Goal: Task Accomplishment & Management: Manage account settings

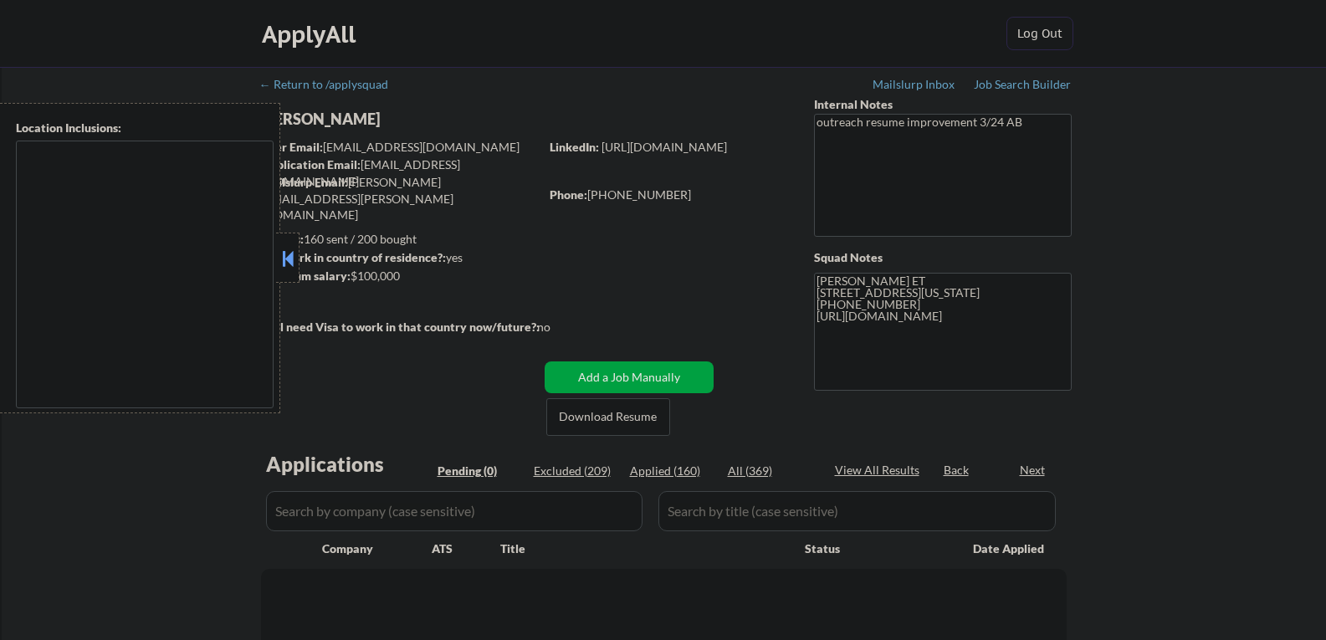
type textarea "[GEOGRAPHIC_DATA], [GEOGRAPHIC_DATA] [GEOGRAPHIC_DATA], [GEOGRAPHIC_DATA] [GEOG…"
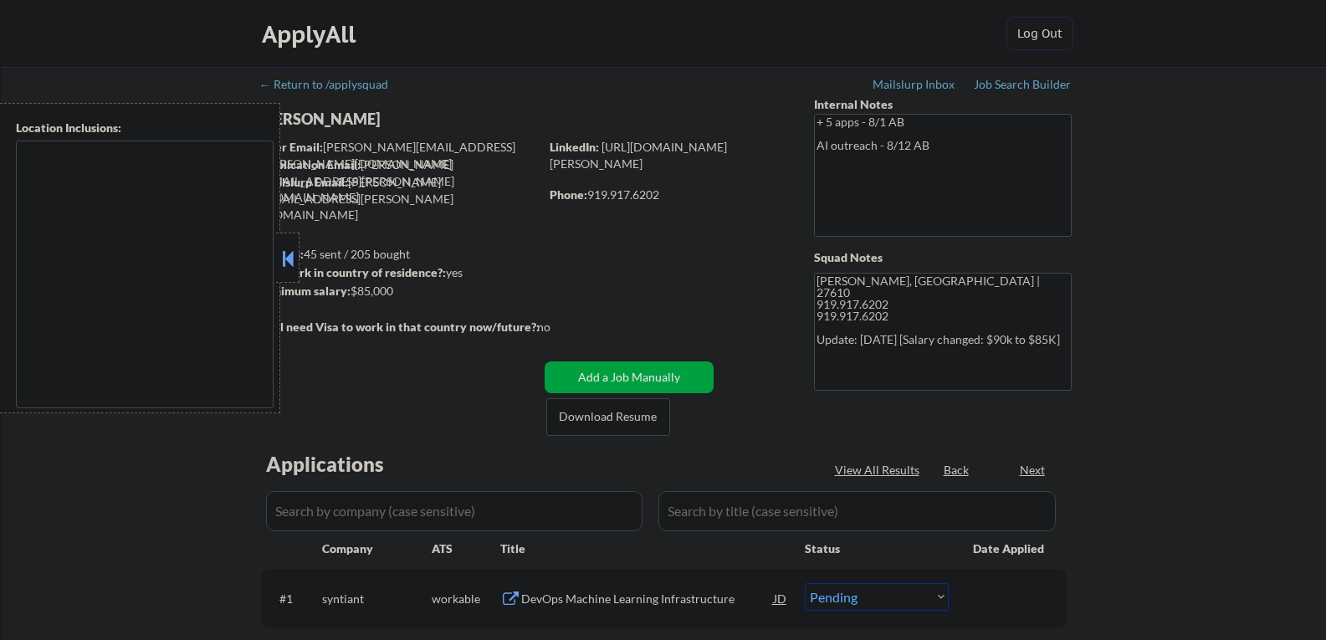
select select ""pending""
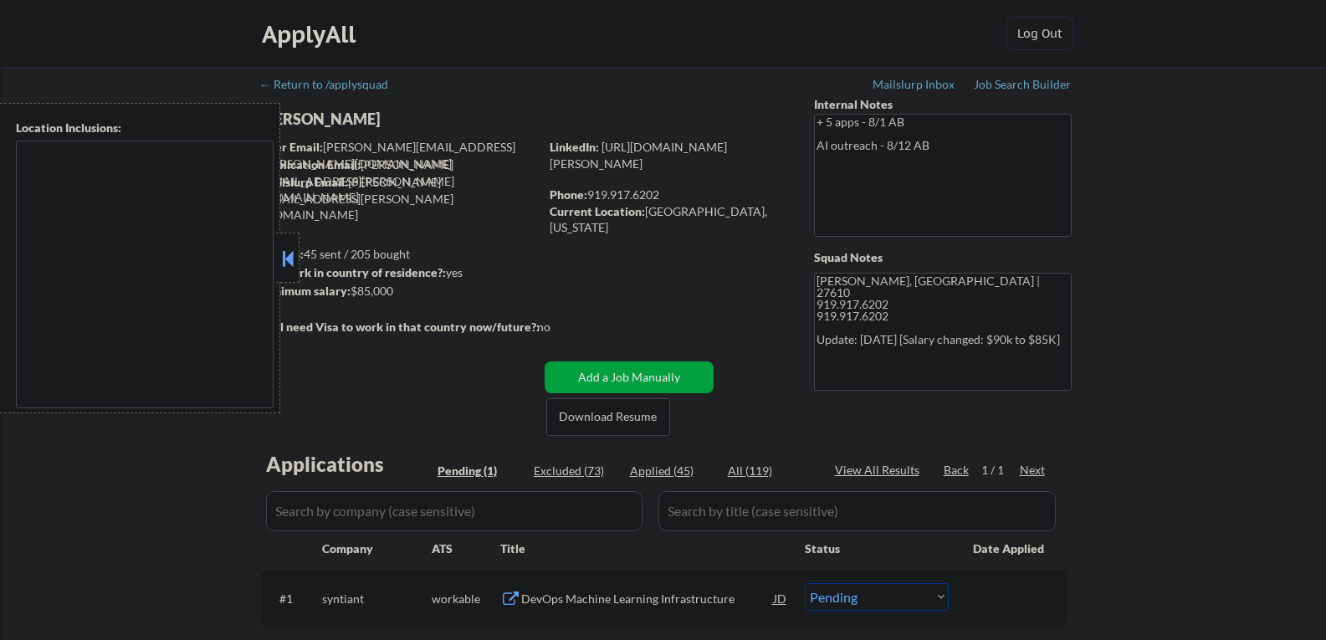
click at [289, 259] on button at bounding box center [288, 258] width 18 height 25
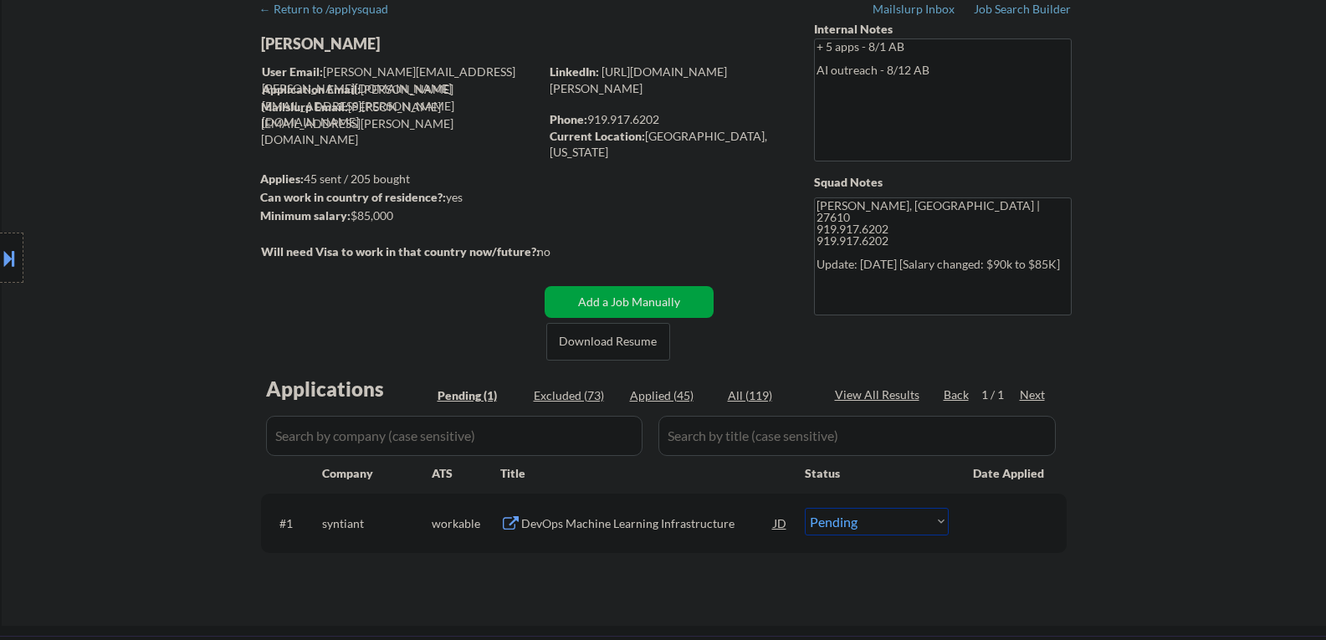
scroll to position [167, 0]
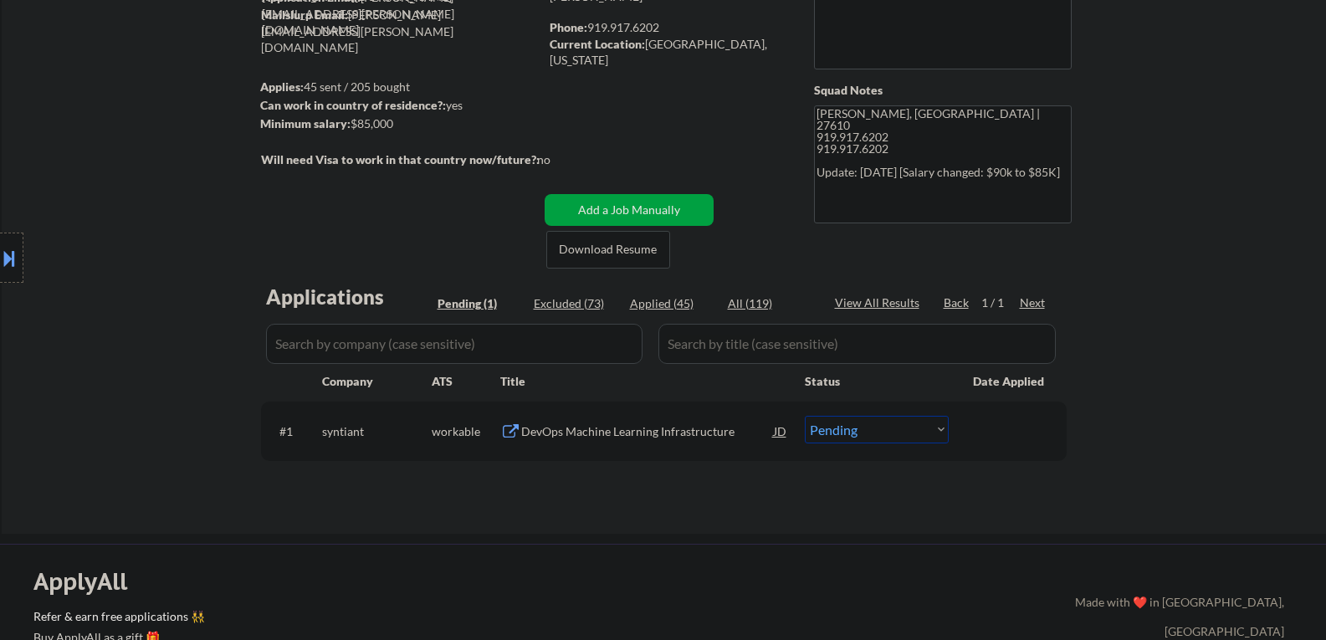
click at [593, 433] on div "DevOps Machine Learning Infrastructure" at bounding box center [647, 431] width 253 height 17
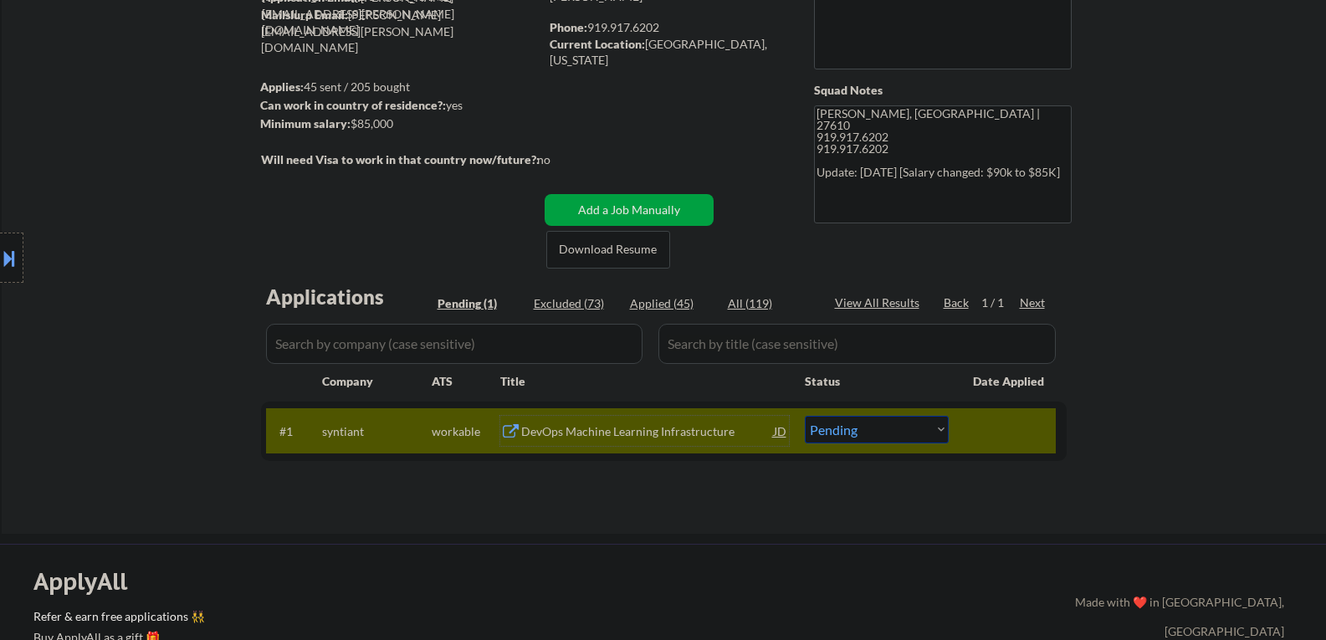
click at [528, 436] on div "DevOps Machine Learning Infrastructure" at bounding box center [647, 431] width 253 height 17
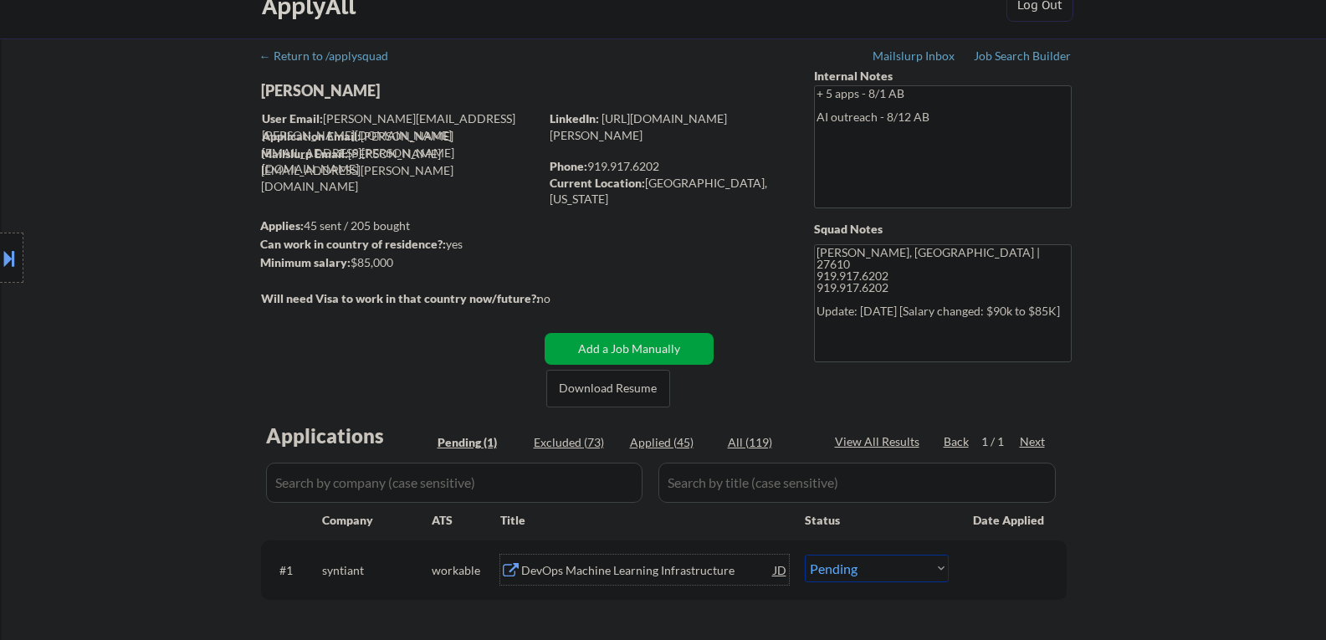
scroll to position [0, 0]
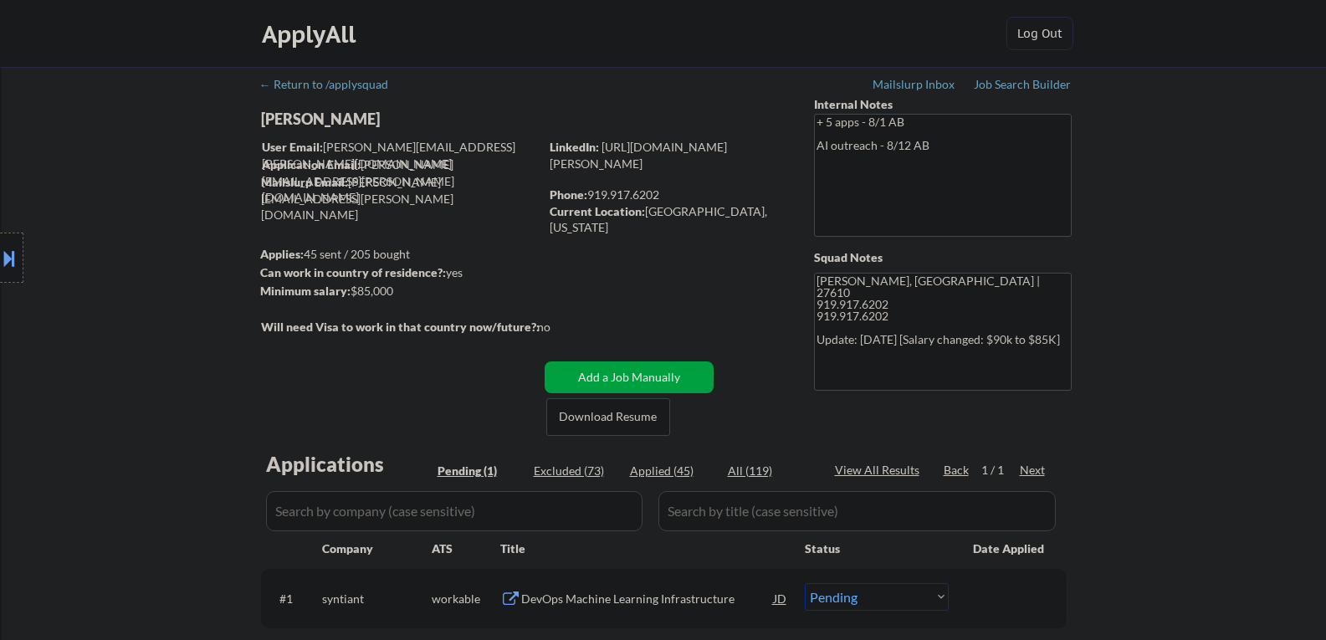
type textarea "Frank Raleigh, NC | 27610 919.917.6202 https://www.linkedin.com/in/stephen-buch…"
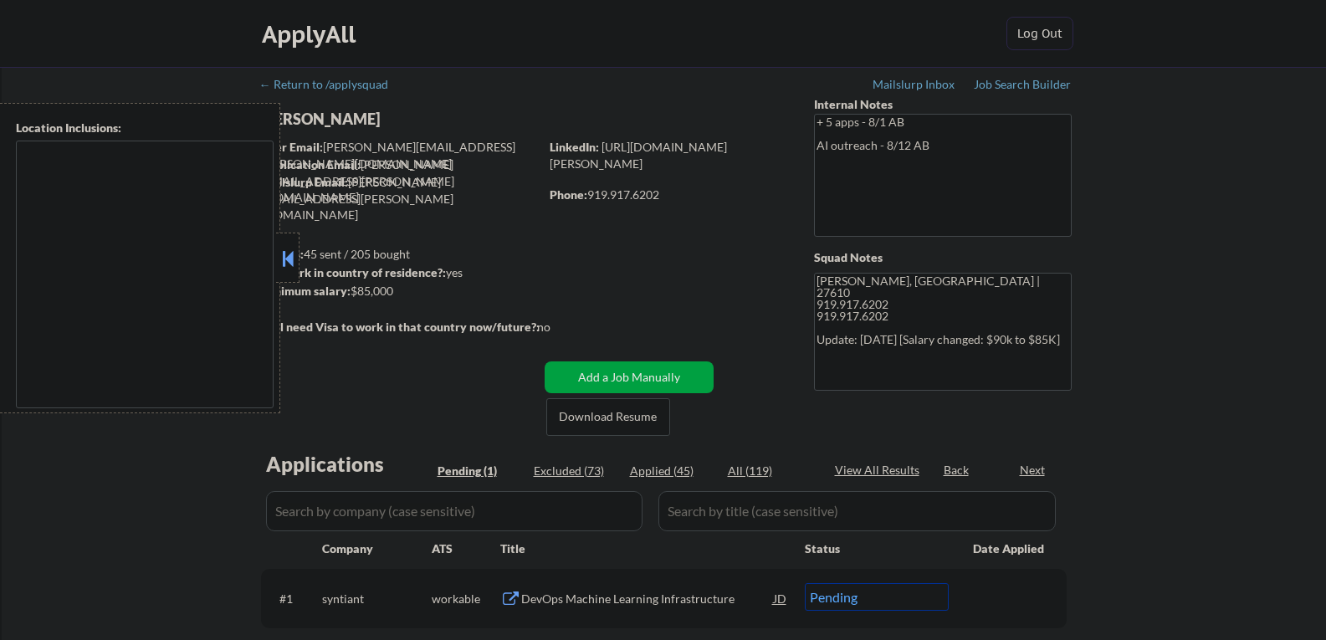
select select ""pending""
click at [289, 254] on button at bounding box center [288, 258] width 18 height 25
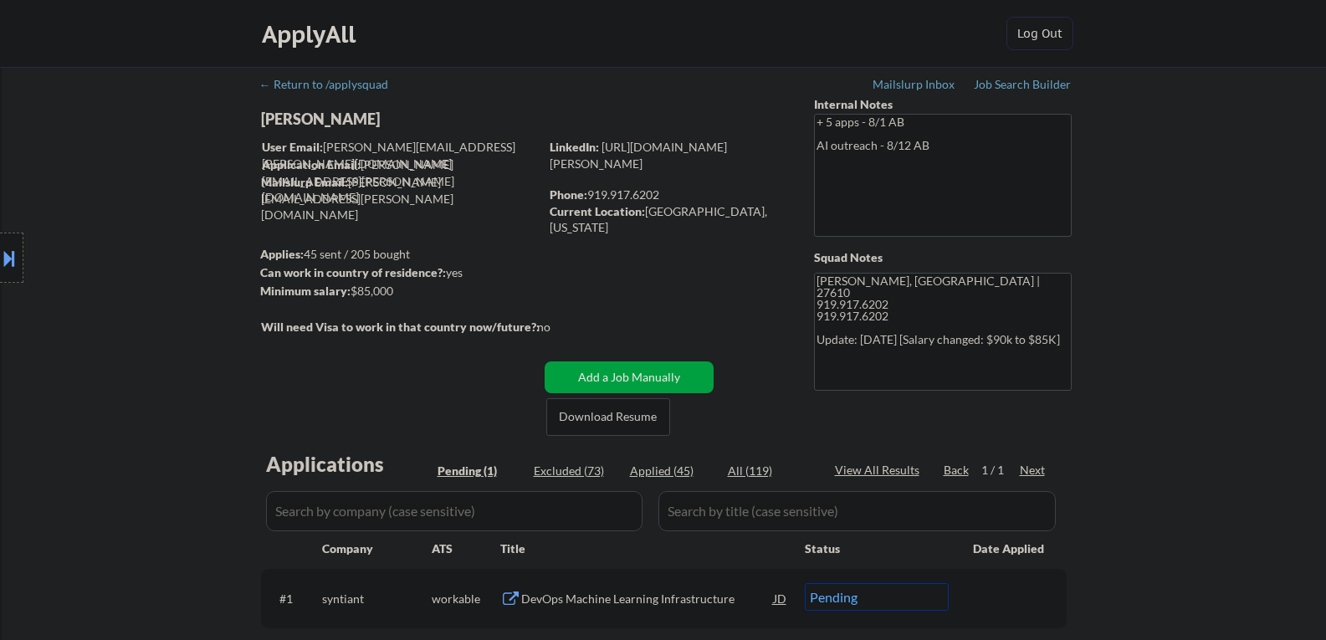
click at [324, 120] on div "[PERSON_NAME]" at bounding box center [433, 119] width 344 height 21
click at [324, 120] on div "Stephen Buchenberger" at bounding box center [433, 119] width 344 height 21
copy div "Stephen Buchenberger"
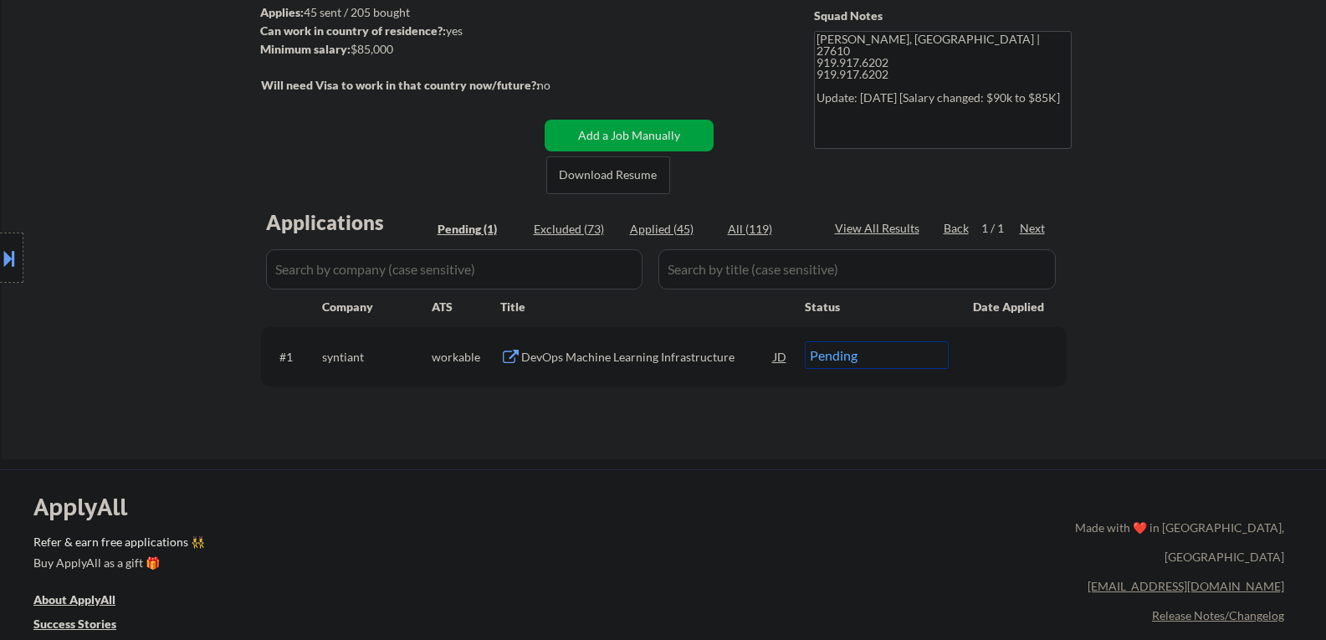
scroll to position [251, 0]
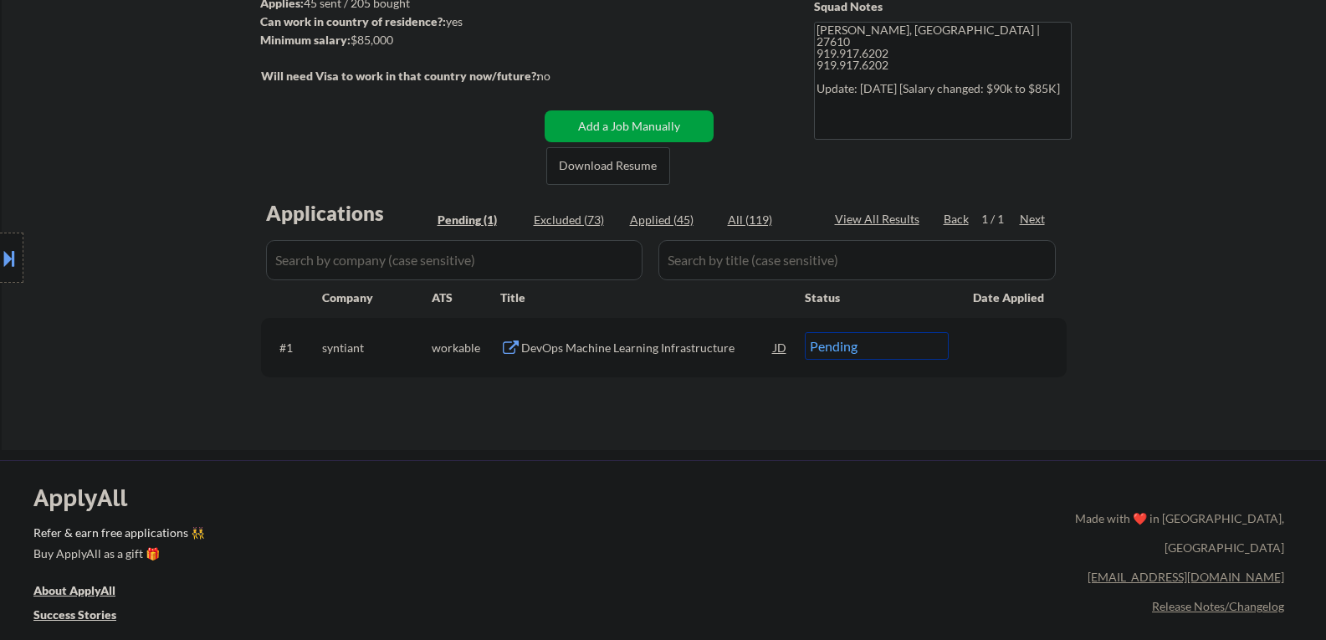
click at [592, 350] on div "DevOps Machine Learning Infrastructure" at bounding box center [647, 348] width 253 height 17
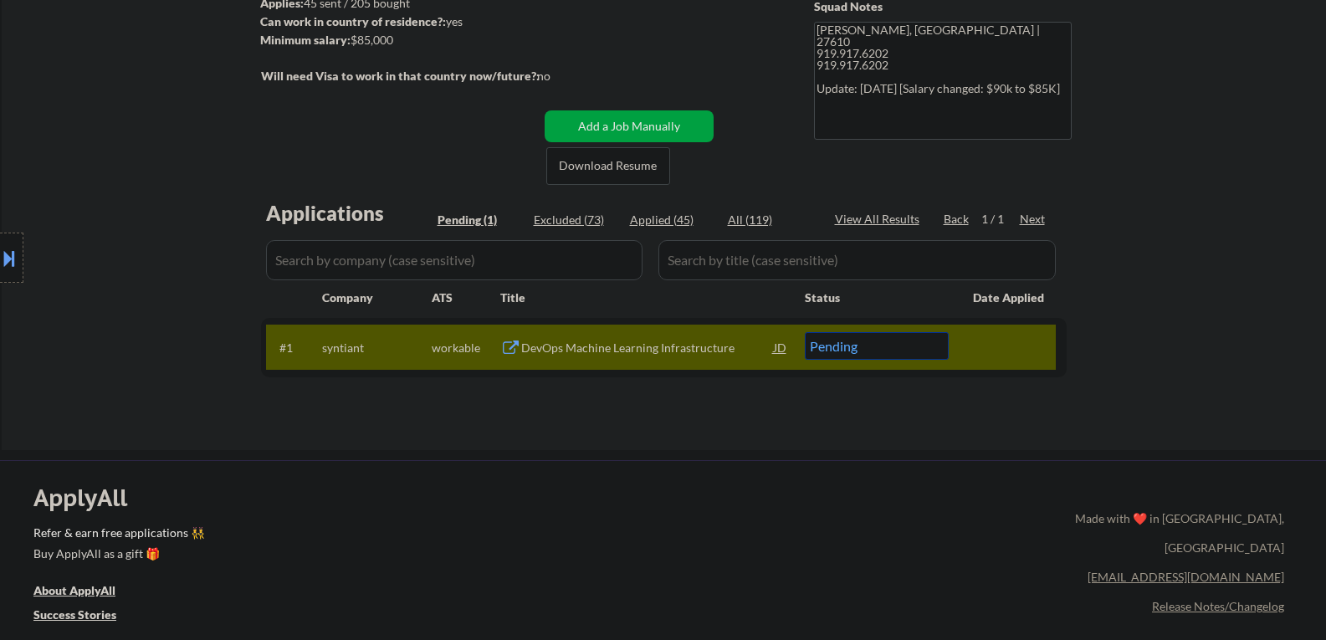
type textarea "Frank Raleigh, NC | 27610 919.917.6202 https://www.linkedin.com/in/stephen-buch…"
click at [736, 456] on div "← Return to /applysquad Mailslurp Inbox Job Search Builder Stephen Buchenberger…" at bounding box center [663, 528] width 1326 height 1559
click at [864, 351] on select "Choose an option... Pending Applied Excluded (Questions) Excluded (Expired) Exc…" at bounding box center [877, 346] width 144 height 28
select select ""applied""
click at [805, 332] on select "Choose an option... Pending Applied Excluded (Questions) Excluded (Expired) Exc…" at bounding box center [877, 346] width 144 height 28
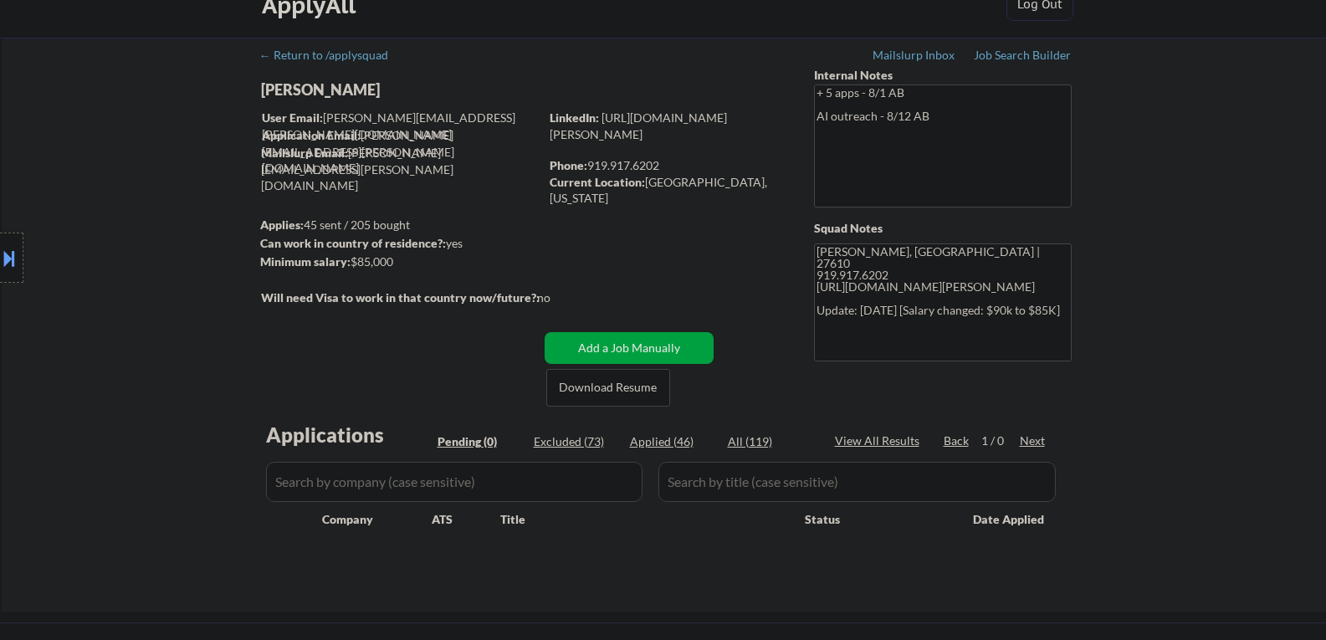
scroll to position [0, 0]
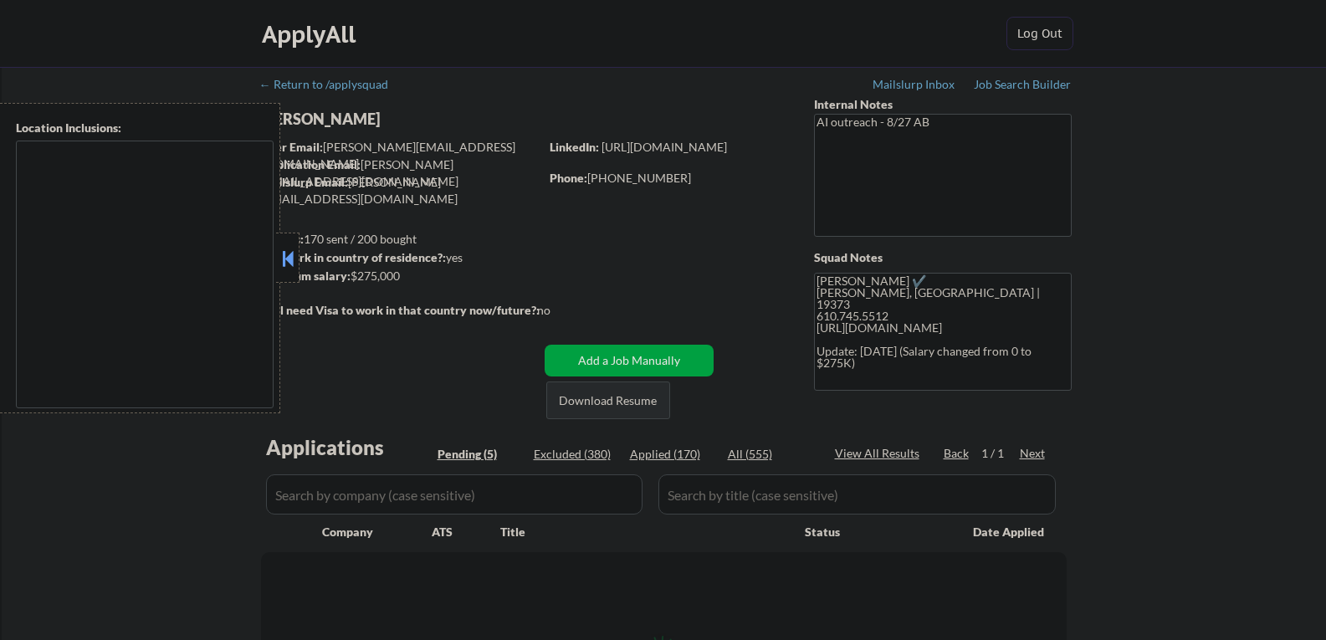
type textarea "[GEOGRAPHIC_DATA], [GEOGRAPHIC_DATA] [GEOGRAPHIC_DATA], [GEOGRAPHIC_DATA] [GEOG…"
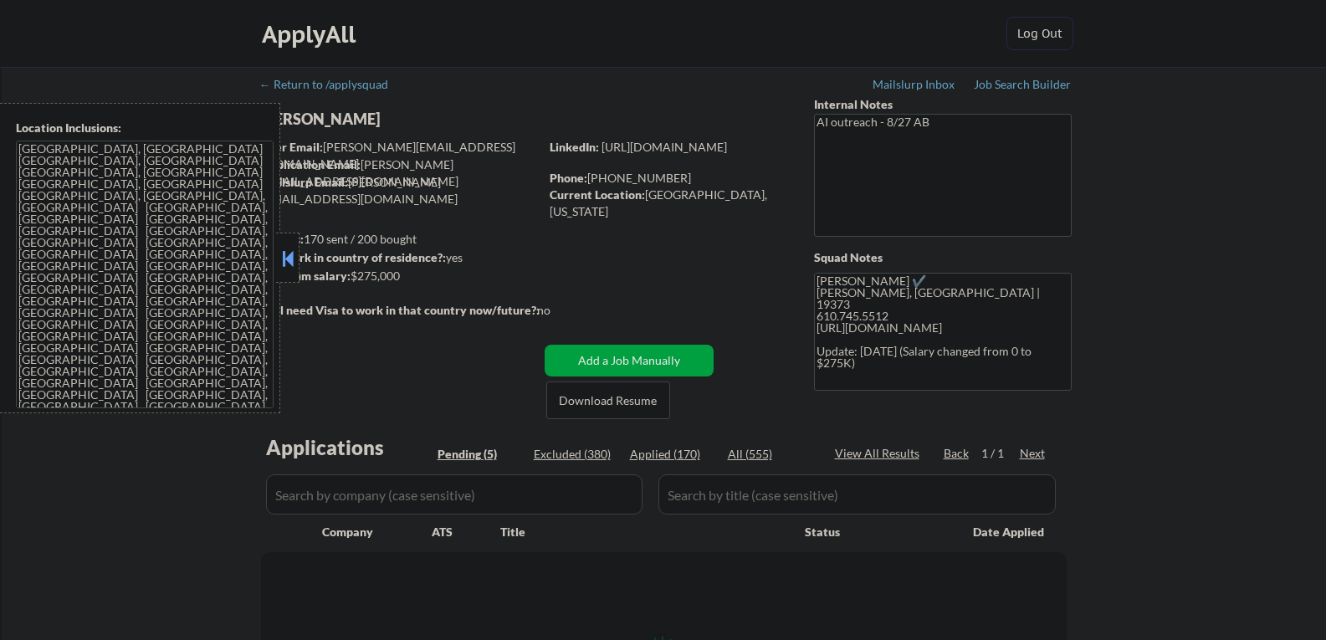
select select ""pending""
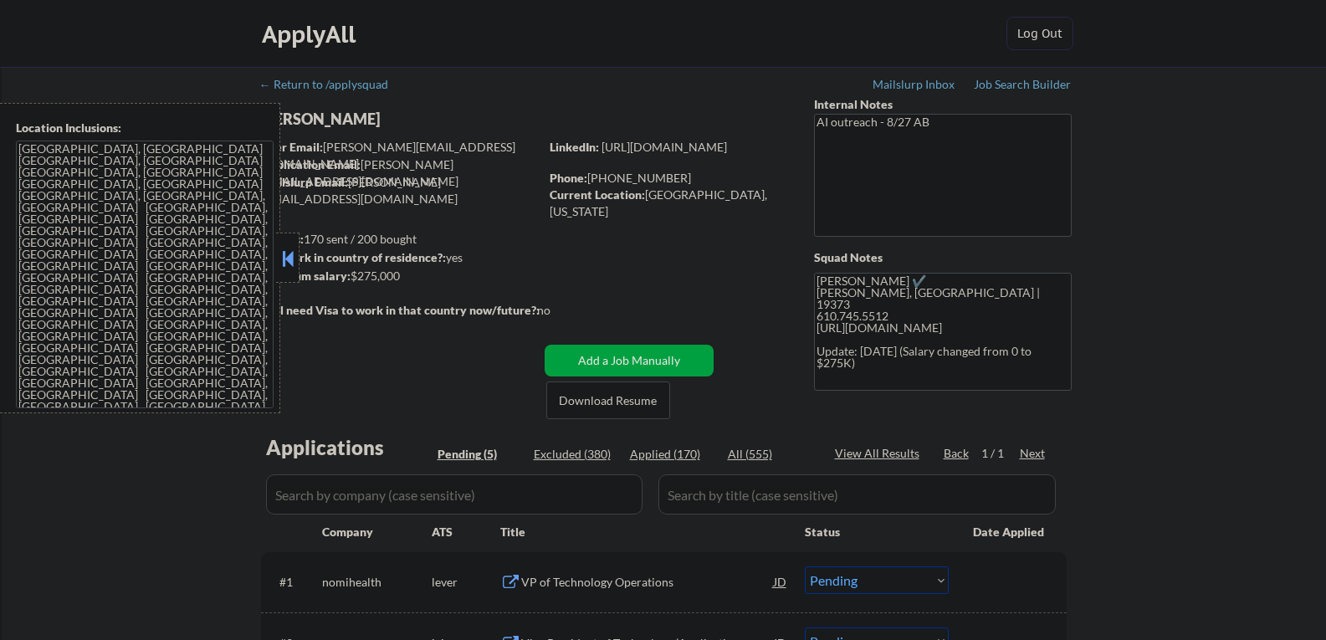
drag, startPoint x: 285, startPoint y: 259, endPoint x: 403, endPoint y: 284, distance: 121.4
click at [288, 259] on button at bounding box center [288, 258] width 18 height 25
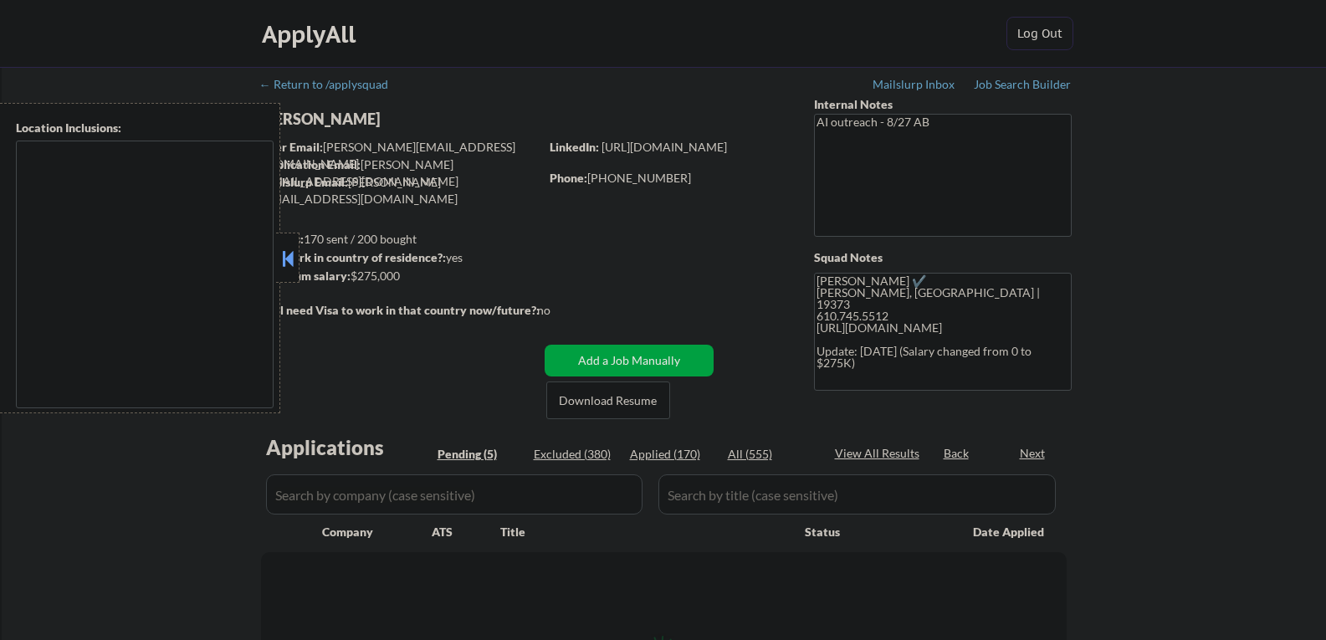
click at [283, 254] on button at bounding box center [288, 258] width 18 height 25
select select ""pending""
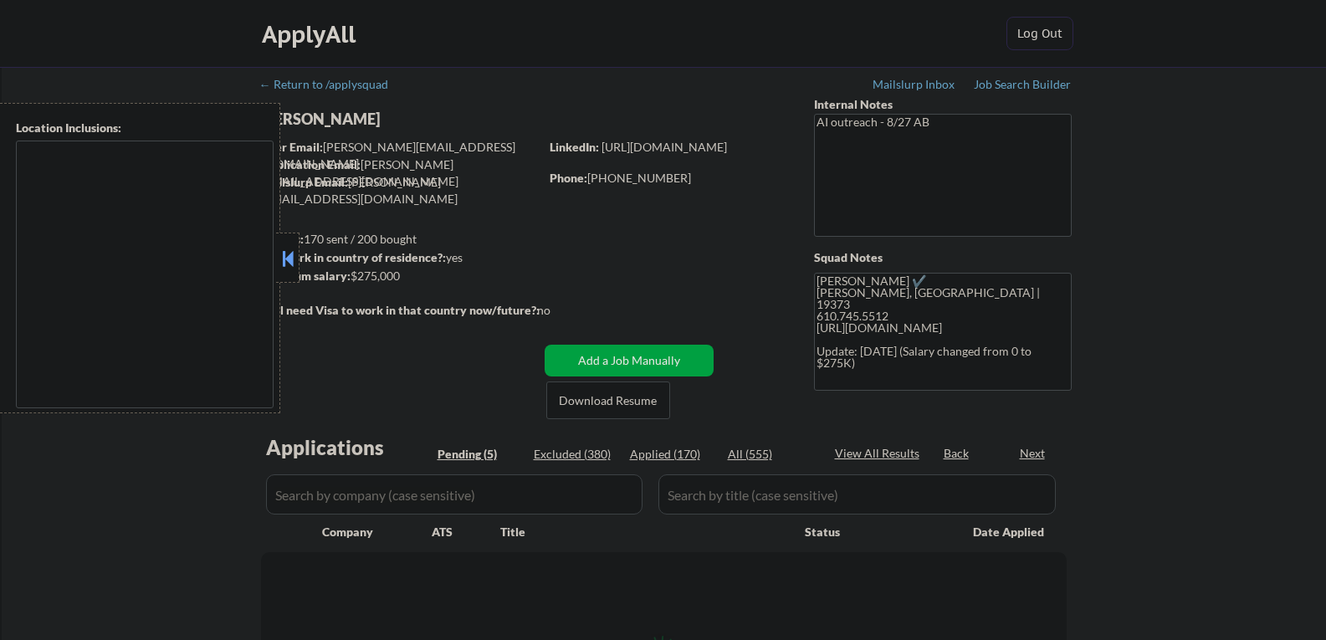
select select ""pending""
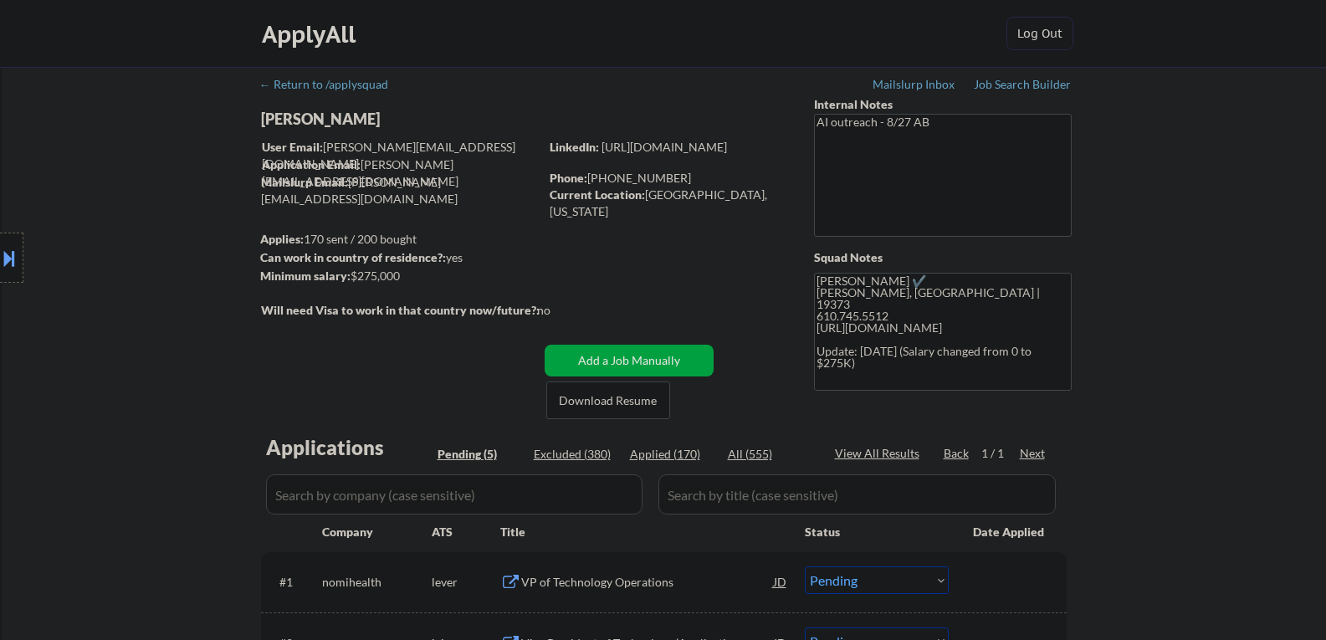
click at [295, 115] on div "Location Inclusions: [GEOGRAPHIC_DATA], [GEOGRAPHIC_DATA] [GEOGRAPHIC_DATA], [G…" at bounding box center [150, 258] width 300 height 310
click at [297, 118] on div "Location Inclusions: Philadelphia, PA Camden, NJ Upper Darby, PA Cherry Hill, N…" at bounding box center [150, 258] width 300 height 310
click at [298, 118] on div "Location Inclusions: Philadelphia, PA Camden, NJ Upper Darby, PA Cherry Hill, N…" at bounding box center [150, 258] width 300 height 310
click at [295, 114] on div "Location Inclusions: Philadelphia, PA Camden, NJ Upper Darby, PA Cherry Hill, N…" at bounding box center [150, 258] width 300 height 310
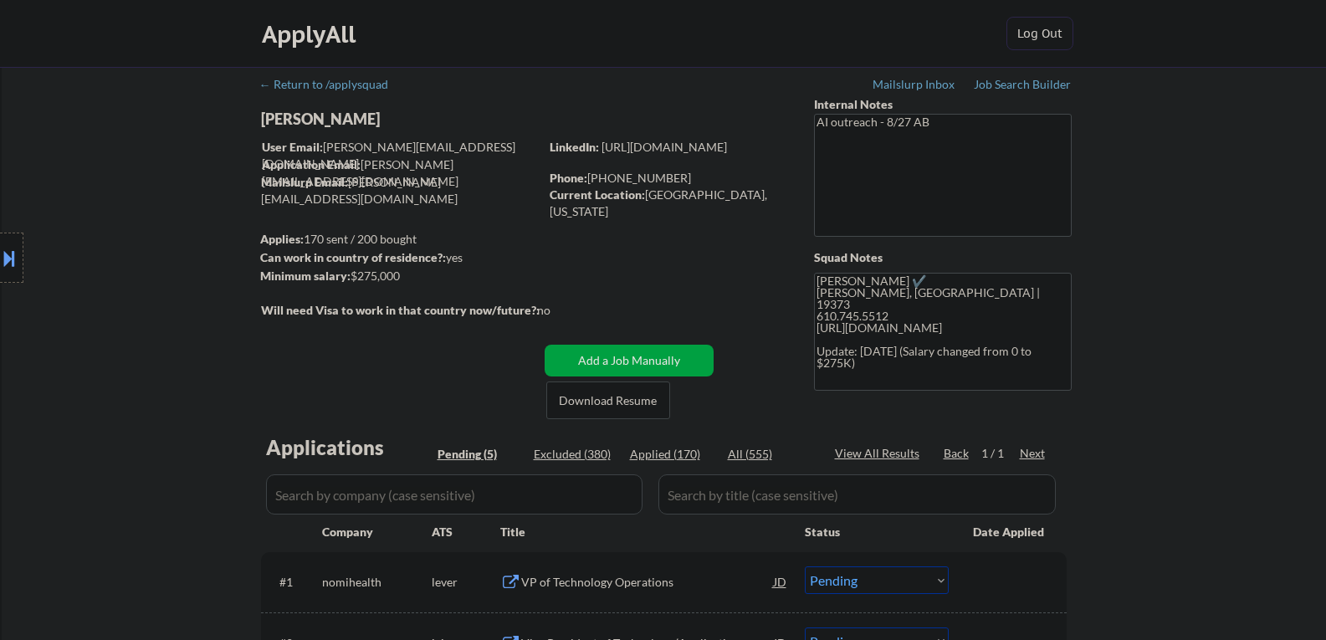
click at [295, 114] on div "Location Inclusions: Philadelphia, PA Camden, NJ Upper Darby, PA Cherry Hill, N…" at bounding box center [150, 258] width 300 height 310
click at [295, 115] on div "Location Inclusions: Philadelphia, PA Camden, NJ Upper Darby, PA Cherry Hill, N…" at bounding box center [150, 258] width 300 height 310
click at [296, 117] on div "Location Inclusions: Philadelphia, PA Camden, NJ Upper Darby, PA Cherry Hill, N…" at bounding box center [150, 258] width 300 height 310
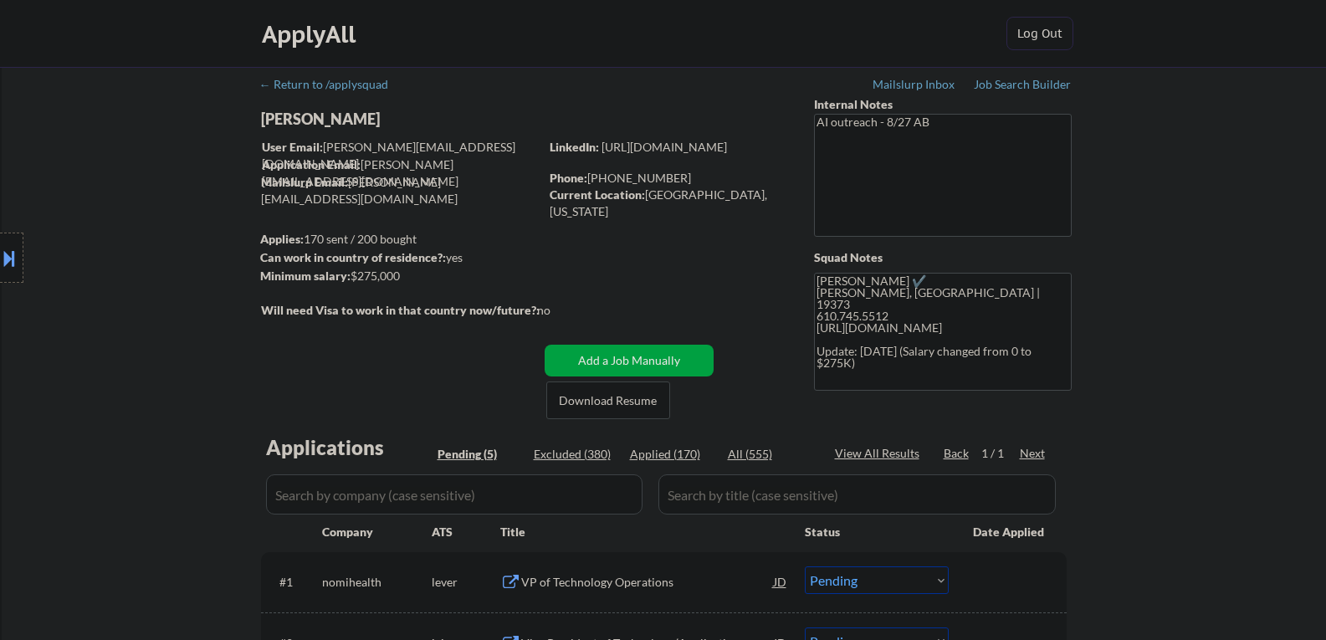
click at [295, 117] on div "Location Inclusions: Philadelphia, PA Camden, NJ Upper Darby, PA Cherry Hill, N…" at bounding box center [150, 258] width 300 height 310
click at [332, 120] on div "Joel Merry" at bounding box center [433, 119] width 344 height 21
click at [331, 120] on div "Joel Merry" at bounding box center [433, 119] width 344 height 21
click at [332, 120] on div "Joel Merry" at bounding box center [433, 119] width 344 height 21
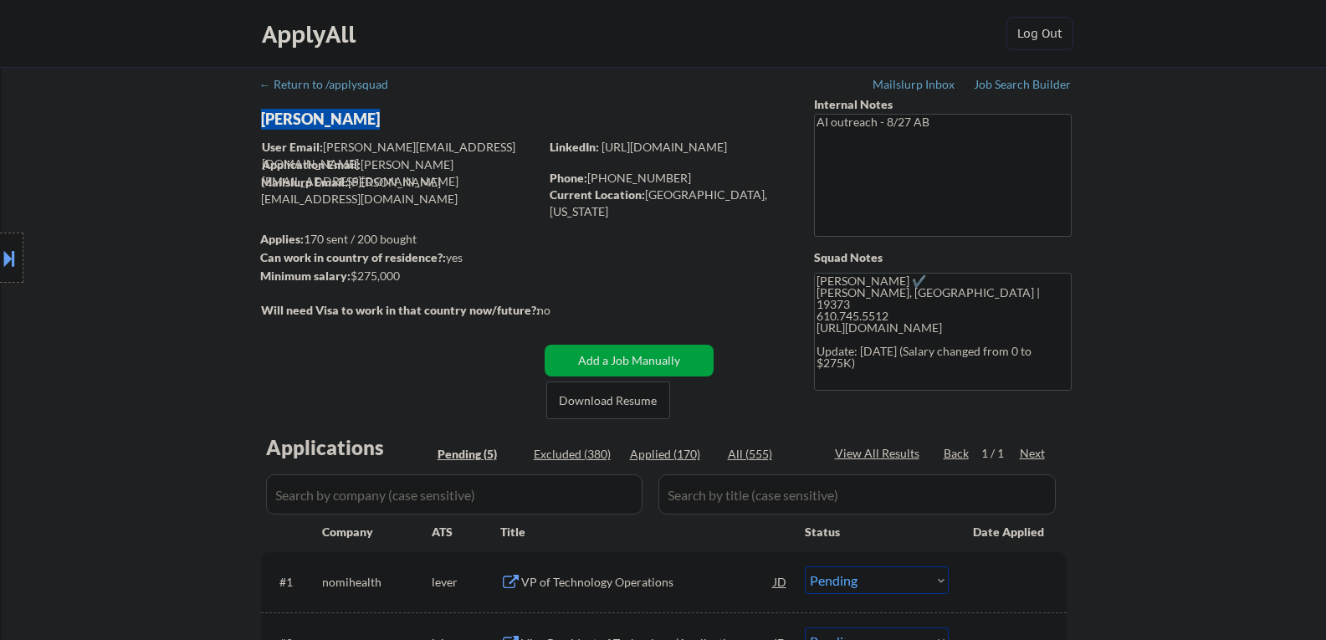
click at [332, 120] on div "Joel Merry" at bounding box center [433, 119] width 344 height 21
copy div "Joel Merry"
click at [633, 283] on div "← Return to /applysquad Mailslurp Inbox Job Search Builder Joel Merry User Emai…" at bounding box center [664, 506] width 835 height 878
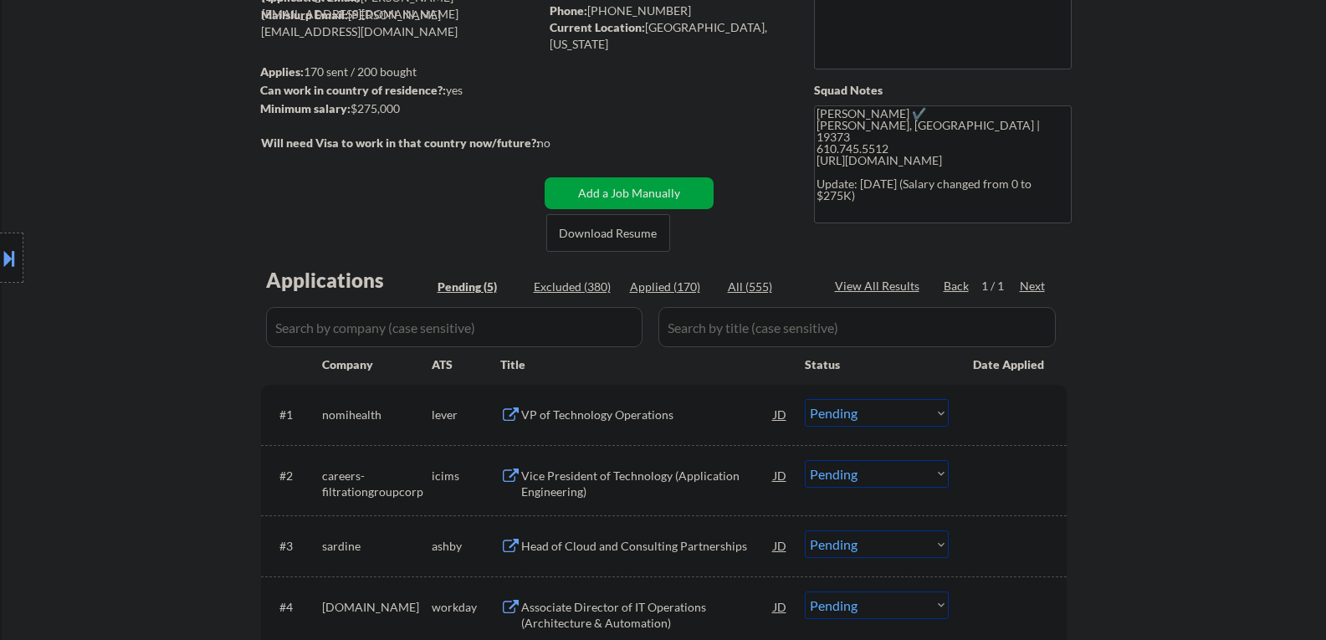
scroll to position [251, 0]
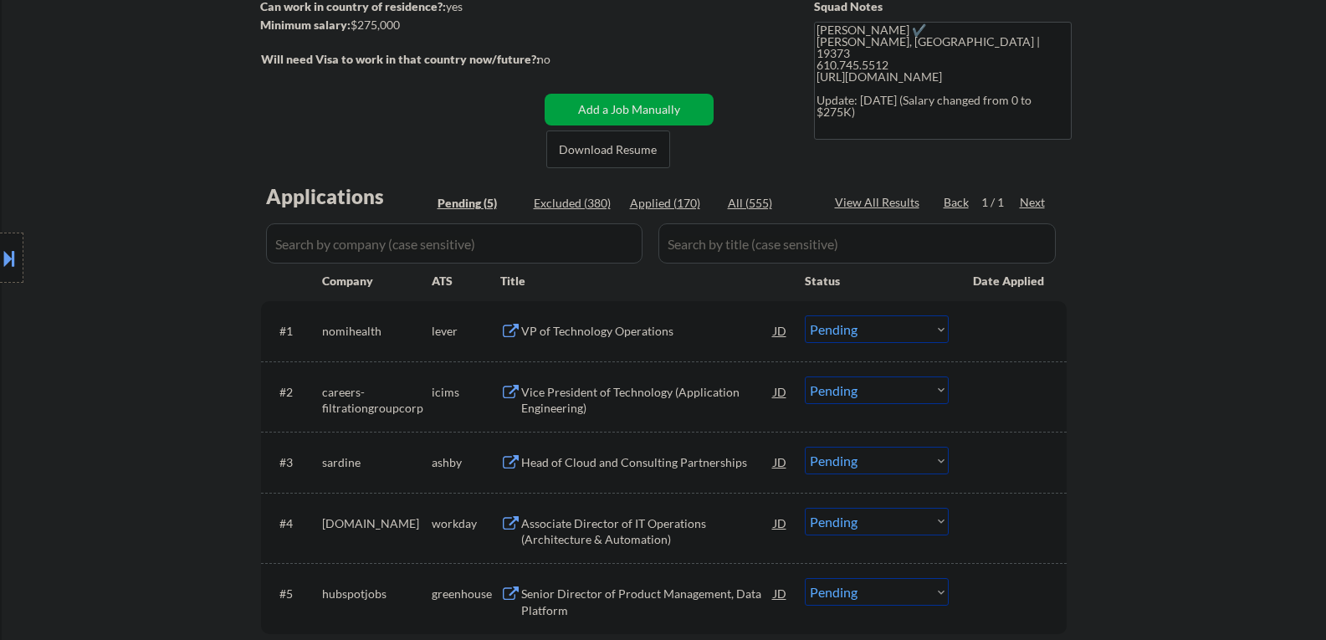
click at [564, 335] on div "VP of Technology Operations" at bounding box center [647, 331] width 253 height 17
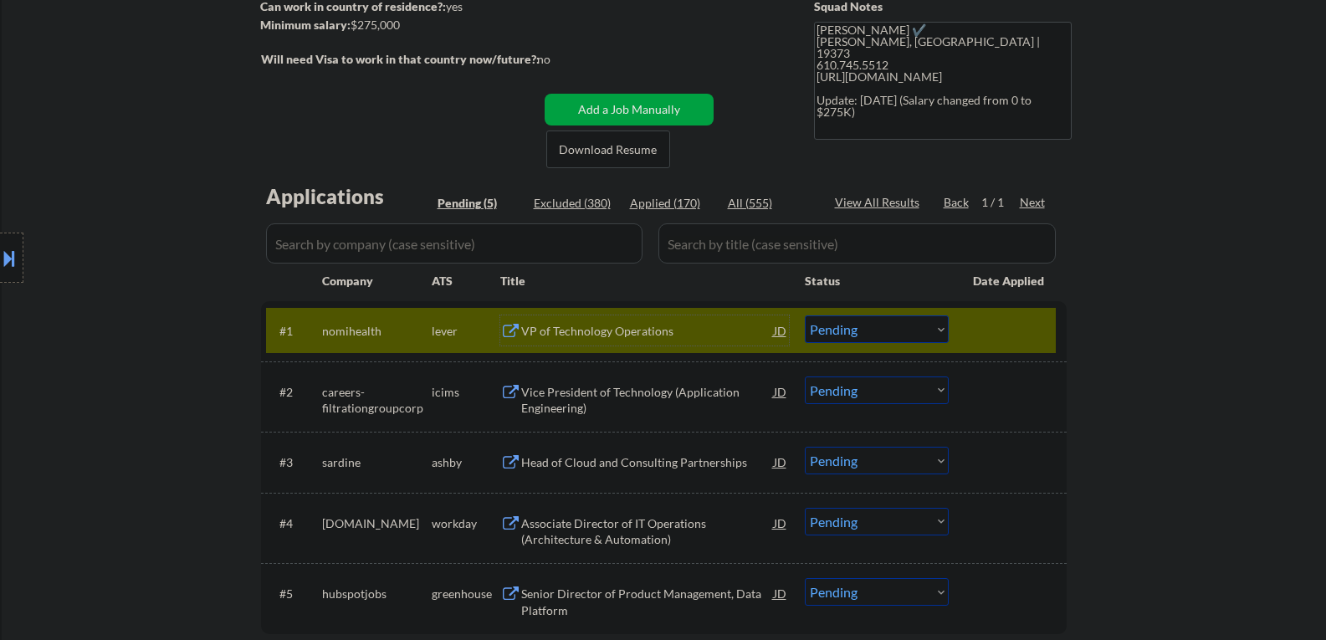
click at [853, 335] on select "Choose an option... Pending Applied Excluded (Questions) Excluded (Expired) Exc…" at bounding box center [877, 329] width 144 height 28
click at [805, 315] on select "Choose an option... Pending Applied Excluded (Questions) Excluded (Expired) Exc…" at bounding box center [877, 329] width 144 height 28
select select ""pending""
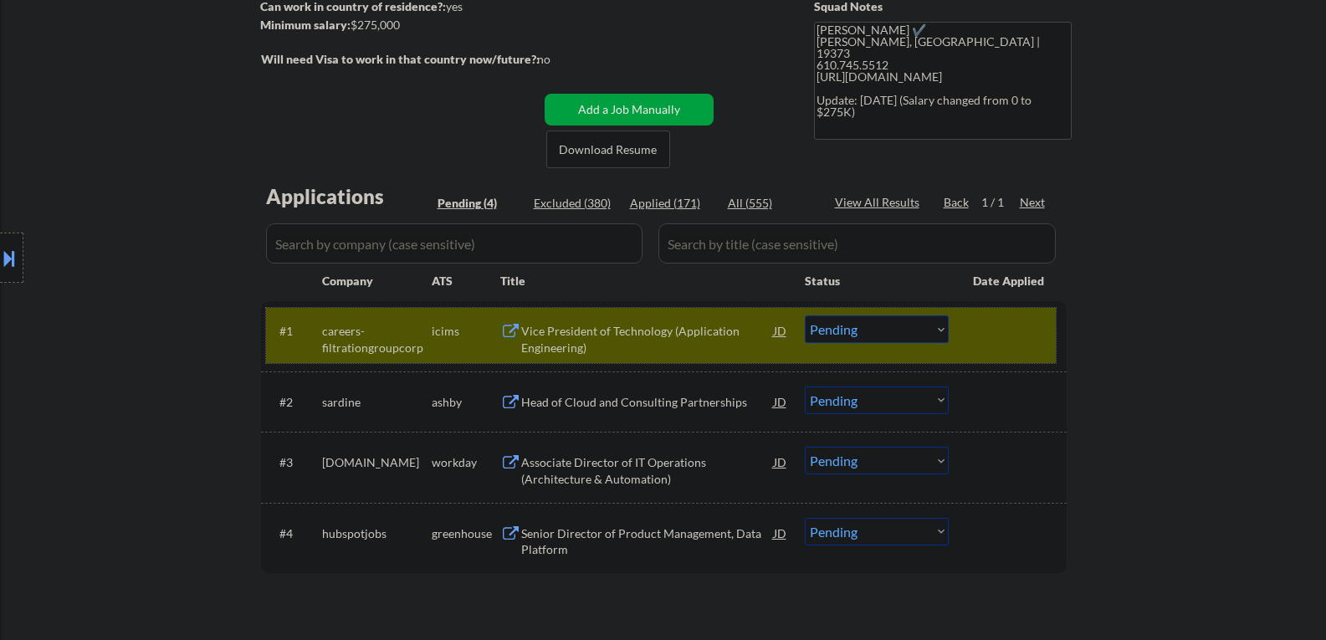
click at [966, 330] on div "#1 careers-filtrationgroupcorp icims Vice President of Technology (Application …" at bounding box center [661, 335] width 790 height 55
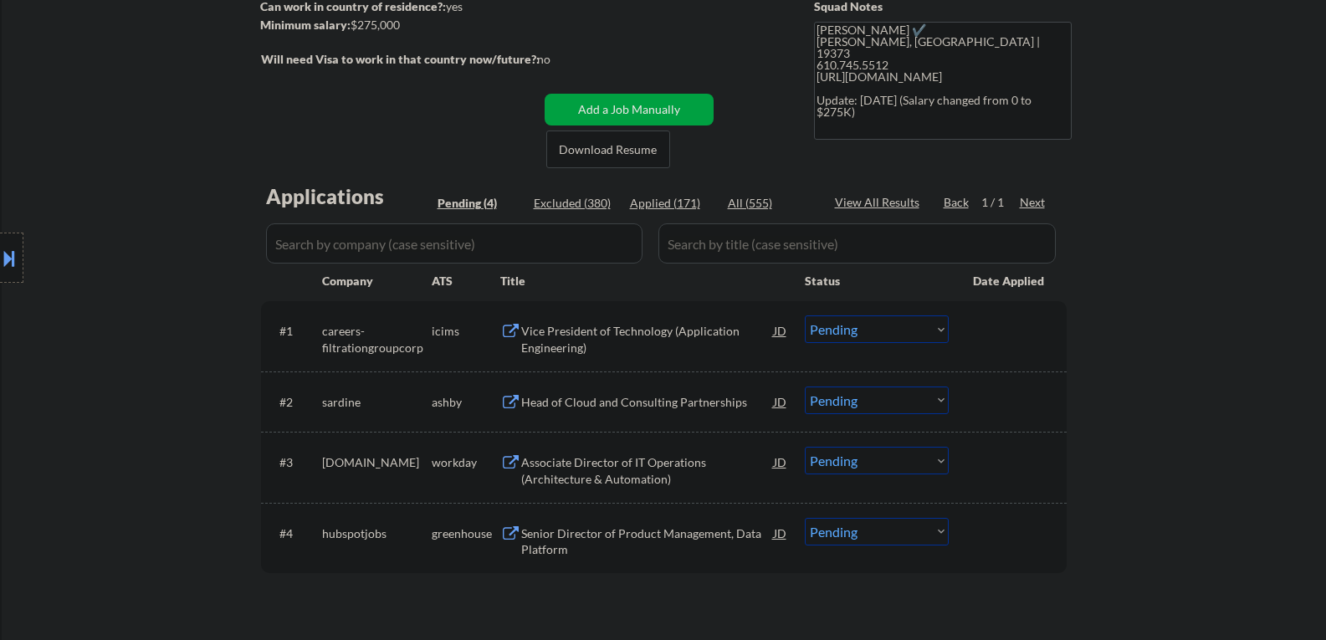
click at [613, 406] on div "Head of Cloud and Consulting Partnerships" at bounding box center [647, 402] width 253 height 17
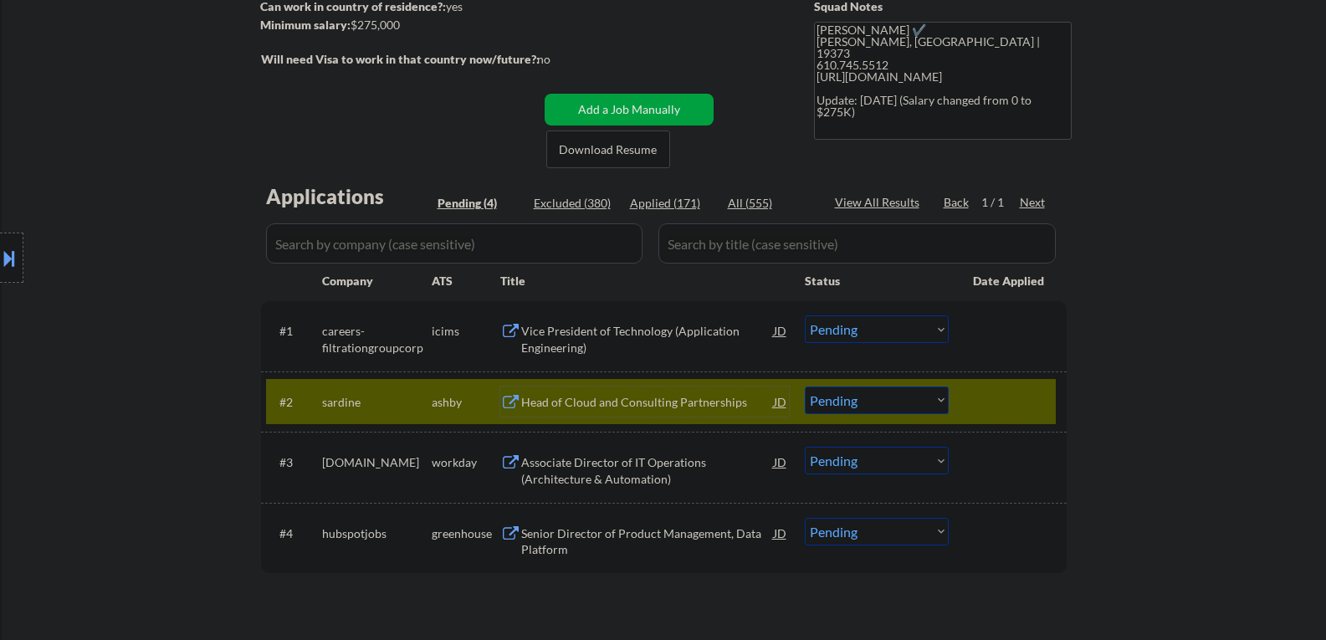
click at [852, 393] on select "Choose an option... Pending Applied Excluded (Questions) Excluded (Expired) Exc…" at bounding box center [877, 401] width 144 height 28
click at [805, 387] on select "Choose an option... Pending Applied Excluded (Questions) Excluded (Expired) Exc…" at bounding box center [877, 401] width 144 height 28
select select ""pending""
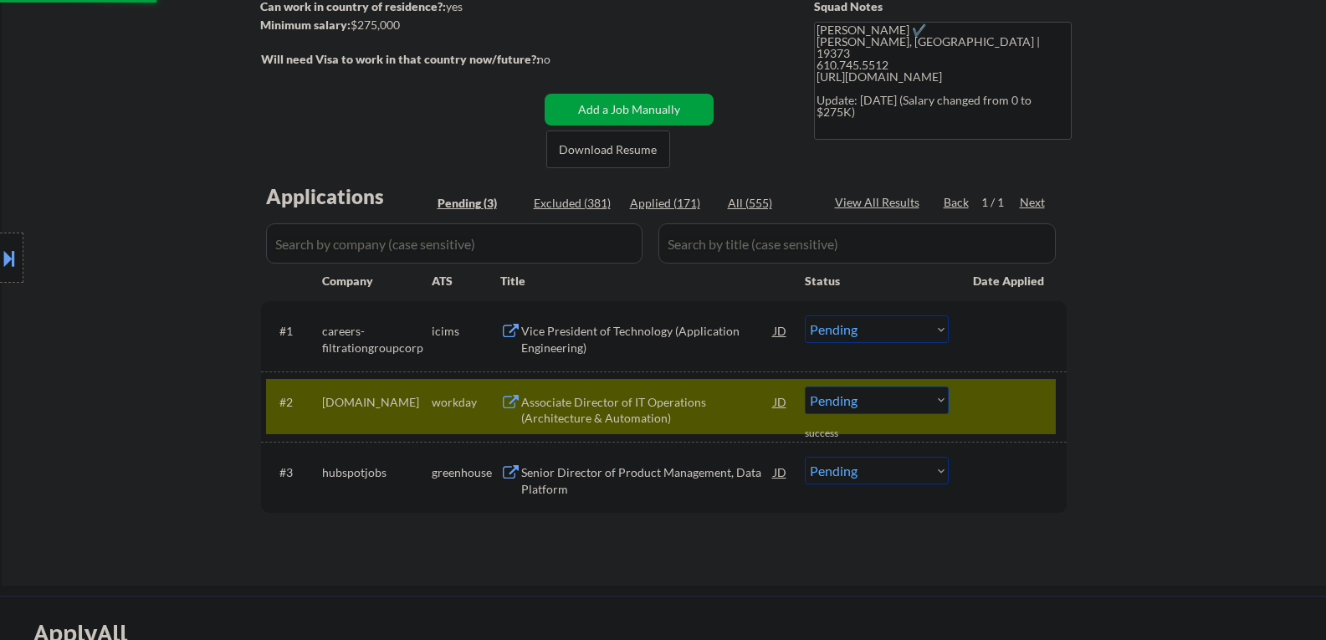
click at [584, 472] on div "Senior Director of Product Management, Data Platform" at bounding box center [647, 480] width 253 height 33
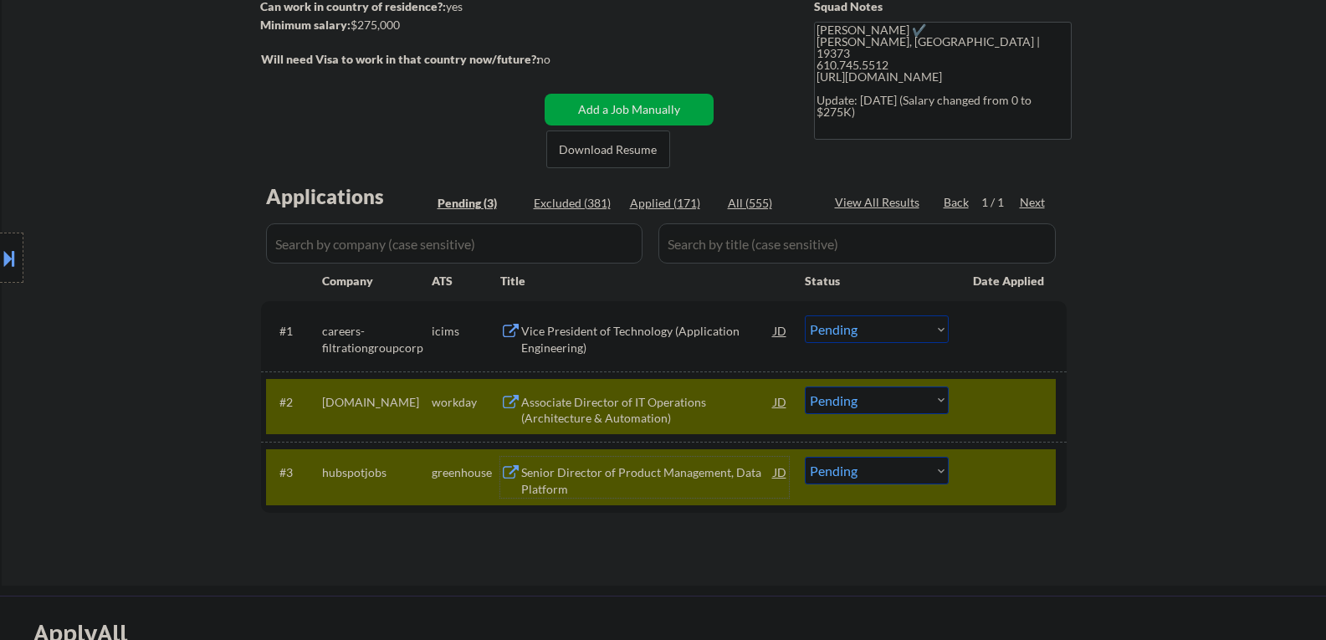
click at [959, 420] on div "#2 regeneron.wd1.careers workday Associate Director of IT Operations (Architect…" at bounding box center [661, 406] width 790 height 55
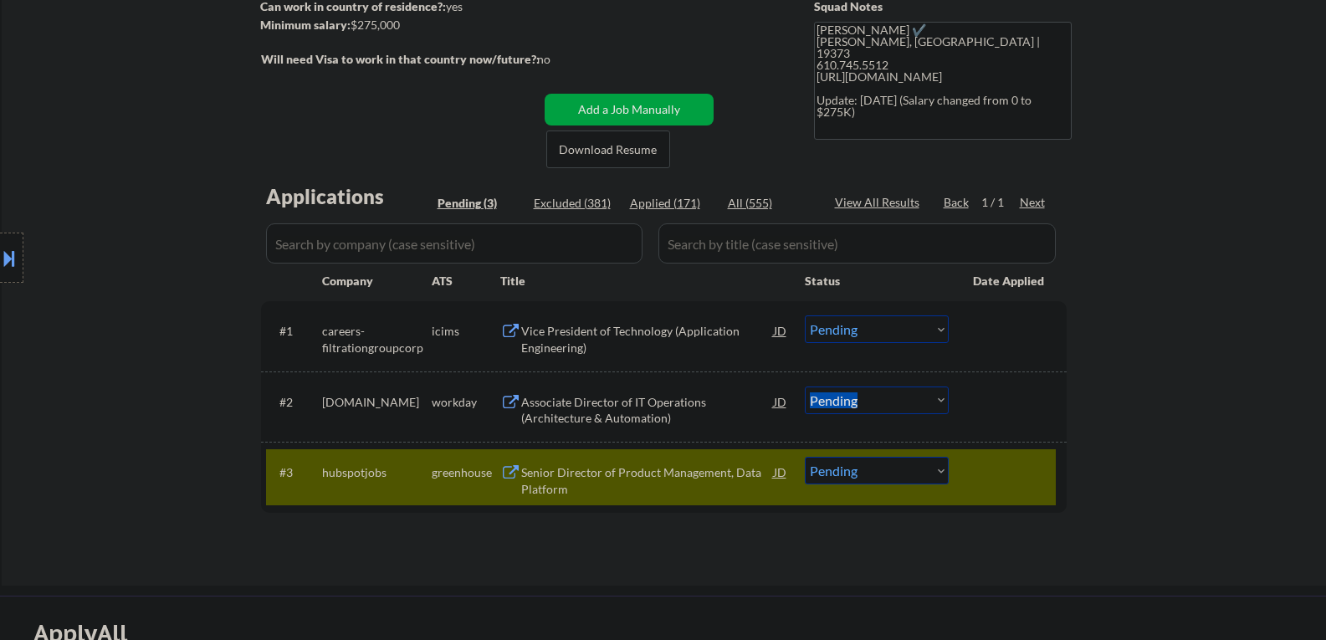
click at [881, 469] on select "Choose an option... Pending Applied Excluded (Questions) Excluded (Expired) Exc…" at bounding box center [877, 471] width 144 height 28
select select ""excluded__bad_match_""
click at [805, 457] on select "Choose an option... Pending Applied Excluded (Questions) Excluded (Expired) Exc…" at bounding box center [877, 471] width 144 height 28
click at [580, 409] on div "Associate Director of IT Operations (Architecture & Automation)" at bounding box center [647, 410] width 253 height 33
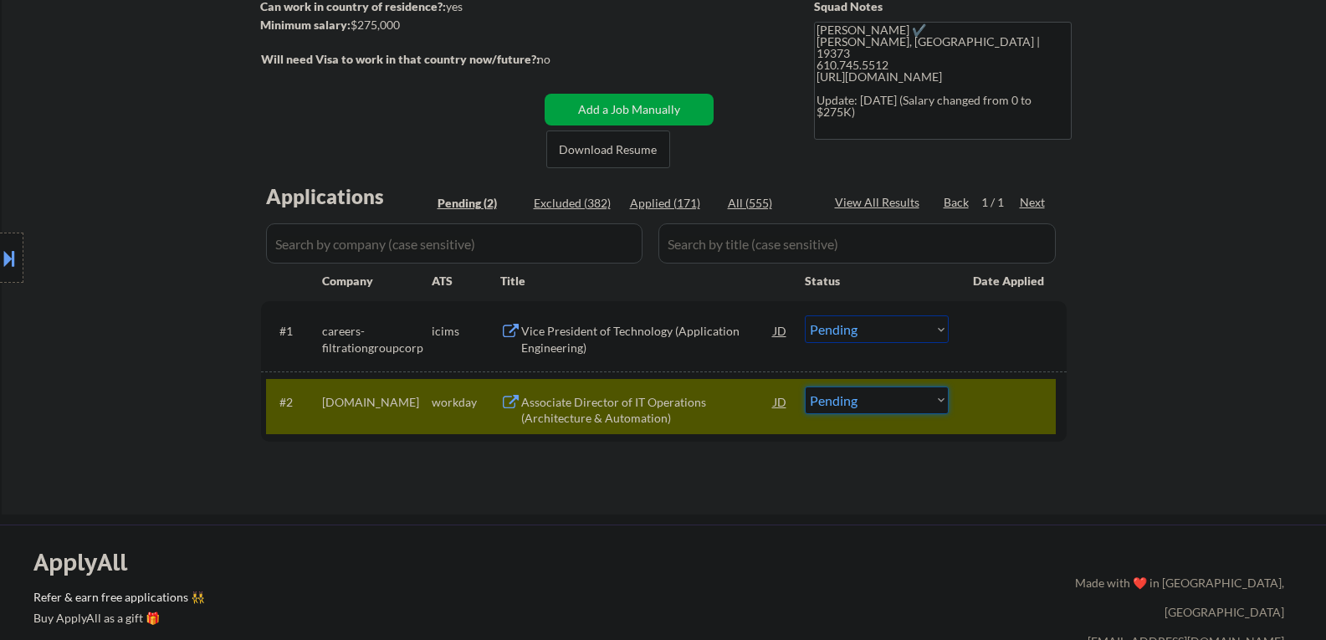
click at [865, 394] on select "Choose an option... Pending Applied Excluded (Questions) Excluded (Expired) Exc…" at bounding box center [877, 401] width 144 height 28
select select ""excluded__salary_""
click at [805, 387] on select "Choose an option... Pending Applied Excluded (Questions) Excluded (Expired) Exc…" at bounding box center [877, 401] width 144 height 28
click at [563, 334] on div "Vice President of Technology (Application Engineering)" at bounding box center [647, 339] width 253 height 33
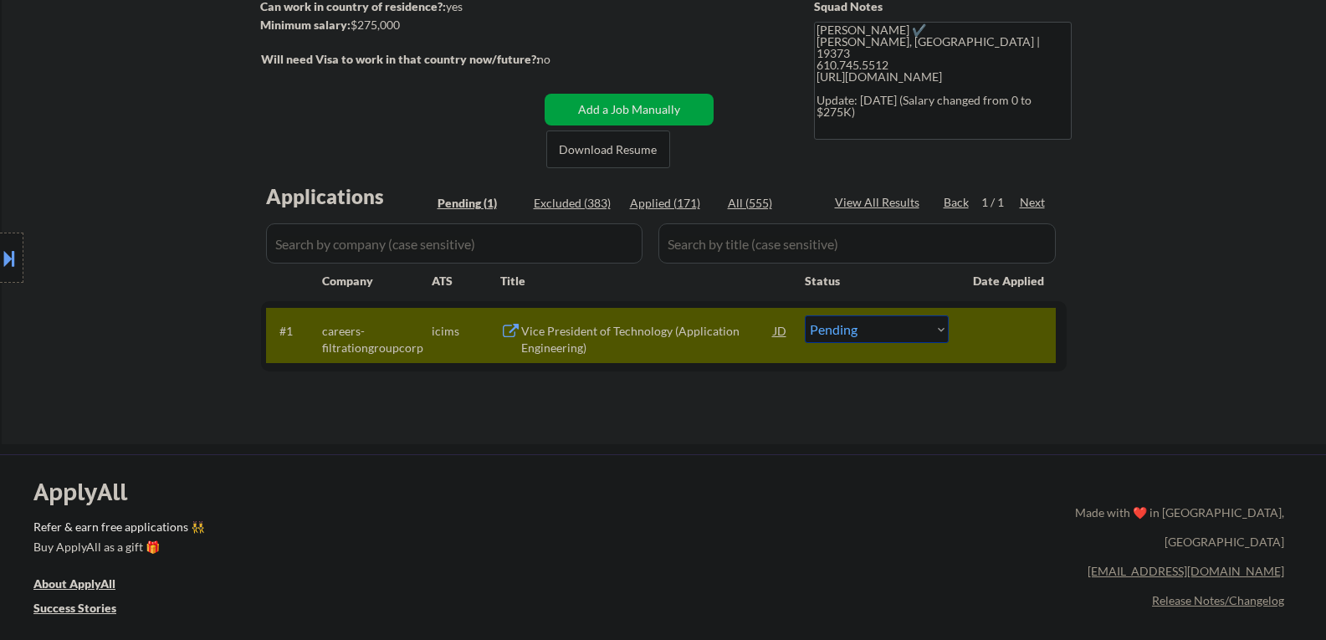
click at [10, 254] on button at bounding box center [9, 258] width 18 height 28
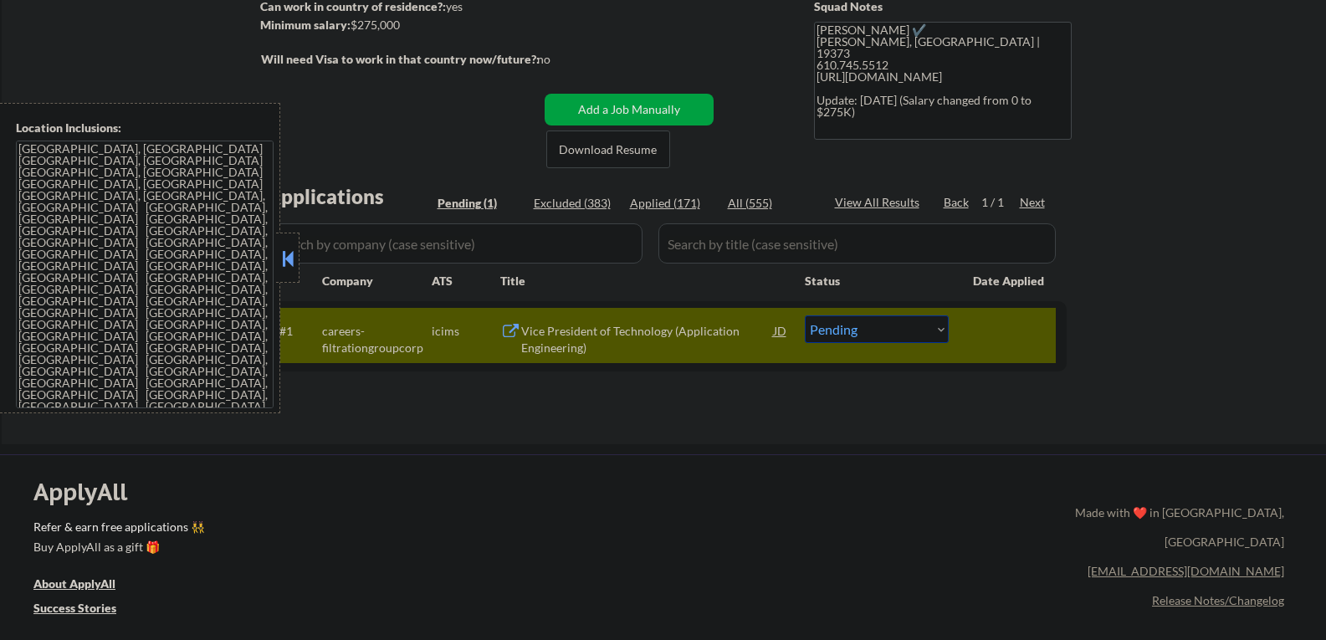
click at [286, 269] on button at bounding box center [288, 258] width 18 height 25
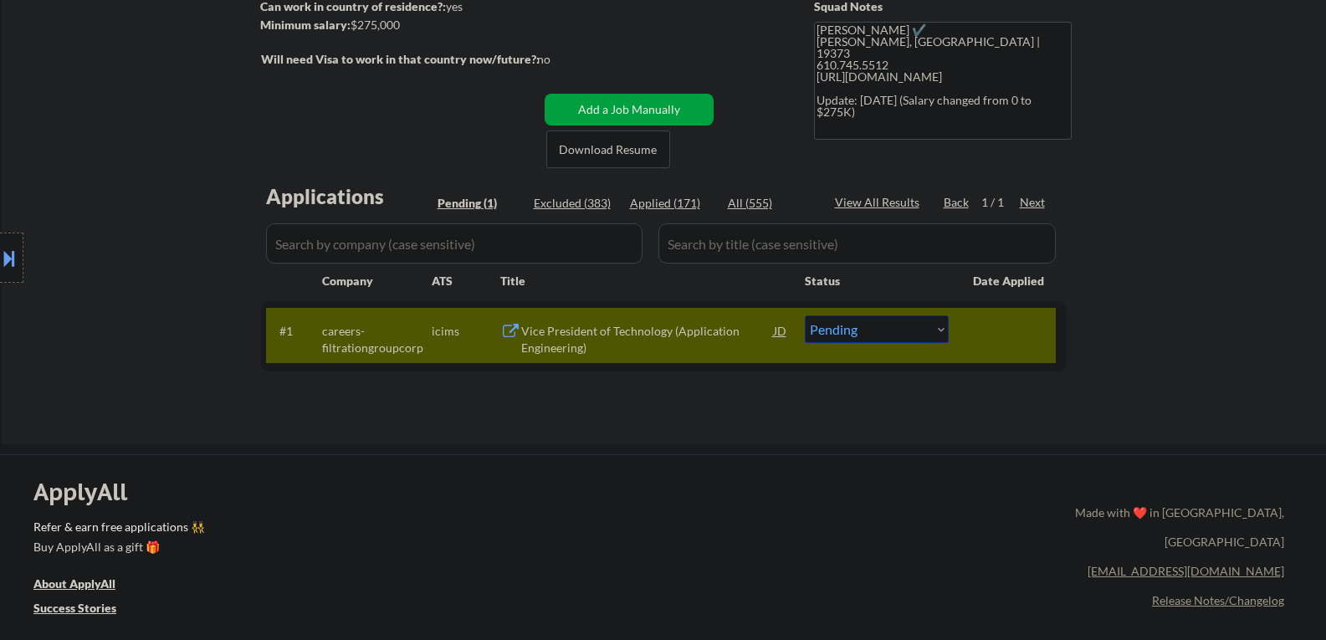
click at [739, 396] on div "Applications Pending (1) Excluded (383) Applied (171) All (555) View All Result…" at bounding box center [664, 297] width 806 height 230
drag, startPoint x: 780, startPoint y: 408, endPoint x: 651, endPoint y: 278, distance: 182.8
click at [778, 403] on div "Applications Pending (1) Excluded (383) Applied (171) All (555) View All Result…" at bounding box center [664, 297] width 806 height 230
click at [779, 335] on div "JD" at bounding box center [780, 330] width 17 height 30
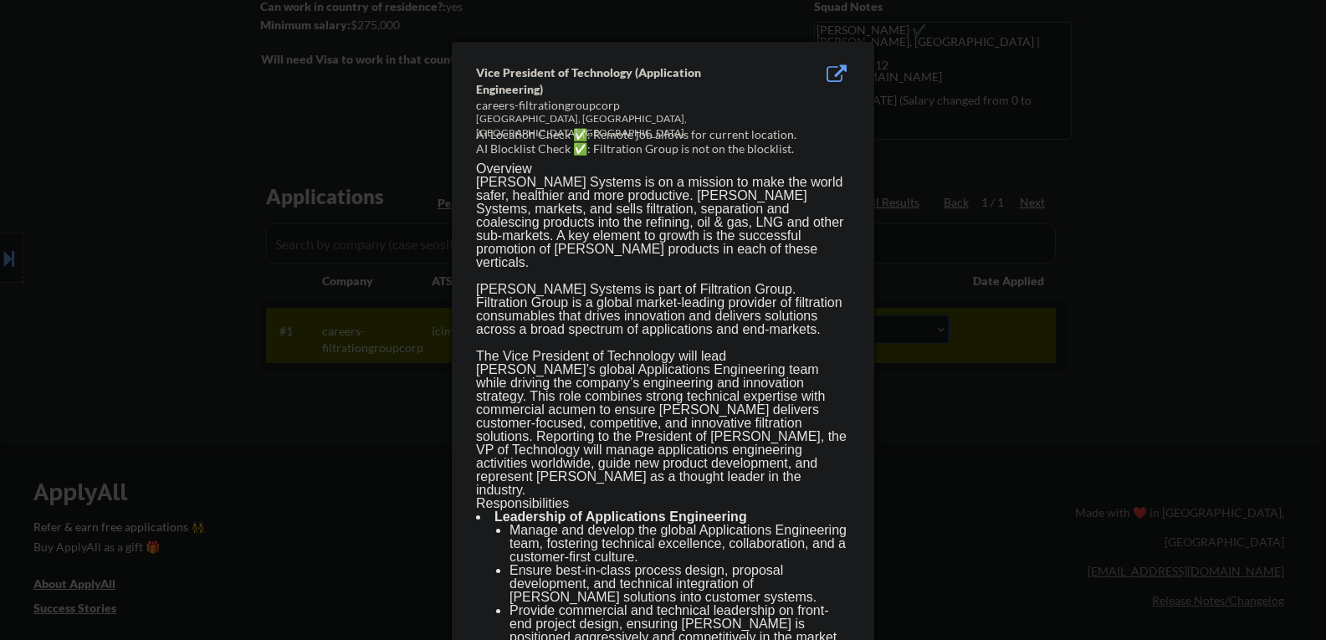
click at [1047, 443] on div at bounding box center [663, 320] width 1326 height 640
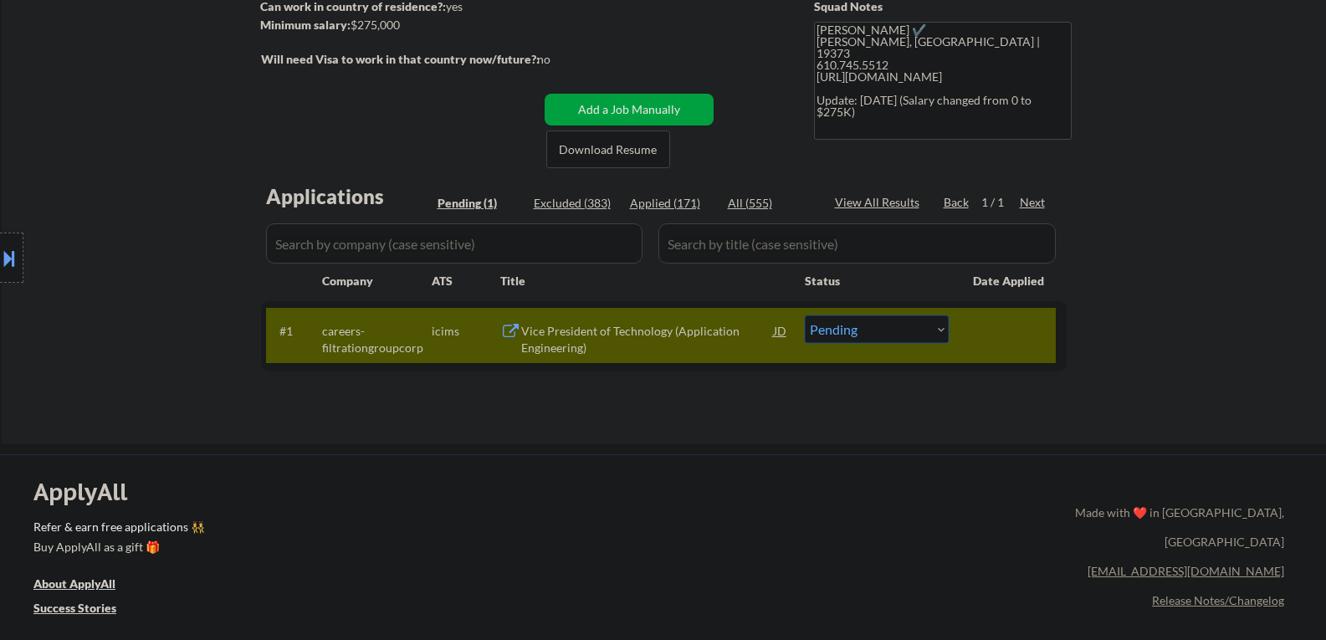
click at [18, 247] on button at bounding box center [9, 258] width 18 height 28
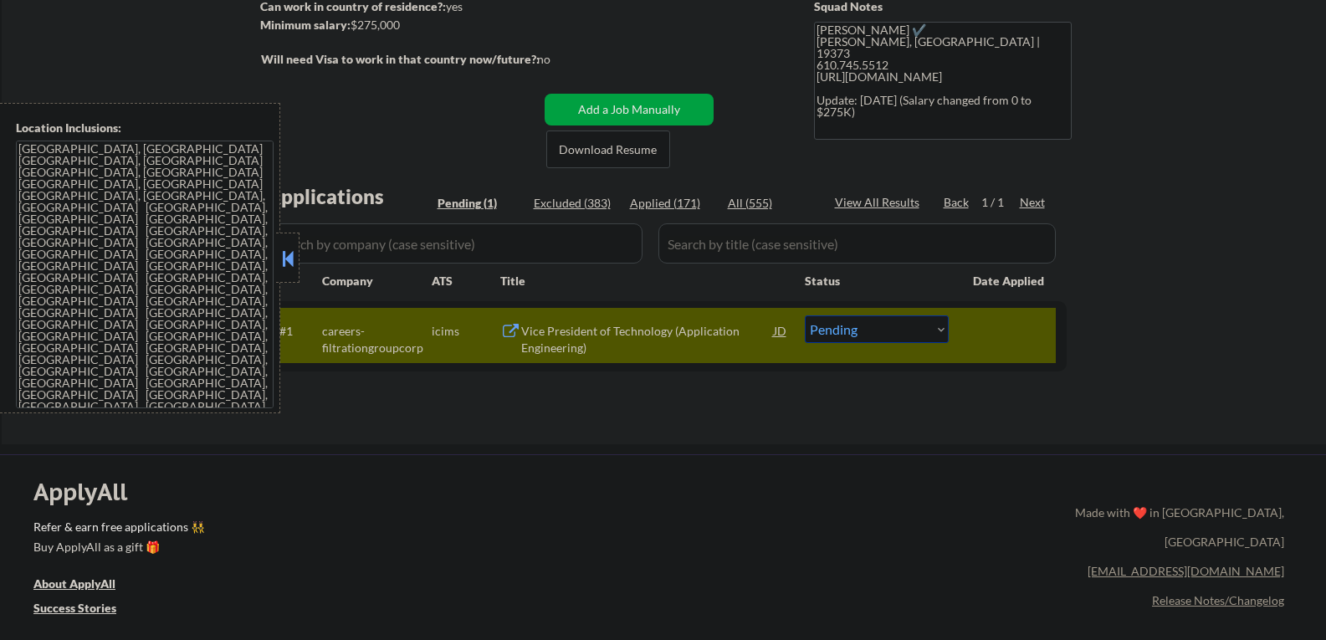
click at [285, 260] on button at bounding box center [288, 258] width 18 height 25
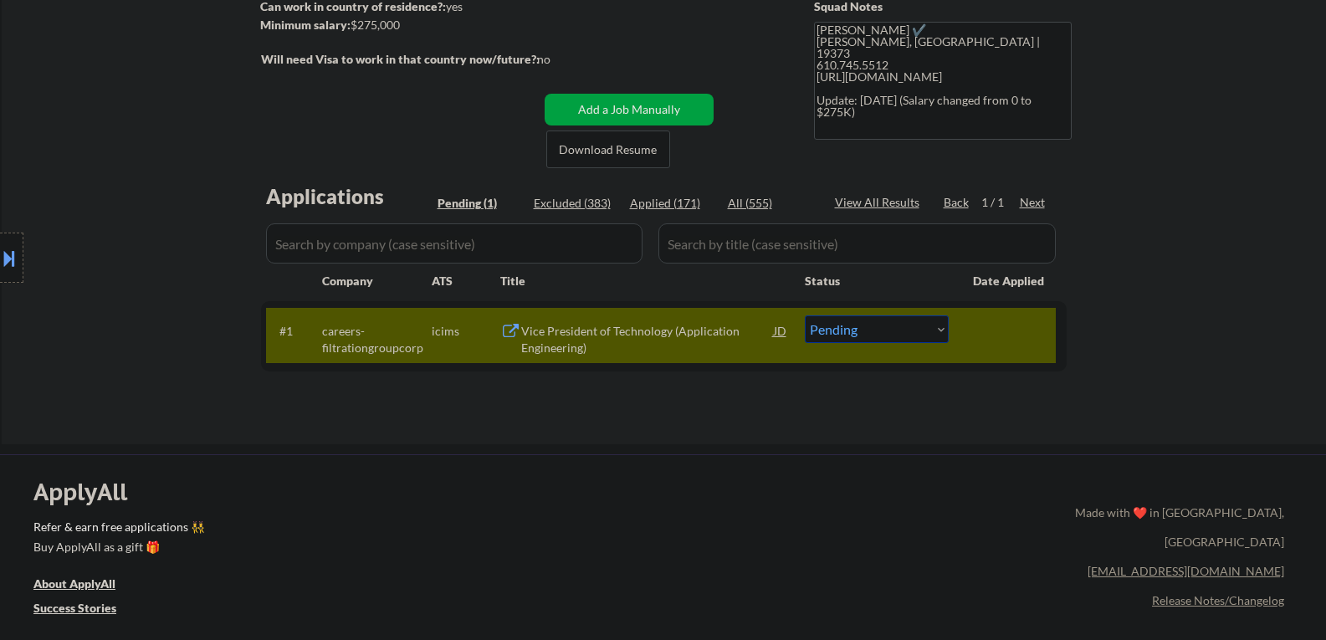
drag, startPoint x: 823, startPoint y: 327, endPoint x: 823, endPoint y: 319, distance: 8.4
click at [823, 327] on select "Choose an option... Pending Applied Excluded (Questions) Excluded (Expired) Exc…" at bounding box center [877, 329] width 144 height 28
select select ""excluded__location_""
click at [805, 315] on select "Choose an option... Pending Applied Excluded (Questions) Excluded (Expired) Exc…" at bounding box center [877, 329] width 144 height 28
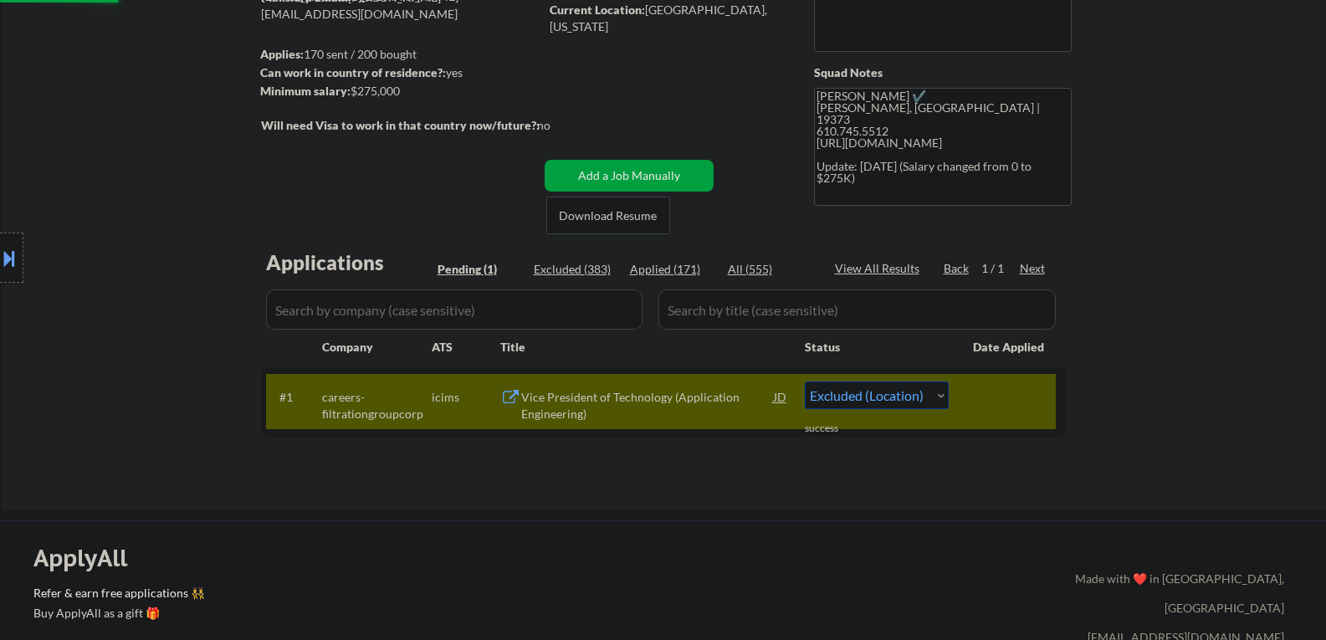
scroll to position [84, 0]
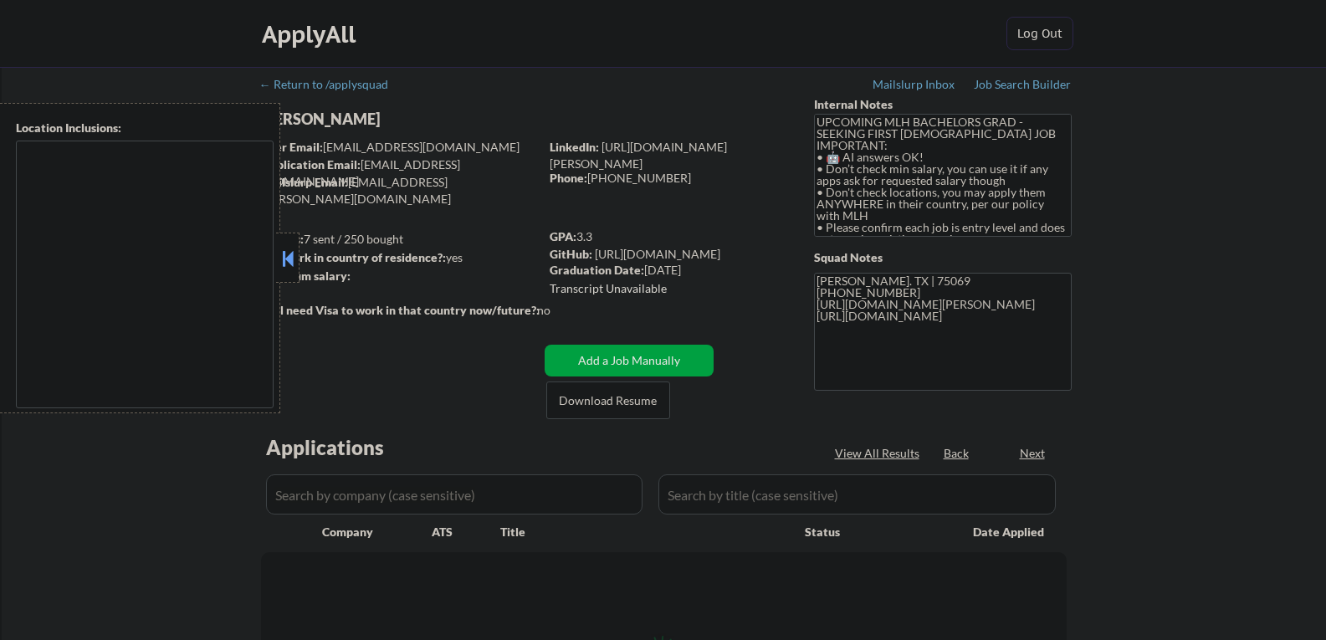
type textarea "country:[GEOGRAPHIC_DATA]"
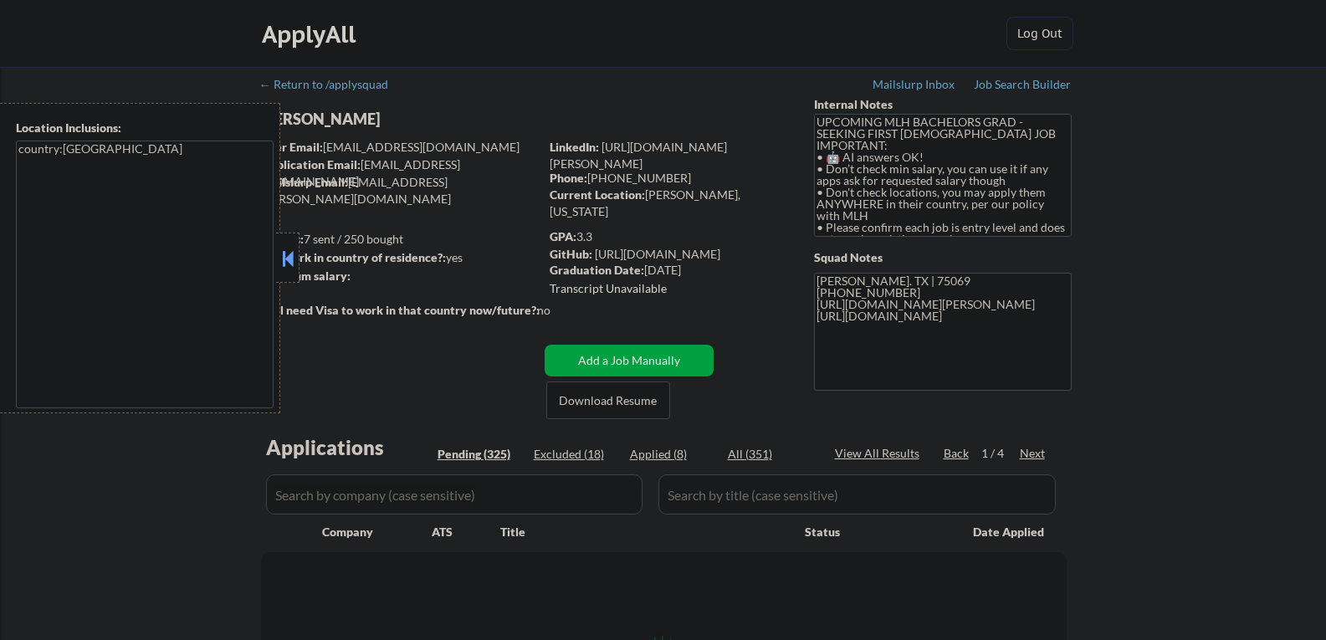
click at [292, 253] on button at bounding box center [288, 258] width 18 height 25
click at [346, 331] on div at bounding box center [402, 329] width 283 height 18
select select ""pending""
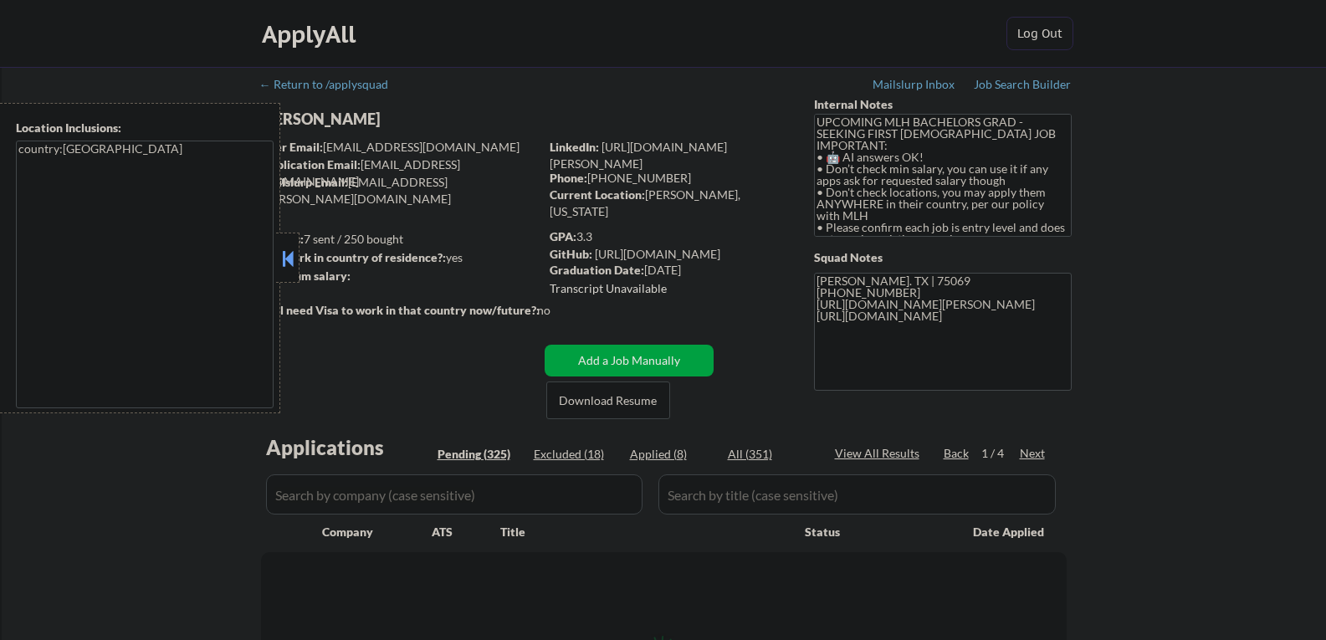
select select ""pending""
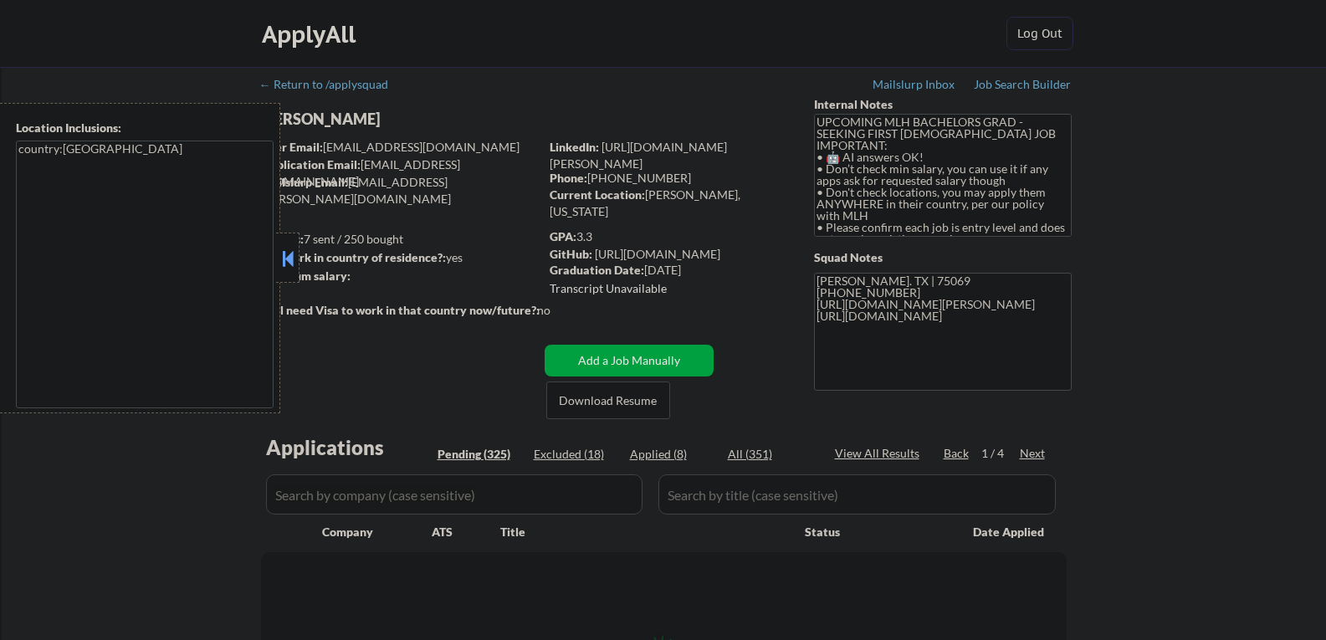
select select ""pending""
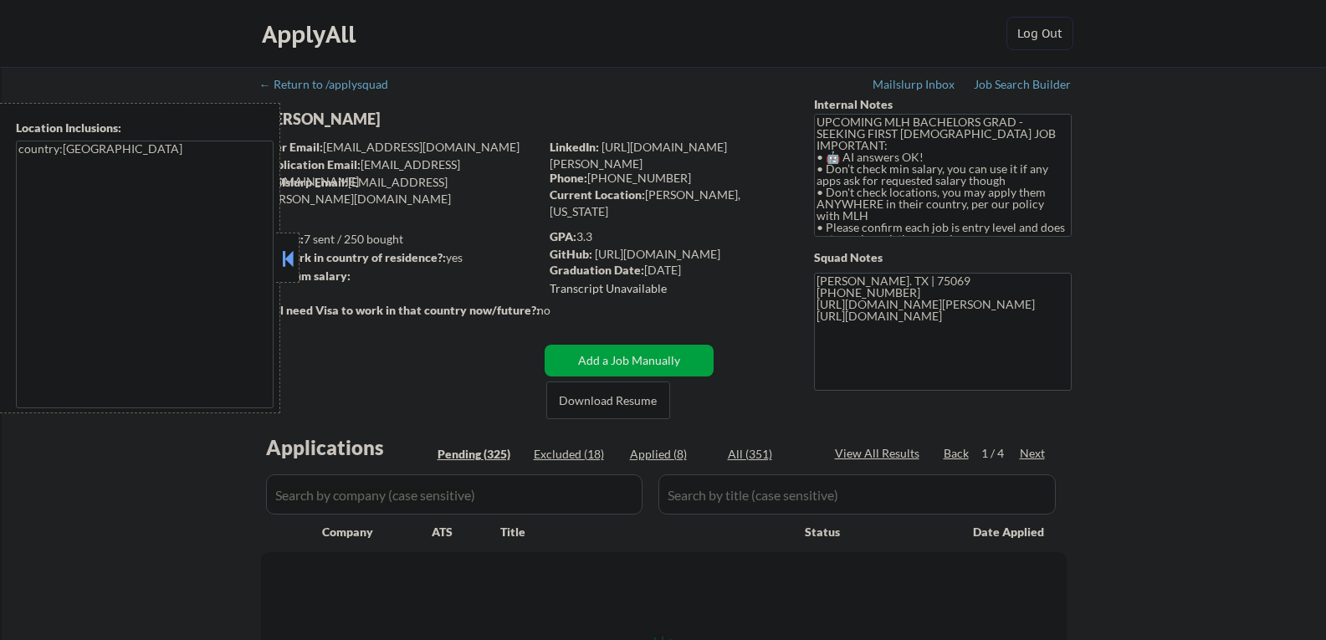
select select ""pending""
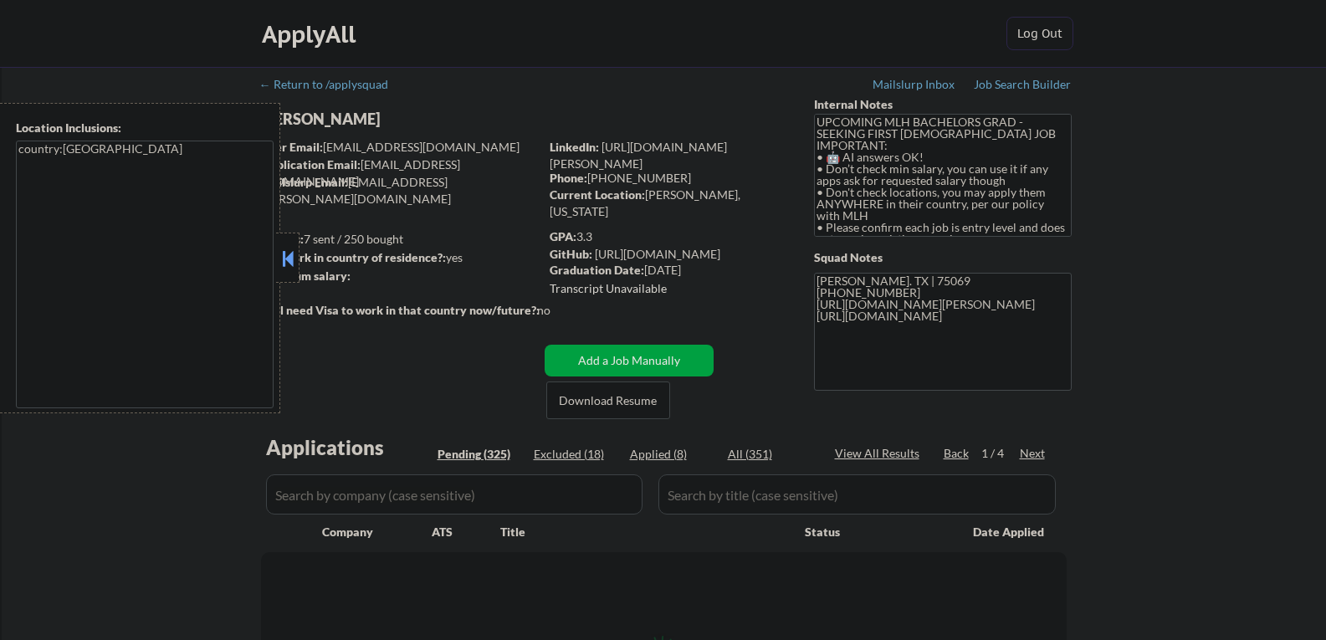
select select ""pending""
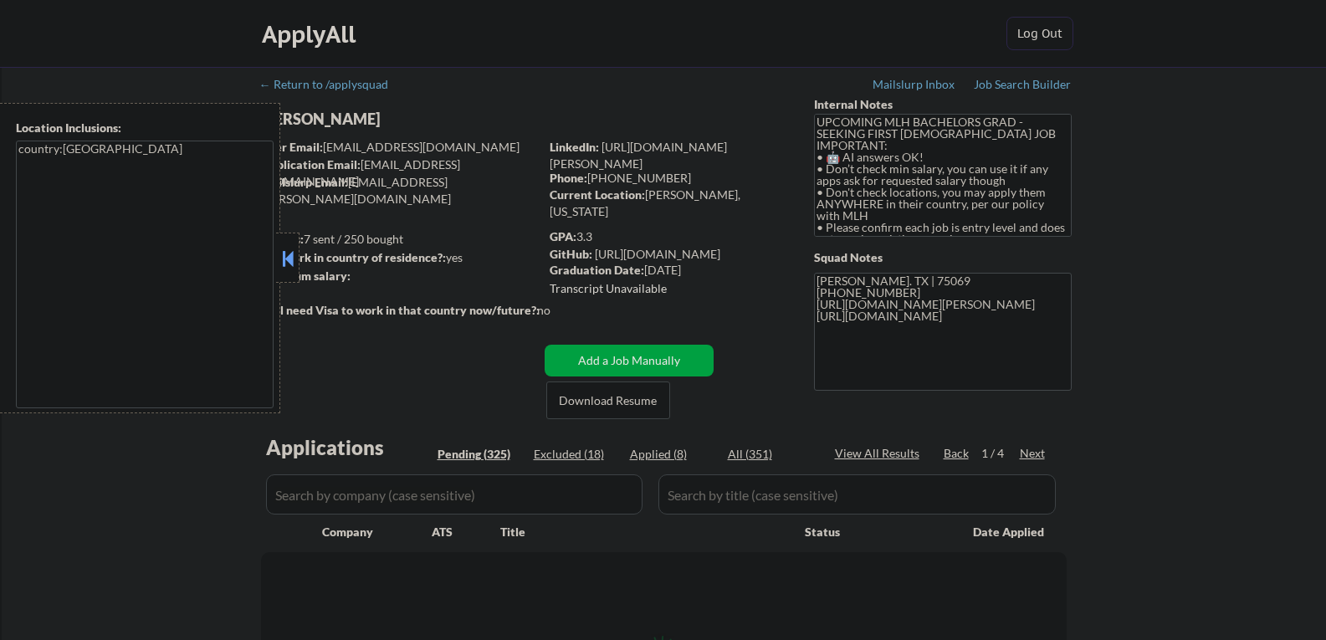
select select ""pending""
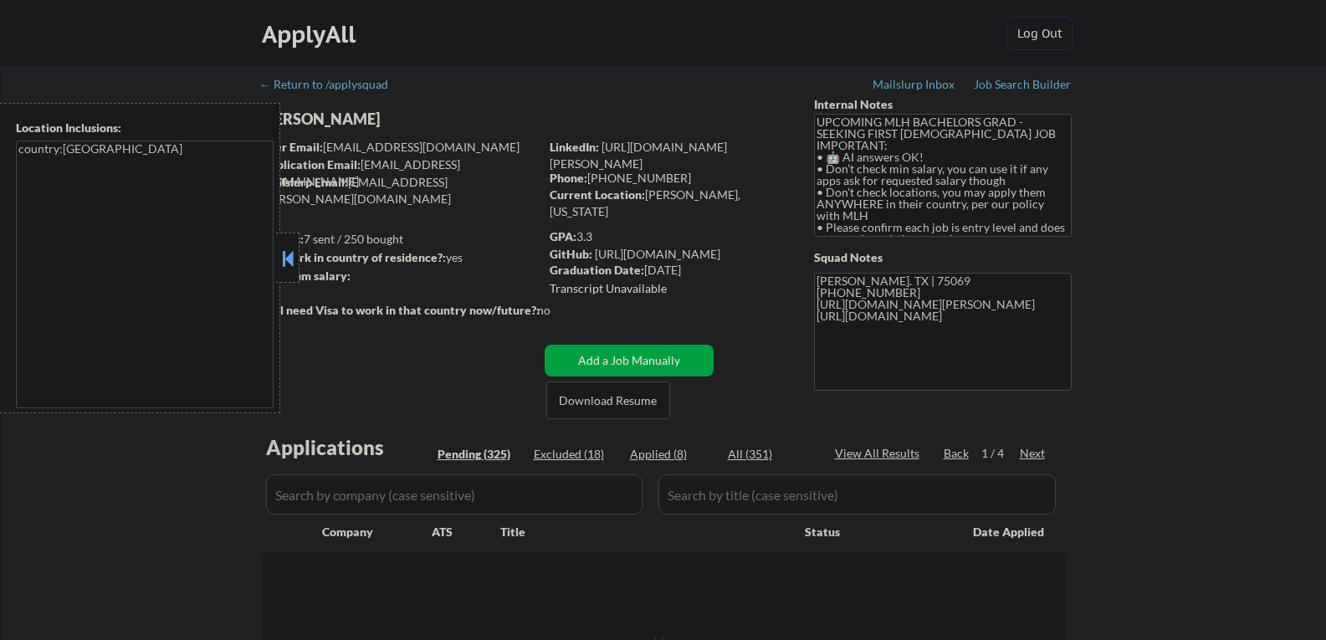
select select ""pending""
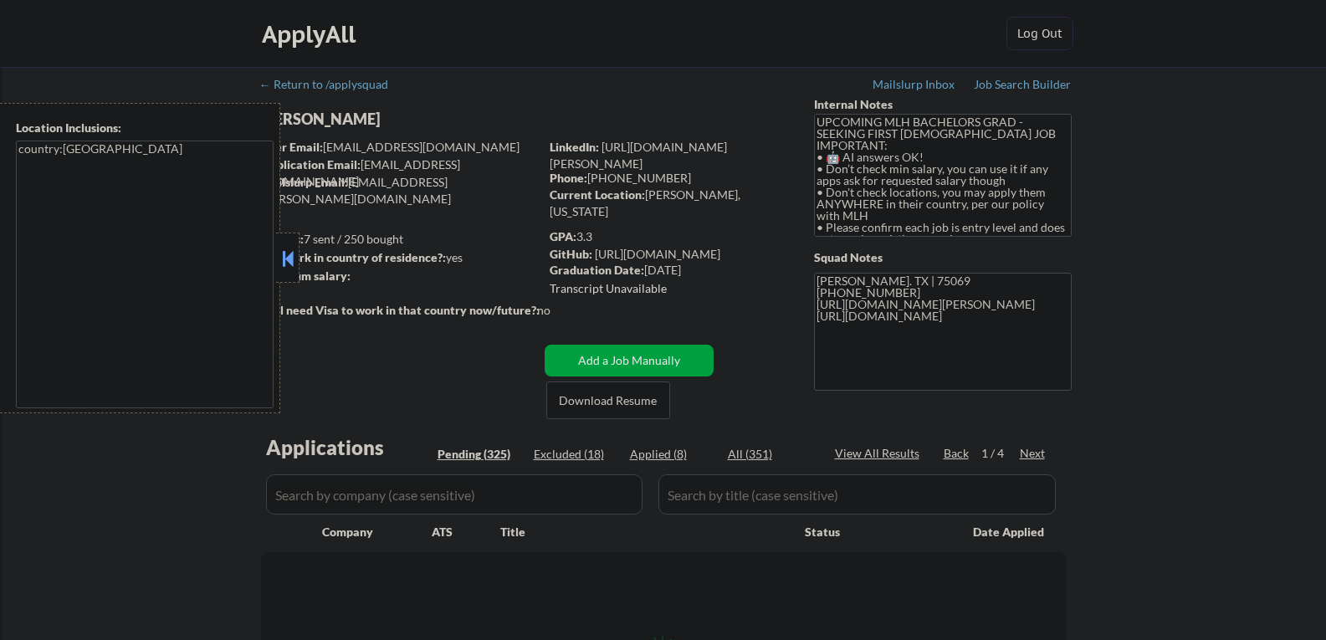
select select ""pending""
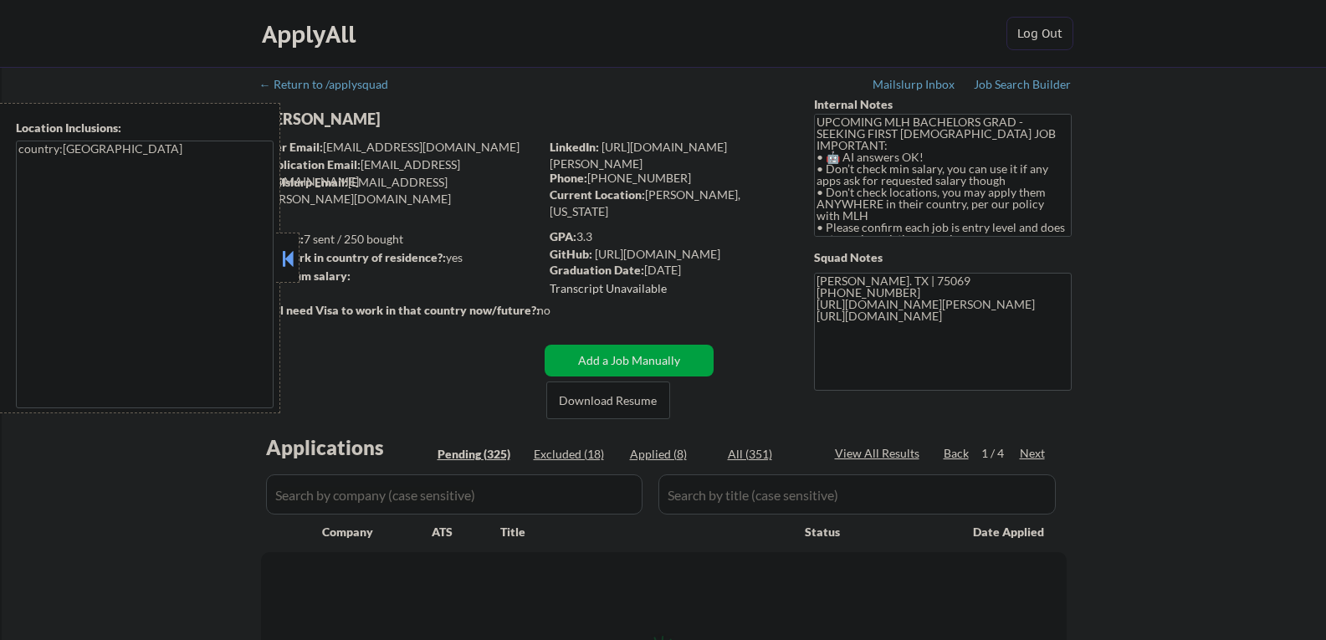
select select ""pending""
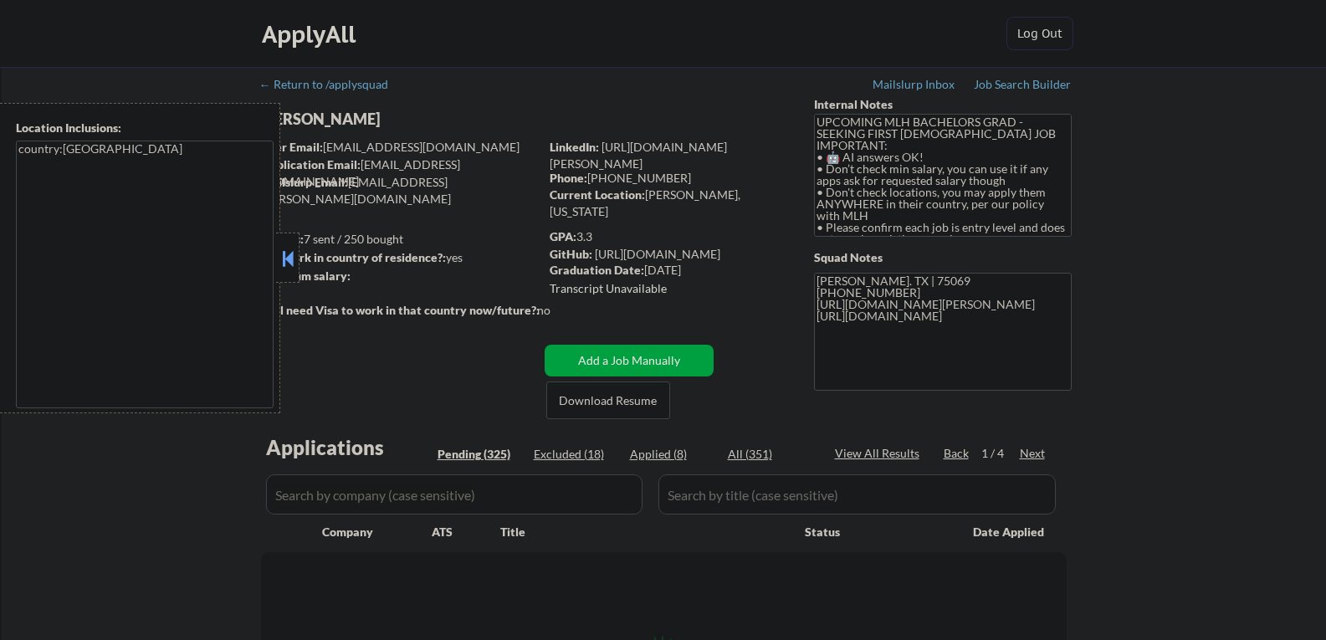
select select ""pending""
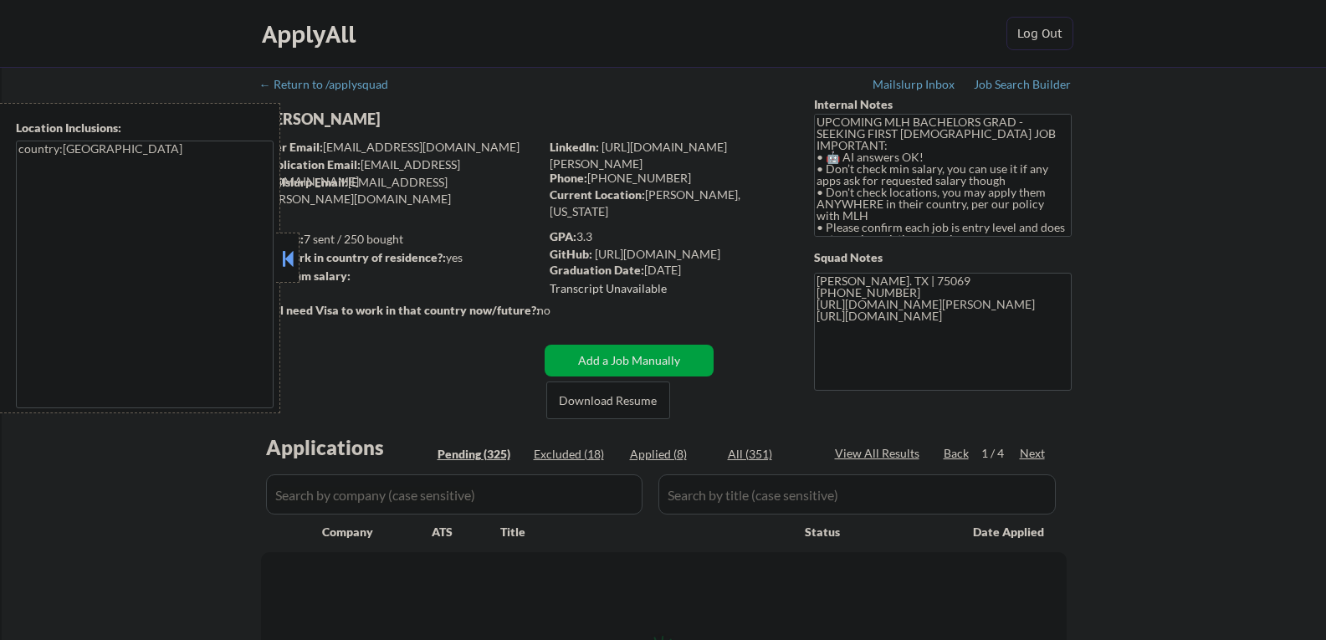
select select ""pending""
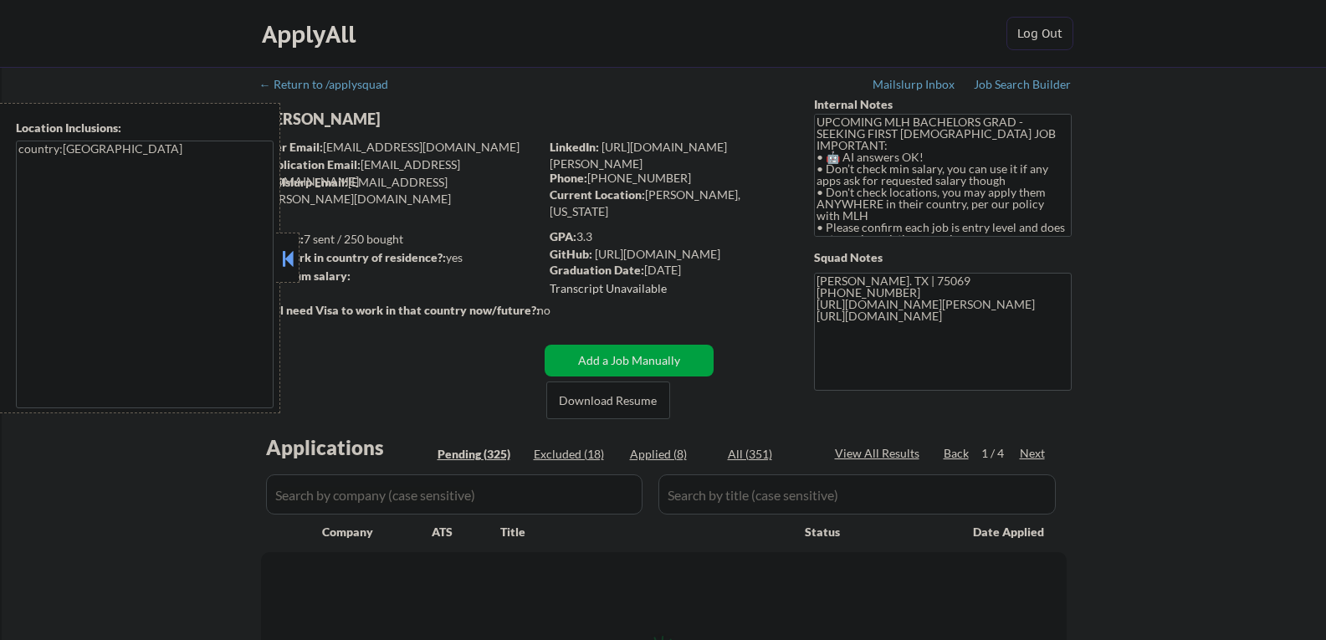
select select ""pending""
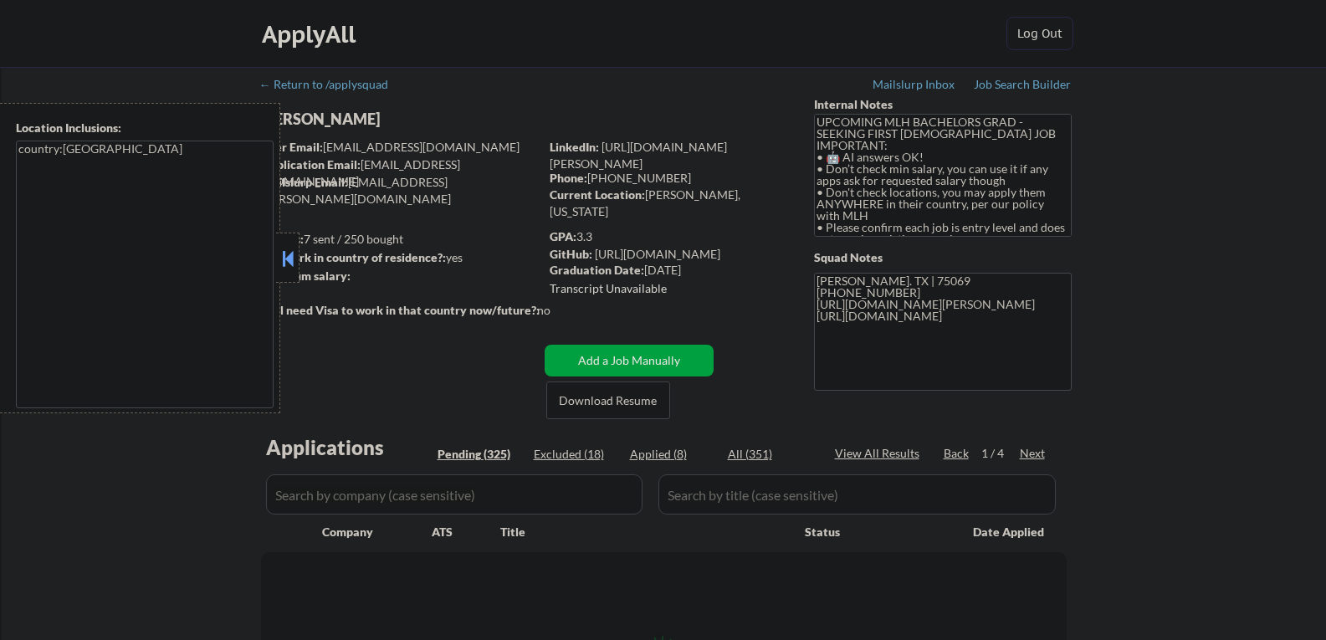
select select ""pending""
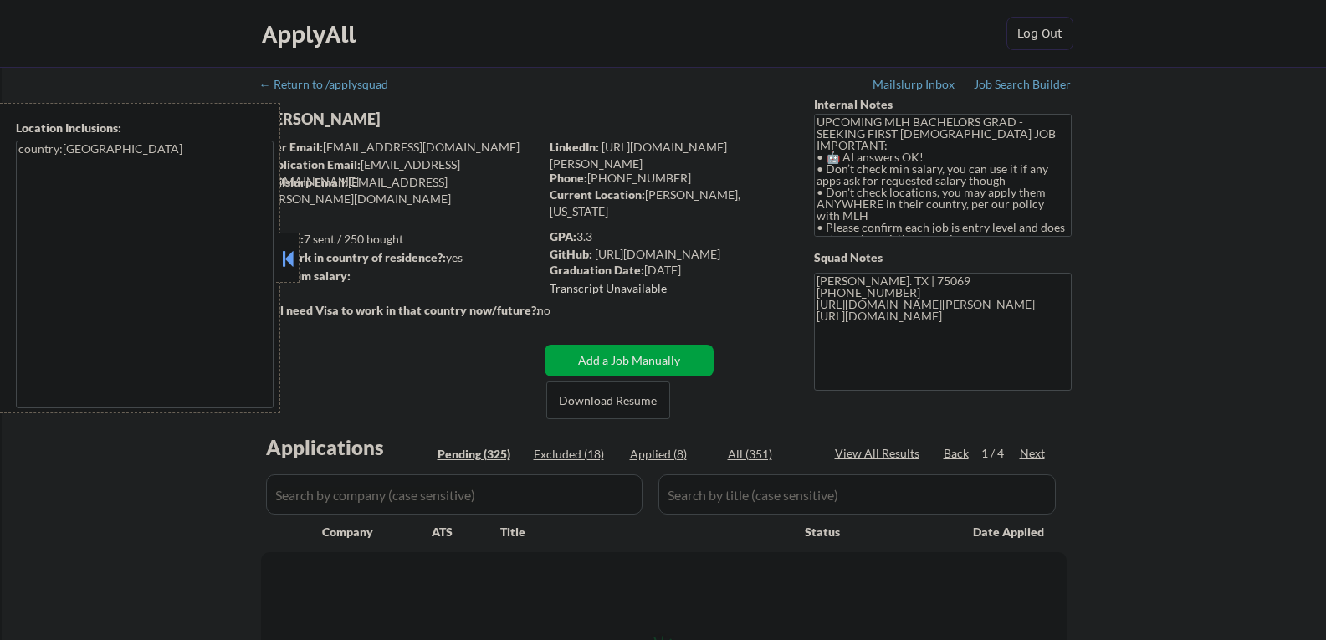
select select ""pending""
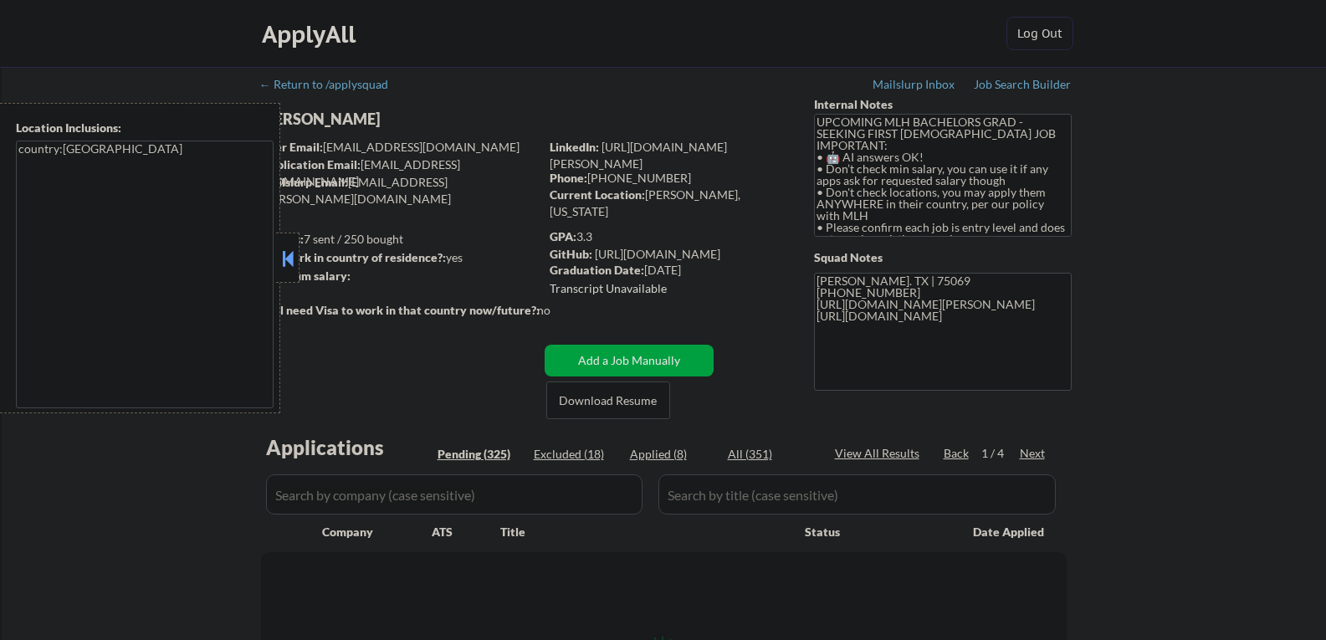
select select ""pending""
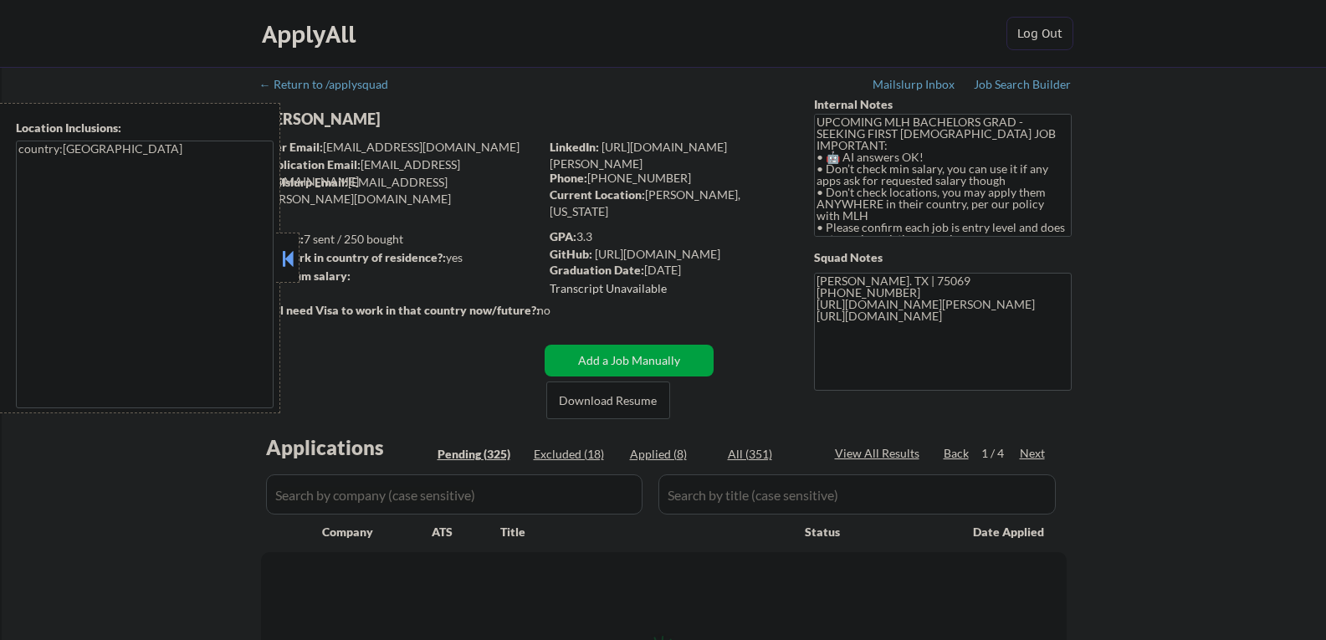
select select ""pending""
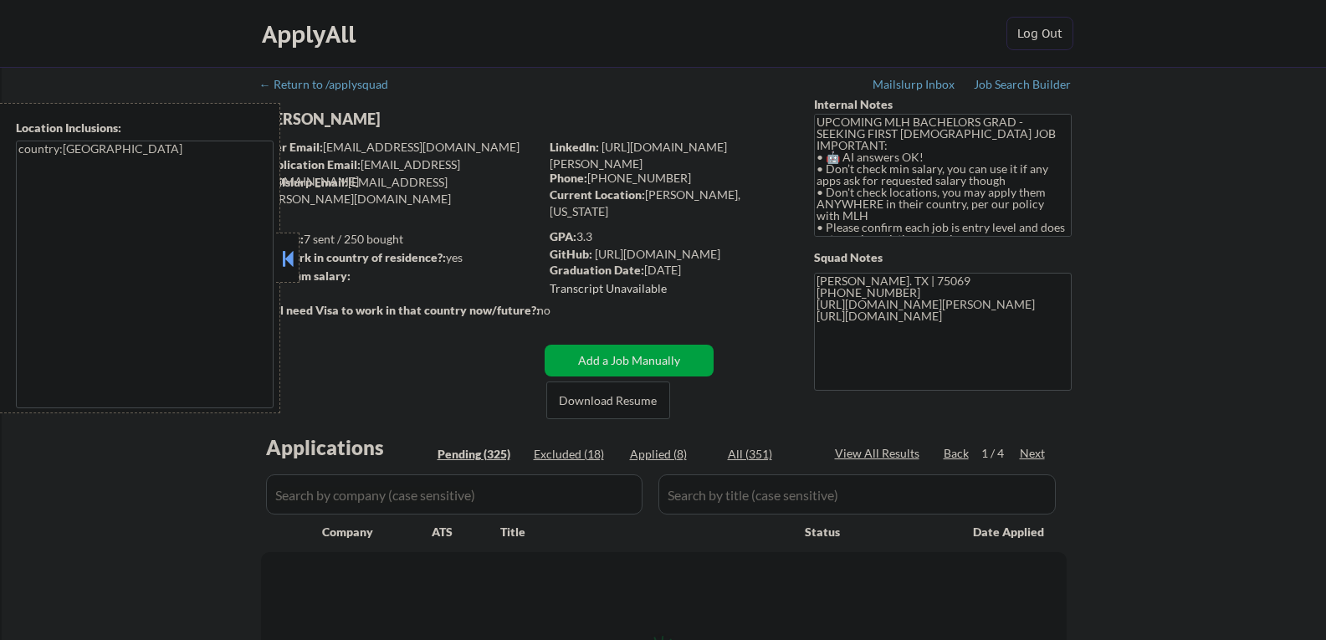
select select ""pending""
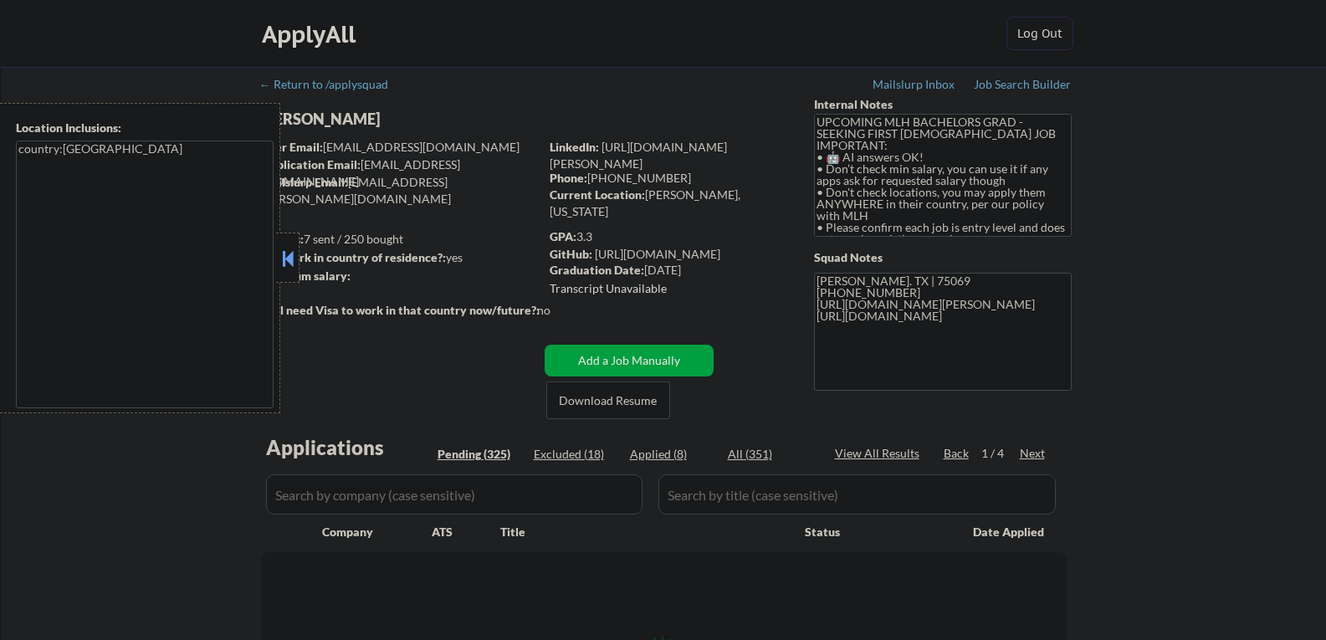
select select ""pending""
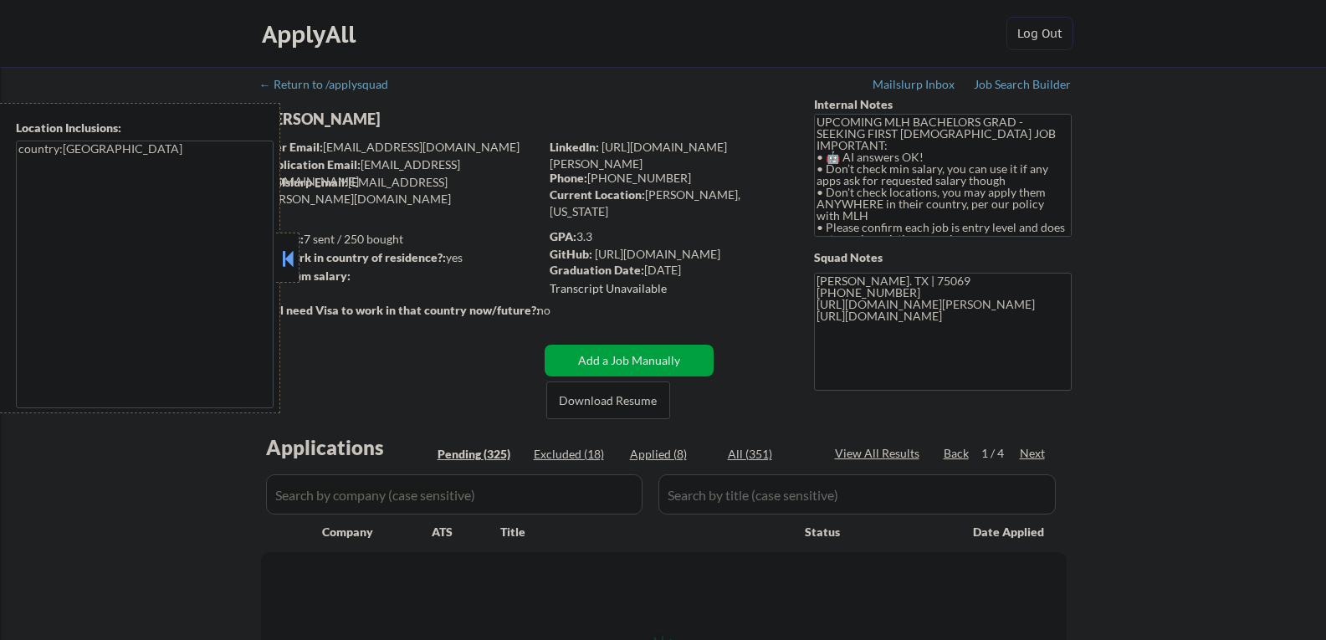
select select ""pending""
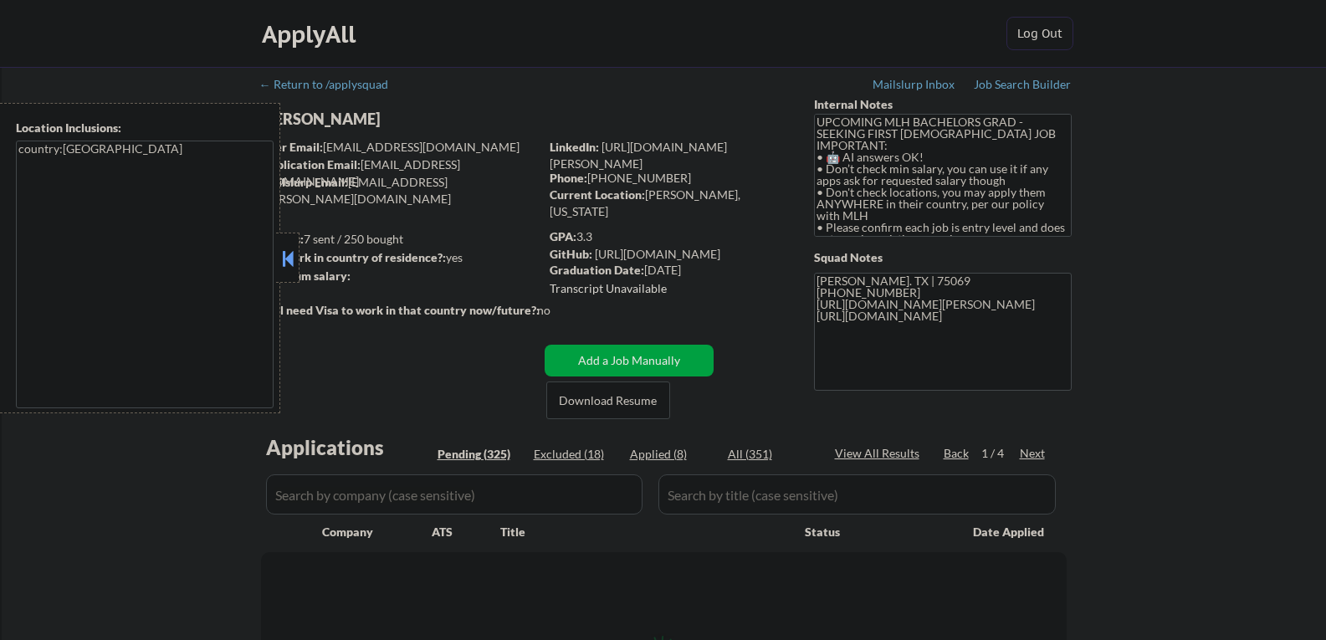
select select ""pending""
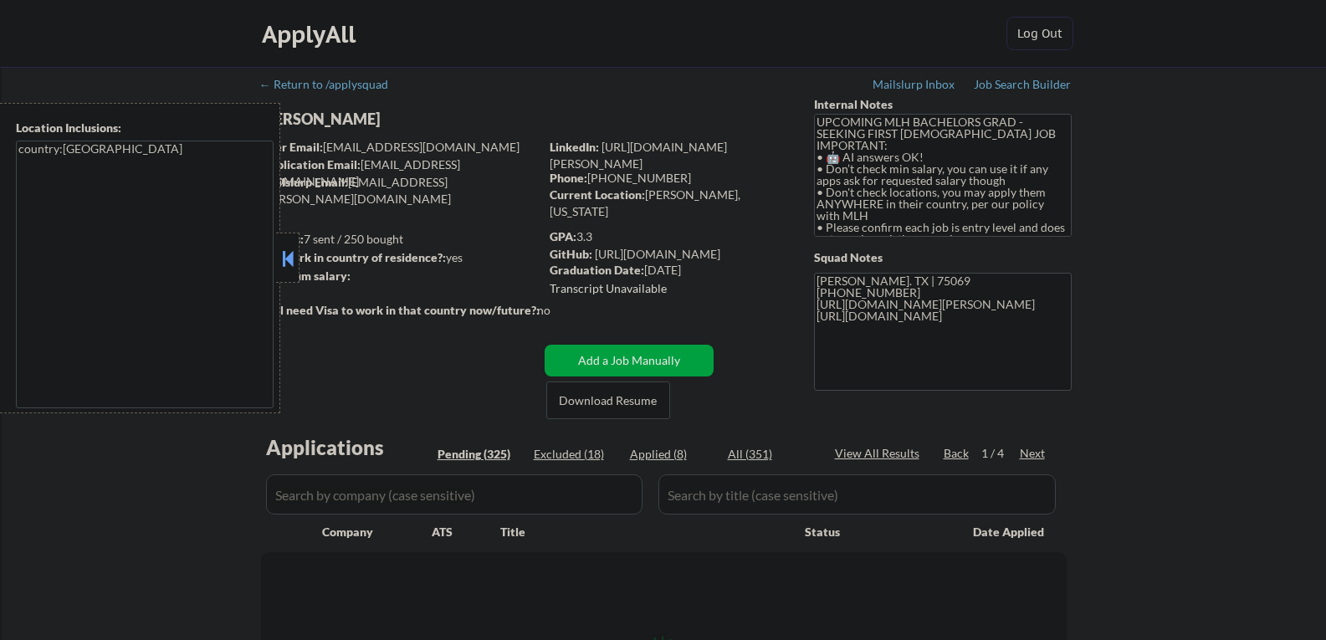
select select ""pending""
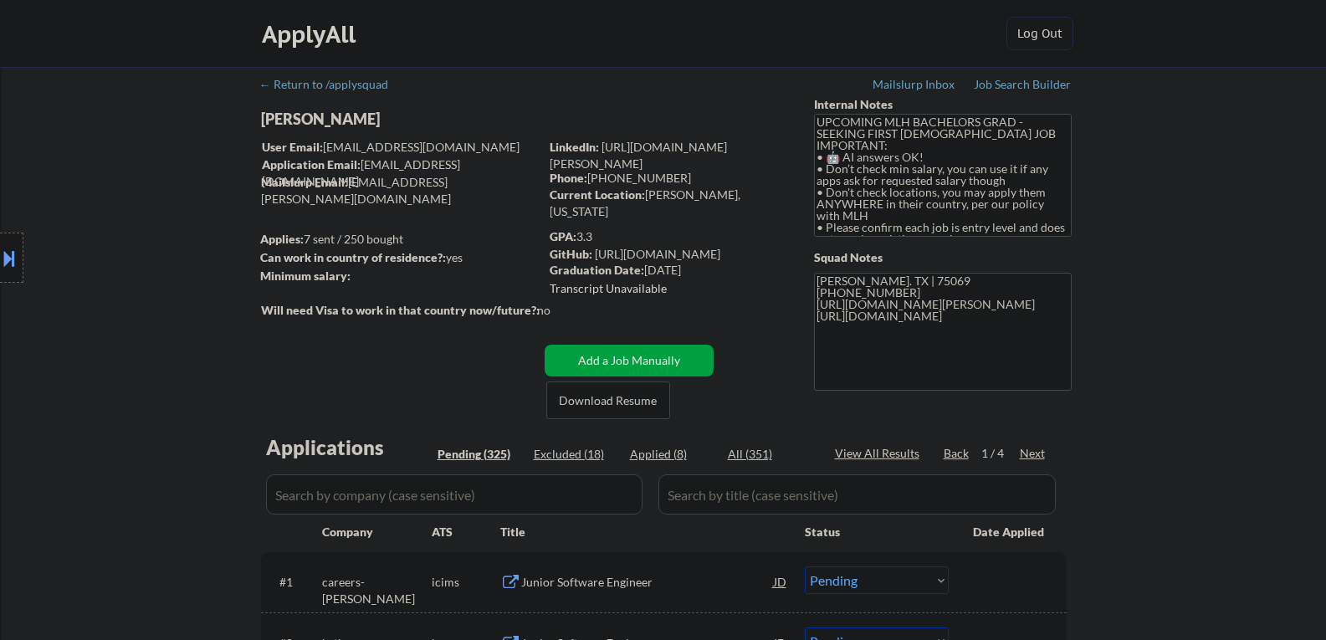
click at [346, 120] on div "[PERSON_NAME]" at bounding box center [433, 119] width 344 height 21
copy div "[PERSON_NAME]"
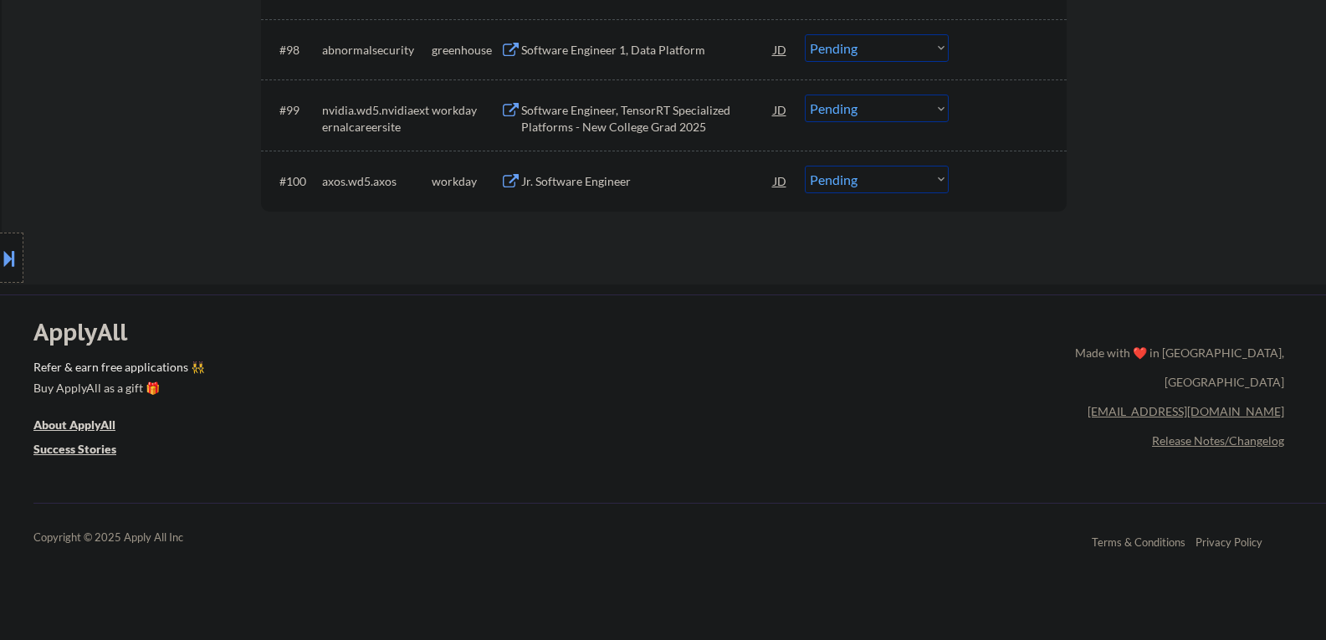
scroll to position [6674, 0]
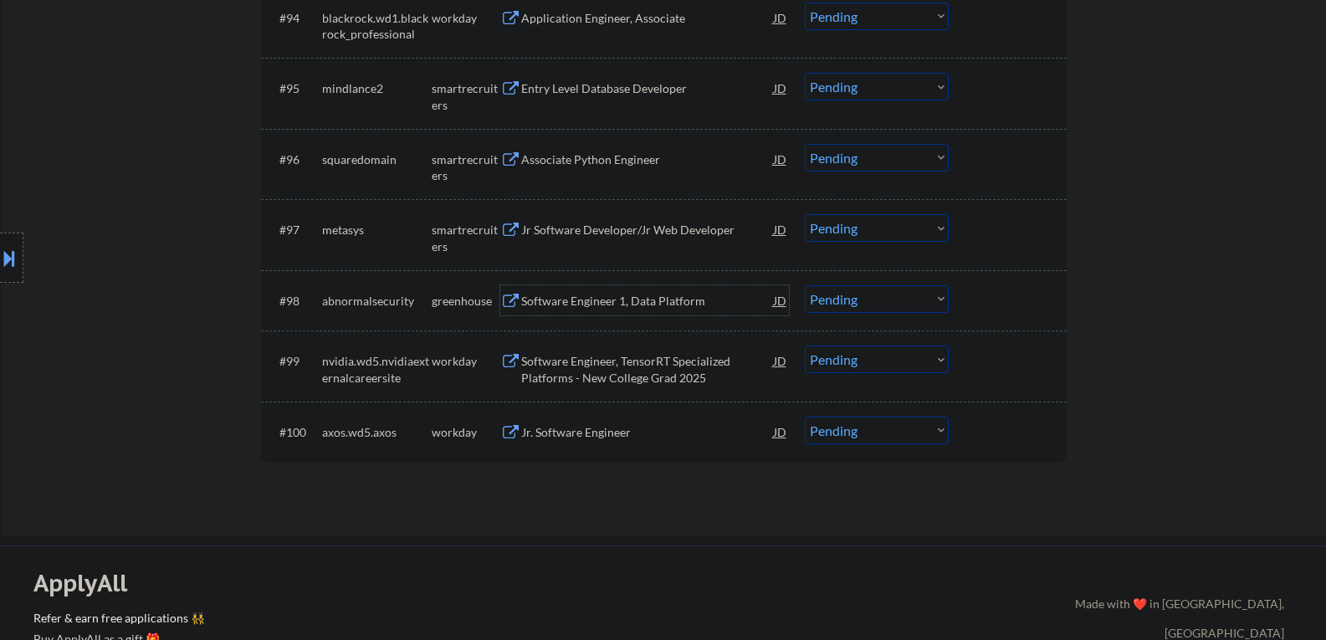
click at [572, 290] on div "Software Engineer 1, Data Platform" at bounding box center [647, 300] width 253 height 30
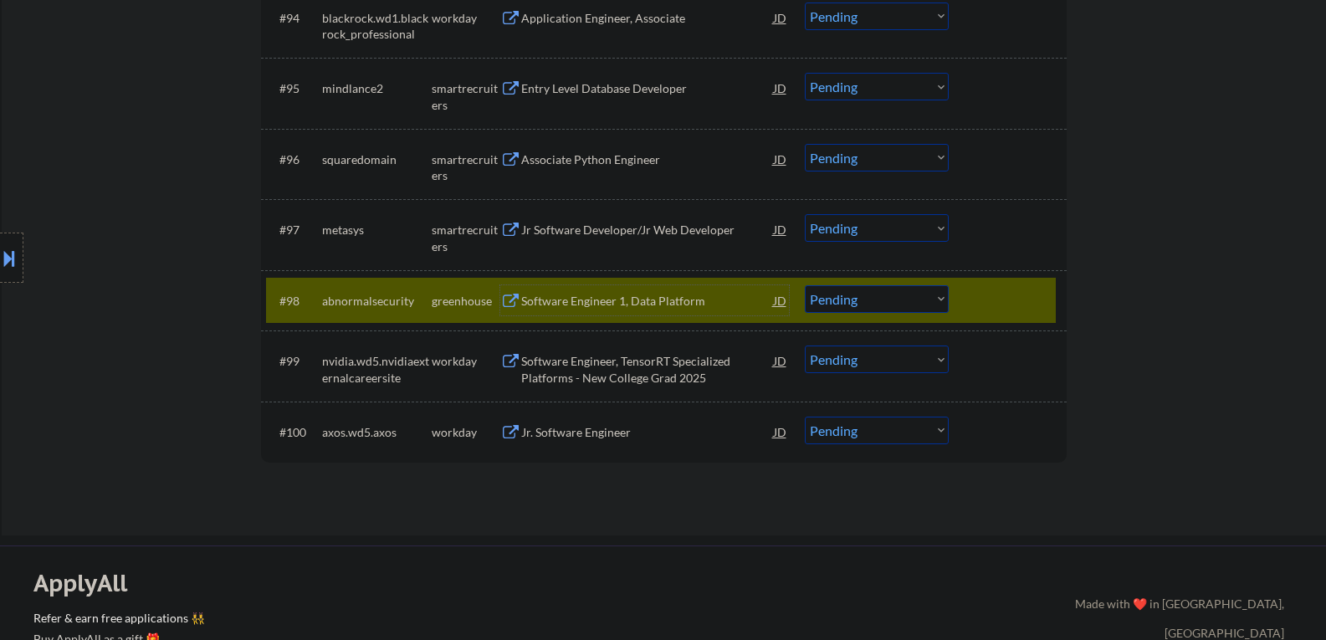
click at [902, 293] on select "Choose an option... Pending Applied Excluded (Questions) Excluded (Expired) Exc…" at bounding box center [877, 299] width 144 height 28
click at [805, 285] on select "Choose an option... Pending Applied Excluded (Questions) Excluded (Expired) Exc…" at bounding box center [877, 299] width 144 height 28
click at [658, 237] on div "Jr Software Developer/Jr Web Developer" at bounding box center [647, 230] width 253 height 17
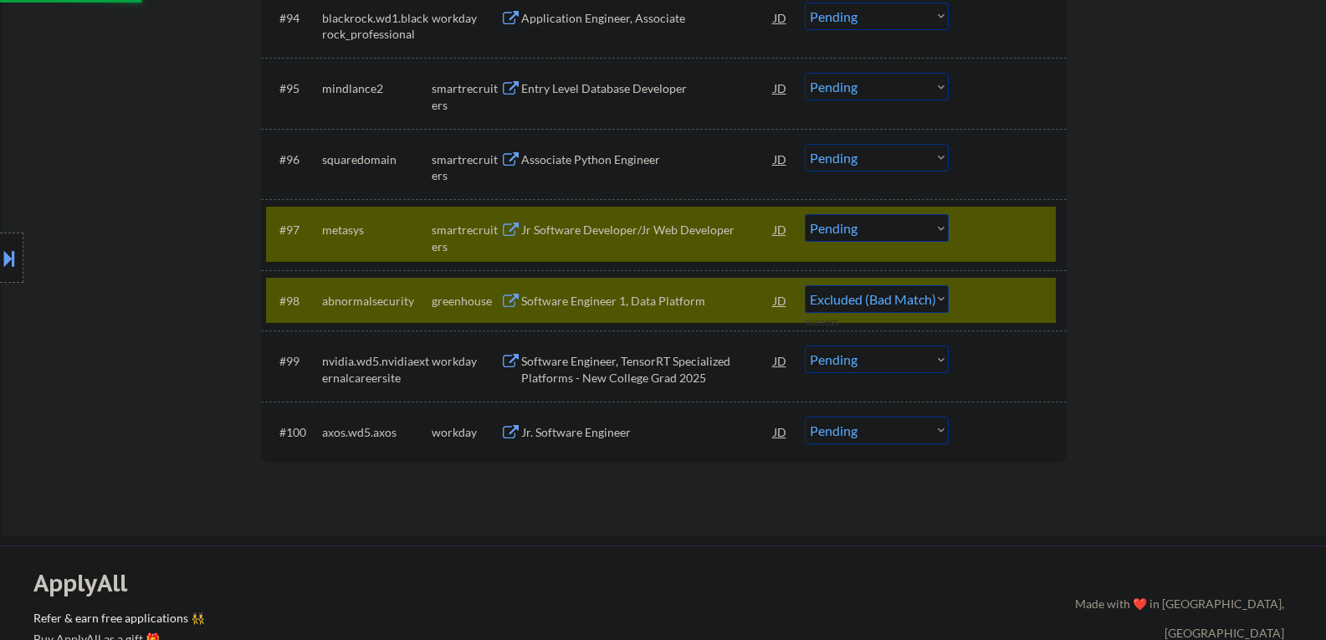
select select ""pending""
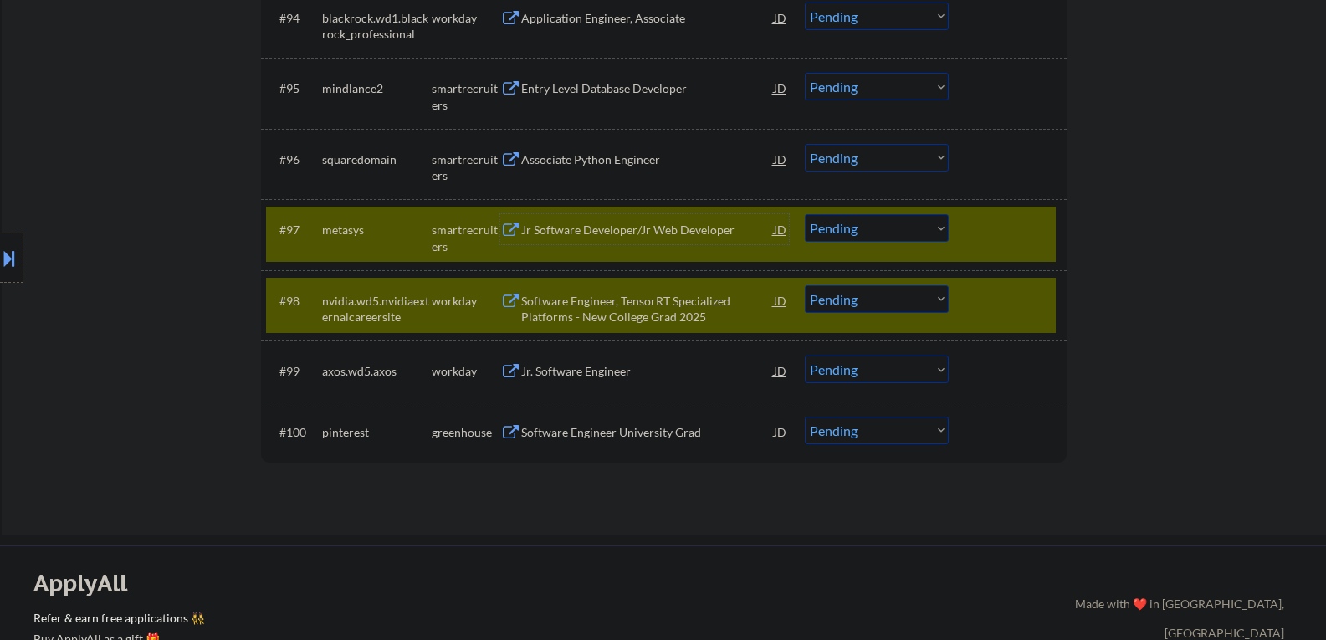
click at [977, 305] on div at bounding box center [1010, 300] width 74 height 30
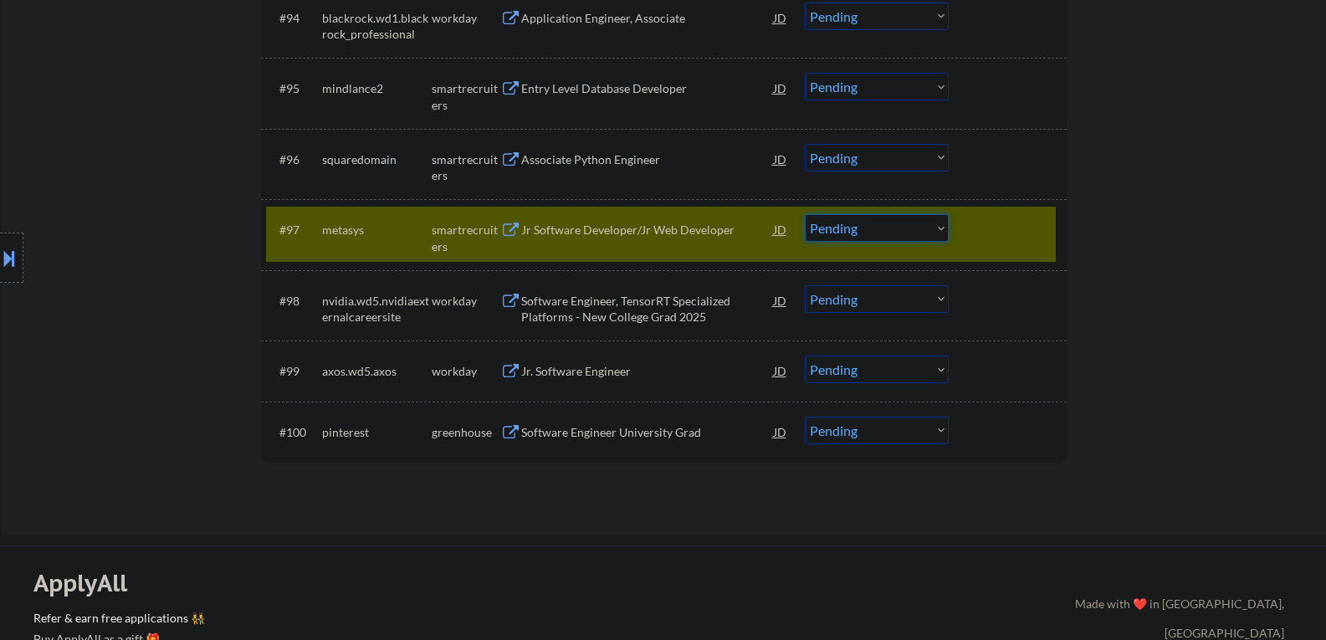
click at [870, 228] on select "Choose an option... Pending Applied Excluded (Questions) Excluded (Expired) Exc…" at bounding box center [877, 228] width 144 height 28
click at [805, 214] on select "Choose an option... Pending Applied Excluded (Questions) Excluded (Expired) Exc…" at bounding box center [877, 228] width 144 height 28
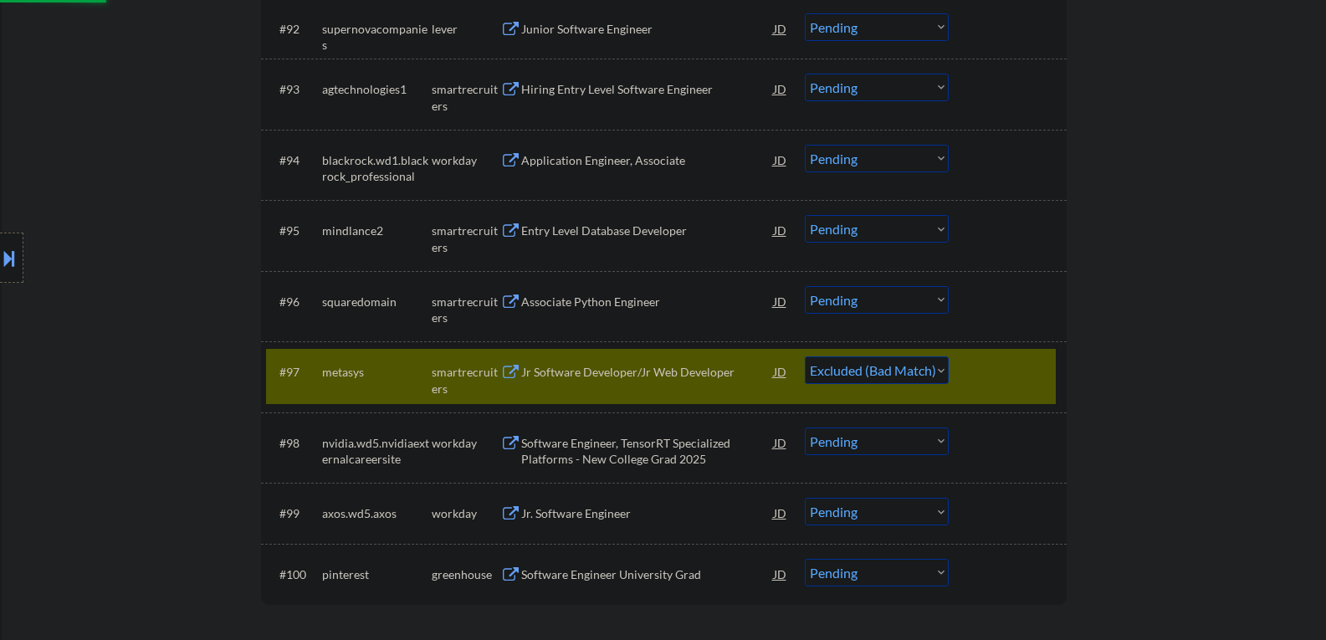
scroll to position [6506, 0]
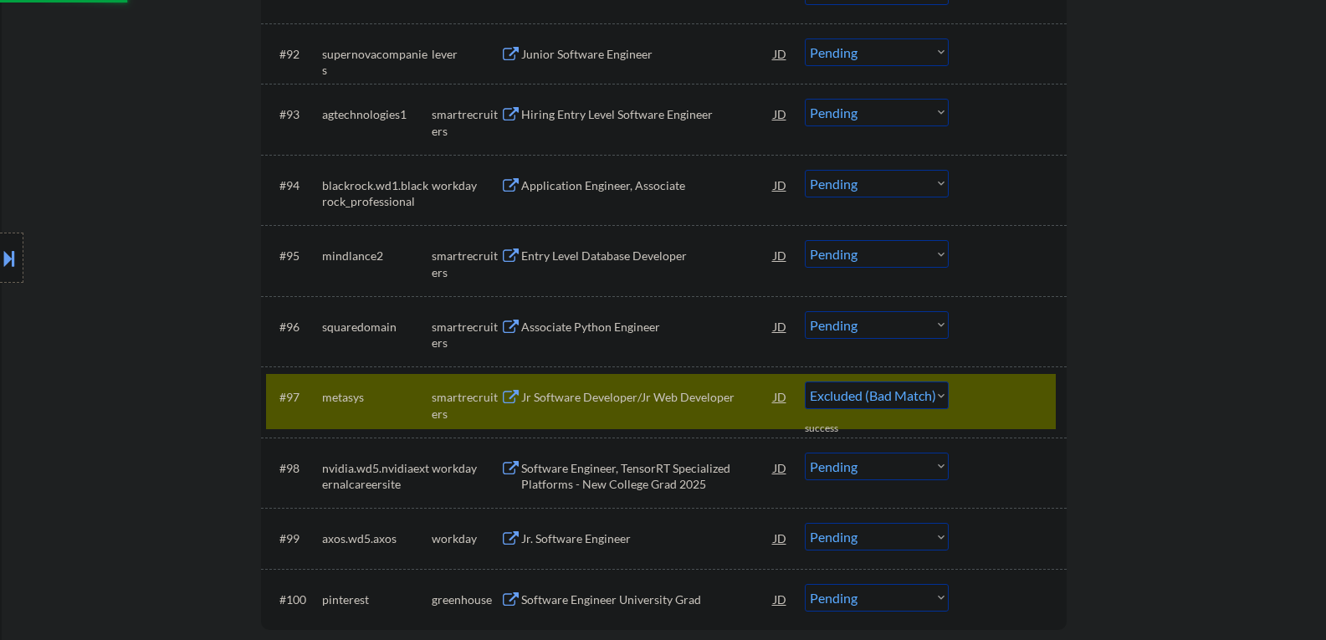
select select ""pending""
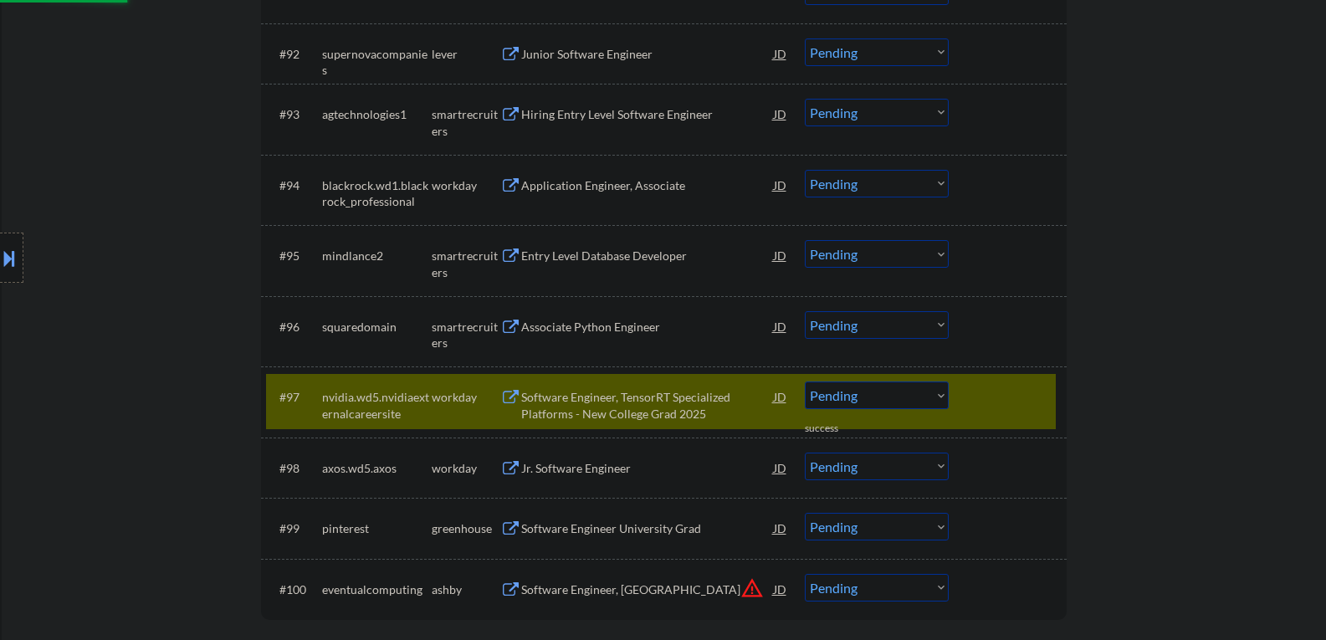
click at [583, 329] on div "Associate Python Engineer" at bounding box center [647, 327] width 253 height 17
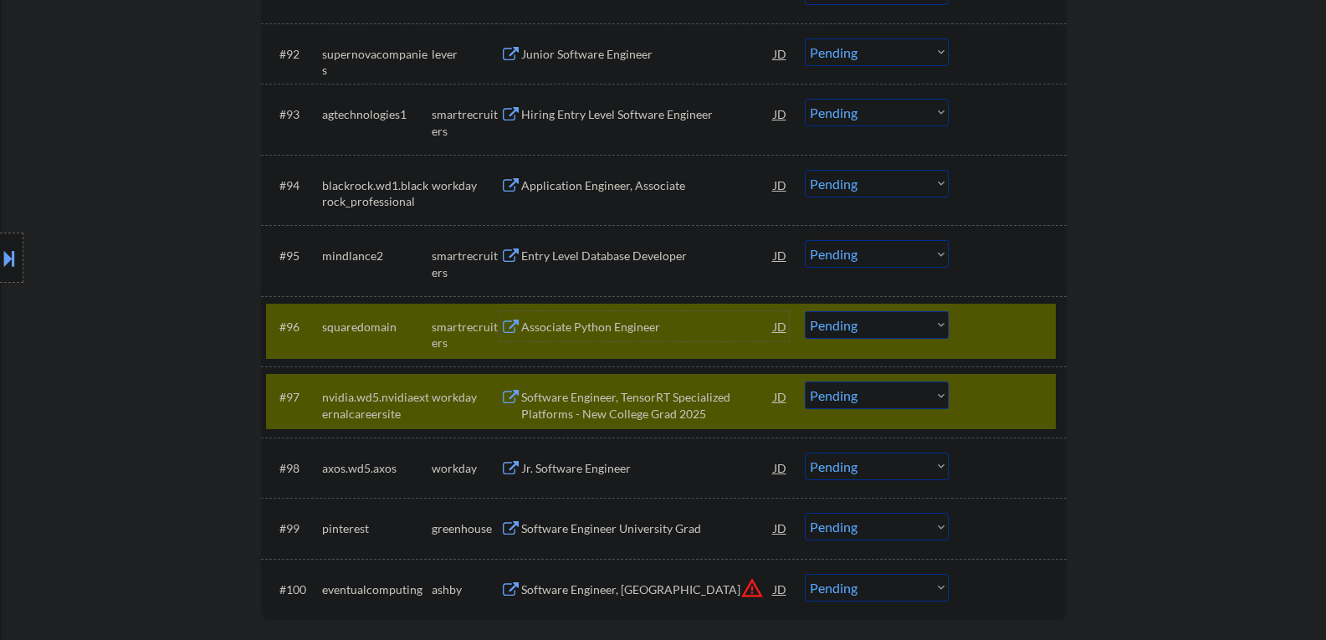
click at [967, 395] on div "#97 nvidia.wd5.nvidiaexternalcareersite workday Software Engineer, TensorRT Spe…" at bounding box center [661, 401] width 790 height 55
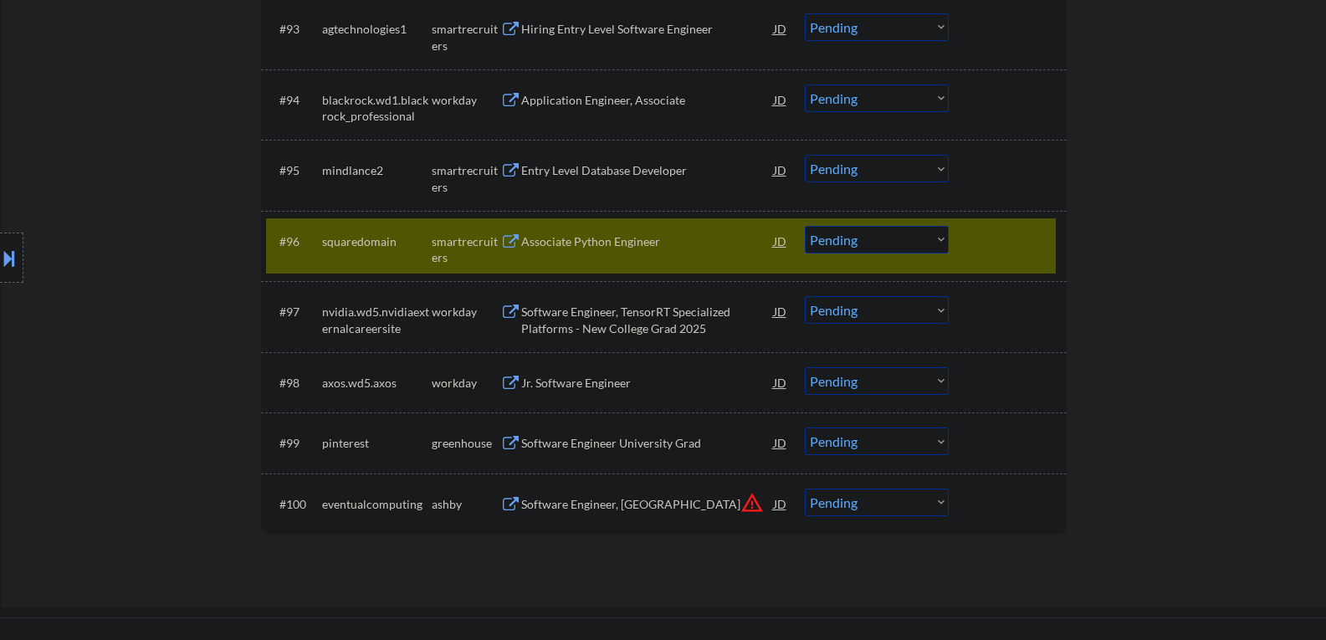
scroll to position [6590, 0]
click at [881, 249] on select "Choose an option... Pending Applied Excluded (Questions) Excluded (Expired) Exc…" at bounding box center [877, 242] width 144 height 28
click at [805, 228] on select "Choose an option... Pending Applied Excluded (Questions) Excluded (Expired) Exc…" at bounding box center [877, 242] width 144 height 28
click at [599, 446] on div "Software Engineer University Grad" at bounding box center [647, 445] width 253 height 17
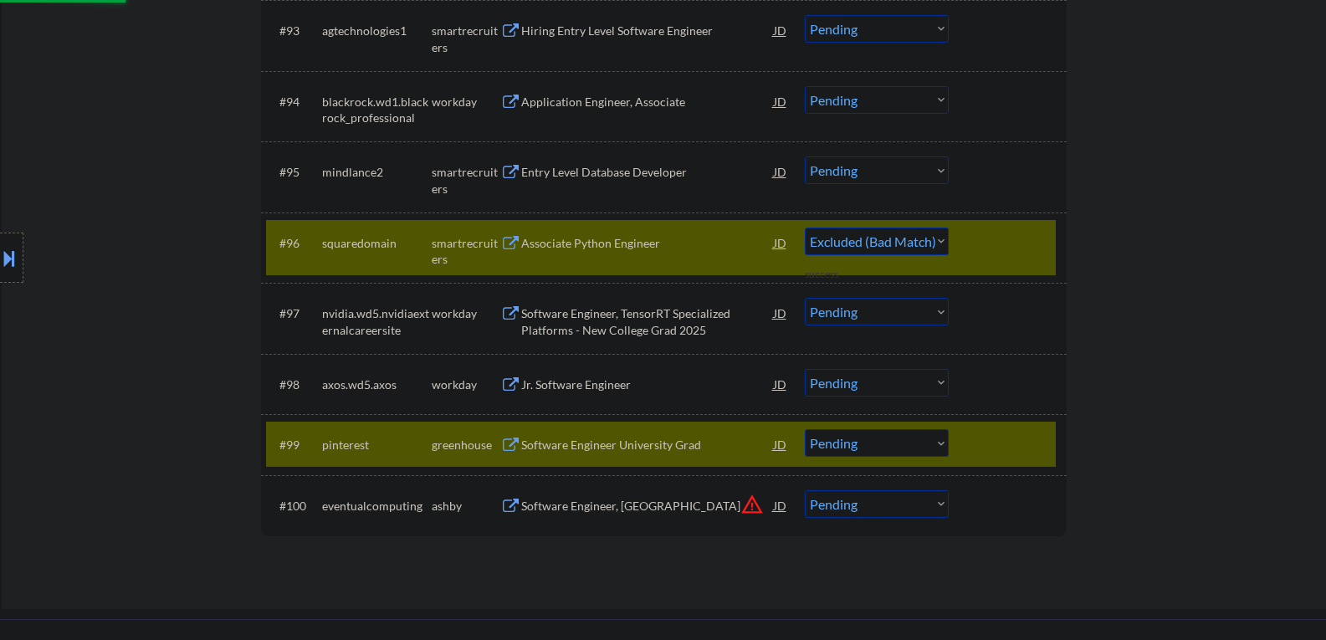
select select ""pending""
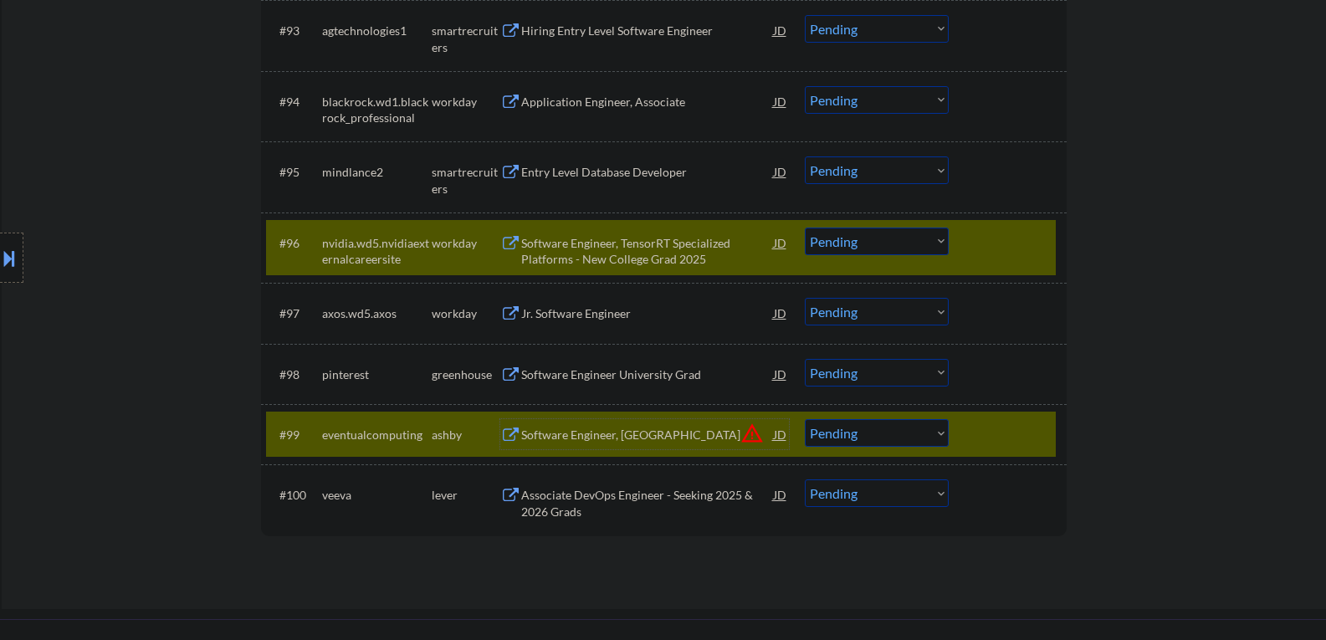
click at [976, 244] on div at bounding box center [1010, 243] width 74 height 30
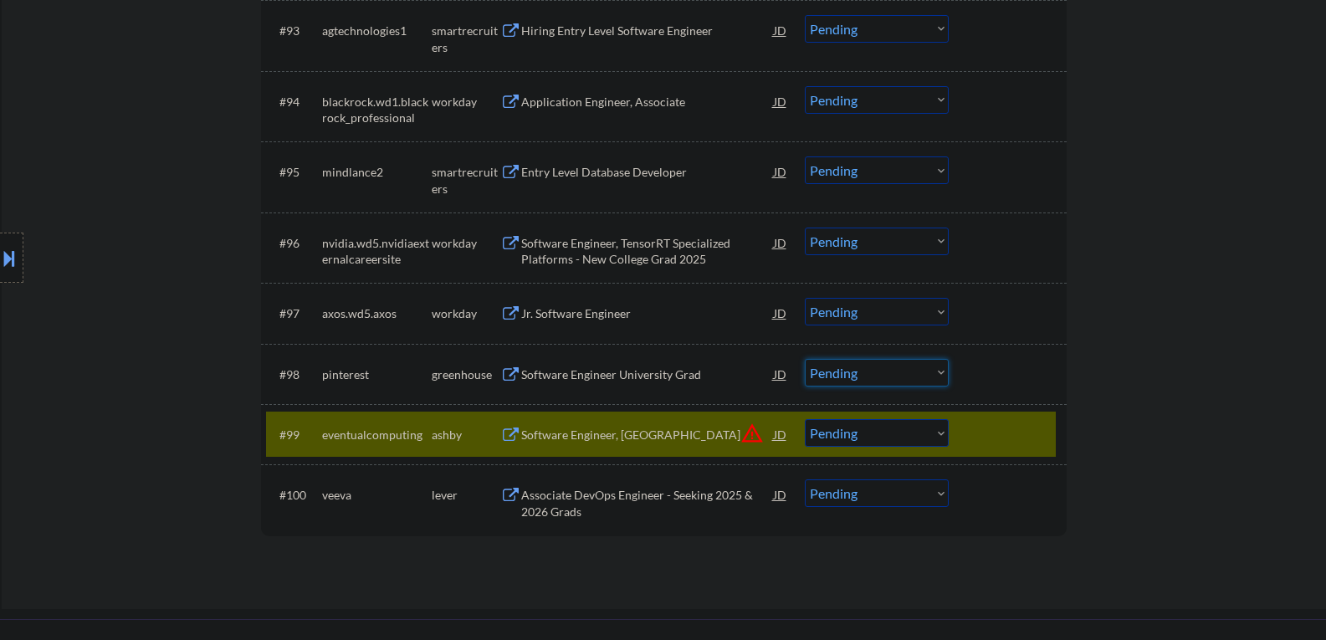
click at [840, 372] on select "Choose an option... Pending Applied Excluded (Questions) Excluded (Expired) Exc…" at bounding box center [877, 373] width 144 height 28
click at [805, 359] on select "Choose an option... Pending Applied Excluded (Questions) Excluded (Expired) Exc…" at bounding box center [877, 373] width 144 height 28
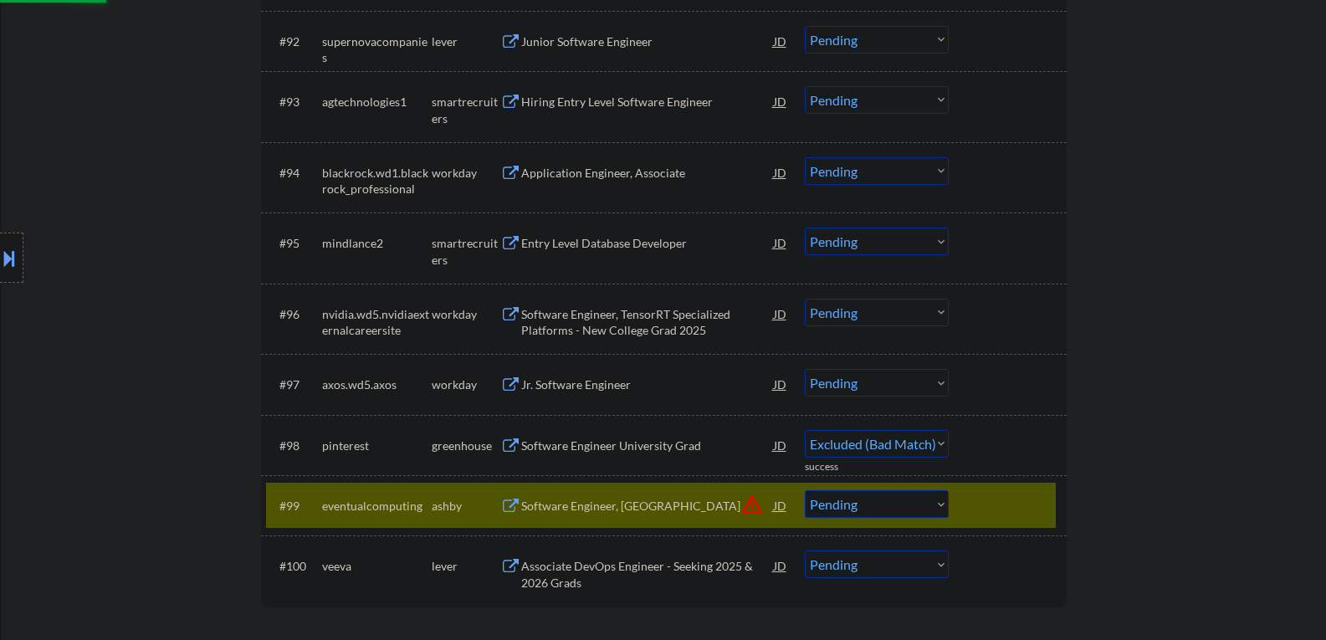
scroll to position [6422, 0]
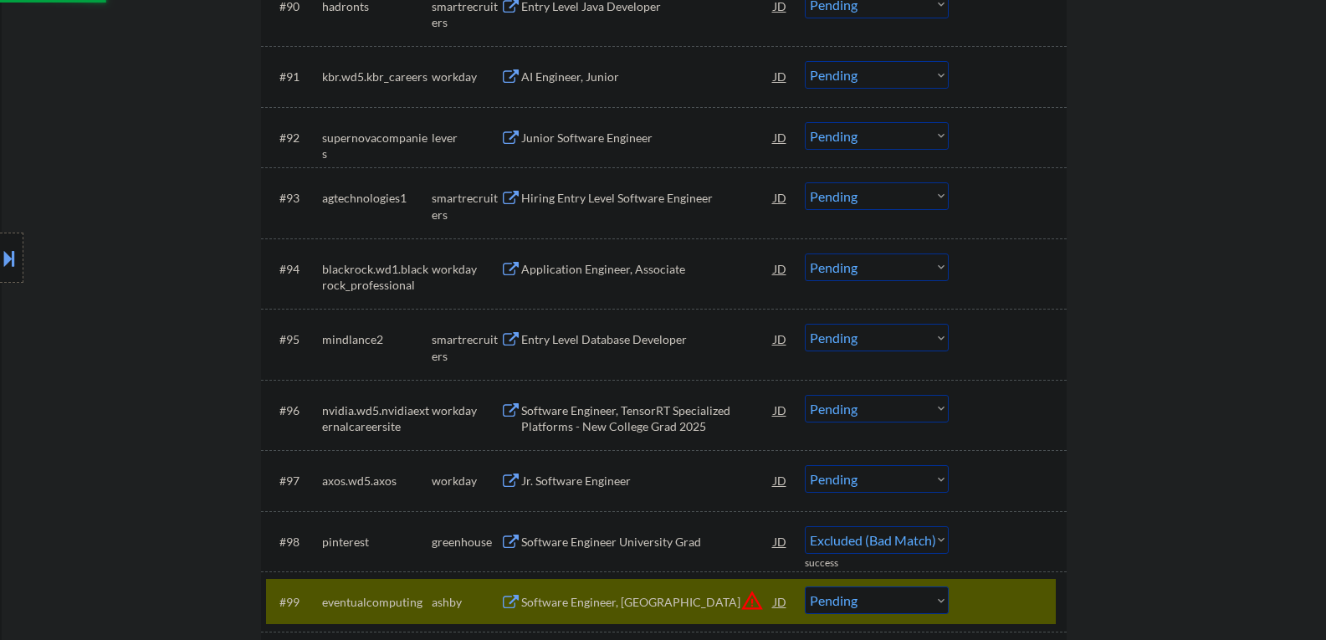
select select ""pending""
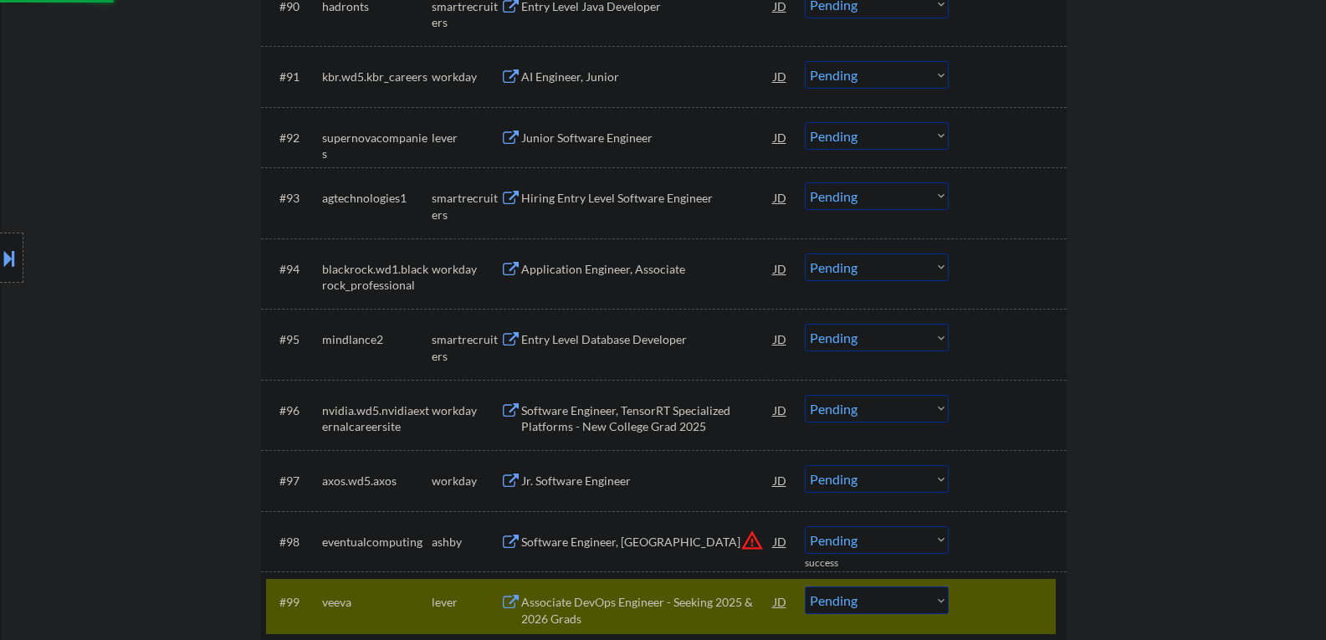
click at [553, 340] on div "Entry Level Database Developer" at bounding box center [647, 339] width 253 height 17
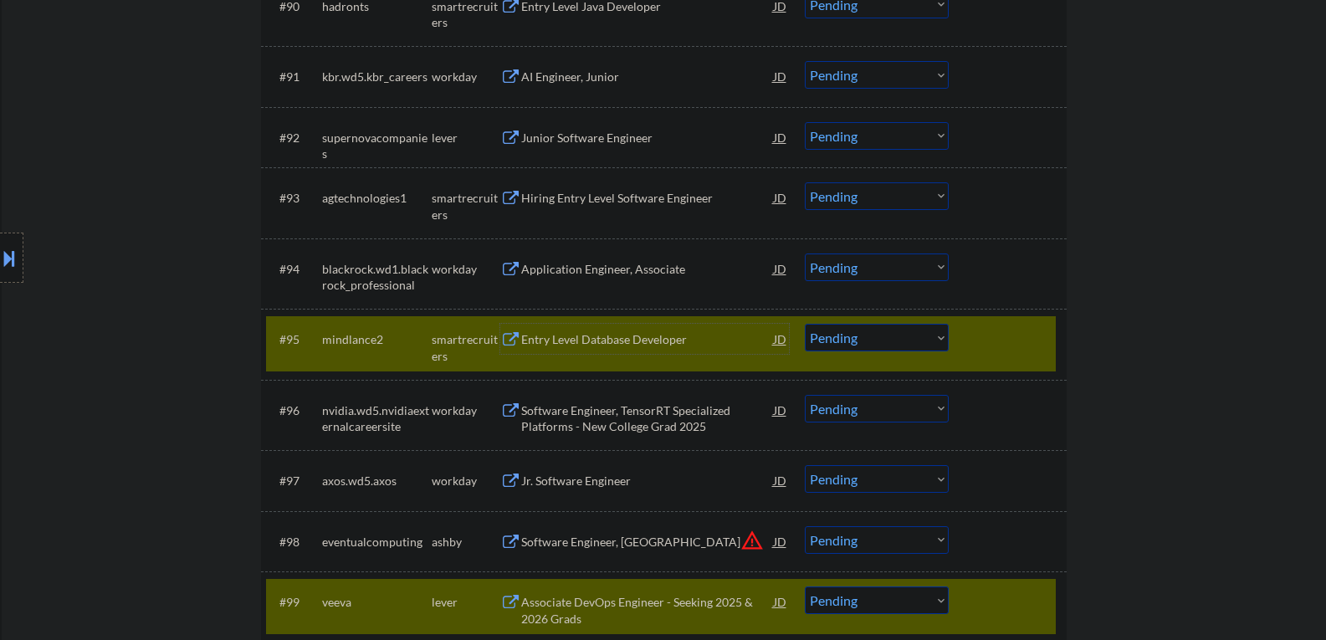
click at [965, 606] on div "#99 veeva lever Associate DevOps Engineer - Seeking 2025 & 2026 Grads JD warnin…" at bounding box center [661, 606] width 790 height 55
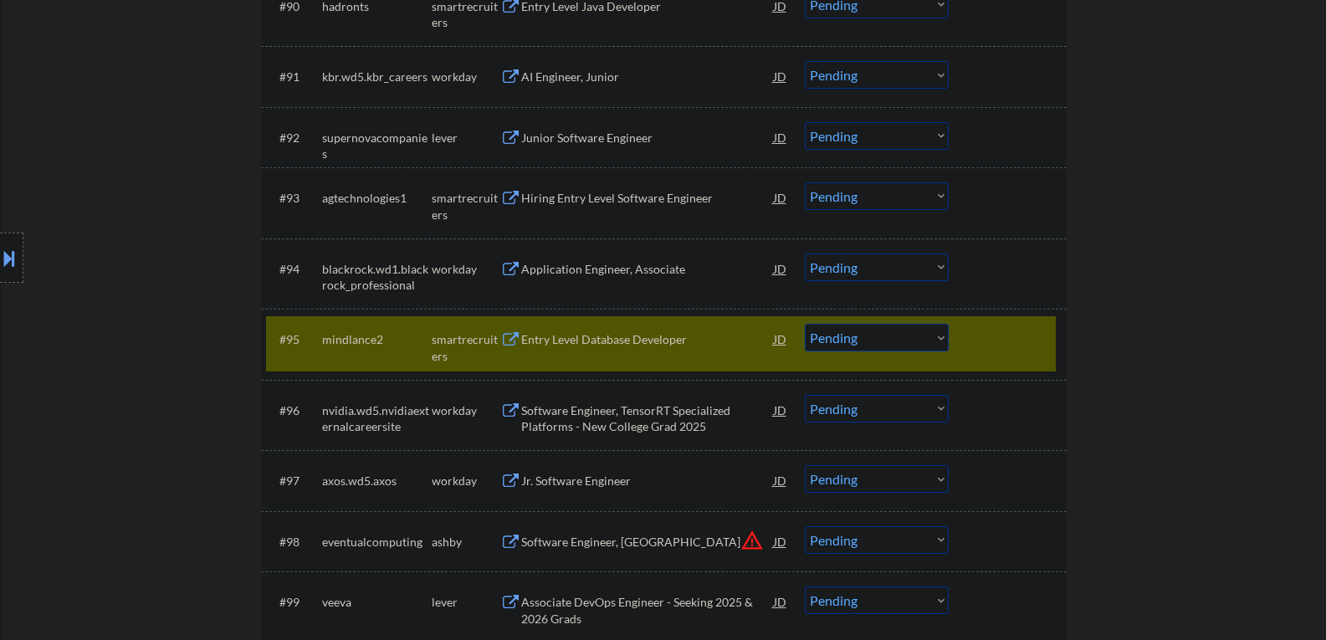
click at [844, 341] on select "Choose an option... Pending Applied Excluded (Questions) Excluded (Expired) Exc…" at bounding box center [877, 338] width 144 height 28
click at [805, 324] on select "Choose an option... Pending Applied Excluded (Questions) Excluded (Expired) Exc…" at bounding box center [877, 338] width 144 height 28
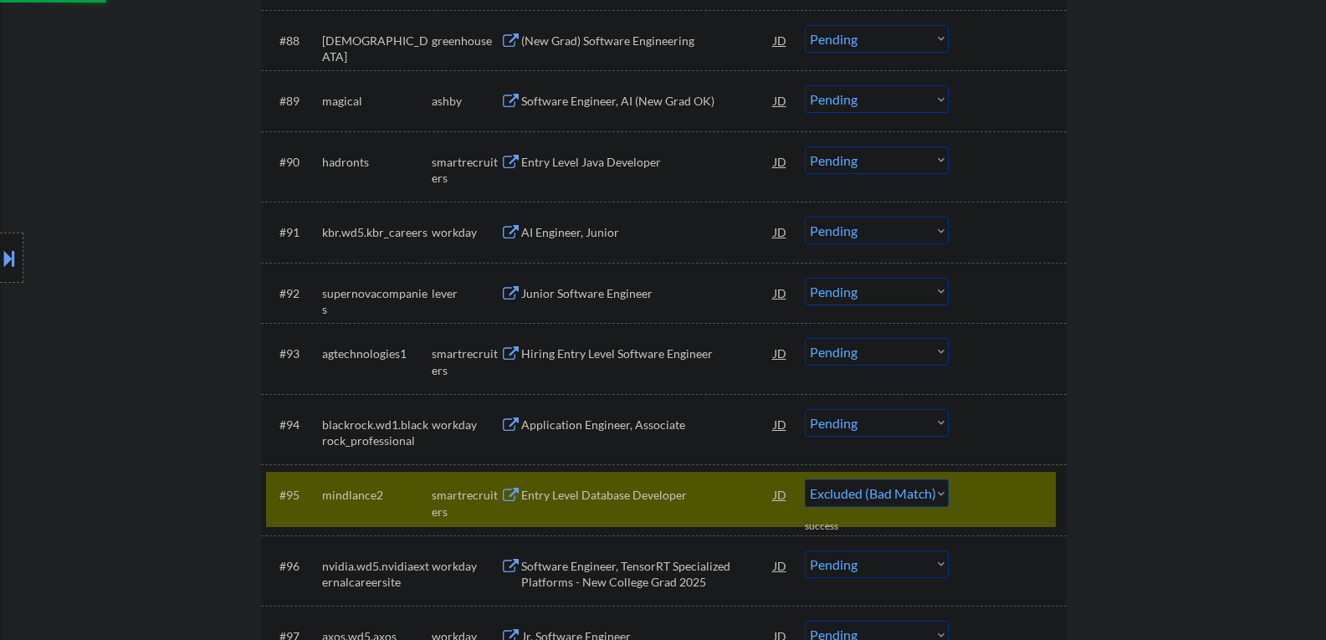
scroll to position [6255, 0]
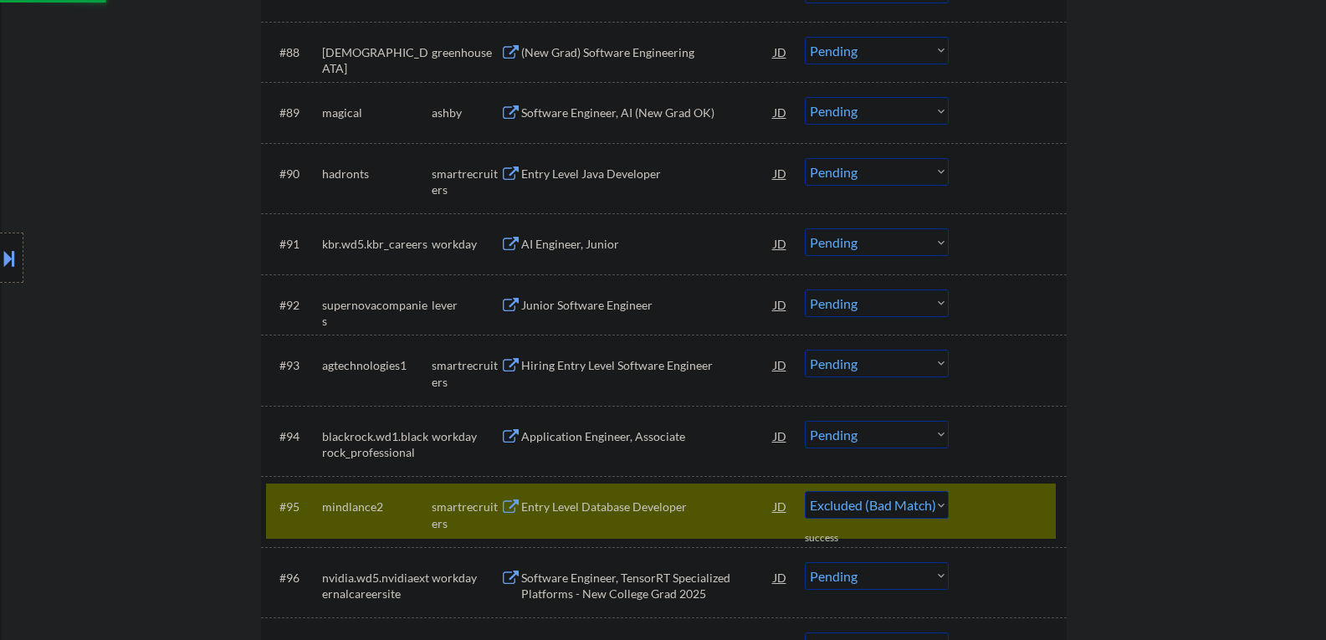
select select ""pending""
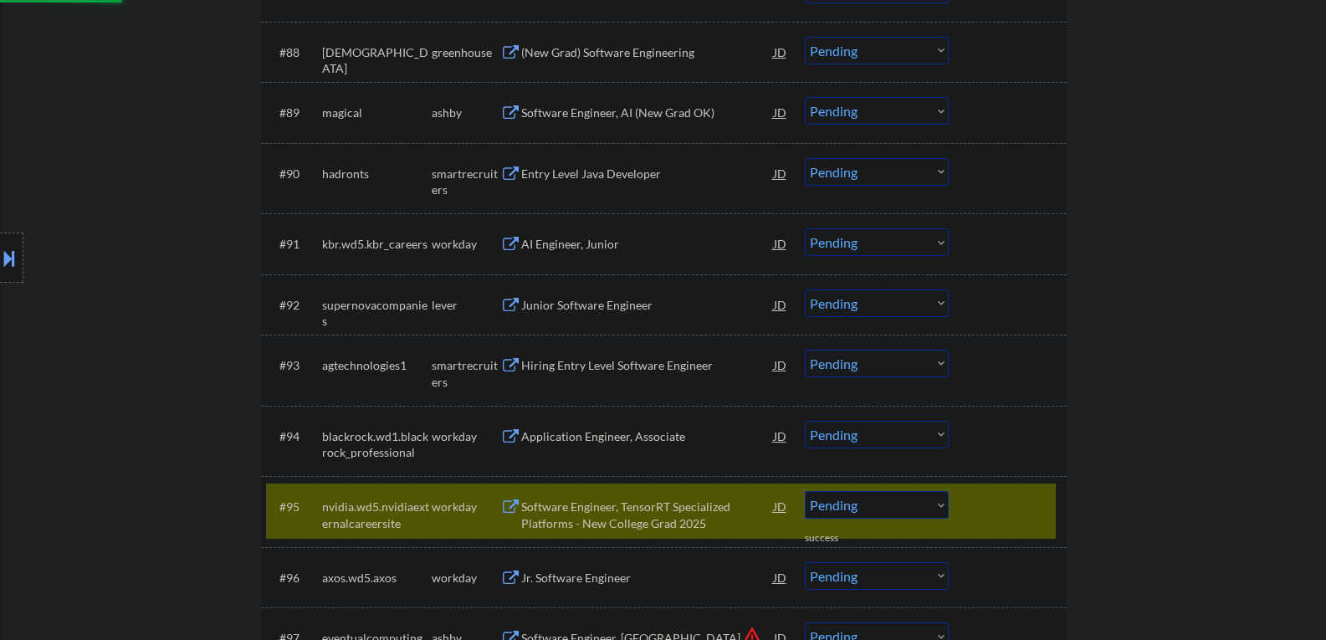
click at [592, 370] on div "Hiring Entry Level Software Engineer" at bounding box center [647, 365] width 253 height 17
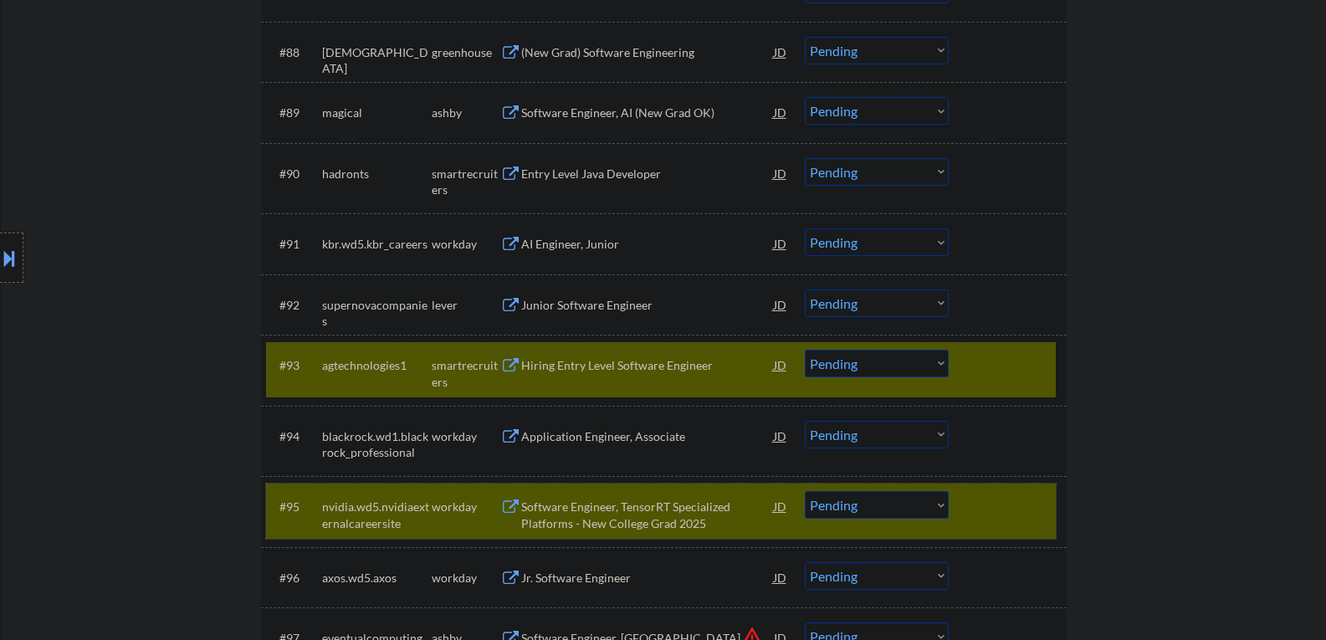
click at [995, 531] on div "#95 nvidia.wd5.nvidiaexternalcareersite workday Software Engineer, TensorRT Spe…" at bounding box center [661, 511] width 790 height 55
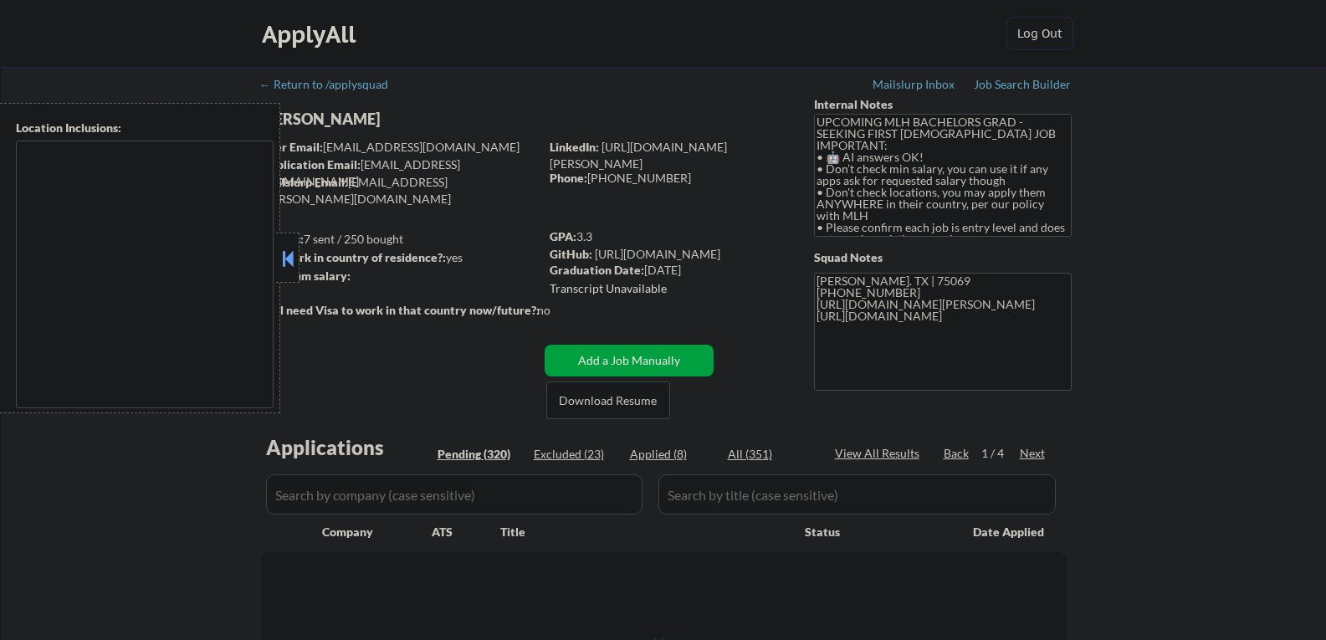
type textarea "country:[GEOGRAPHIC_DATA]"
click at [294, 254] on button at bounding box center [288, 258] width 18 height 25
select select ""pending""
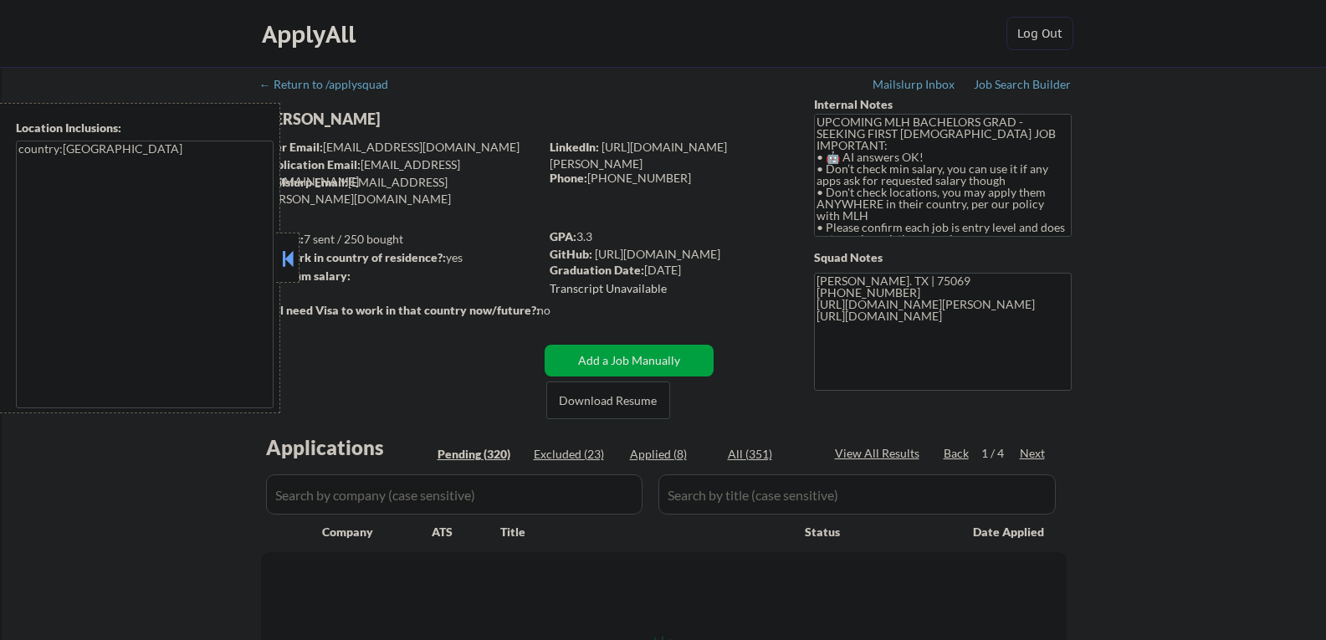
select select ""pending""
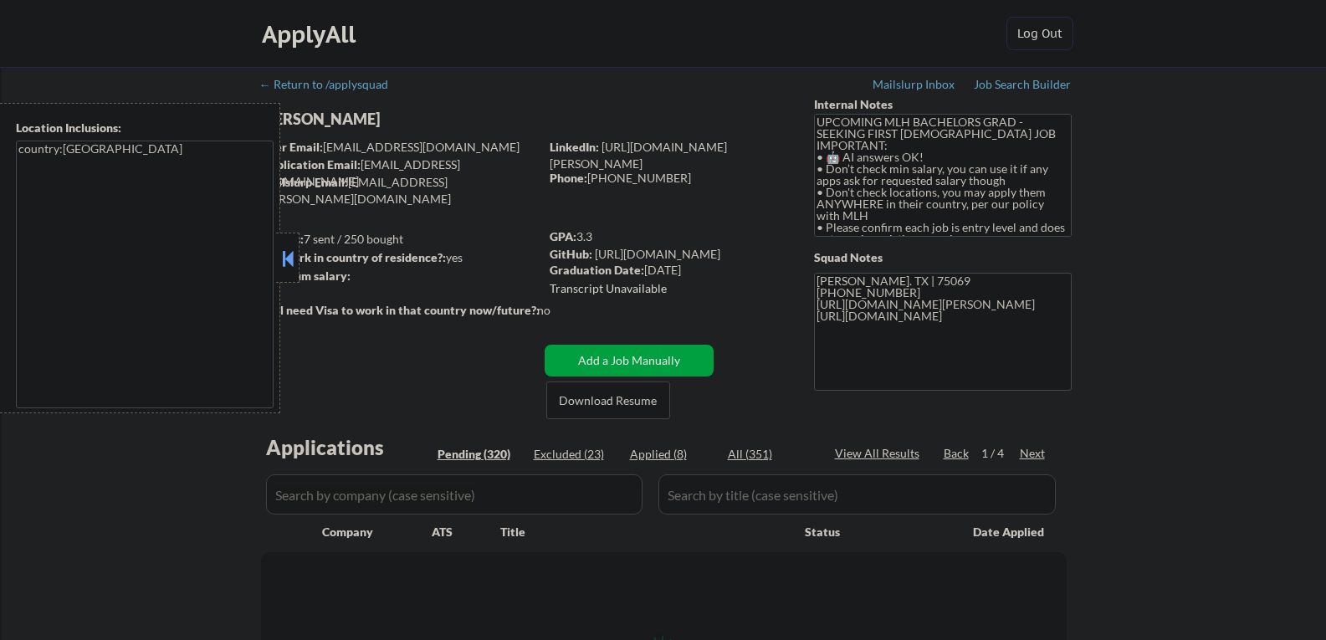
select select ""pending""
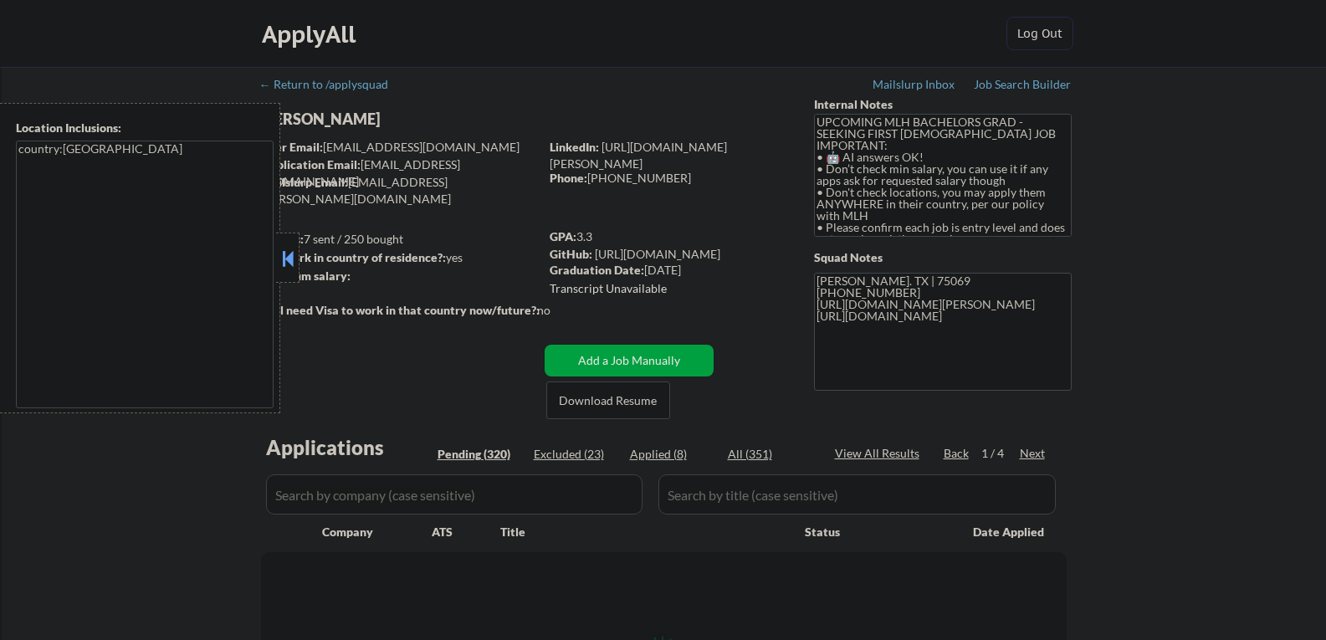
select select ""pending""
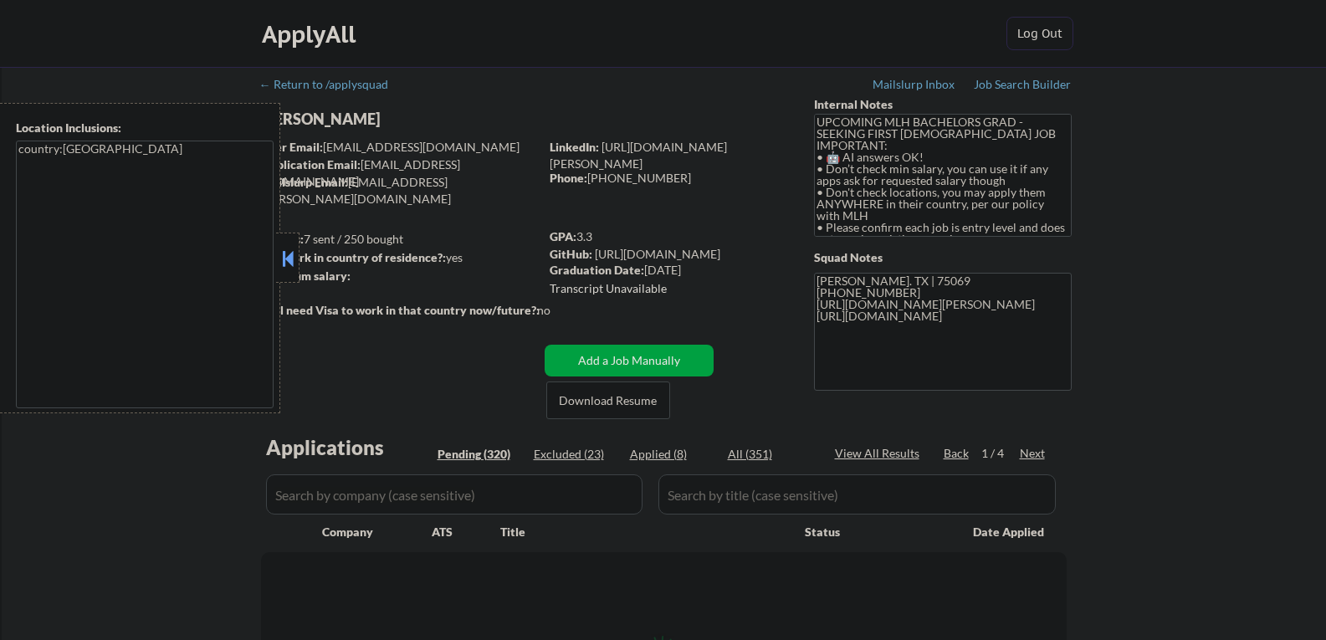
select select ""pending""
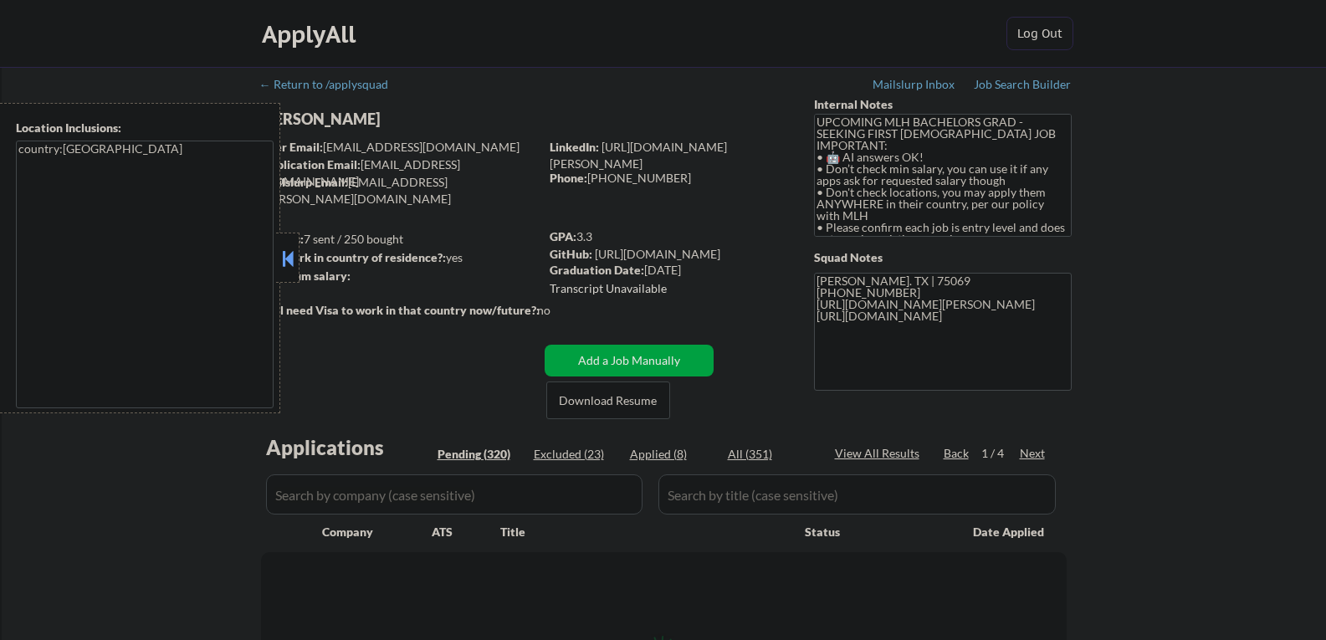
select select ""pending""
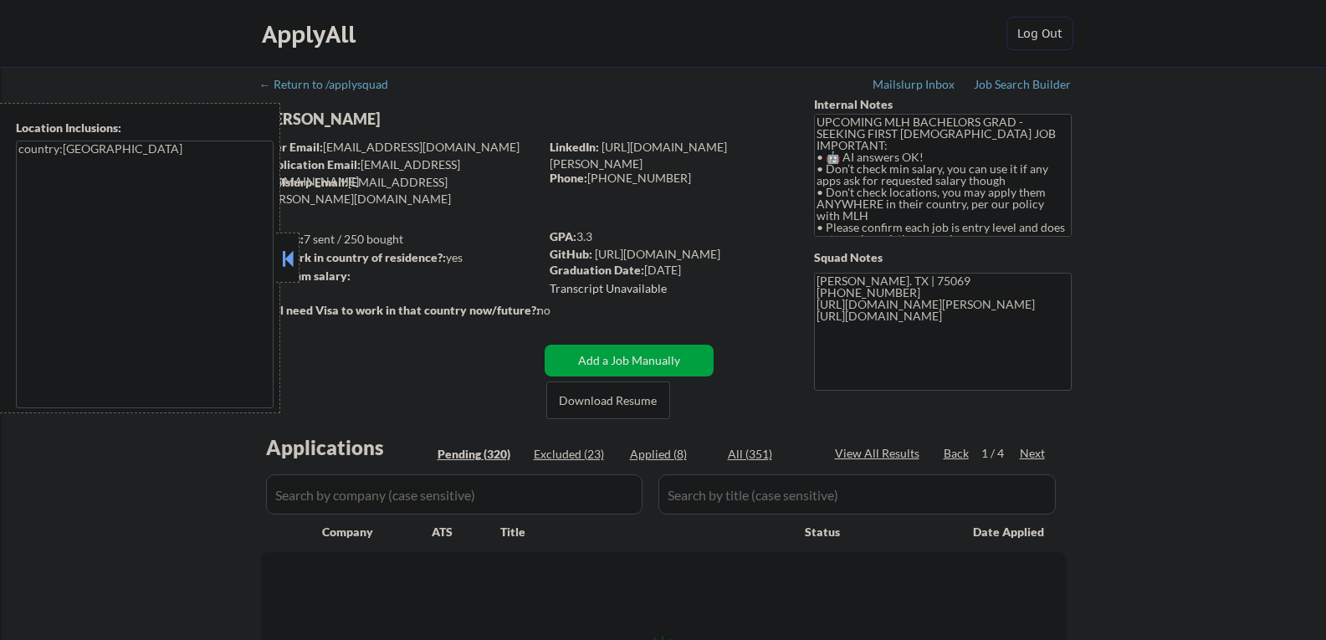
select select ""pending""
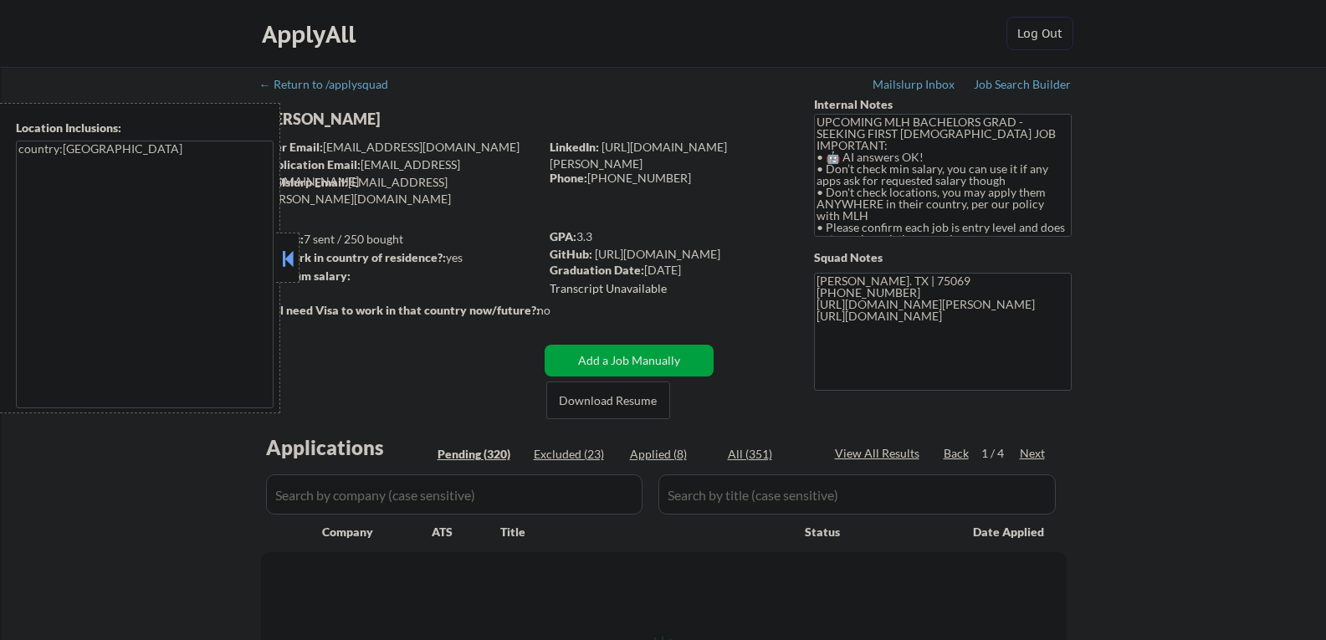
select select ""pending""
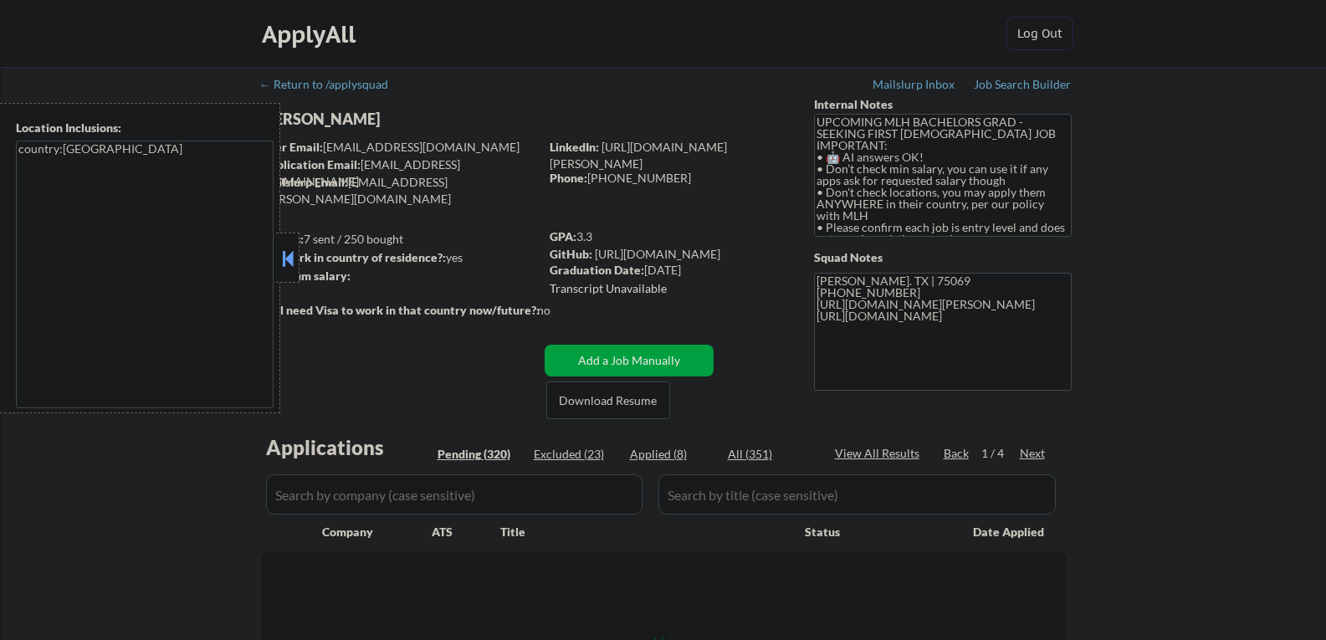
select select ""pending""
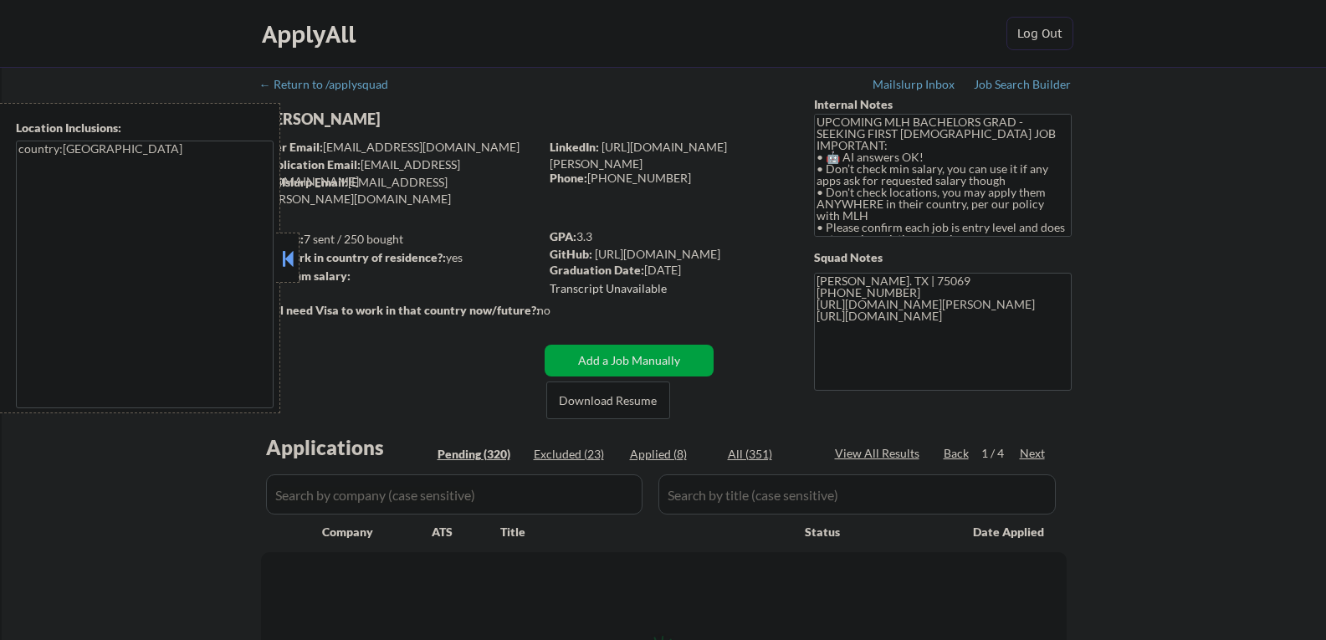
select select ""pending""
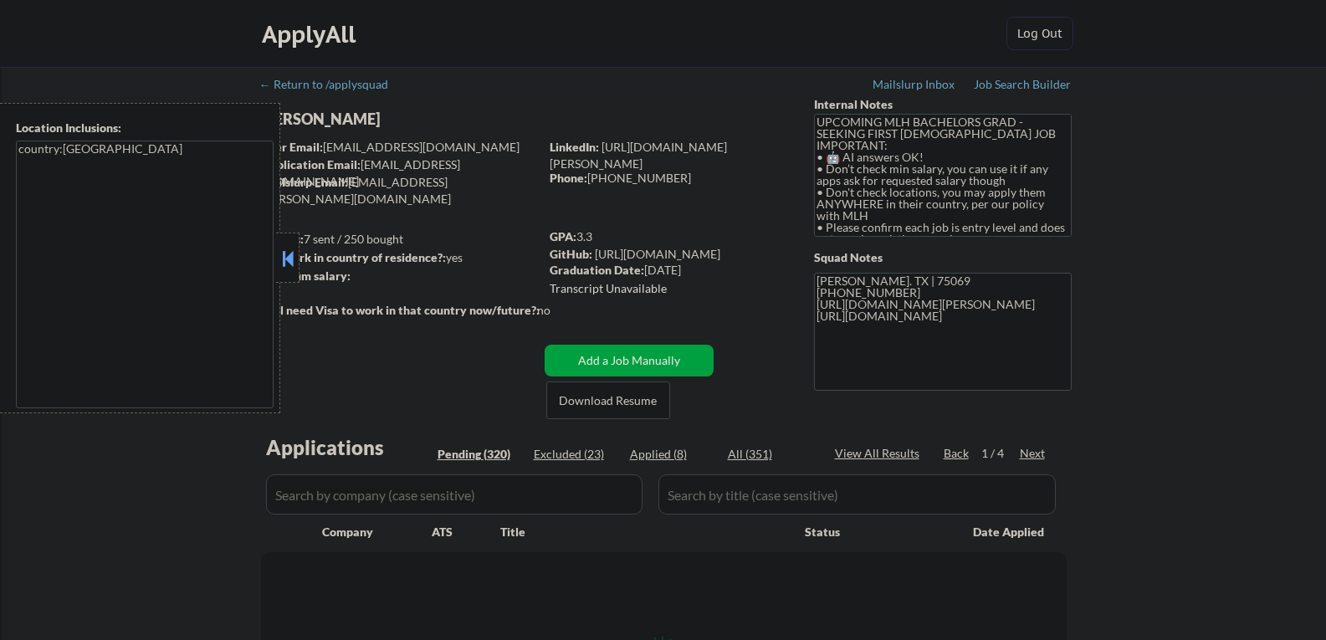
select select ""pending""
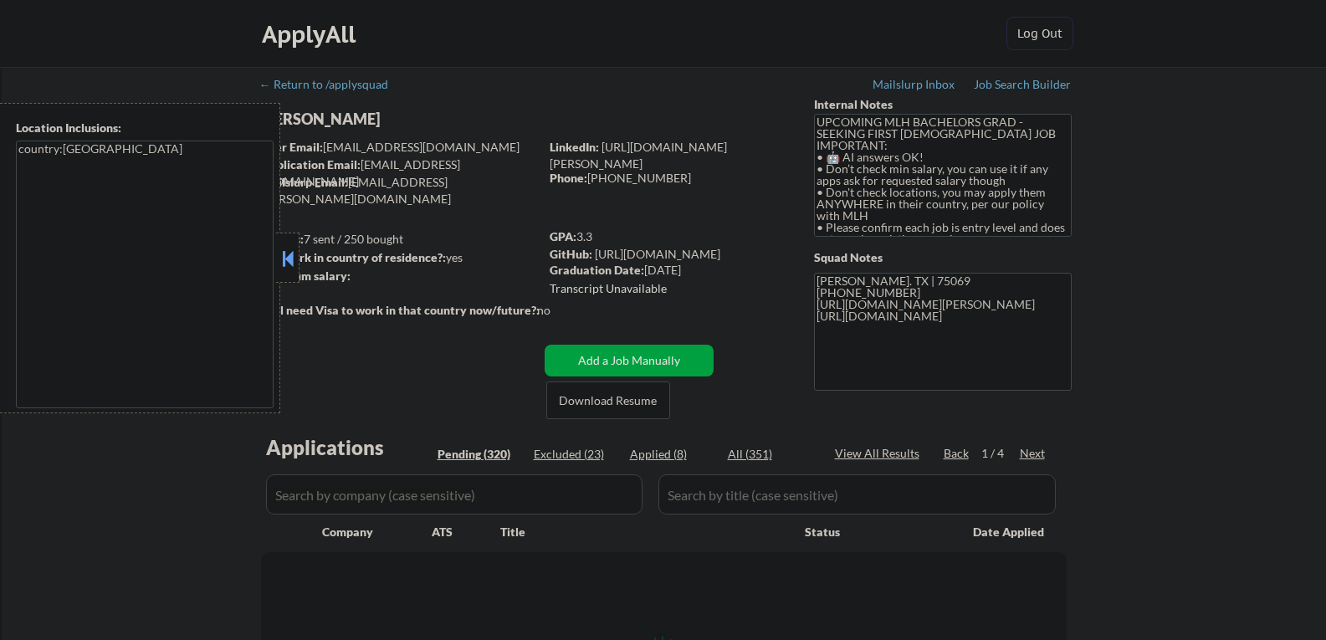
select select ""pending""
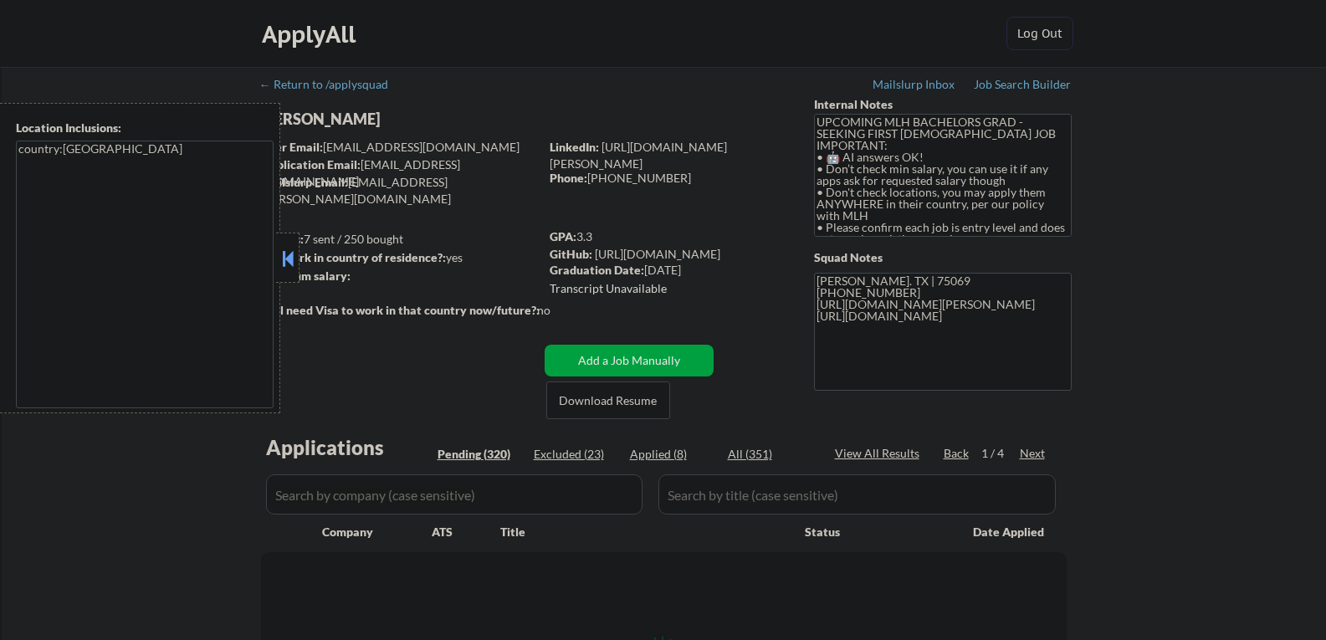
select select ""pending""
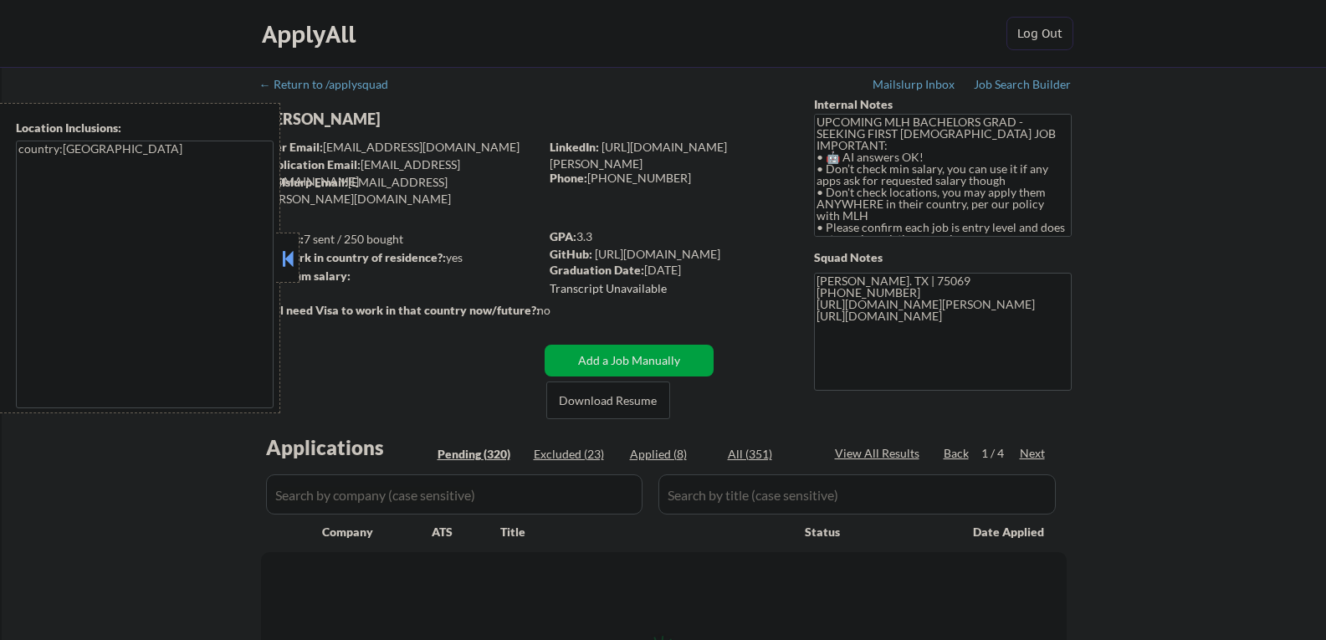
select select ""pending""
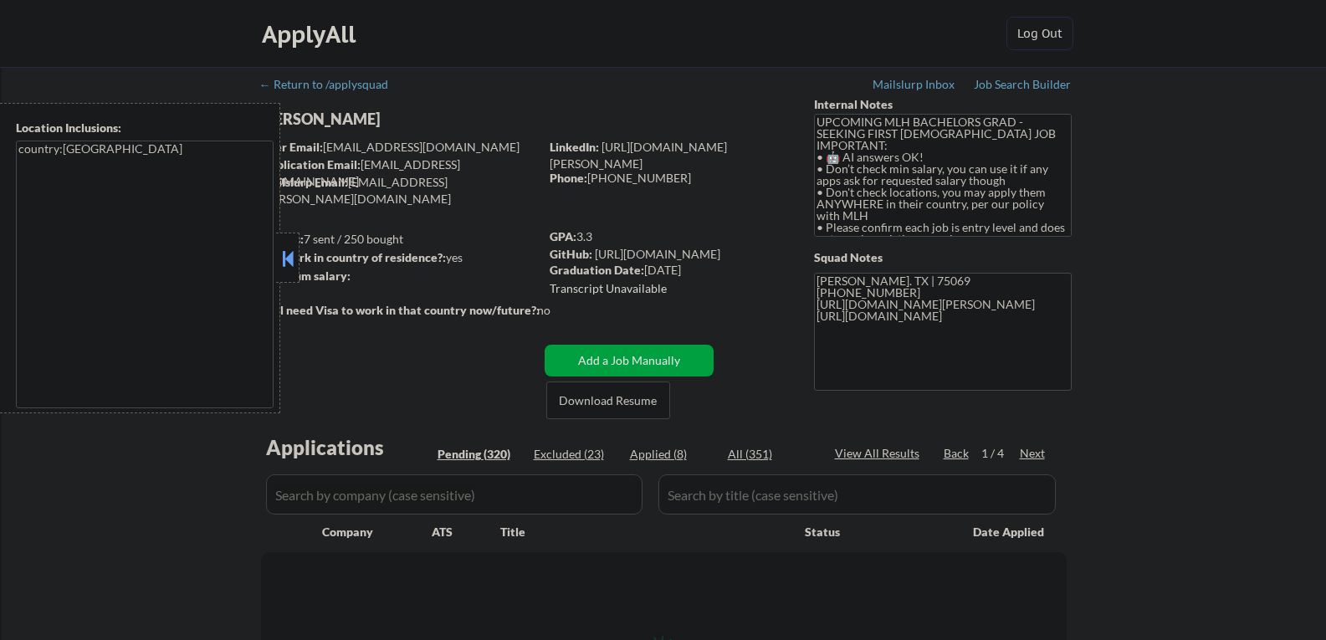
select select ""pending""
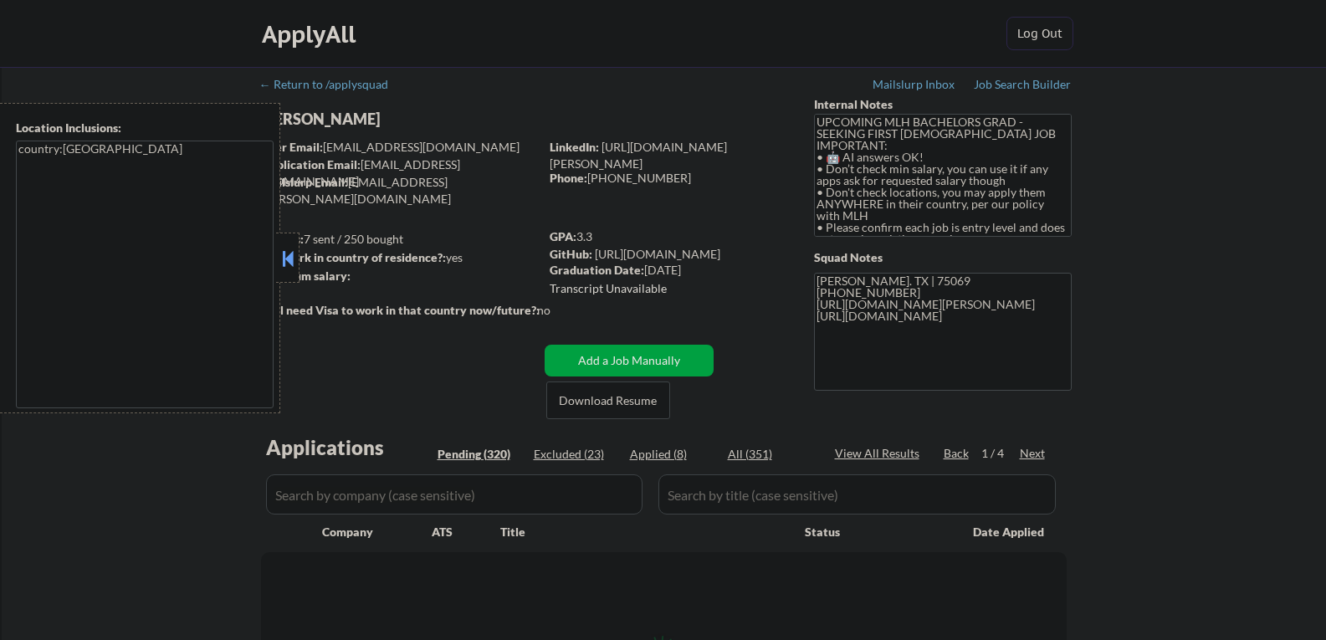
select select ""pending""
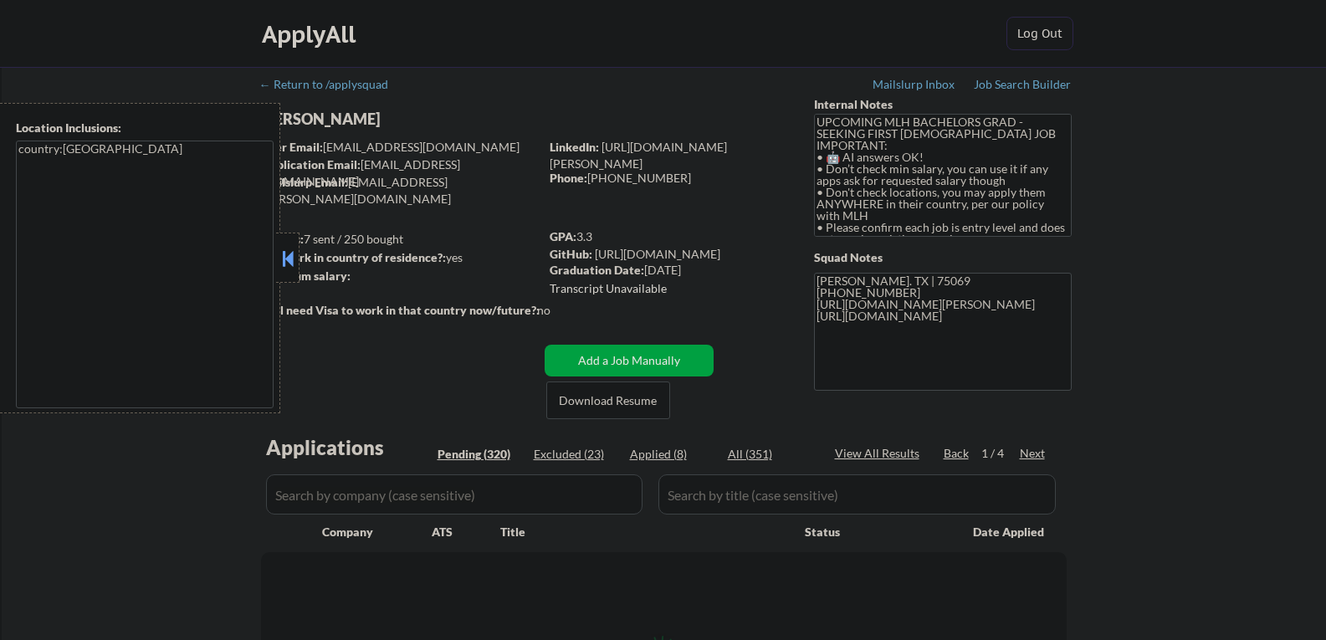
select select ""pending""
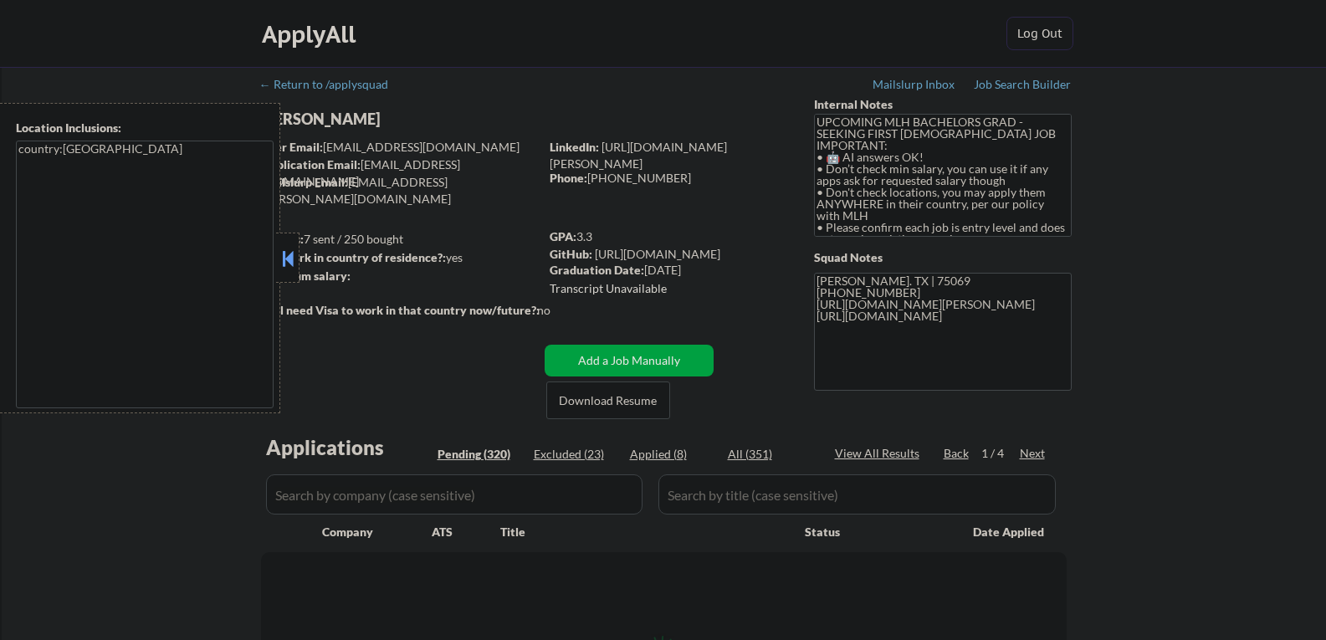
select select ""pending""
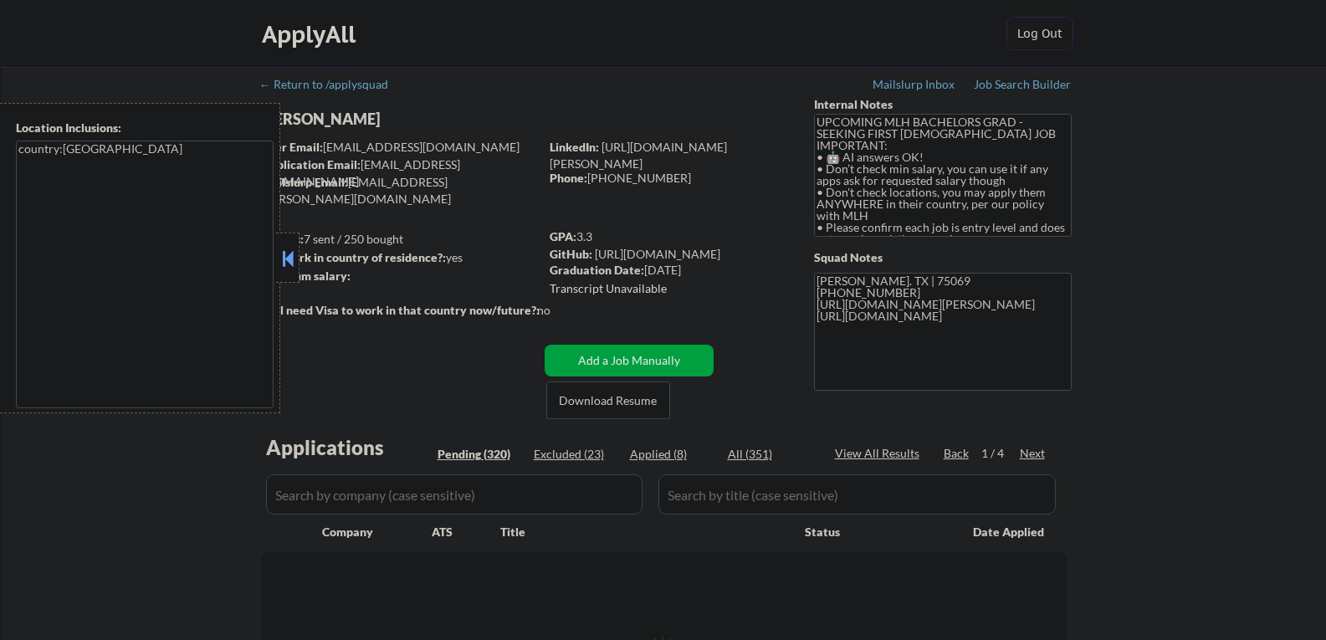
select select ""pending""
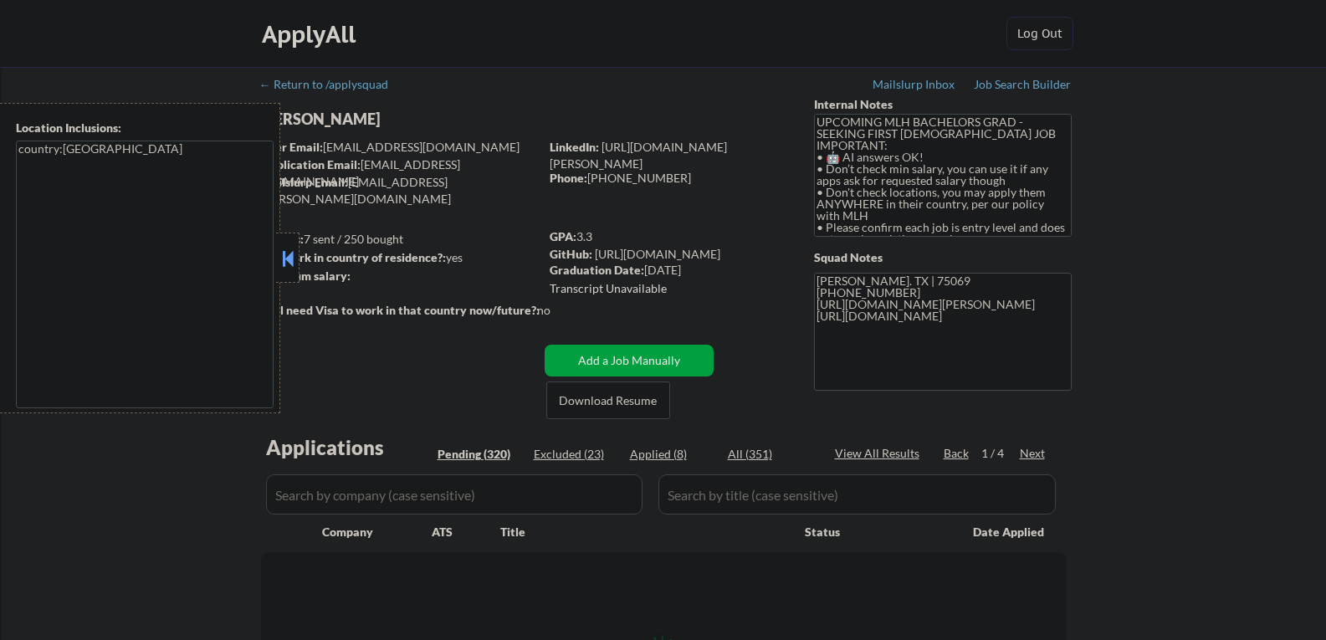
select select ""pending""
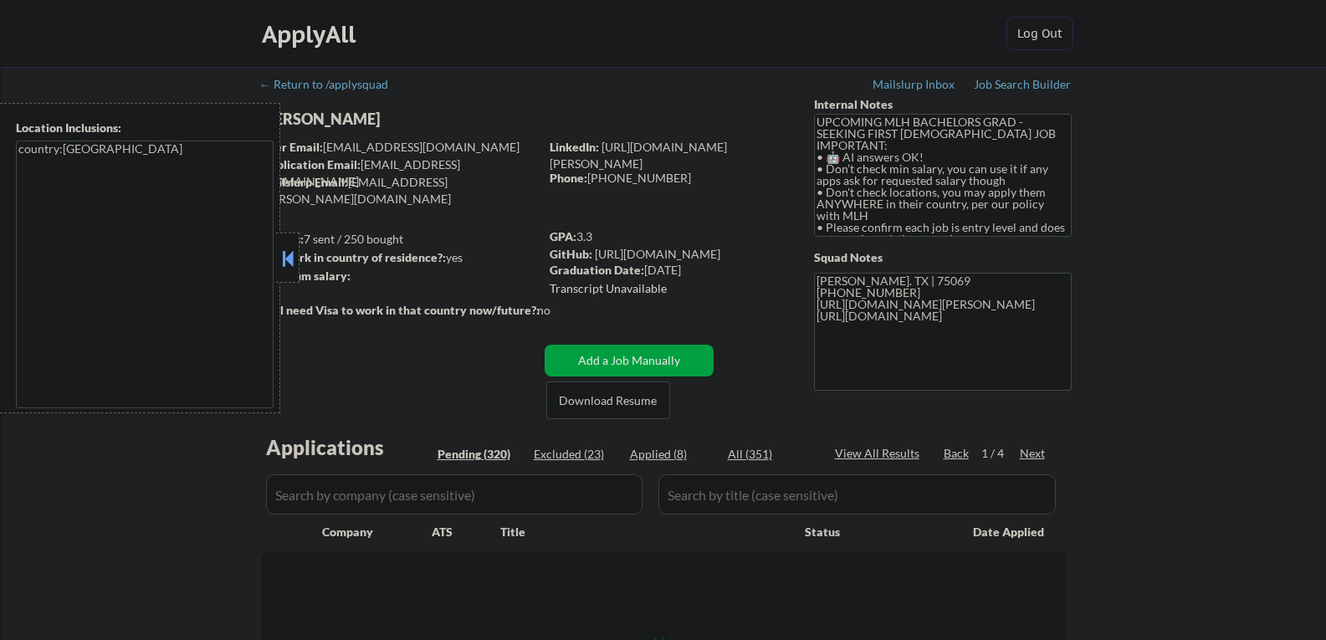
select select ""pending""
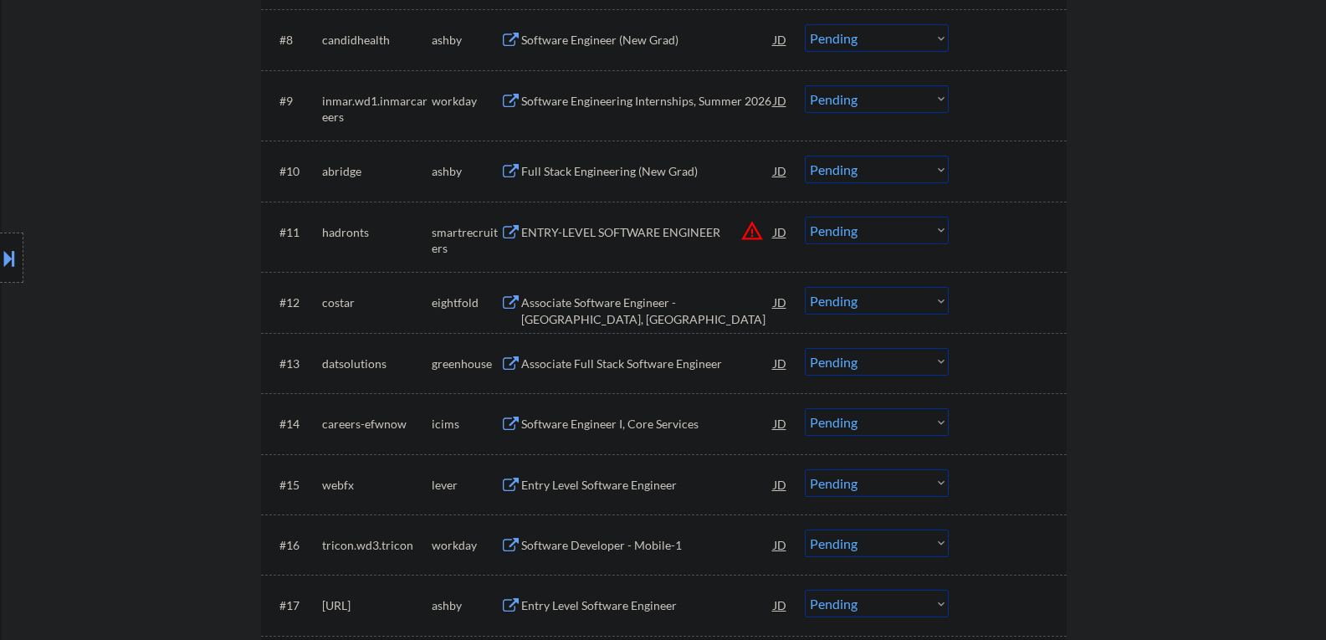
scroll to position [1004, 0]
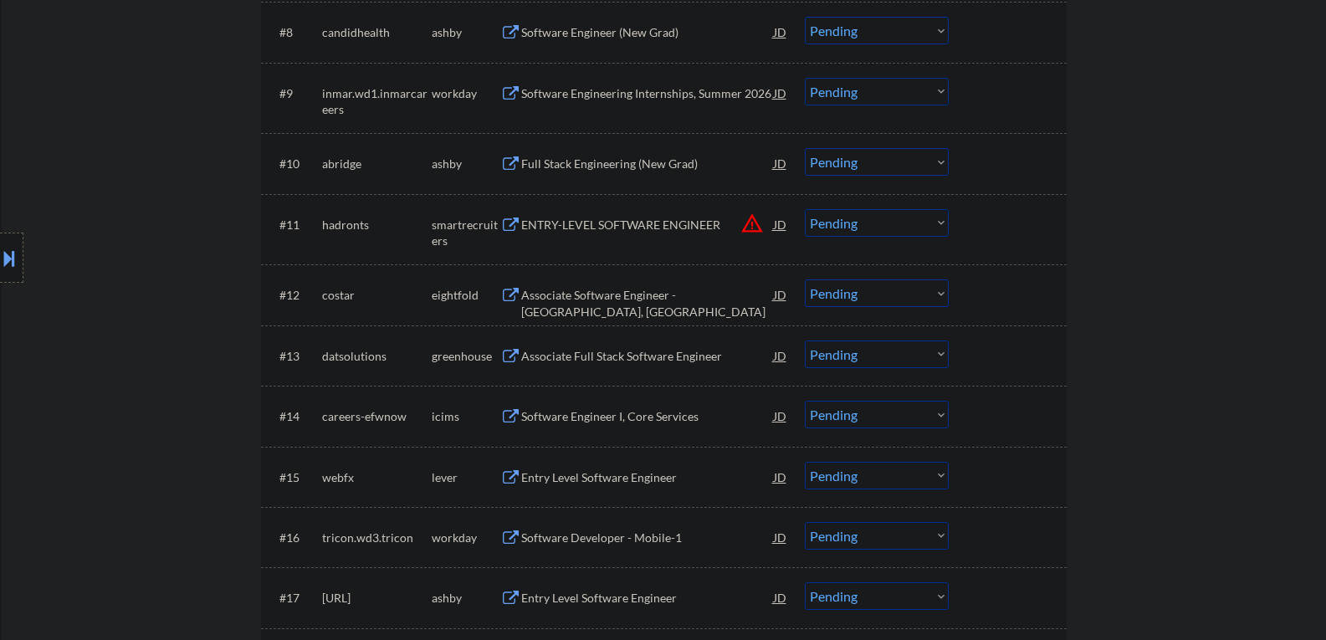
click at [561, 300] on div "Associate Software Engineer - Richmond, VA" at bounding box center [647, 303] width 253 height 33
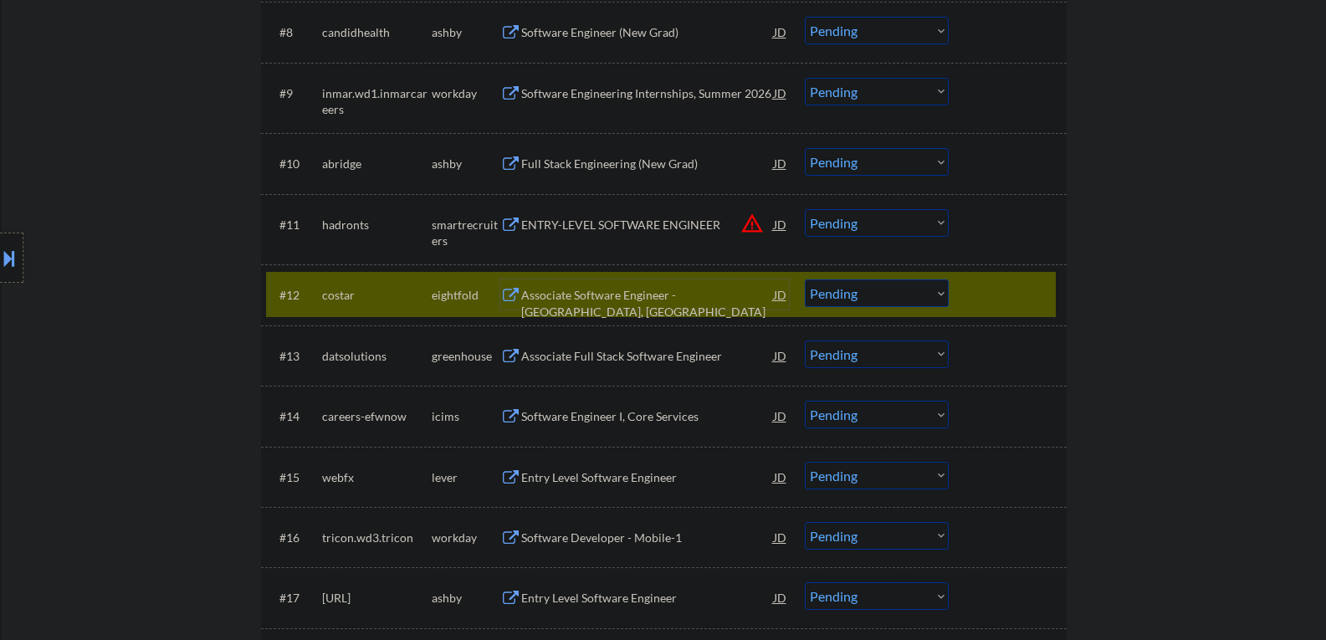
click at [967, 292] on div "#12 costar eightfold Associate Software Engineer - Richmond, VA JD Choose an op…" at bounding box center [661, 294] width 790 height 45
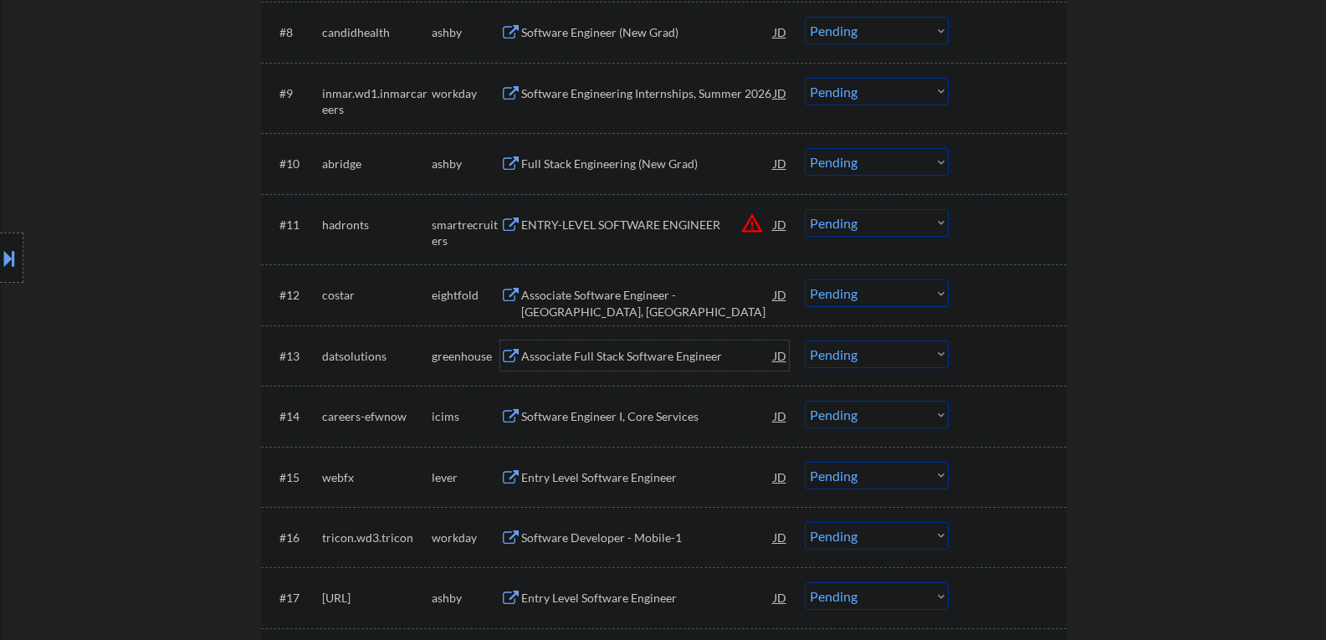
click at [631, 360] on div "Associate Full Stack Software Engineer" at bounding box center [647, 356] width 253 height 17
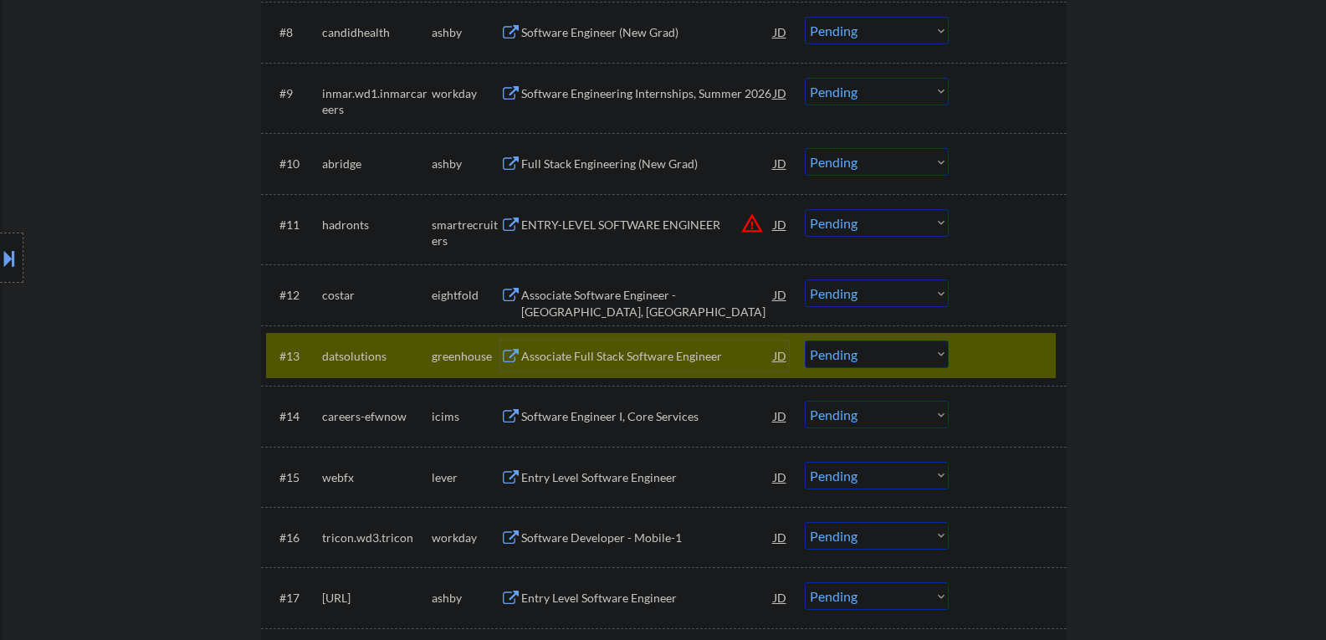
click at [639, 362] on div "Associate Full Stack Software Engineer" at bounding box center [647, 356] width 253 height 17
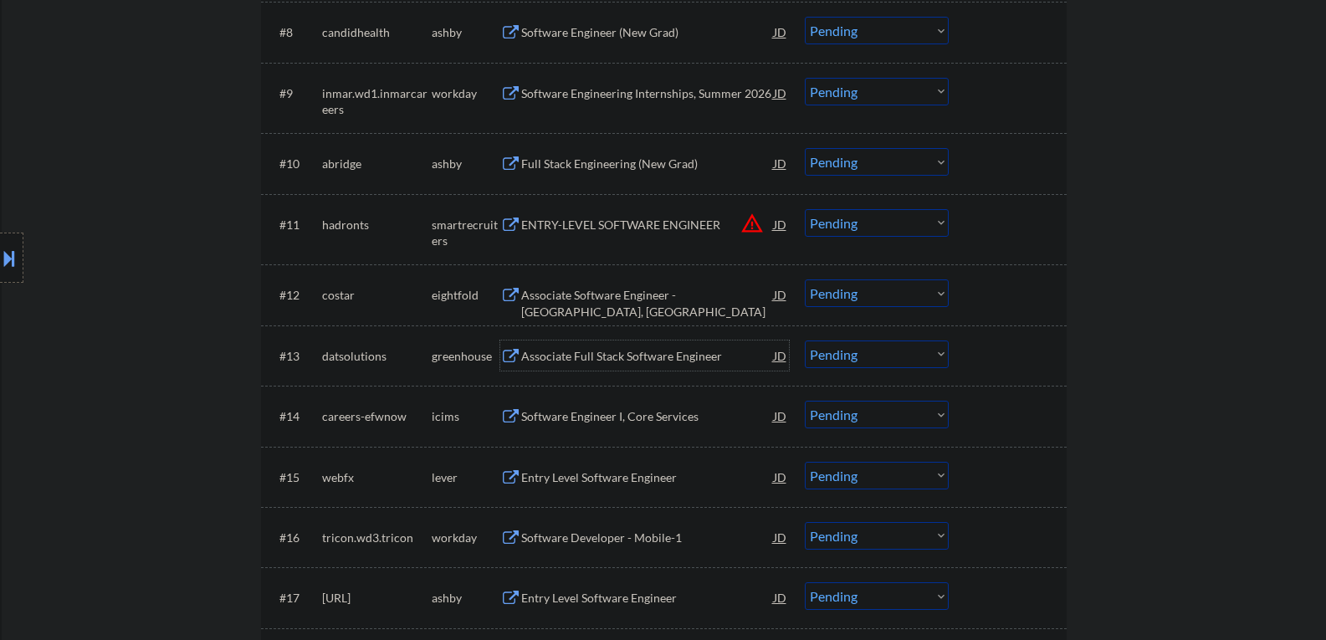
click at [839, 361] on select "Choose an option... Pending Applied Excluded (Questions) Excluded (Expired) Exc…" at bounding box center [877, 355] width 144 height 28
click at [805, 341] on select "Choose an option... Pending Applied Excluded (Questions) Excluded (Expired) Exc…" at bounding box center [877, 355] width 144 height 28
select select ""pending""
click at [598, 478] on div "Entry Level Software Engineer" at bounding box center [647, 477] width 253 height 17
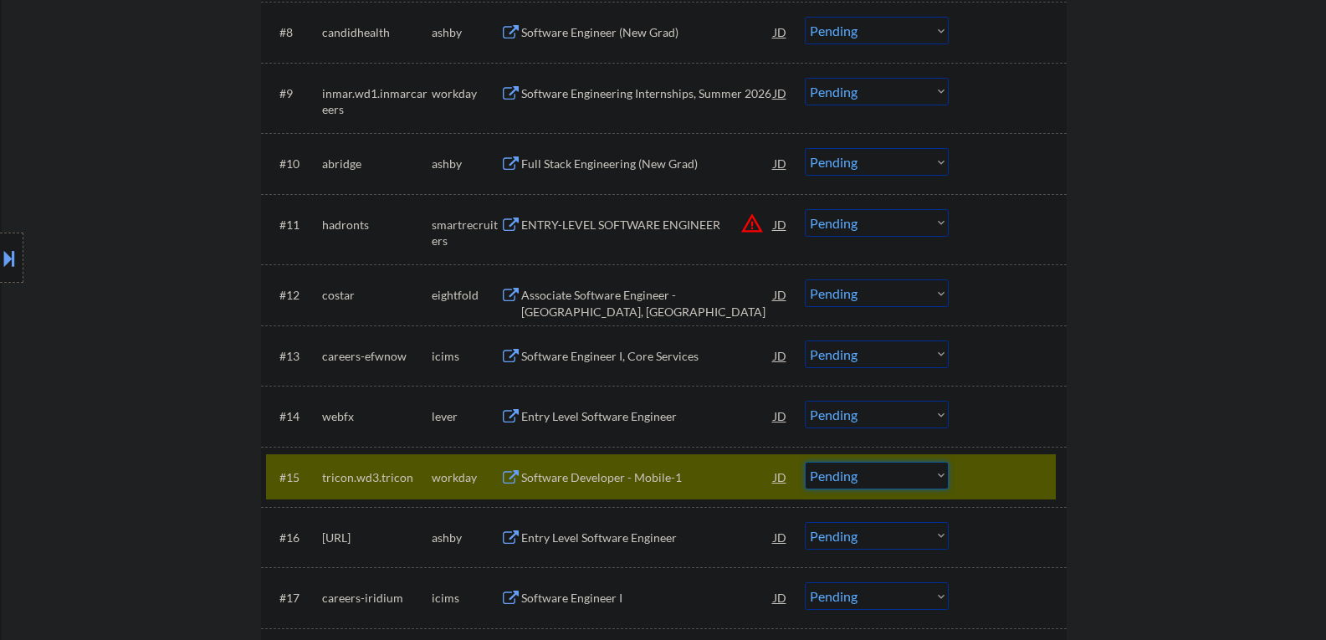
click at [942, 477] on select "Choose an option... Pending Applied Excluded (Questions) Excluded (Expired) Exc…" at bounding box center [877, 476] width 144 height 28
click at [805, 462] on select "Choose an option... Pending Applied Excluded (Questions) Excluded (Expired) Exc…" at bounding box center [877, 476] width 144 height 28
click at [583, 412] on div "Entry Level Software Engineer" at bounding box center [647, 416] width 253 height 17
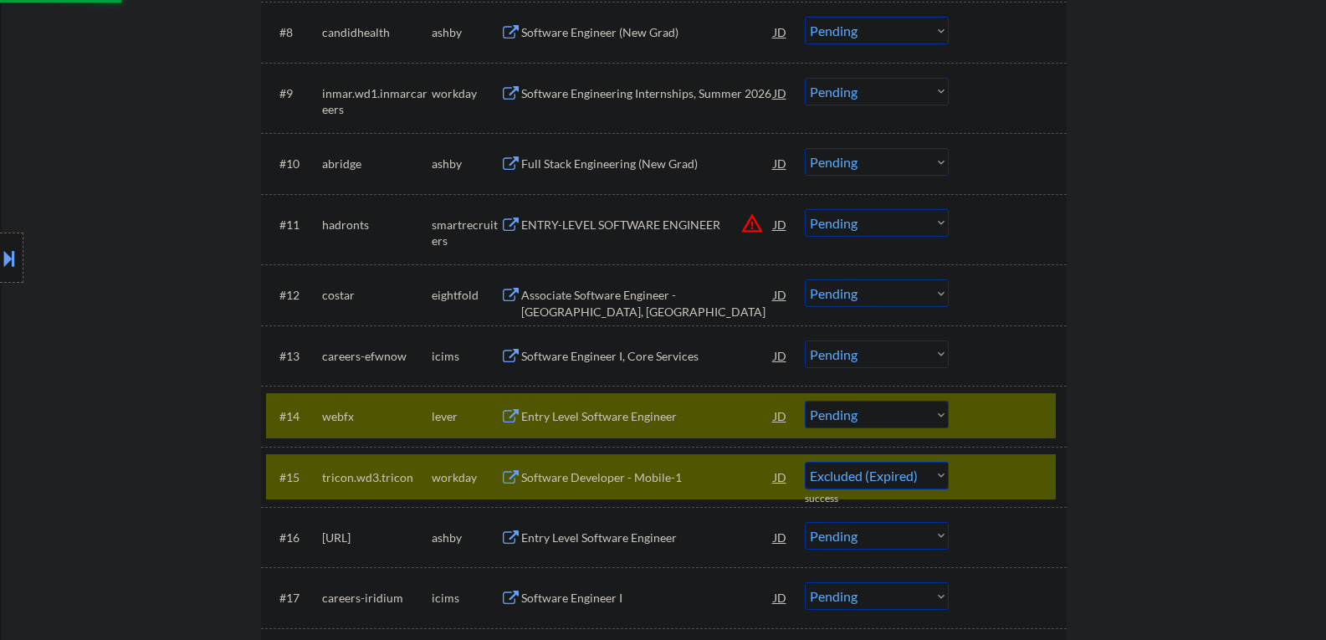
select select ""pending""
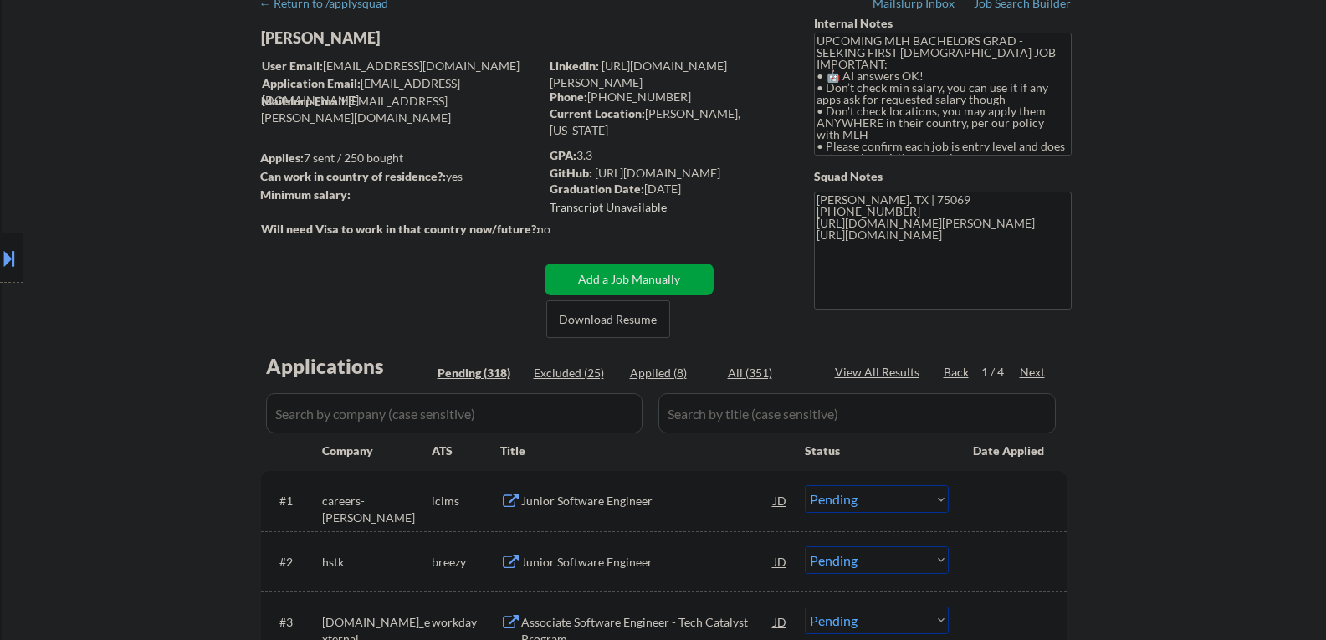
scroll to position [0, 0]
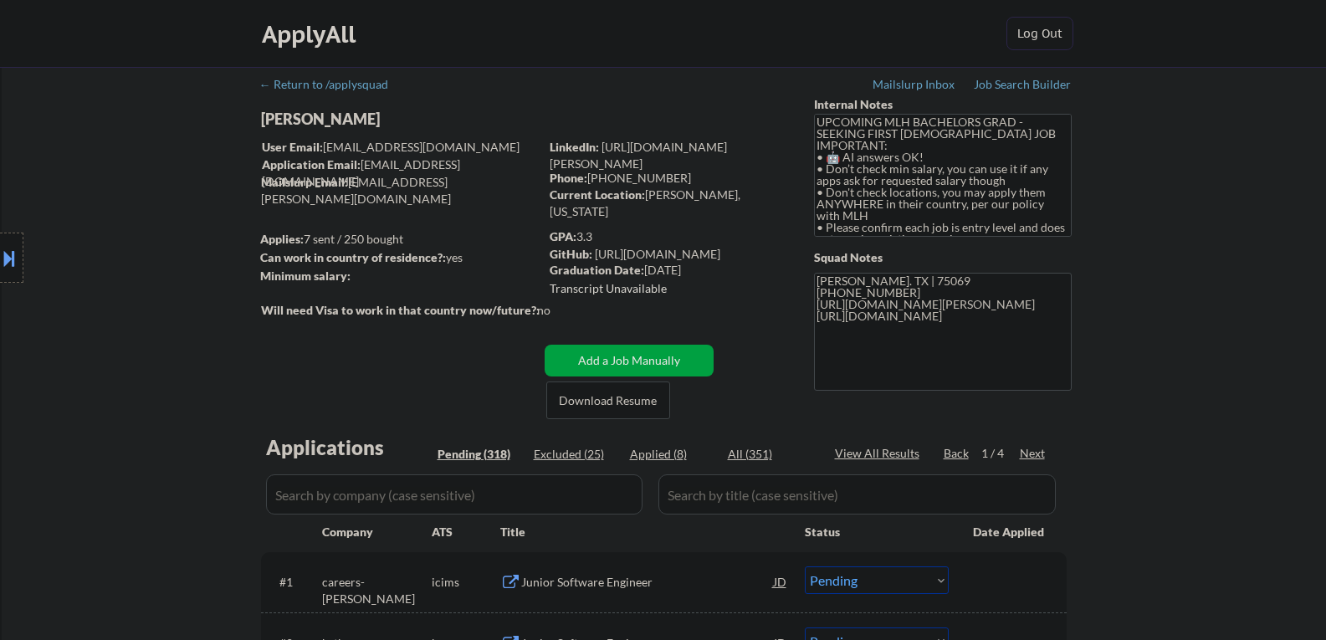
click at [664, 459] on div "Applied (8)" at bounding box center [672, 454] width 84 height 17
select select ""applied""
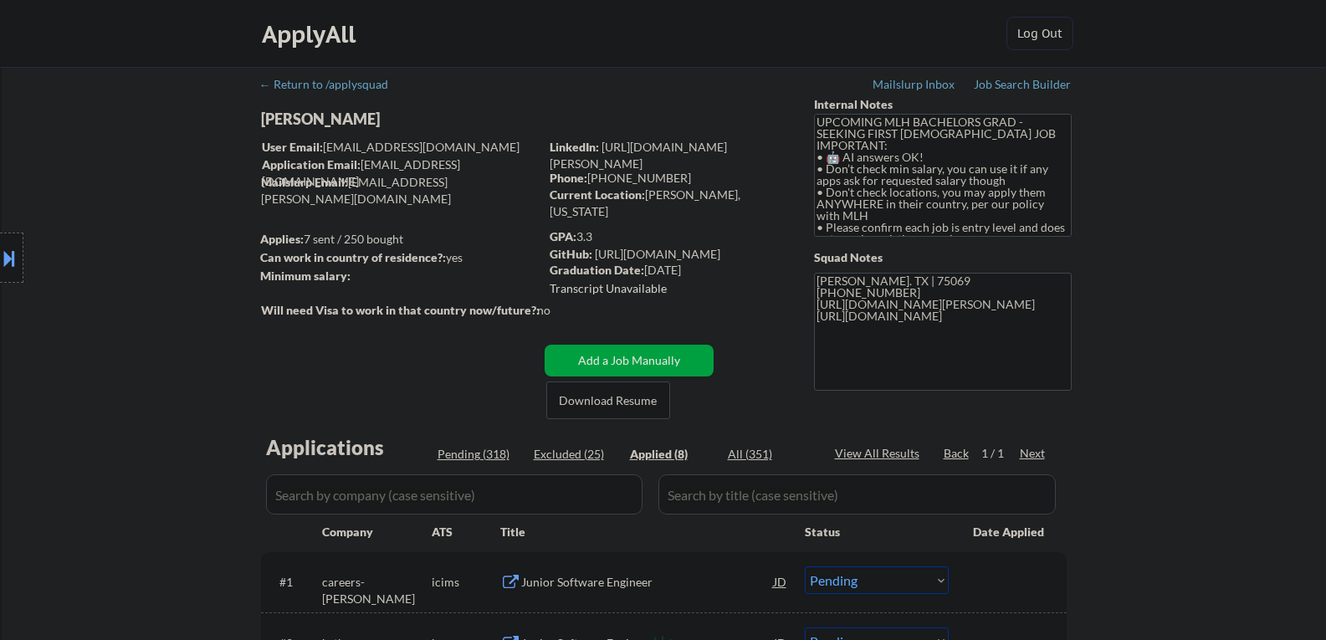
select select ""applied""
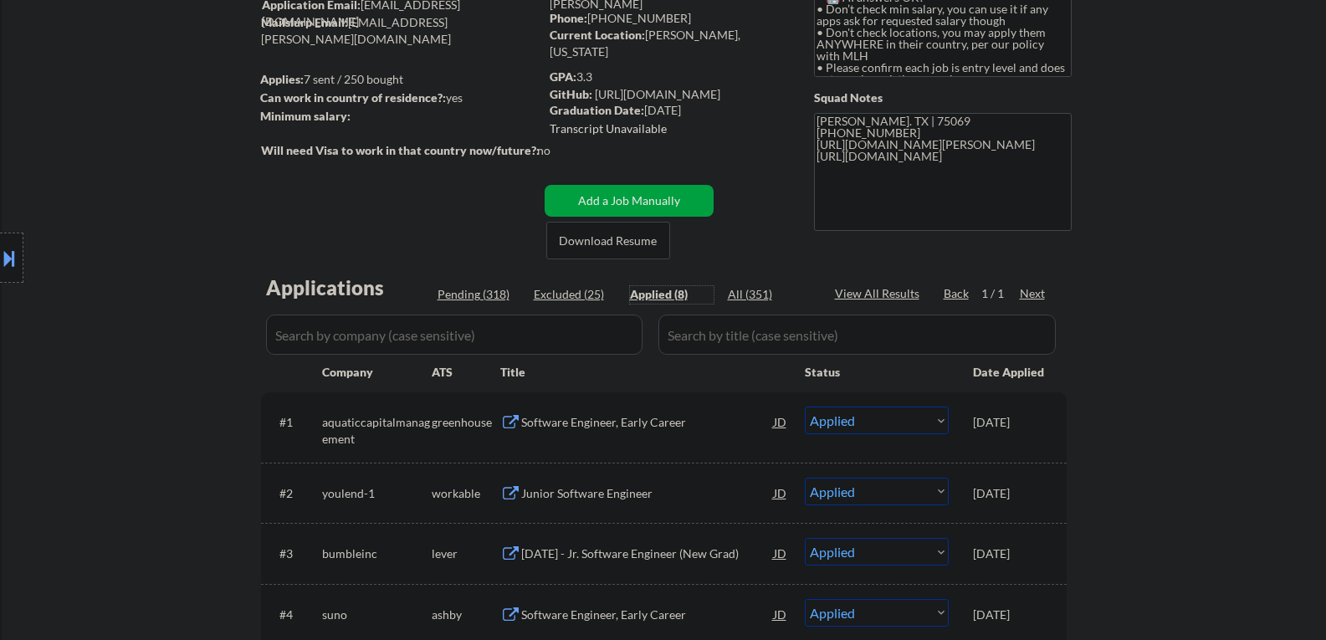
scroll to position [84, 0]
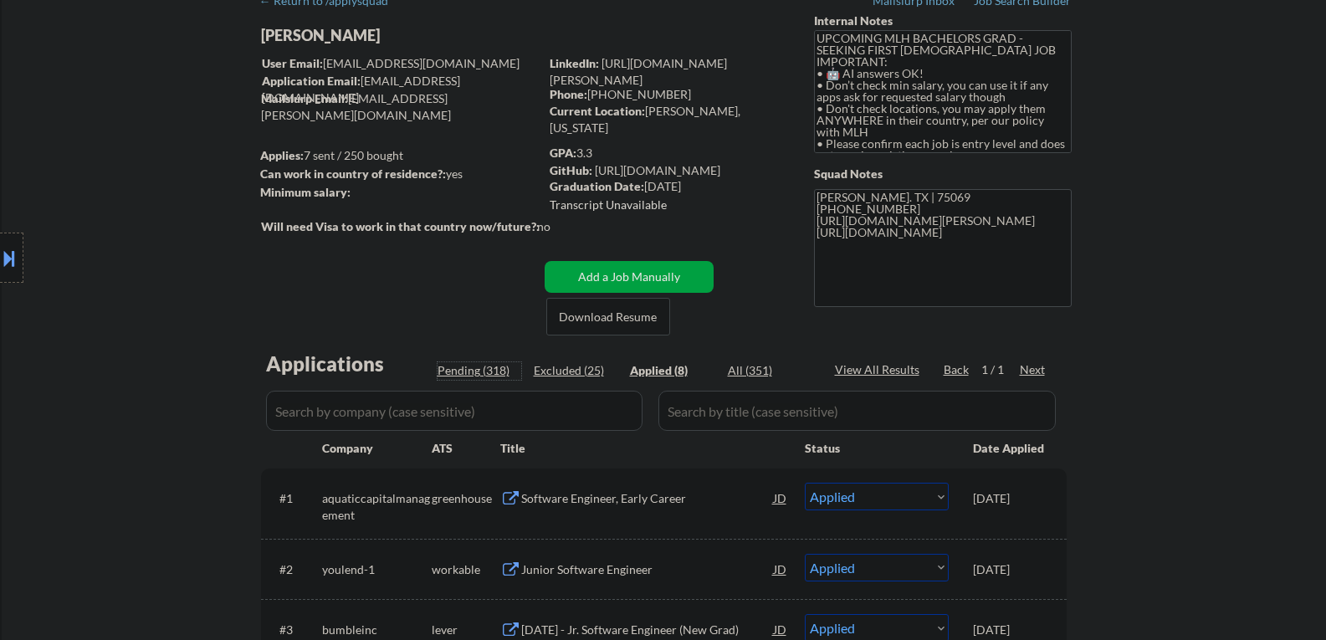
click at [479, 371] on div "Pending (318)" at bounding box center [480, 370] width 84 height 17
select select ""pending""
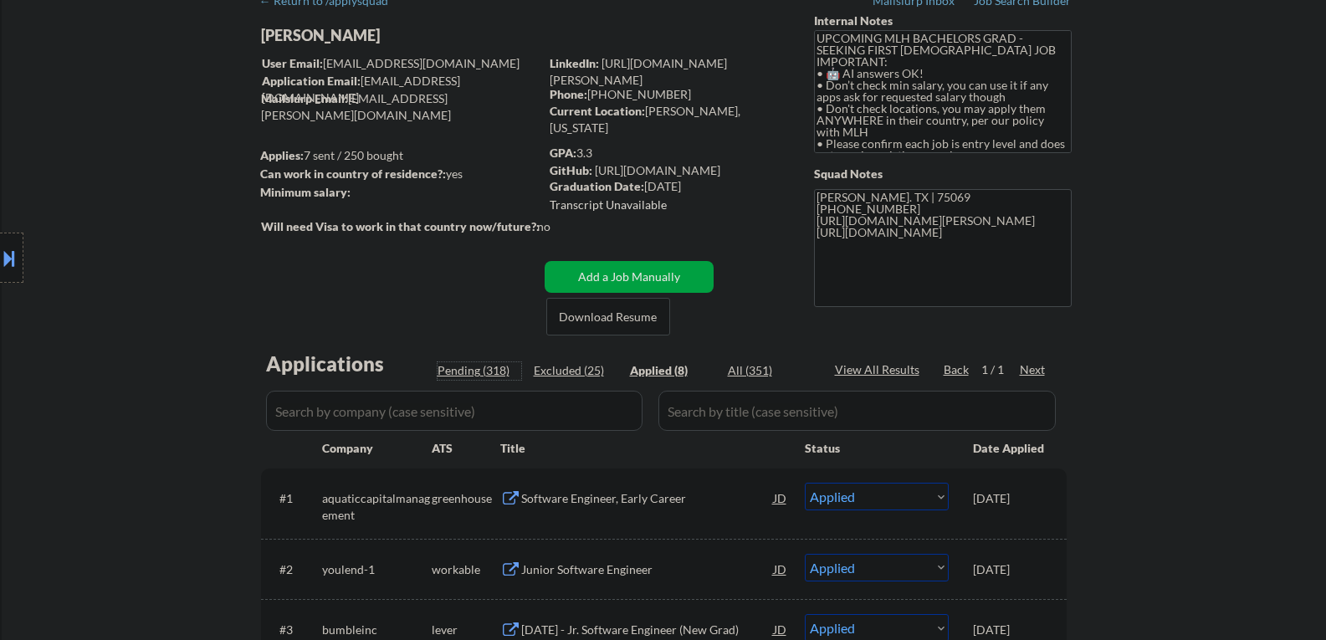
select select ""pending""
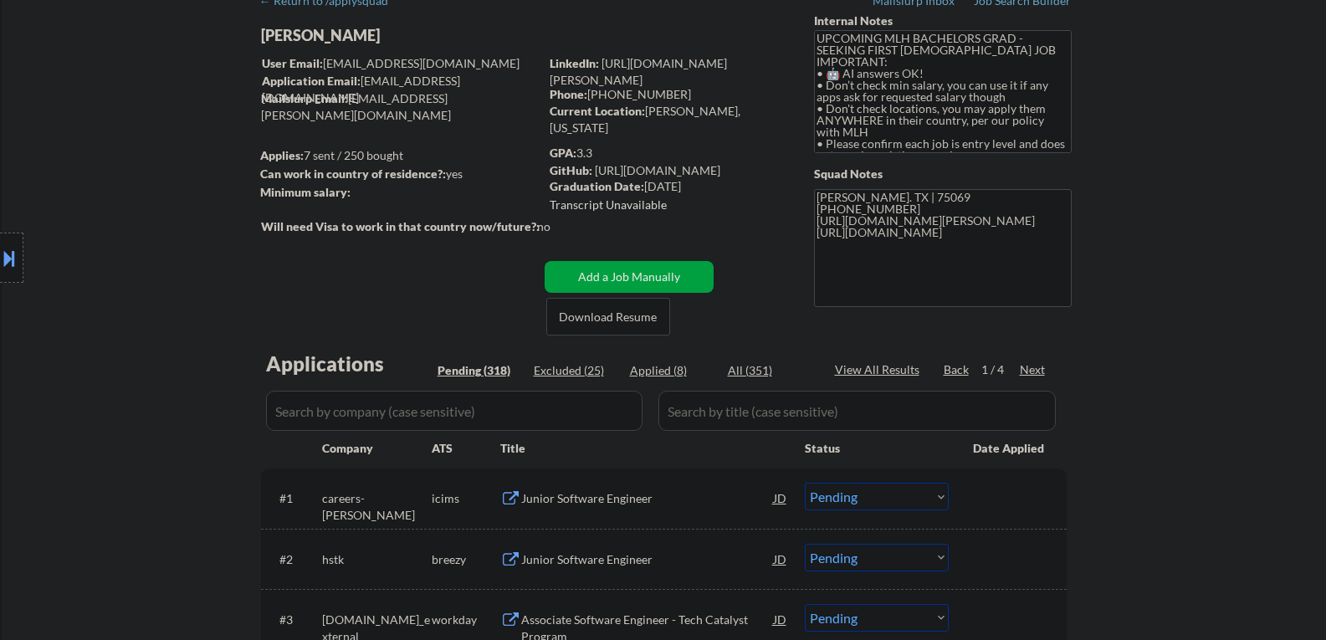
scroll to position [1101, 0]
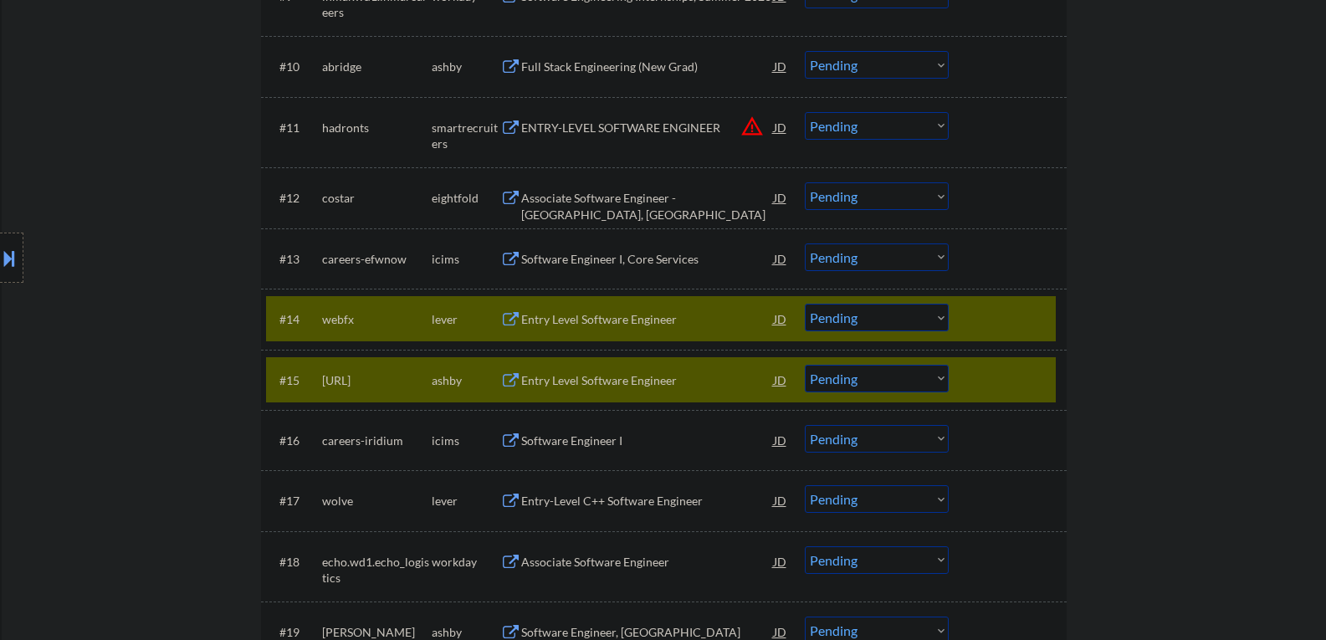
click at [982, 377] on div at bounding box center [1010, 380] width 74 height 30
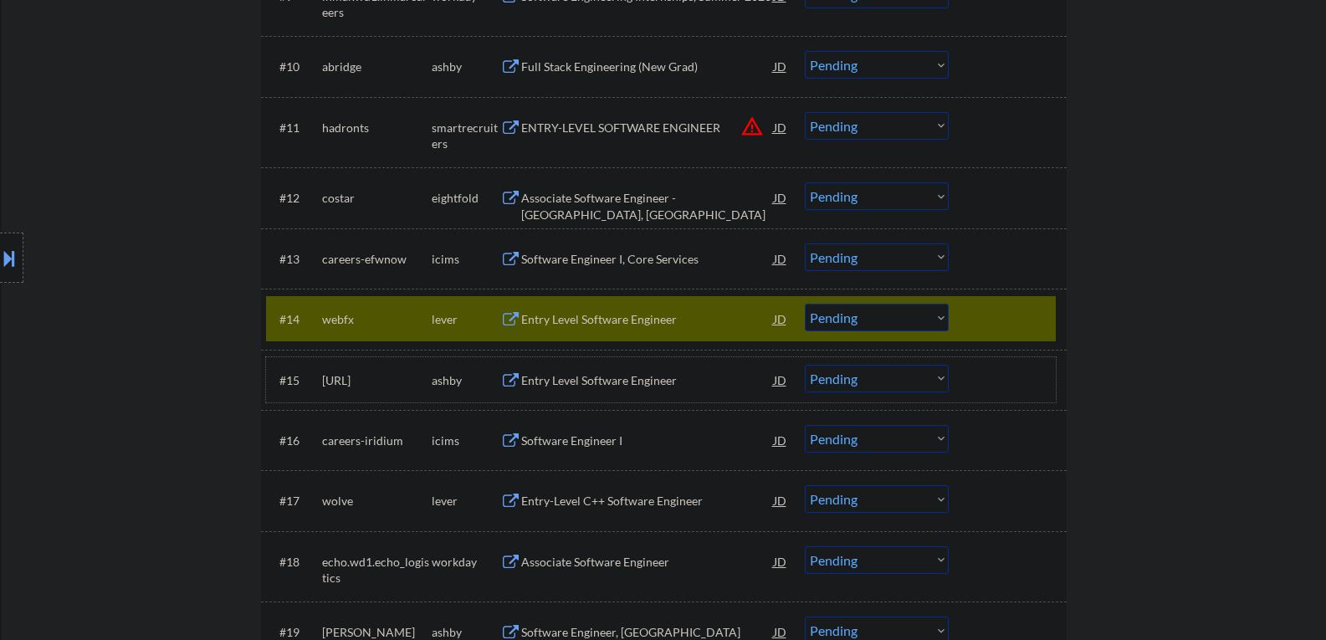
click at [874, 317] on select "Choose an option... Pending Applied Excluded (Questions) Excluded (Expired) Exc…" at bounding box center [877, 318] width 144 height 28
click at [805, 304] on select "Choose an option... Pending Applied Excluded (Questions) Excluded (Expired) Exc…" at bounding box center [877, 318] width 144 height 28
select select ""pending""
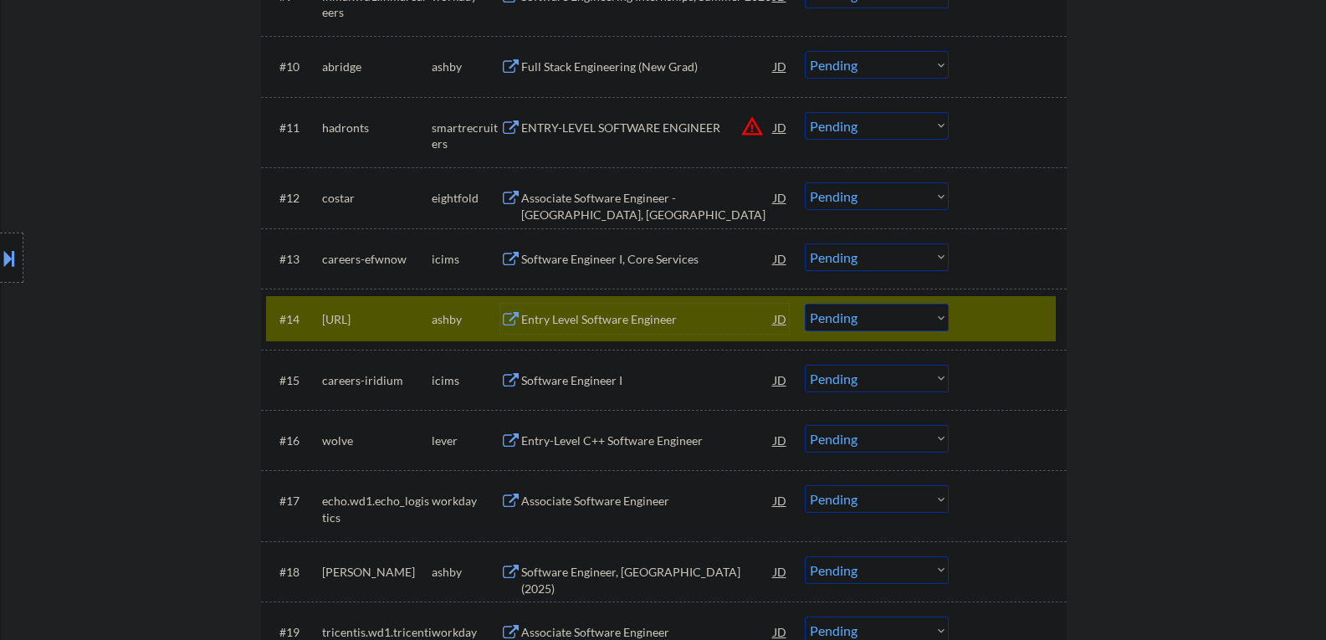
click at [577, 314] on div "Entry Level Software Engineer" at bounding box center [647, 319] width 253 height 17
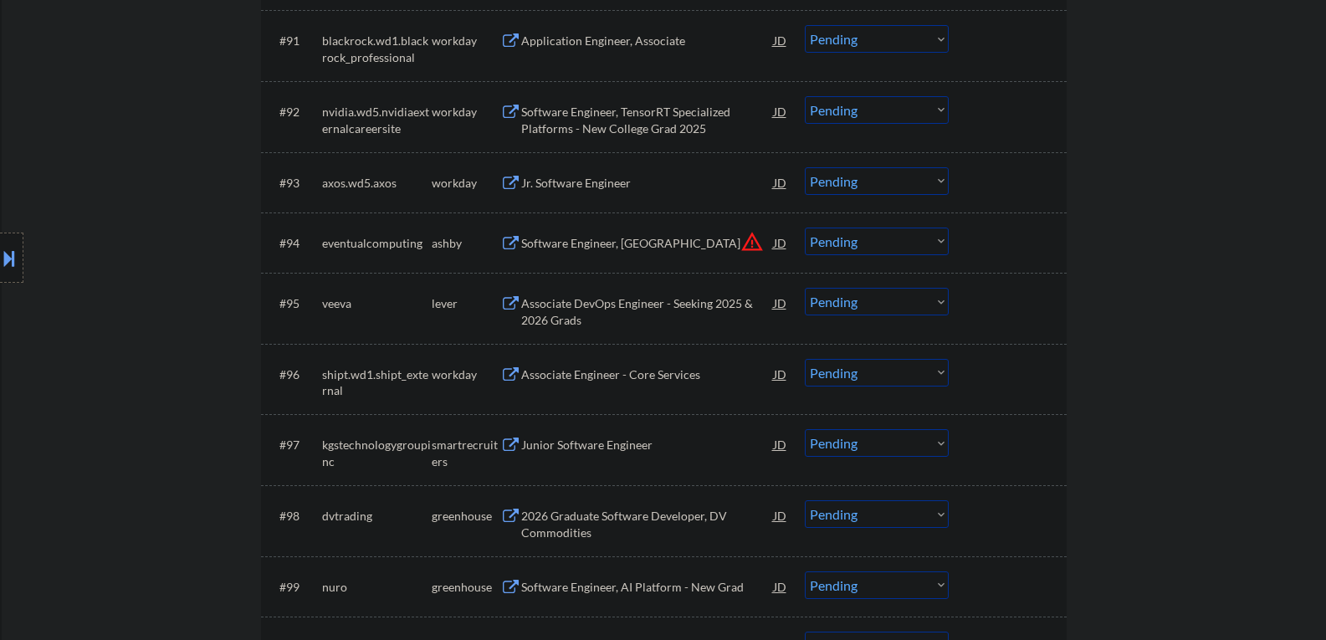
scroll to position [6540, 0]
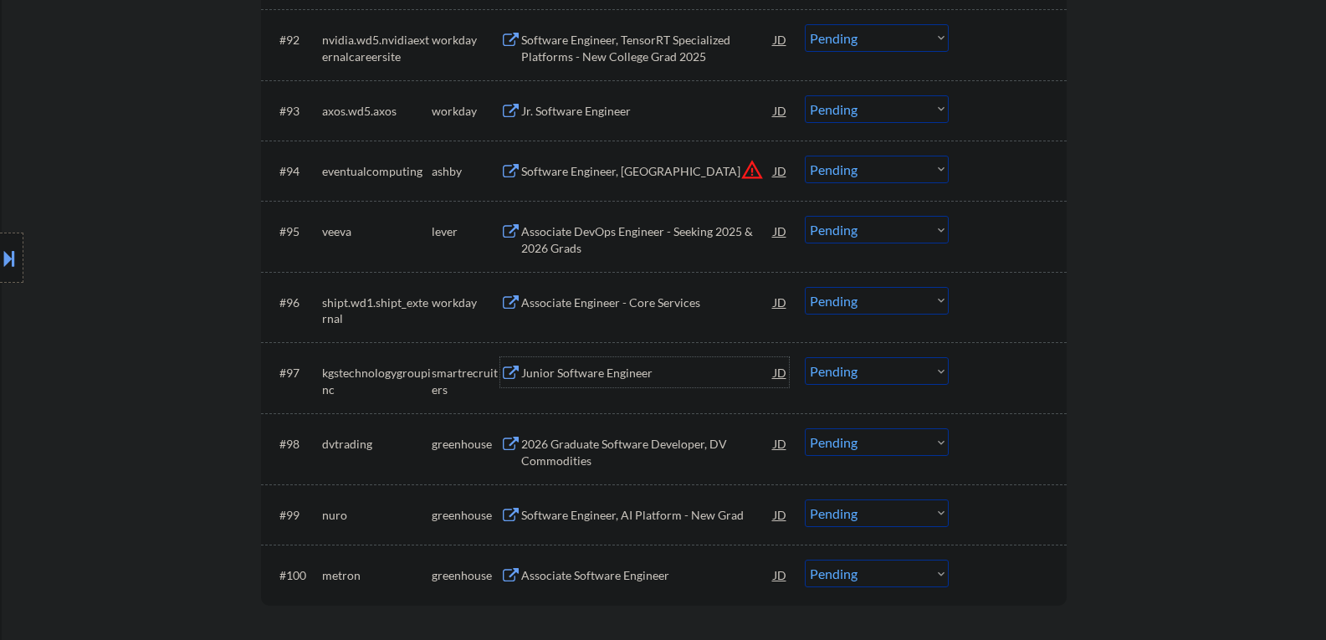
click at [597, 379] on div "Junior Software Engineer" at bounding box center [647, 373] width 253 height 17
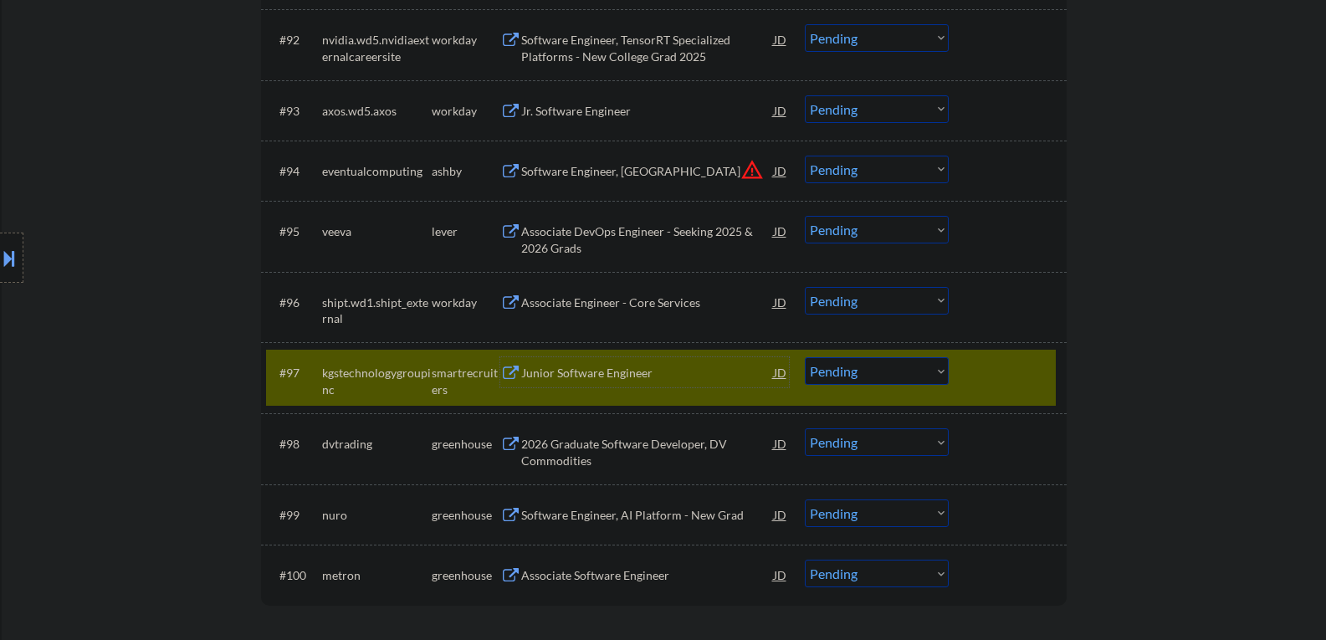
click at [879, 379] on select "Choose an option... Pending Applied Excluded (Questions) Excluded (Expired) Exc…" at bounding box center [877, 371] width 144 height 28
click at [805, 357] on select "Choose an option... Pending Applied Excluded (Questions) Excluded (Expired) Exc…" at bounding box center [877, 371] width 144 height 28
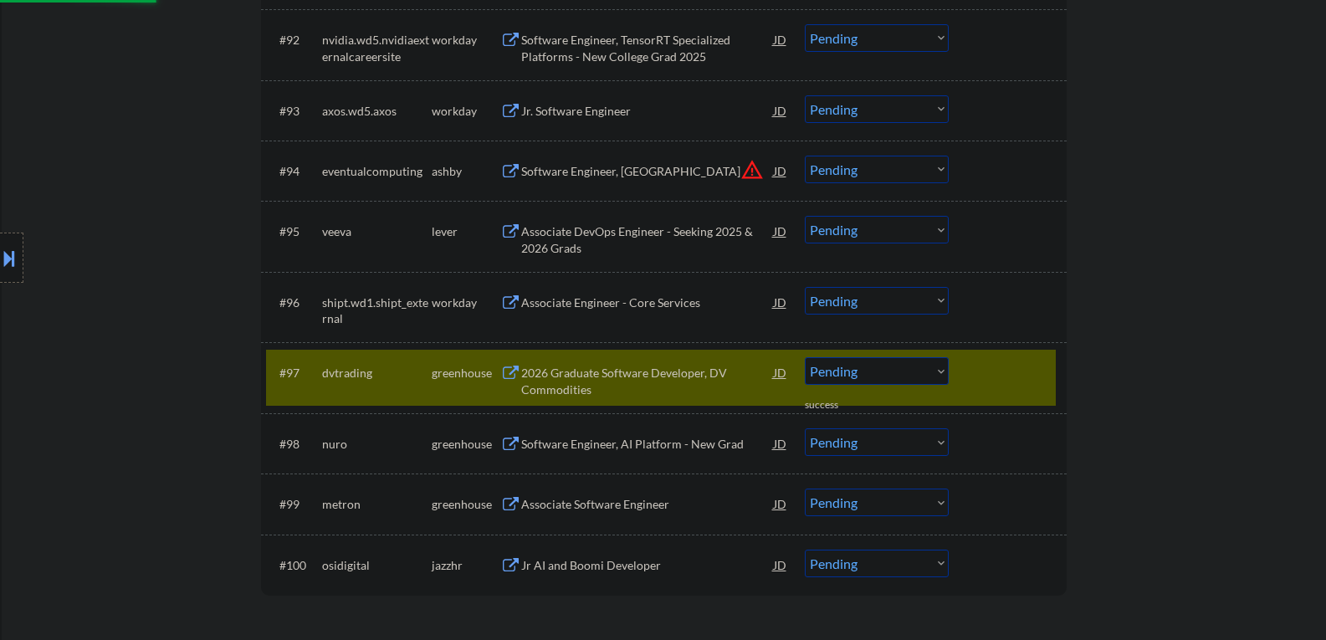
click at [575, 383] on div "2026 Graduate Software Developer, DV Commodities" at bounding box center [647, 381] width 253 height 33
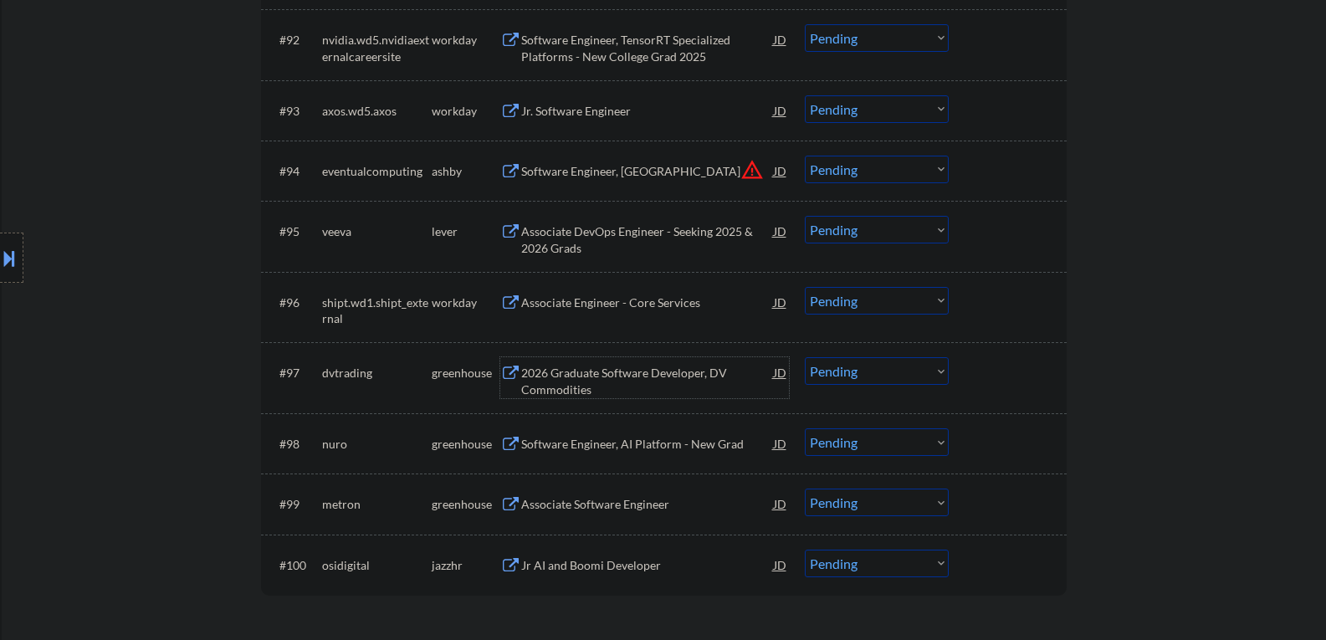
click at [572, 380] on div "2026 Graduate Software Developer, DV Commodities" at bounding box center [647, 381] width 253 height 33
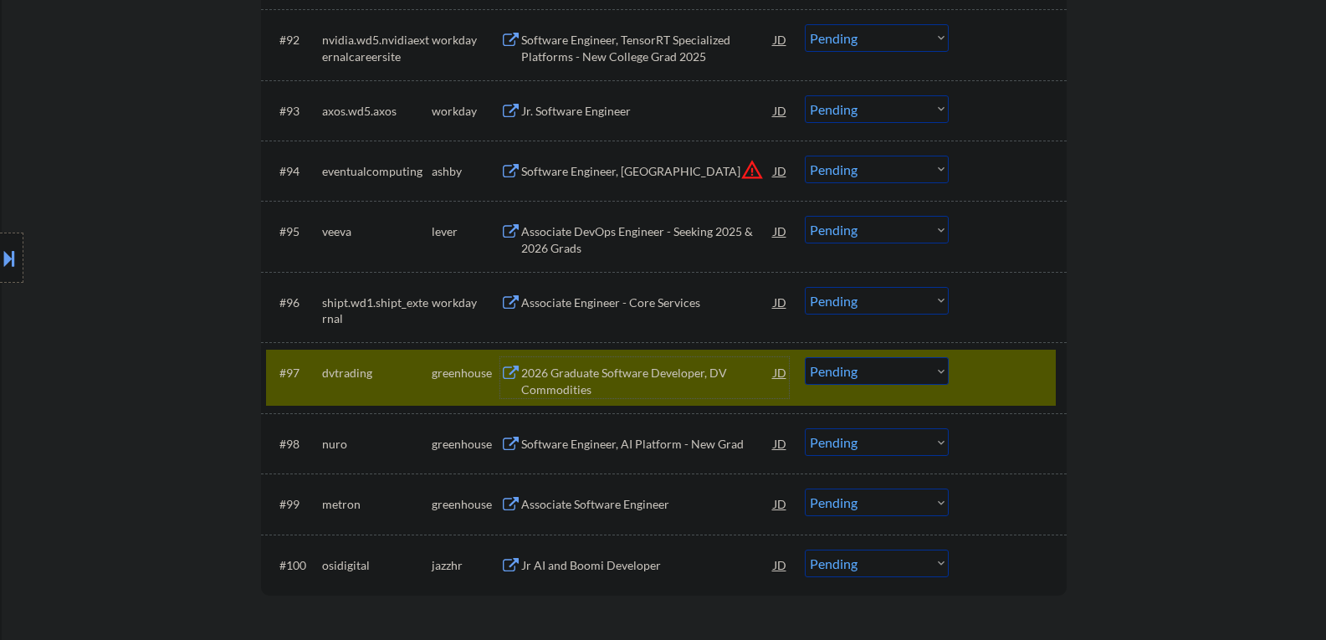
click at [859, 373] on select "Choose an option... Pending Applied Excluded (Questions) Excluded (Expired) Exc…" at bounding box center [877, 371] width 144 height 28
click at [805, 357] on select "Choose an option... Pending Applied Excluded (Questions) Excluded (Expired) Exc…" at bounding box center [877, 371] width 144 height 28
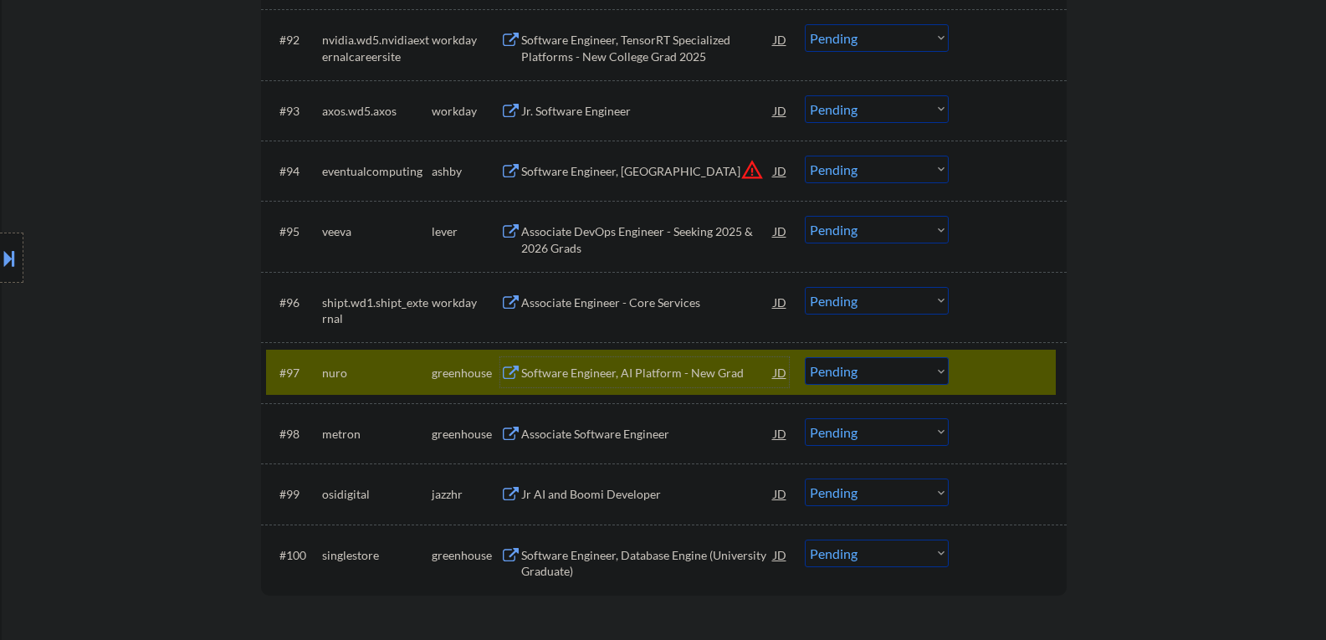
click at [601, 370] on div "Software Engineer, AI Platform - New Grad" at bounding box center [647, 373] width 253 height 17
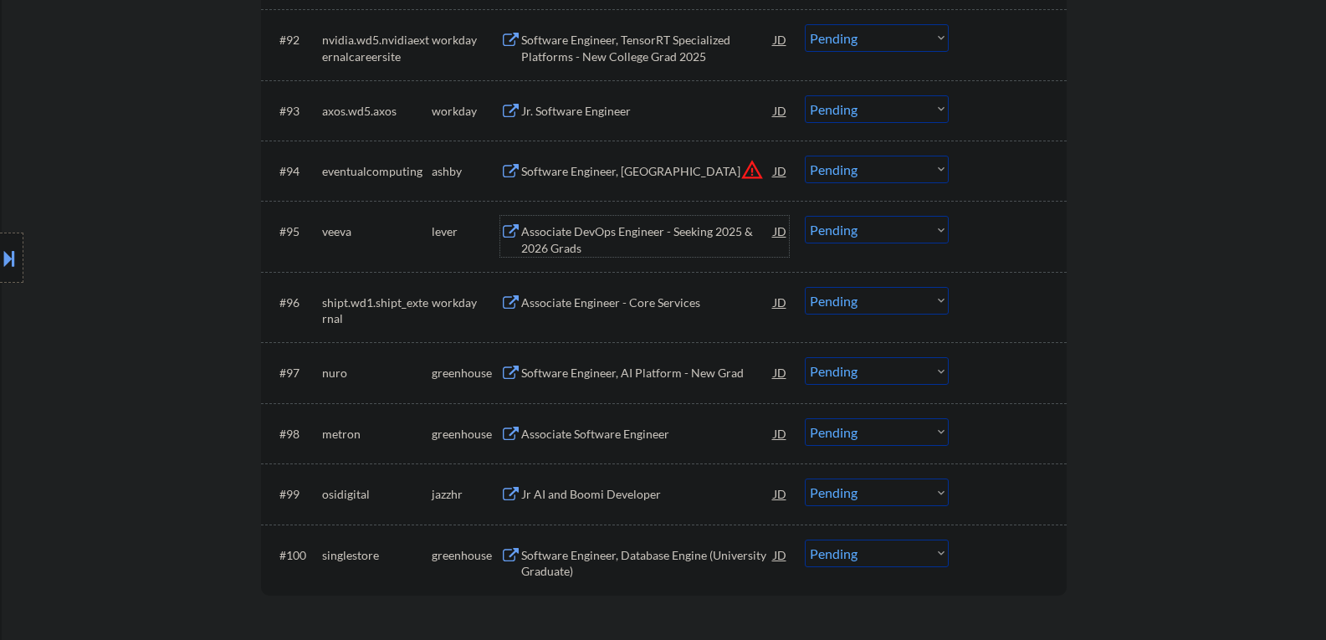
click at [587, 245] on div "Associate DevOps Engineer - Seeking 2025 & 2026 Grads" at bounding box center [647, 239] width 253 height 33
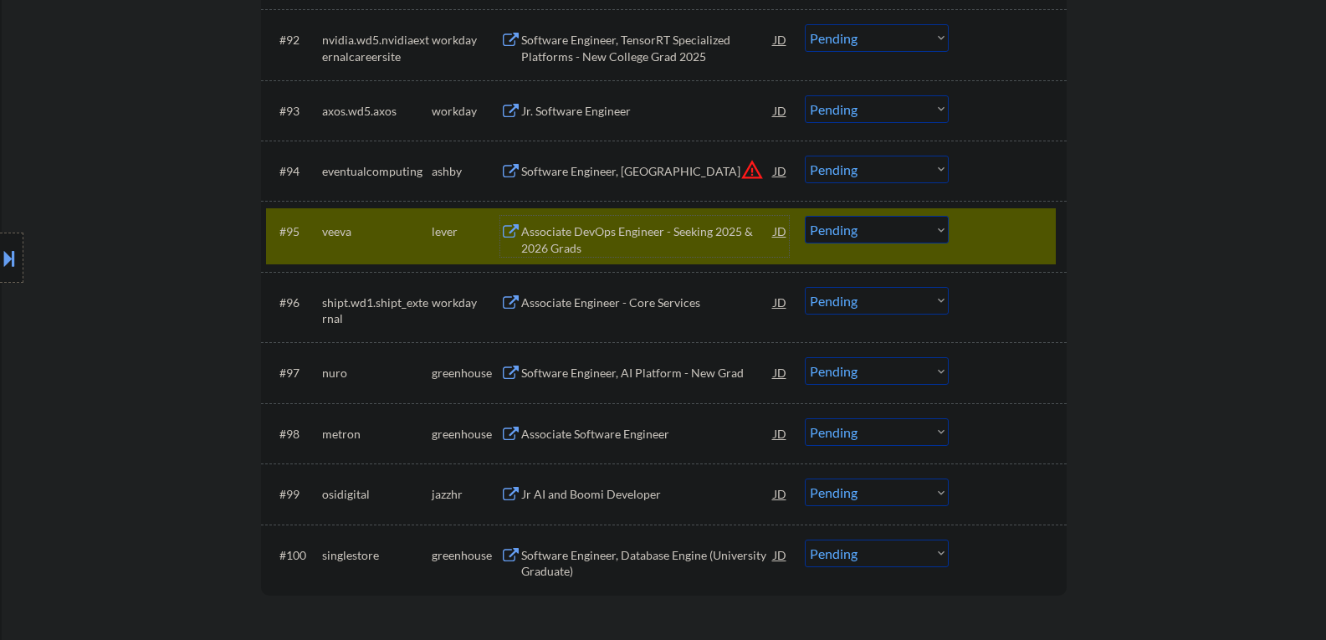
click at [981, 240] on div at bounding box center [1010, 231] width 74 height 30
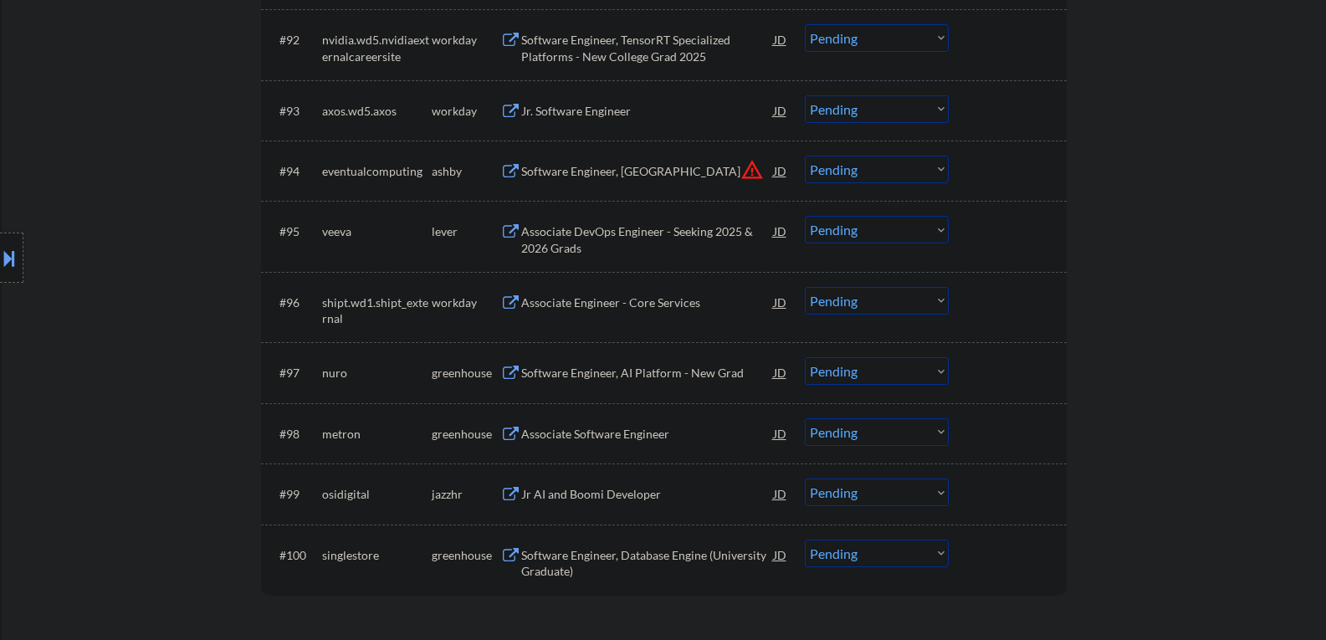
click at [632, 175] on div "Software Engineer, New Grad" at bounding box center [647, 171] width 253 height 17
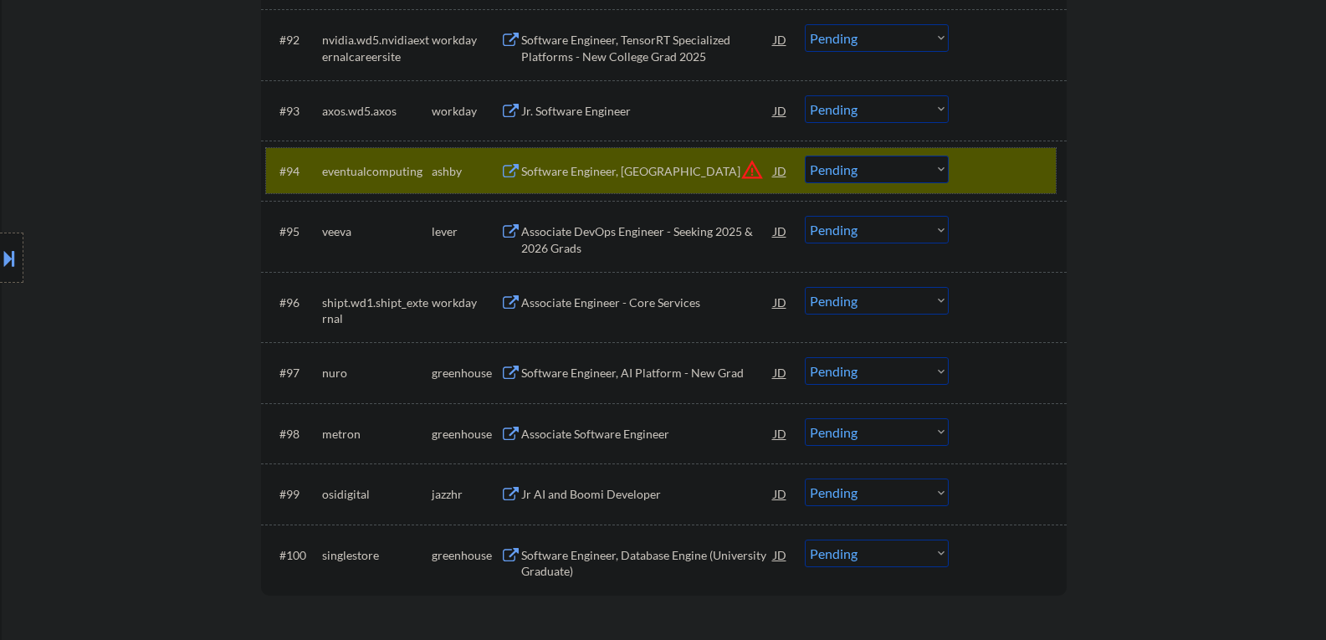
click at [970, 171] on div "#94 eventualcomputing ashby Software Engineer, New Grad JD warning_amber Choose…" at bounding box center [661, 170] width 790 height 45
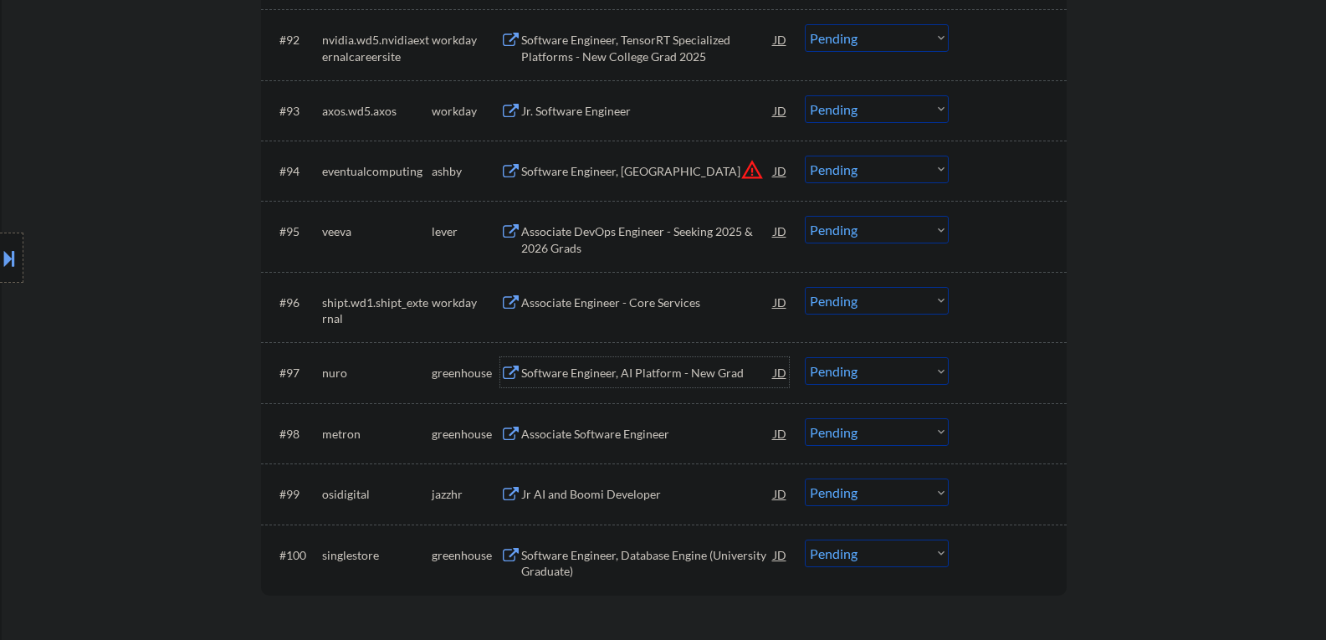
click at [553, 378] on div "Software Engineer, AI Platform - New Grad" at bounding box center [647, 373] width 253 height 17
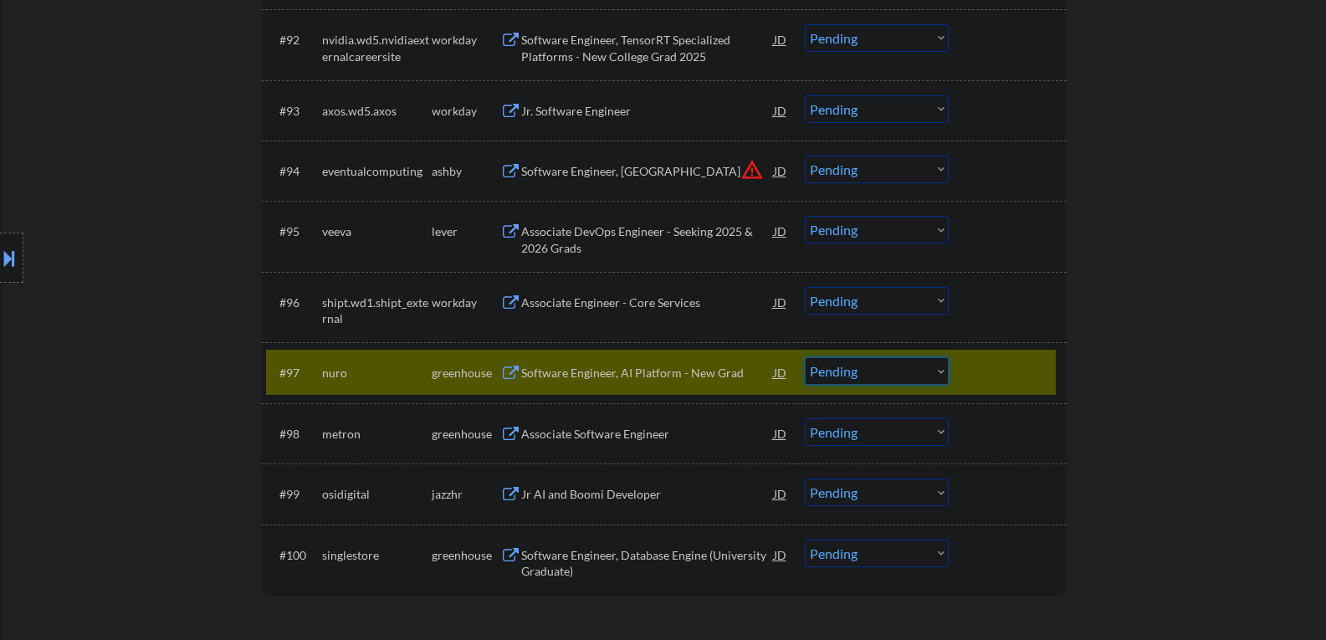
click at [883, 366] on select "Choose an option... Pending Applied Excluded (Questions) Excluded (Expired) Exc…" at bounding box center [877, 371] width 144 height 28
click at [805, 357] on select "Choose an option... Pending Applied Excluded (Questions) Excluded (Expired) Exc…" at bounding box center [877, 371] width 144 height 28
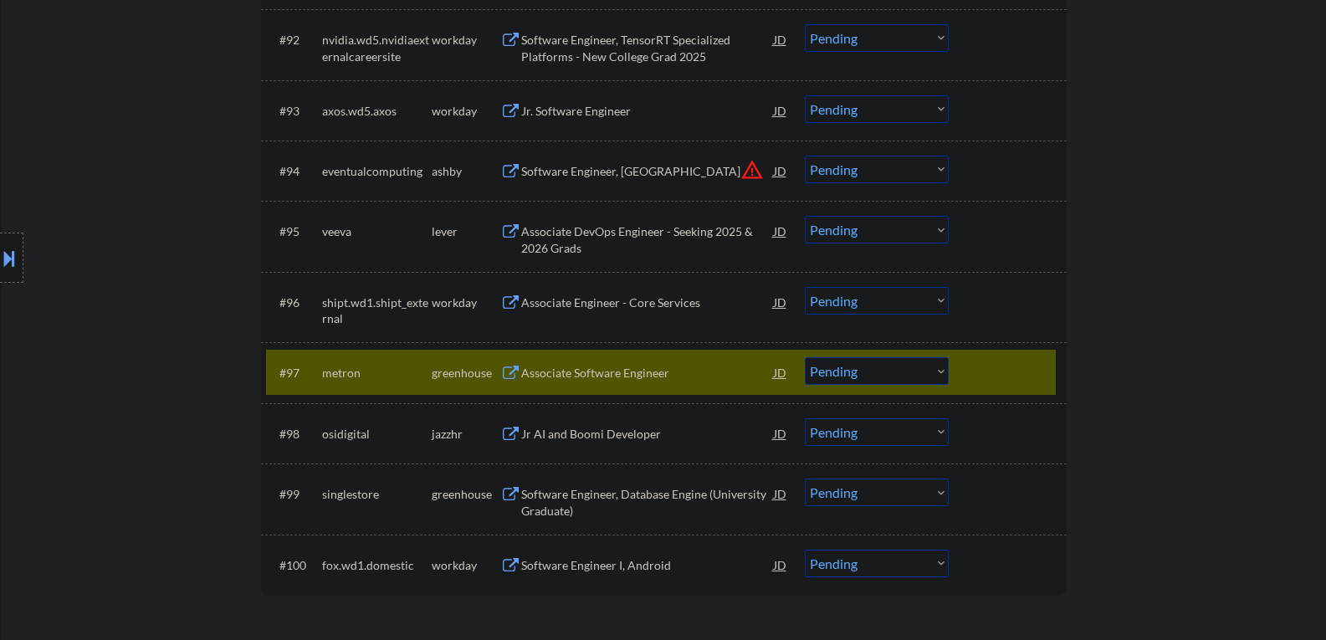
click at [638, 377] on div "Associate Software Engineer" at bounding box center [647, 373] width 253 height 17
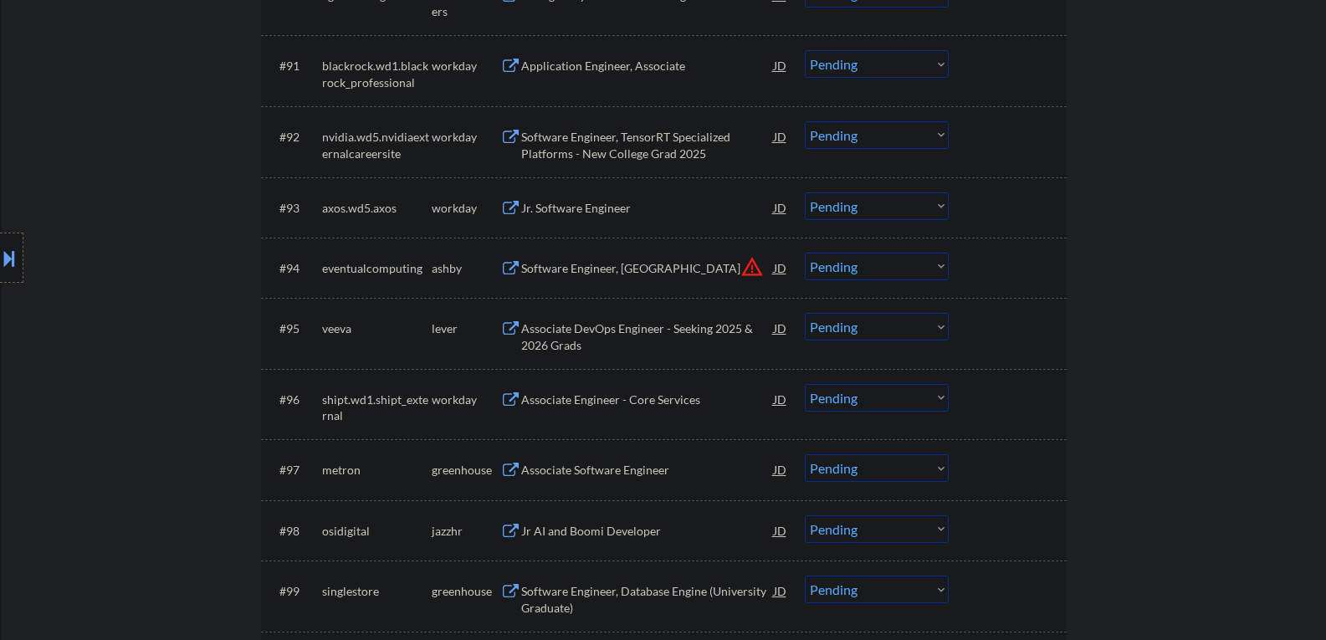
scroll to position [6527, 0]
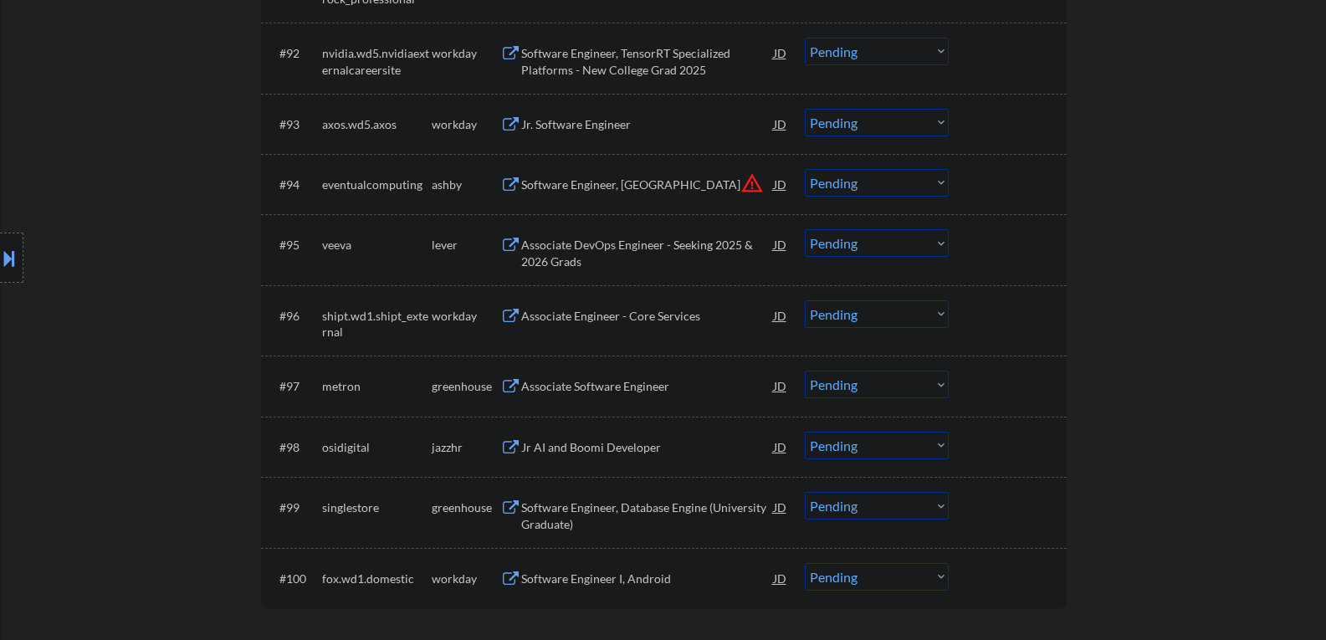
click at [881, 389] on select "Choose an option... Pending Applied Excluded (Questions) Excluded (Expired) Exc…" at bounding box center [877, 385] width 144 height 28
click at [805, 371] on select "Choose an option... Pending Applied Excluded (Questions) Excluded (Expired) Exc…" at bounding box center [877, 385] width 144 height 28
select select ""pending""
click at [603, 446] on div "Jr AI and Boomi Developer" at bounding box center [647, 447] width 253 height 17
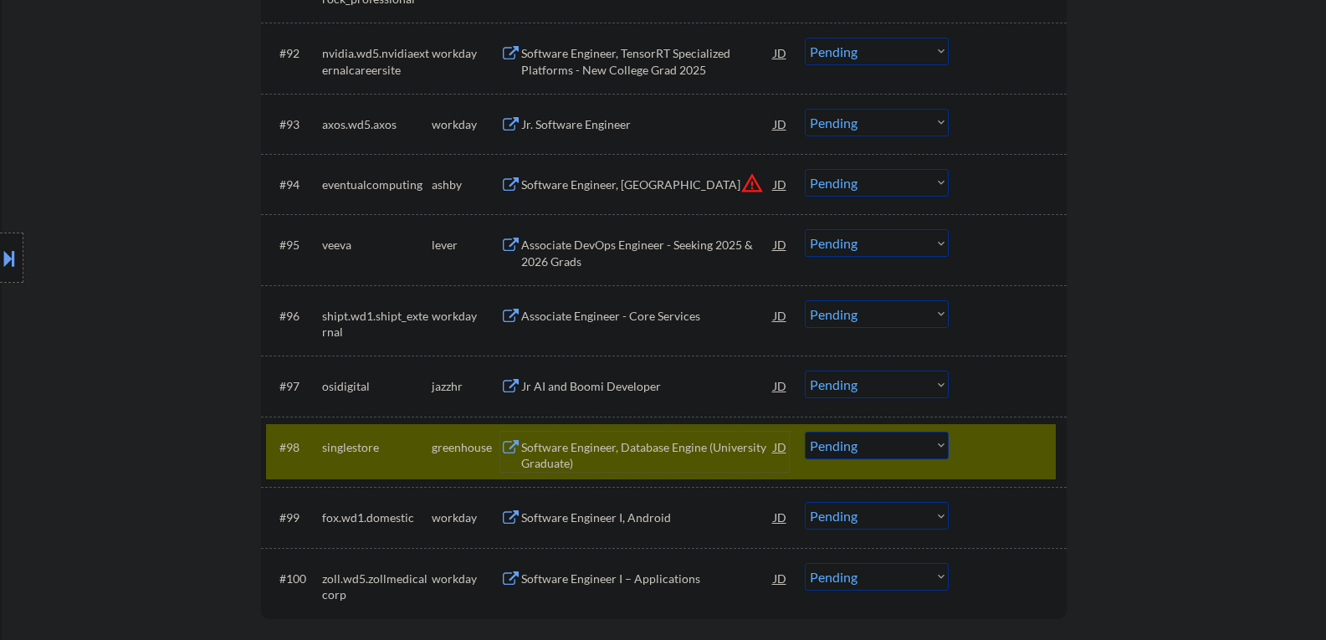
click at [871, 444] on select "Choose an option... Pending Applied Excluded (Questions) Excluded (Expired) Exc…" at bounding box center [877, 446] width 144 height 28
click at [907, 439] on select "Choose an option... Pending Applied Excluded (Questions) Excluded (Expired) Exc…" at bounding box center [877, 446] width 144 height 28
click at [805, 432] on select "Choose an option... Pending Applied Excluded (Questions) Excluded (Expired) Exc…" at bounding box center [877, 446] width 144 height 28
select select ""pending""
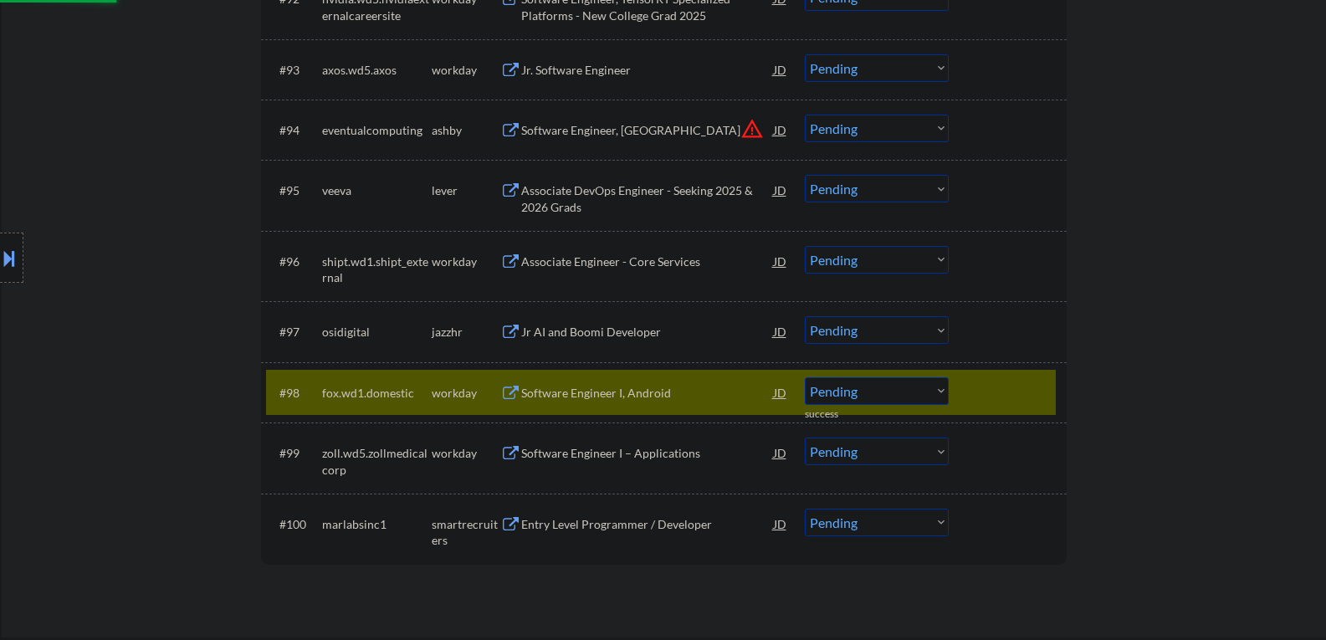
scroll to position [6611, 0]
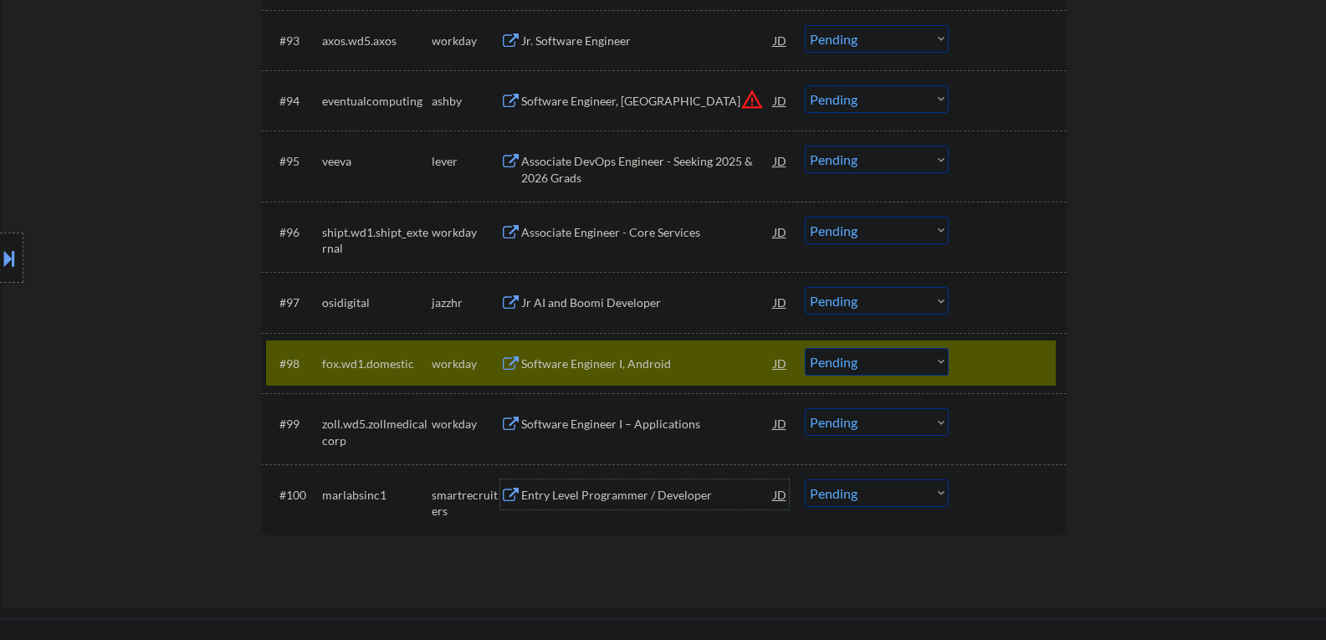
click at [570, 498] on div "Entry Level Programmer / Developer" at bounding box center [647, 495] width 253 height 17
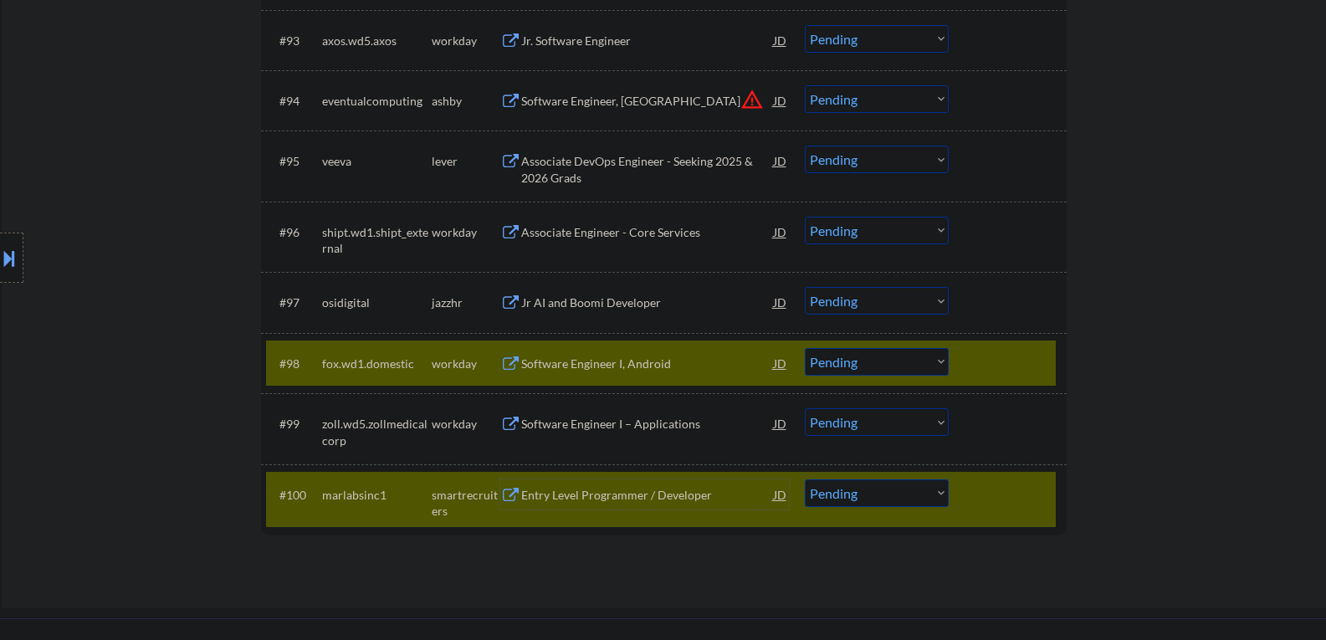
click at [1003, 352] on div at bounding box center [1010, 363] width 74 height 30
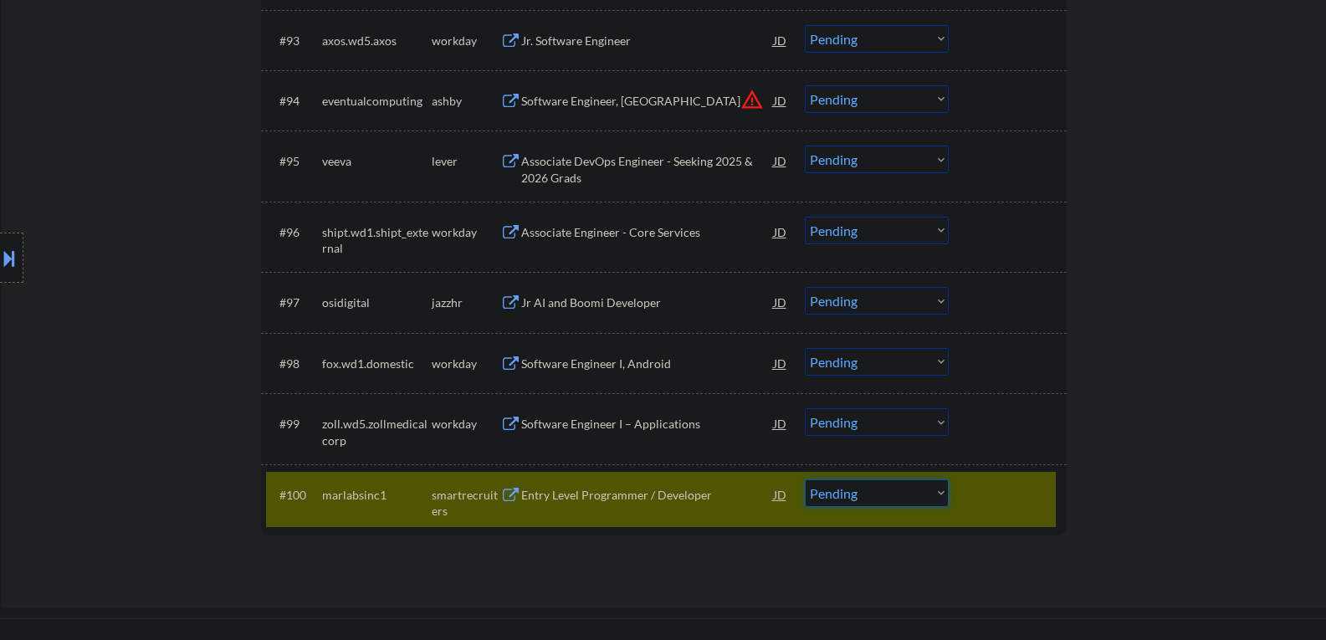
click at [873, 484] on select "Choose an option... Pending Applied Excluded (Questions) Excluded (Expired) Exc…" at bounding box center [877, 493] width 144 height 28
click at [805, 479] on select "Choose an option... Pending Applied Excluded (Questions) Excluded (Expired) Exc…" at bounding box center [877, 493] width 144 height 28
select select ""pending""
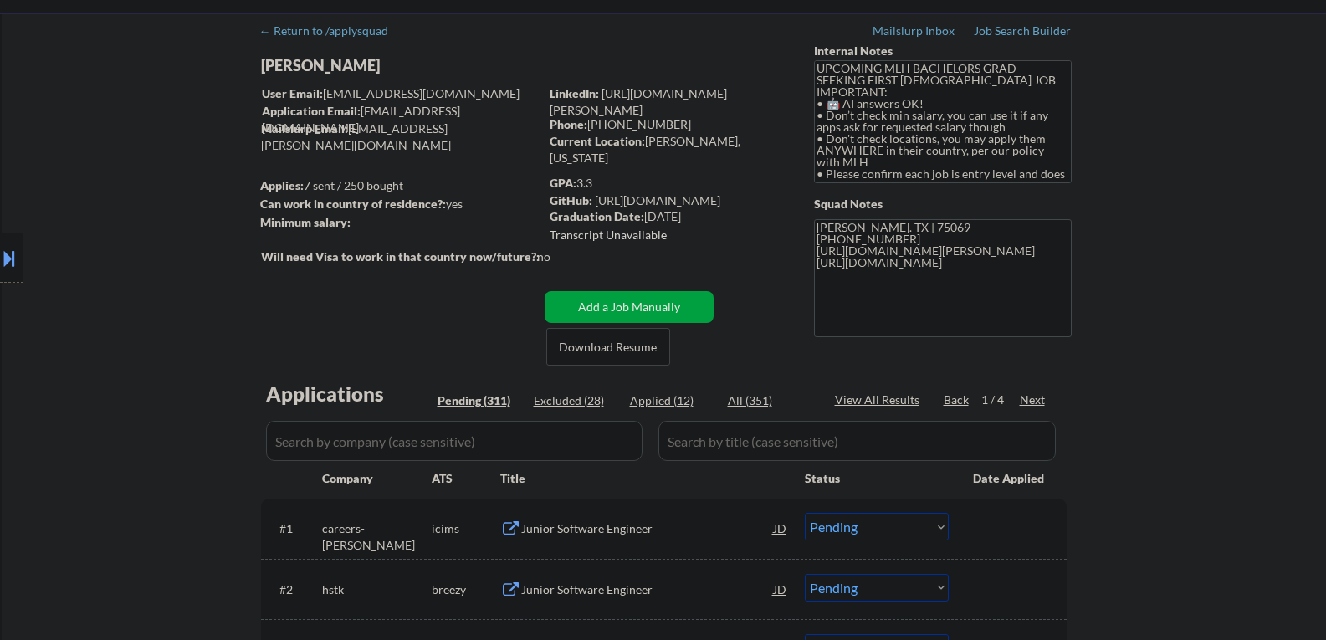
scroll to position [0, 0]
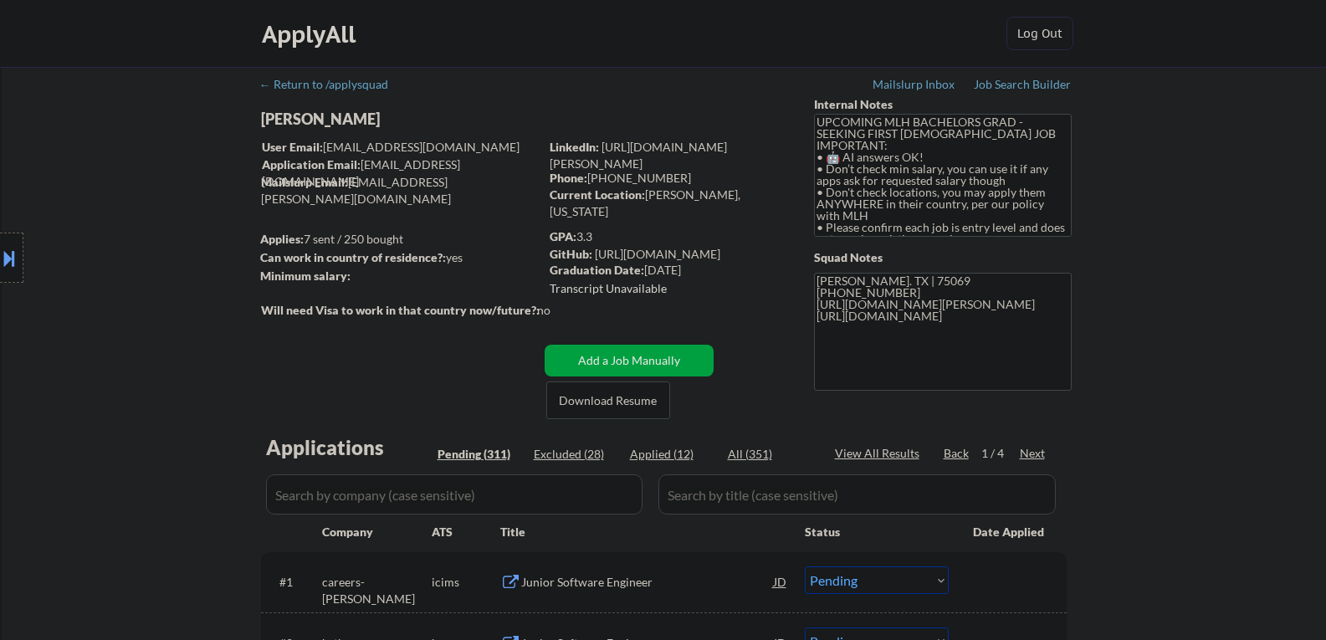
click at [1027, 454] on div "Next" at bounding box center [1033, 453] width 27 height 17
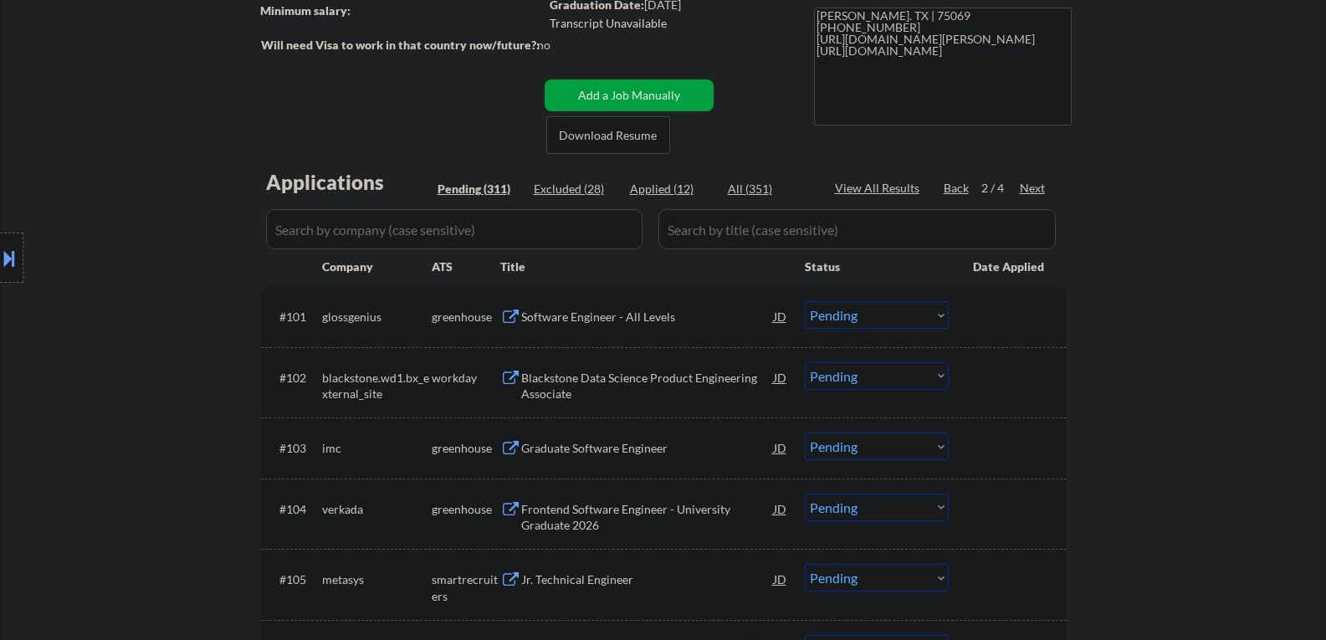
scroll to position [418, 0]
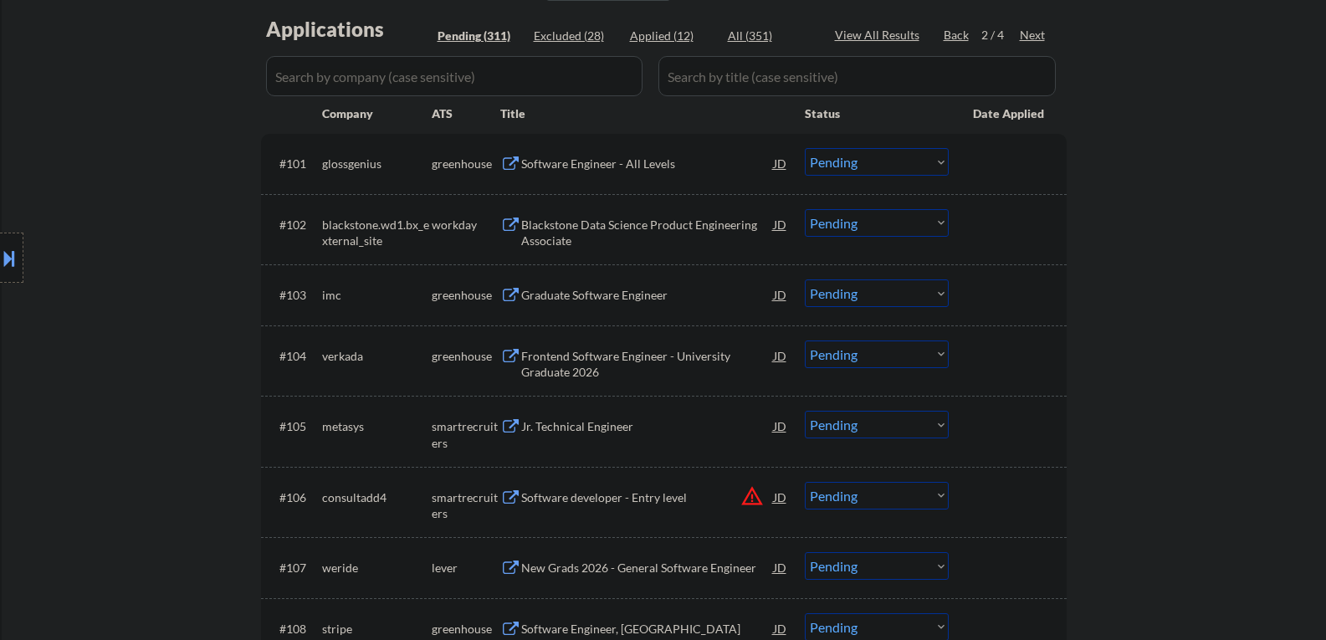
click at [612, 164] on div "Software Engineer - All Levels" at bounding box center [647, 164] width 253 height 17
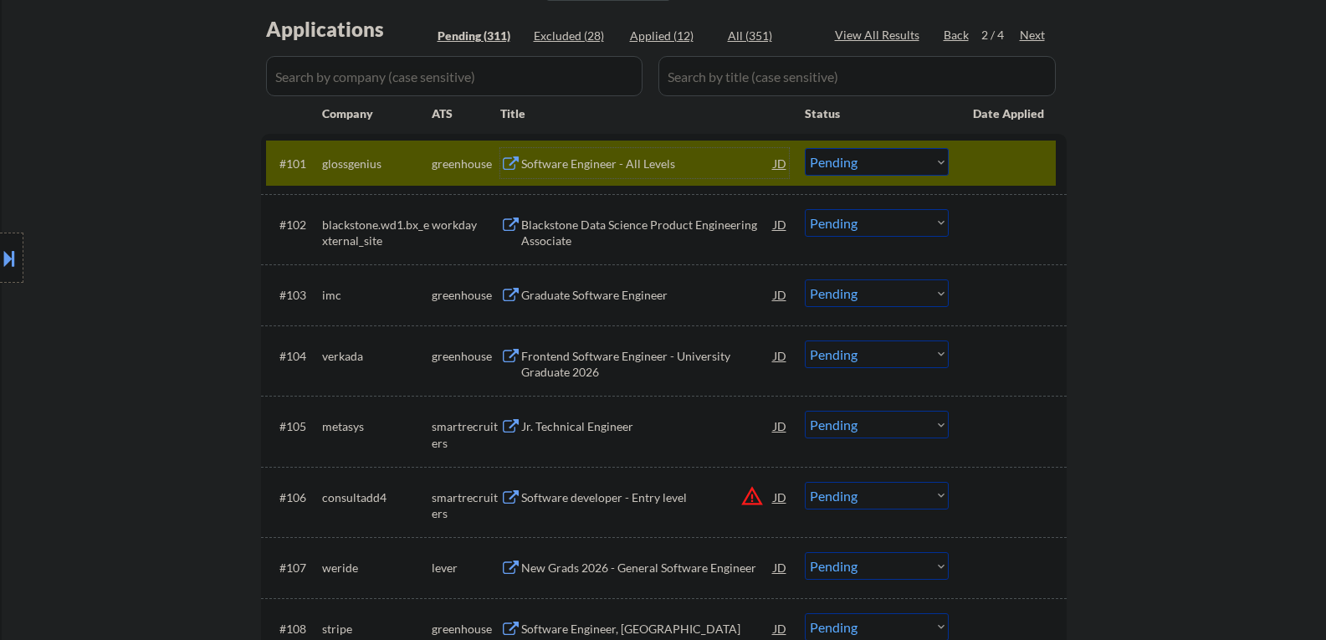
click at [965, 163] on div "#101 glossgenius greenhouse Software Engineer - All Levels JD Choose an option.…" at bounding box center [661, 163] width 790 height 45
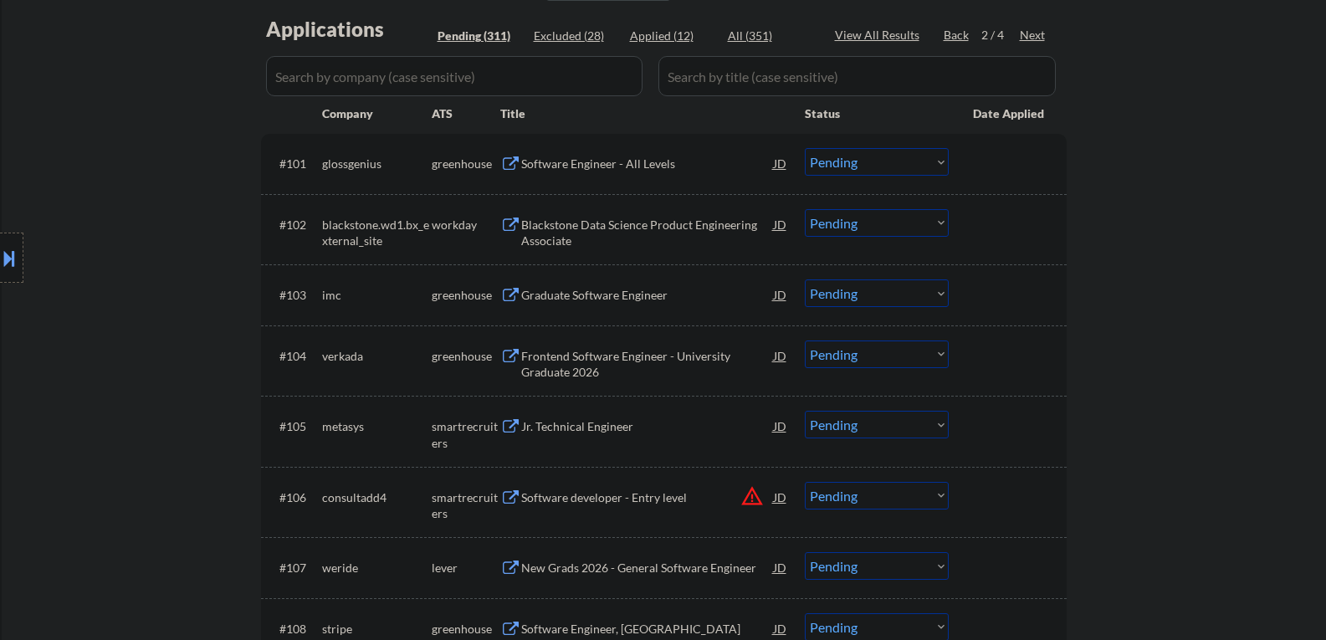
click at [597, 297] on div "Graduate Software Engineer" at bounding box center [647, 295] width 253 height 17
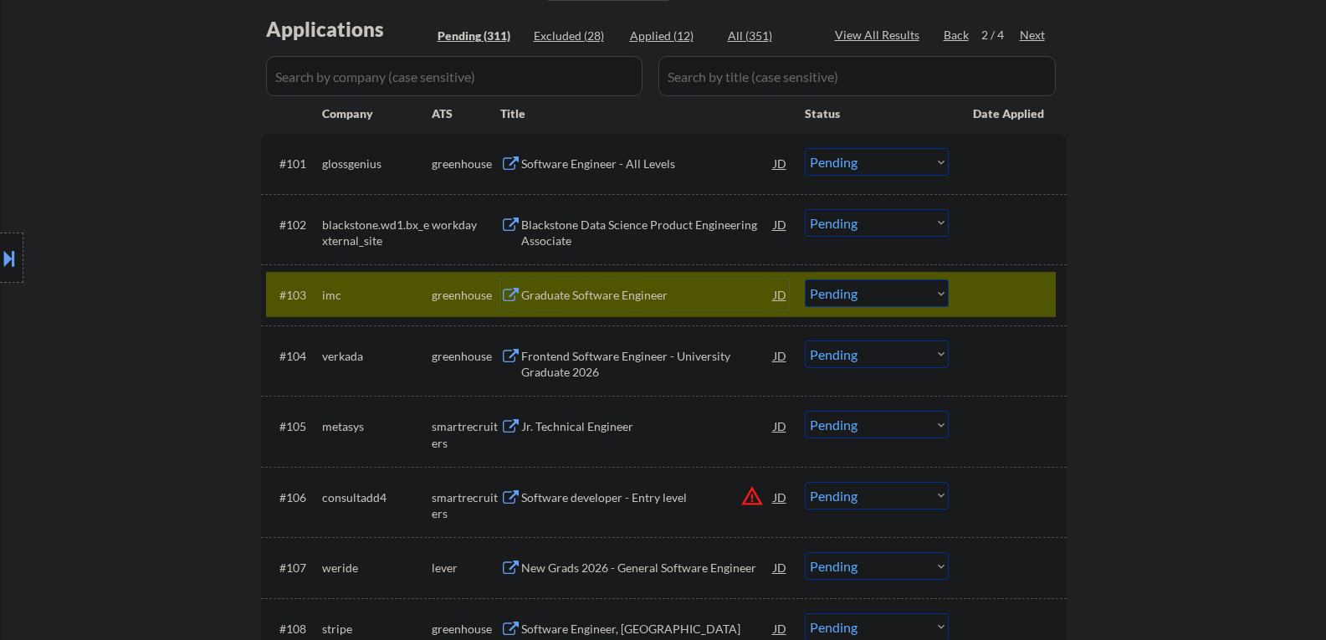
click at [866, 289] on select "Choose an option... Pending Applied Excluded (Questions) Excluded (Expired) Exc…" at bounding box center [877, 293] width 144 height 28
click at [805, 279] on select "Choose an option... Pending Applied Excluded (Questions) Excluded (Expired) Exc…" at bounding box center [877, 293] width 144 height 28
click at [561, 367] on div "Frontend Software Engineer - University Graduate 2026" at bounding box center [647, 364] width 253 height 33
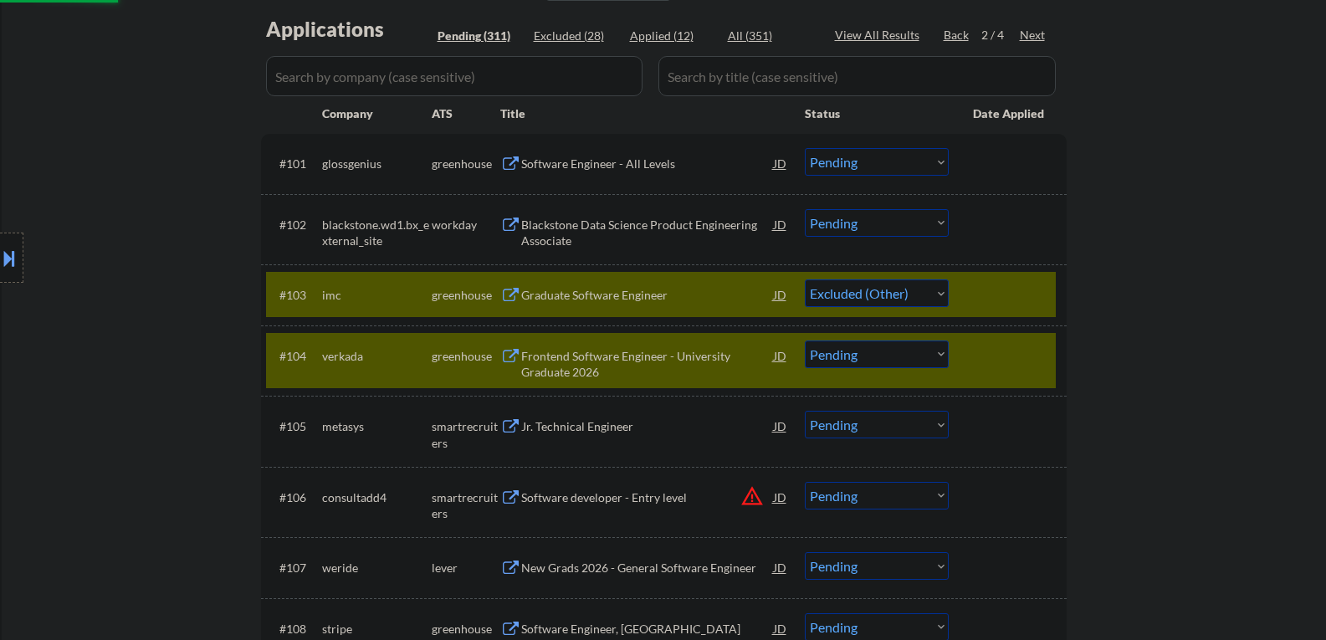
select select ""pending""
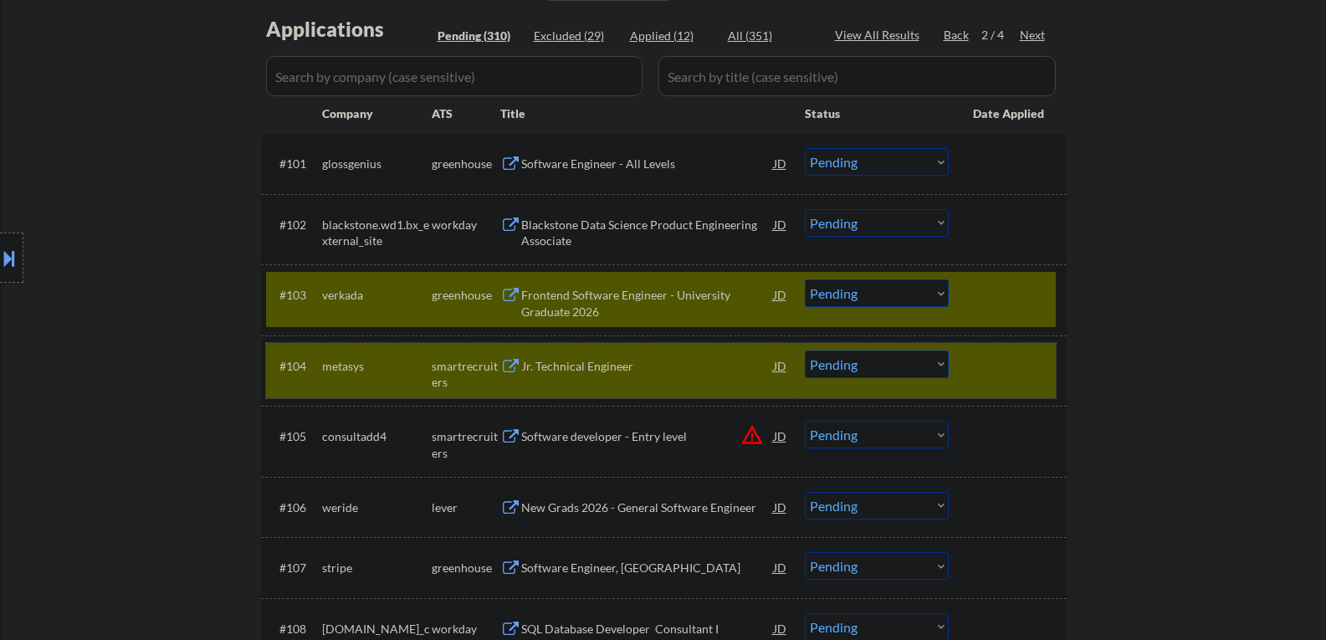
click at [961, 375] on div "#104 metasys smartrecruiters Jr. Technical Engineer JD Choose an option... Pend…" at bounding box center [661, 370] width 790 height 55
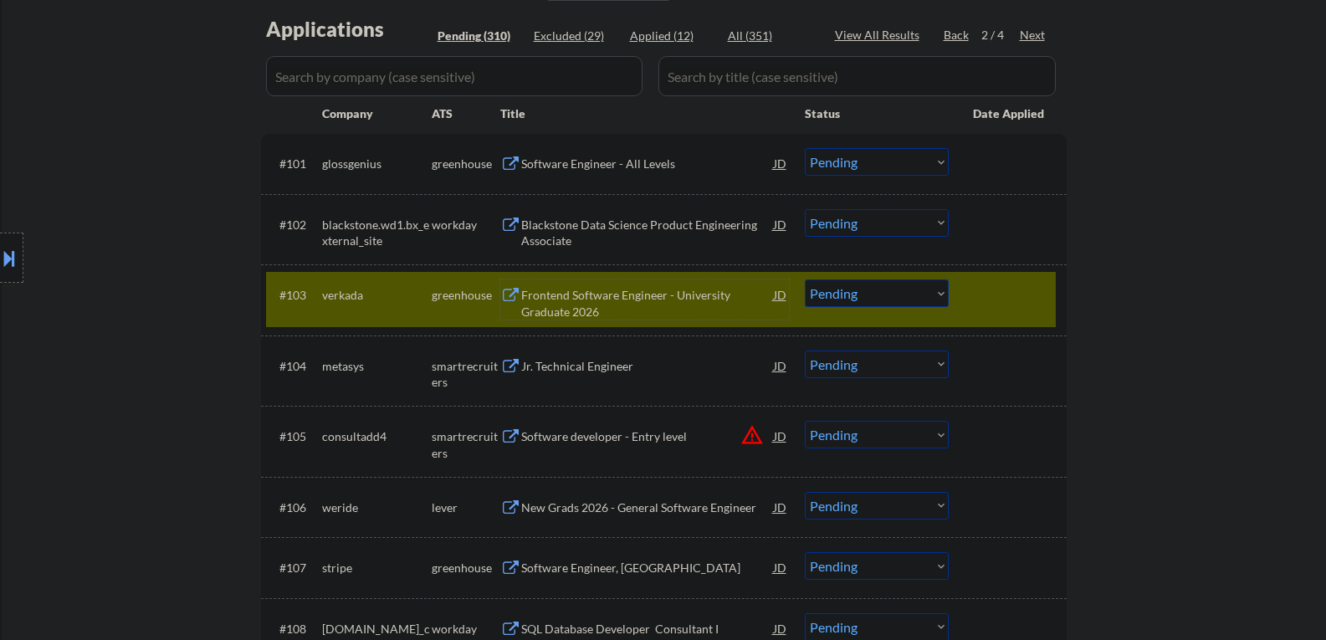
drag, startPoint x: 582, startPoint y: 309, endPoint x: 588, endPoint y: 301, distance: 10.1
click at [582, 307] on div "Frontend Software Engineer - University Graduate 2026" at bounding box center [647, 303] width 253 height 33
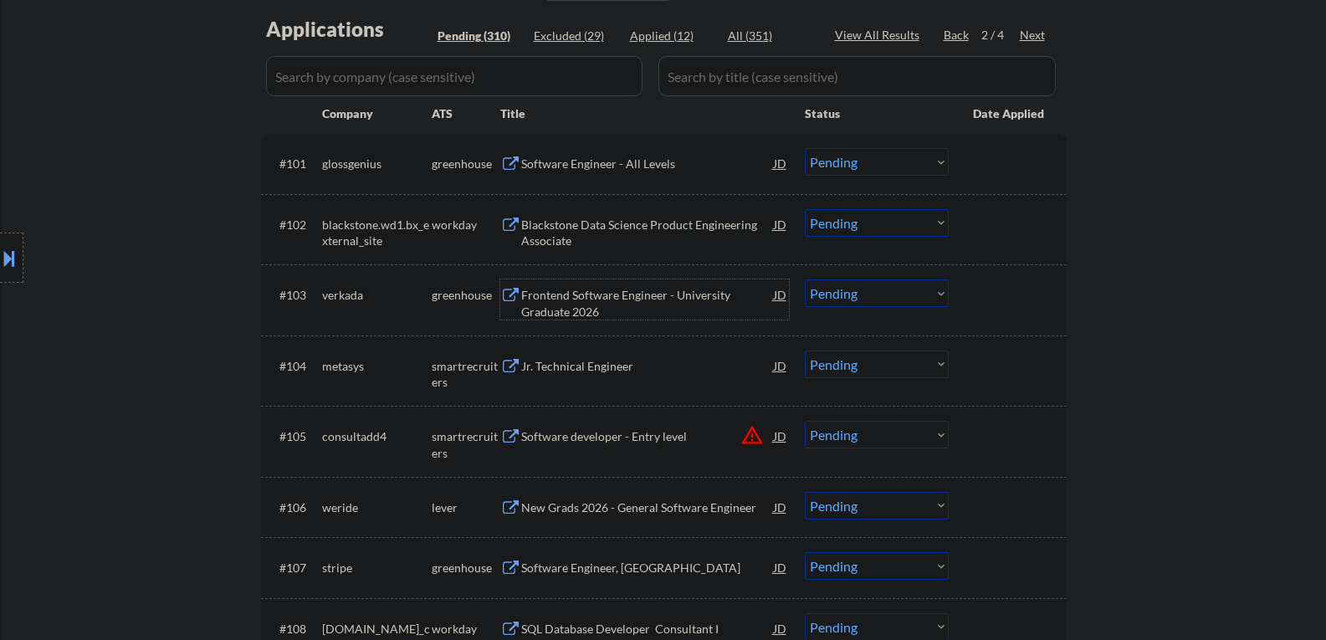
click at [996, 316] on div "#103 verkada greenhouse Frontend Software Engineer - University Graduate 2026 J…" at bounding box center [661, 299] width 790 height 55
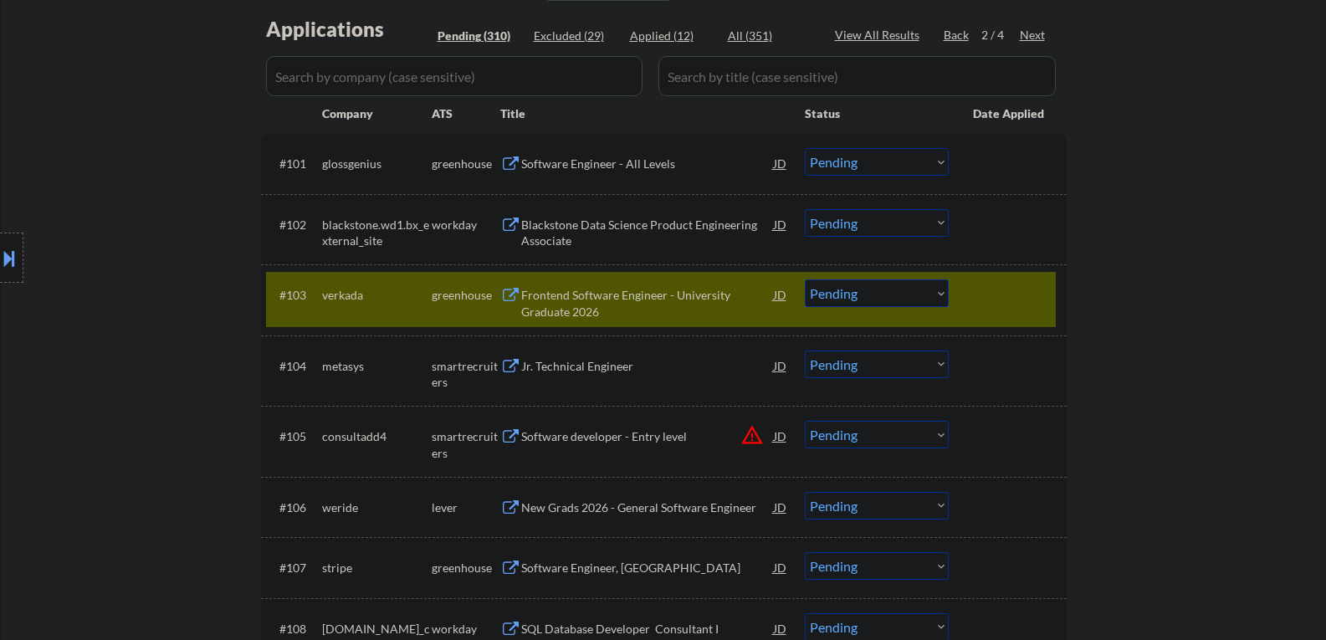
click at [1002, 300] on div at bounding box center [1010, 294] width 74 height 30
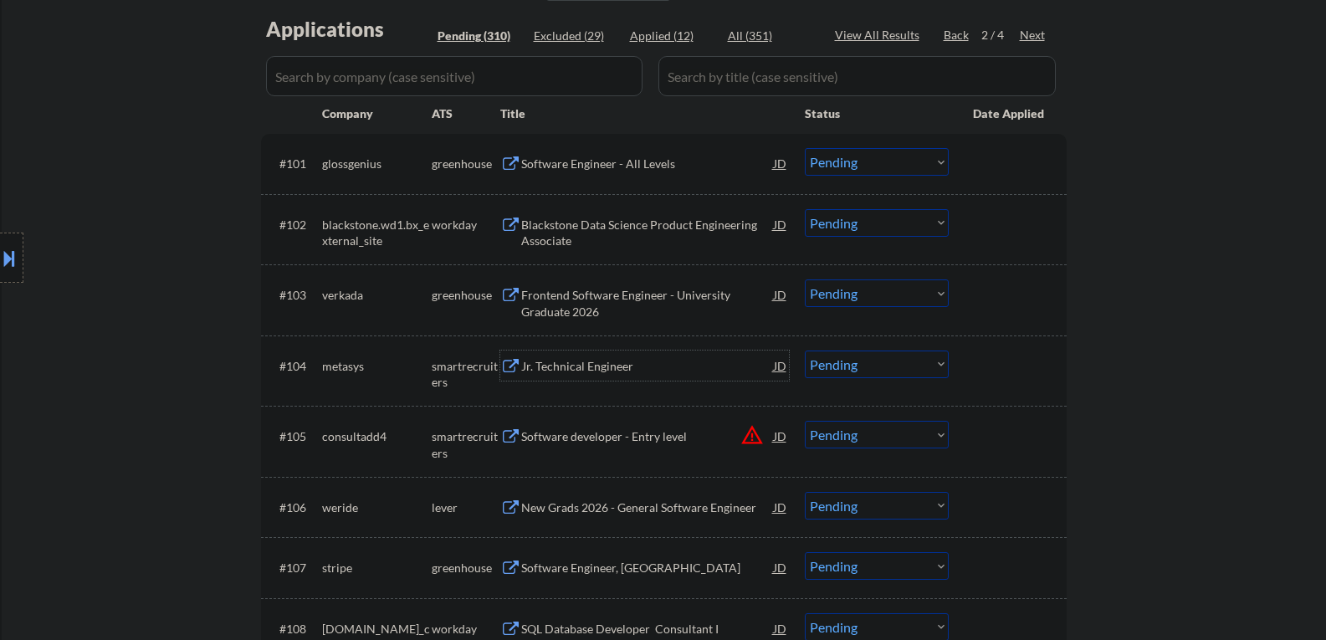
click at [564, 370] on div "Jr. Technical Engineer" at bounding box center [647, 366] width 253 height 17
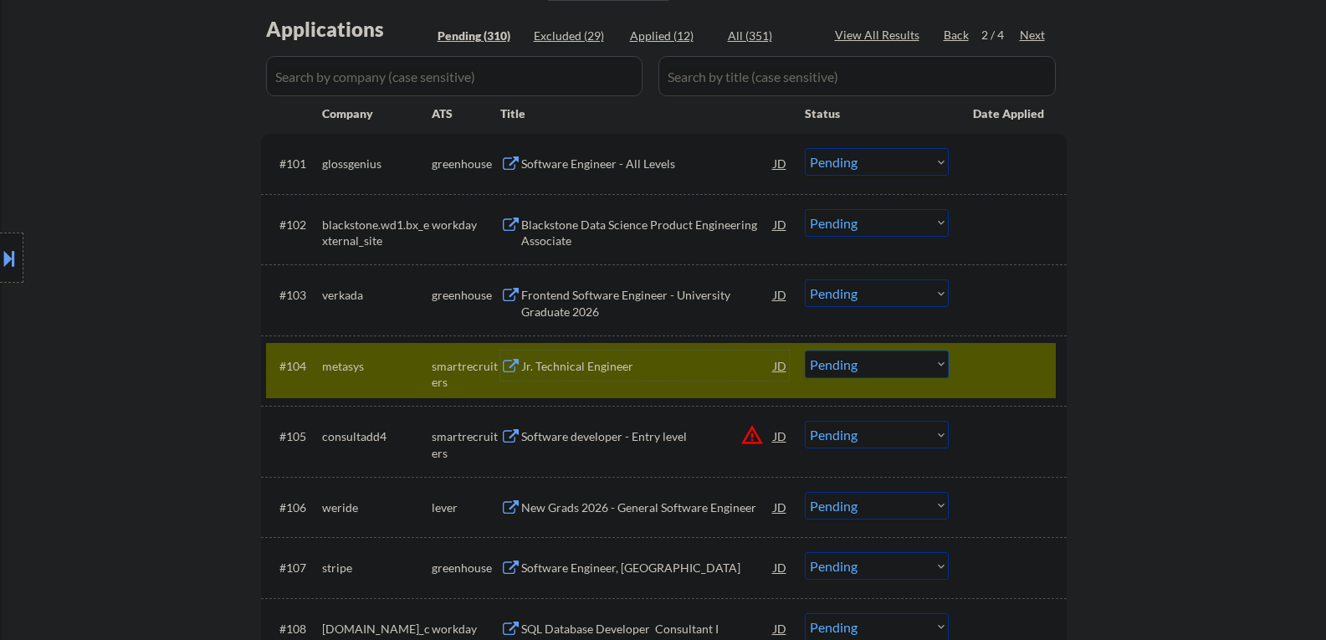
click at [842, 360] on select "Choose an option... Pending Applied Excluded (Questions) Excluded (Expired) Exc…" at bounding box center [877, 365] width 144 height 28
click at [805, 351] on select "Choose an option... Pending Applied Excluded (Questions) Excluded (Expired) Exc…" at bounding box center [877, 365] width 144 height 28
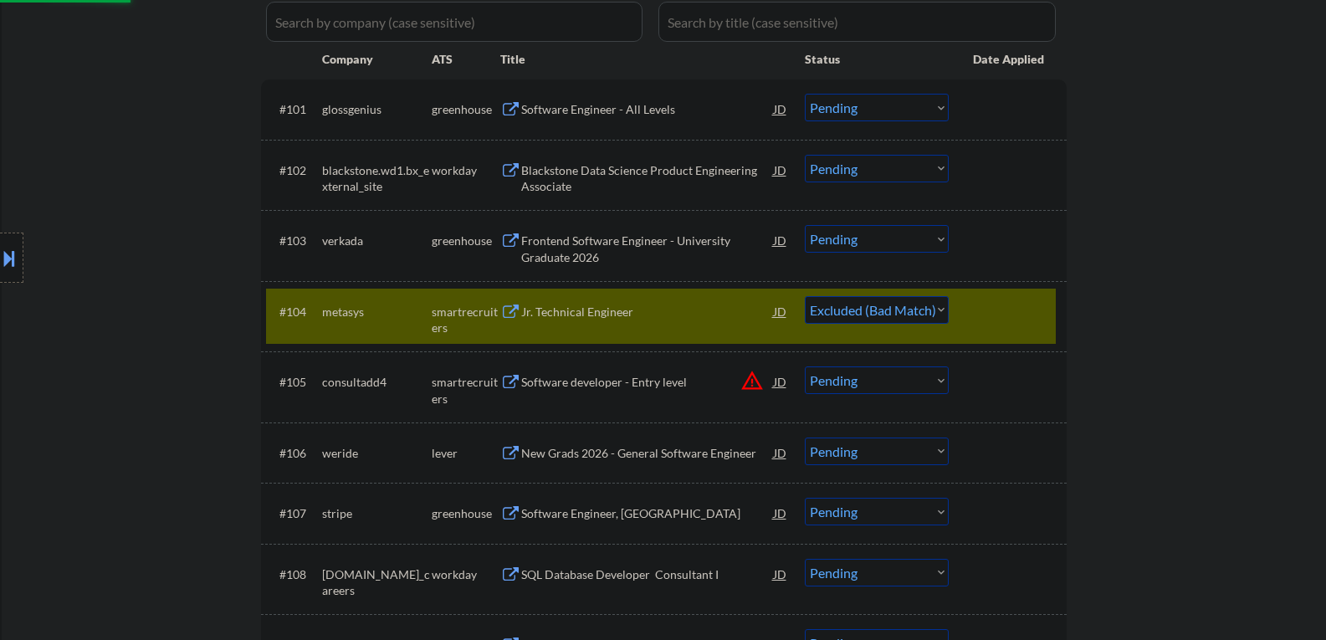
scroll to position [502, 0]
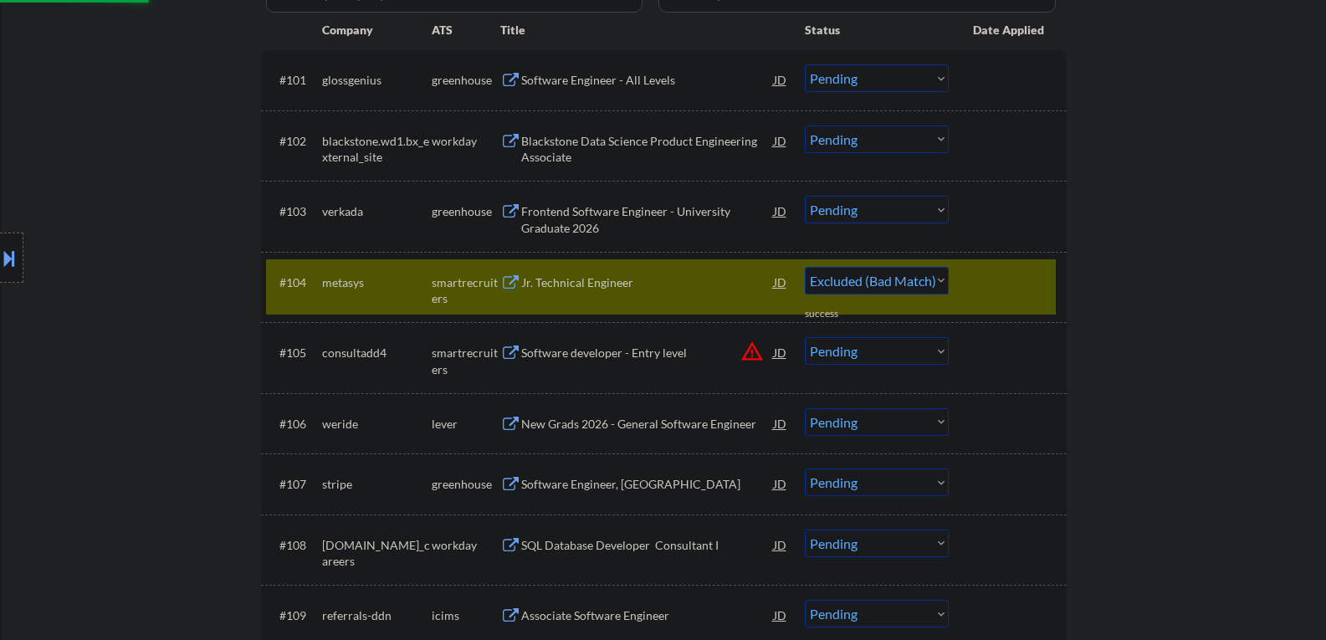
click at [603, 426] on div "New Grads 2026 - General Software Engineer" at bounding box center [647, 424] width 253 height 17
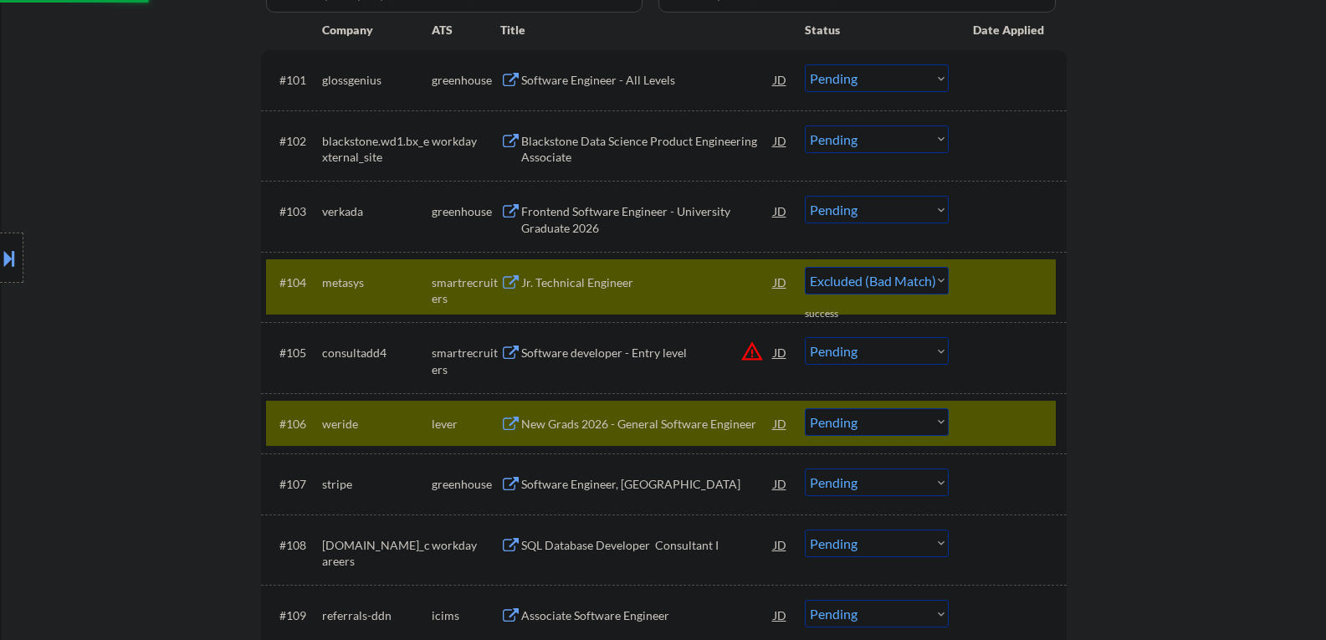
select select ""pending""
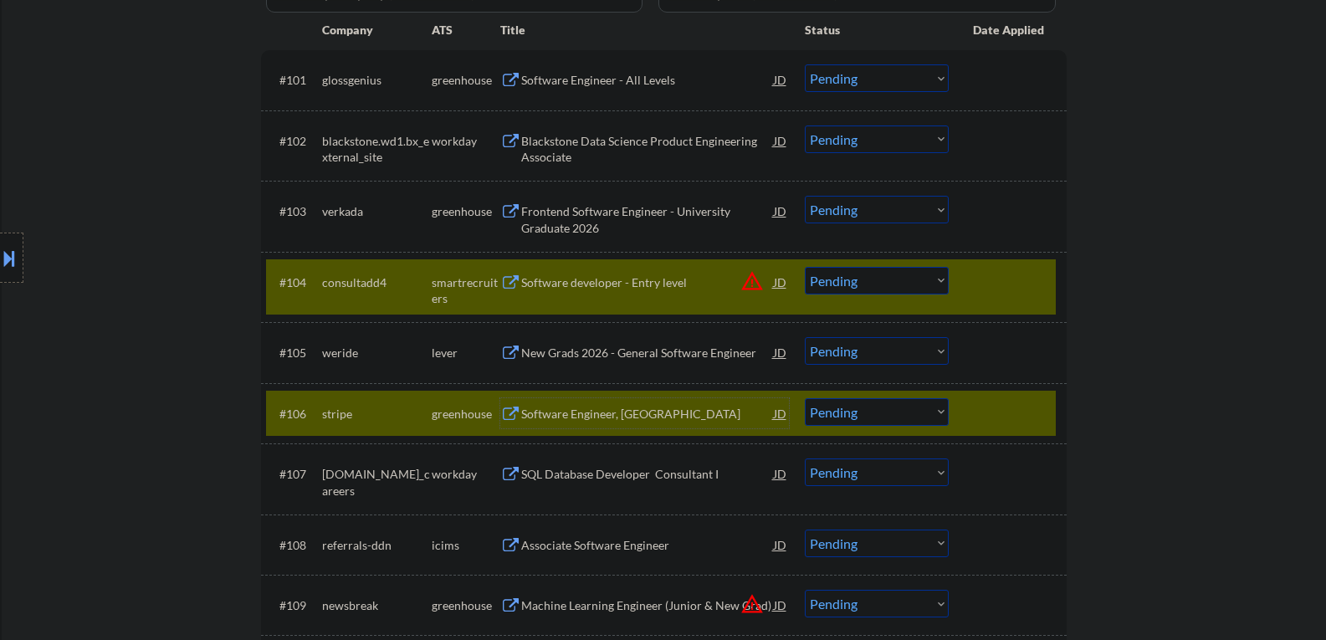
click at [987, 272] on div at bounding box center [1010, 282] width 74 height 30
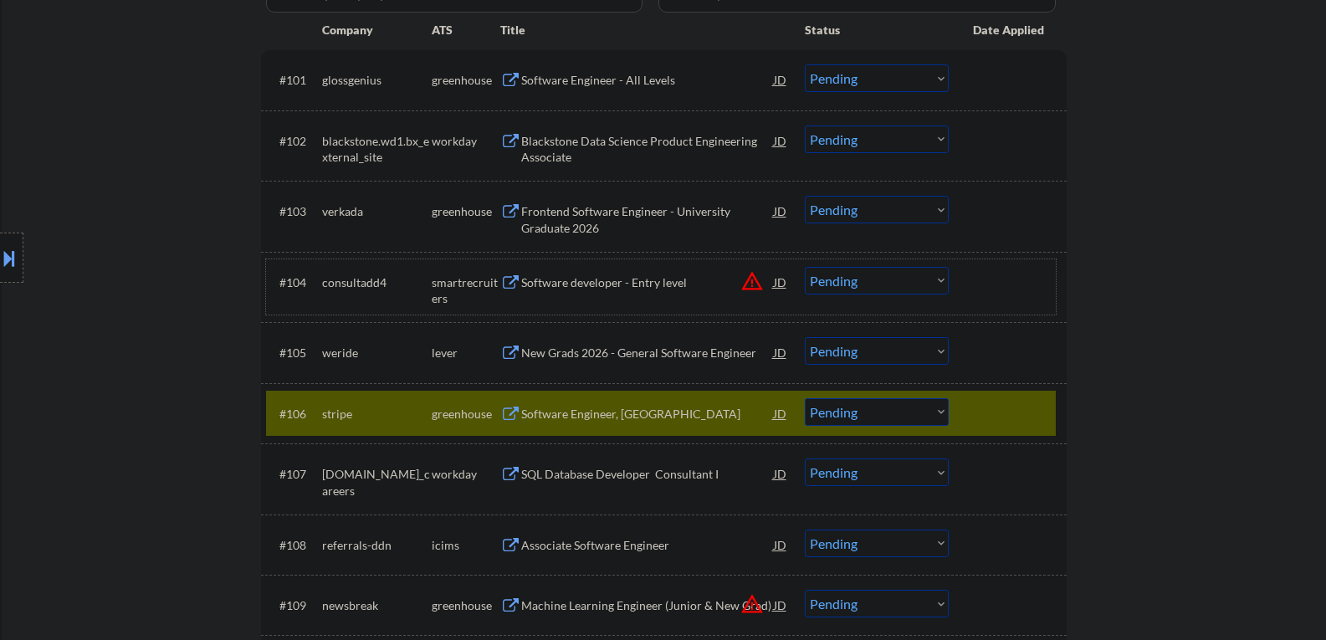
click at [555, 409] on div "Software Engineer, New Grad" at bounding box center [647, 414] width 253 height 17
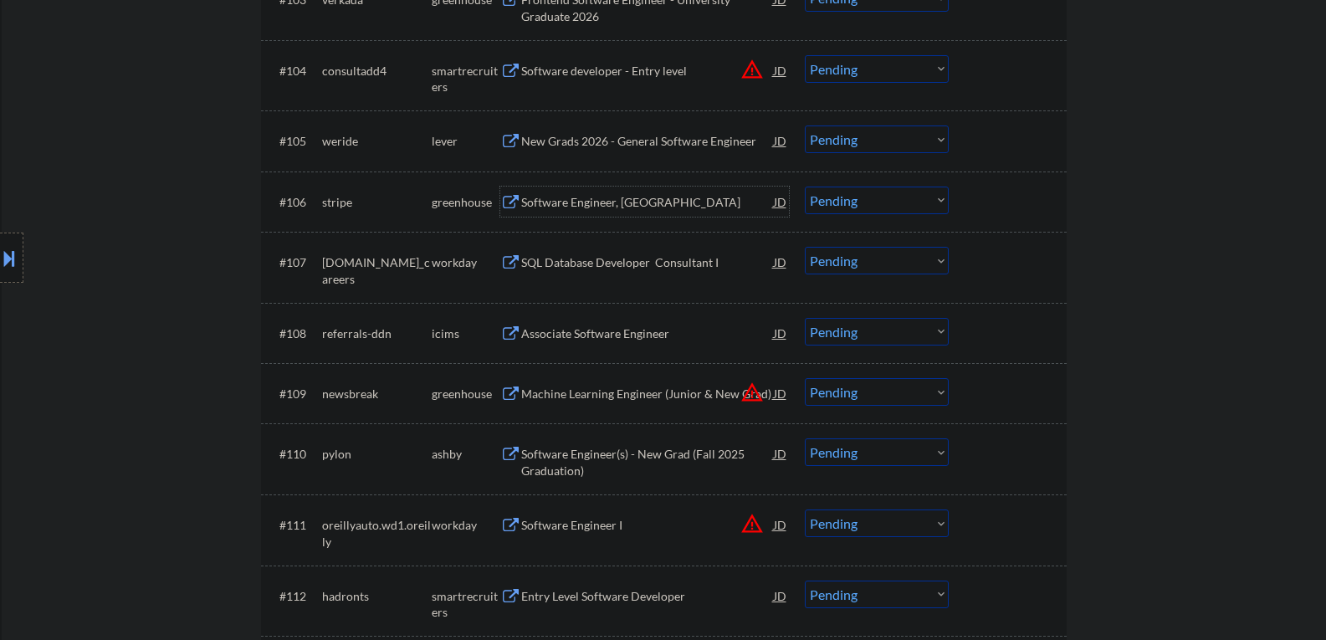
scroll to position [753, 0]
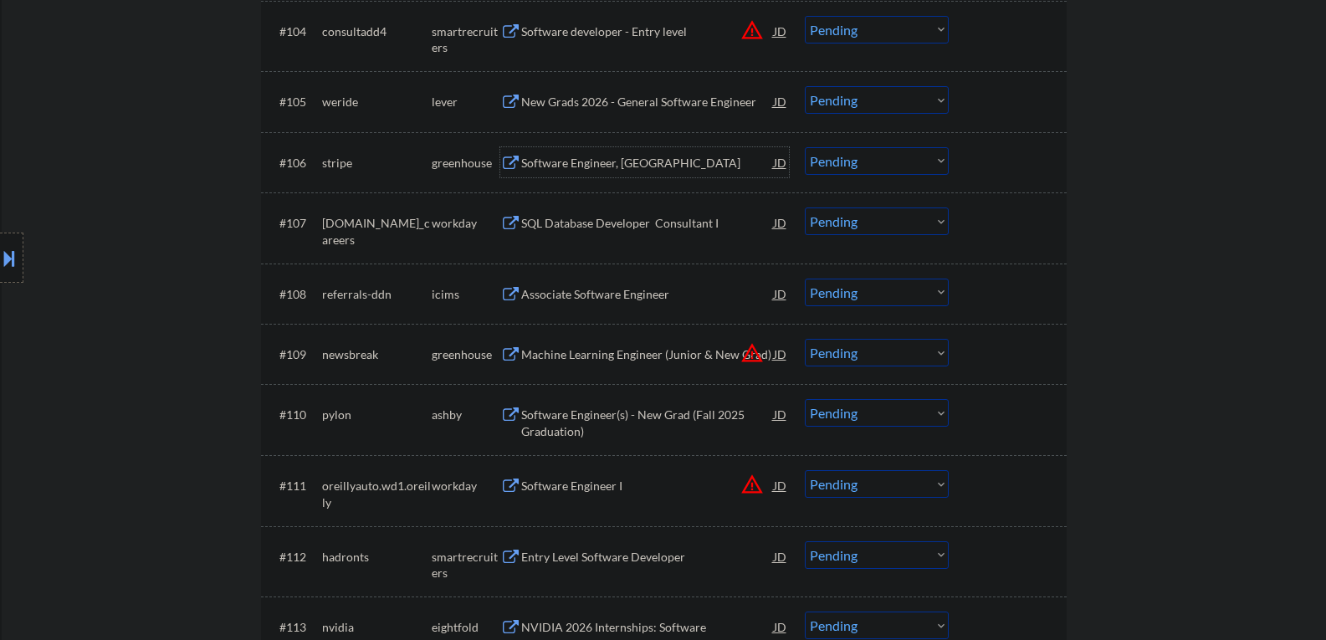
click at [608, 361] on div "Machine Learning Engineer (Junior & New Grad)" at bounding box center [647, 354] width 253 height 17
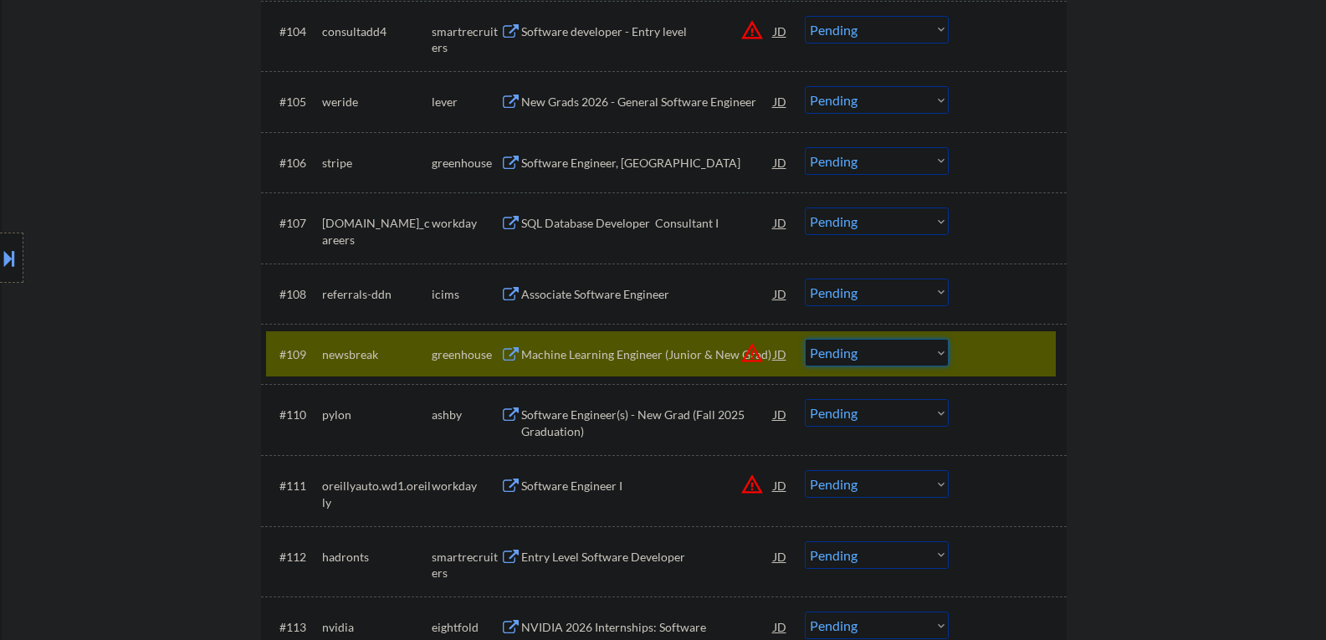
click at [848, 357] on select "Choose an option... Pending Applied Excluded (Questions) Excluded (Expired) Exc…" at bounding box center [877, 353] width 144 height 28
click at [805, 339] on select "Choose an option... Pending Applied Excluded (Questions) Excluded (Expired) Exc…" at bounding box center [877, 353] width 144 height 28
click at [556, 425] on div "Software Engineer(s) - New Grad (Fall 2025 Graduation)" at bounding box center [647, 423] width 253 height 33
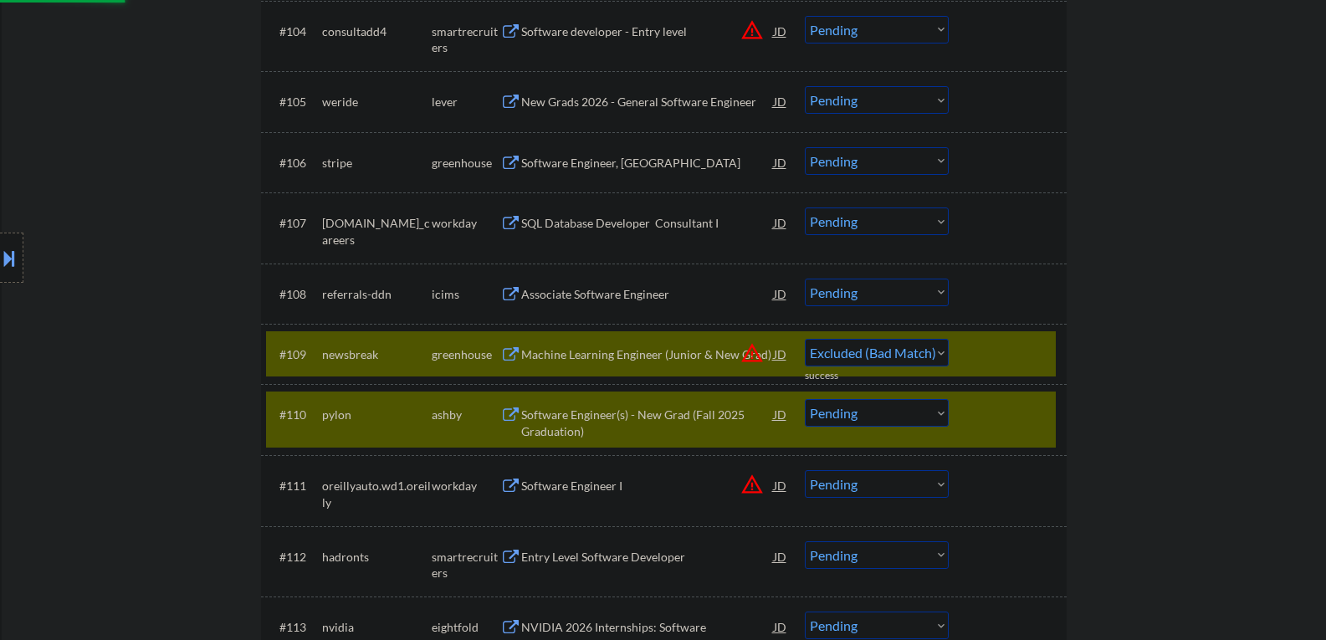
select select ""pending""
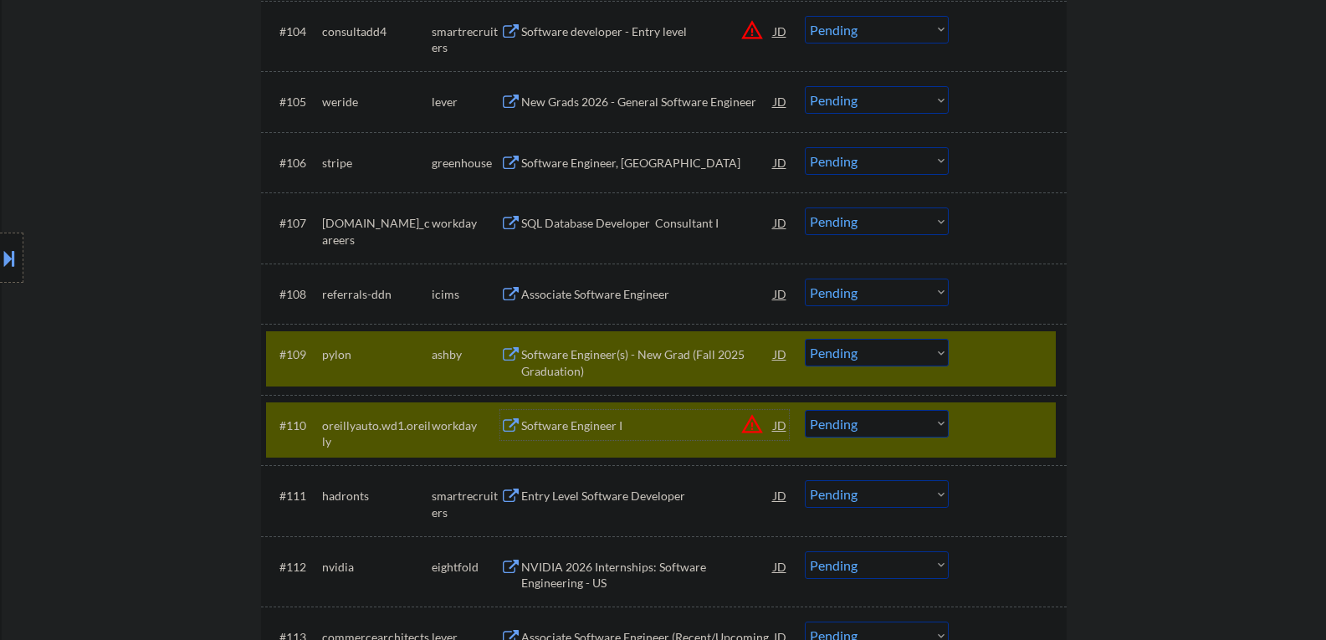
click at [967, 357] on div "#109 pylon ashby Software Engineer(s) - New Grad (Fall 2025 Graduation) JD warn…" at bounding box center [661, 358] width 790 height 55
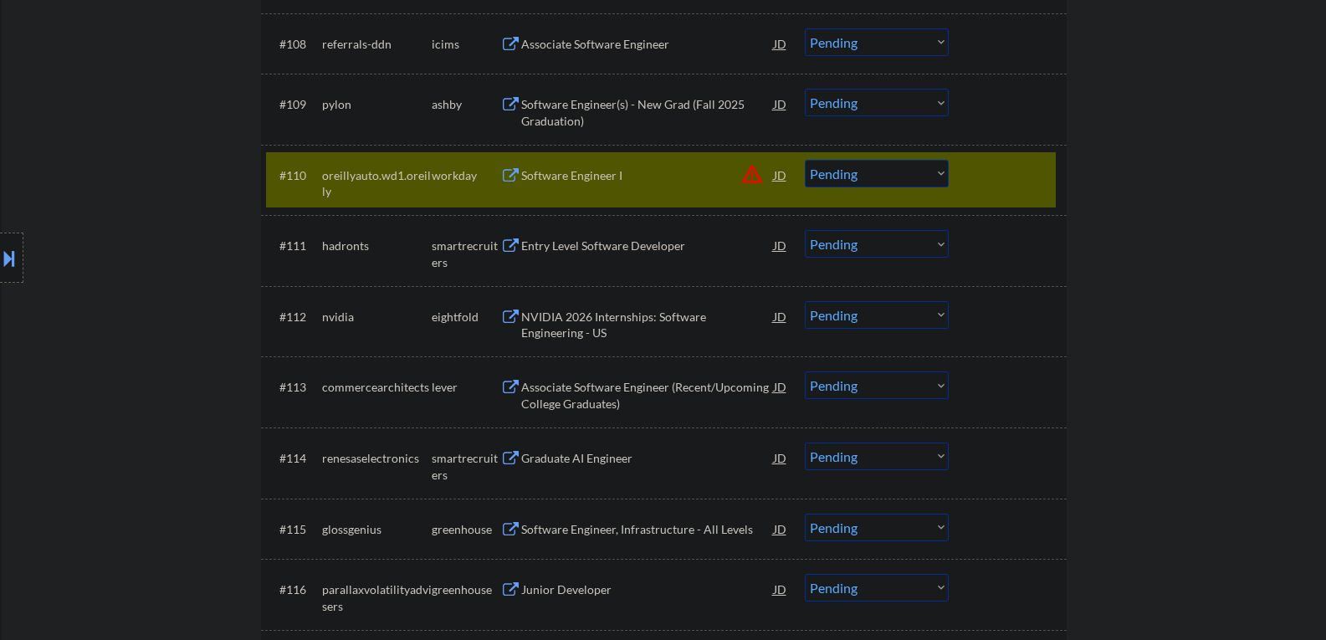
scroll to position [1004, 0]
click at [577, 242] on div "Entry Level Software Developer" at bounding box center [647, 245] width 253 height 17
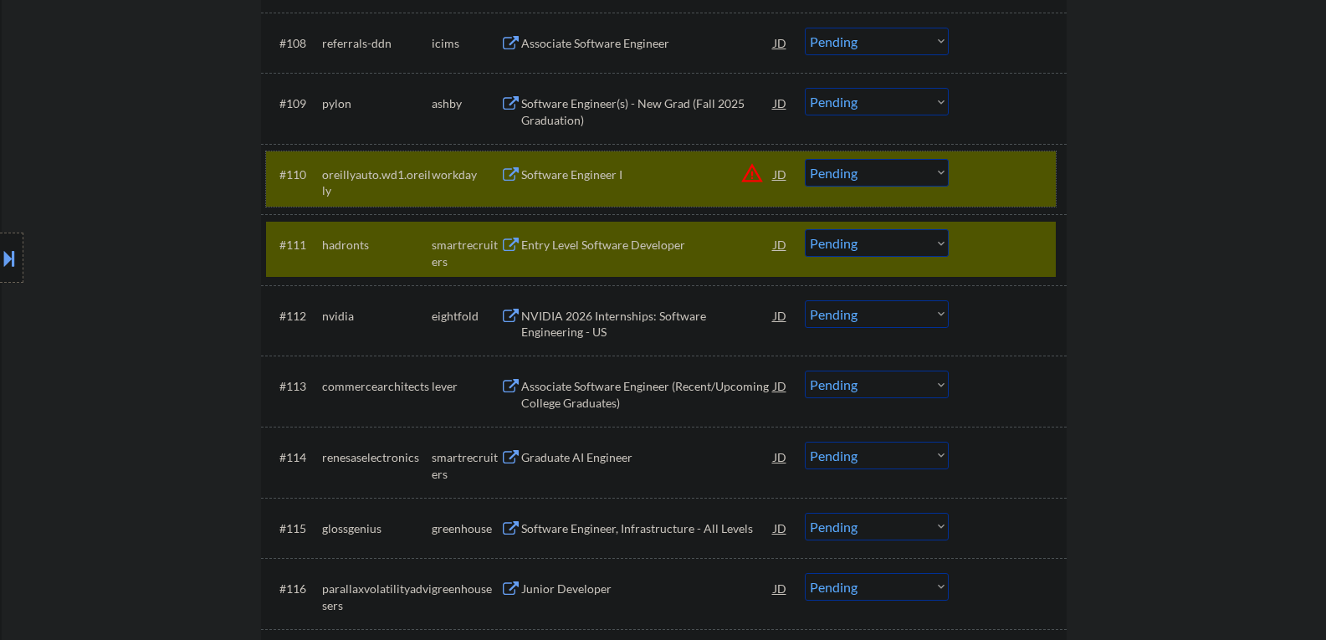
click at [951, 167] on div "#110 oreillyauto.wd1.oreilly workday Software Engineer I JD warning_amber Choos…" at bounding box center [661, 178] width 790 height 55
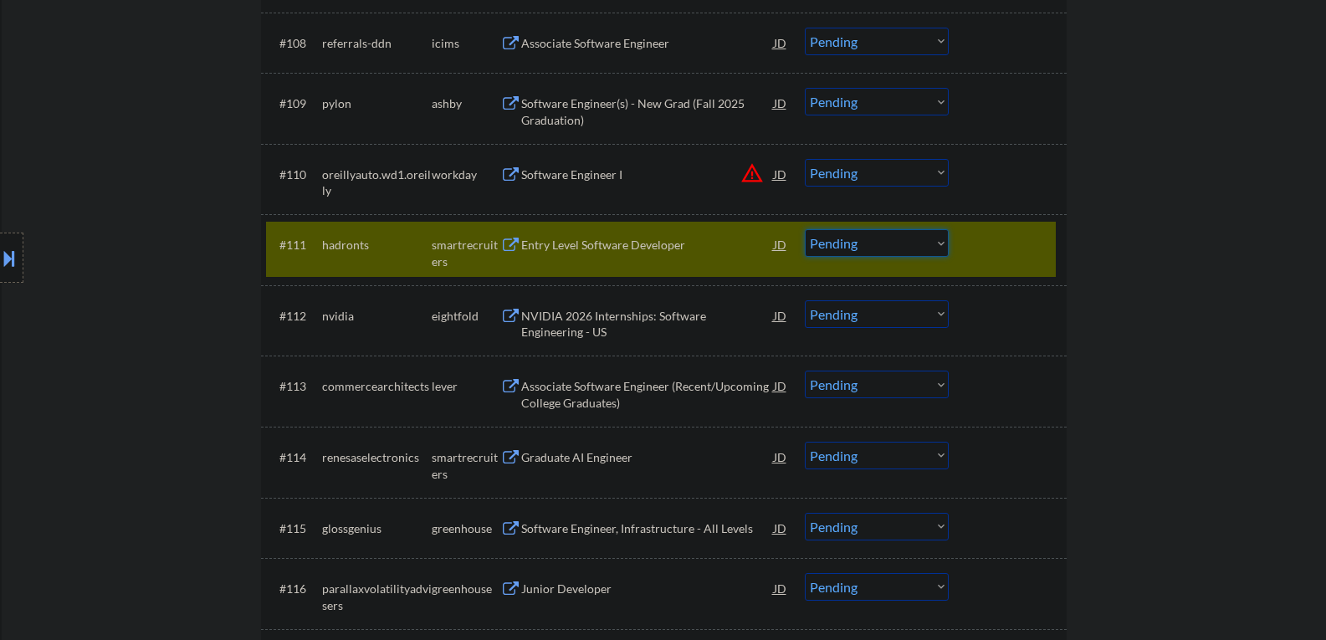
click at [838, 249] on select "Choose an option... Pending Applied Excluded (Questions) Excluded (Expired) Exc…" at bounding box center [877, 243] width 144 height 28
click at [805, 229] on select "Choose an option... Pending Applied Excluded (Questions) Excluded (Expired) Exc…" at bounding box center [877, 243] width 144 height 28
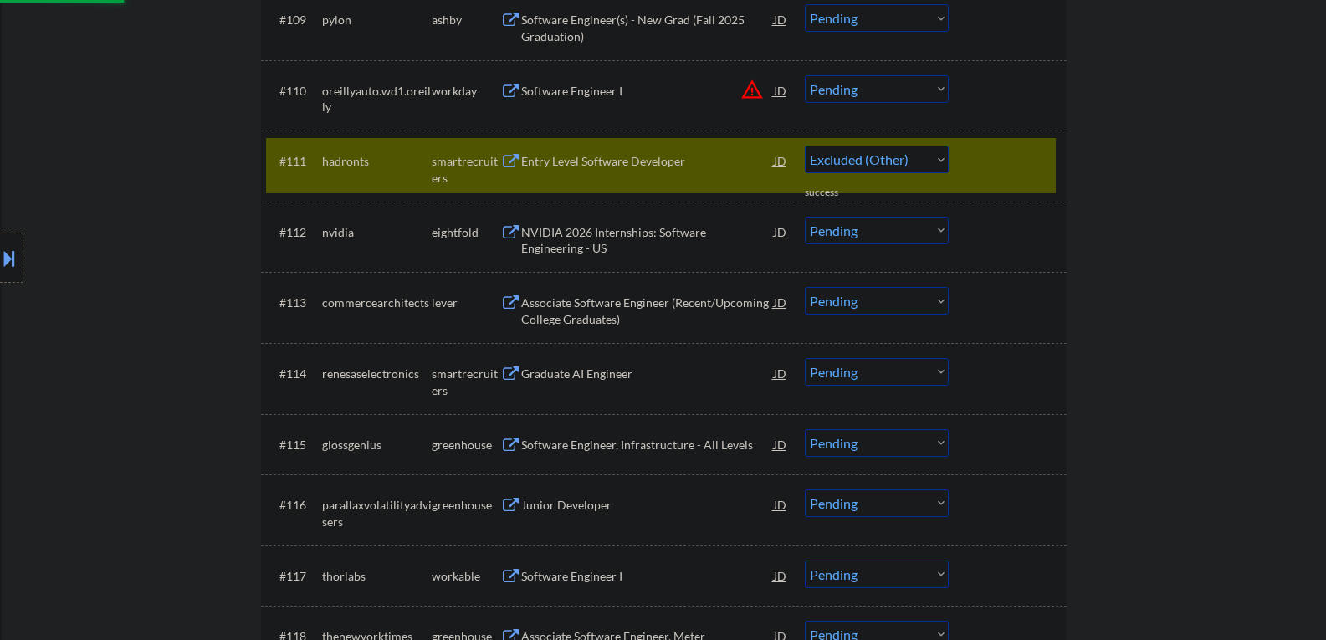
click at [583, 320] on div "Associate Software Engineer (Recent/Upcoming College Graduates)" at bounding box center [647, 311] width 253 height 33
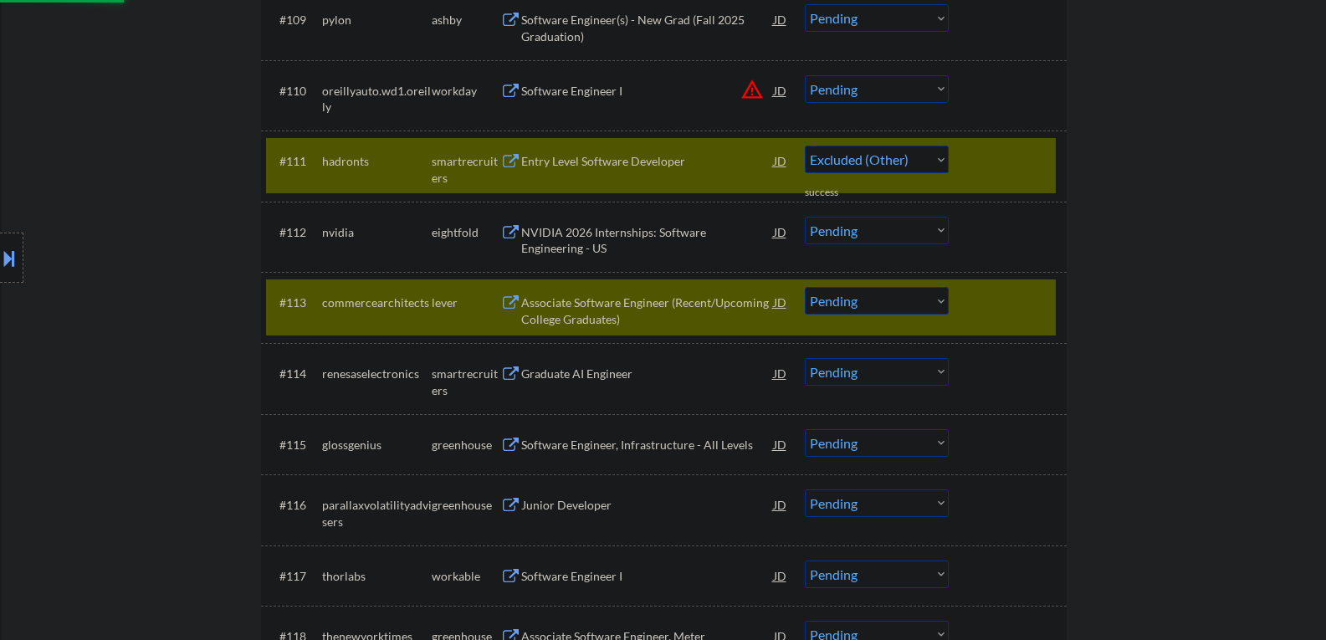
select select ""pending""
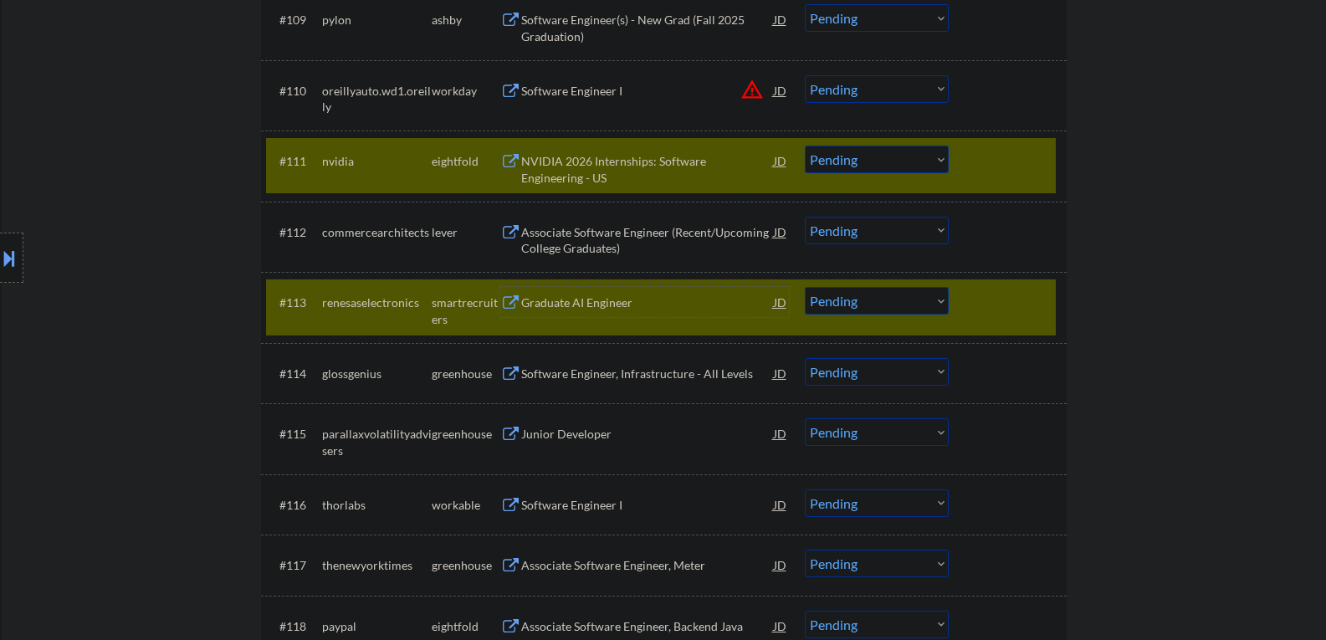
click at [962, 164] on div "#111 nvidia eightfold NVIDIA 2026 Internships: Software Engineering - US JD war…" at bounding box center [661, 165] width 790 height 55
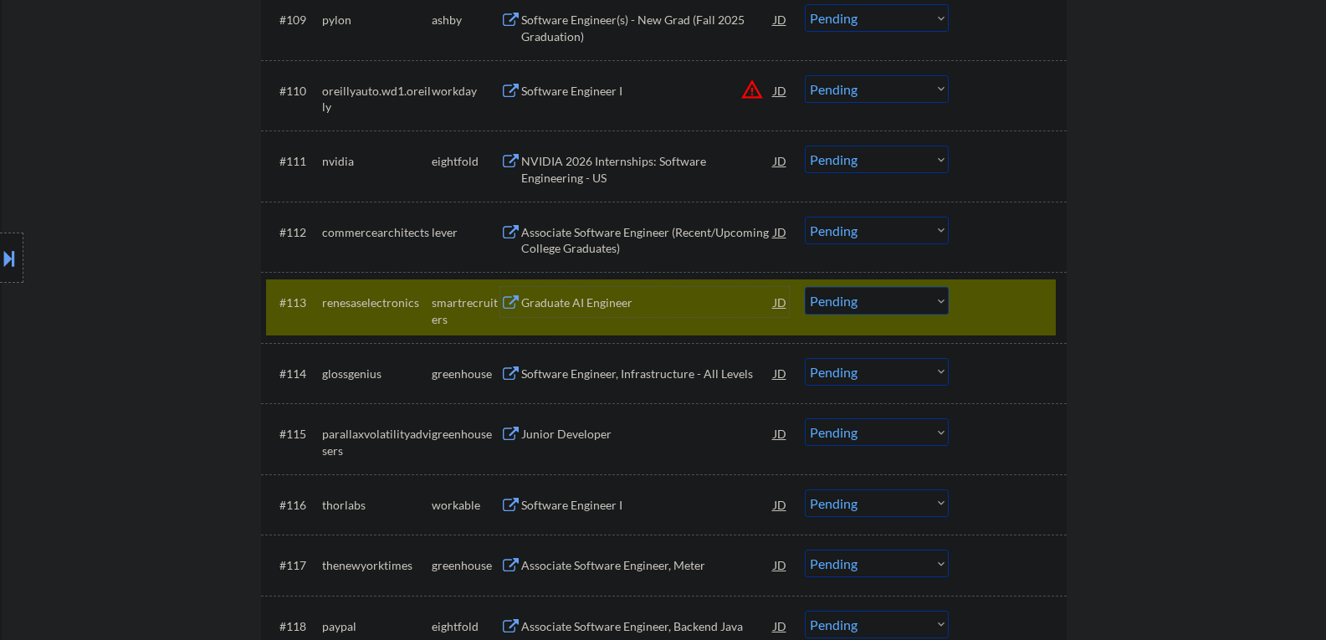
click at [651, 310] on div "Graduate AI Engineer" at bounding box center [647, 303] width 253 height 17
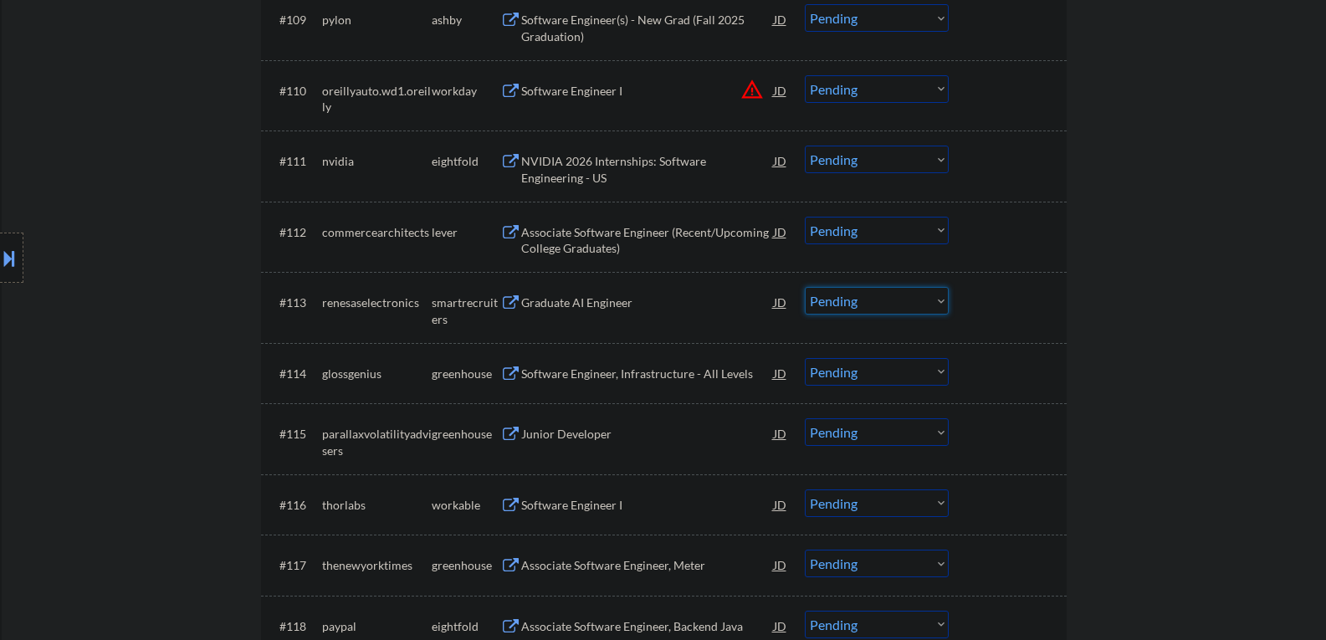
click at [837, 302] on select "Choose an option... Pending Applied Excluded (Questions) Excluded (Expired) Exc…" at bounding box center [877, 301] width 144 height 28
click at [866, 305] on select "Choose an option... Pending Applied Excluded (Questions) Excluded (Expired) Exc…" at bounding box center [877, 301] width 144 height 28
click at [805, 287] on select "Choose an option... Pending Applied Excluded (Questions) Excluded (Expired) Exc…" at bounding box center [877, 301] width 144 height 28
select select ""pending""
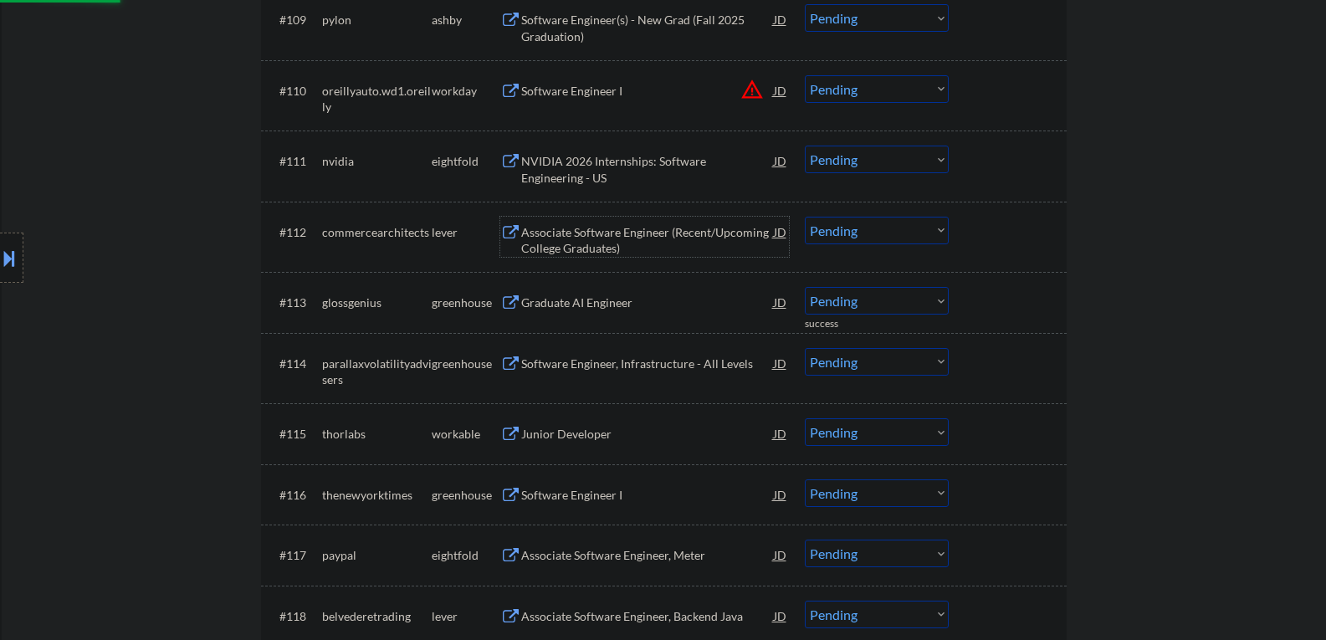
click at [589, 233] on div "Associate Software Engineer (Recent/Upcoming College Graduates)" at bounding box center [647, 240] width 253 height 33
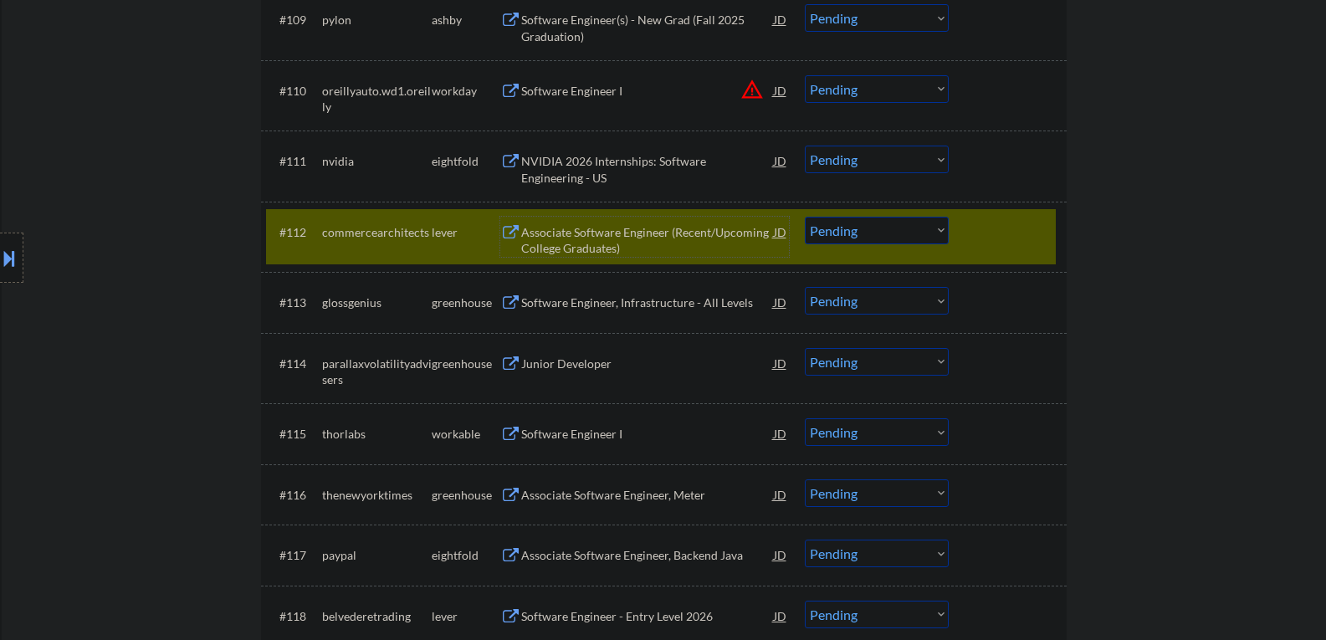
click at [849, 234] on select "Choose an option... Pending Applied Excluded (Questions) Excluded (Expired) Exc…" at bounding box center [877, 231] width 144 height 28
click at [805, 217] on select "Choose an option... Pending Applied Excluded (Questions) Excluded (Expired) Exc…" at bounding box center [877, 231] width 144 height 28
click at [567, 305] on div "Software Engineer, Infrastructure - All Levels" at bounding box center [647, 303] width 253 height 17
select select ""pending""
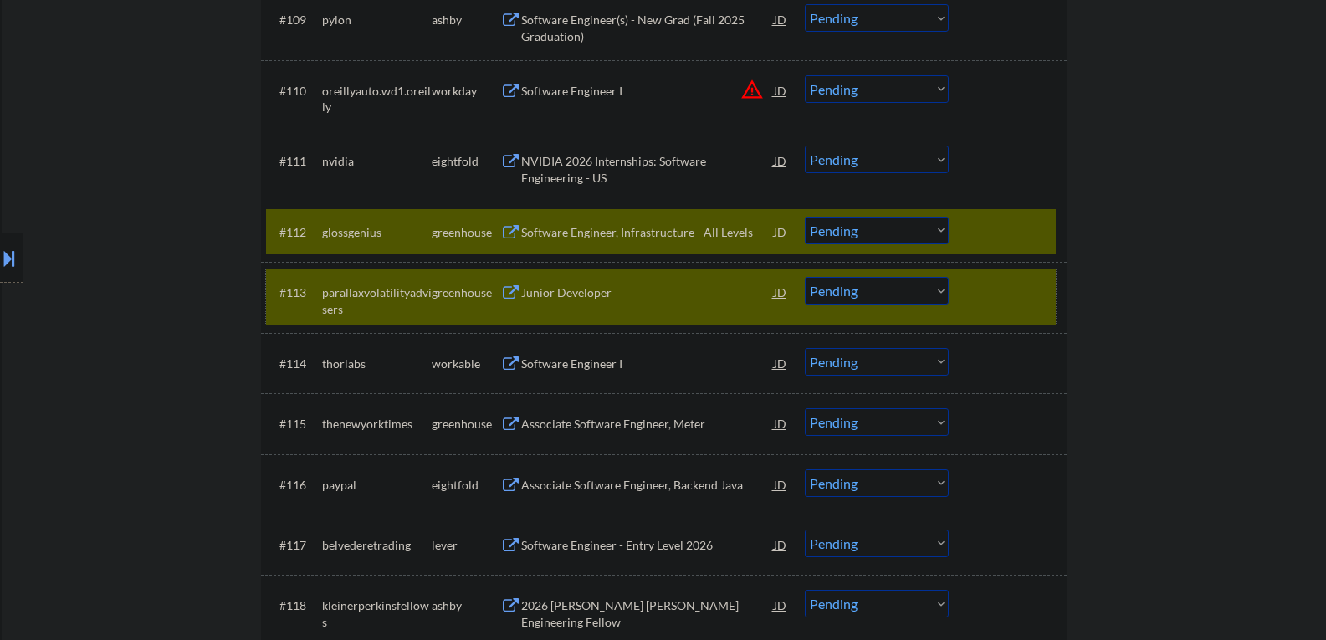
click at [970, 307] on div "#113 parallaxvolatilityadvisers greenhouse Junior Developer JD warning_amber Ch…" at bounding box center [661, 296] width 790 height 55
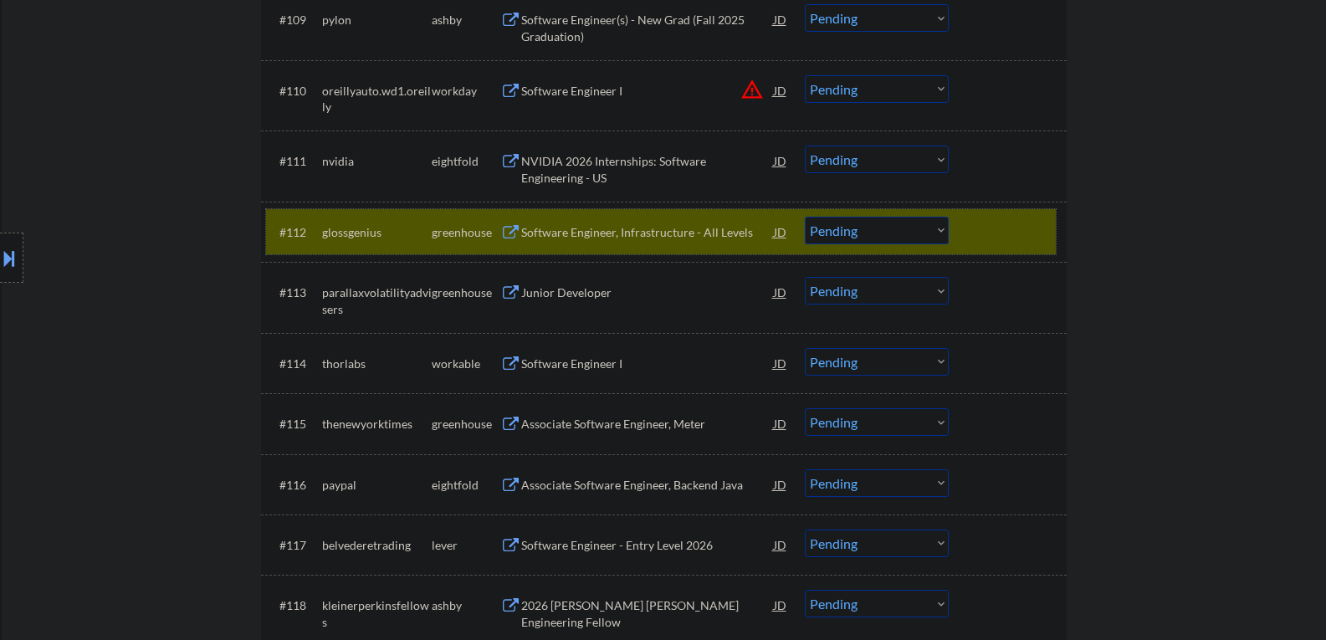
click at [973, 221] on div at bounding box center [1010, 232] width 74 height 30
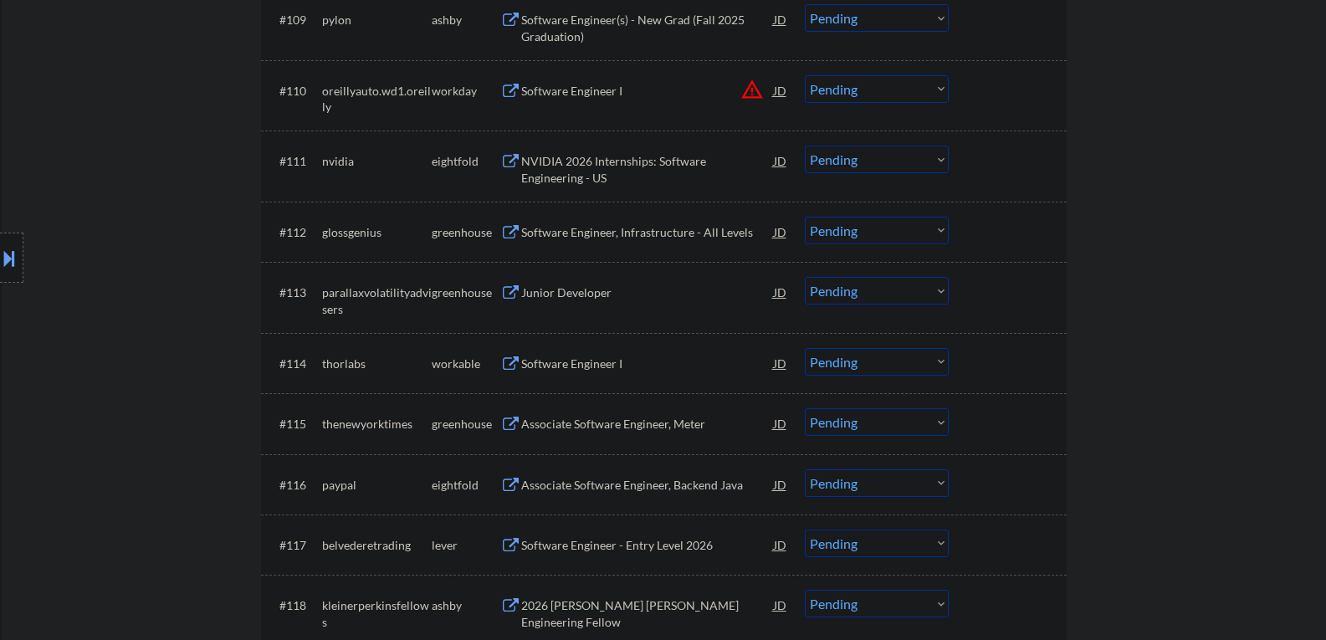
click at [890, 291] on select "Choose an option... Pending Applied Excluded (Questions) Excluded (Expired) Exc…" at bounding box center [877, 291] width 144 height 28
click at [805, 277] on select "Choose an option... Pending Applied Excluded (Questions) Excluded (Expired) Exc…" at bounding box center [877, 291] width 144 height 28
click at [597, 238] on div "Software Engineer, Infrastructure - All Levels" at bounding box center [647, 232] width 253 height 17
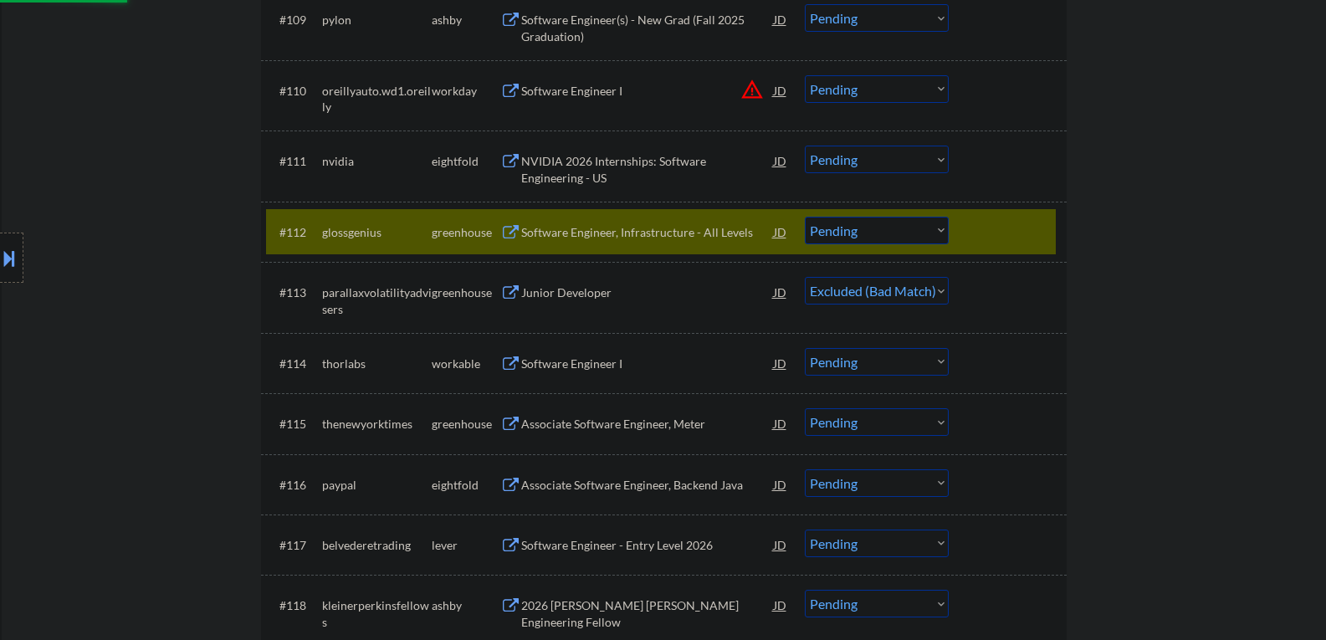
select select ""pending""
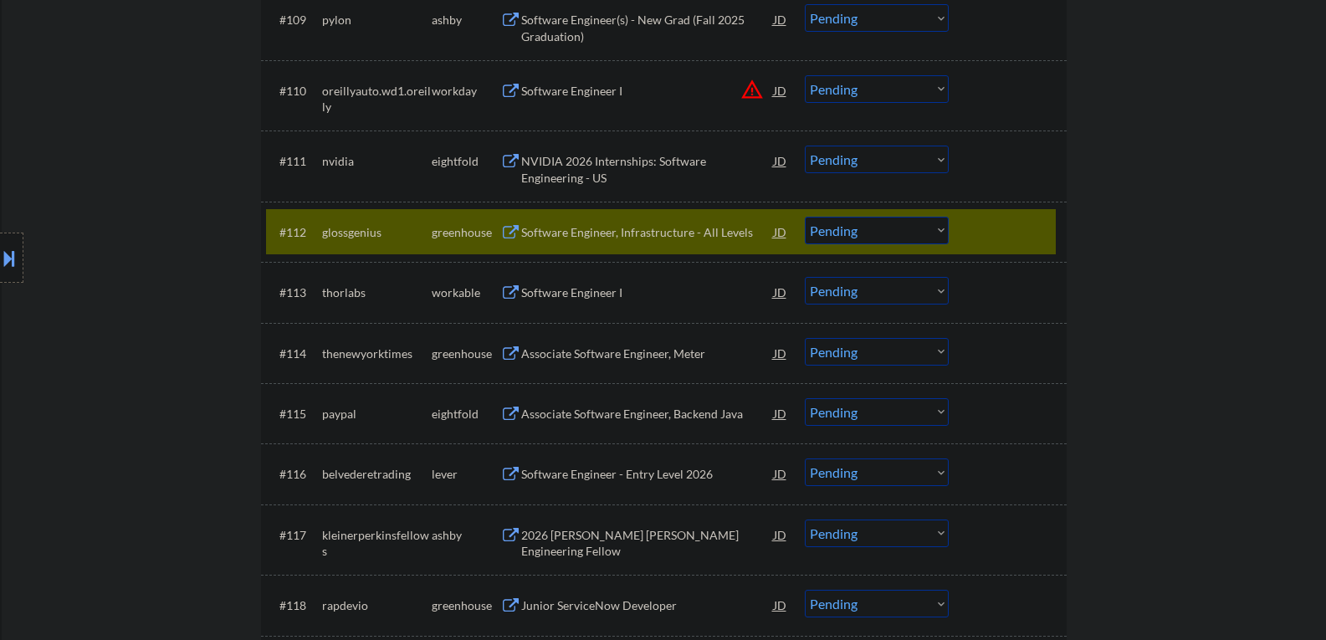
click at [900, 235] on select "Choose an option... Pending Applied Excluded (Questions) Excluded (Expired) Exc…" at bounding box center [877, 231] width 144 height 28
click at [805, 217] on select "Choose an option... Pending Applied Excluded (Questions) Excluded (Expired) Exc…" at bounding box center [877, 231] width 144 height 28
click at [559, 291] on div "Software Engineer I" at bounding box center [647, 293] width 253 height 17
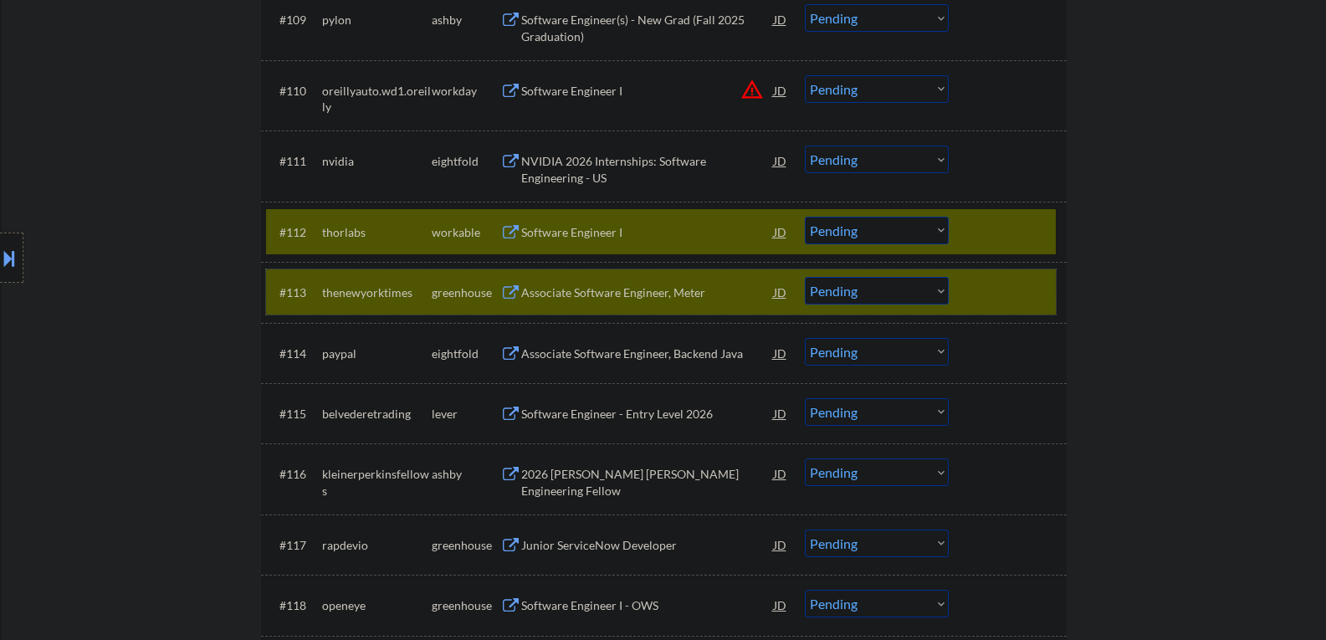
drag, startPoint x: 961, startPoint y: 289, endPoint x: 924, endPoint y: 239, distance: 62.1
click at [961, 290] on div "#113 thenewyorktimes greenhouse Associate Software Engineer, Meter JD warning_a…" at bounding box center [661, 291] width 790 height 45
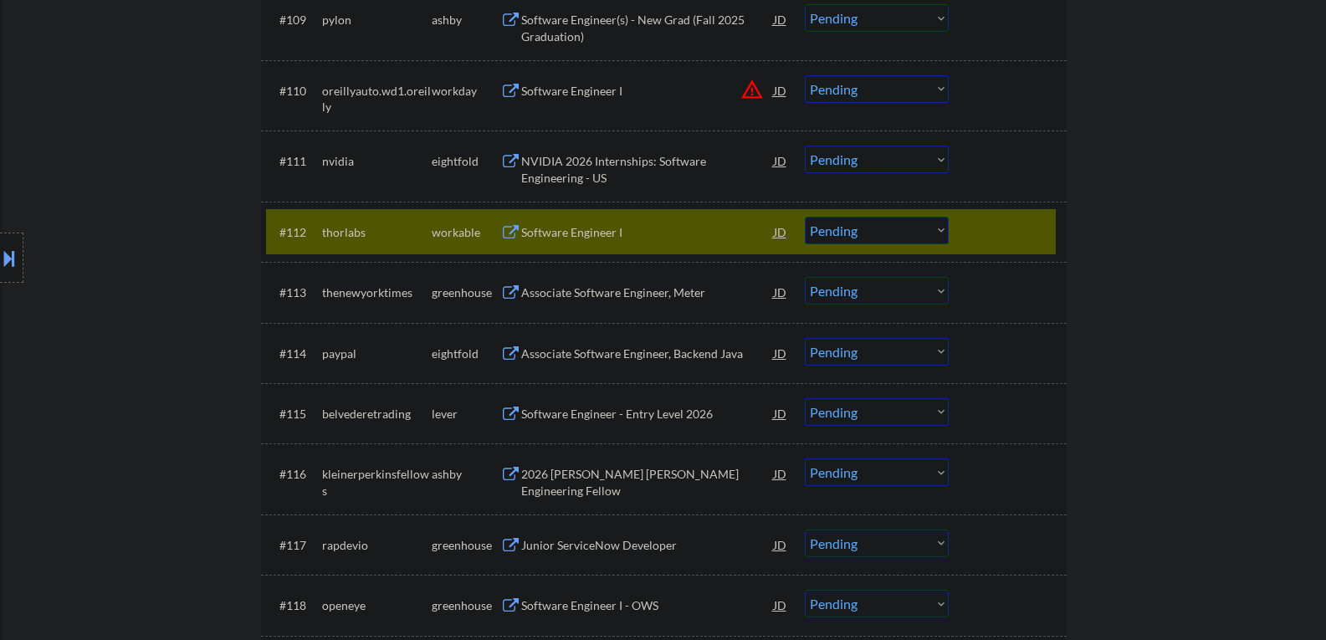
click at [865, 238] on select "Choose an option... Pending Applied Excluded (Questions) Excluded (Expired) Exc…" at bounding box center [877, 231] width 144 height 28
click at [805, 217] on select "Choose an option... Pending Applied Excluded (Questions) Excluded (Expired) Exc…" at bounding box center [877, 231] width 144 height 28
click at [592, 298] on div "Associate Software Engineer, Meter" at bounding box center [647, 293] width 253 height 17
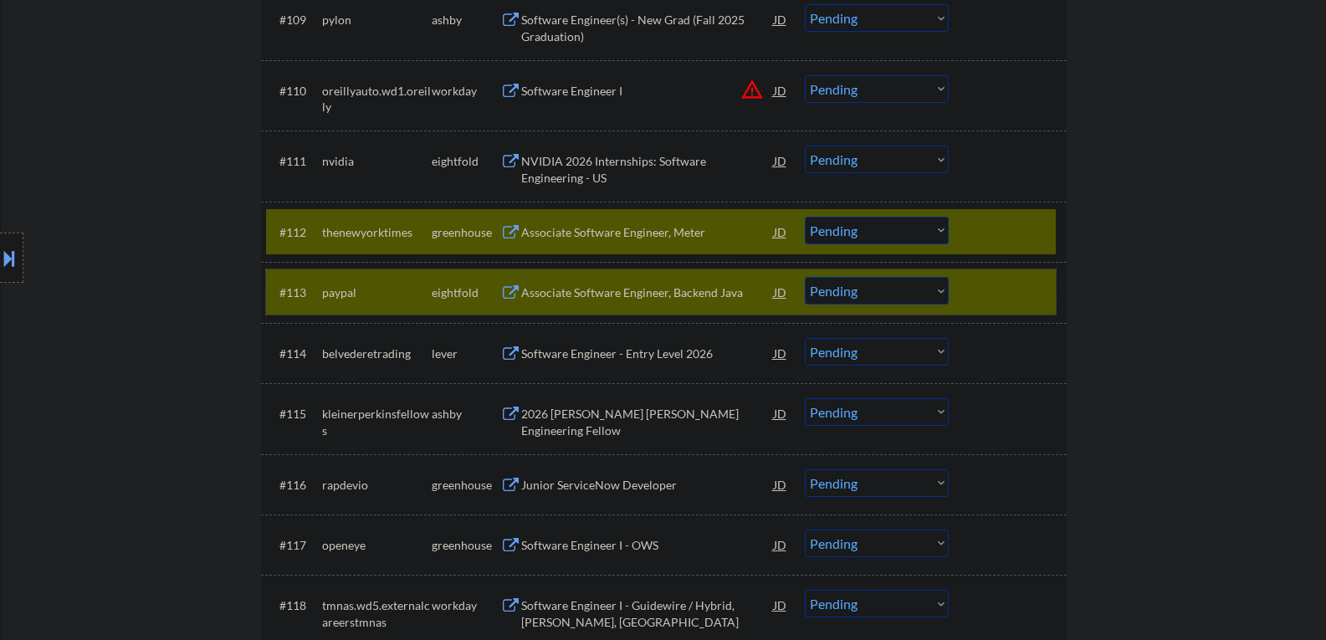
click at [976, 312] on div "#113 paypal eightfold Associate Software Engineer, Backend Java JD warning_ambe…" at bounding box center [661, 291] width 790 height 45
click at [977, 290] on div at bounding box center [1010, 292] width 74 height 30
click at [979, 282] on div at bounding box center [1010, 292] width 74 height 30
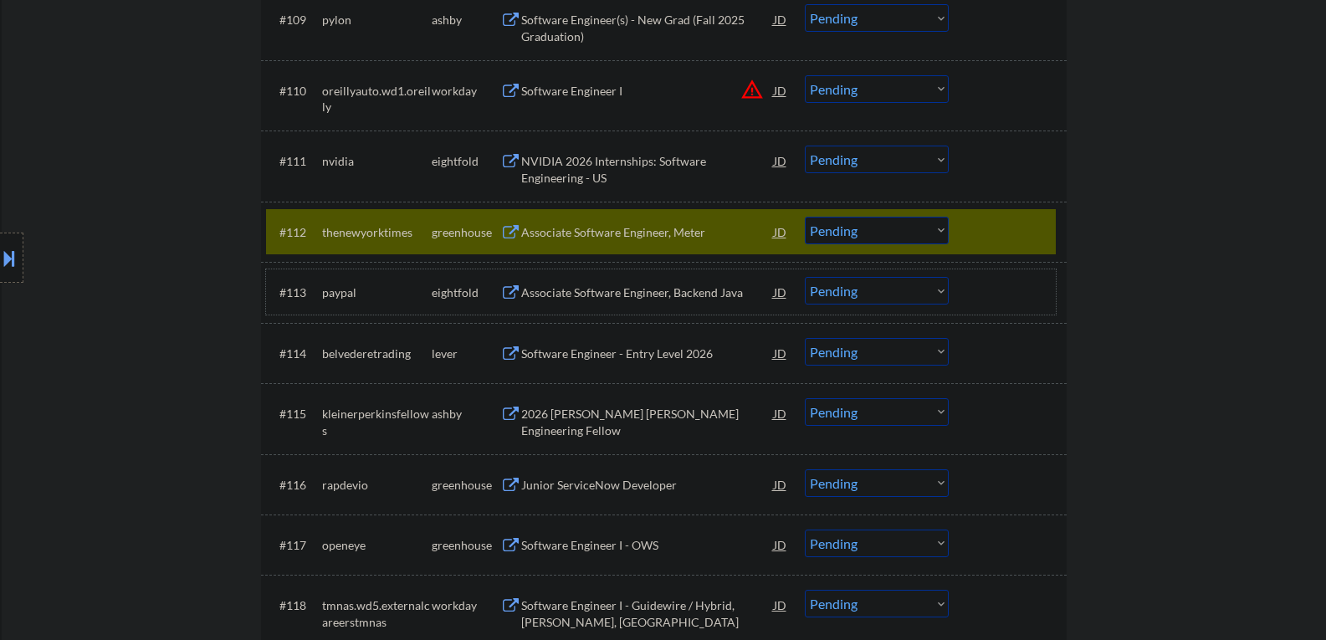
click at [883, 225] on select "Choose an option... Pending Applied Excluded (Questions) Excluded (Expired) Exc…" at bounding box center [877, 231] width 144 height 28
click at [805, 217] on select "Choose an option... Pending Applied Excluded (Questions) Excluded (Expired) Exc…" at bounding box center [877, 231] width 144 height 28
select select ""pending""
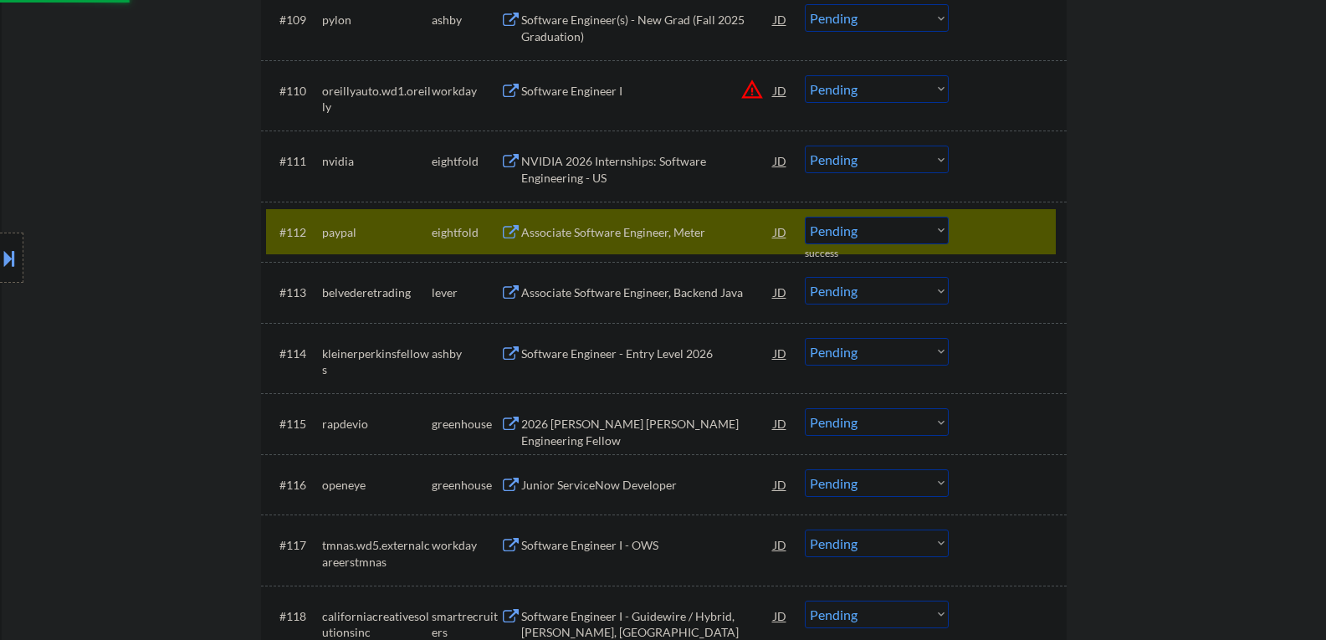
click at [560, 294] on div "Associate Software Engineer, Backend Java" at bounding box center [647, 293] width 253 height 17
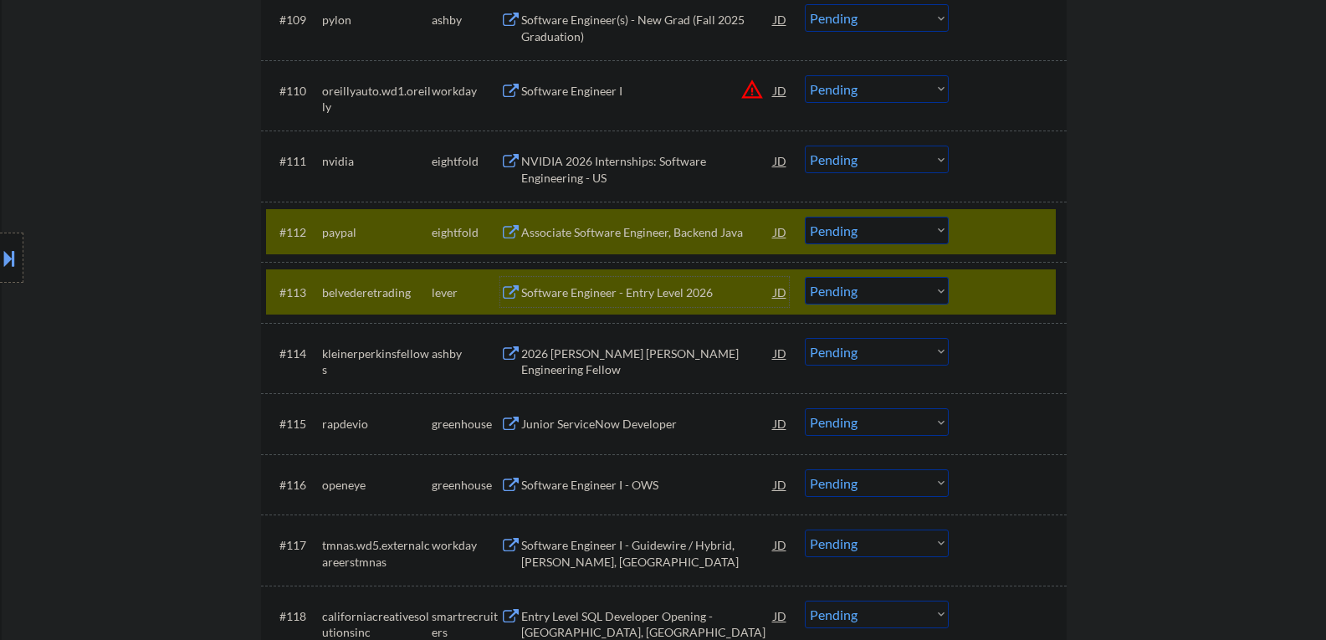
click at [987, 247] on div "#112 paypal eightfold Associate Software Engineer, Backend Java JD warning_ambe…" at bounding box center [661, 231] width 790 height 45
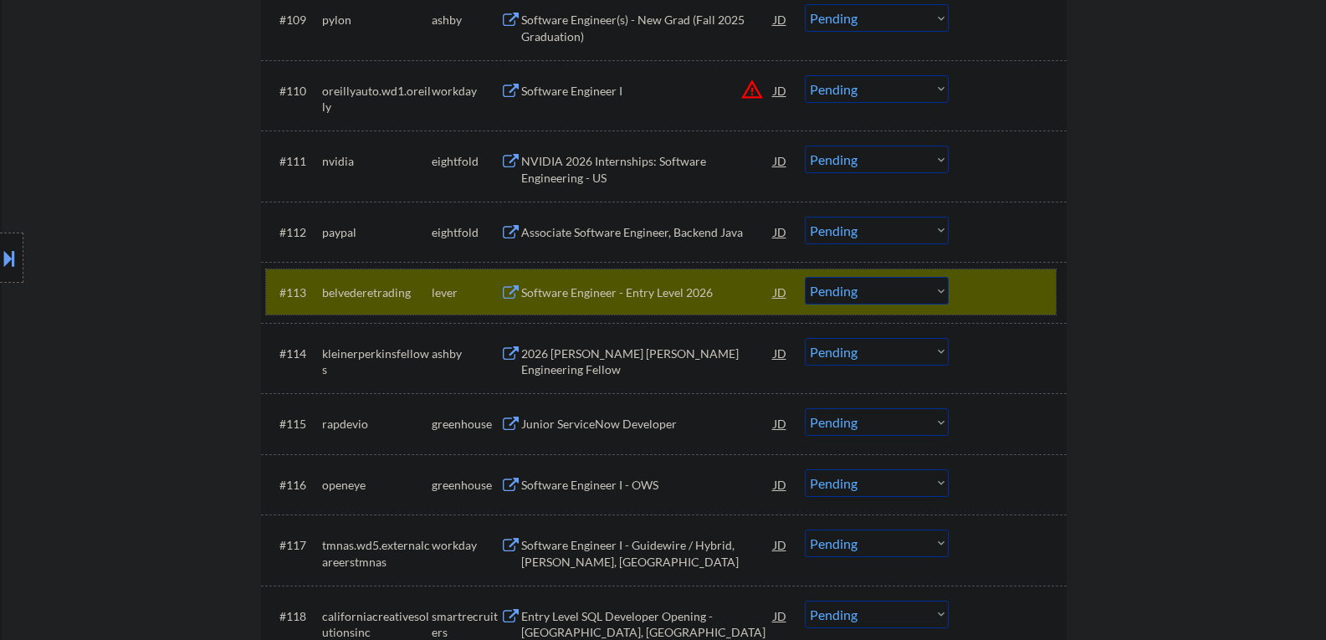
click at [978, 291] on div at bounding box center [1010, 292] width 74 height 30
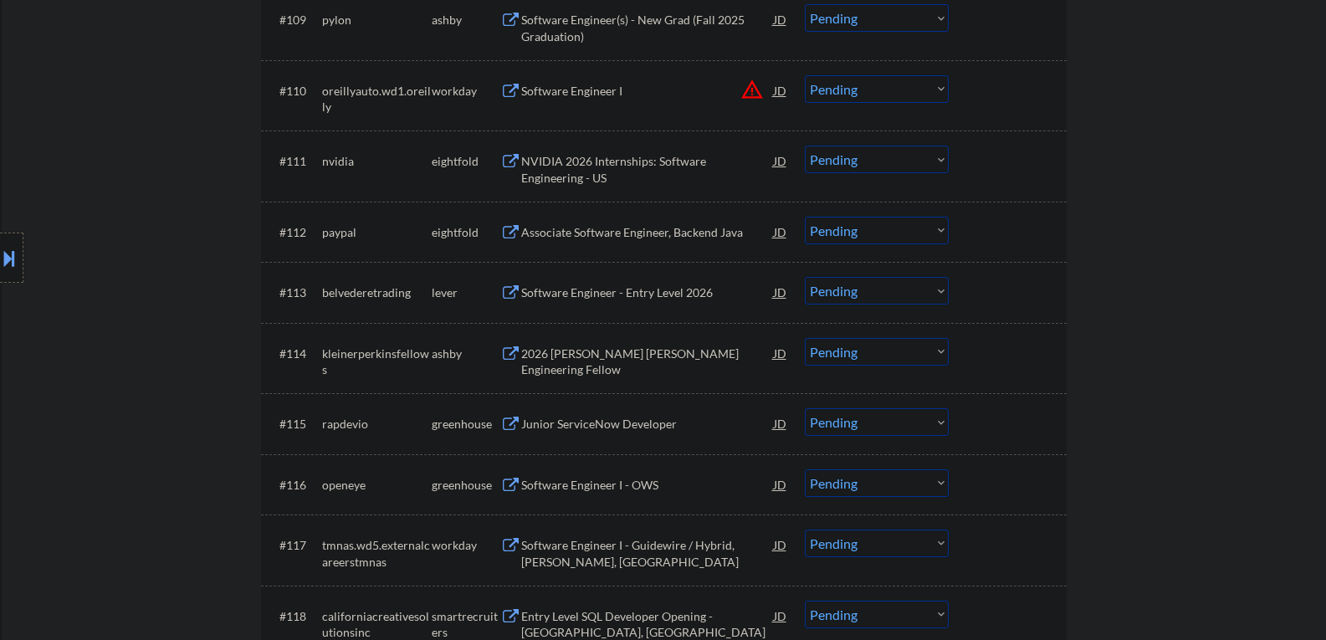
click at [590, 361] on div "2026 Kleiner Perkins Engineering Fellow" at bounding box center [647, 362] width 253 height 33
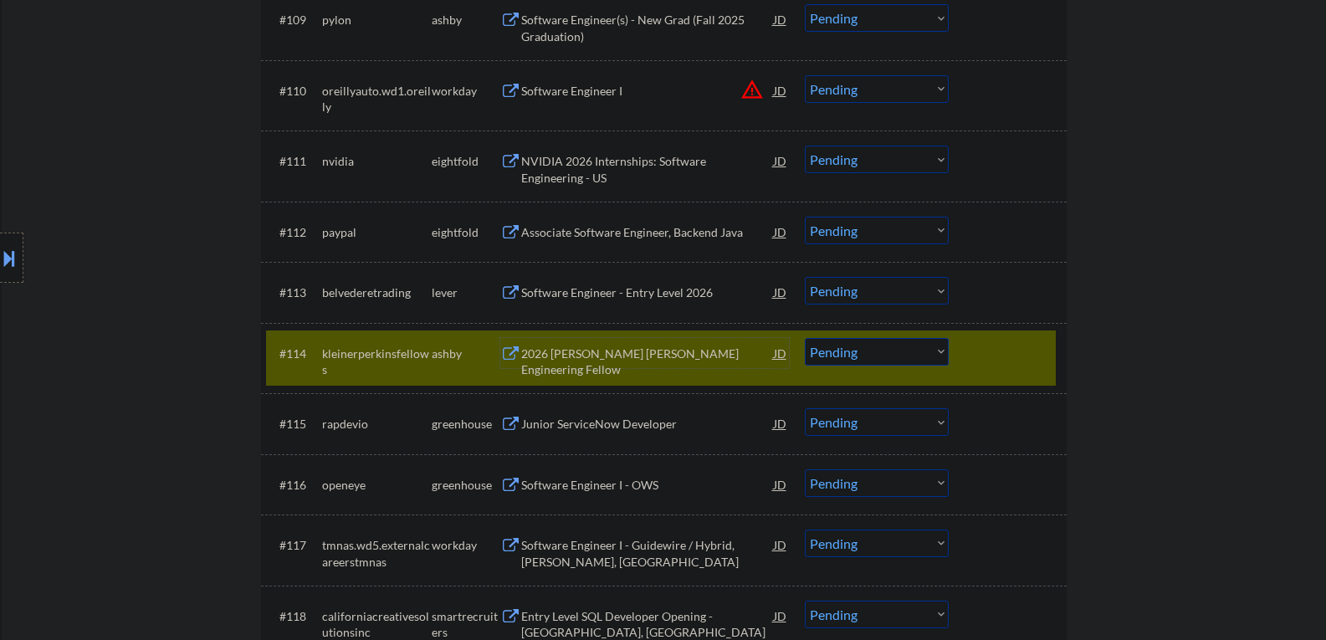
click at [997, 356] on div at bounding box center [1010, 353] width 74 height 30
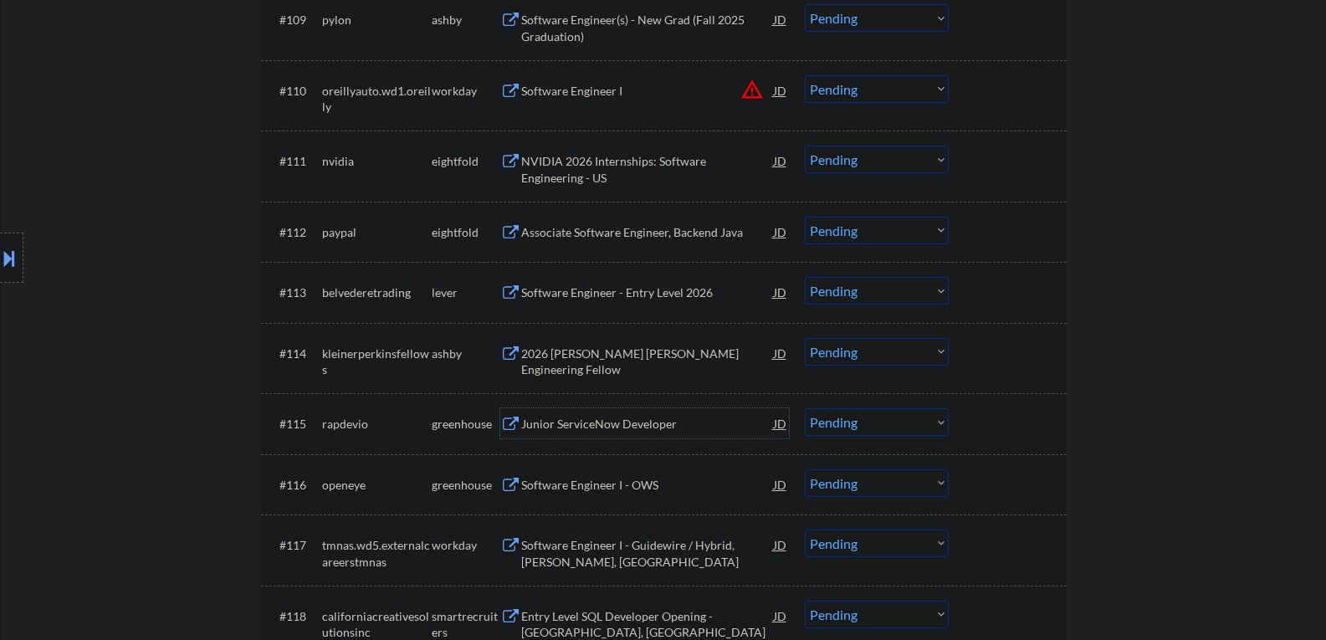
click at [564, 424] on div "Junior ServiceNow Developer" at bounding box center [647, 424] width 253 height 17
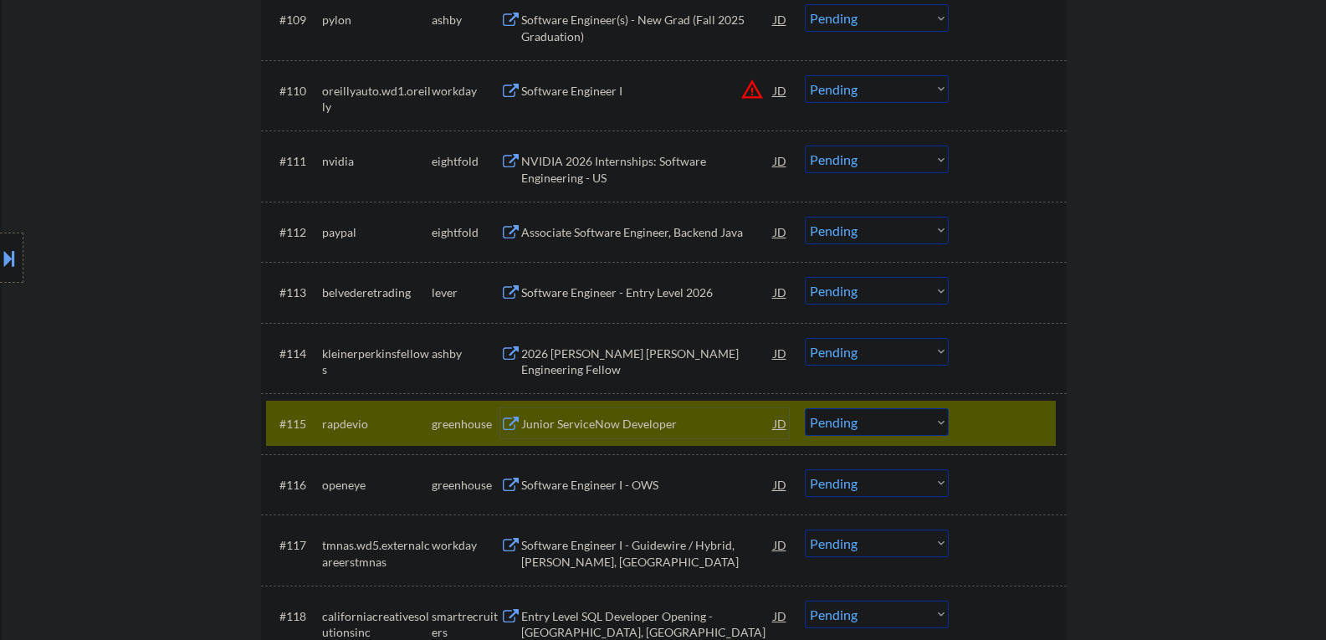
click at [838, 433] on select "Choose an option... Pending Applied Excluded (Questions) Excluded (Expired) Exc…" at bounding box center [877, 422] width 144 height 28
click at [805, 408] on select "Choose an option... Pending Applied Excluded (Questions) Excluded (Expired) Exc…" at bounding box center [877, 422] width 144 height 28
click at [592, 495] on div "Software Engineer I - OWS" at bounding box center [647, 484] width 253 height 30
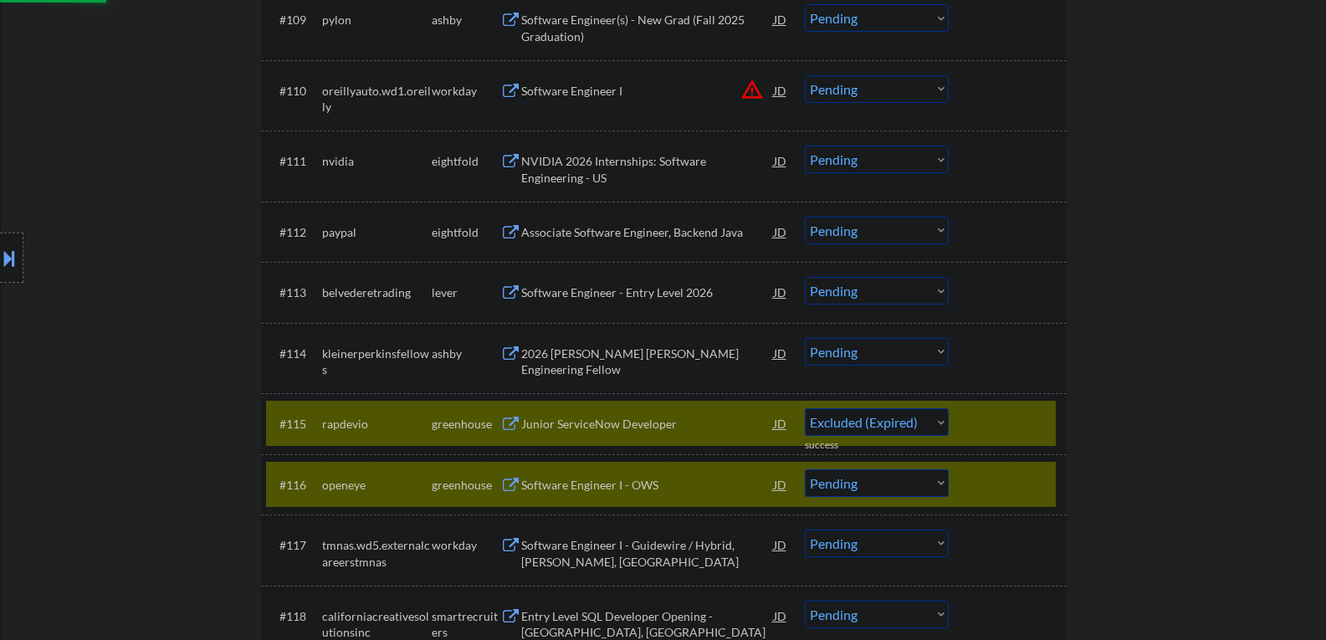
select select ""pending""
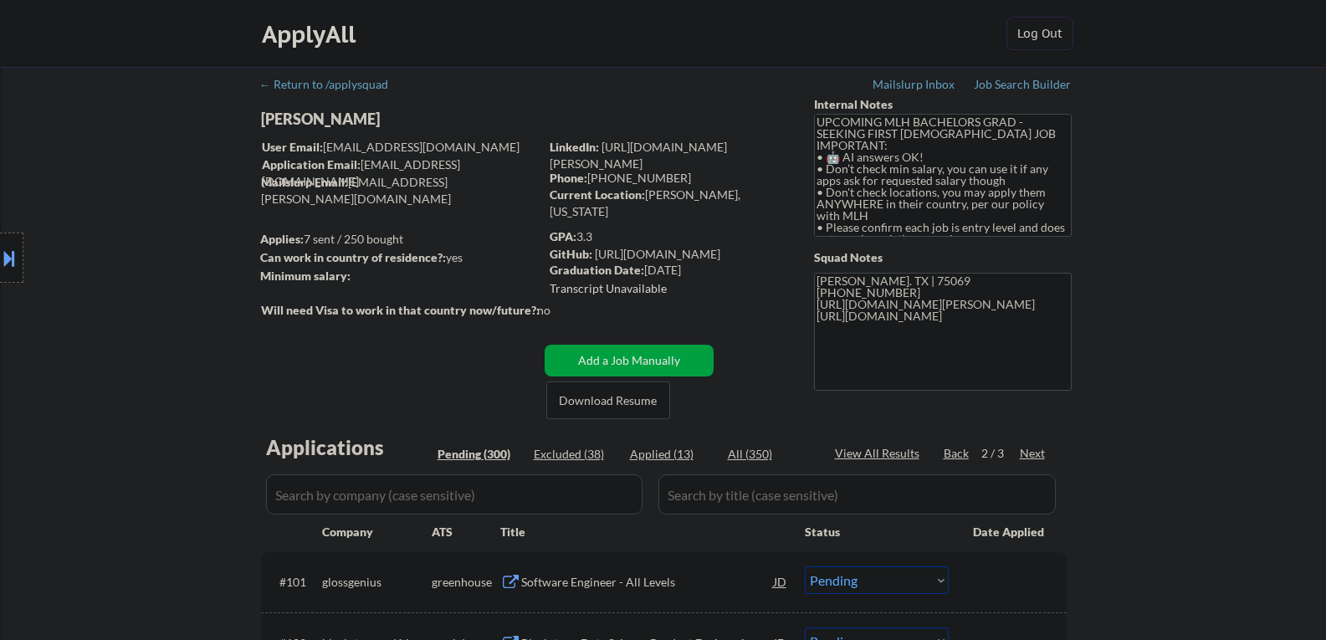
scroll to position [1263, 0]
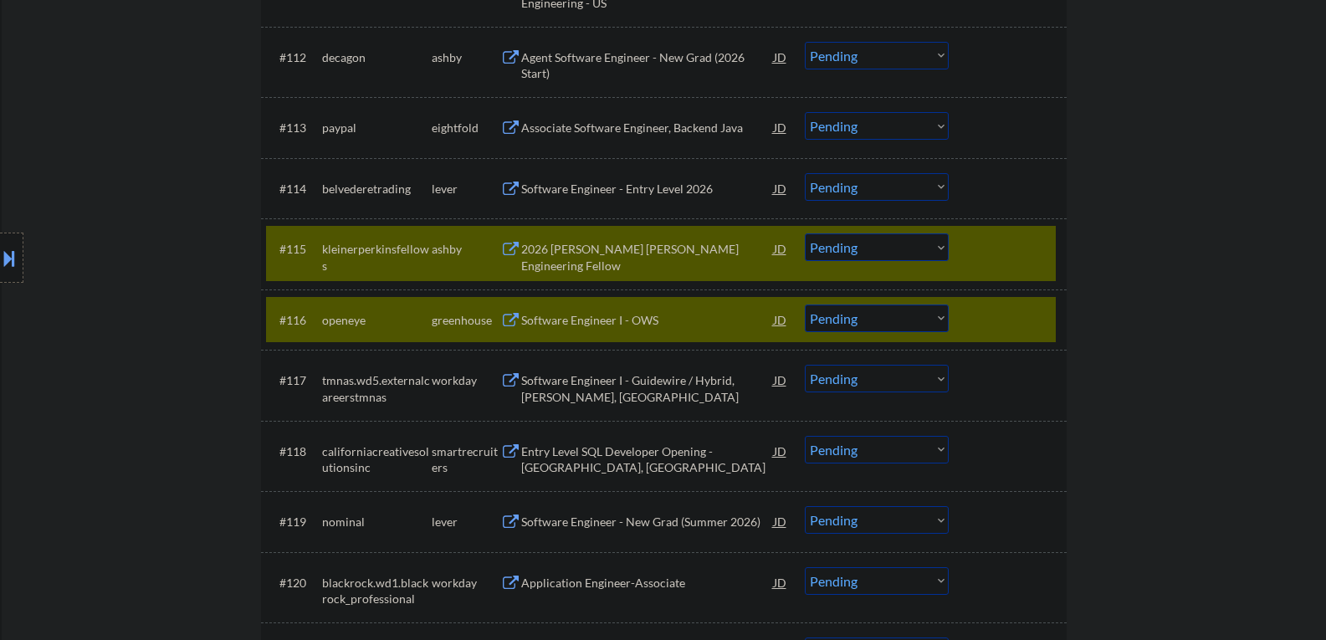
click at [979, 260] on div at bounding box center [1010, 248] width 74 height 30
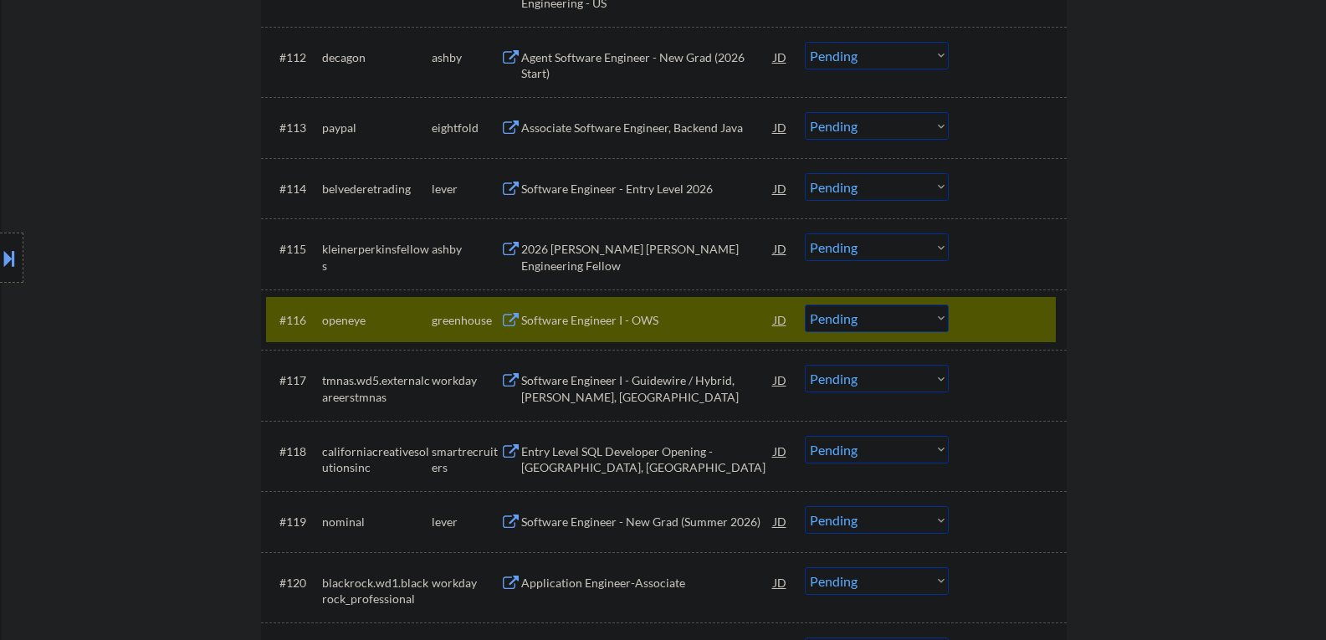
click at [966, 329] on div "#116 openeye greenhouse Software Engineer I - OWS JD Choose an option... Pendin…" at bounding box center [661, 319] width 790 height 45
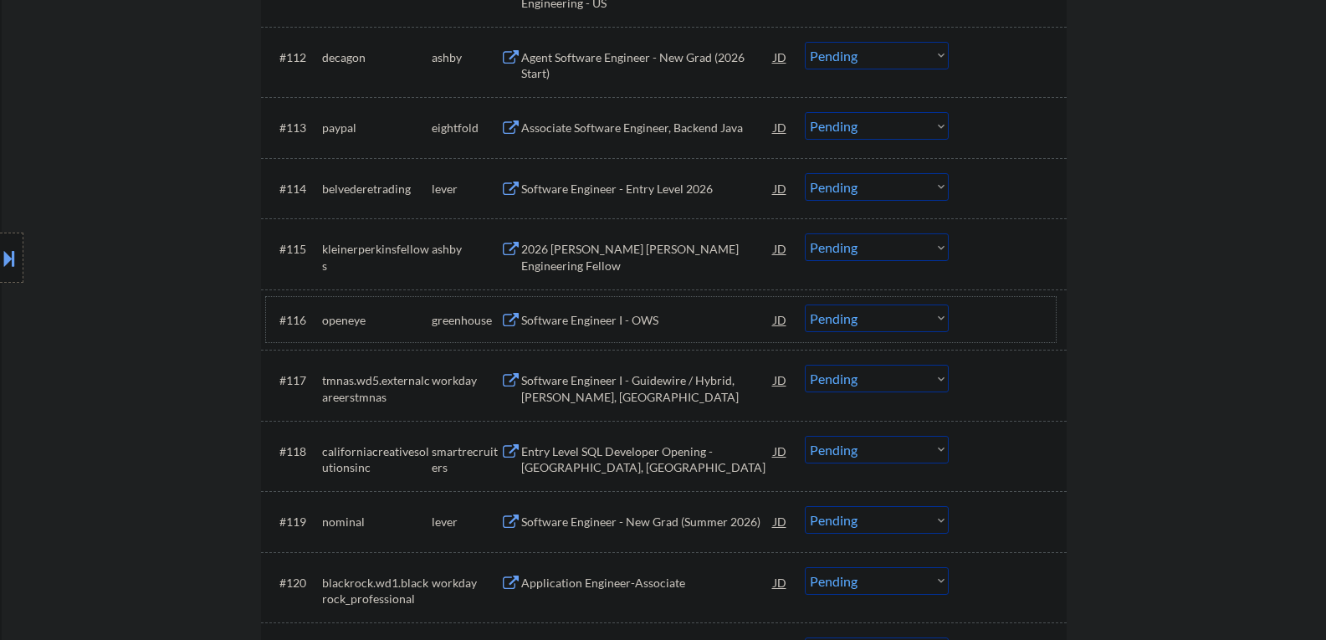
click at [879, 319] on select "Choose an option... Pending Applied Excluded (Questions) Excluded (Expired) Exc…" at bounding box center [877, 319] width 144 height 28
click at [805, 305] on select "Choose an option... Pending Applied Excluded (Questions) Excluded (Expired) Exc…" at bounding box center [877, 319] width 144 height 28
select select ""pending""
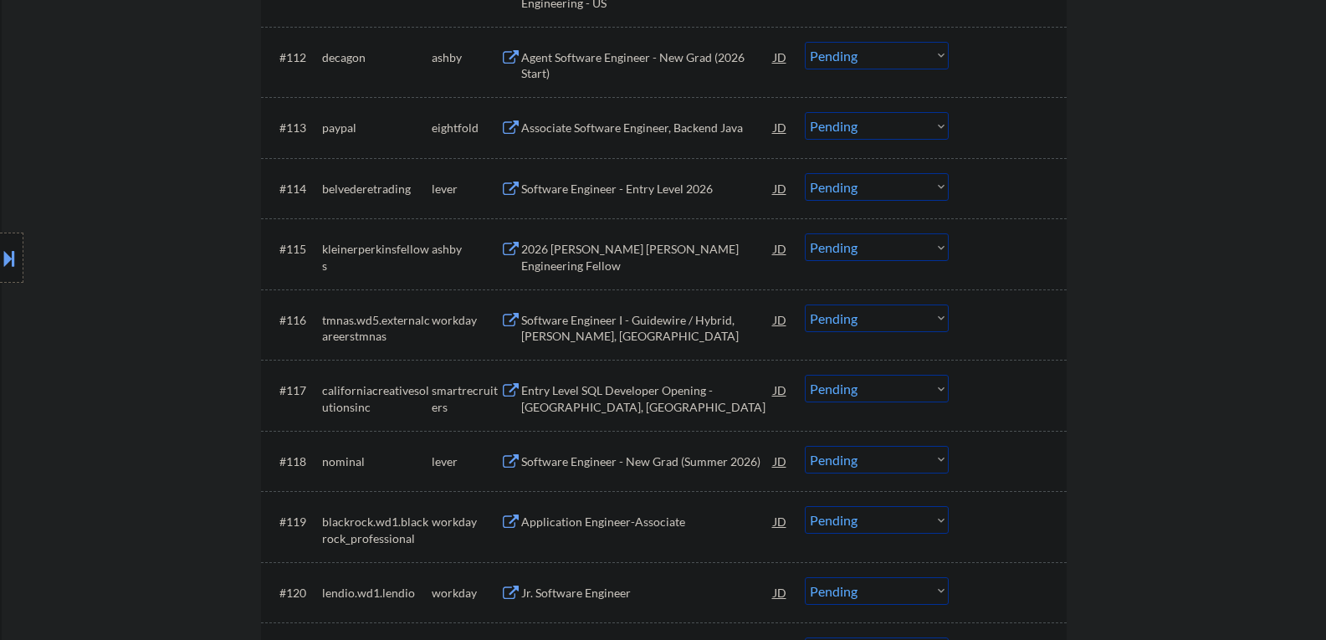
click at [592, 397] on div "Entry Level SQL Developer Opening - San Diego, CA" at bounding box center [647, 398] width 253 height 33
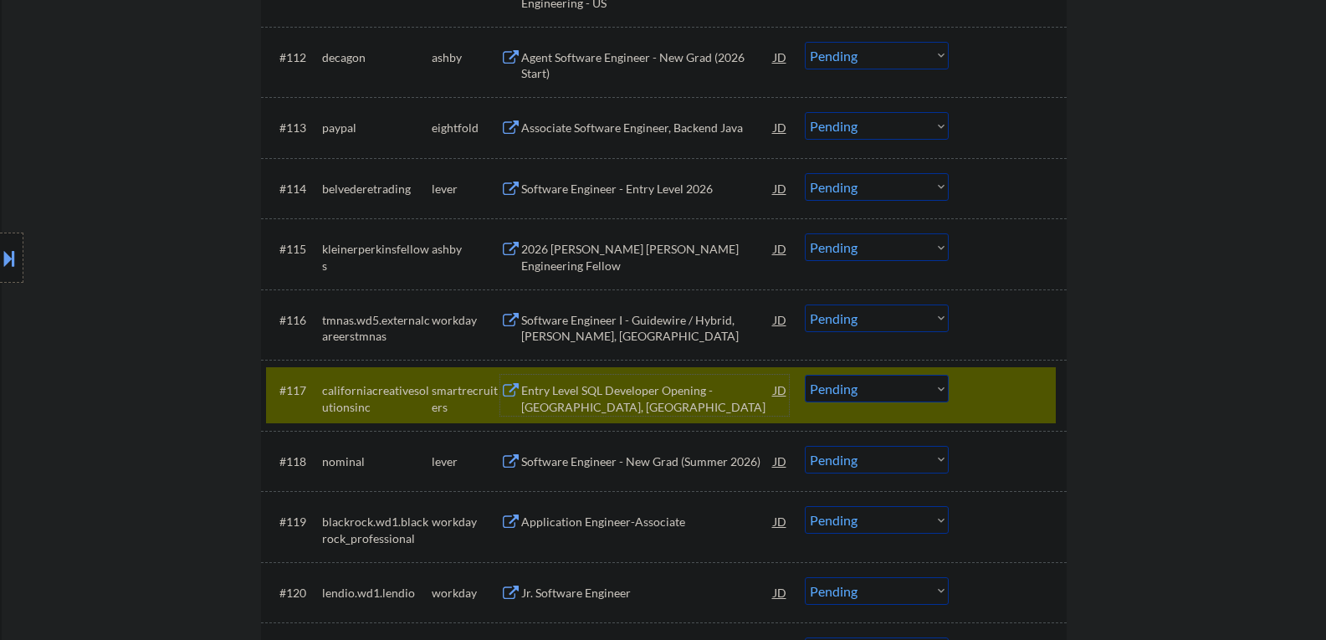
click at [905, 391] on select "Choose an option... Pending Applied Excluded (Questions) Excluded (Expired) Exc…" at bounding box center [877, 389] width 144 height 28
click at [859, 385] on select "Choose an option... Pending Applied Excluded (Questions) Excluded (Expired) Exc…" at bounding box center [877, 389] width 144 height 28
click at [805, 375] on select "Choose an option... Pending Applied Excluded (Questions) Excluded (Expired) Exc…" at bounding box center [877, 389] width 144 height 28
select select ""pending""
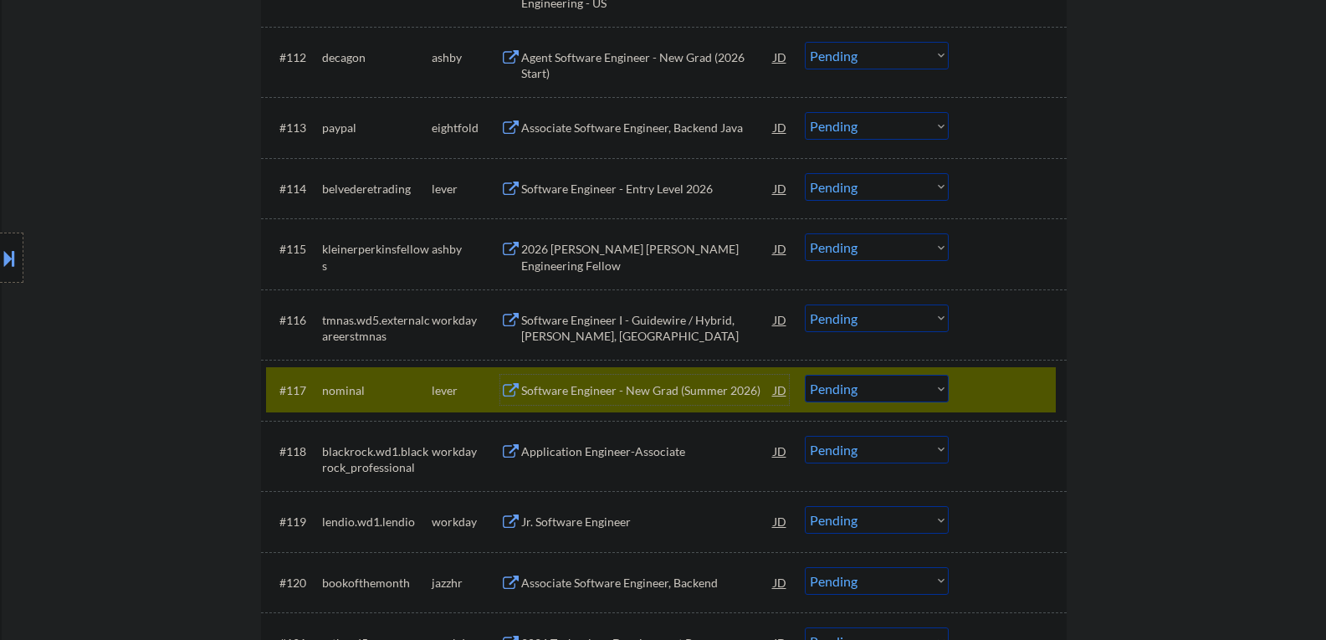
click at [558, 403] on div "Software Engineer - New Grad (Summer 2026)" at bounding box center [647, 390] width 253 height 30
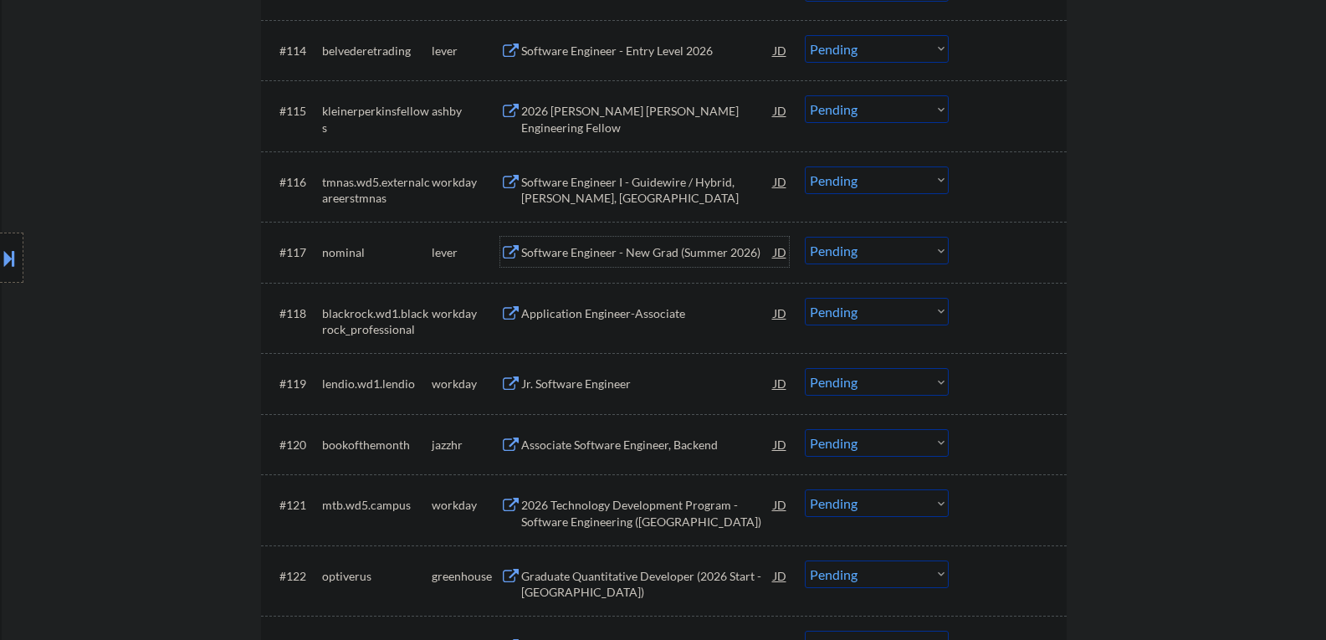
scroll to position [1430, 0]
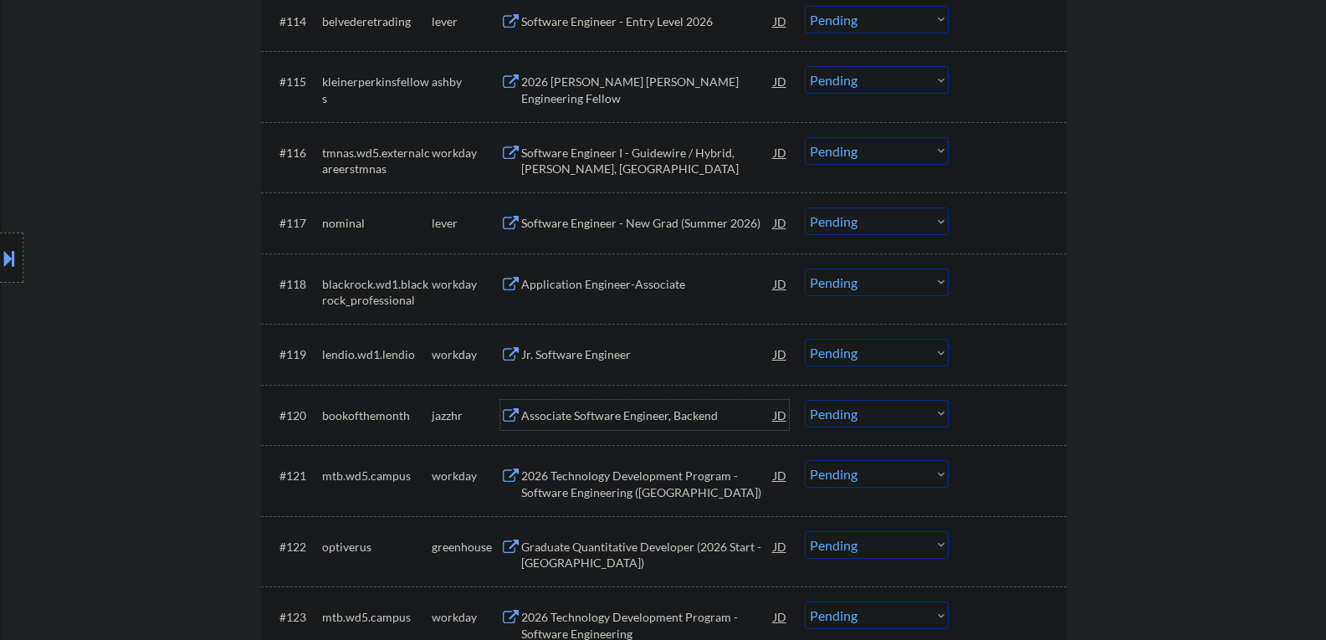
click at [583, 408] on div "Associate Software Engineer, Backend" at bounding box center [647, 416] width 253 height 17
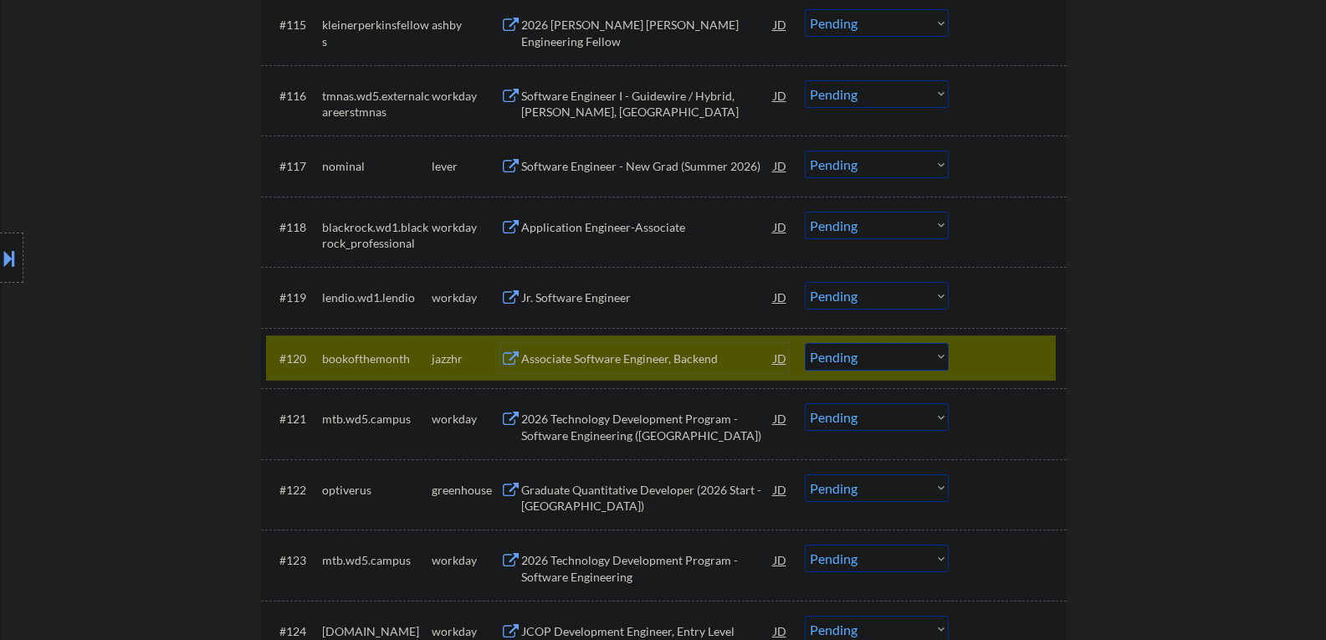
scroll to position [1514, 0]
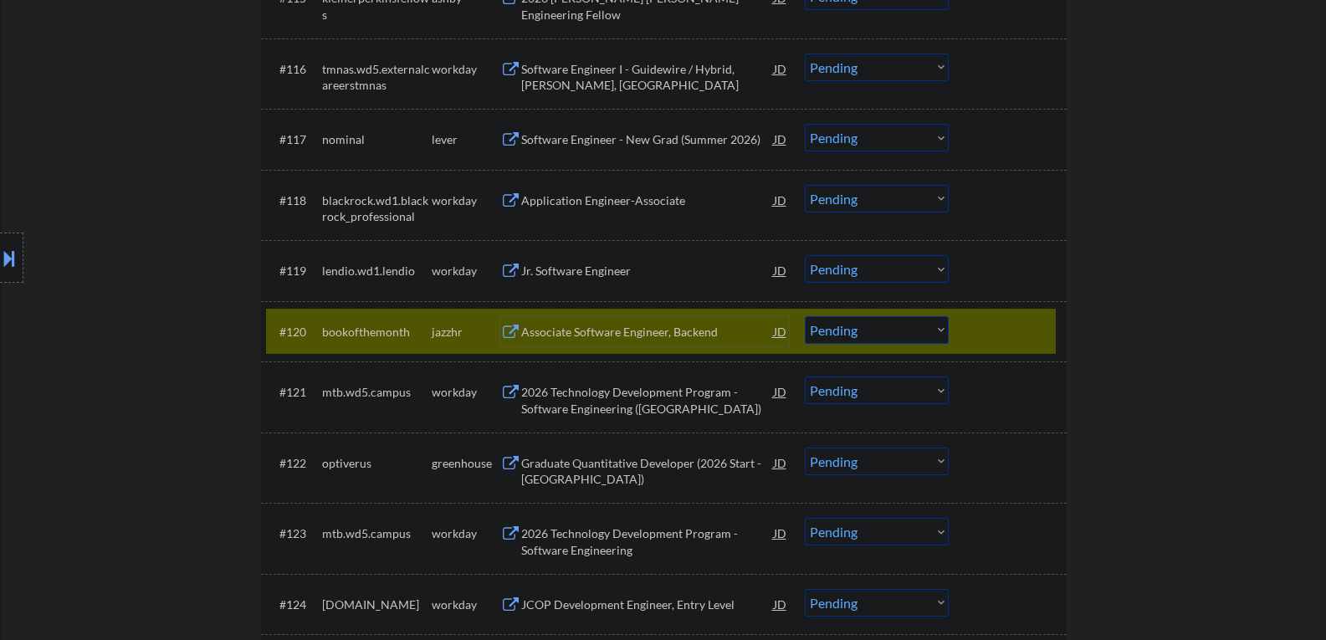
click at [569, 477] on div "Graduate Quantitative Developer (2026 Start - Austin)" at bounding box center [647, 471] width 253 height 33
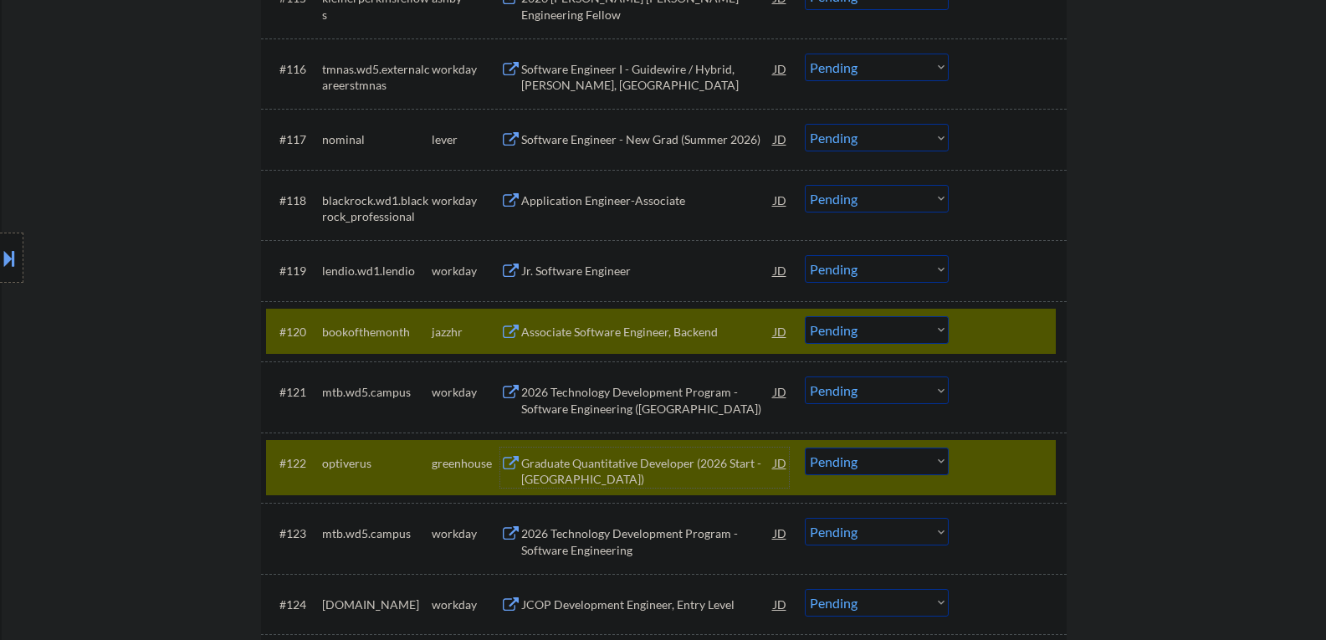
click at [968, 332] on div "#120 bookofthemonth jazzhr Associate Software Engineer, Backend JD warning_ambe…" at bounding box center [661, 331] width 790 height 45
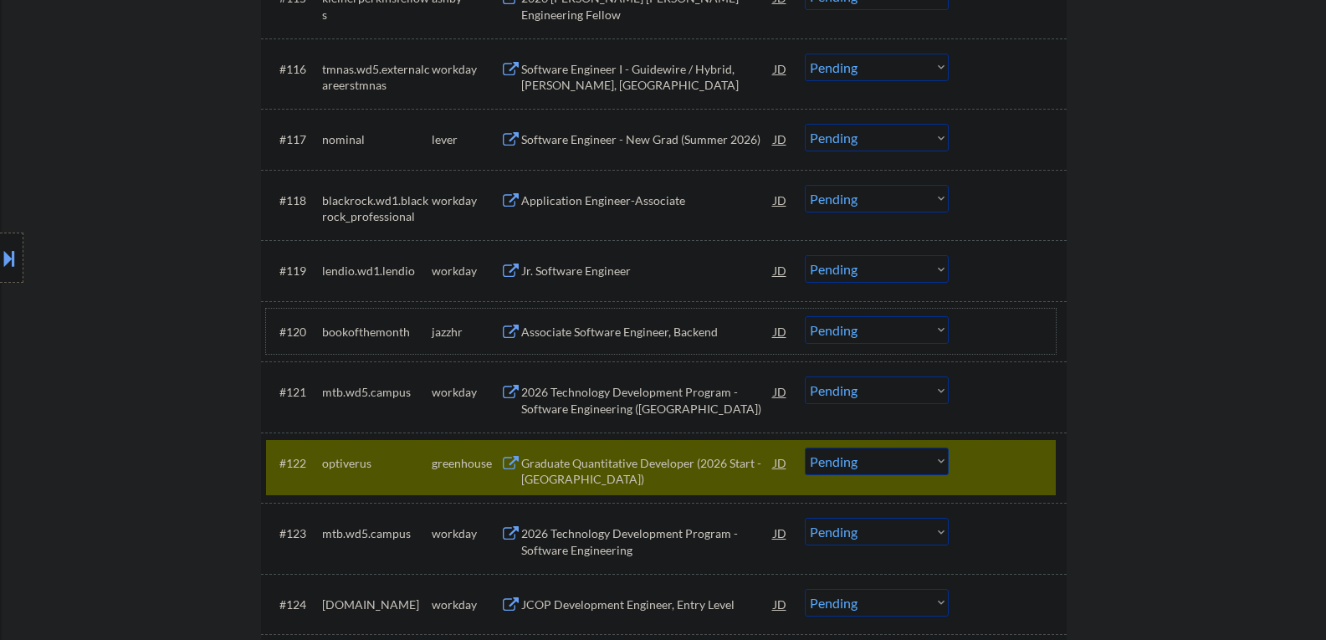
click at [597, 461] on div "Graduate Quantitative Developer (2026 Start - Austin)" at bounding box center [647, 471] width 253 height 33
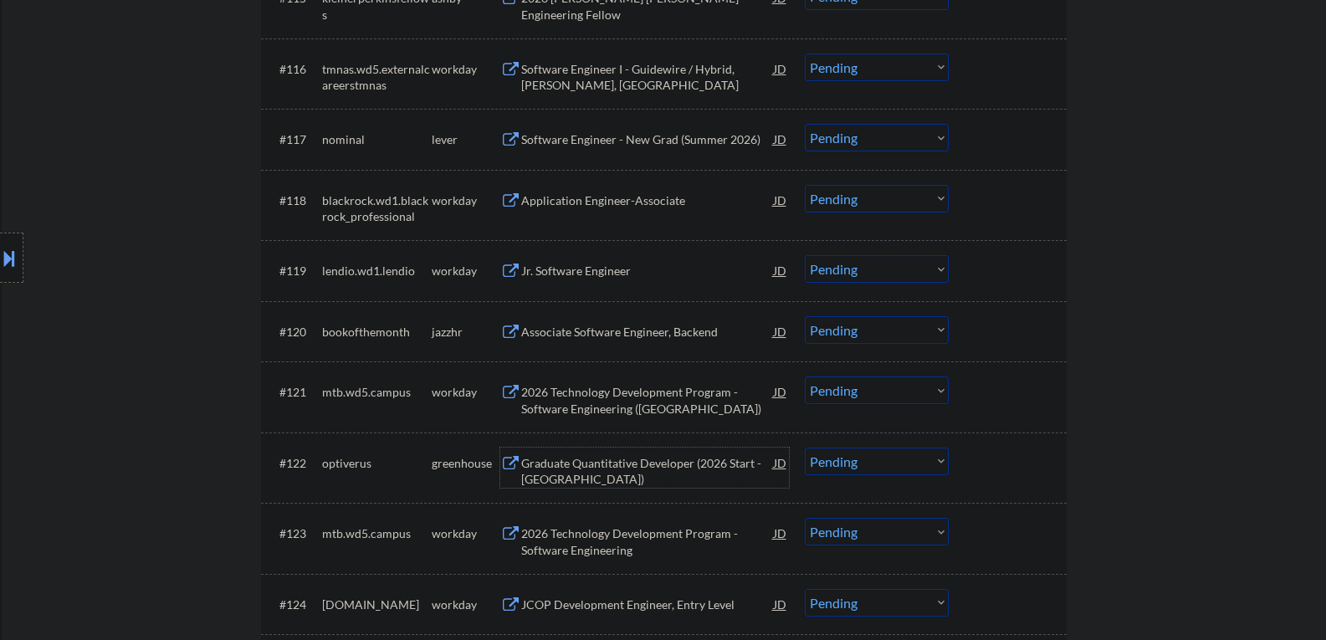
click at [595, 473] on div "Graduate Quantitative Developer (2026 Start - Austin)" at bounding box center [647, 471] width 253 height 33
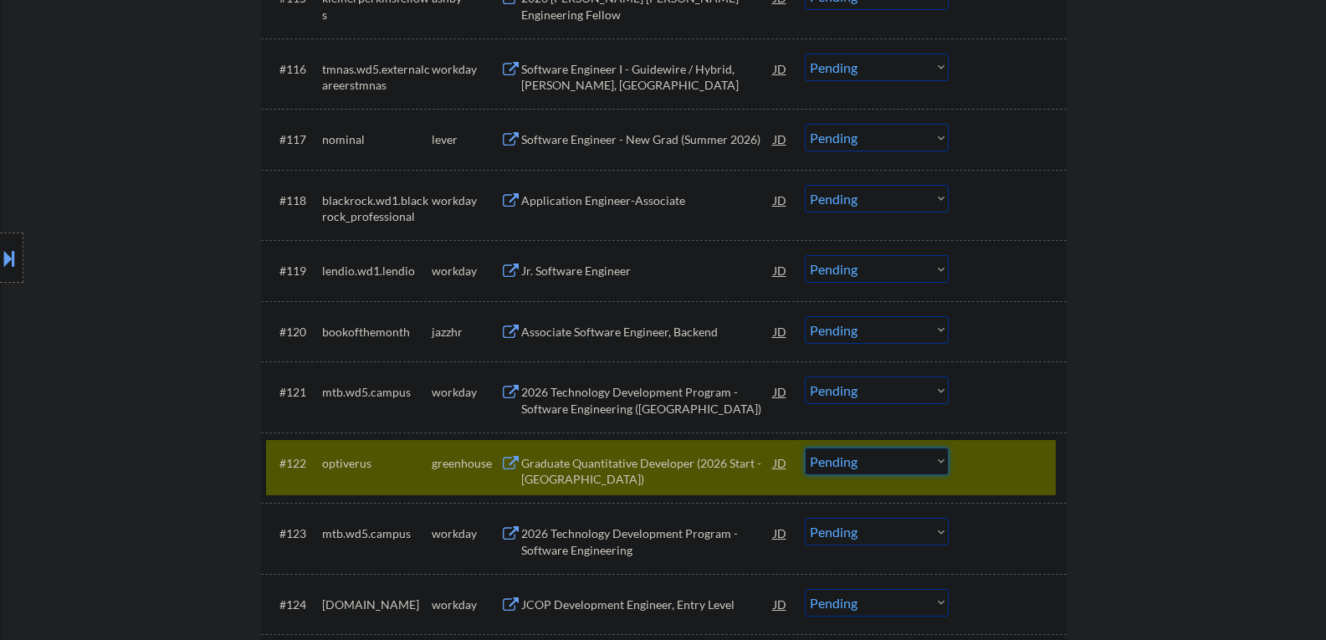
click at [847, 472] on select "Choose an option... Pending Applied Excluded (Questions) Excluded (Expired) Exc…" at bounding box center [877, 462] width 144 height 28
click at [805, 448] on select "Choose an option... Pending Applied Excluded (Questions) Excluded (Expired) Exc…" at bounding box center [877, 462] width 144 height 28
select select ""pending""
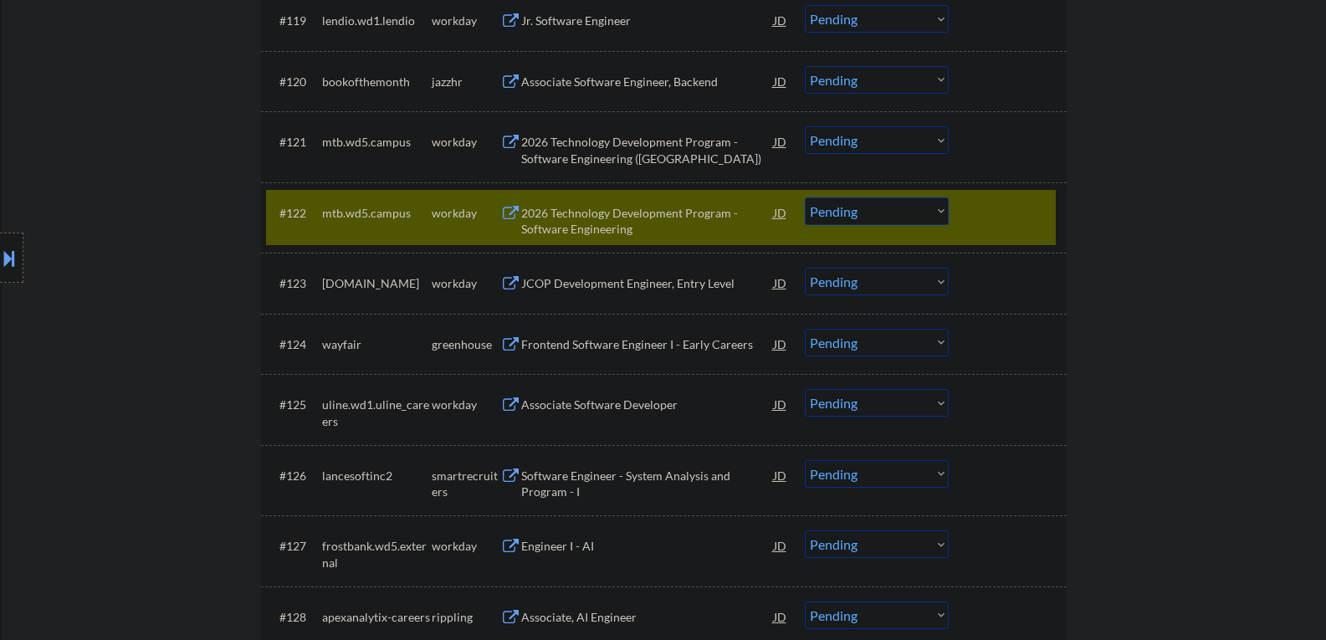
scroll to position [1757, 0]
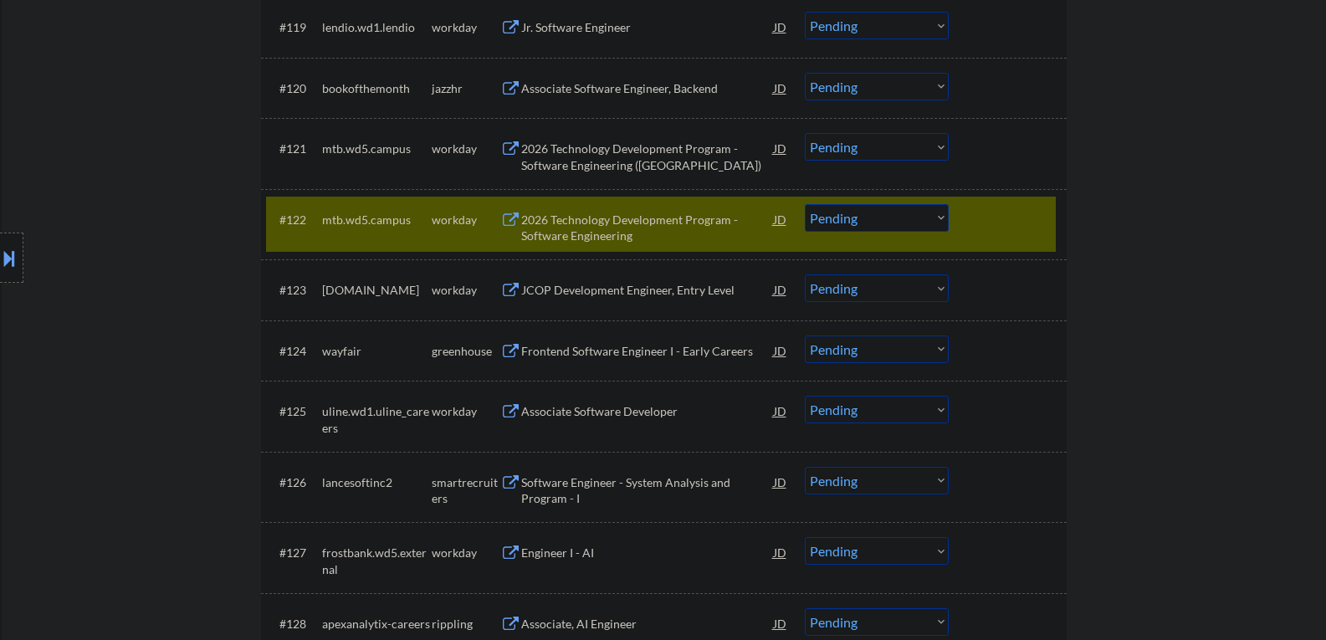
click at [987, 225] on div at bounding box center [1010, 219] width 74 height 30
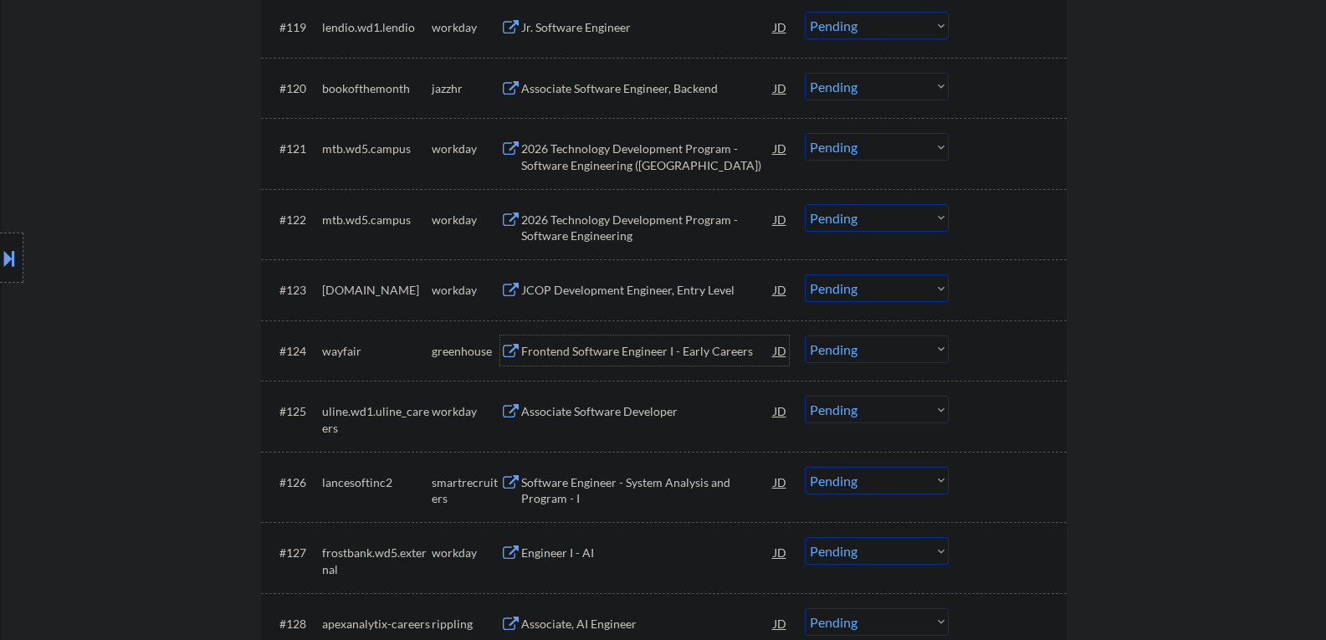
click at [545, 347] on div "Frontend Software Engineer I - Early Careers" at bounding box center [647, 351] width 253 height 17
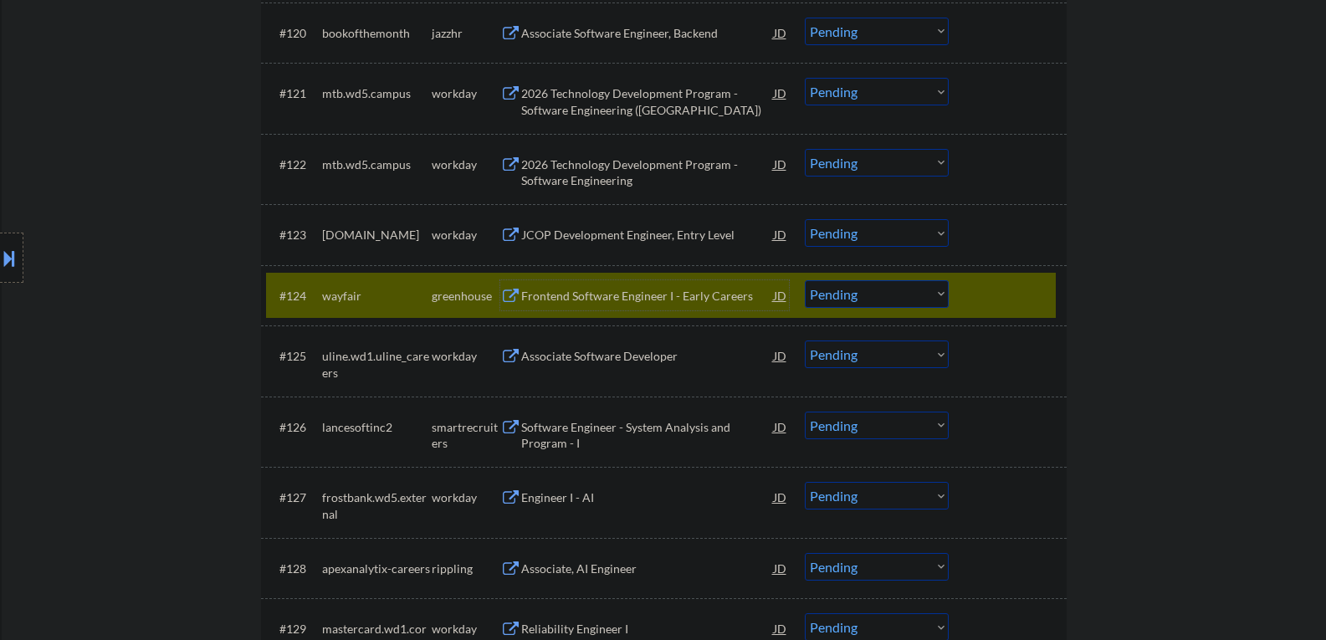
scroll to position [1841, 0]
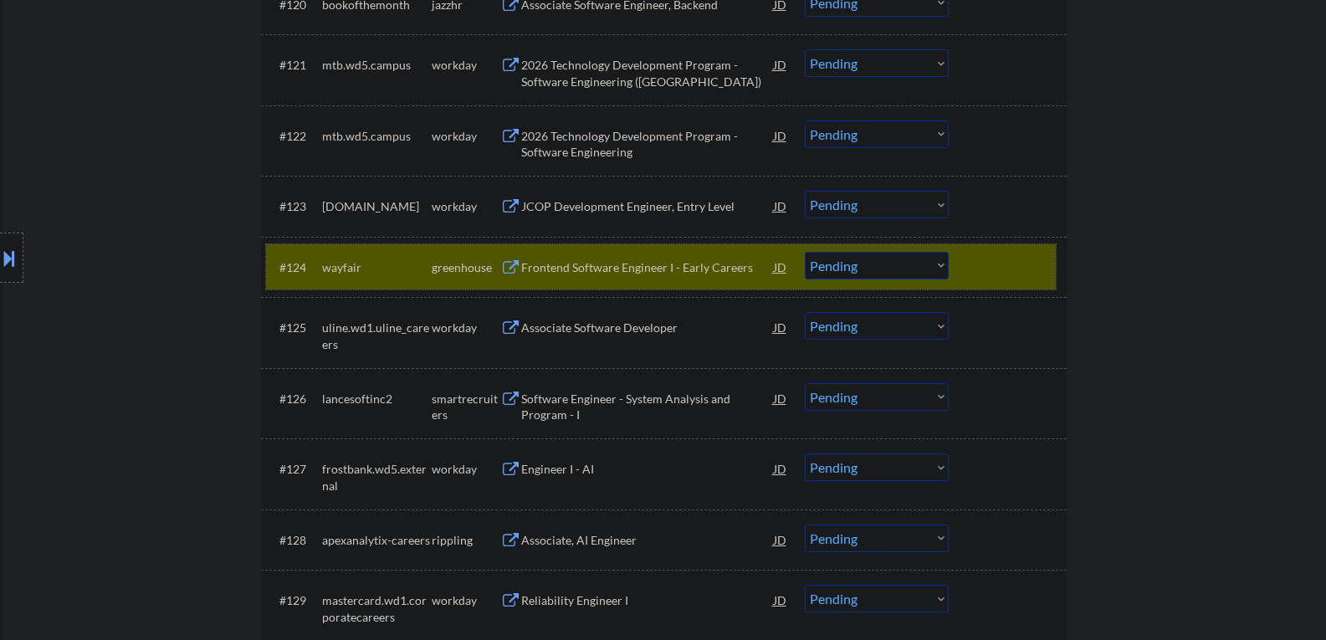
click at [1000, 273] on div at bounding box center [1010, 267] width 74 height 30
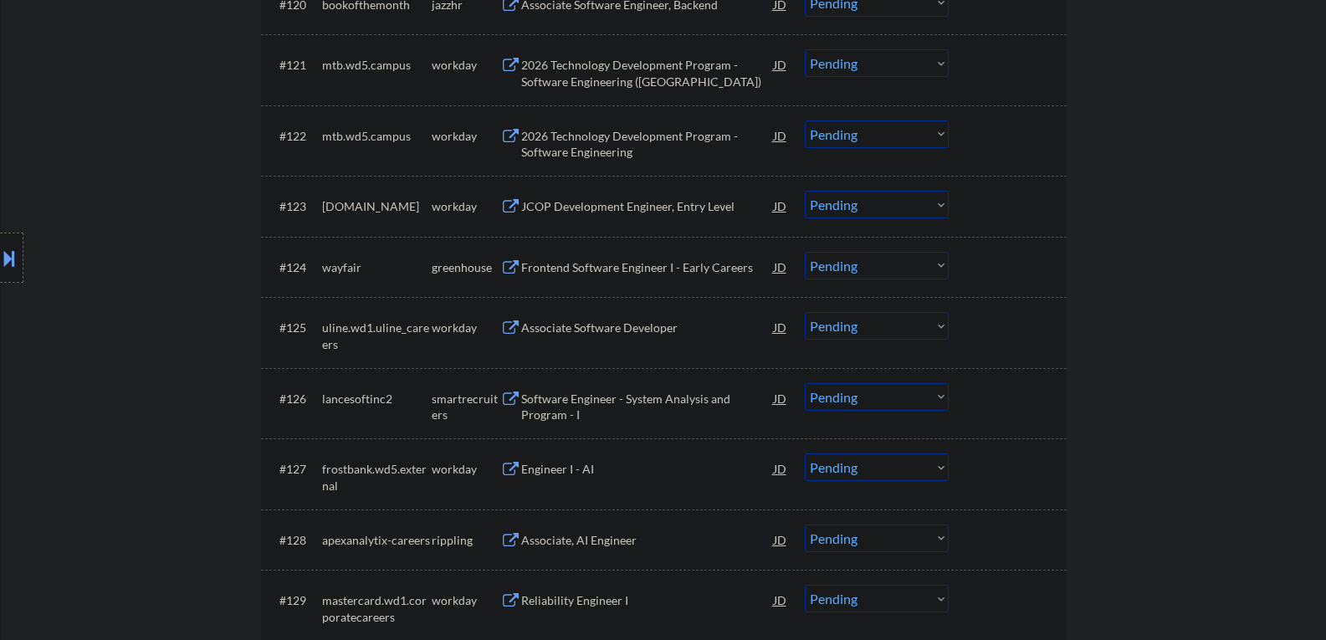
click at [629, 413] on div "Software Engineer - System Analysis and Program - I" at bounding box center [647, 407] width 253 height 33
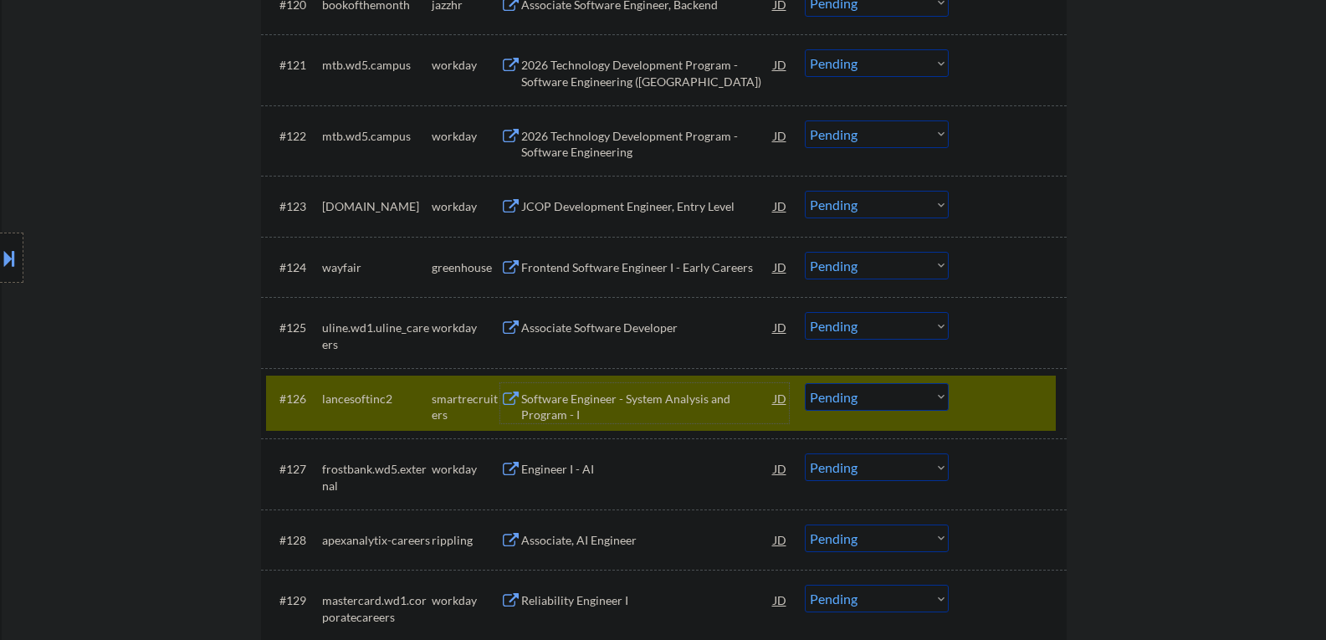
click at [830, 397] on select "Choose an option... Pending Applied Excluded (Questions) Excluded (Expired) Exc…" at bounding box center [877, 397] width 144 height 28
click at [805, 383] on select "Choose an option... Pending Applied Excluded (Questions) Excluded (Expired) Exc…" at bounding box center [877, 397] width 144 height 28
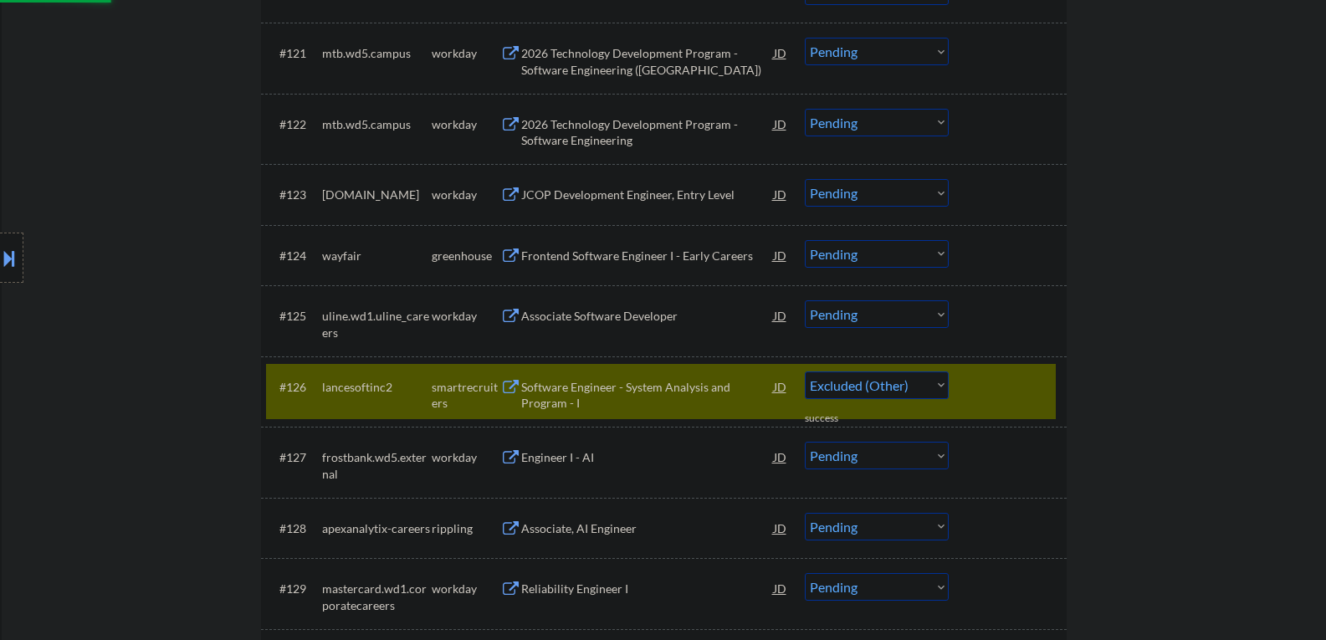
select select ""pending""
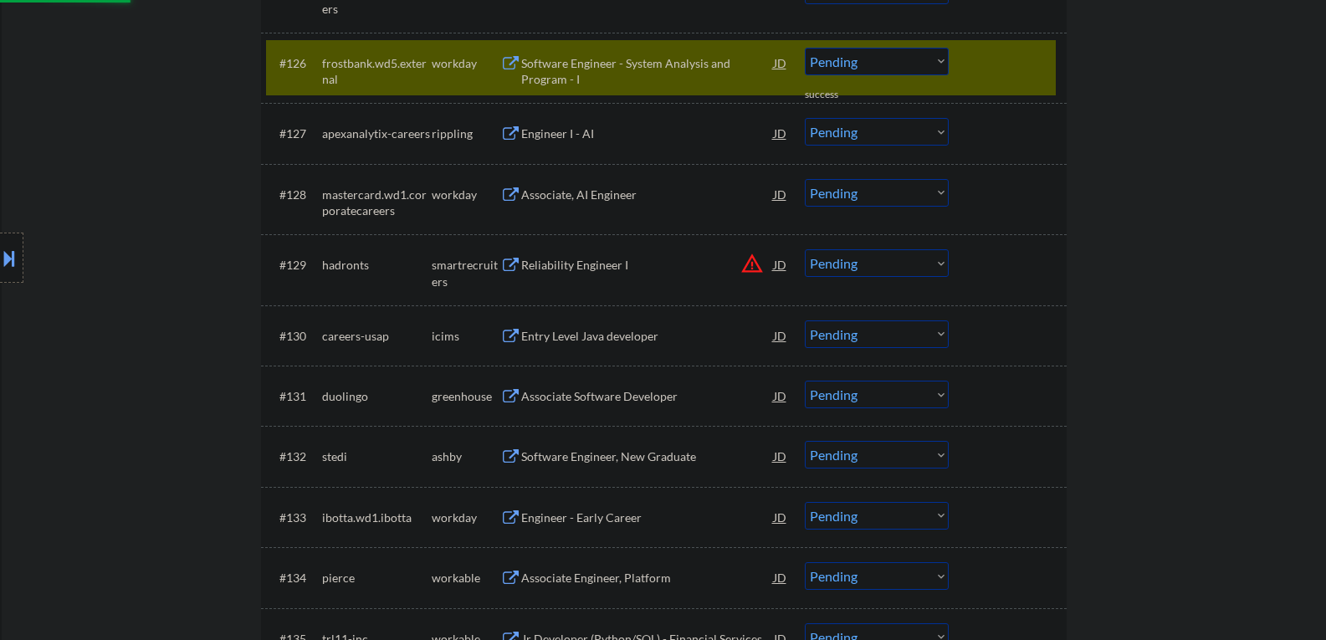
scroll to position [2176, 0]
click at [520, 135] on button at bounding box center [510, 135] width 21 height 16
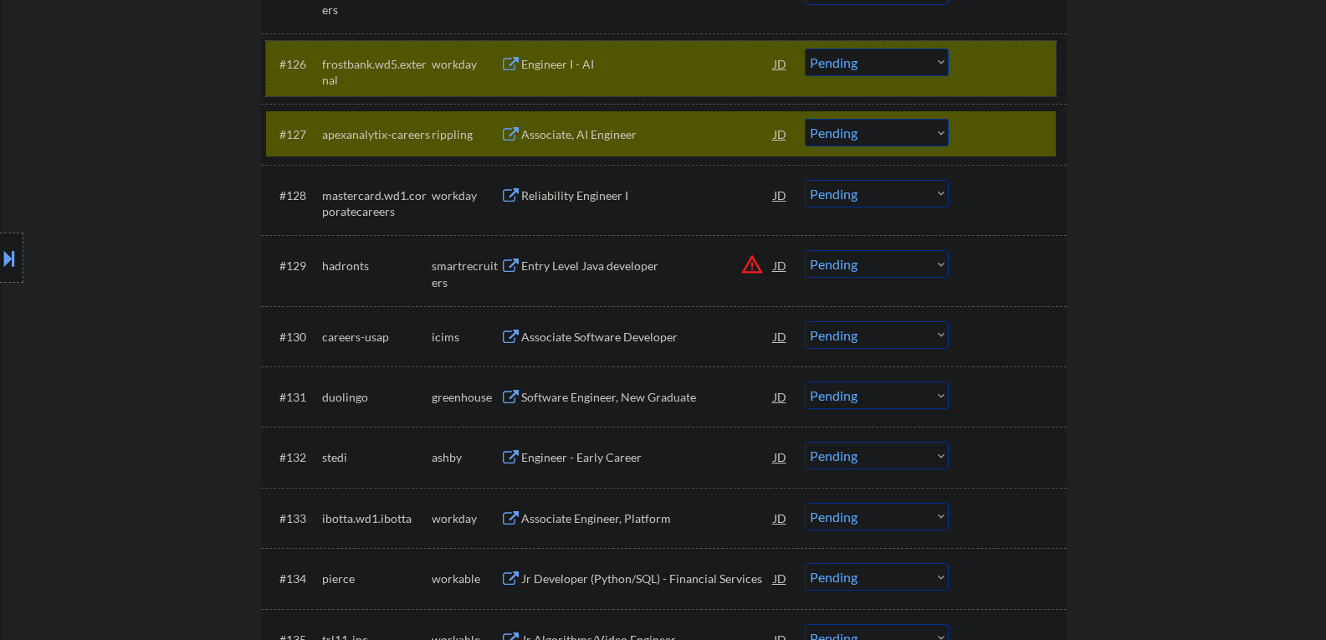
click at [966, 70] on div "#126 frostbank.wd5.external workday Engineer I - AI JD warning_amber Choose an …" at bounding box center [661, 68] width 790 height 55
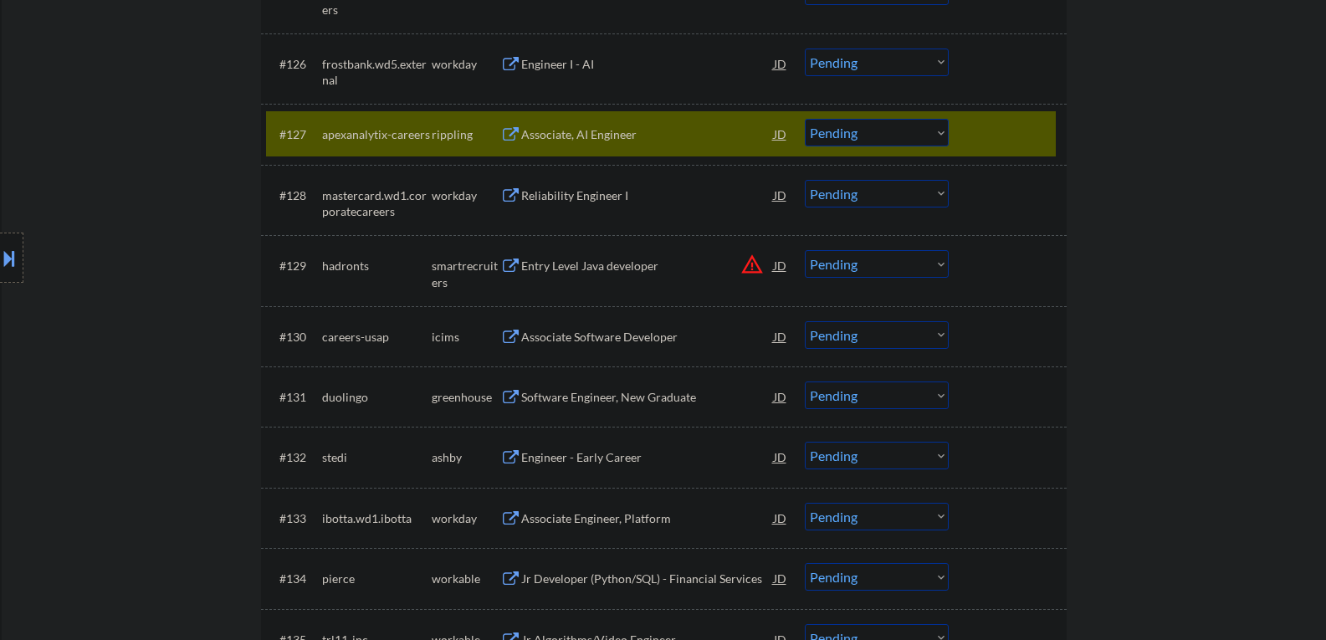
click at [836, 128] on select "Choose an option... Pending Applied Excluded (Questions) Excluded (Expired) Exc…" at bounding box center [877, 133] width 144 height 28
click at [805, 119] on select "Choose an option... Pending Applied Excluded (Questions) Excluded (Expired) Exc…" at bounding box center [877, 133] width 144 height 28
select select ""pending""
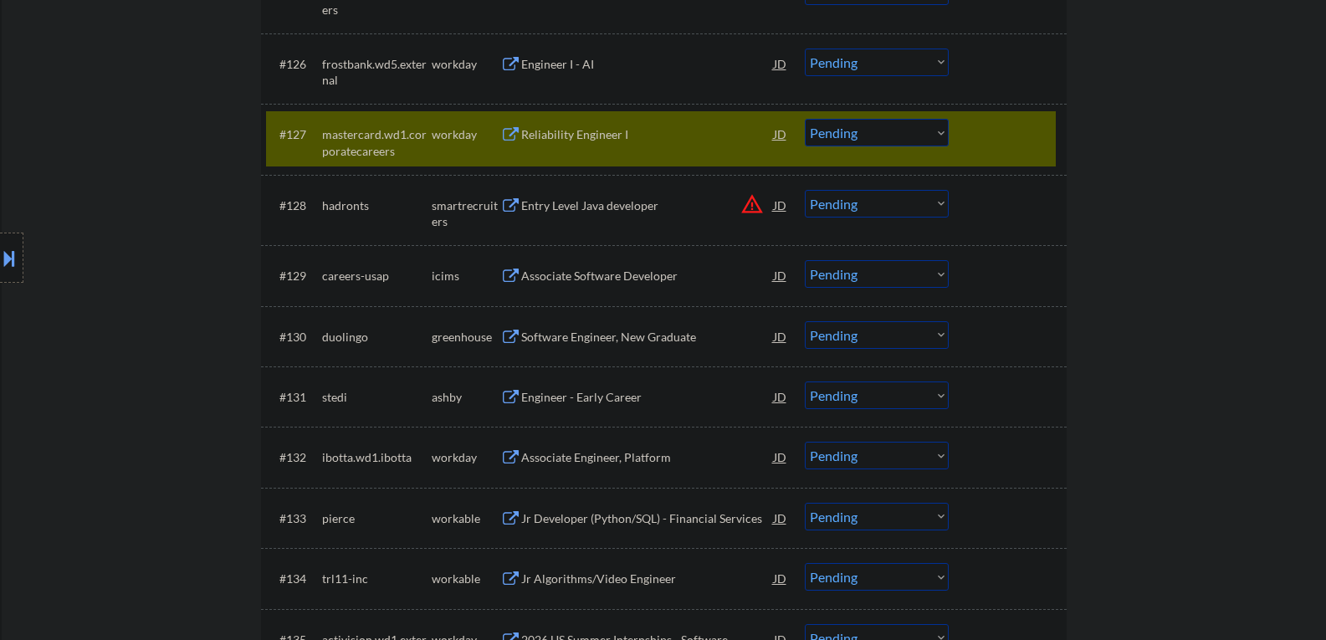
click at [591, 207] on div "Entry Level Java developer" at bounding box center [647, 205] width 253 height 17
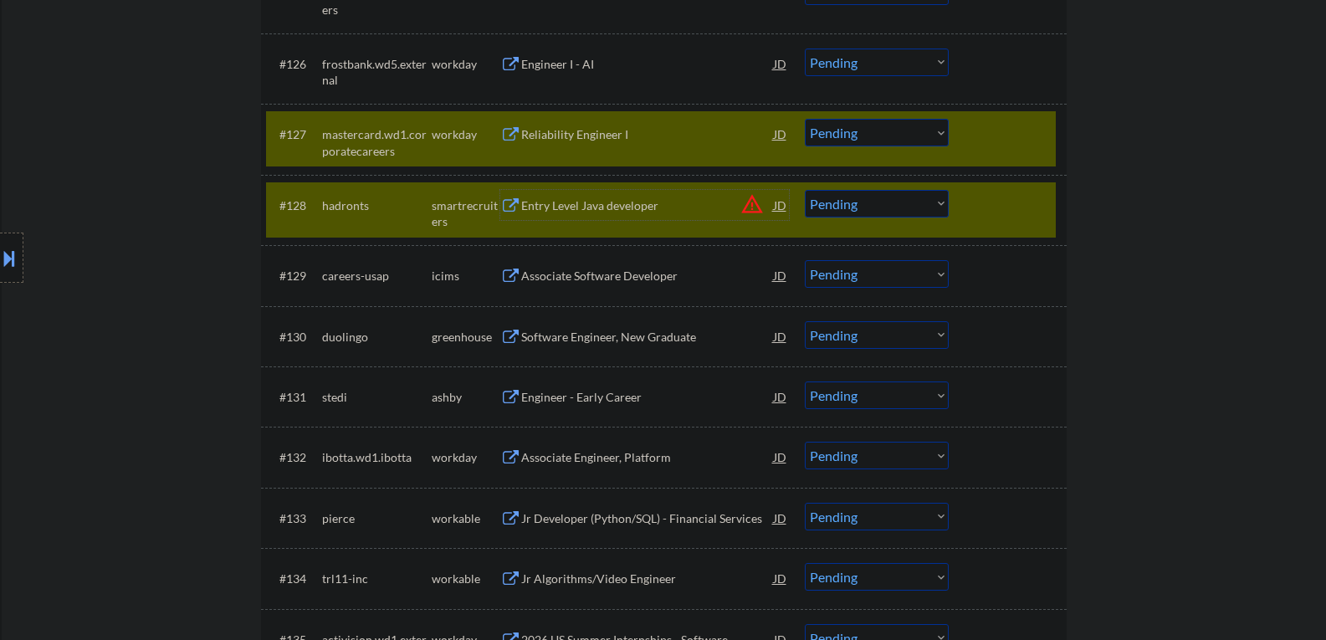
click at [555, 333] on div "Software Engineer, New Graduate" at bounding box center [647, 337] width 253 height 17
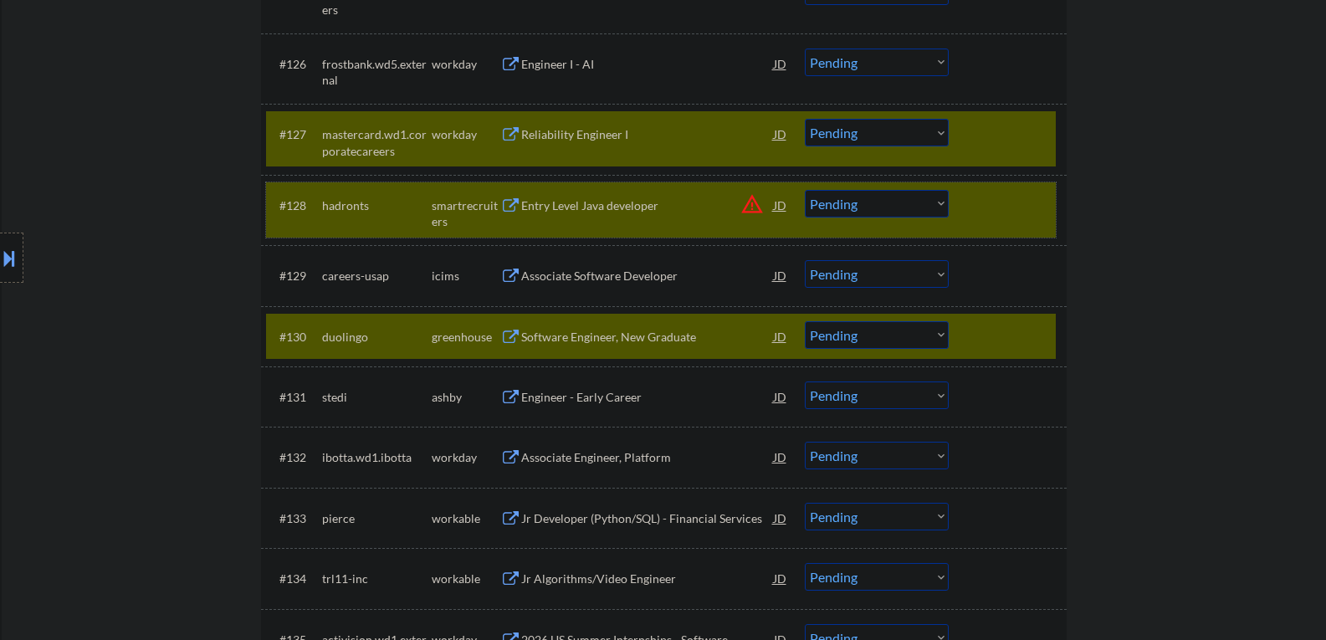
click at [1025, 202] on div at bounding box center [1010, 205] width 74 height 30
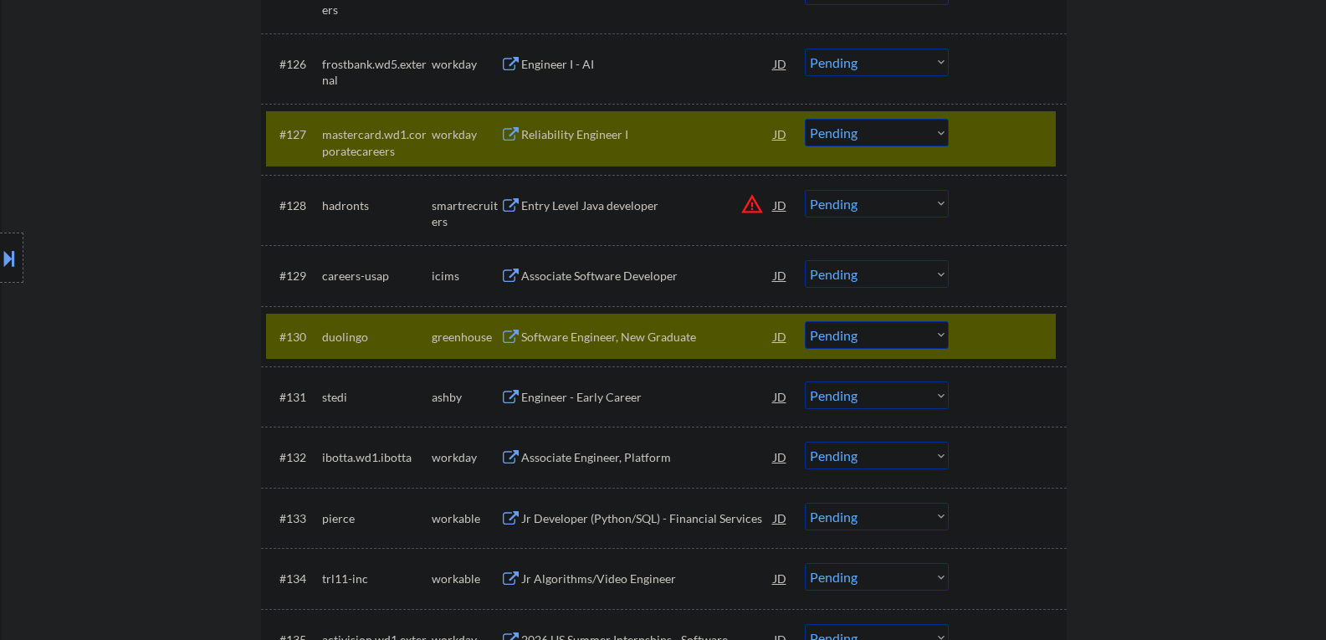
click at [998, 151] on div "#127 mastercard.wd1.corporatecareers workday Reliability Engineer I JD Choose a…" at bounding box center [661, 138] width 790 height 55
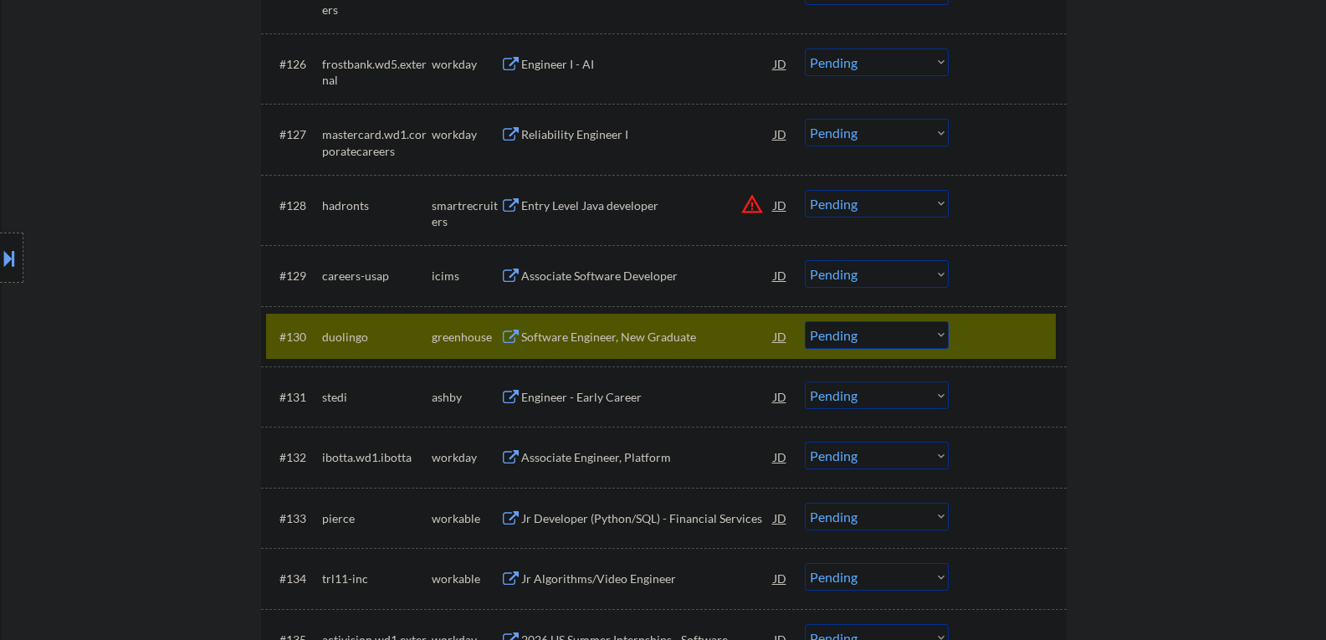
click at [594, 347] on div "Software Engineer, New Graduate" at bounding box center [647, 336] width 253 height 30
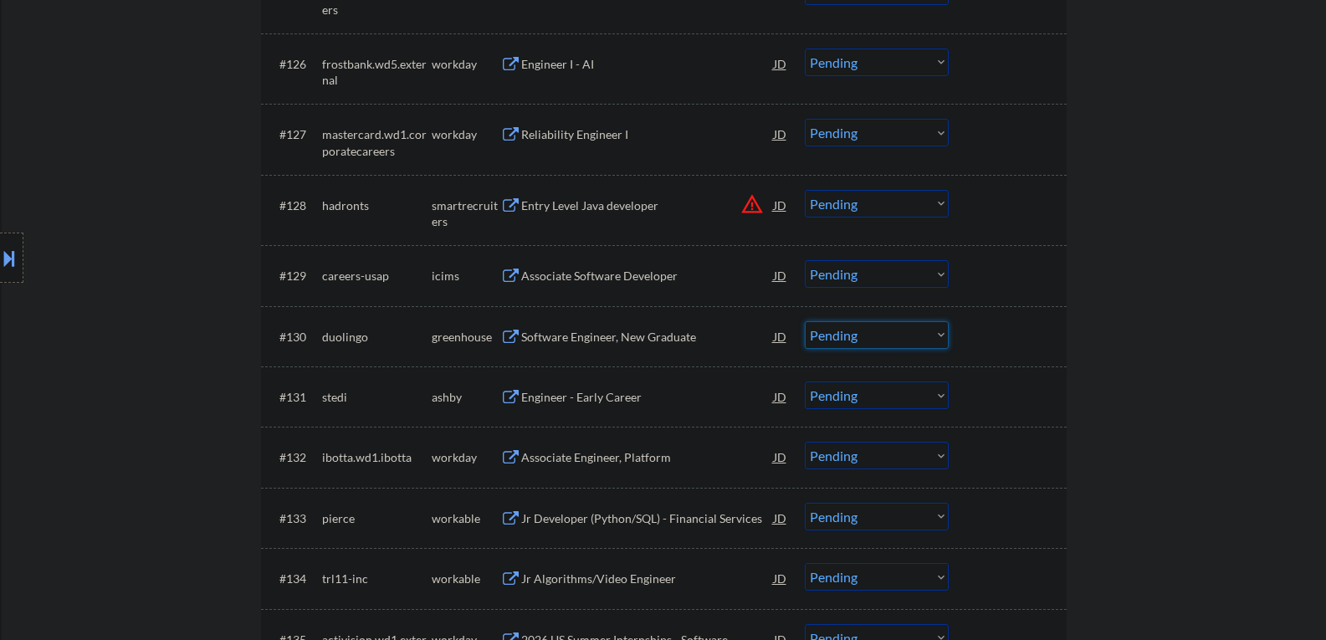
click at [872, 336] on select "Choose an option... Pending Applied Excluded (Questions) Excluded (Expired) Exc…" at bounding box center [877, 335] width 144 height 28
click at [805, 321] on select "Choose an option... Pending Applied Excluded (Questions) Excluded (Expired) Exc…" at bounding box center [877, 335] width 144 height 28
click at [578, 399] on div "Engineer - Early Career" at bounding box center [647, 397] width 253 height 17
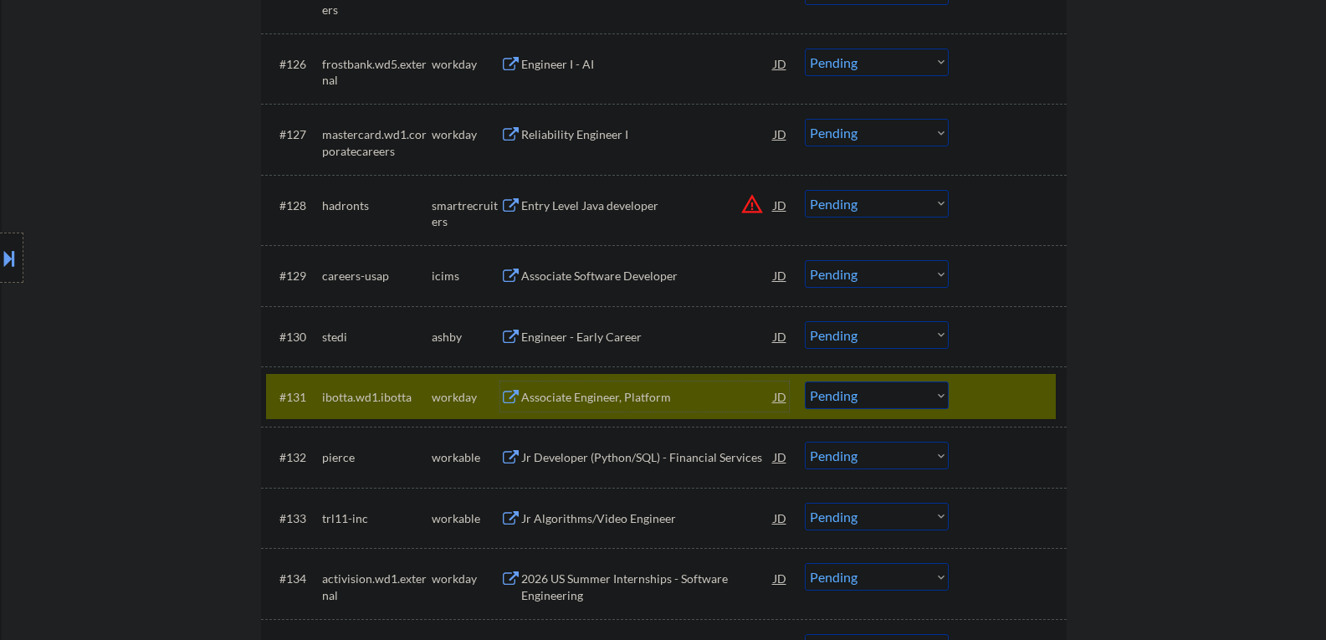
click at [812, 384] on select "Choose an option... Pending Applied Excluded (Questions) Excluded (Expired) Exc…" at bounding box center [877, 396] width 144 height 28
click at [1019, 392] on div at bounding box center [1010, 397] width 74 height 30
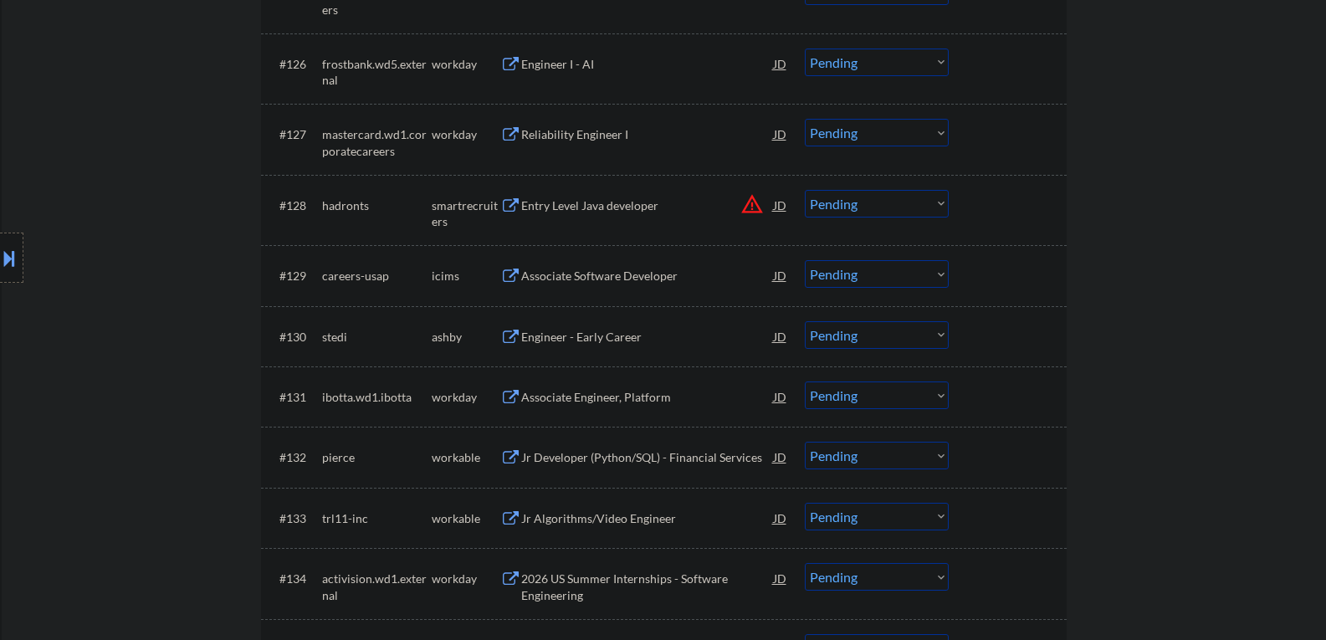
click at [911, 340] on select "Choose an option... Pending Applied Excluded (Questions) Excluded (Expired) Exc…" at bounding box center [877, 335] width 144 height 28
click at [805, 321] on select "Choose an option... Pending Applied Excluded (Questions) Excluded (Expired) Exc…" at bounding box center [877, 335] width 144 height 28
click at [578, 461] on div "Jr Developer (Python/SQL) - Financial Services" at bounding box center [647, 457] width 253 height 17
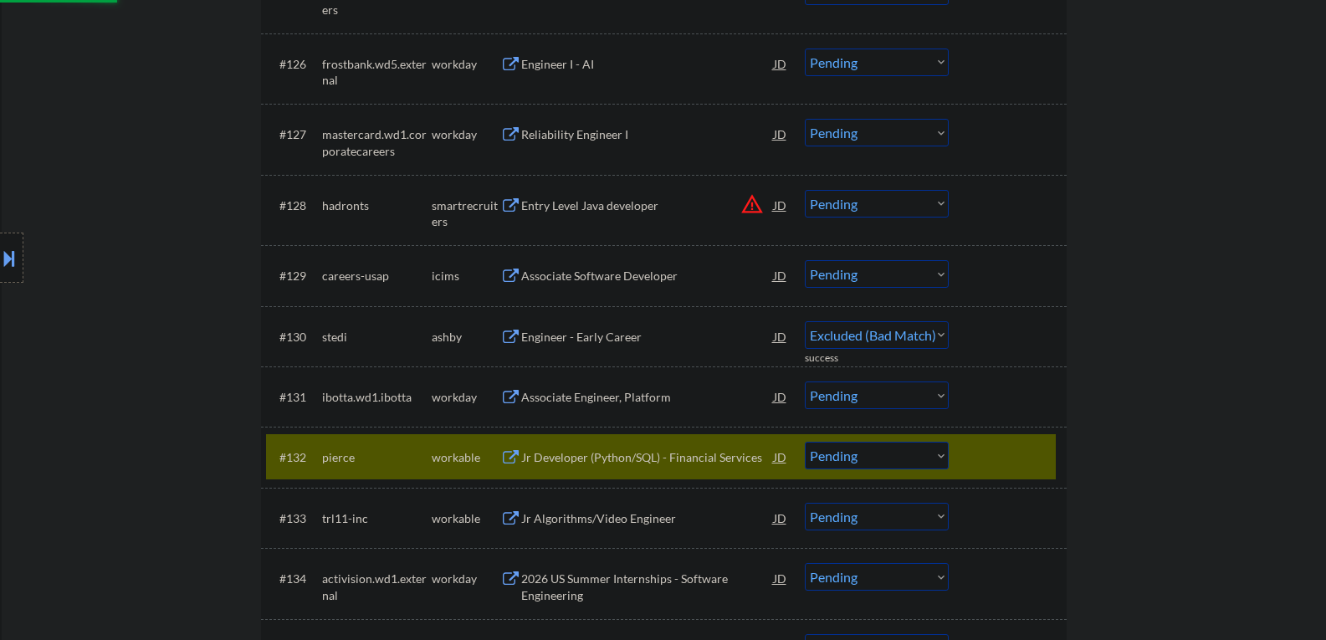
select select ""pending""
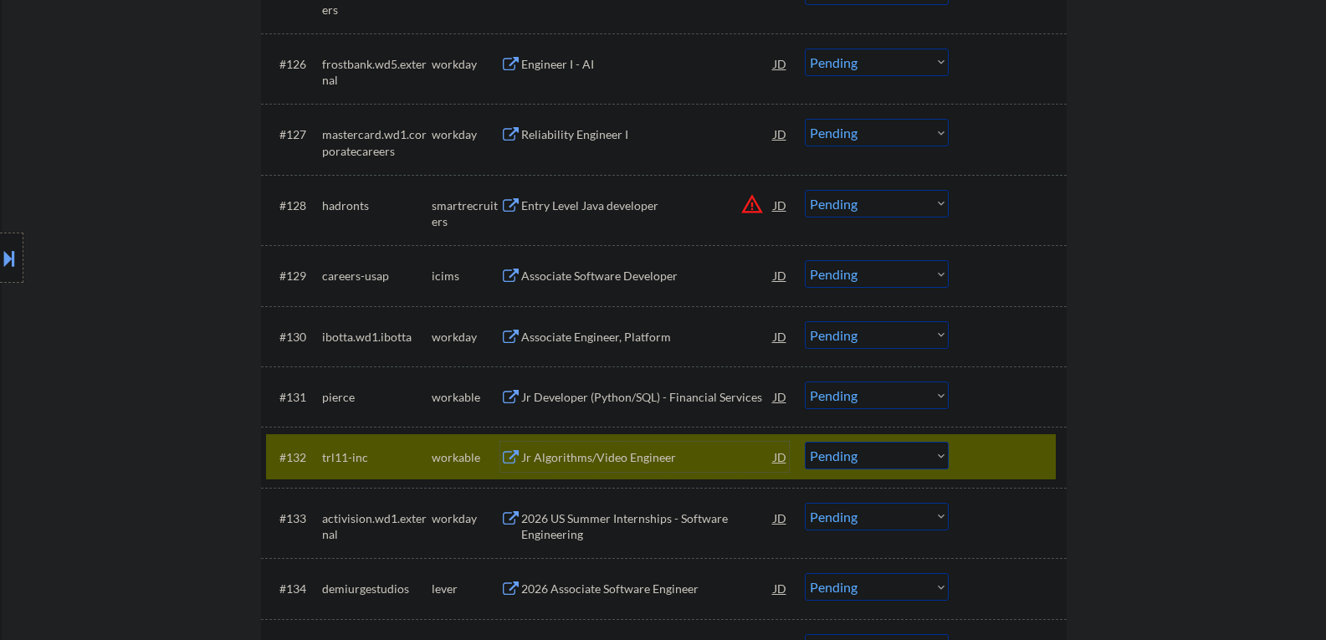
click at [830, 457] on select "Choose an option... Pending Applied Excluded (Questions) Excluded (Expired) Exc…" at bounding box center [877, 456] width 144 height 28
click at [981, 459] on div at bounding box center [1010, 457] width 74 height 30
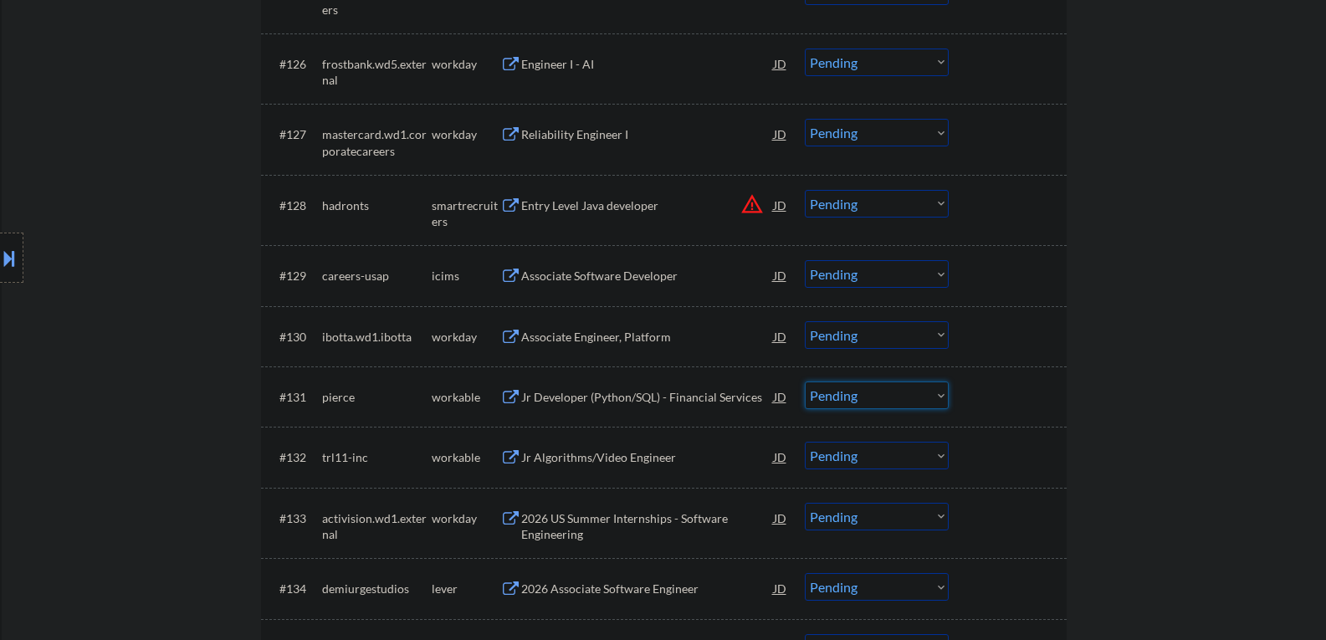
click at [877, 402] on select "Choose an option... Pending Applied Excluded (Questions) Excluded (Expired) Exc…" at bounding box center [877, 396] width 144 height 28
click at [805, 382] on select "Choose an option... Pending Applied Excluded (Questions) Excluded (Expired) Exc…" at bounding box center [877, 396] width 144 height 28
click at [579, 454] on div "Jr Algorithms/Video Engineer" at bounding box center [647, 457] width 253 height 17
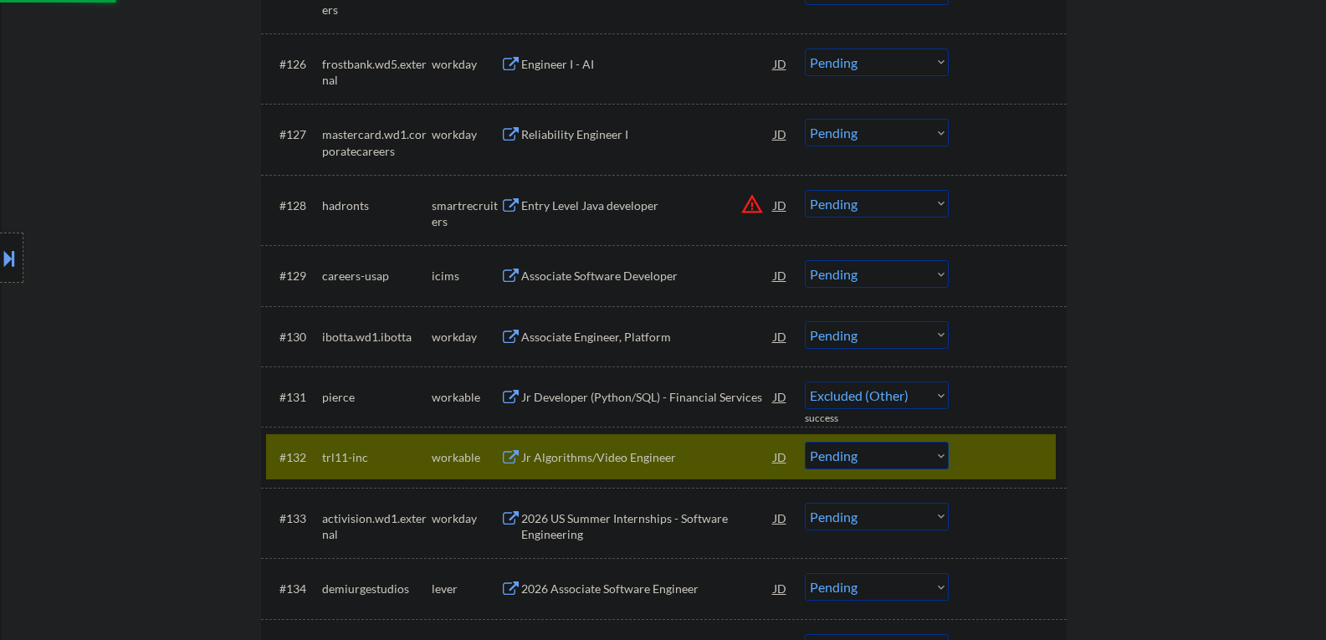
select select ""pending""
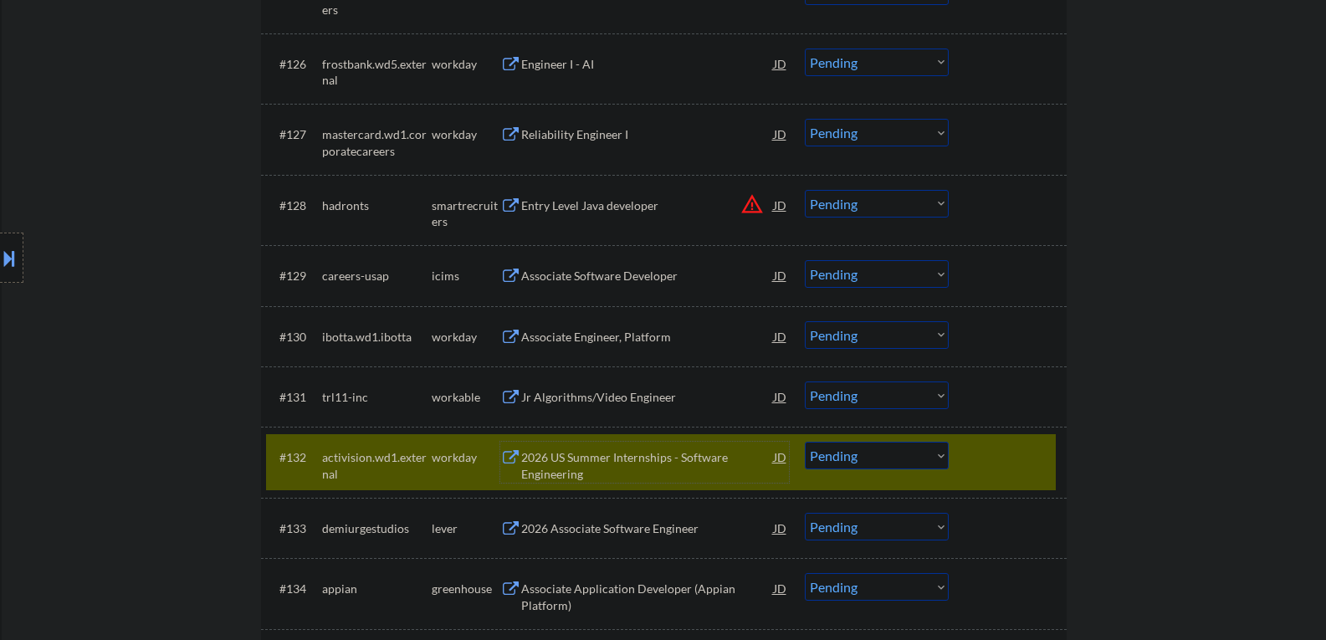
click at [879, 456] on select "Choose an option... Pending Applied Excluded (Questions) Excluded (Expired) Exc…" at bounding box center [877, 456] width 144 height 28
click at [805, 442] on select "Choose an option... Pending Applied Excluded (Questions) Excluded (Expired) Exc…" at bounding box center [877, 456] width 144 height 28
click at [989, 465] on div at bounding box center [1010, 457] width 74 height 30
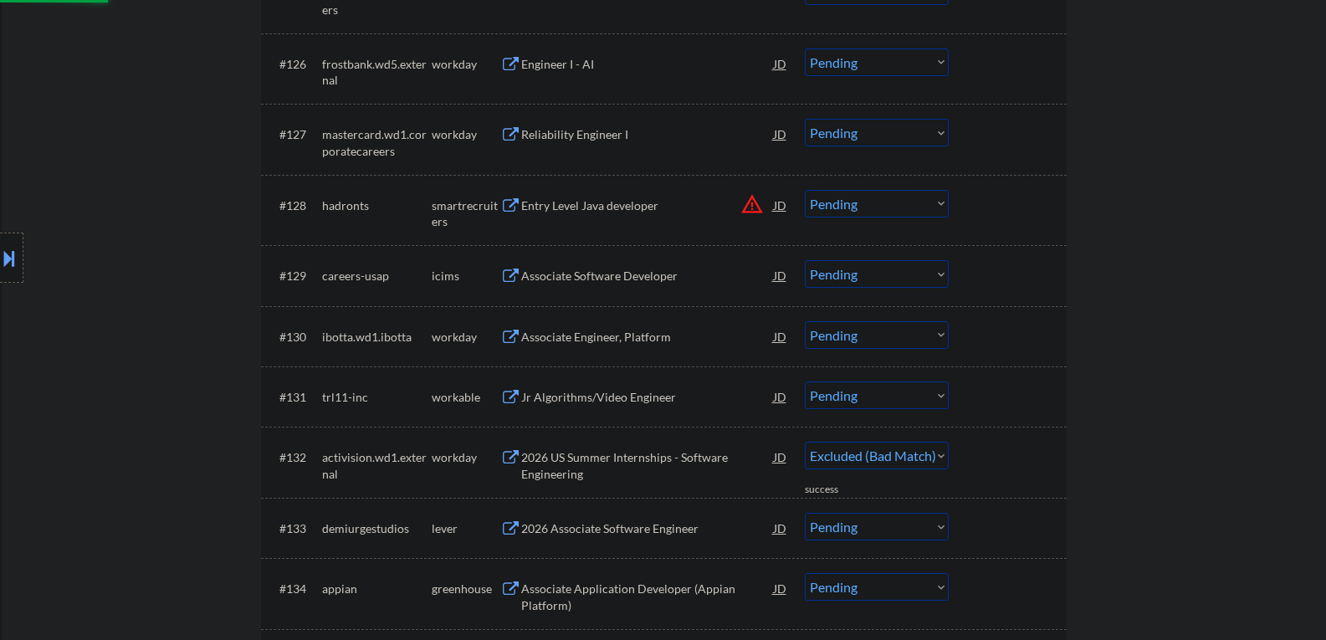
select select ""pending""
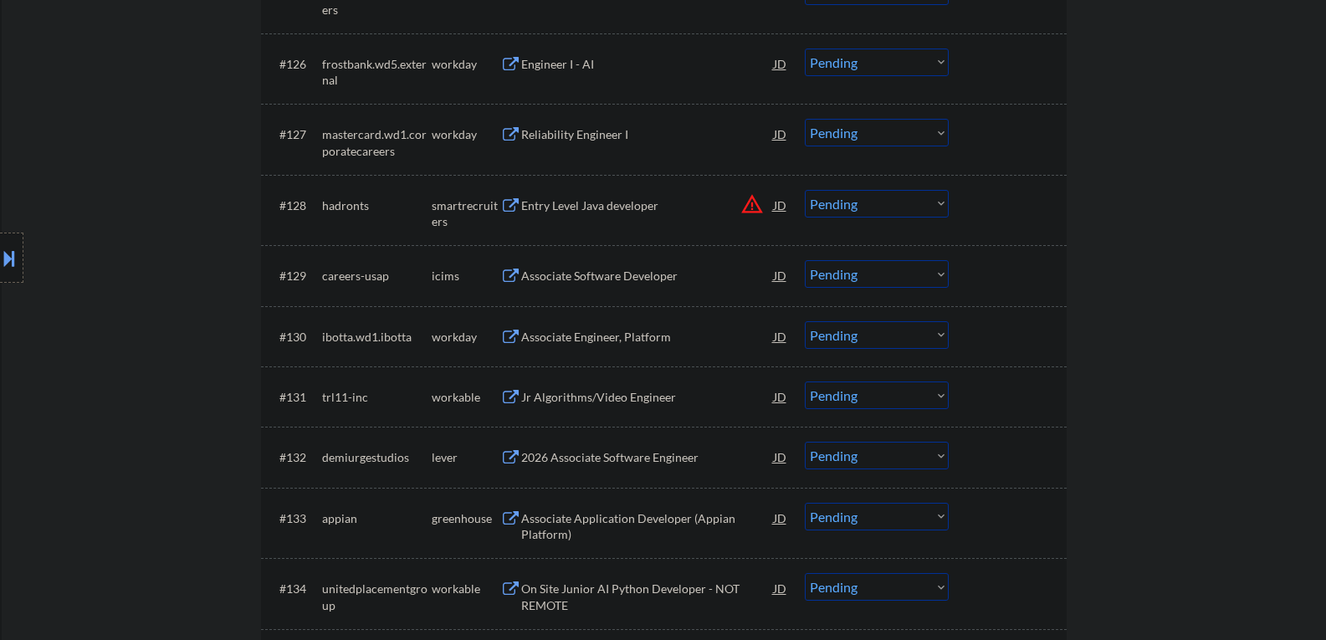
click at [830, 397] on select "Choose an option... Pending Applied Excluded (Questions) Excluded (Expired) Exc…" at bounding box center [877, 396] width 144 height 28
click at [805, 382] on select "Choose an option... Pending Applied Excluded (Questions) Excluded (Expired) Exc…" at bounding box center [877, 396] width 144 height 28
click at [616, 453] on div "2026 Associate Software Engineer" at bounding box center [647, 457] width 253 height 17
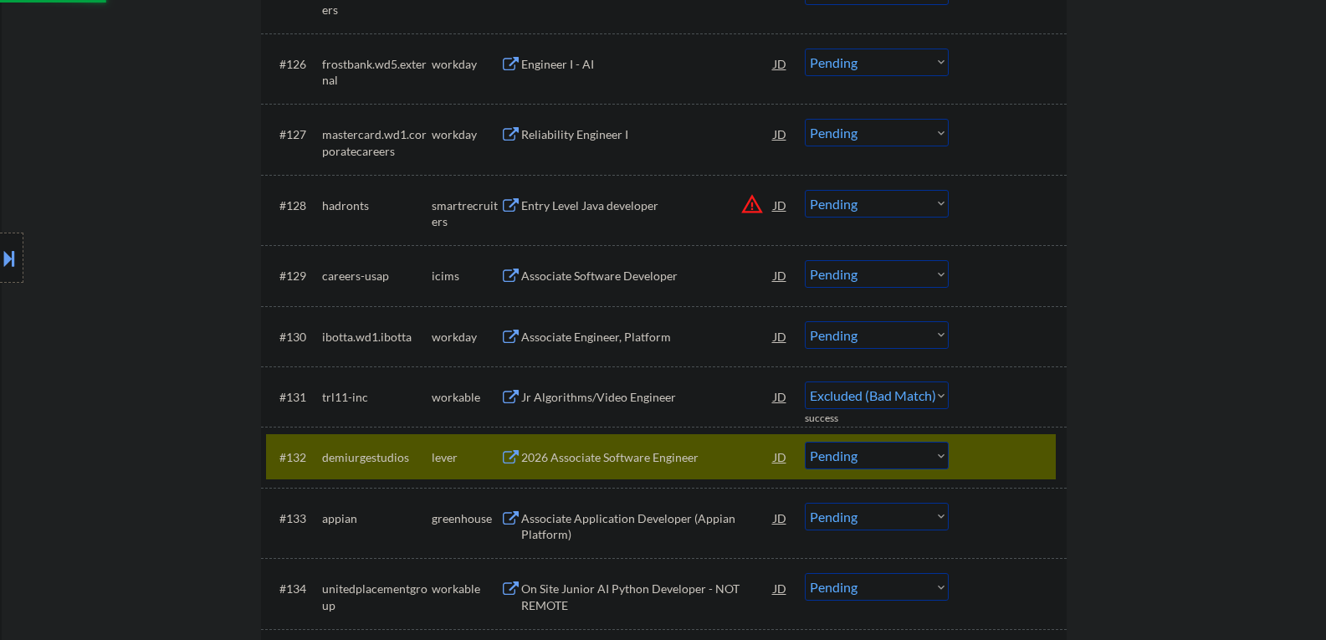
select select ""pending""
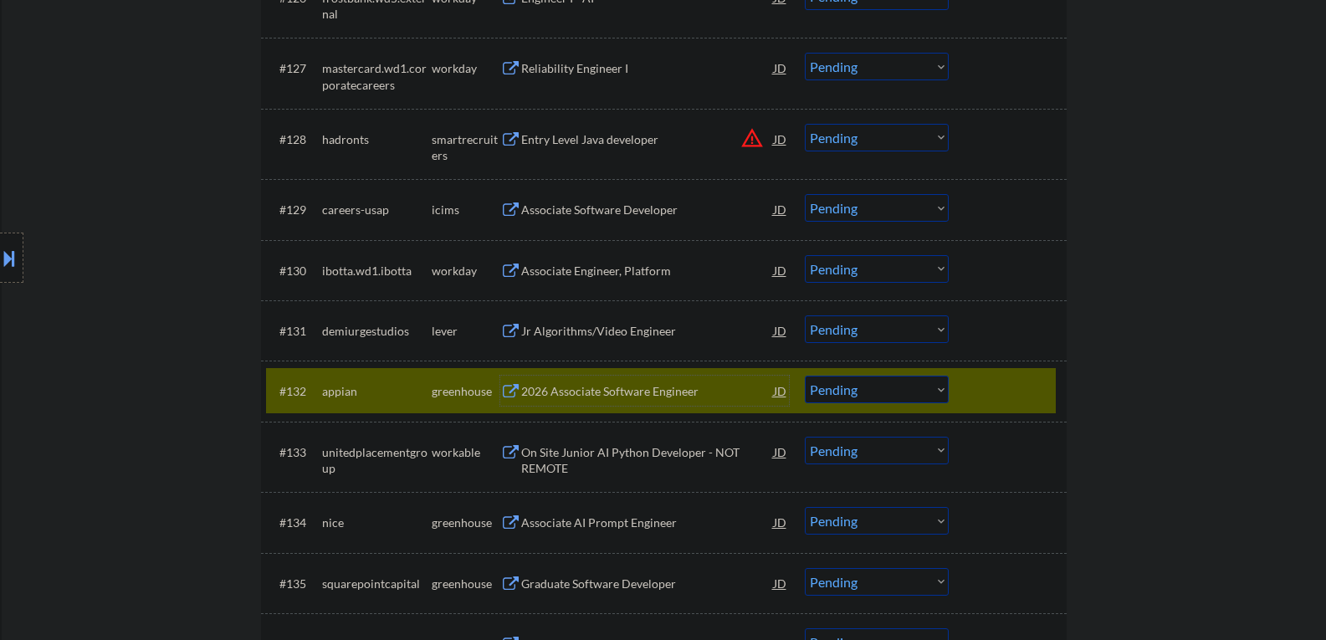
scroll to position [2343, 0]
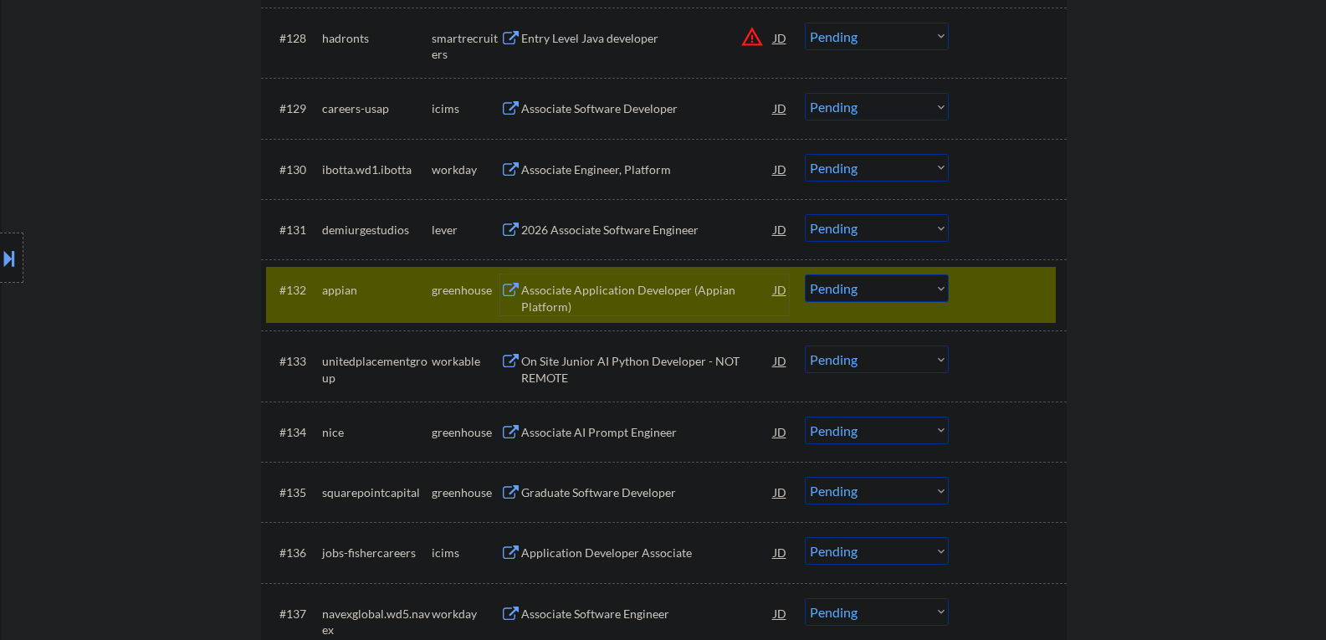
click at [556, 370] on div "On Site Junior AI Python Developer - NOT REMOTE" at bounding box center [647, 369] width 253 height 33
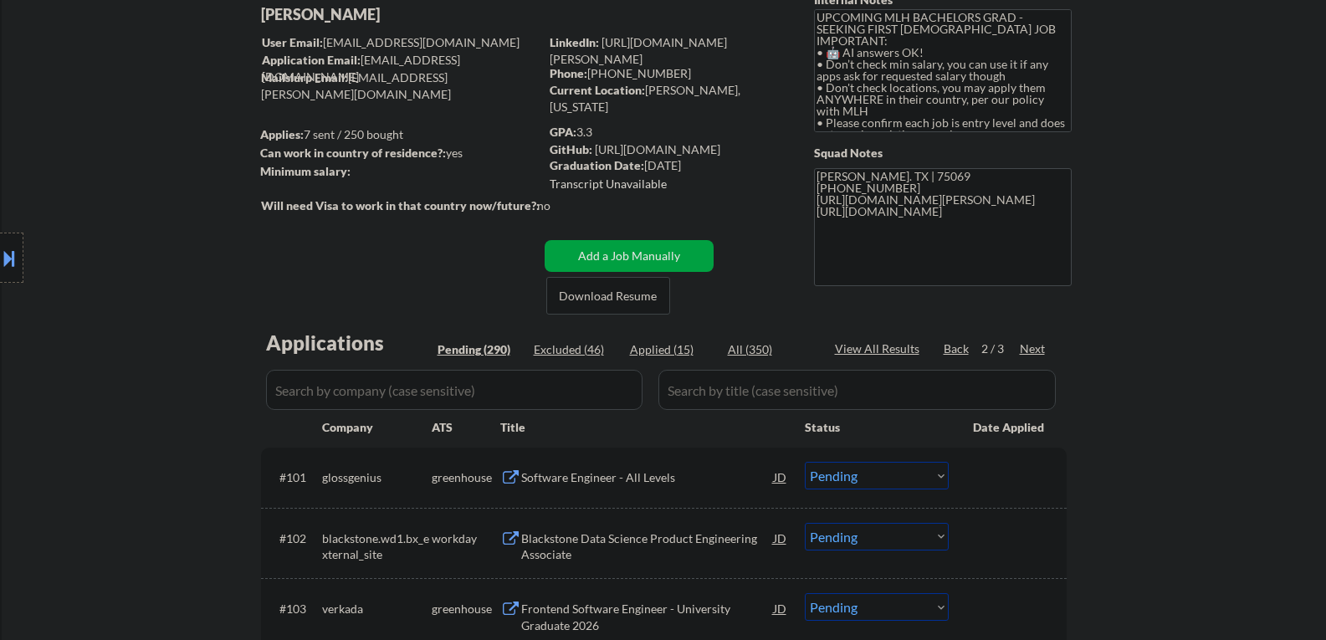
scroll to position [0, 0]
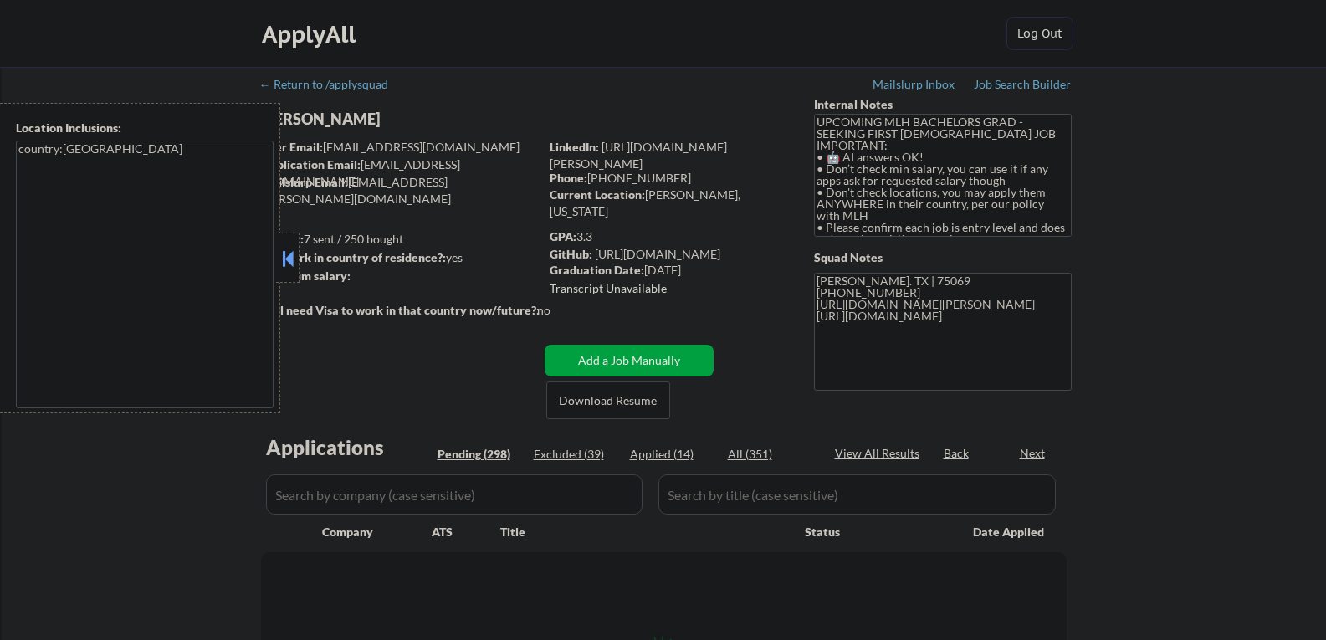
select select ""pending""
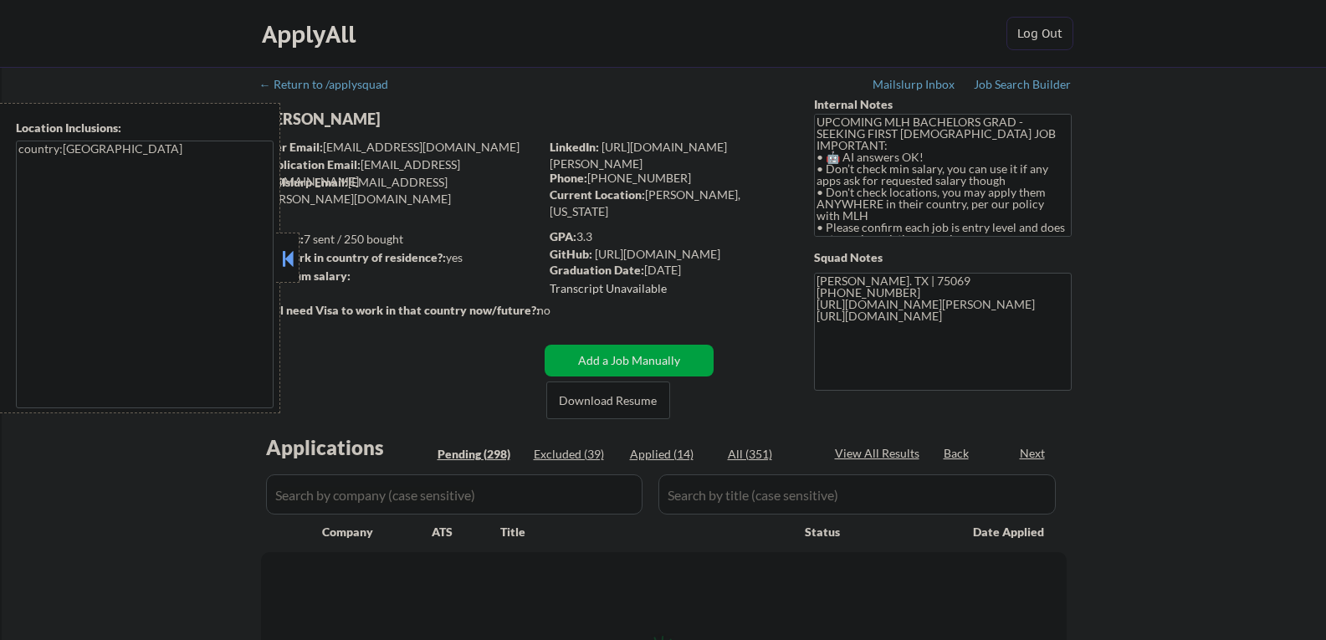
select select ""pending""
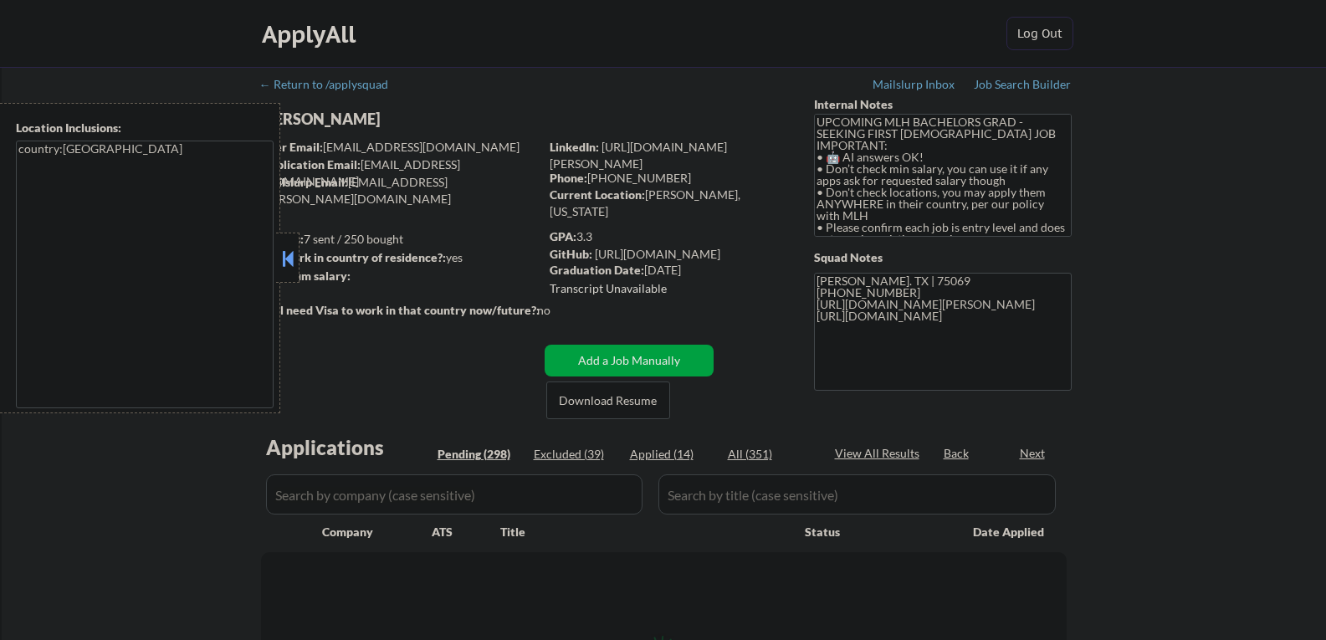
select select ""pending""
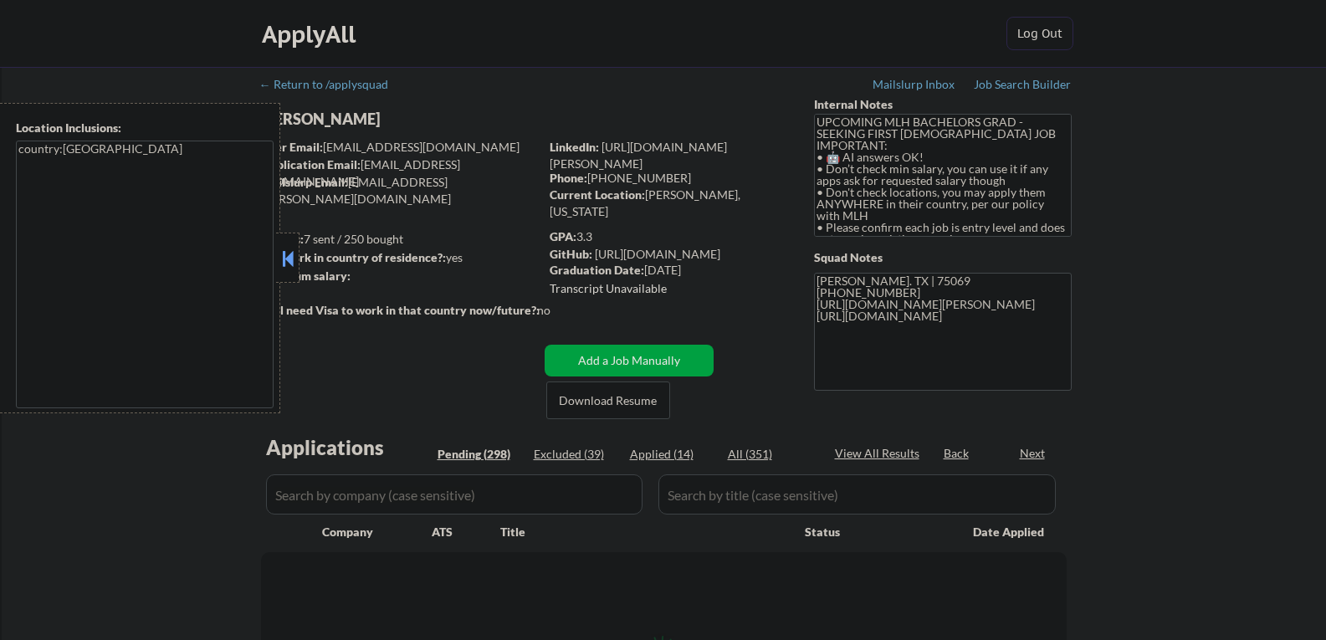
select select ""pending""
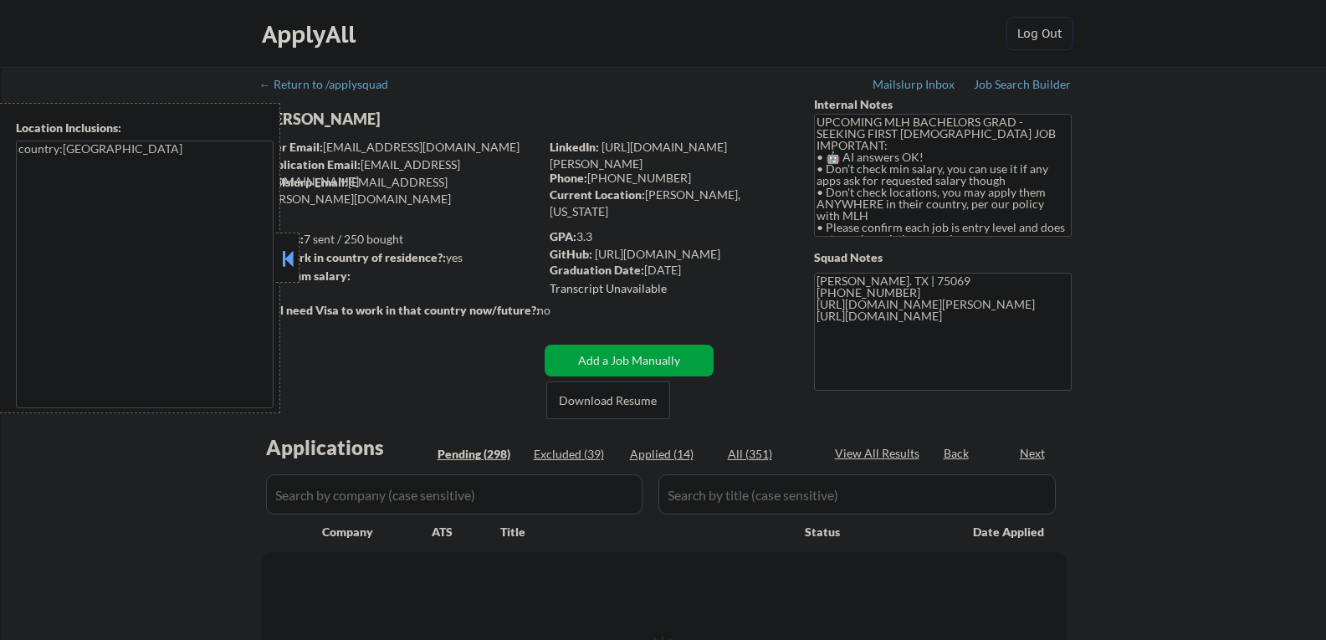
select select ""pending""
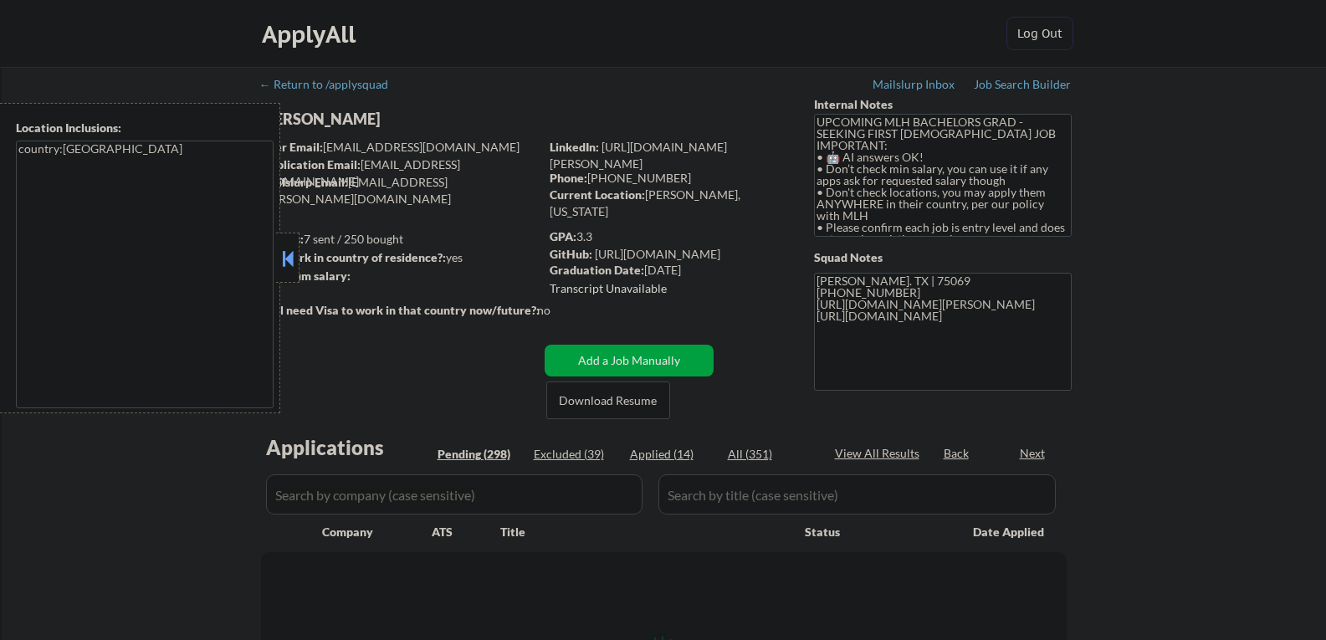
select select ""pending""
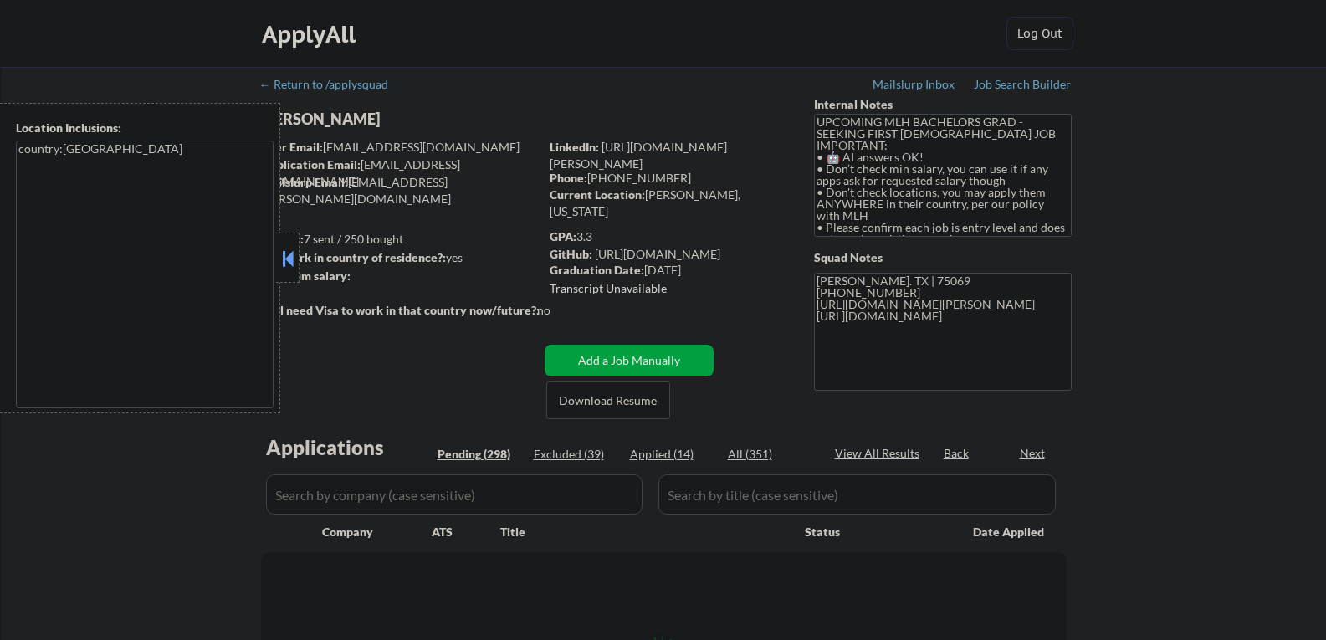
select select ""pending""
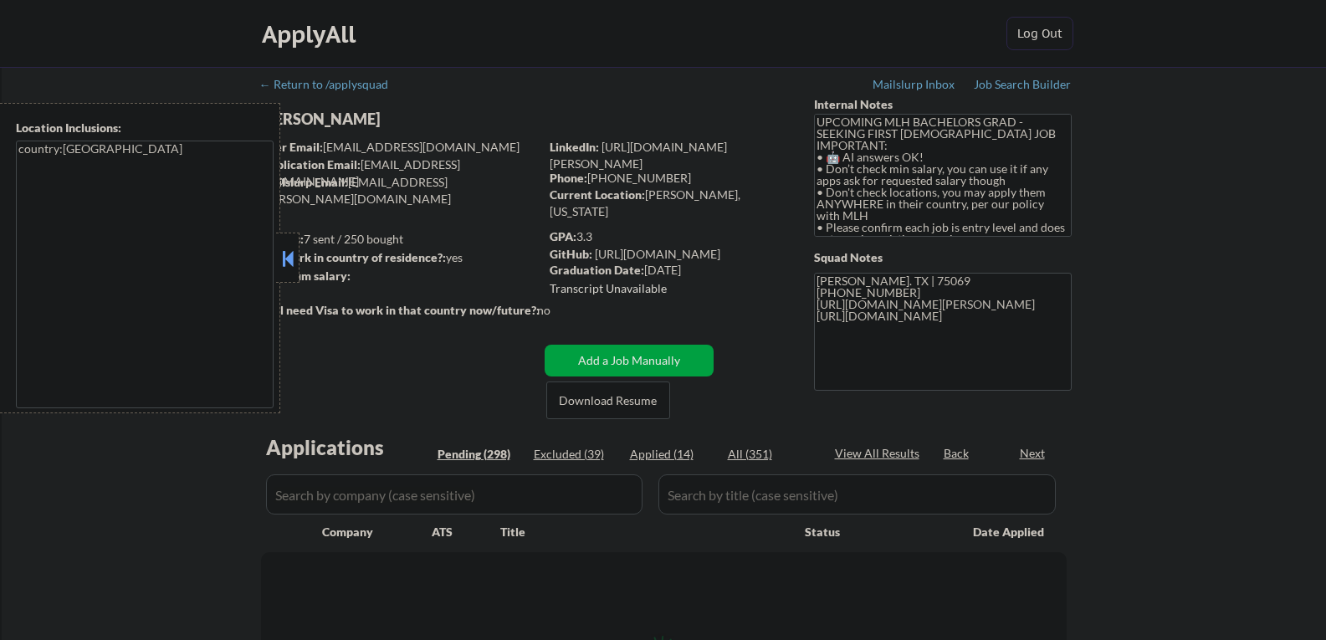
select select ""pending""
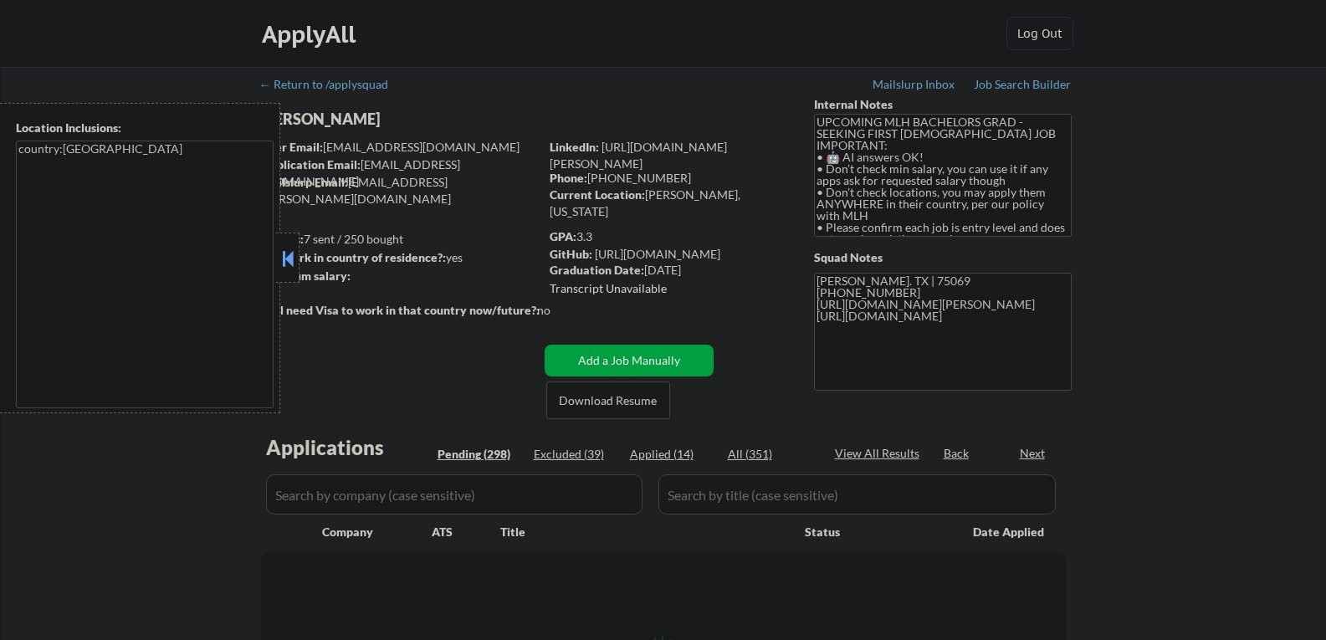
select select ""pending""
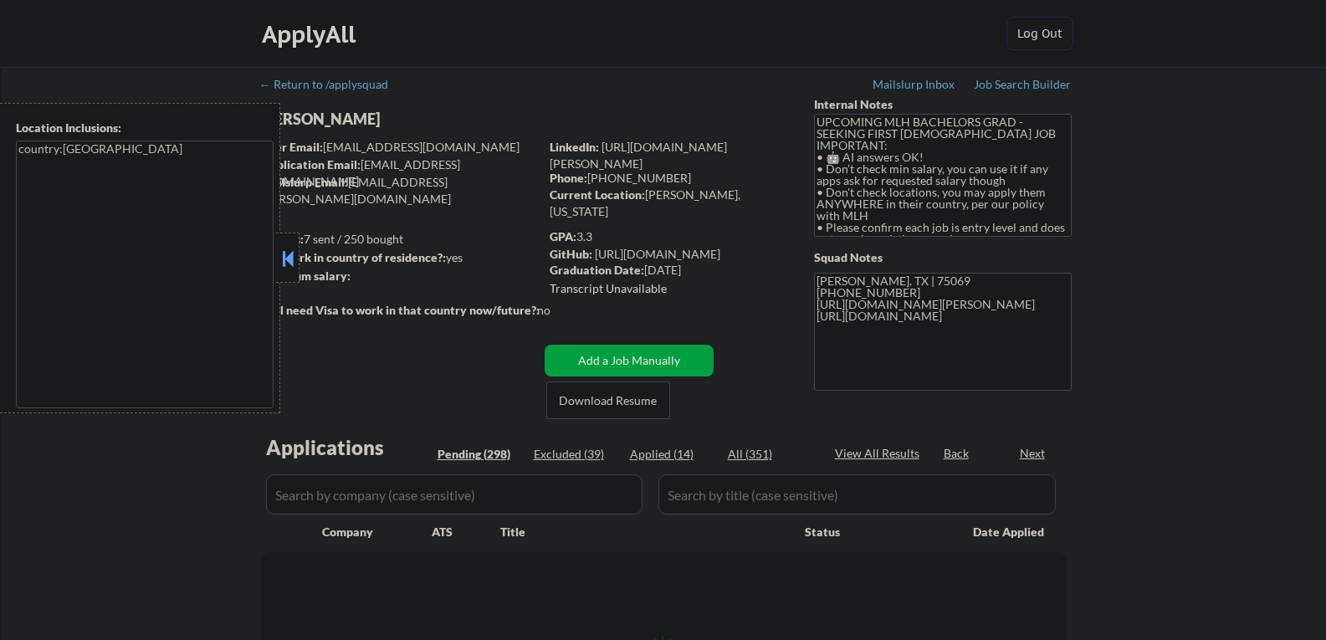
select select ""pending""
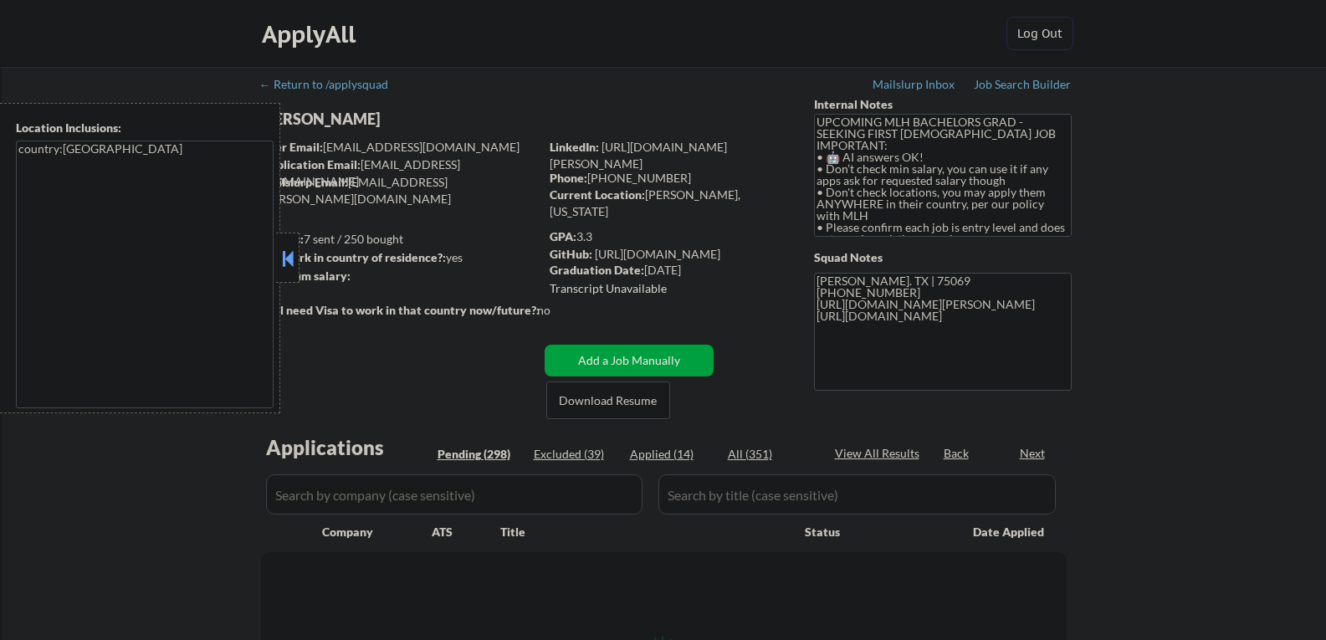
select select ""pending""
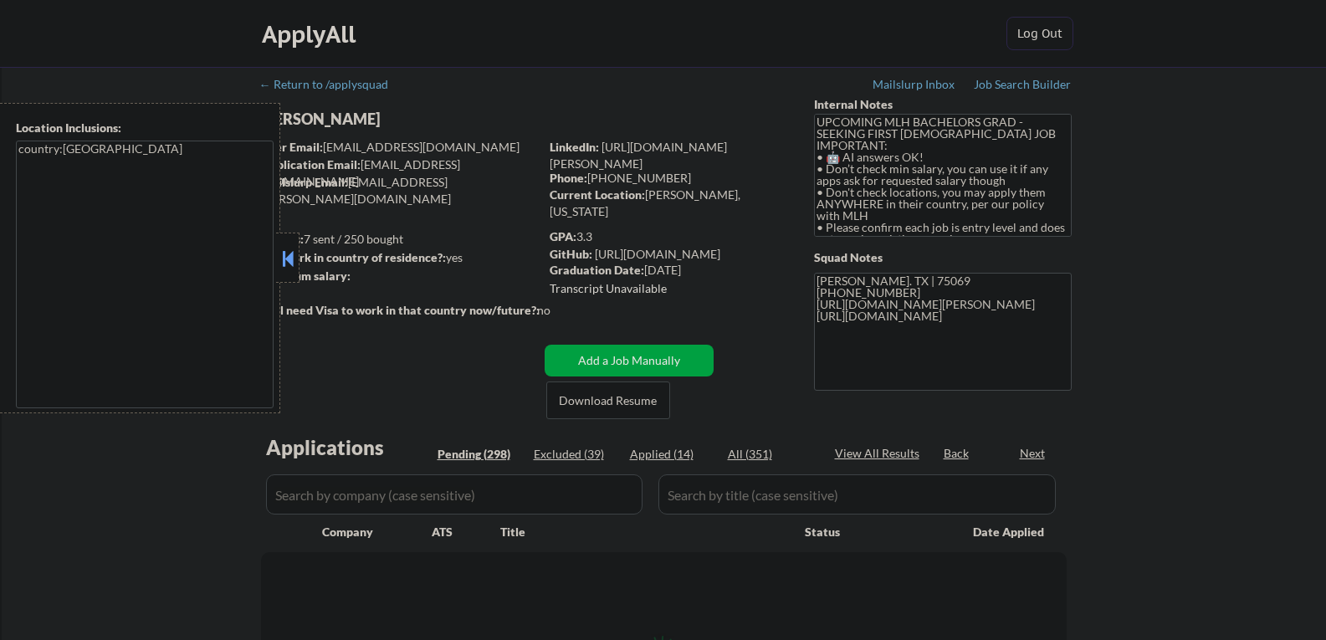
select select ""pending""
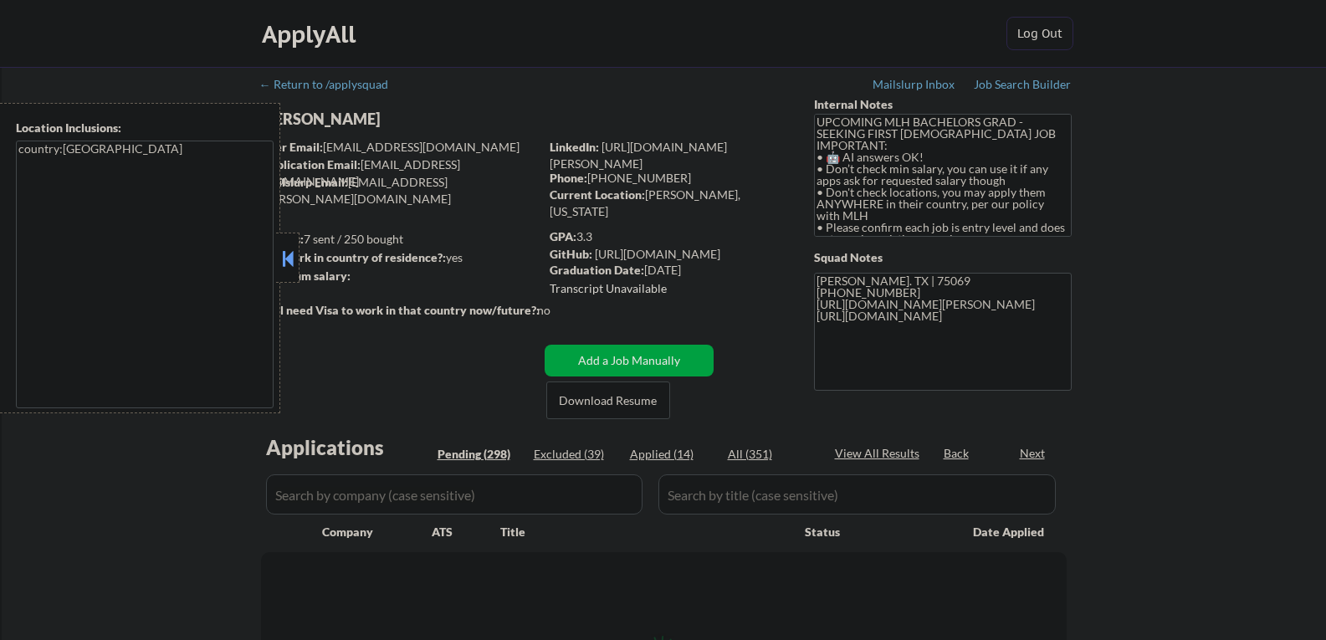
select select ""pending""
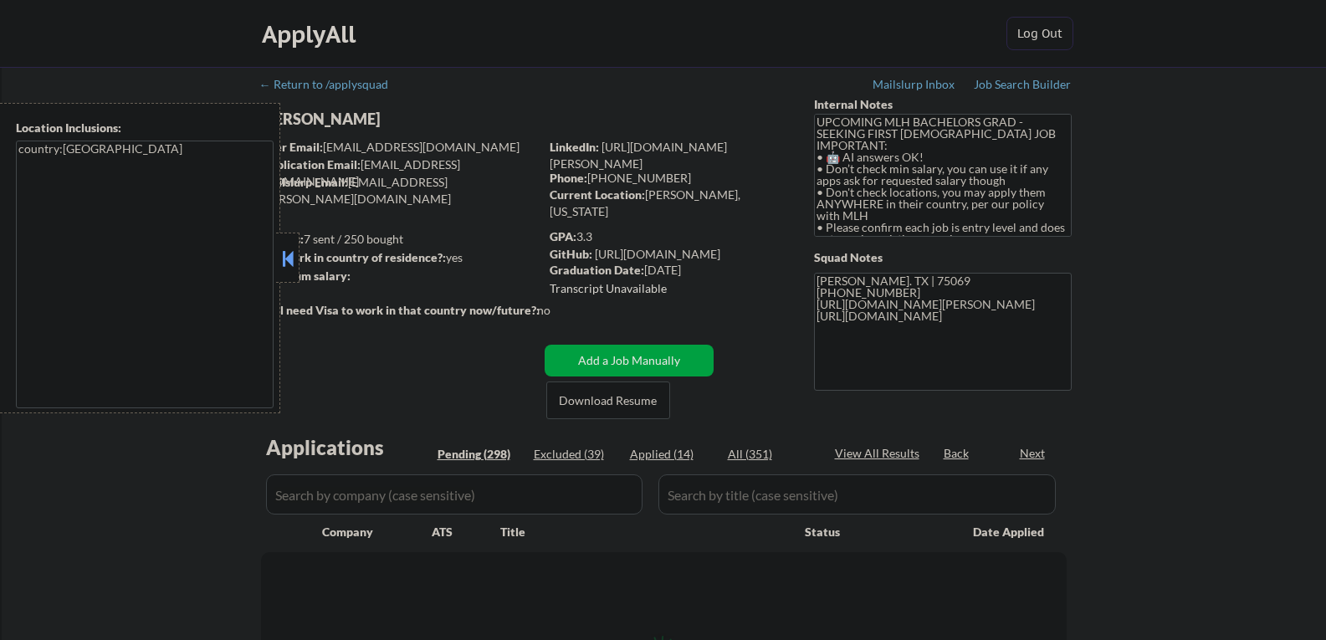
select select ""pending""
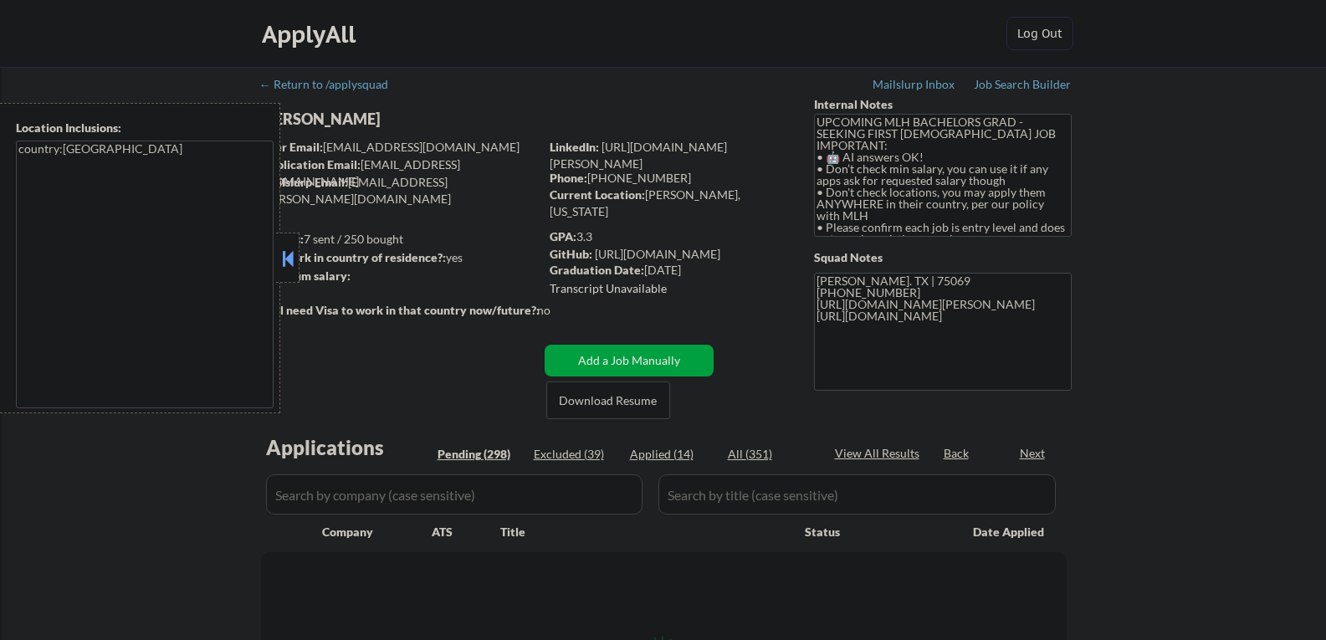
select select ""pending""
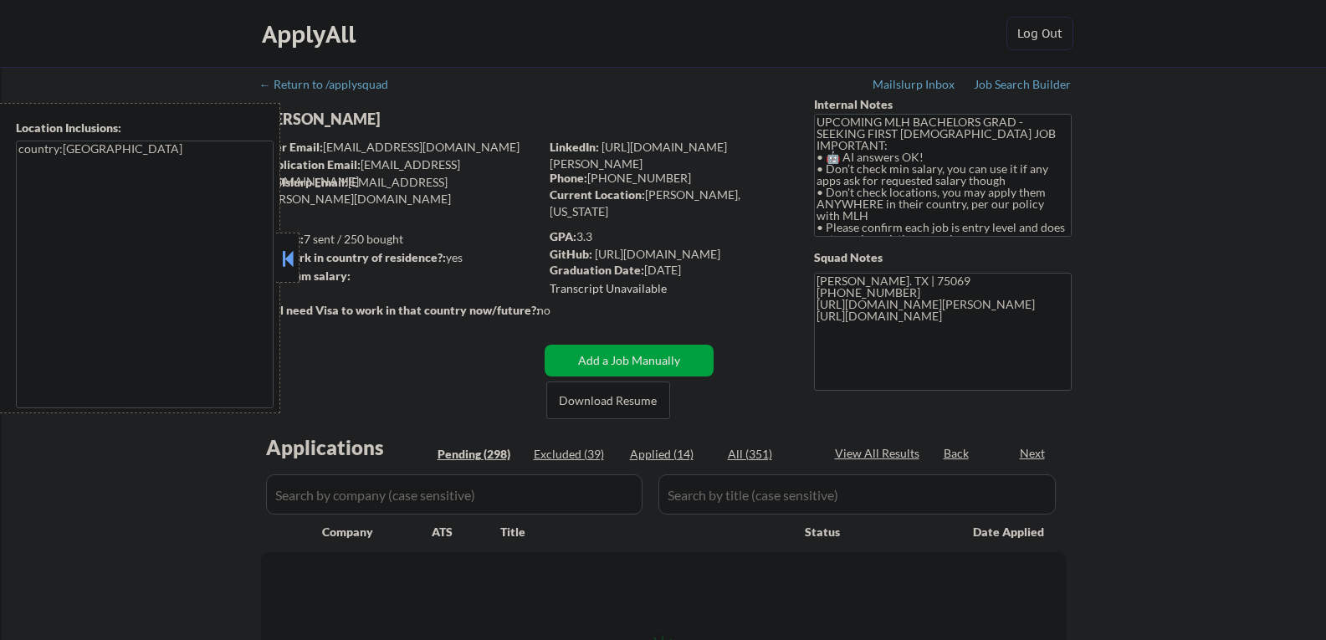
select select ""pending""
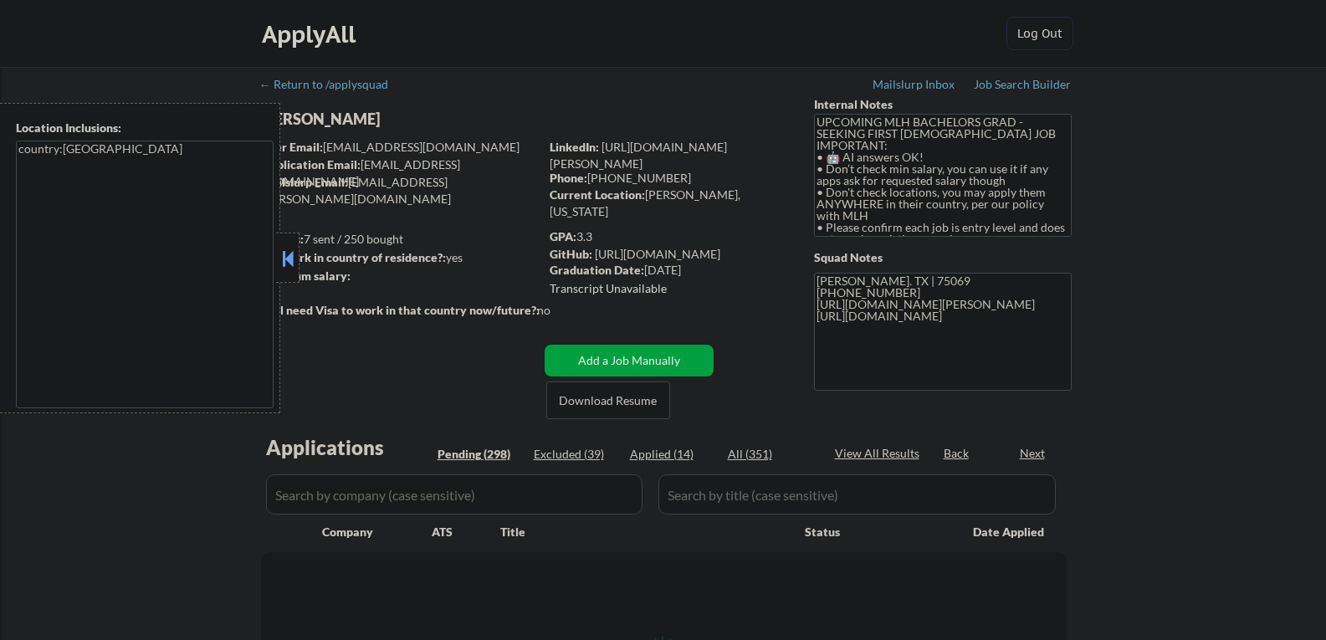
select select ""pending""
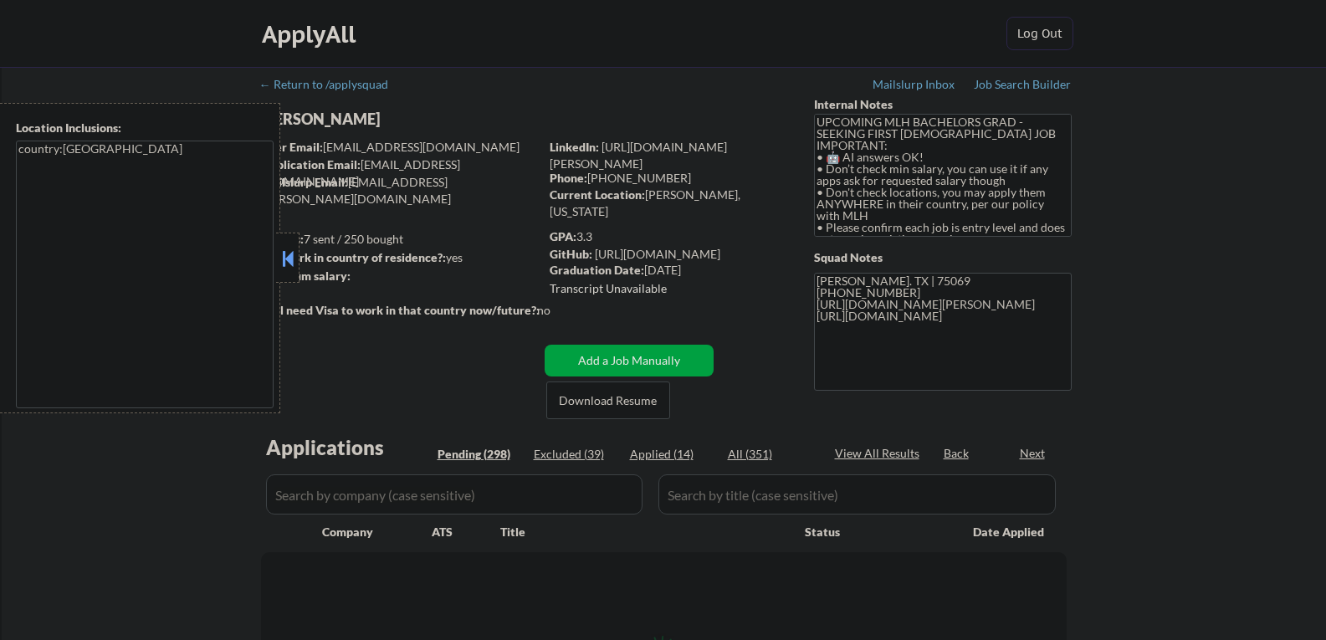
select select ""pending""
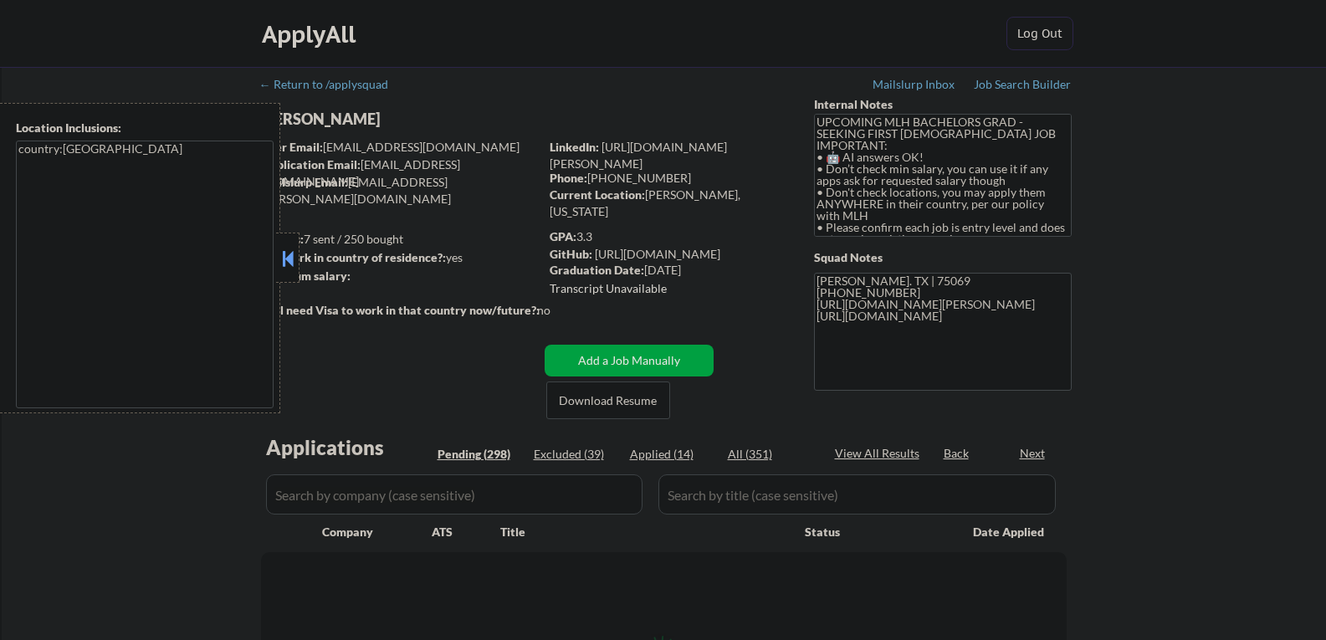
select select ""pending""
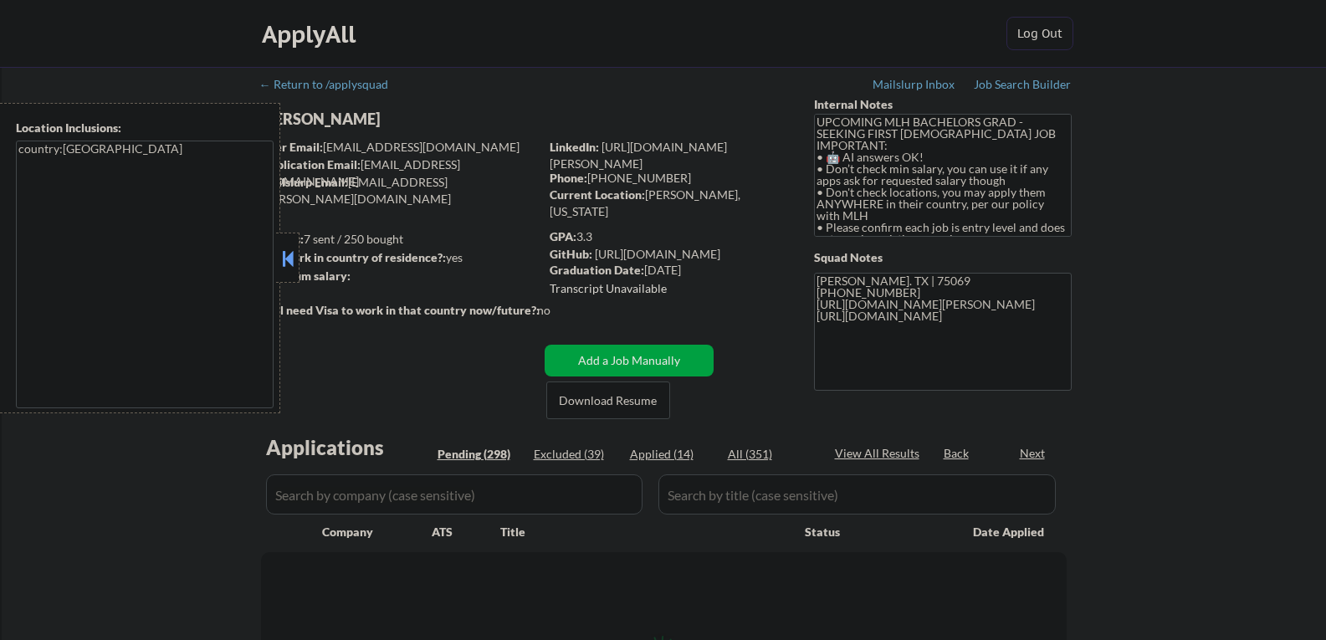
select select ""pending""
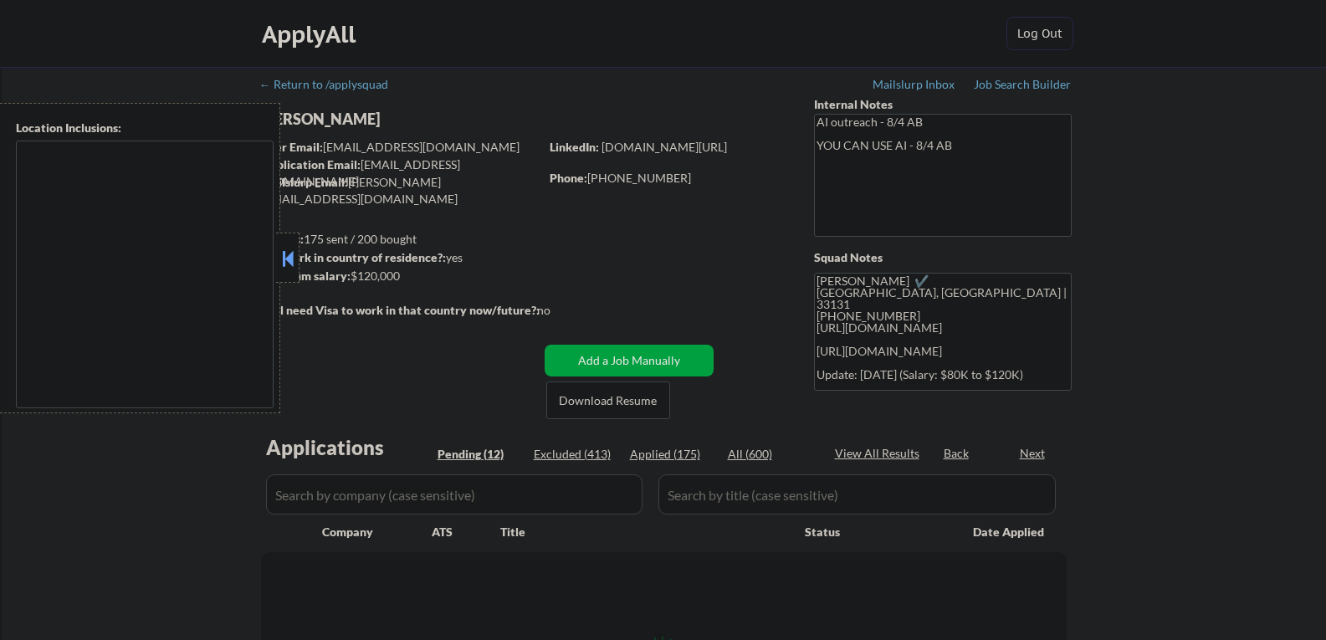
select select ""pending""
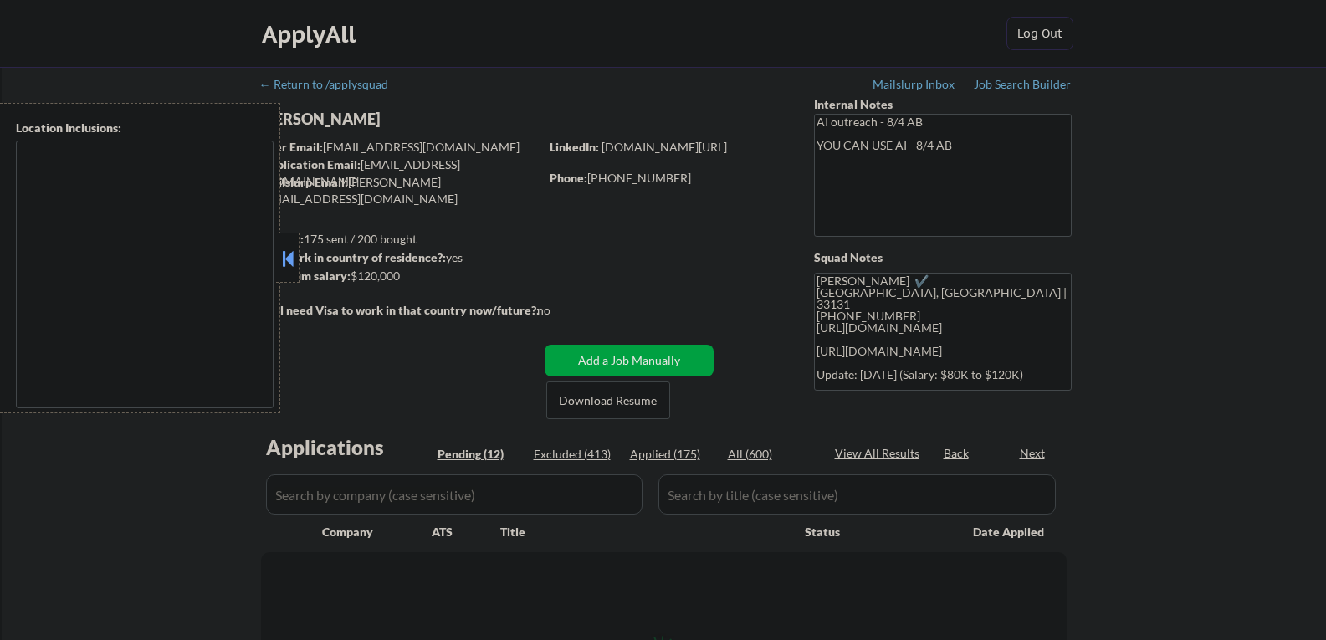
select select ""pending""
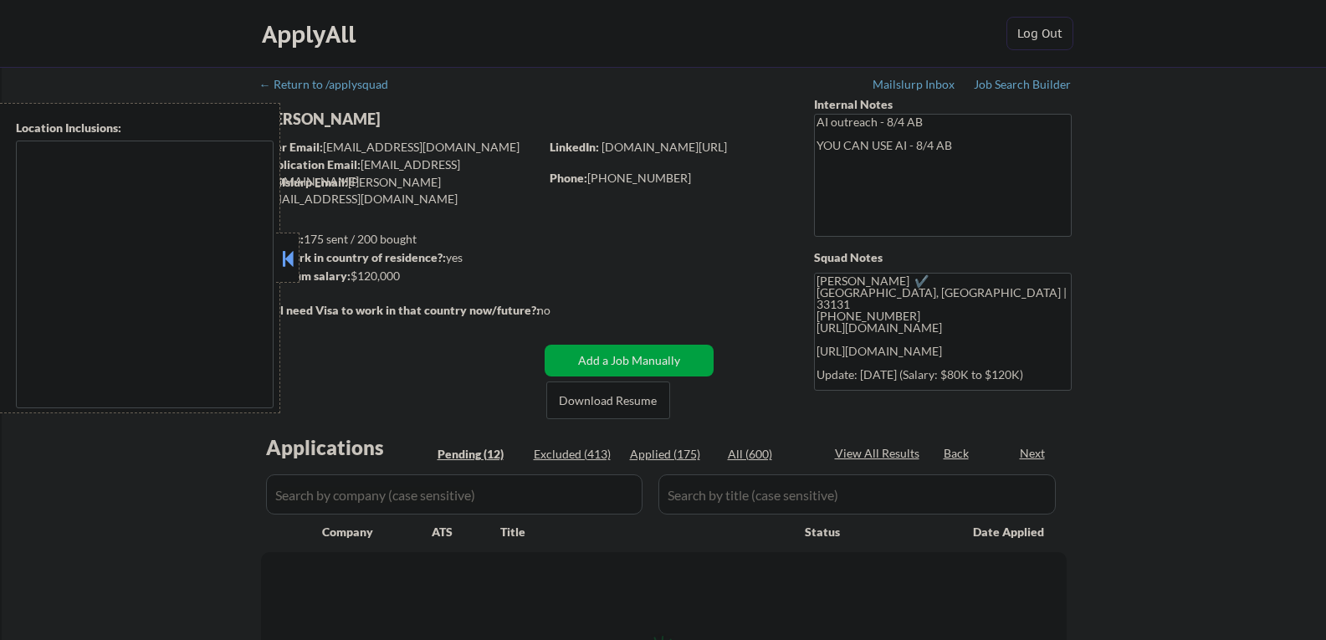
select select ""pending""
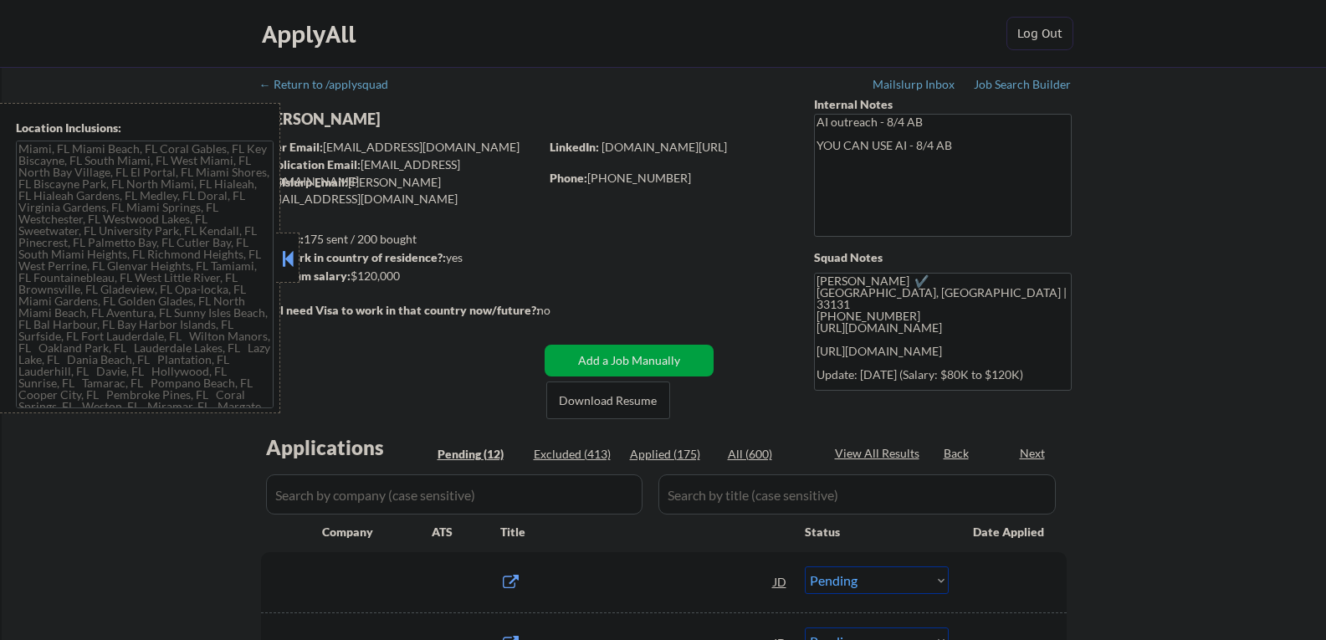
type textarea "[GEOGRAPHIC_DATA], [GEOGRAPHIC_DATA] [GEOGRAPHIC_DATA], [GEOGRAPHIC_DATA] [GEOG…"
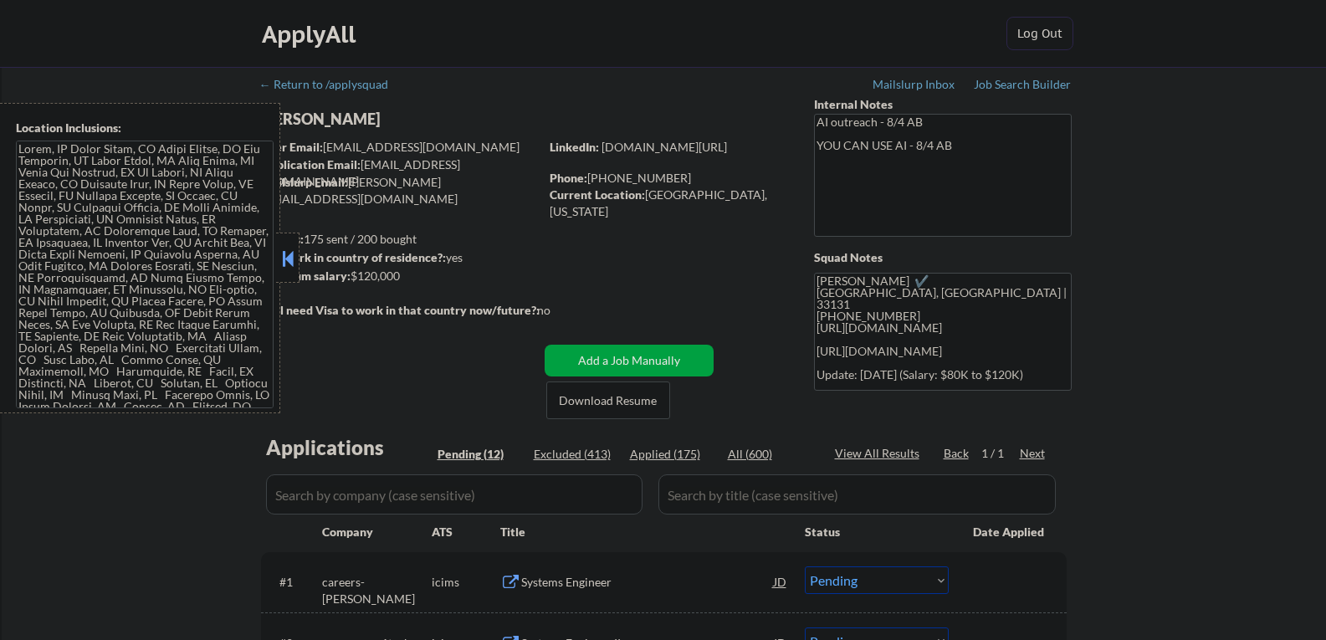
click at [296, 252] on button at bounding box center [288, 258] width 18 height 25
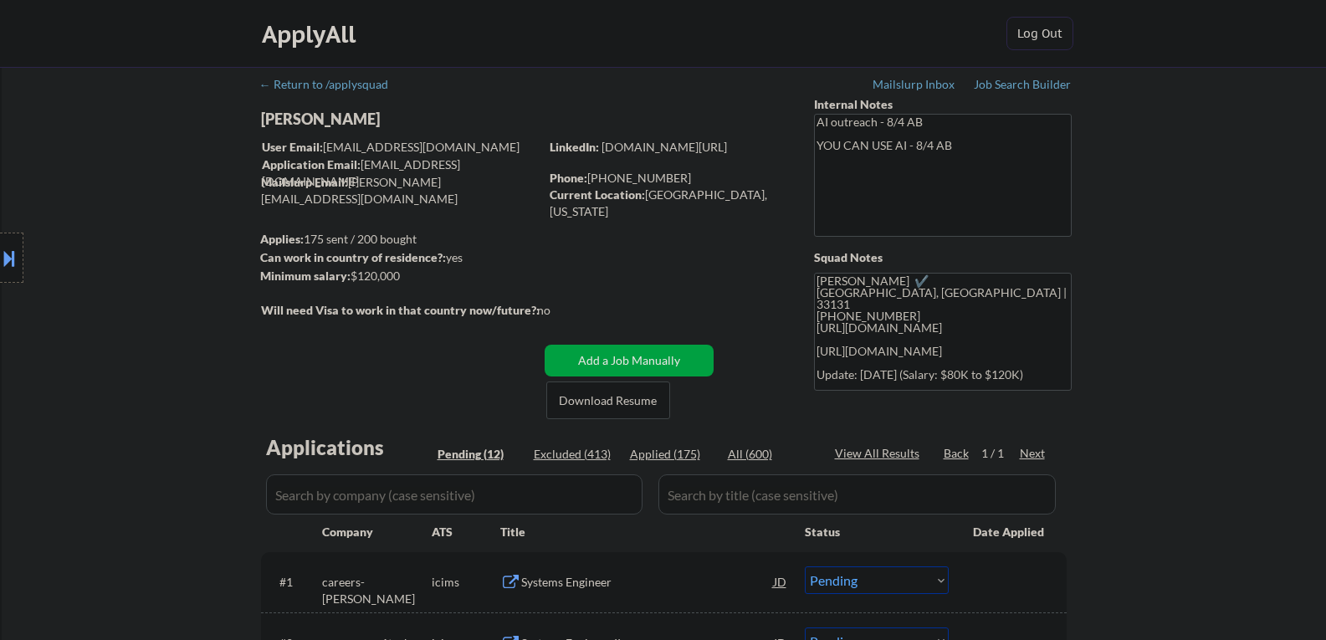
click at [342, 118] on div "[PERSON_NAME]" at bounding box center [433, 119] width 344 height 21
copy div "[PERSON_NAME]"
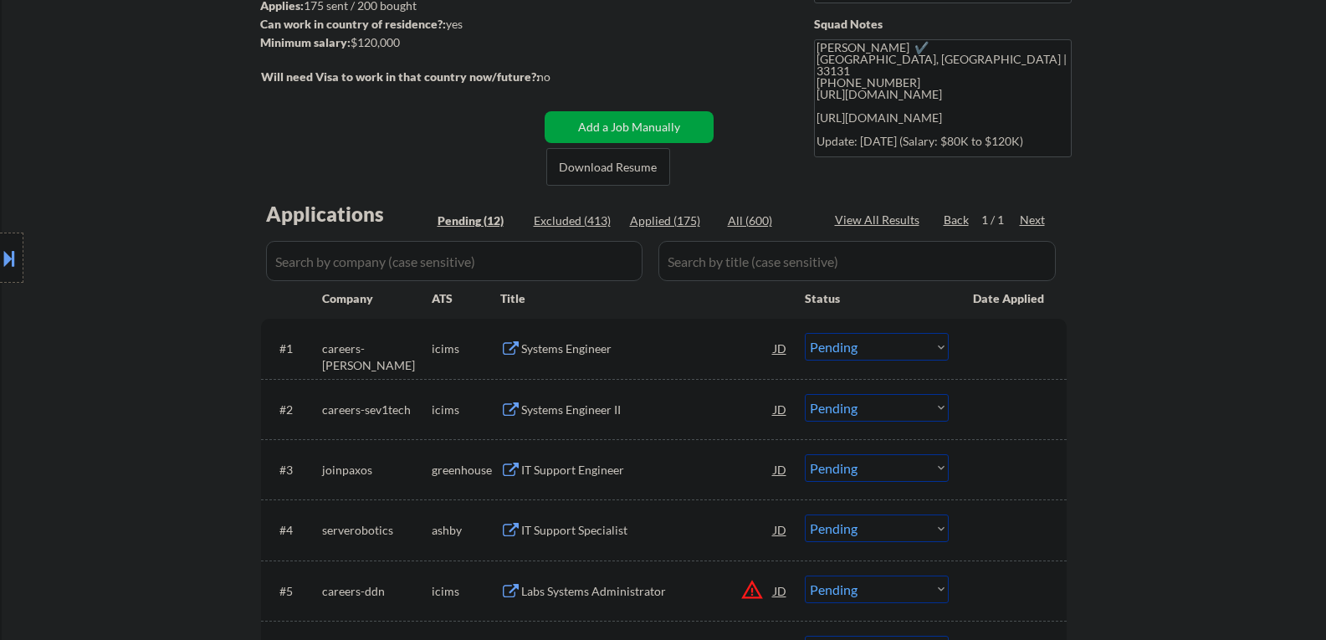
scroll to position [335, 0]
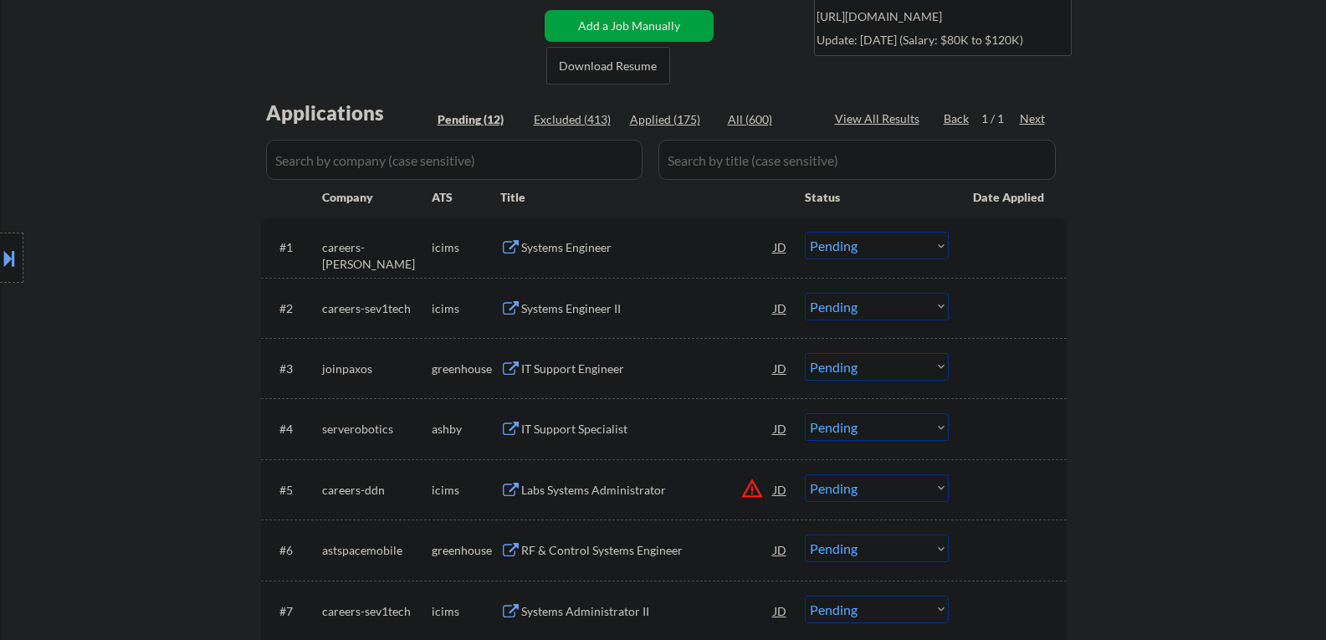
click at [552, 368] on div "IT Support Engineer" at bounding box center [647, 369] width 253 height 17
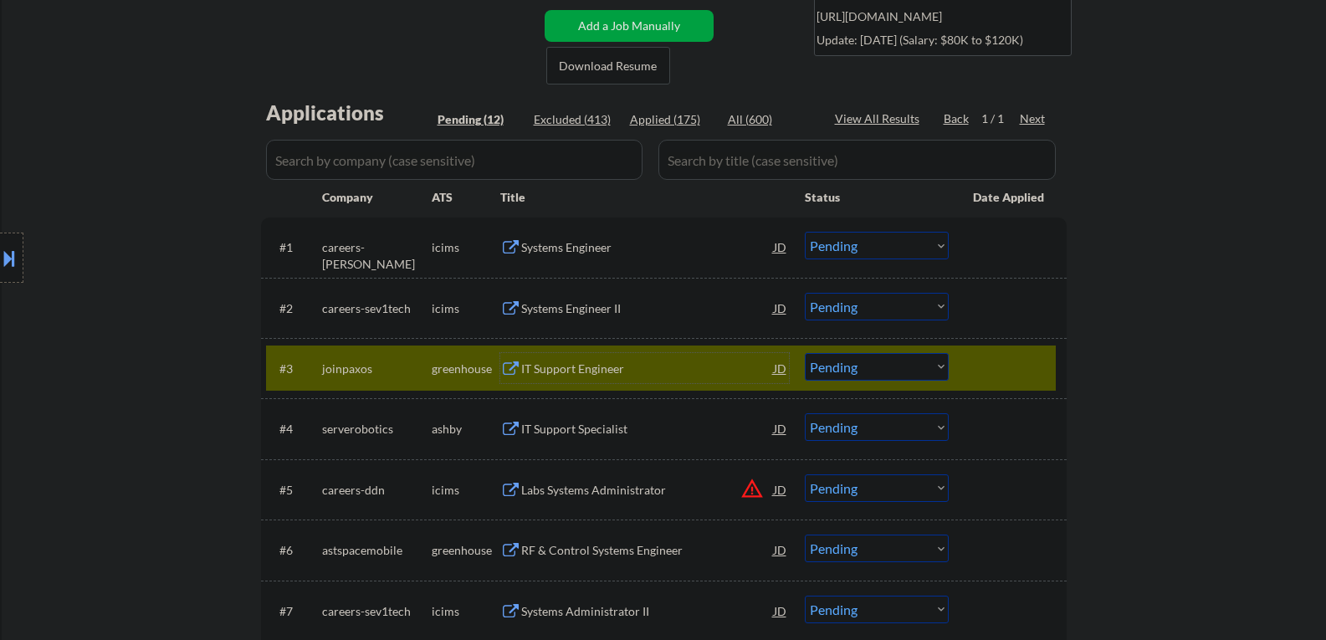
click at [566, 437] on div "IT Support Specialist" at bounding box center [647, 429] width 253 height 17
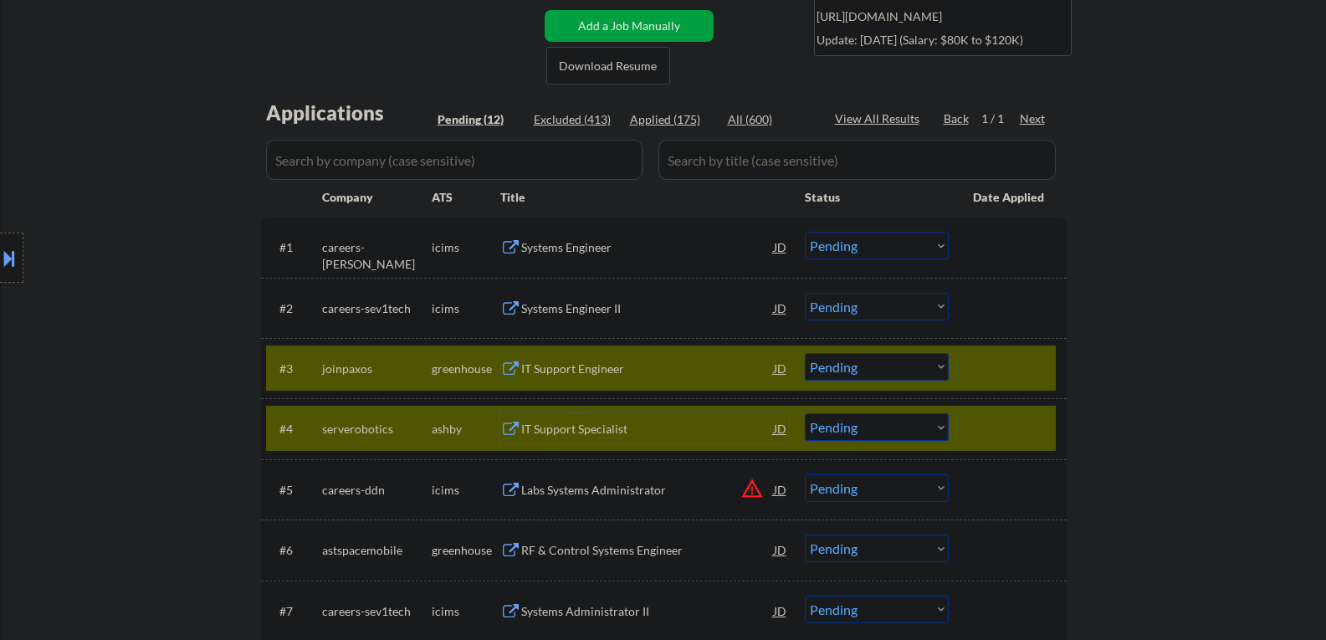
click at [991, 361] on div at bounding box center [1010, 368] width 74 height 30
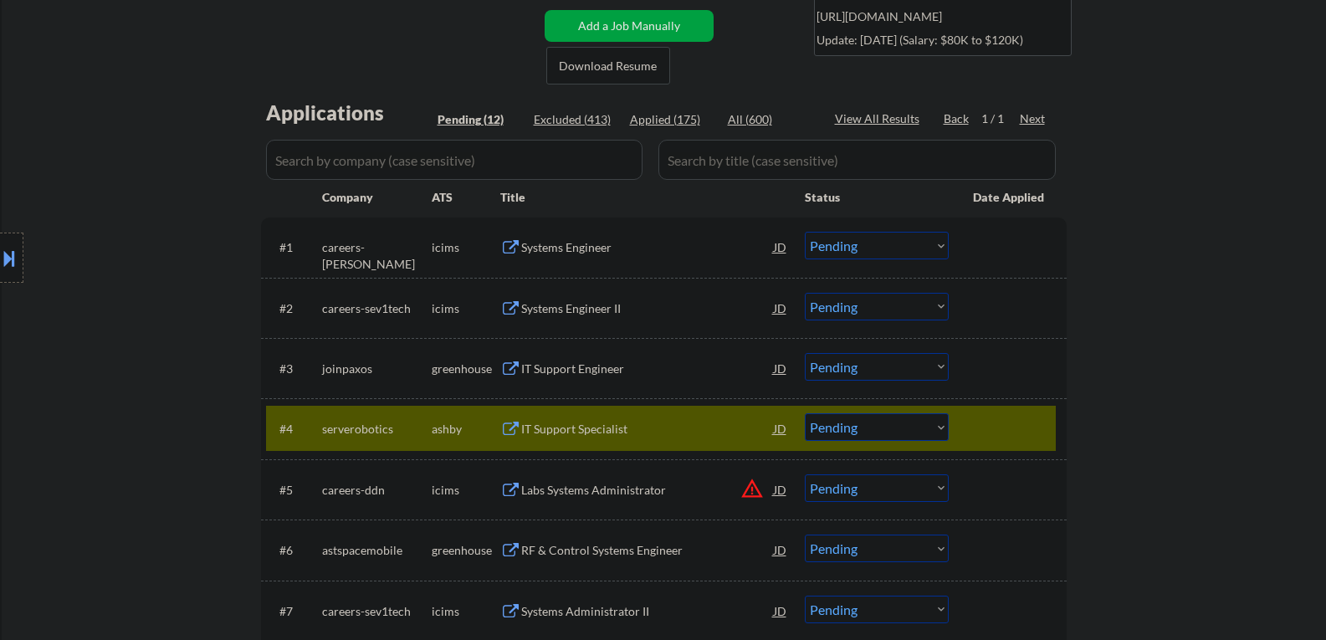
click at [838, 424] on select "Choose an option... Pending Applied Excluded (Questions) Excluded (Expired) Exc…" at bounding box center [877, 427] width 144 height 28
click at [805, 413] on select "Choose an option... Pending Applied Excluded (Questions) Excluded (Expired) Exc…" at bounding box center [877, 427] width 144 height 28
click at [524, 358] on div "IT Support Engineer" at bounding box center [647, 368] width 253 height 30
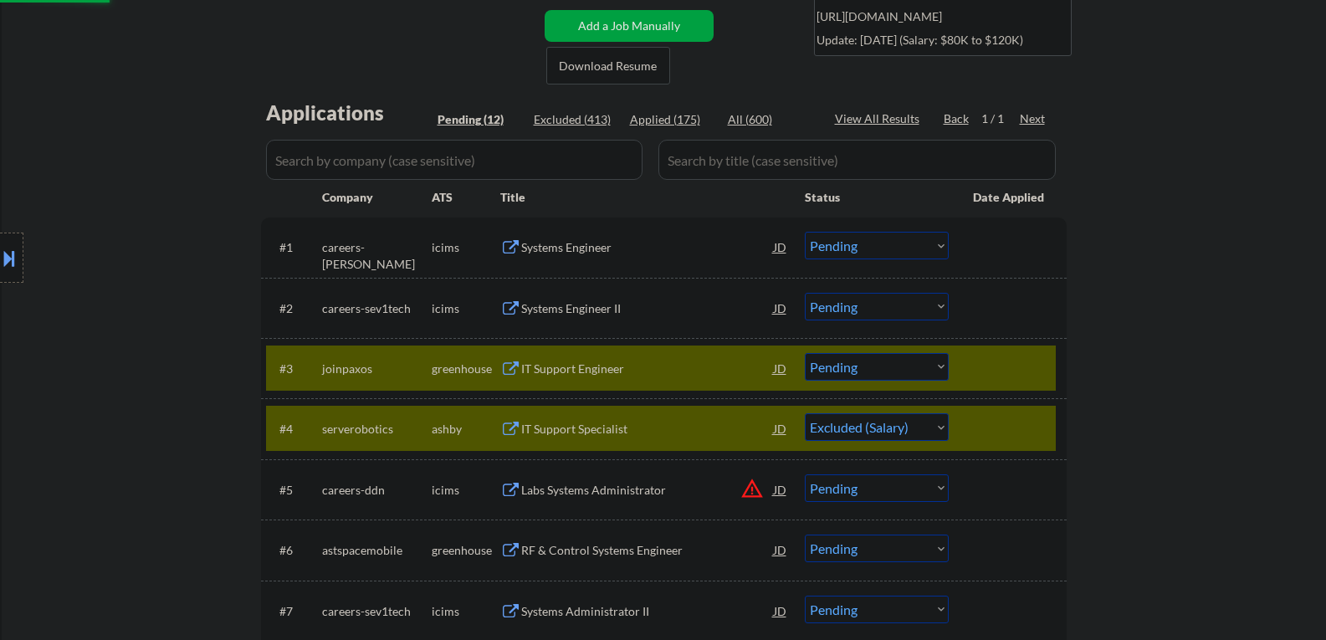
select select ""pending""
click at [1020, 413] on div at bounding box center [1010, 428] width 74 height 30
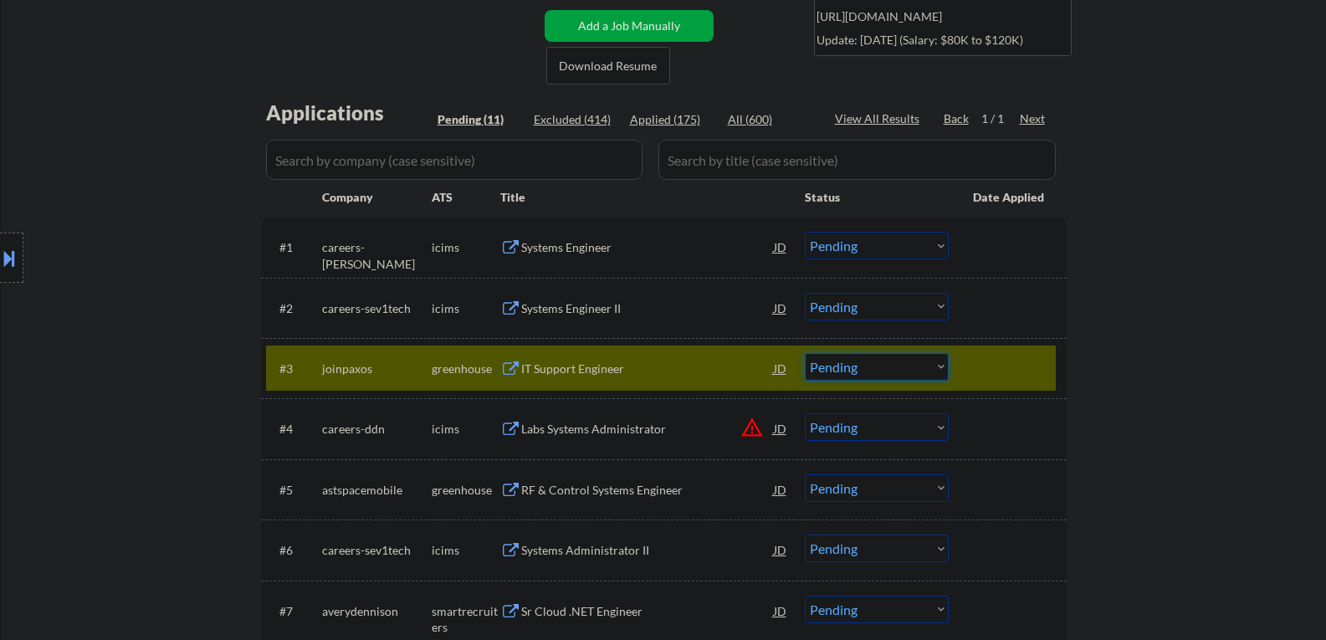
click at [898, 364] on select "Choose an option... Pending Applied Excluded (Questions) Excluded (Expired) Exc…" at bounding box center [877, 367] width 144 height 28
click at [805, 353] on select "Choose an option... Pending Applied Excluded (Questions) Excluded (Expired) Exc…" at bounding box center [877, 367] width 144 height 28
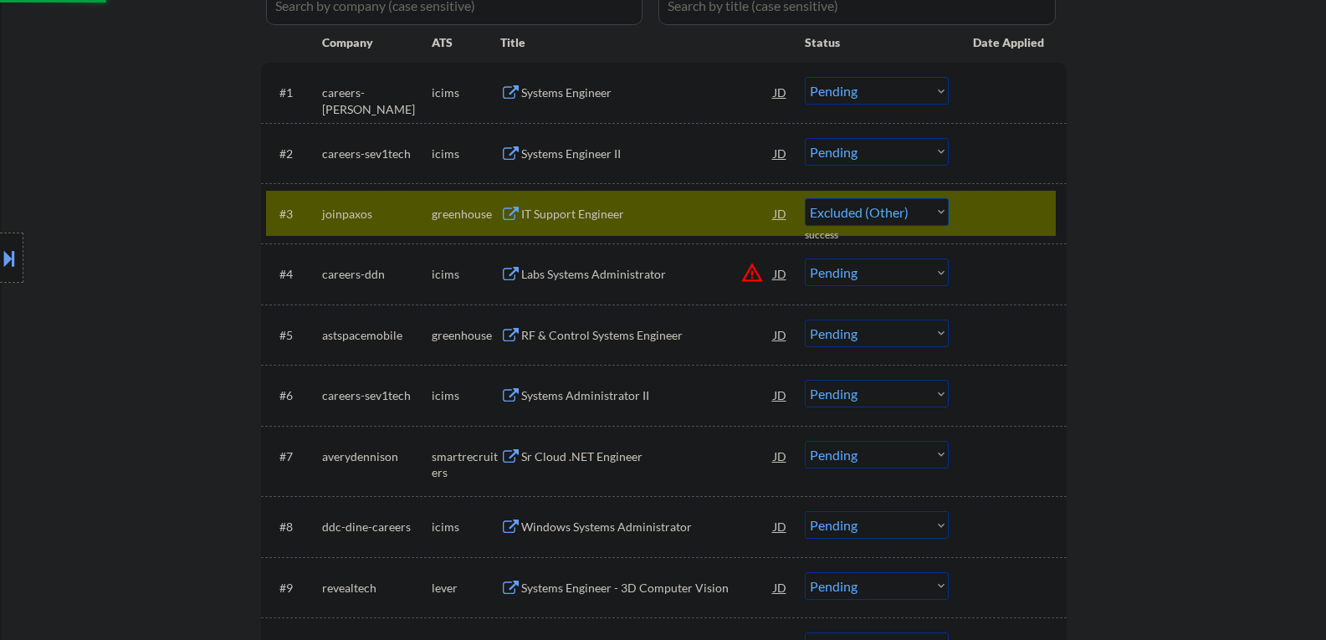
scroll to position [502, 0]
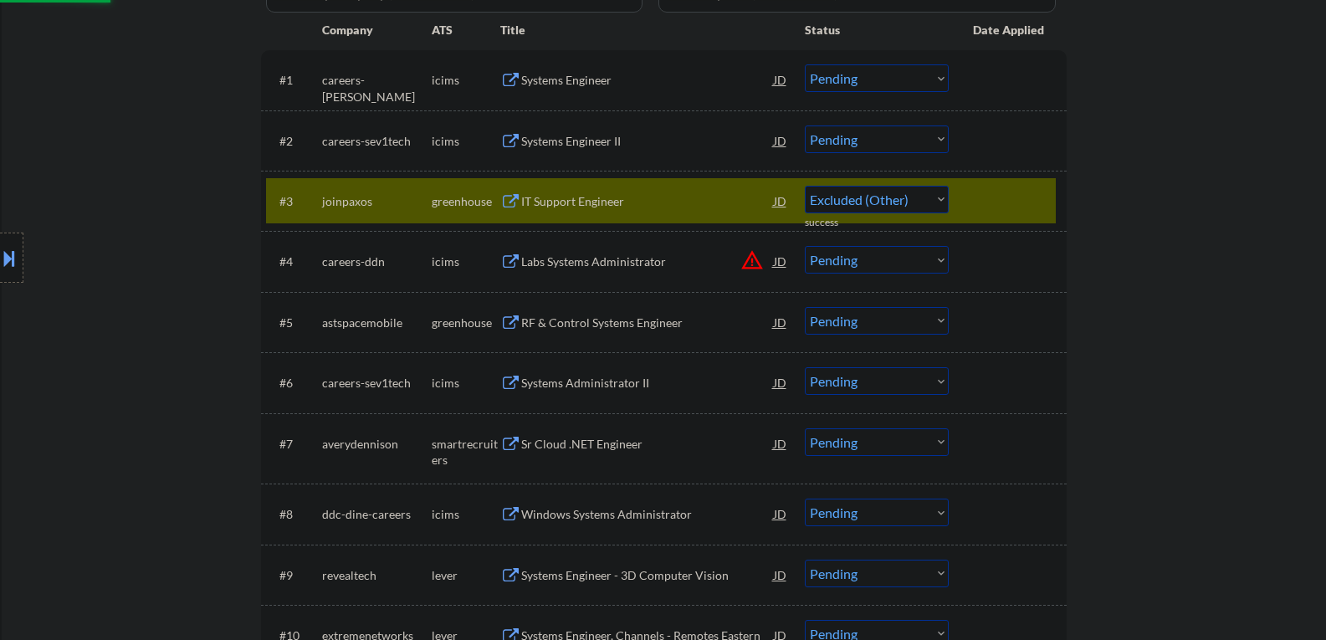
select select ""pending""
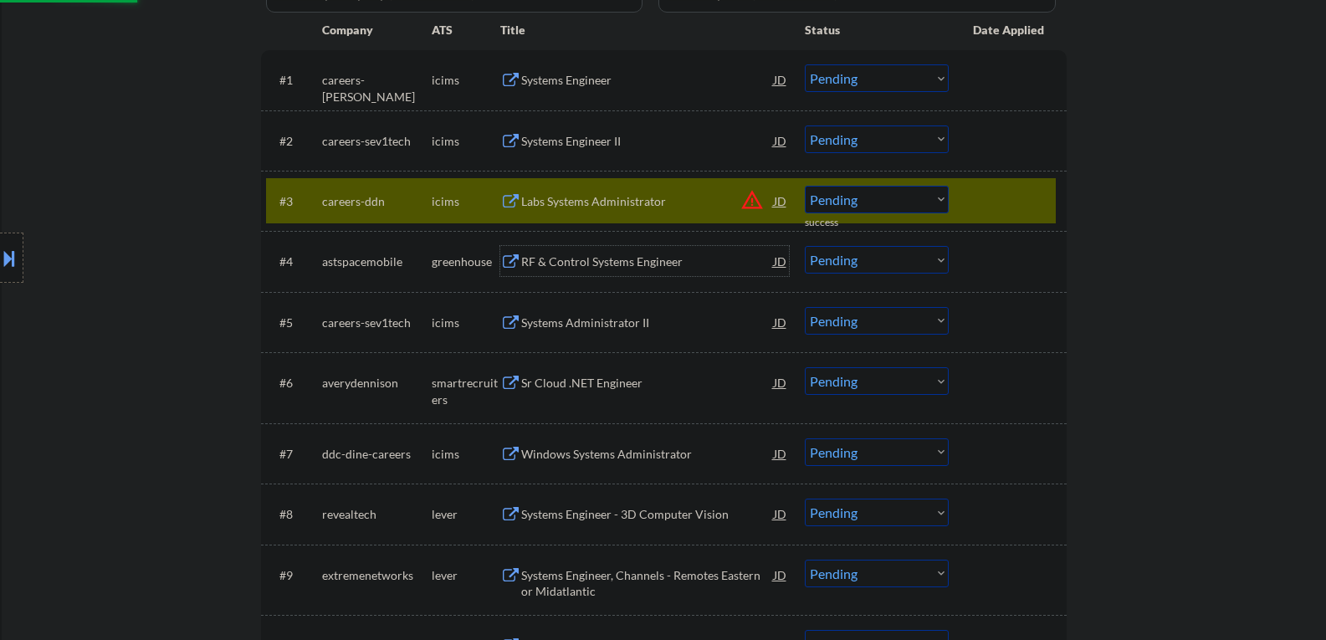
click at [571, 254] on div "RF & Control Systems Engineer" at bounding box center [647, 262] width 253 height 17
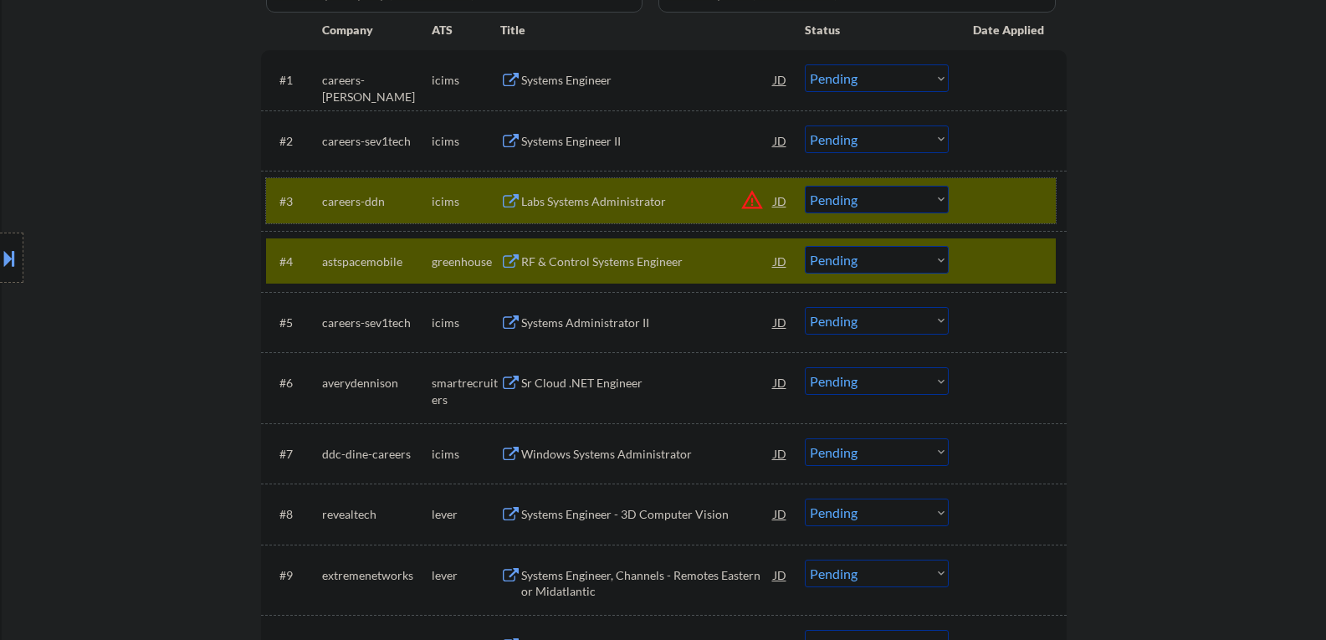
click at [969, 213] on div "#3 careers-ddn icims Labs Systems Administrator JD warning_amber Choose an opti…" at bounding box center [661, 200] width 790 height 45
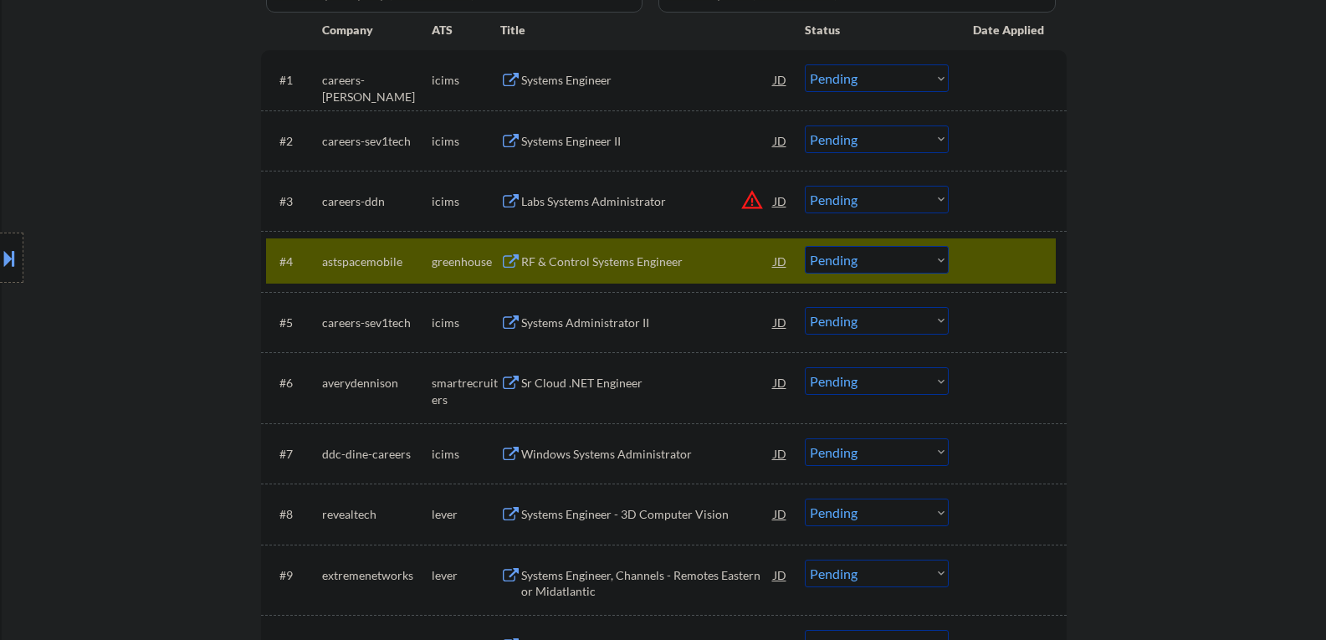
click at [844, 266] on select "Choose an option... Pending Applied Excluded (Questions) Excluded (Expired) Exc…" at bounding box center [877, 260] width 144 height 28
click at [805, 246] on select "Choose an option... Pending Applied Excluded (Questions) Excluded (Expired) Exc…" at bounding box center [877, 260] width 144 height 28
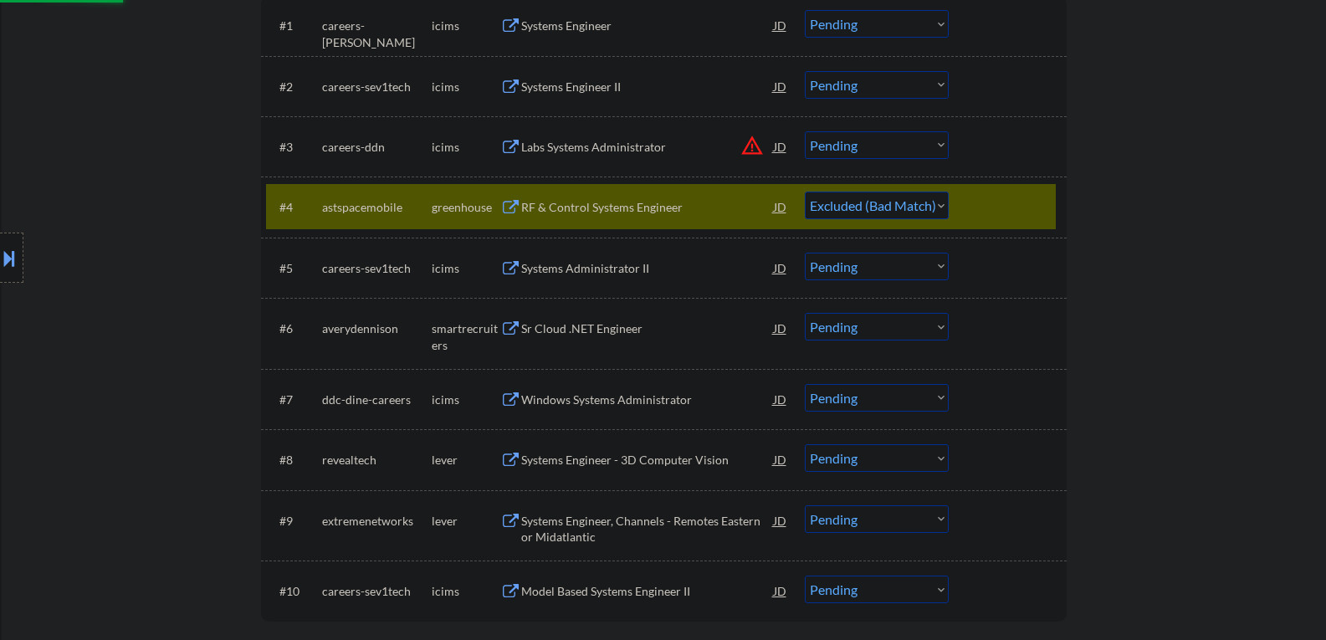
scroll to position [586, 0]
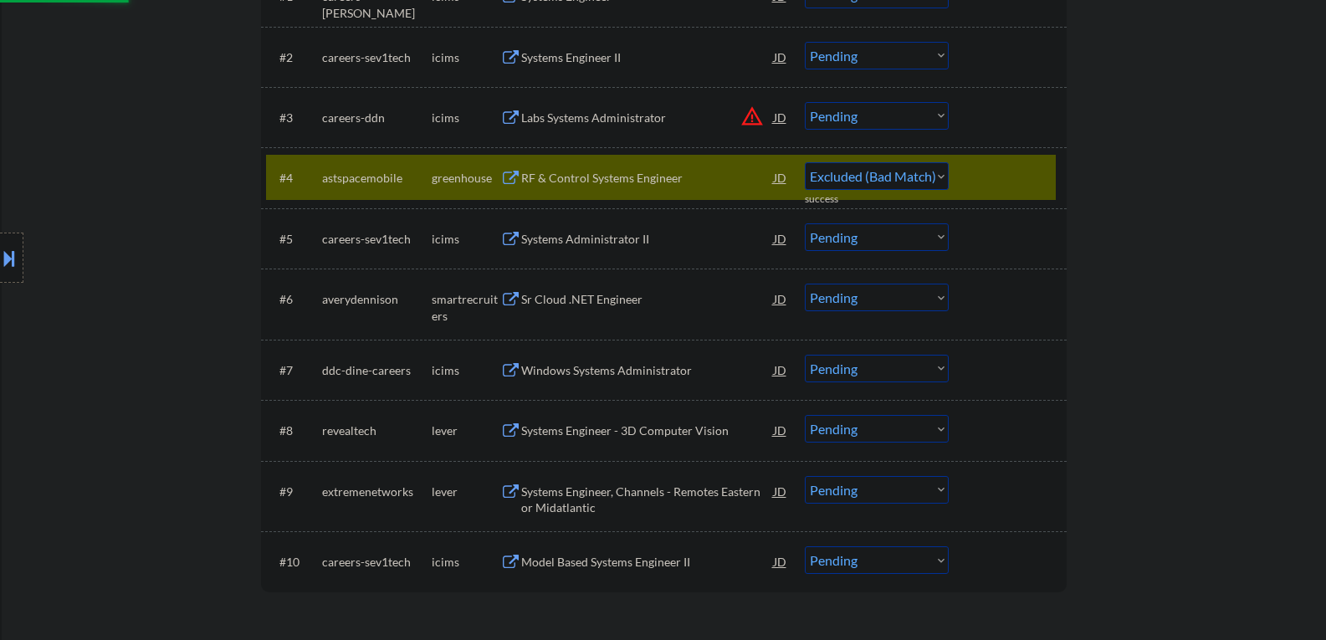
select select ""pending""
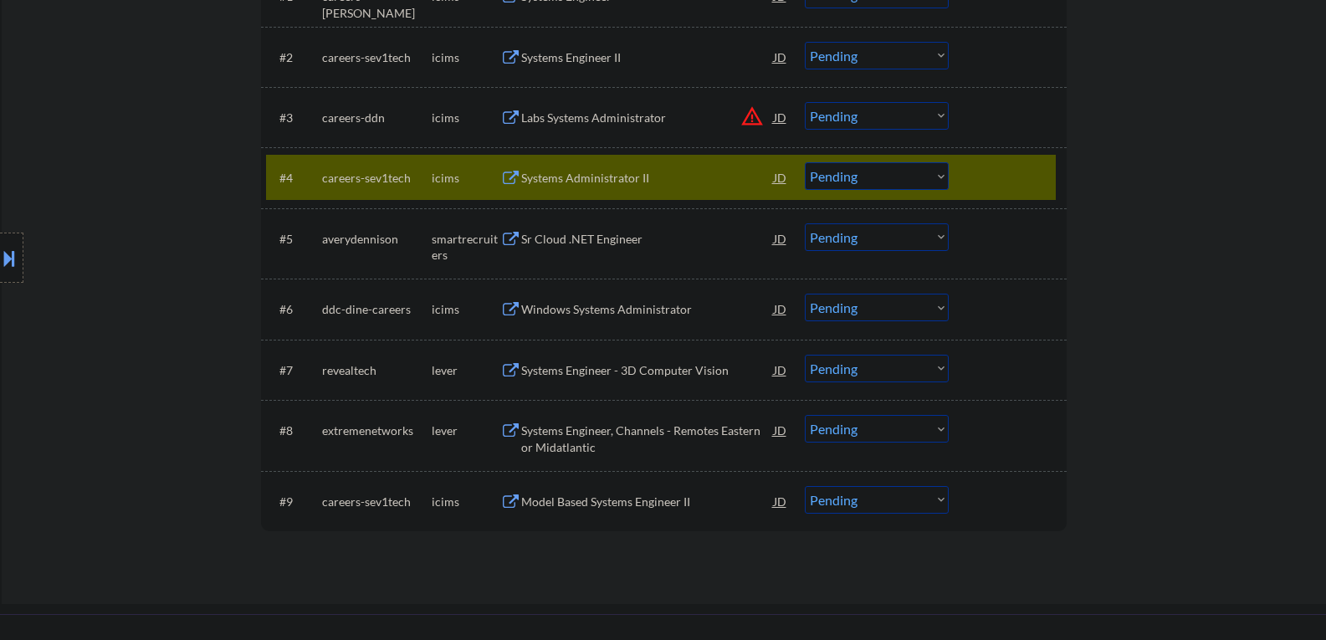
click at [1008, 180] on div at bounding box center [1010, 177] width 74 height 30
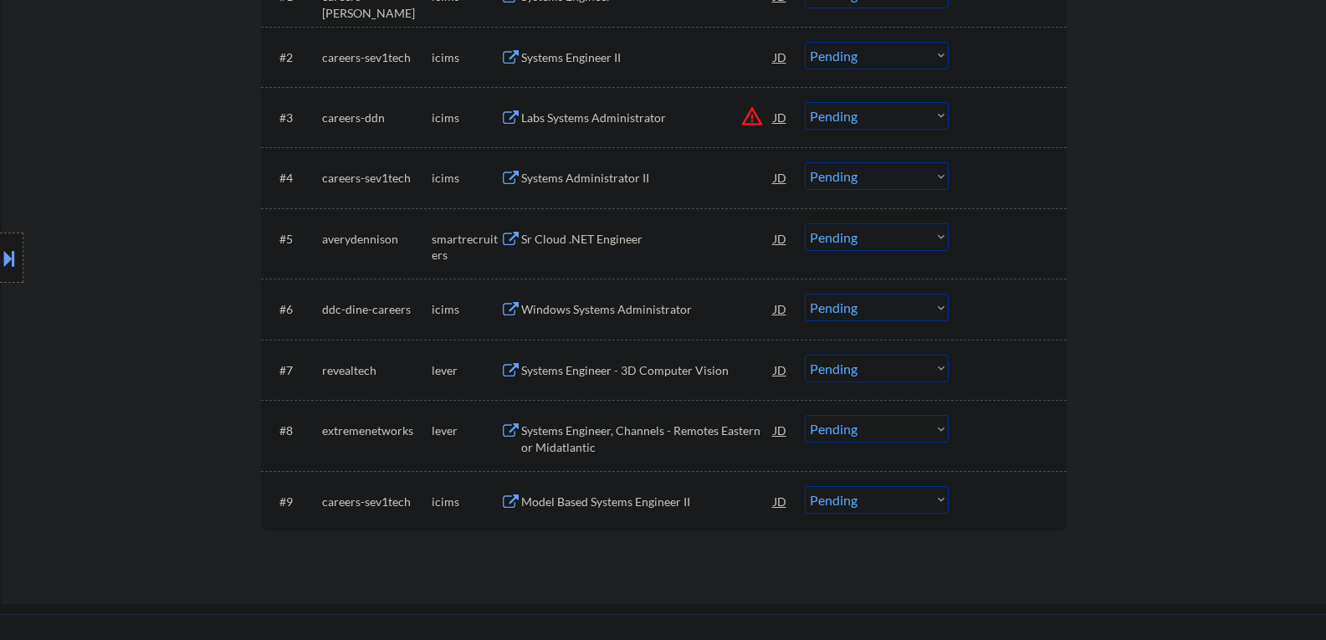
click at [566, 237] on div "Sr Cloud .NET Engineer" at bounding box center [647, 239] width 253 height 17
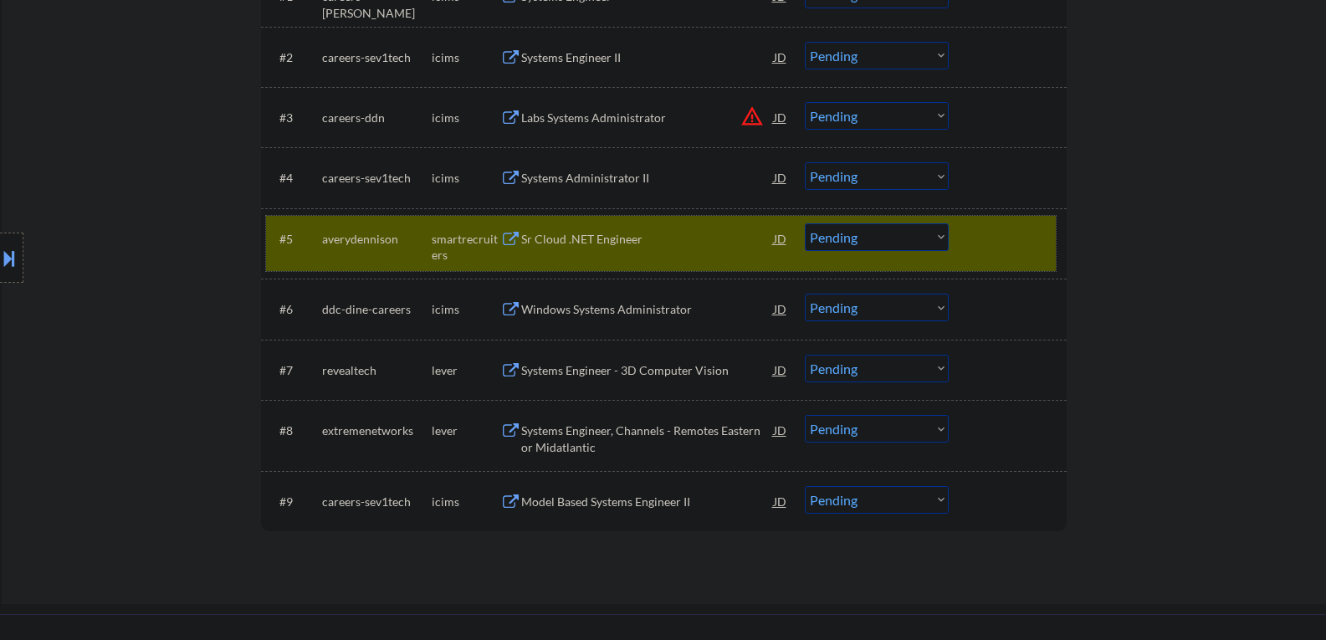
click at [987, 249] on div at bounding box center [1010, 238] width 74 height 30
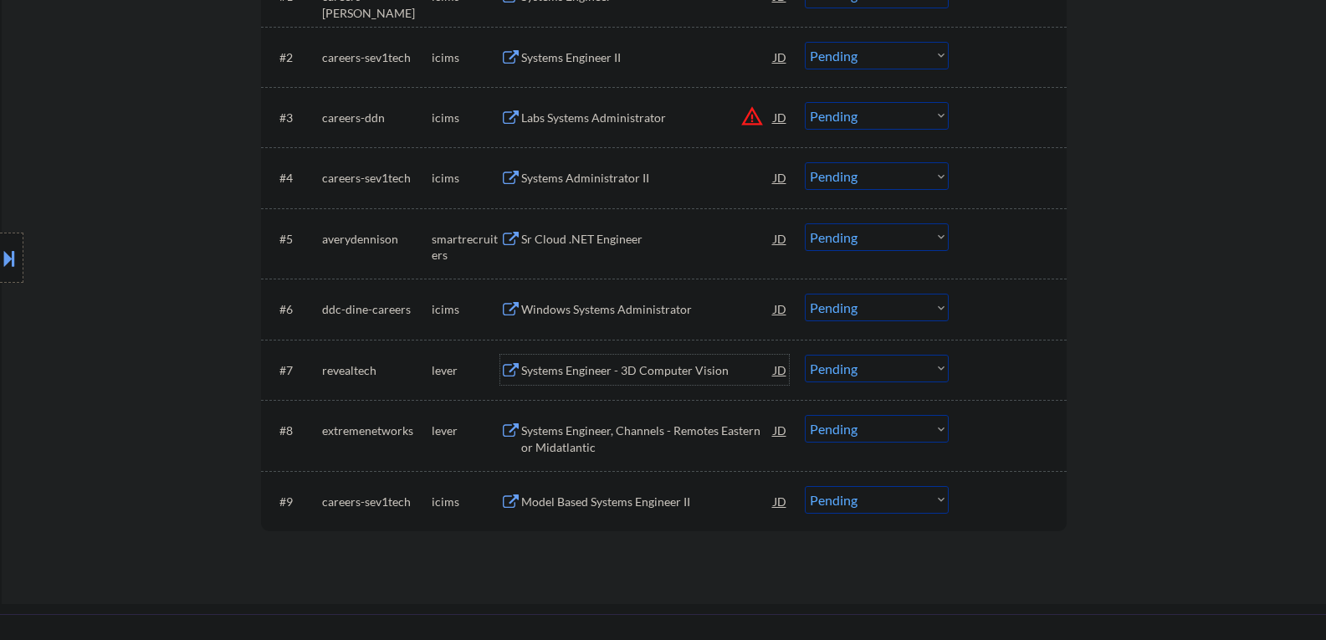
click at [592, 369] on div "Systems Engineer - 3D Computer Vision" at bounding box center [647, 370] width 253 height 17
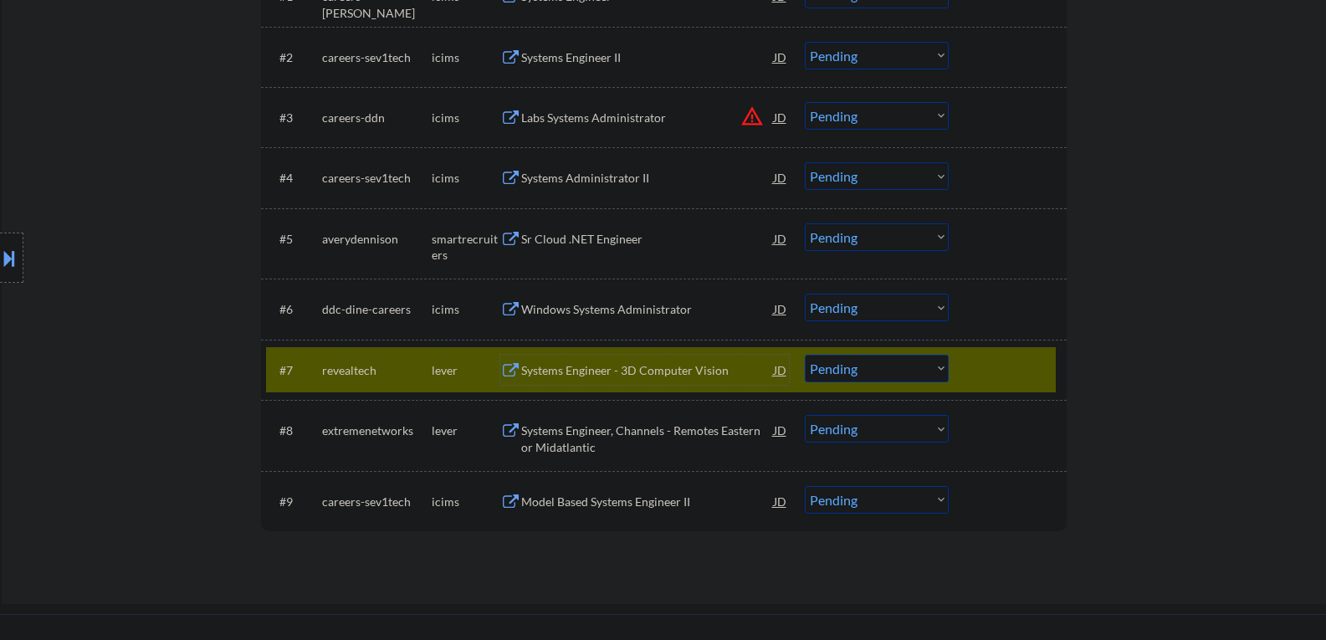
click at [907, 368] on select "Choose an option... Pending Applied Excluded (Questions) Excluded (Expired) Exc…" at bounding box center [877, 369] width 144 height 28
click at [805, 355] on select "Choose an option... Pending Applied Excluded (Questions) Excluded (Expired) Exc…" at bounding box center [877, 369] width 144 height 28
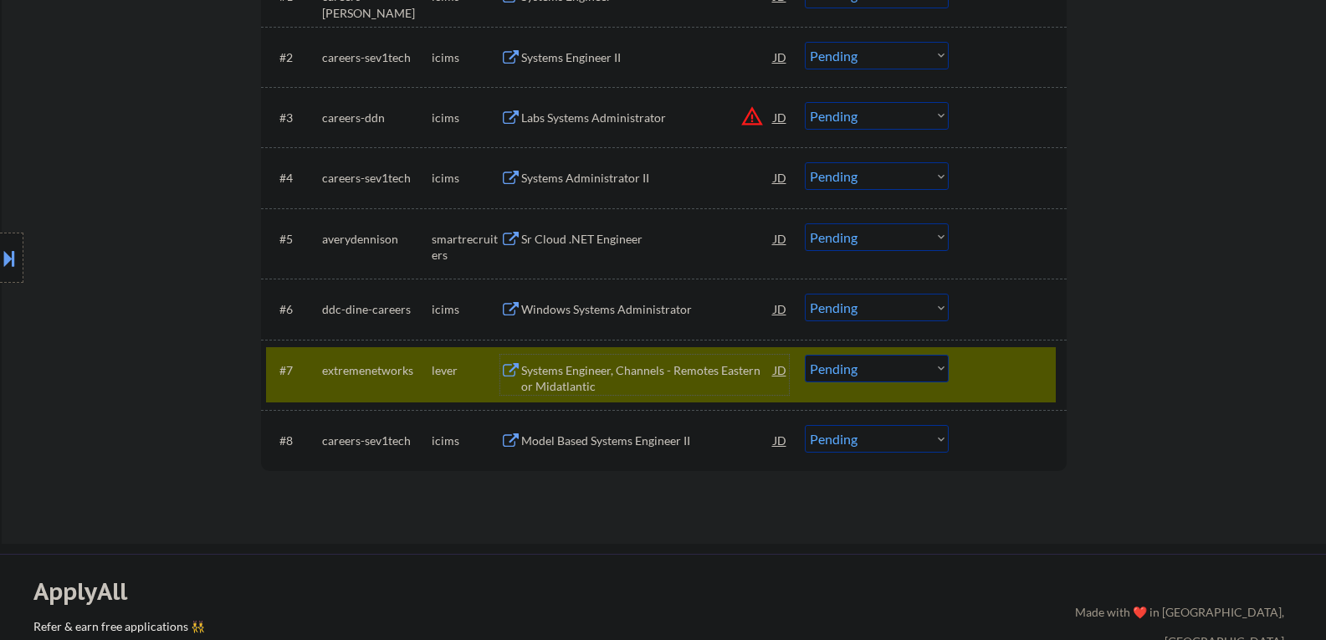
click at [596, 373] on div "Systems Engineer, Channels - Remotes Eastern or Midatlantic" at bounding box center [647, 378] width 253 height 33
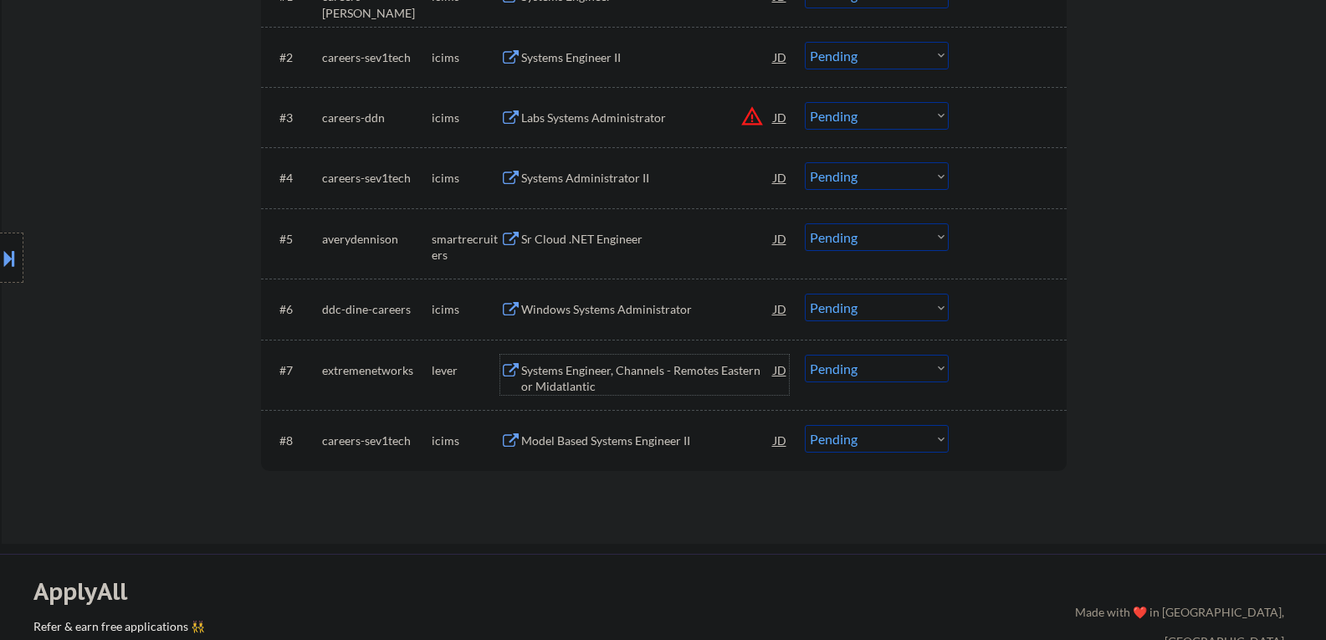
click at [579, 377] on div "Systems Engineer, Channels - Remotes Eastern or Midatlantic" at bounding box center [647, 378] width 253 height 33
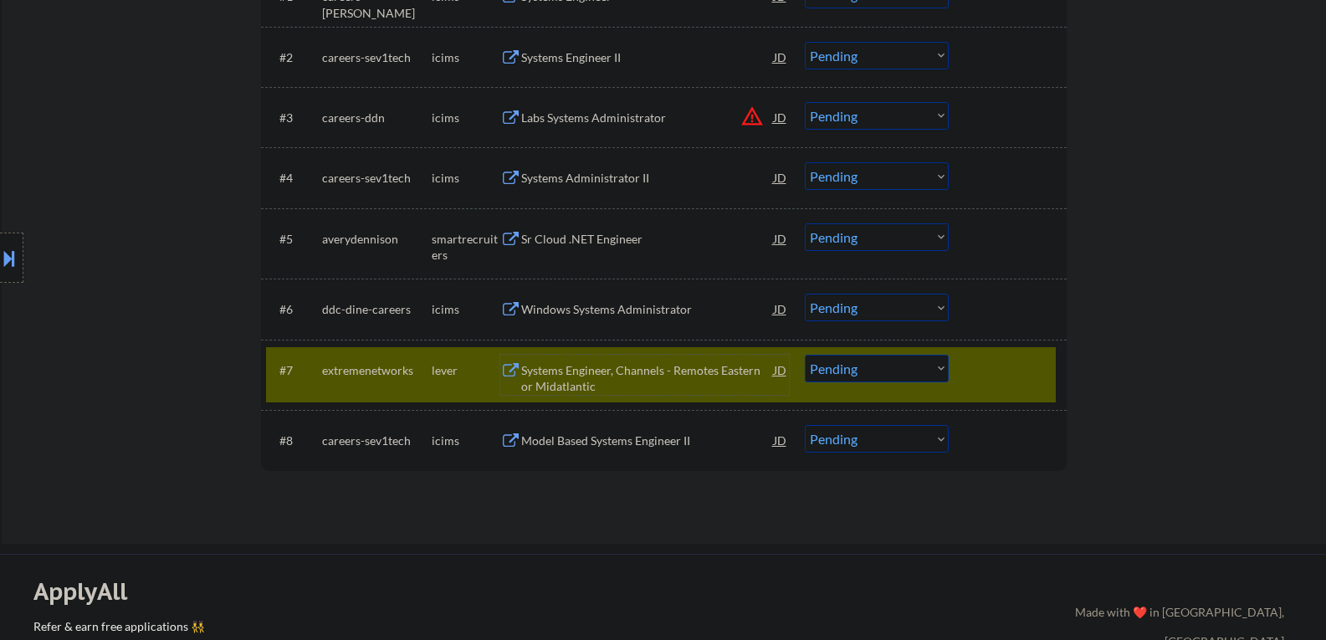
click at [854, 374] on select "Choose an option... Pending Applied Excluded (Questions) Excluded (Expired) Exc…" at bounding box center [877, 369] width 144 height 28
click at [805, 355] on select "Choose an option... Pending Applied Excluded (Questions) Excluded (Expired) Exc…" at bounding box center [877, 369] width 144 height 28
select select ""pending""
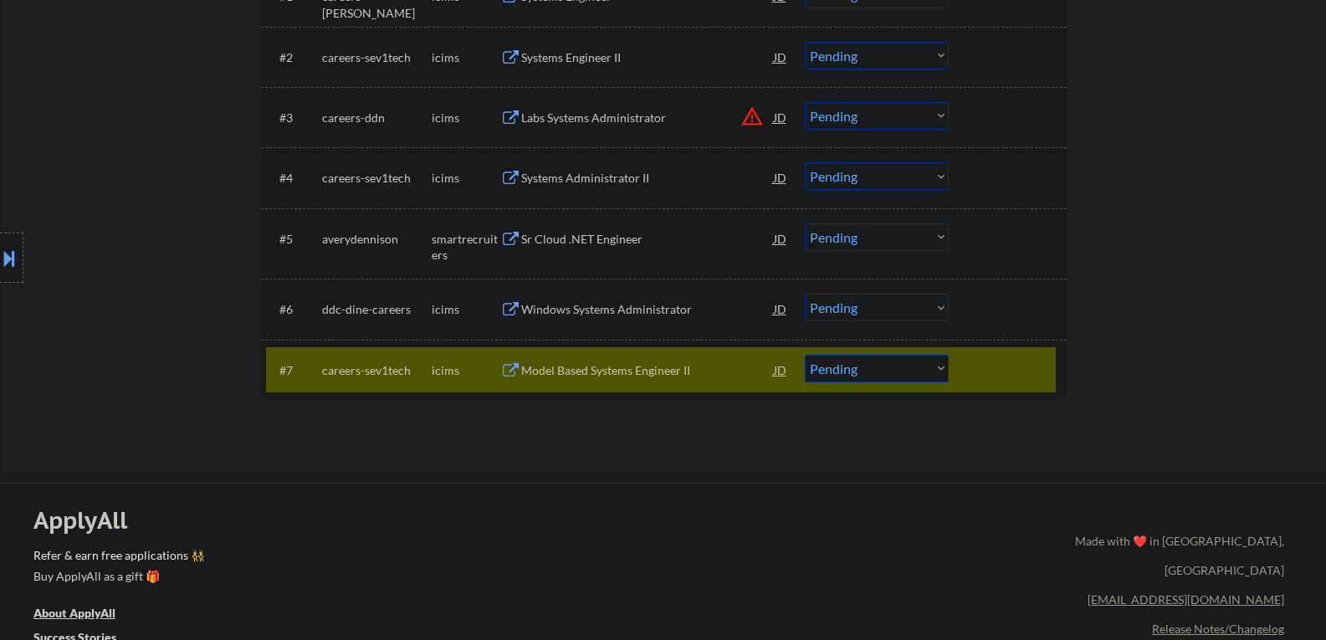
click at [570, 428] on div "Applications Pending (7) Excluded (417) Applied (176) All (600) View All Result…" at bounding box center [664, 144] width 806 height 593
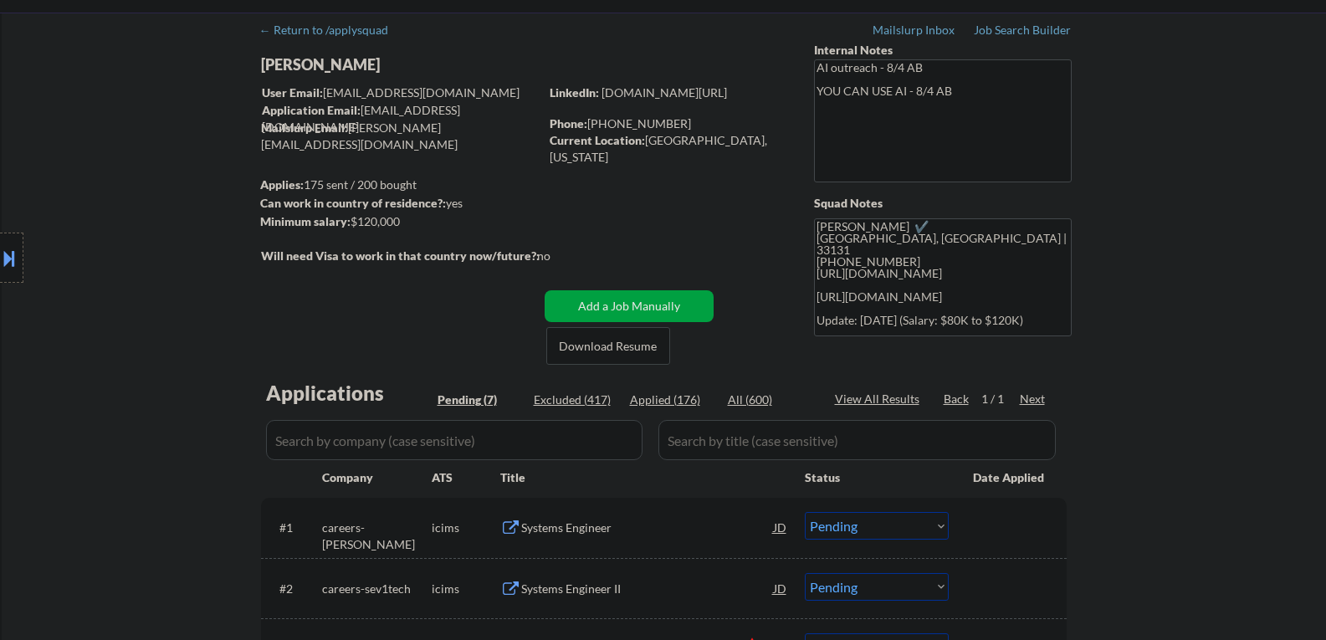
scroll to position [84, 0]
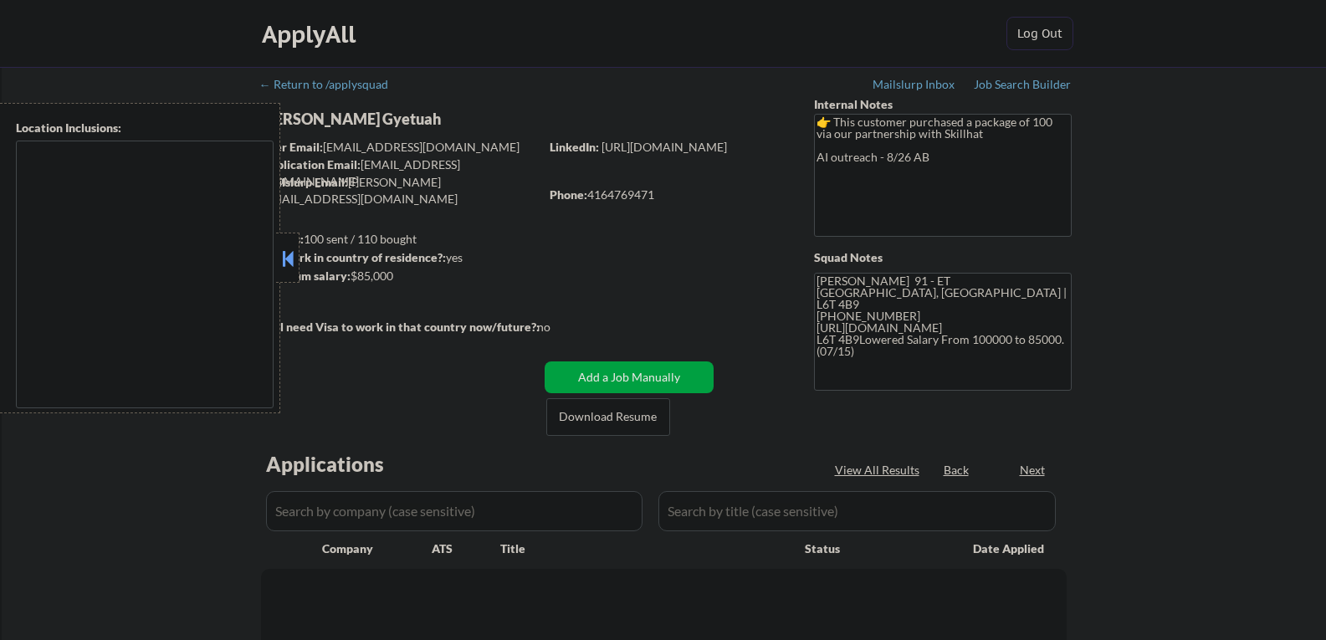
type textarea "[GEOGRAPHIC_DATA], ON [GEOGRAPHIC_DATA], ON [GEOGRAPHIC_DATA], ON [GEOGRAPHIC_D…"
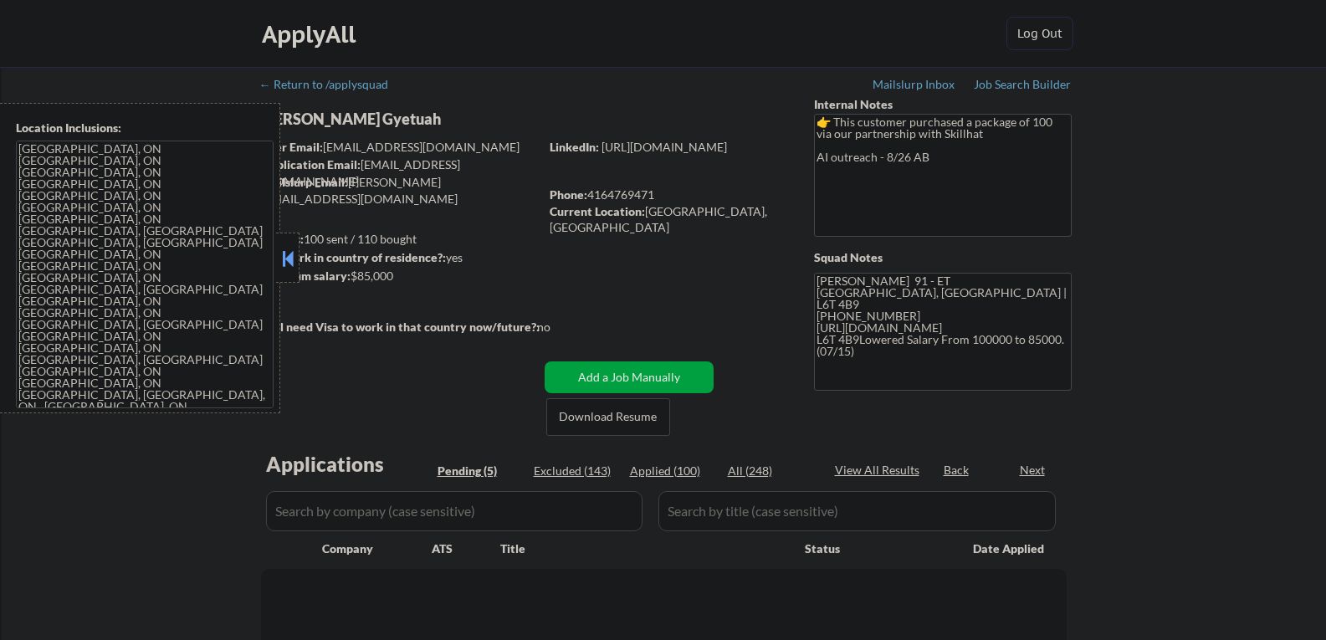
select select ""pending""
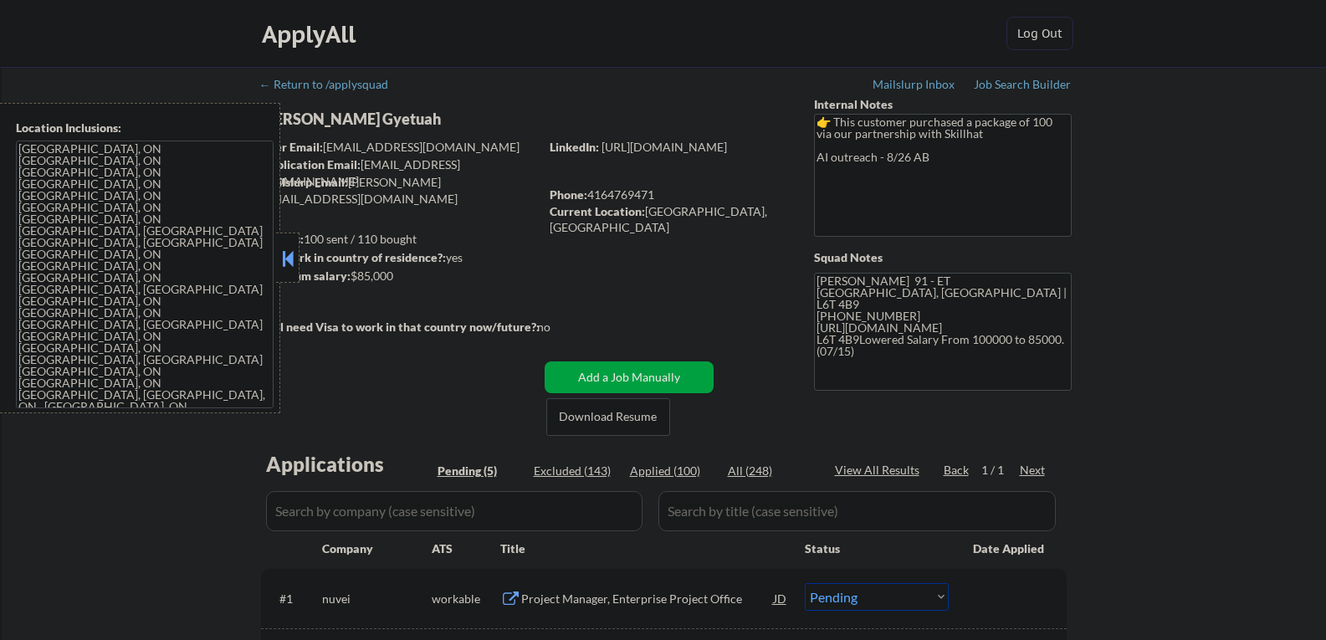
click at [291, 259] on button at bounding box center [288, 258] width 18 height 25
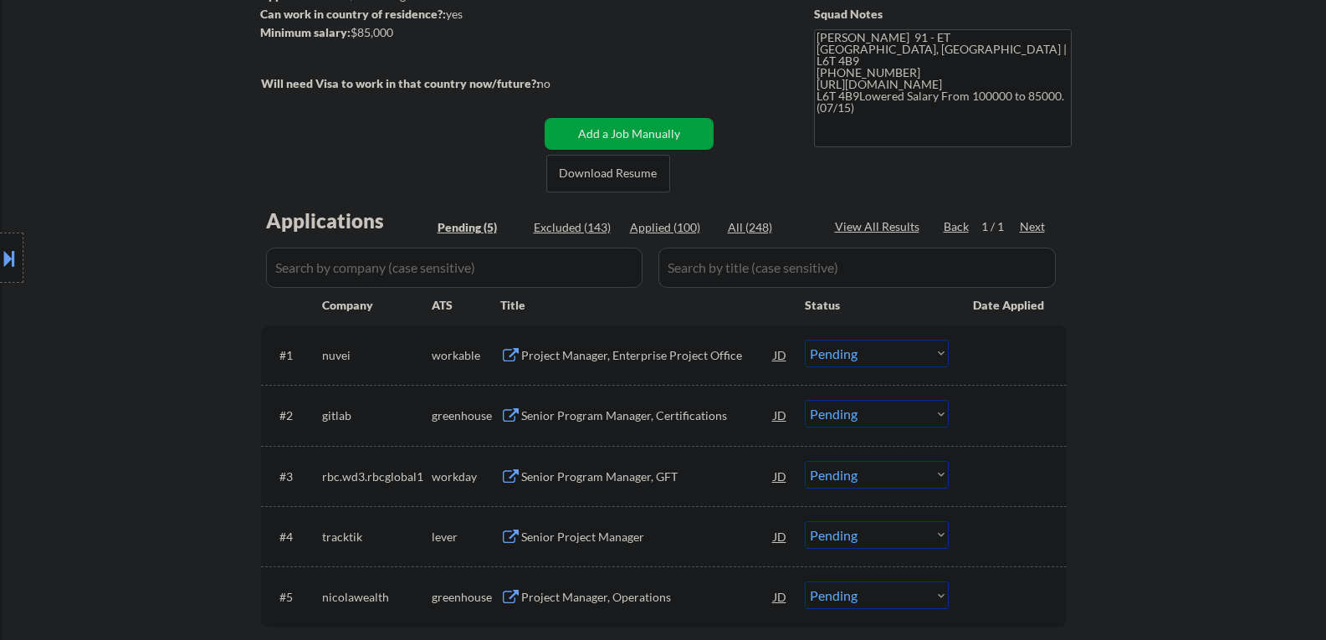
scroll to position [251, 0]
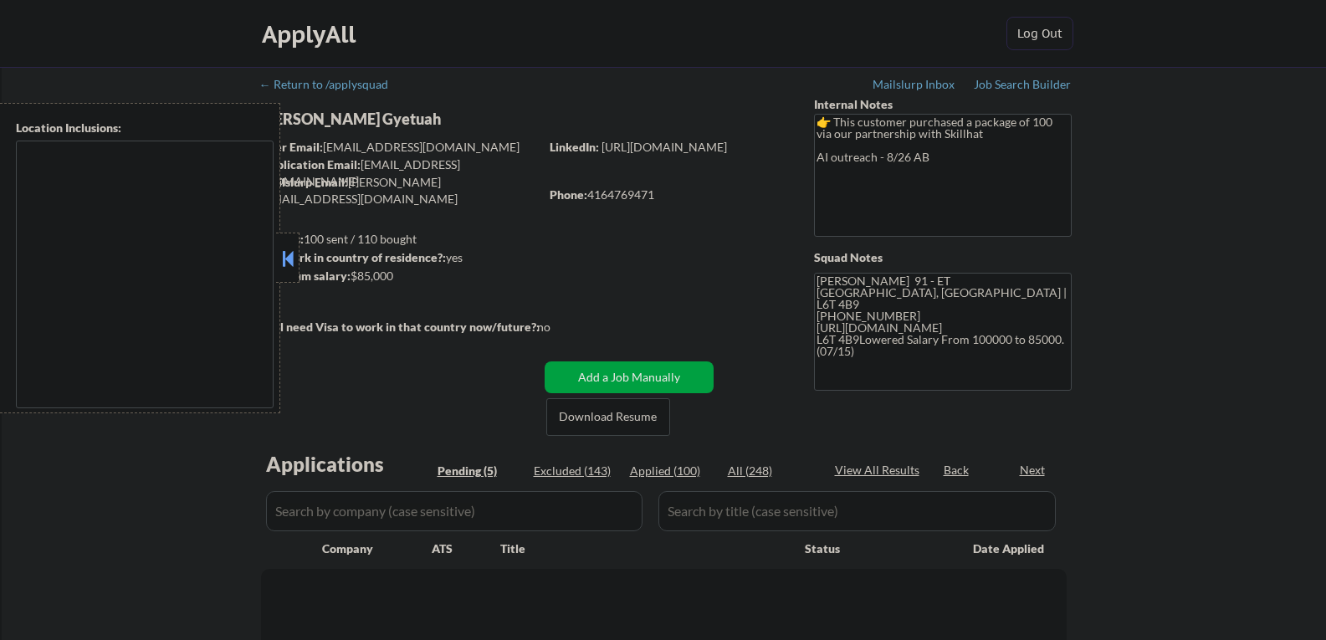
select select ""pending""
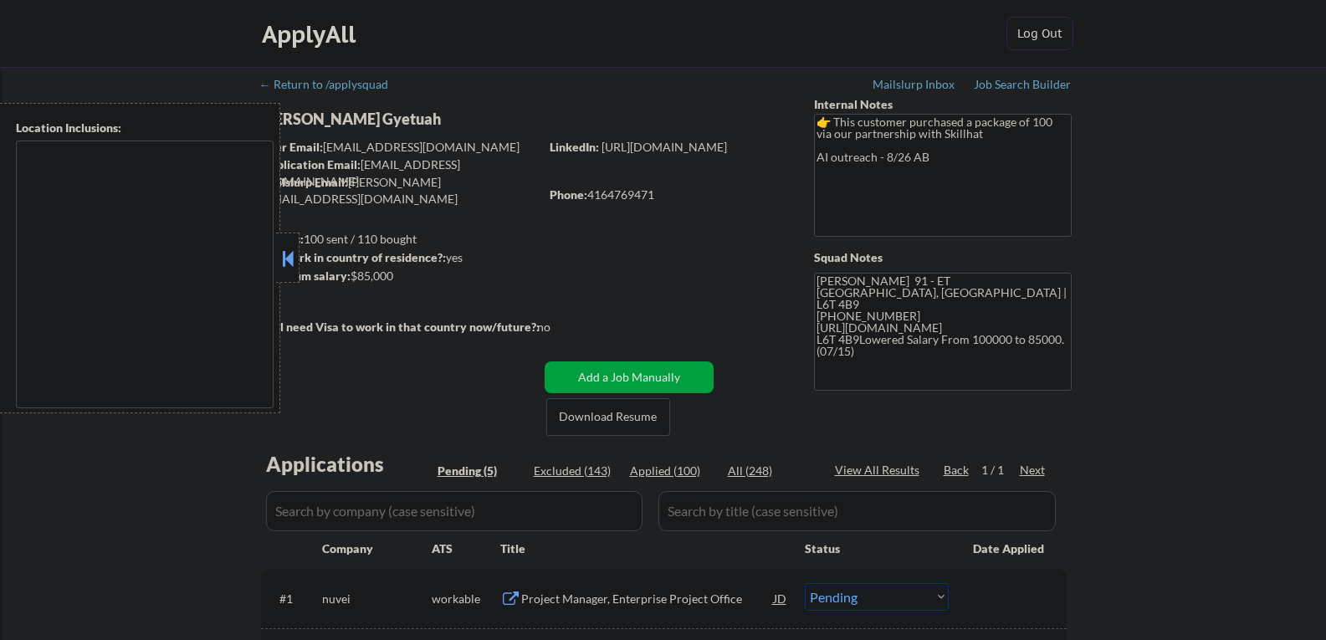
click at [145, 530] on div "← Return to /applysquad Mailslurp Inbox Job Search Builder Kwabena Gyetuah User…" at bounding box center [664, 505] width 1325 height 877
type textarea "Toronto, ON Etobicoke, ON North York, ON Scarborough, ON Mississauga, ON Markha…"
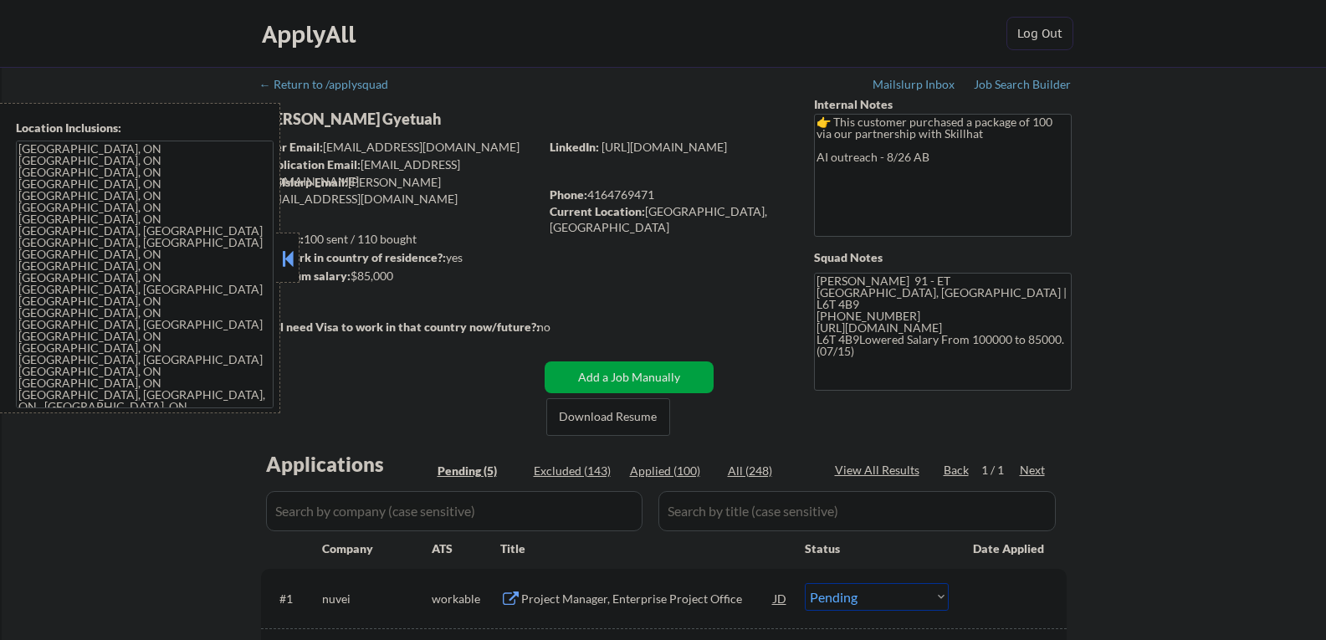
click at [286, 254] on button at bounding box center [288, 258] width 18 height 25
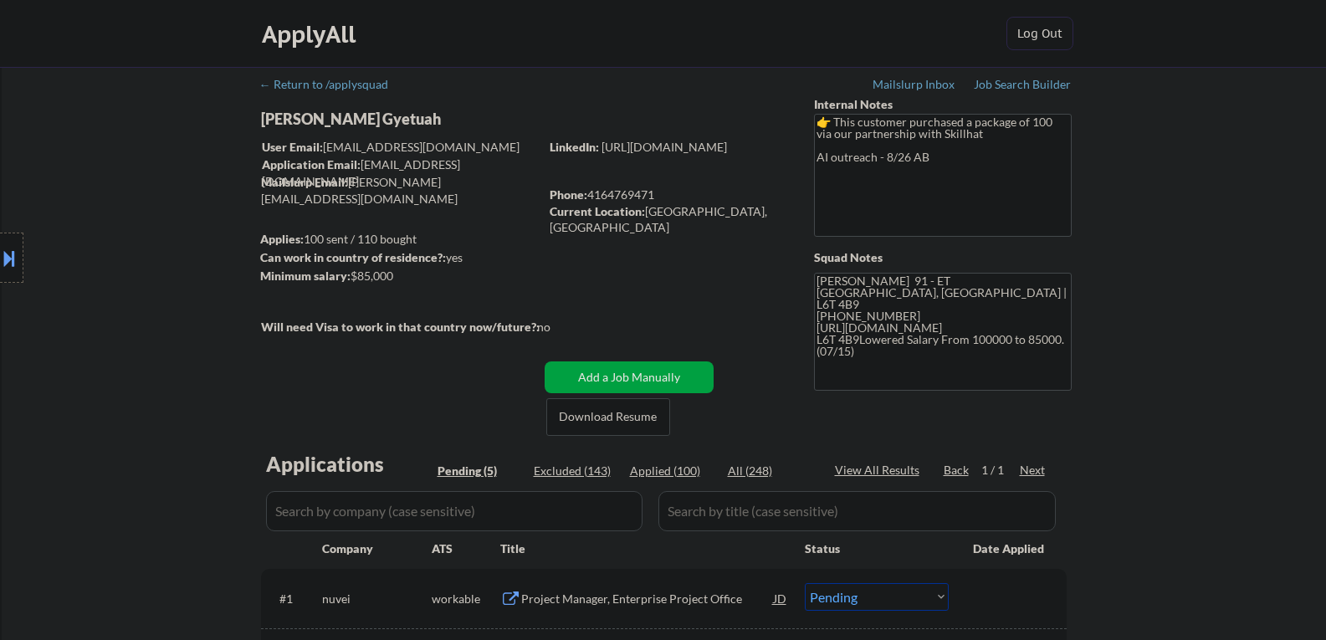
click at [316, 113] on div "Kwabena Gyetuah" at bounding box center [433, 119] width 344 height 21
copy div "Kwabena Gyetuah"
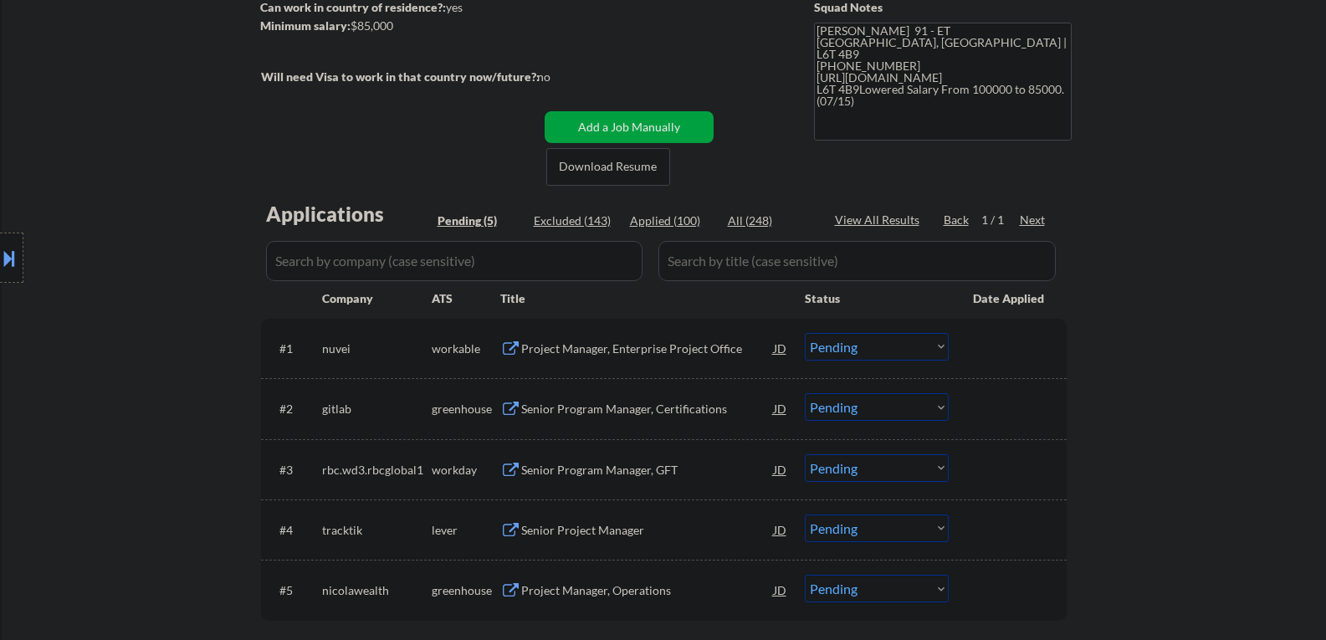
scroll to position [251, 0]
click at [587, 350] on div "Project Manager, Enterprise Project Office" at bounding box center [647, 348] width 253 height 17
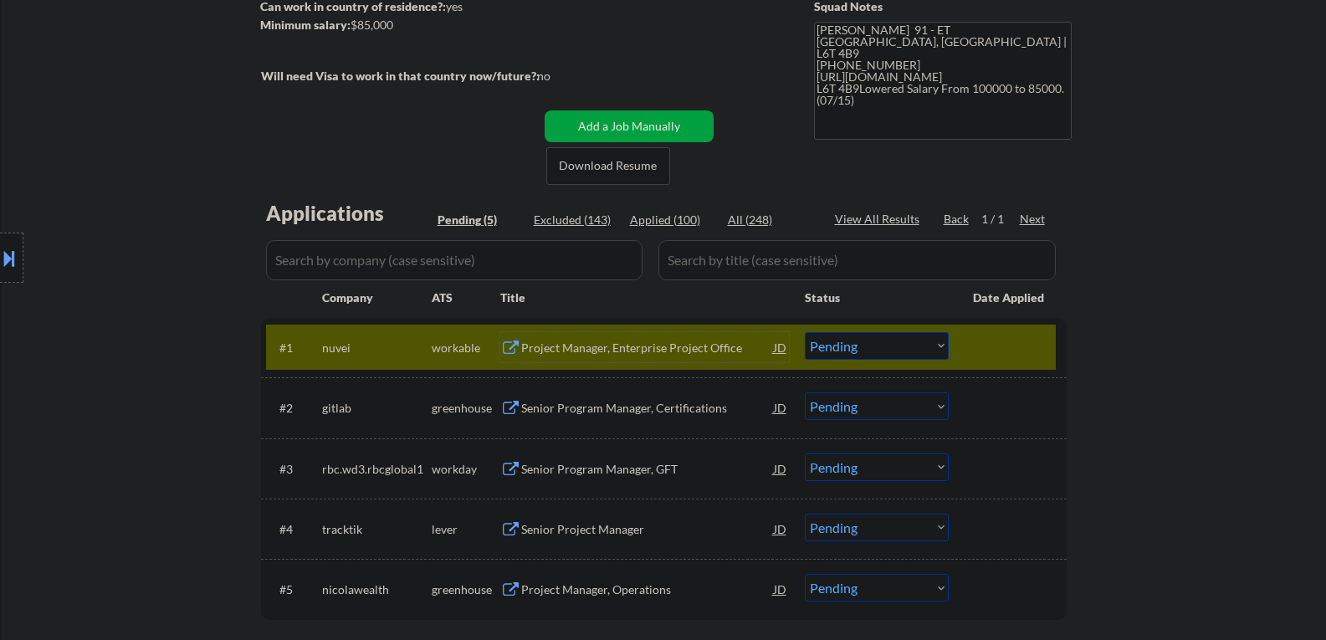
click at [914, 361] on div "#1 nuvei workable Project Manager, Enterprise Project Office JD Choose an optio…" at bounding box center [661, 347] width 790 height 45
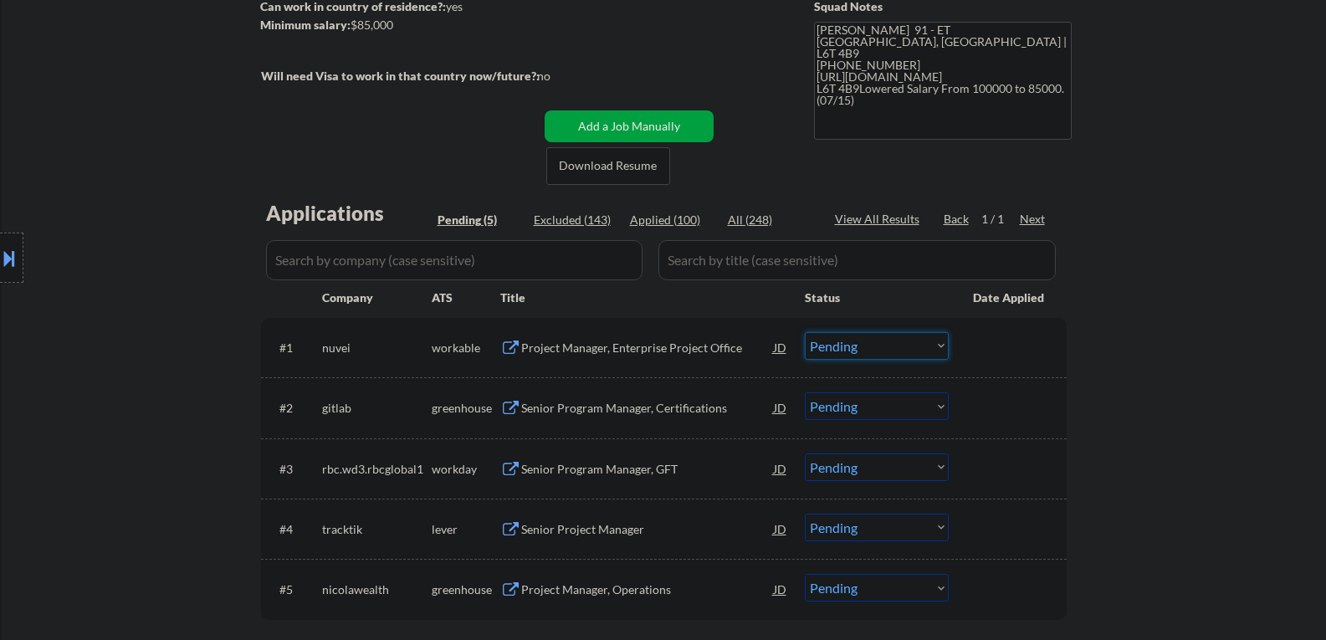
click at [843, 338] on select "Choose an option... Pending Applied Excluded (Questions) Excluded (Expired) Exc…" at bounding box center [877, 346] width 144 height 28
click at [805, 332] on select "Choose an option... Pending Applied Excluded (Questions) Excluded (Expired) Exc…" at bounding box center [877, 346] width 144 height 28
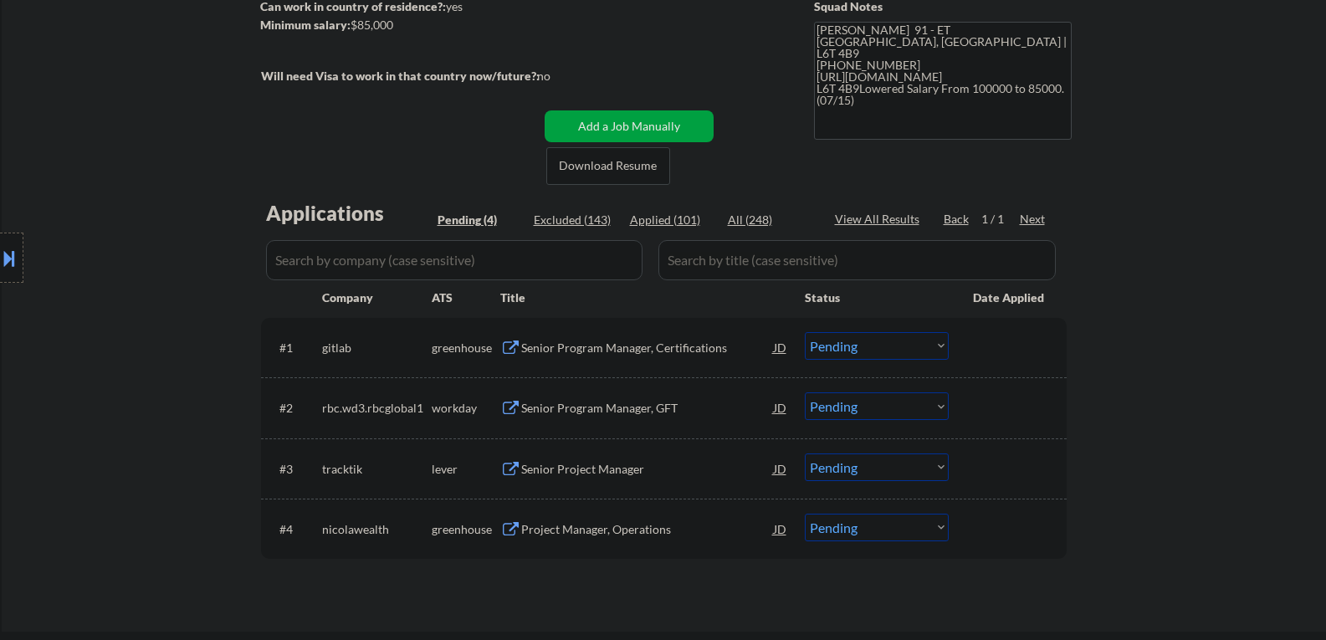
click at [590, 354] on div "Senior Program Manager, Certifications" at bounding box center [647, 348] width 253 height 17
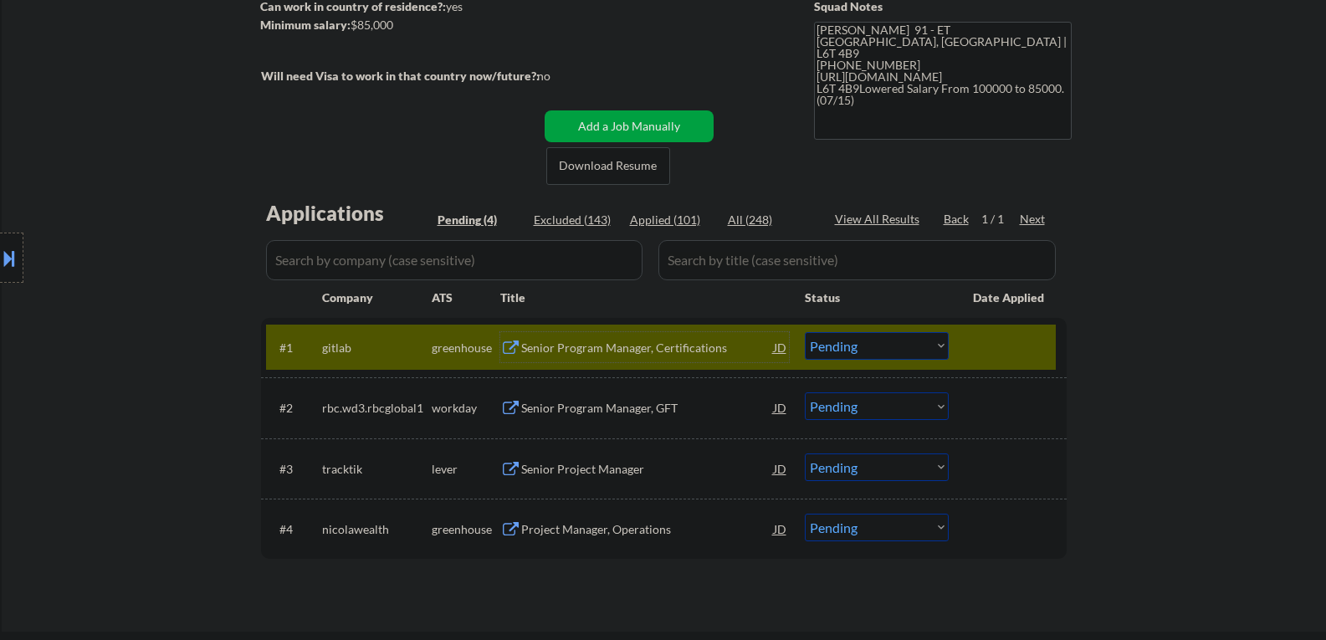
click at [872, 353] on select "Choose an option... Pending Applied Excluded (Questions) Excluded (Expired) Exc…" at bounding box center [877, 346] width 144 height 28
click at [805, 332] on select "Choose an option... Pending Applied Excluded (Questions) Excluded (Expired) Exc…" at bounding box center [877, 346] width 144 height 28
select select ""pending""
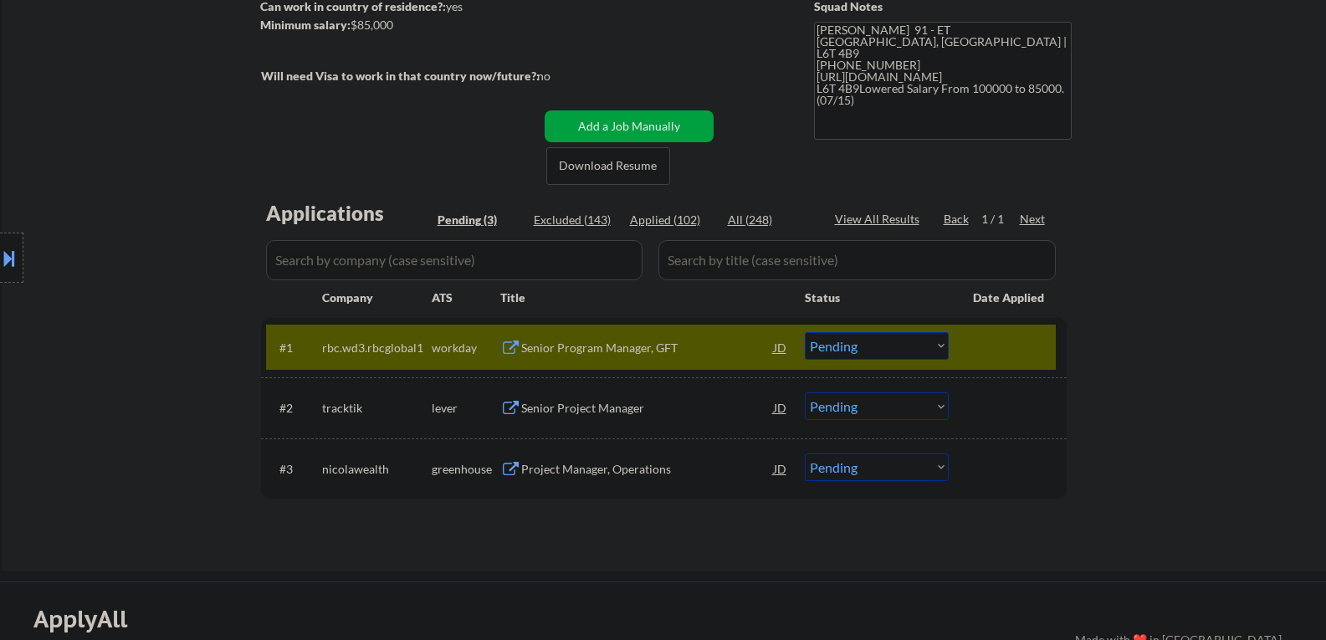
click at [988, 343] on div at bounding box center [1010, 347] width 74 height 30
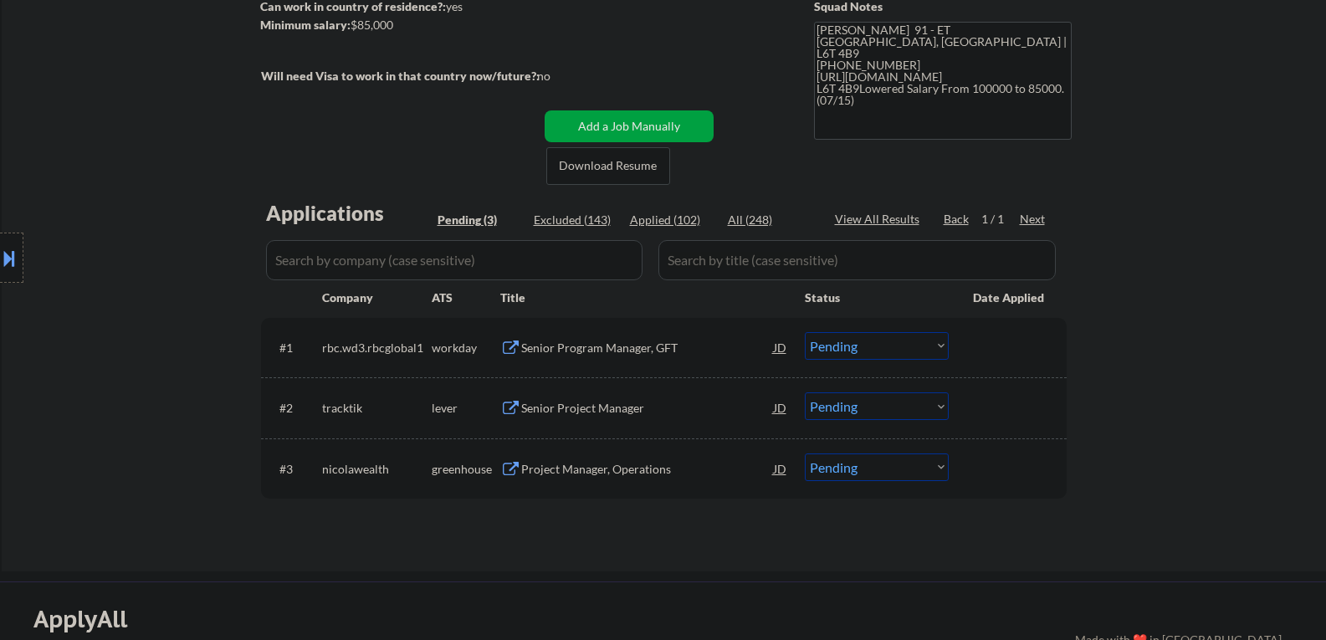
click at [561, 406] on div "Senior Project Manager" at bounding box center [647, 408] width 253 height 17
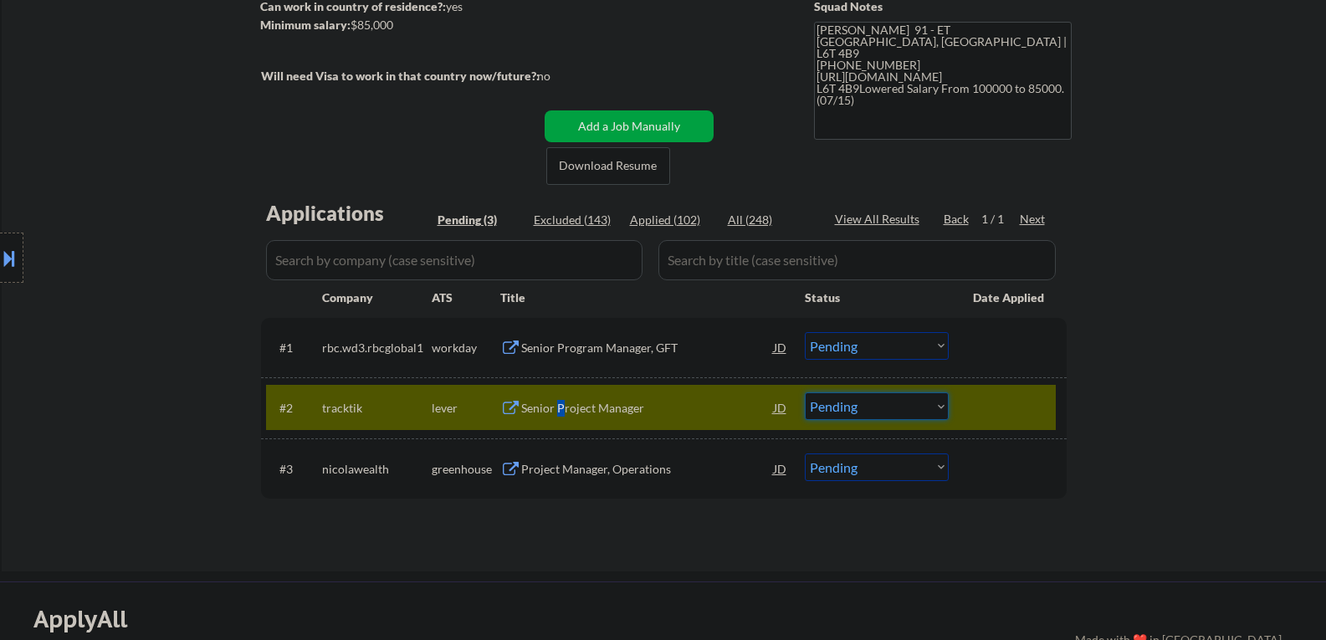
click at [875, 412] on select "Choose an option... Pending Applied Excluded (Questions) Excluded (Expired) Exc…" at bounding box center [877, 406] width 144 height 28
click at [805, 392] on select "Choose an option... Pending Applied Excluded (Questions) Excluded (Expired) Exc…" at bounding box center [877, 406] width 144 height 28
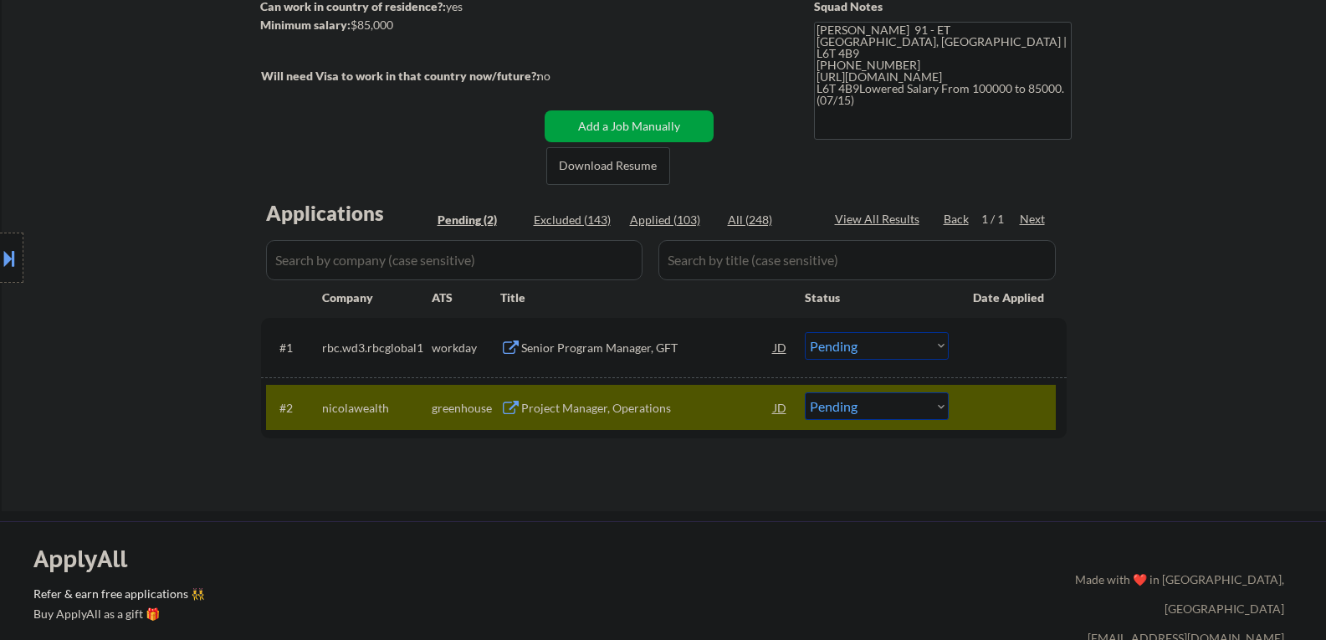
click at [567, 410] on div "Project Manager, Operations" at bounding box center [647, 408] width 253 height 17
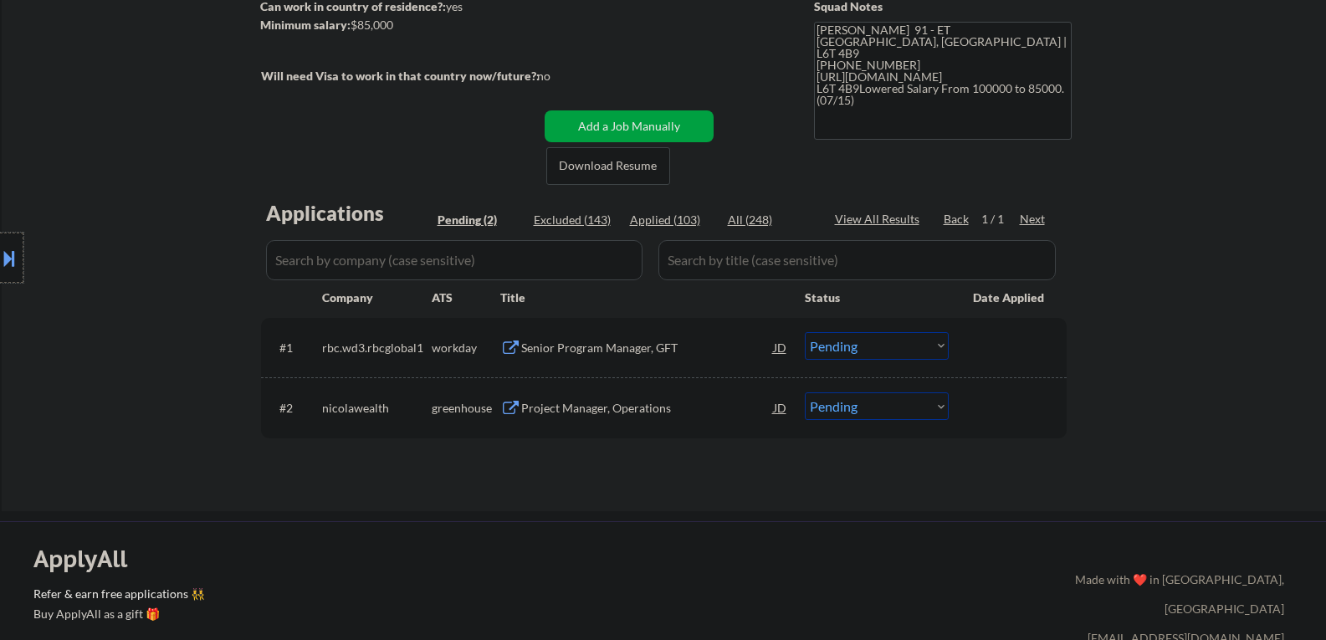
click at [4, 244] on div at bounding box center [11, 258] width 23 height 50
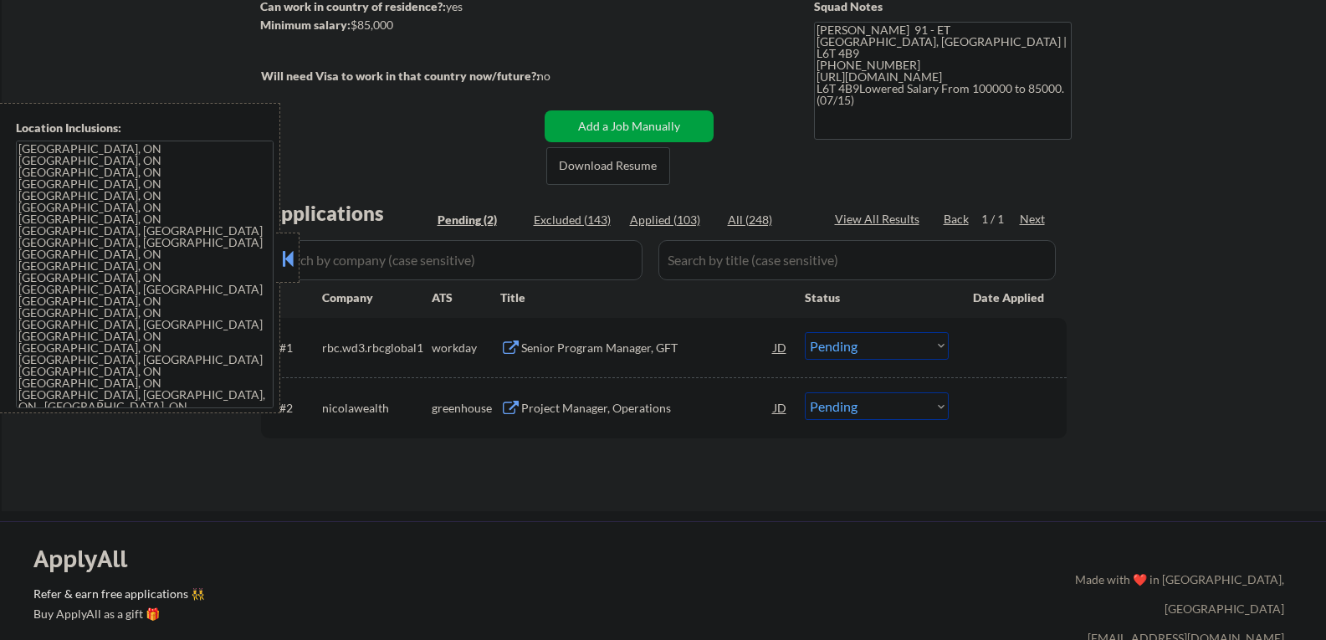
click at [282, 247] on button at bounding box center [288, 258] width 18 height 25
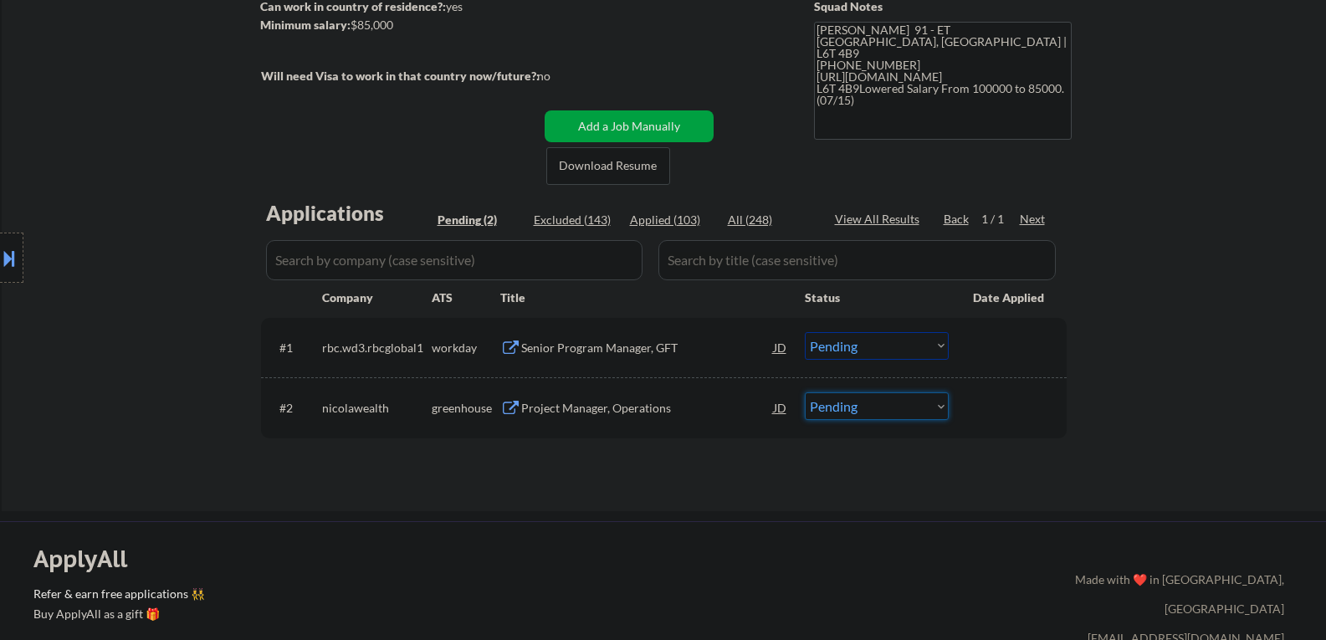
click at [843, 416] on select "Choose an option... Pending Applied Excluded (Questions) Excluded (Expired) Exc…" at bounding box center [877, 406] width 144 height 28
select select ""applied""
click at [805, 392] on select "Choose an option... Pending Applied Excluded (Questions) Excluded (Expired) Exc…" at bounding box center [877, 406] width 144 height 28
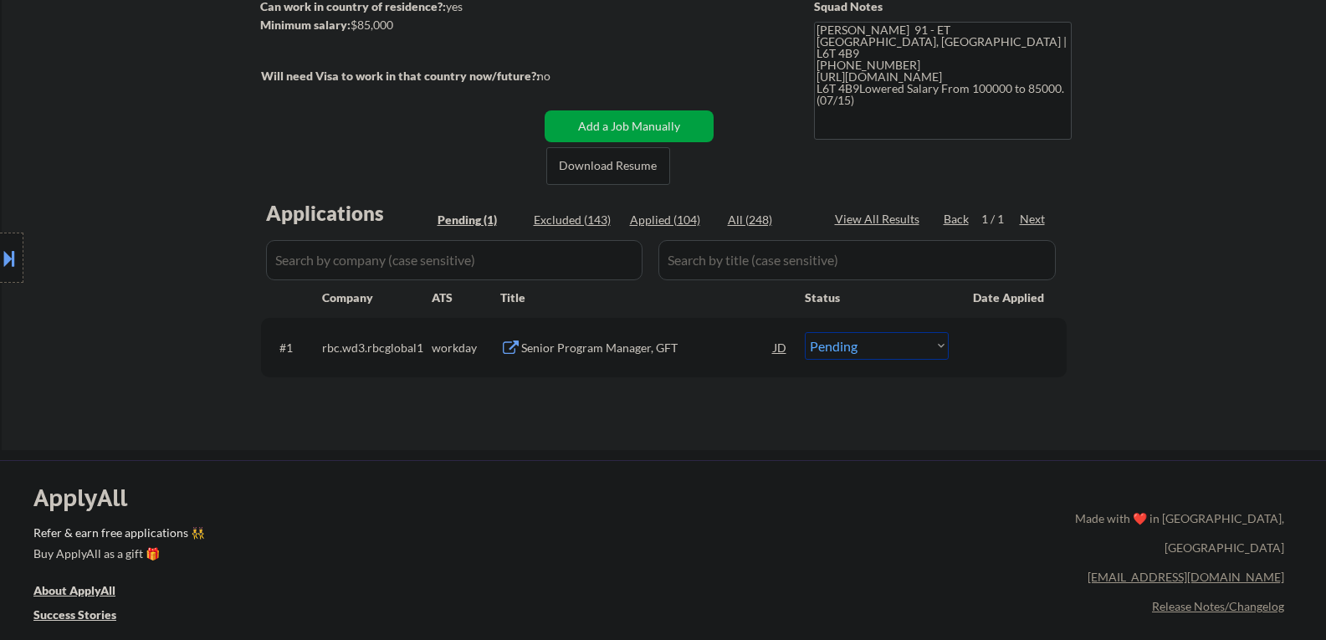
click at [626, 448] on div "← Return to /applysquad Mailslurp Inbox Job Search Builder Kwabena Gyetuah User…" at bounding box center [664, 133] width 1325 height 634
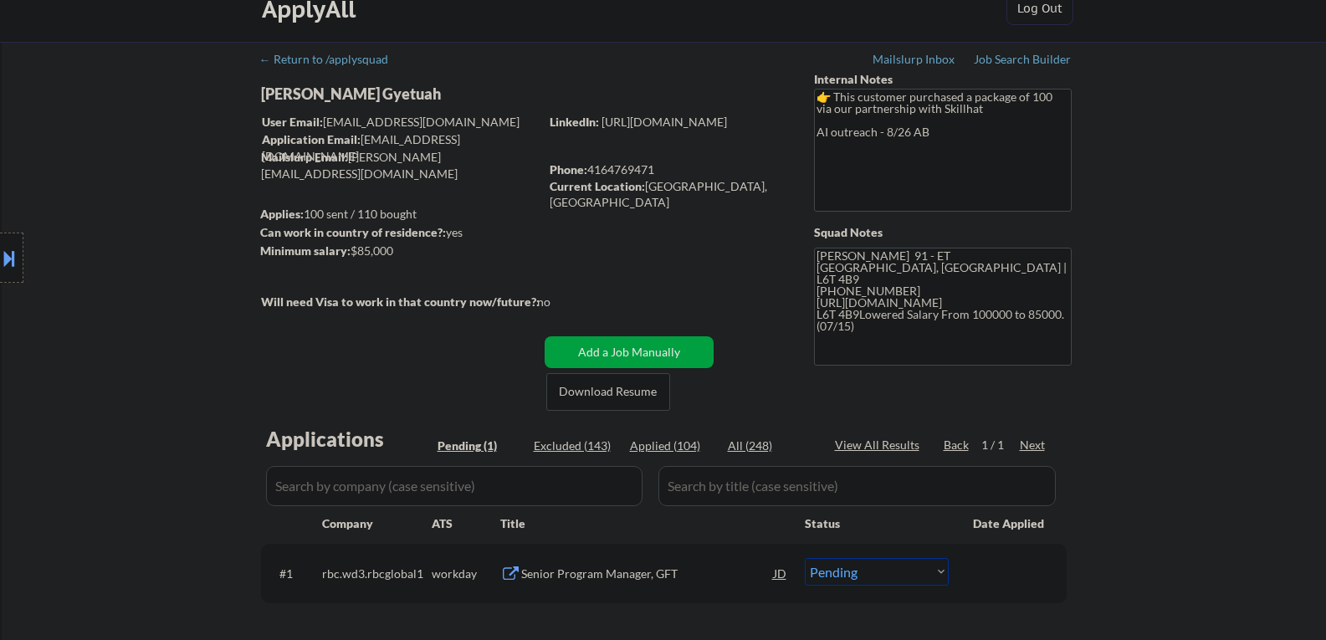
scroll to position [0, 0]
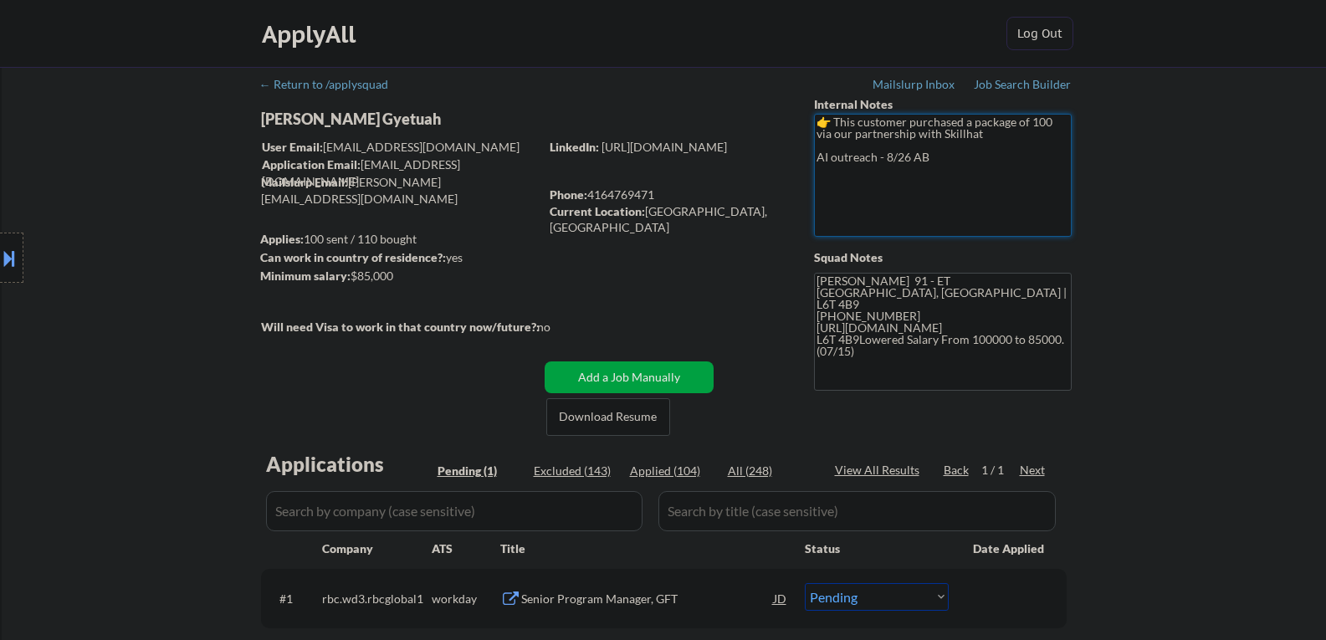
click at [844, 151] on textarea "👉 This customer purchased a package of 100 via our partnership with Skillhat AI…" at bounding box center [943, 175] width 258 height 123
drag, startPoint x: 820, startPoint y: 158, endPoint x: 876, endPoint y: 161, distance: 56.1
click at [876, 161] on textarea "👉 This customer purchased a package of 100 via our partnership with Skillhat AI…" at bounding box center [943, 175] width 258 height 123
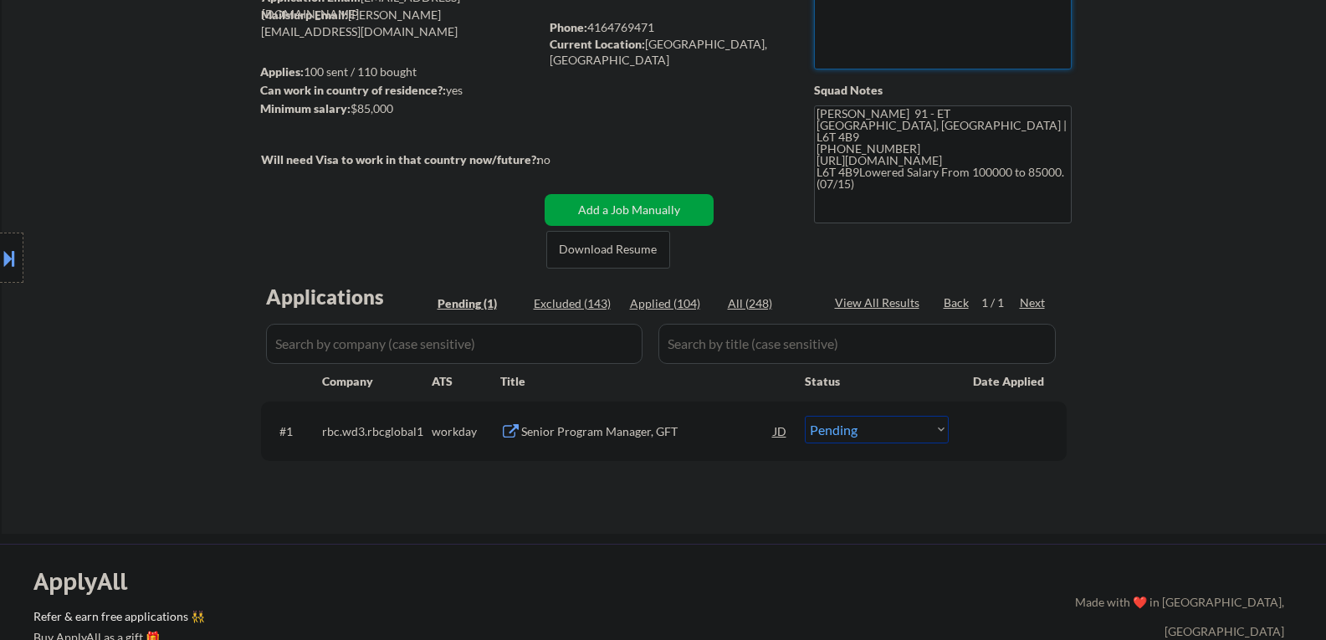
scroll to position [84, 0]
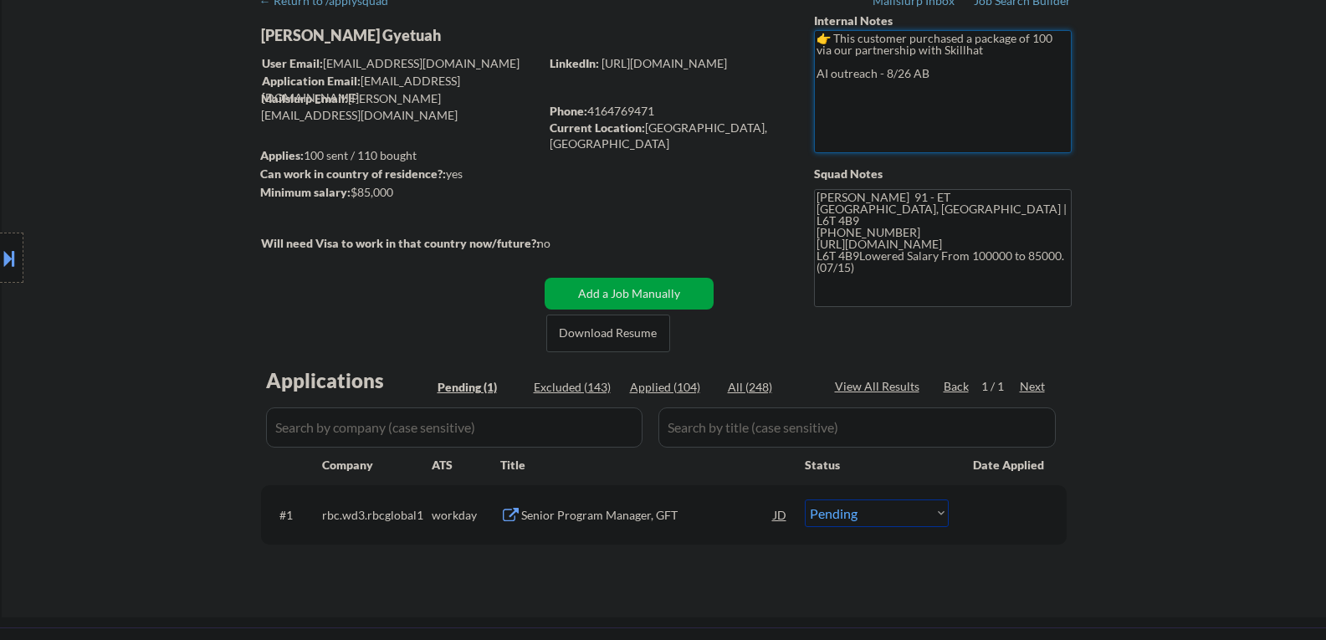
click at [663, 392] on div "Applied (104)" at bounding box center [672, 387] width 84 height 17
click at [666, 388] on div "Applied (104)" at bounding box center [672, 387] width 84 height 17
click at [679, 390] on div "Applied (104)" at bounding box center [672, 387] width 84 height 17
click at [679, 388] on div "Applied (104)" at bounding box center [672, 387] width 84 height 17
select select ""applied""
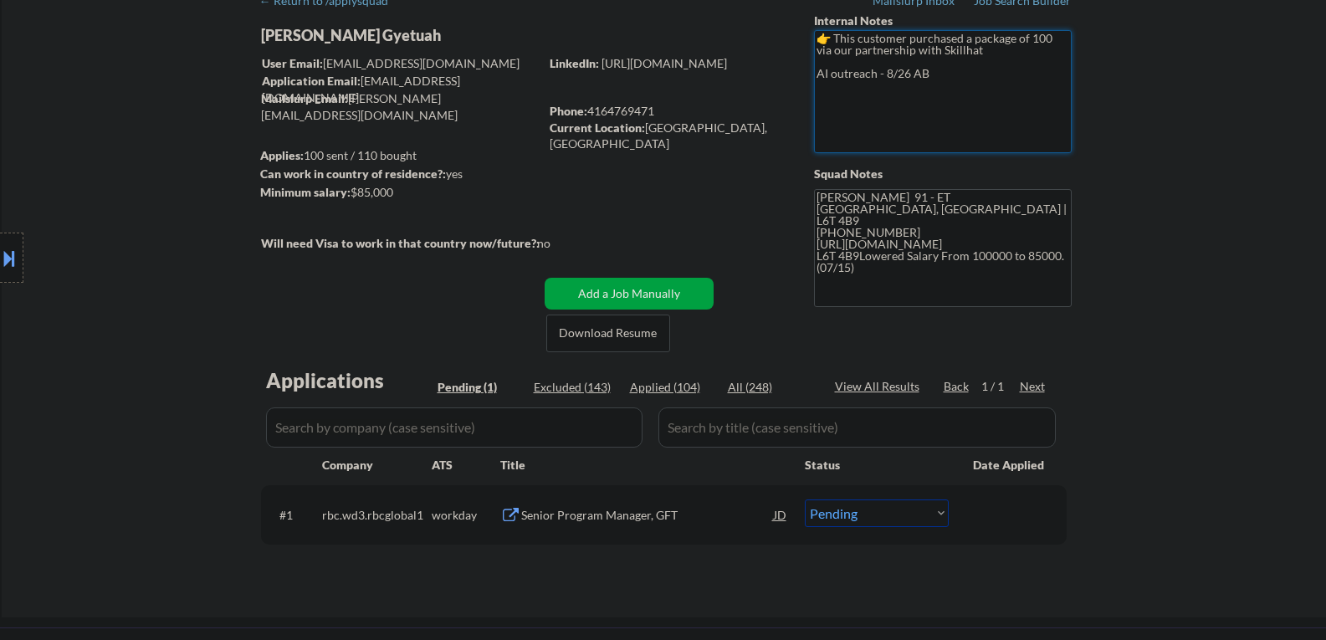
select select ""applied""
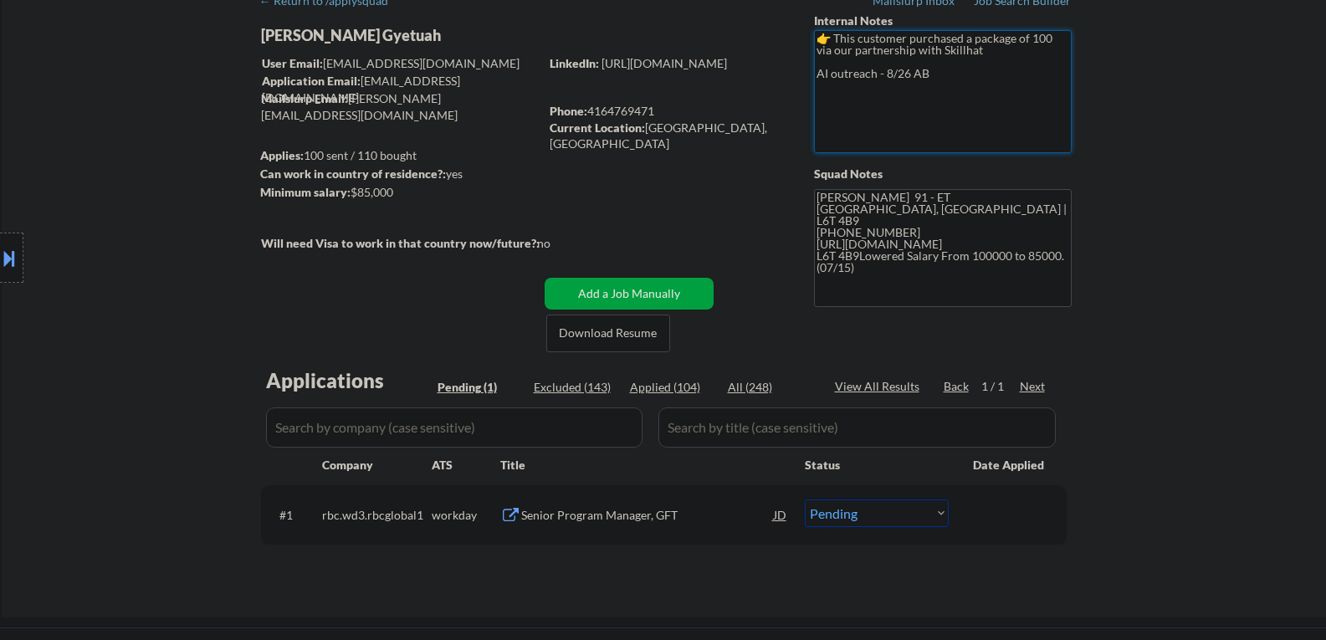
select select ""applied""
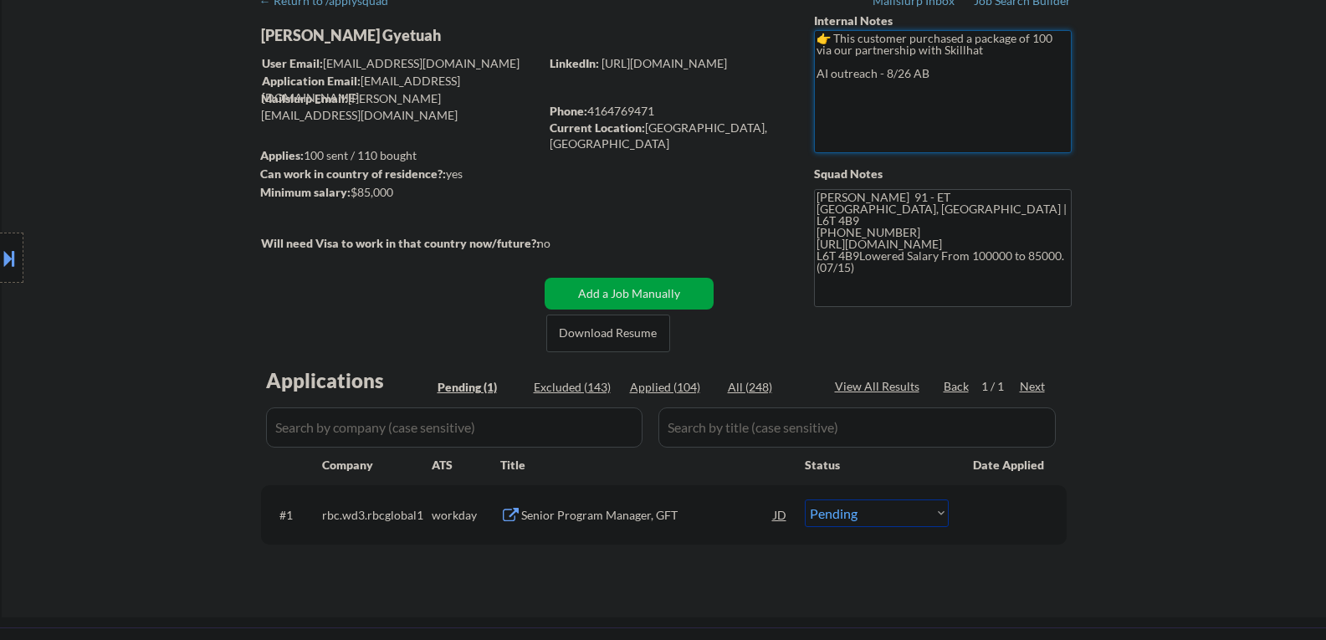
select select ""applied""
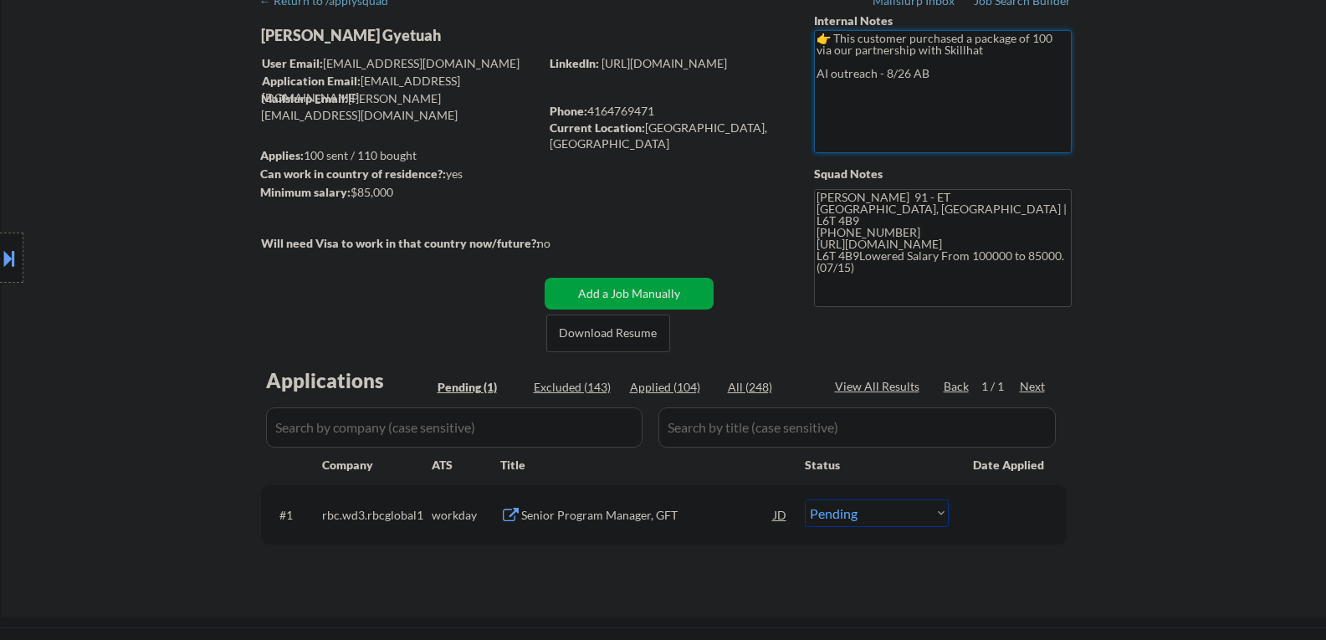
select select ""applied""
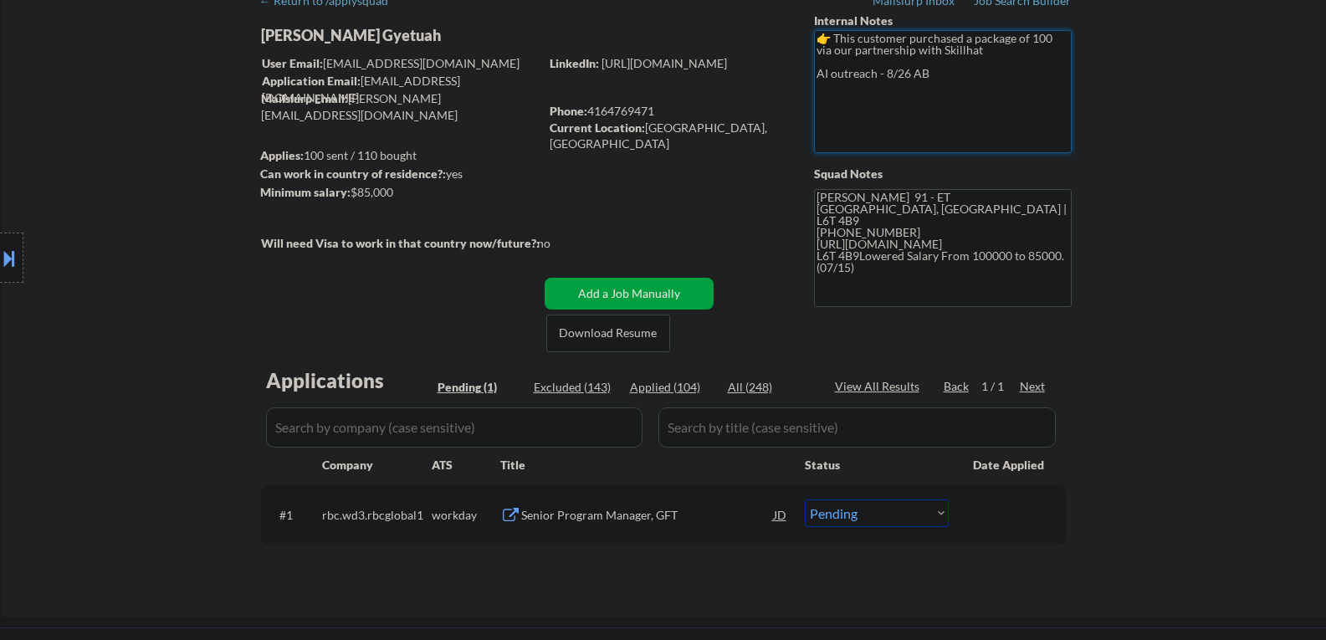
select select ""applied""
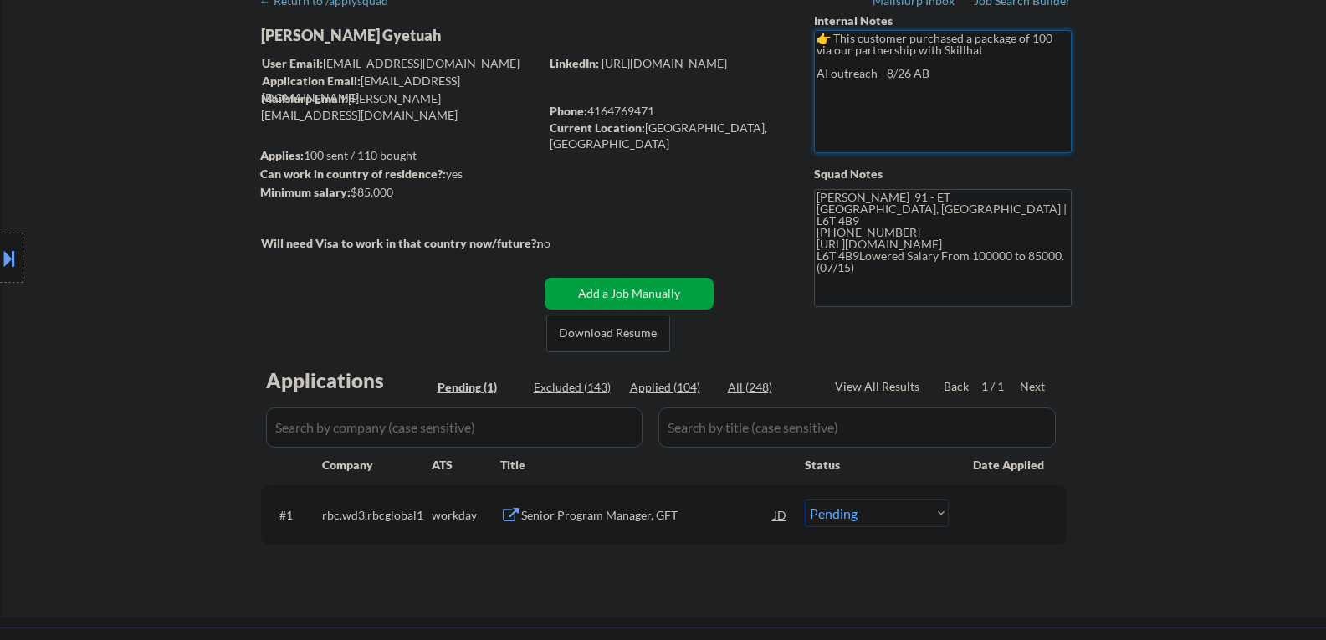
select select ""applied""
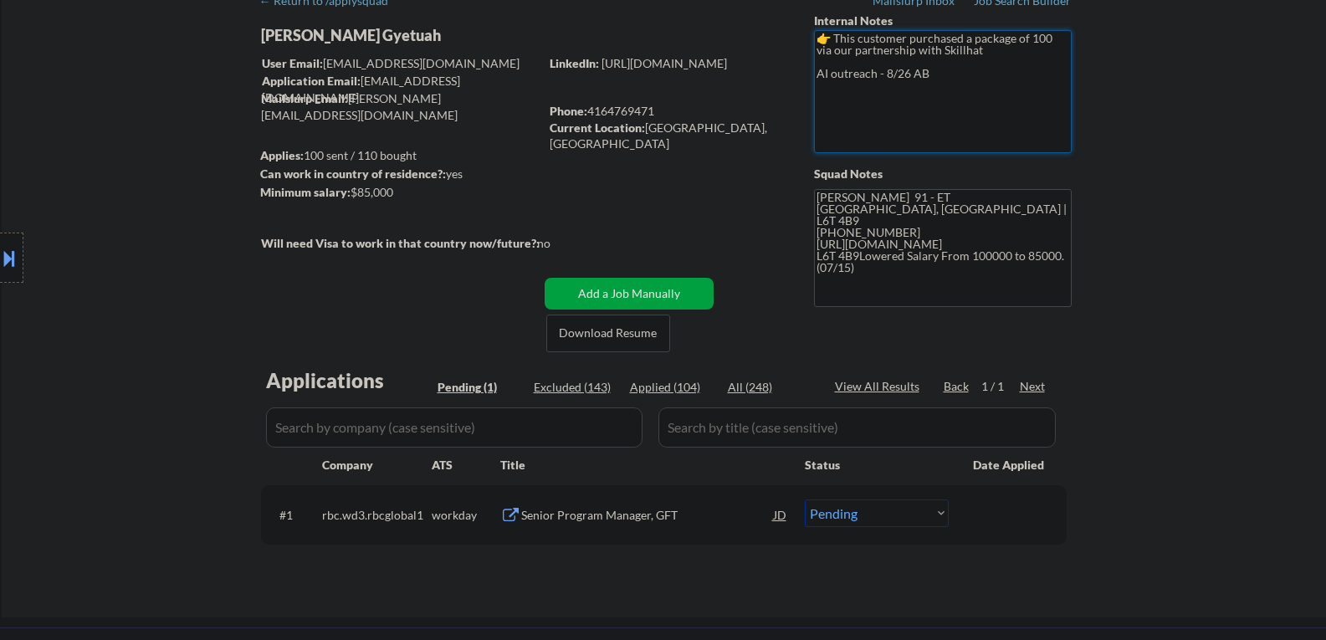
select select ""applied""
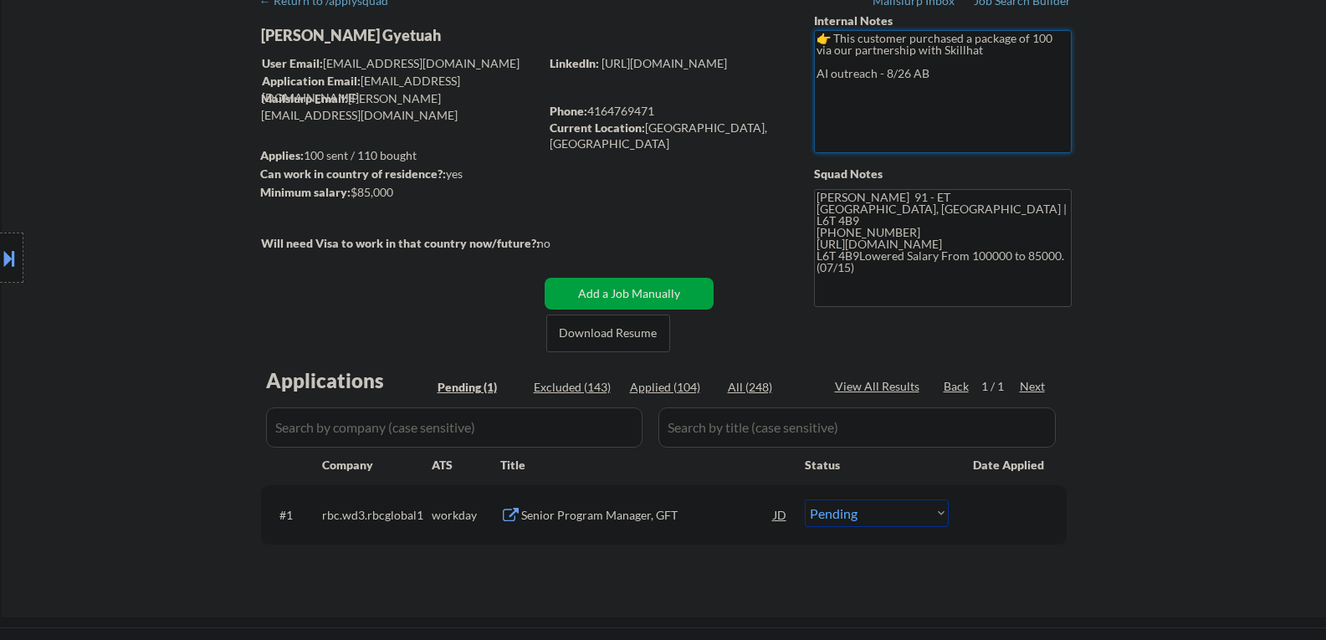
select select ""applied""
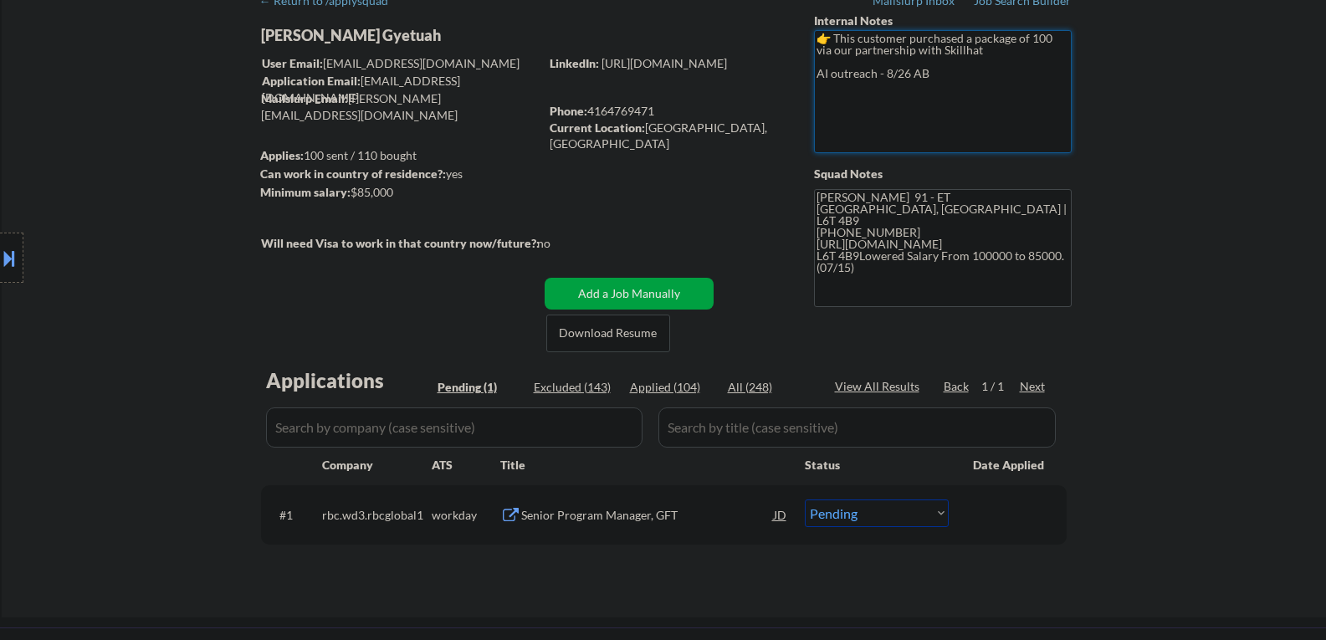
select select ""applied""
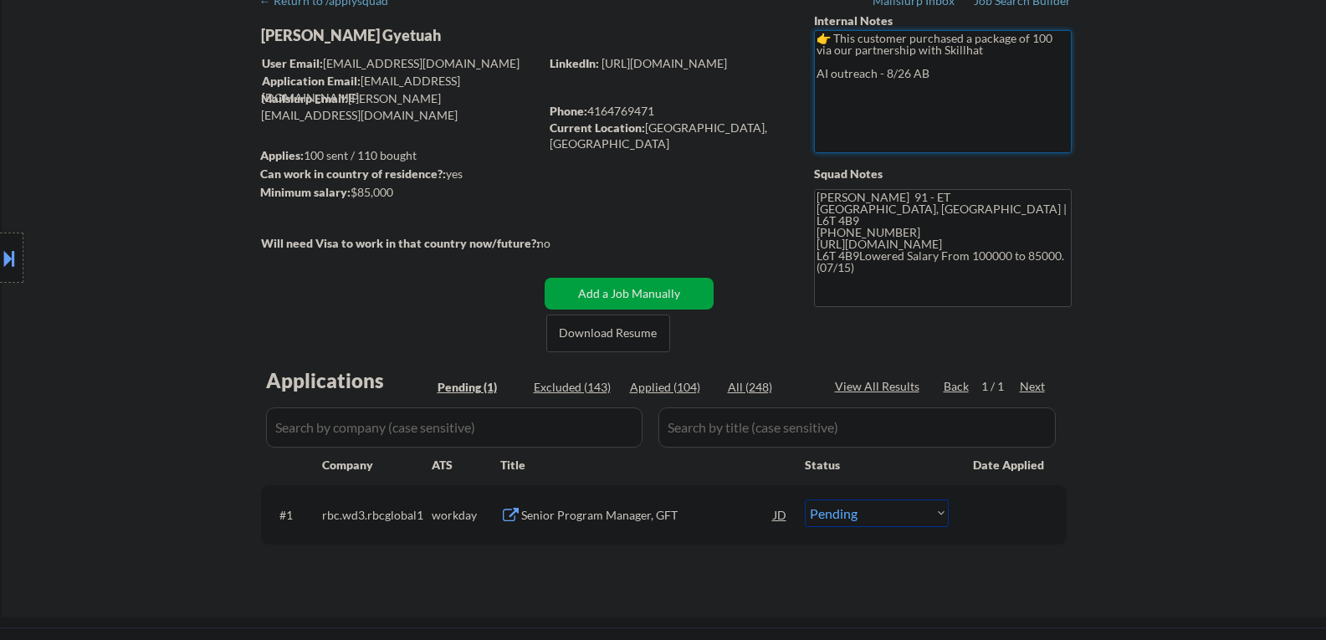
select select ""applied""
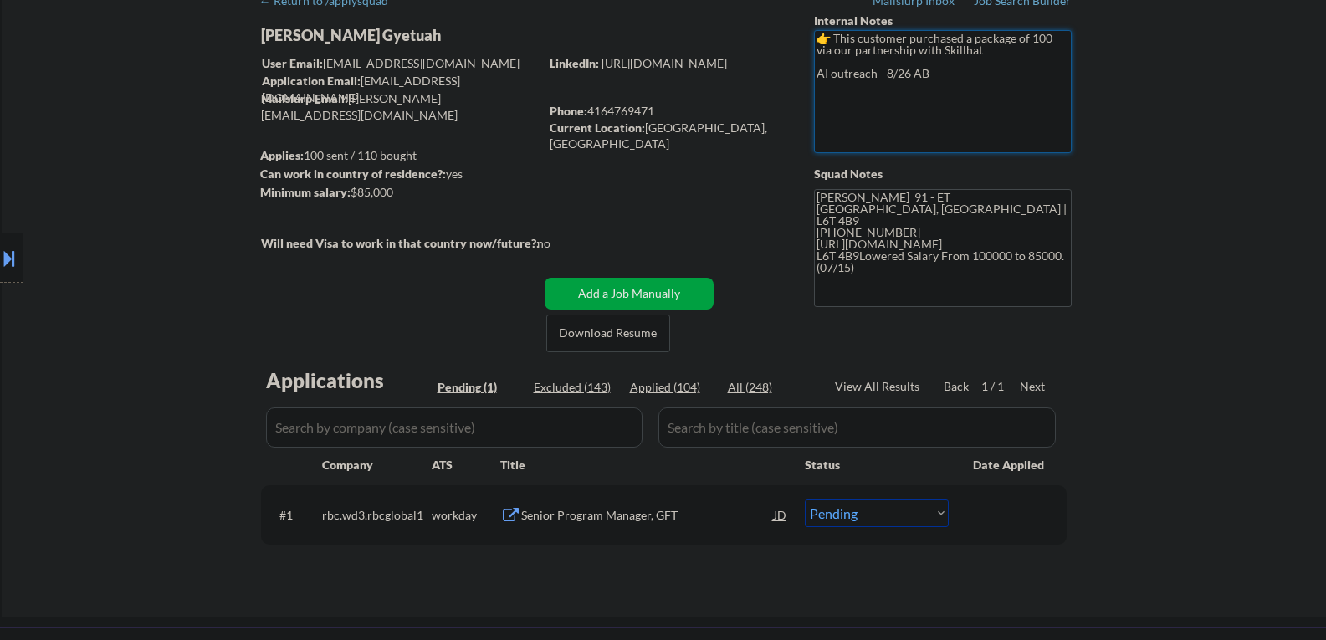
select select ""applied""
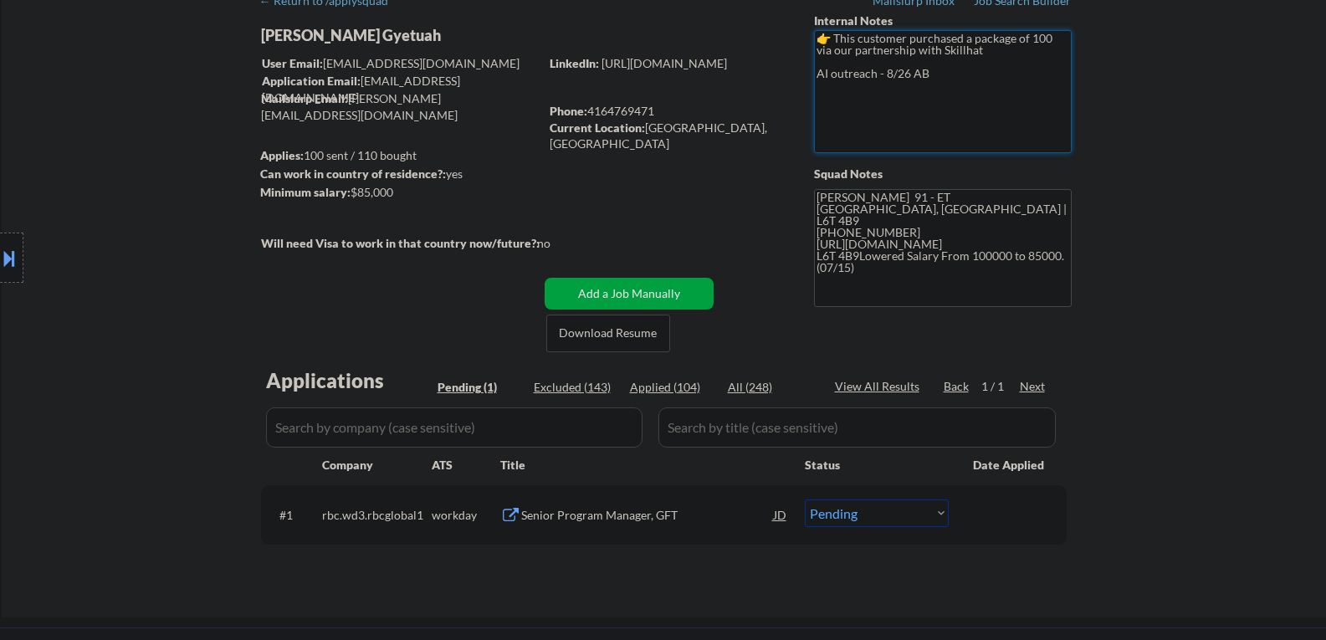
select select ""applied""
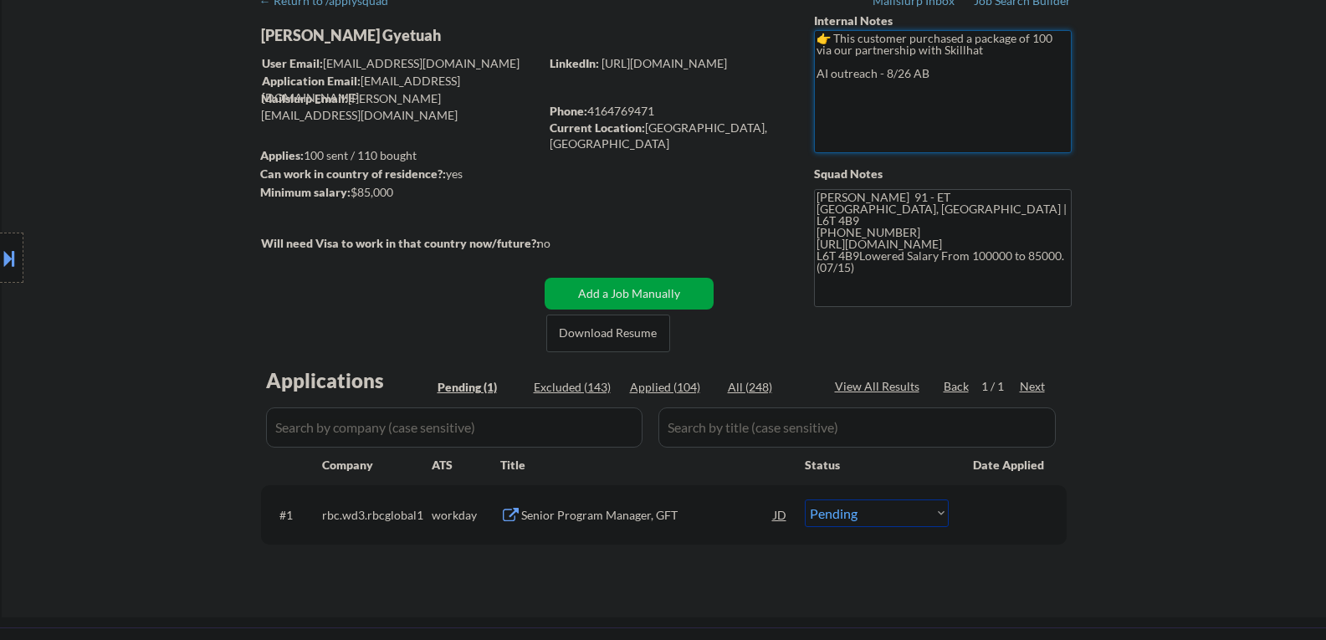
select select ""applied""
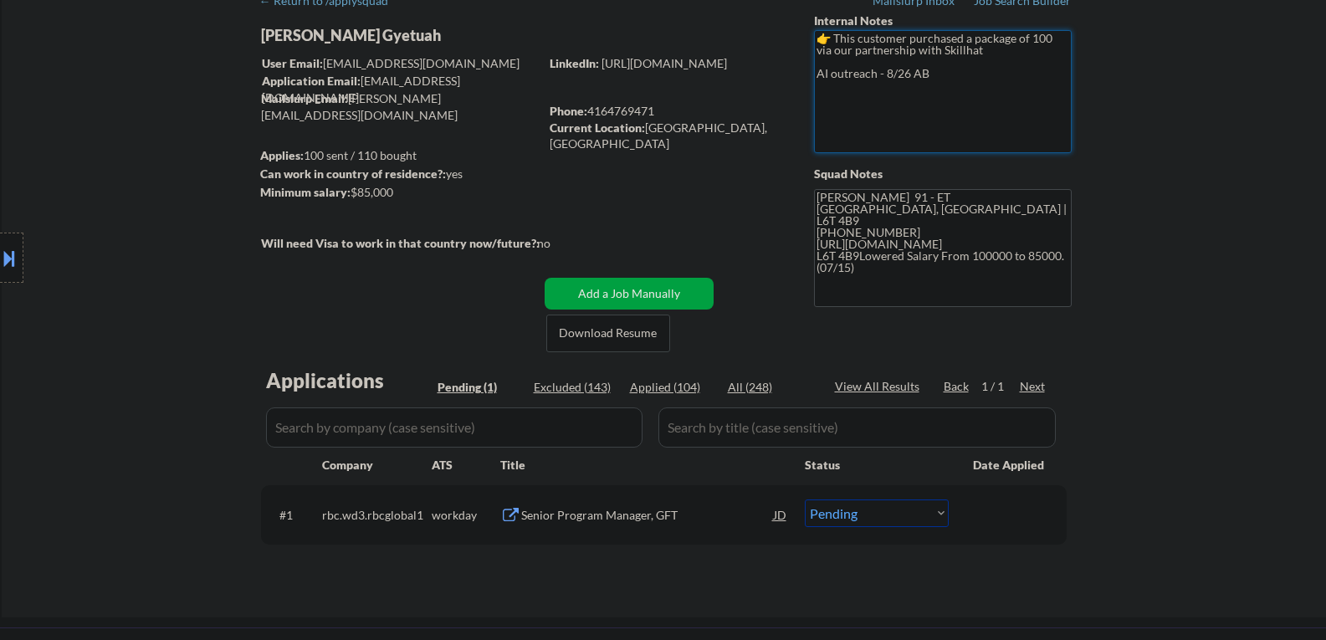
select select ""applied""
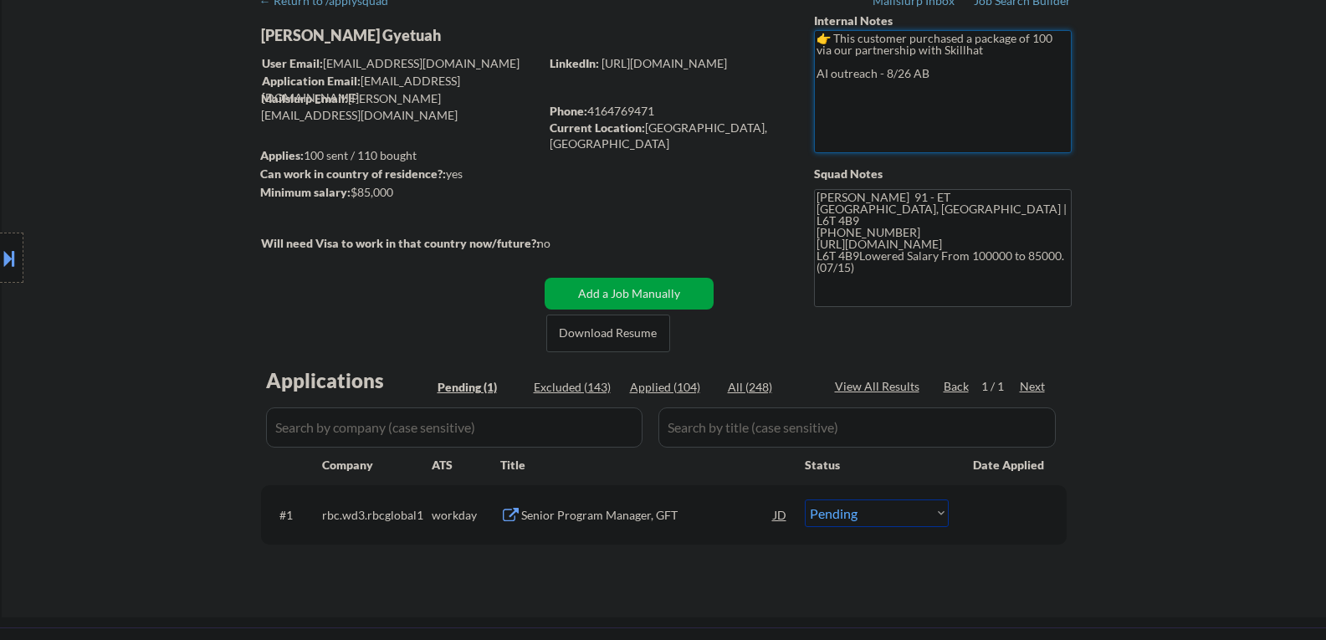
select select ""applied""
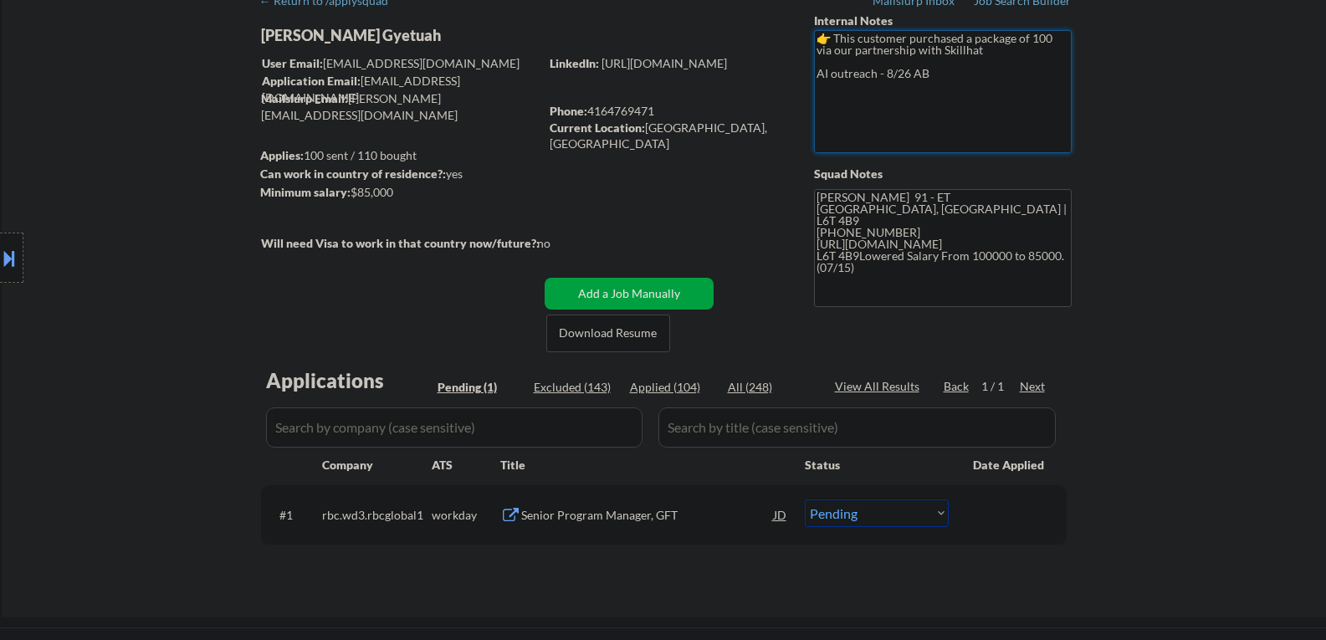
select select ""applied""
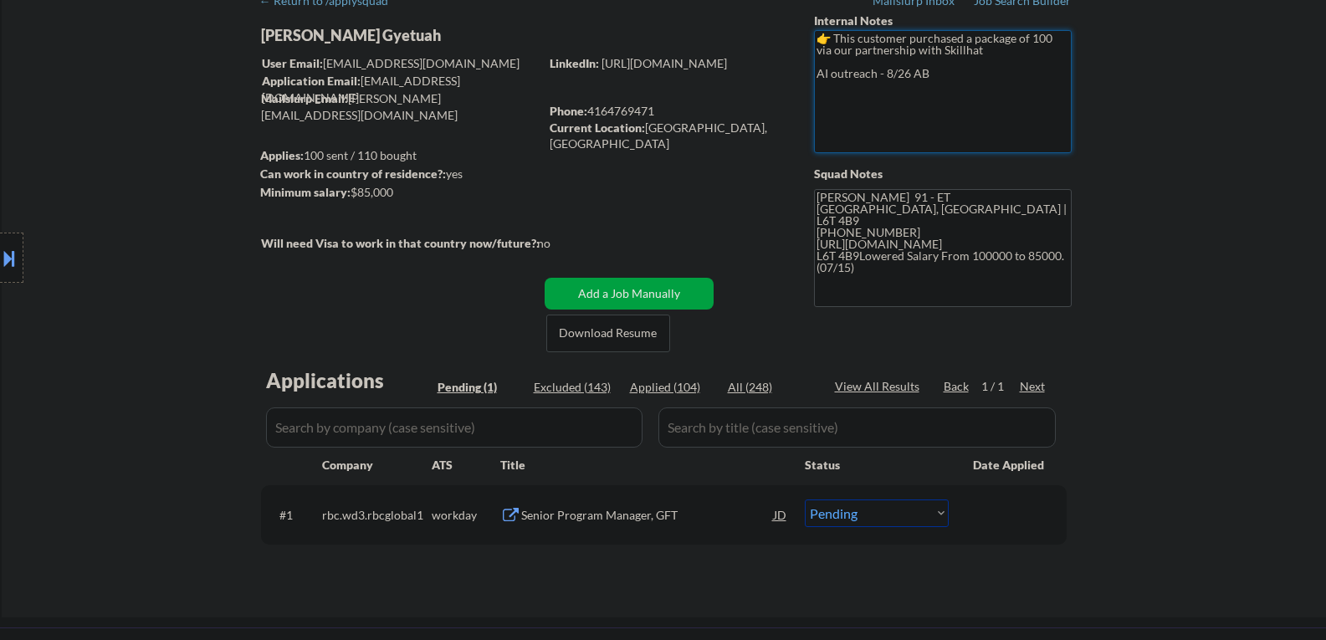
select select ""applied""
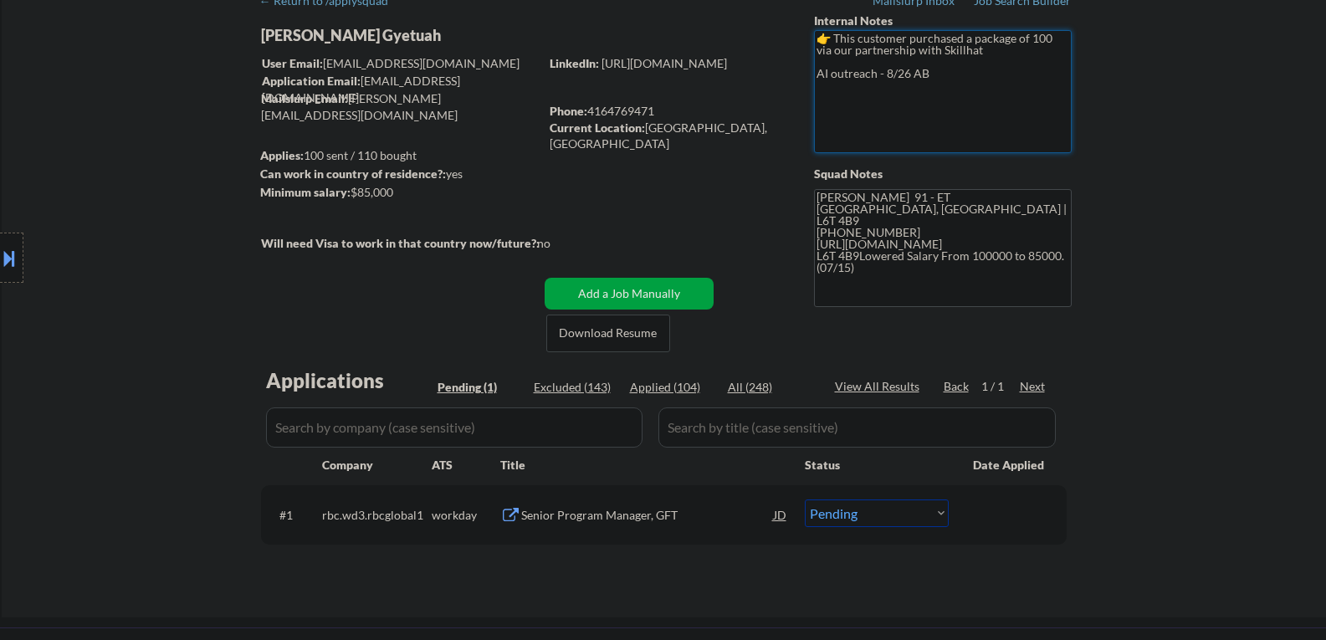
select select ""applied""
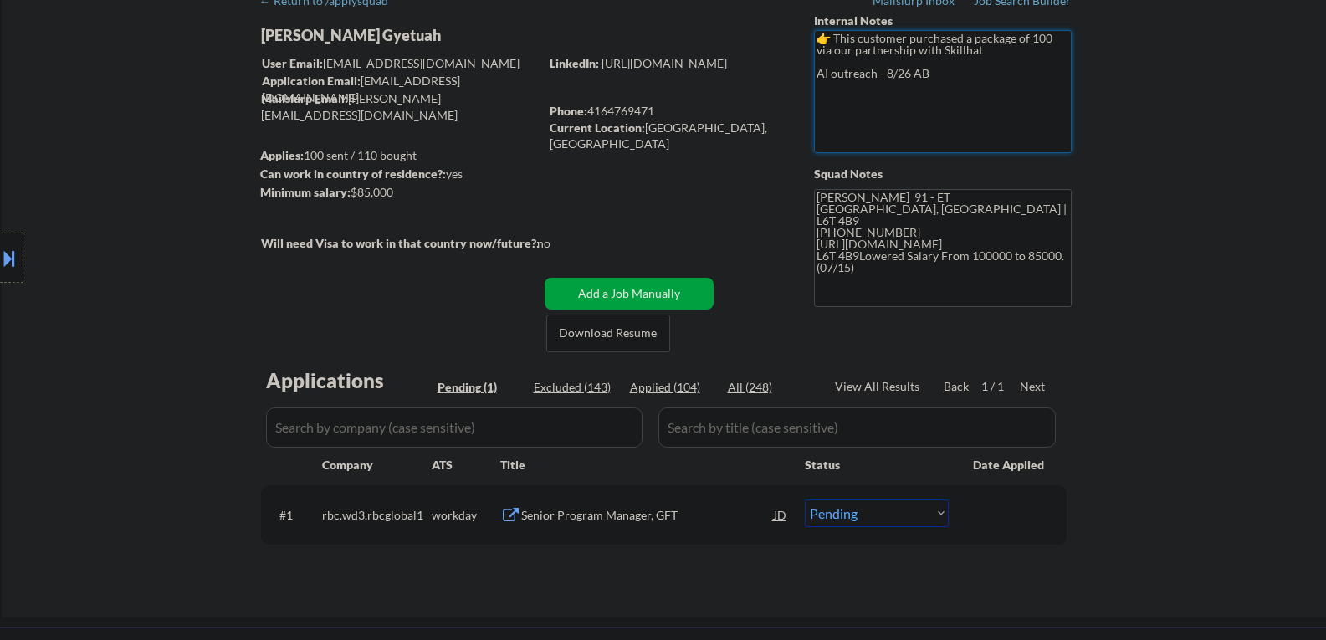
select select ""applied""
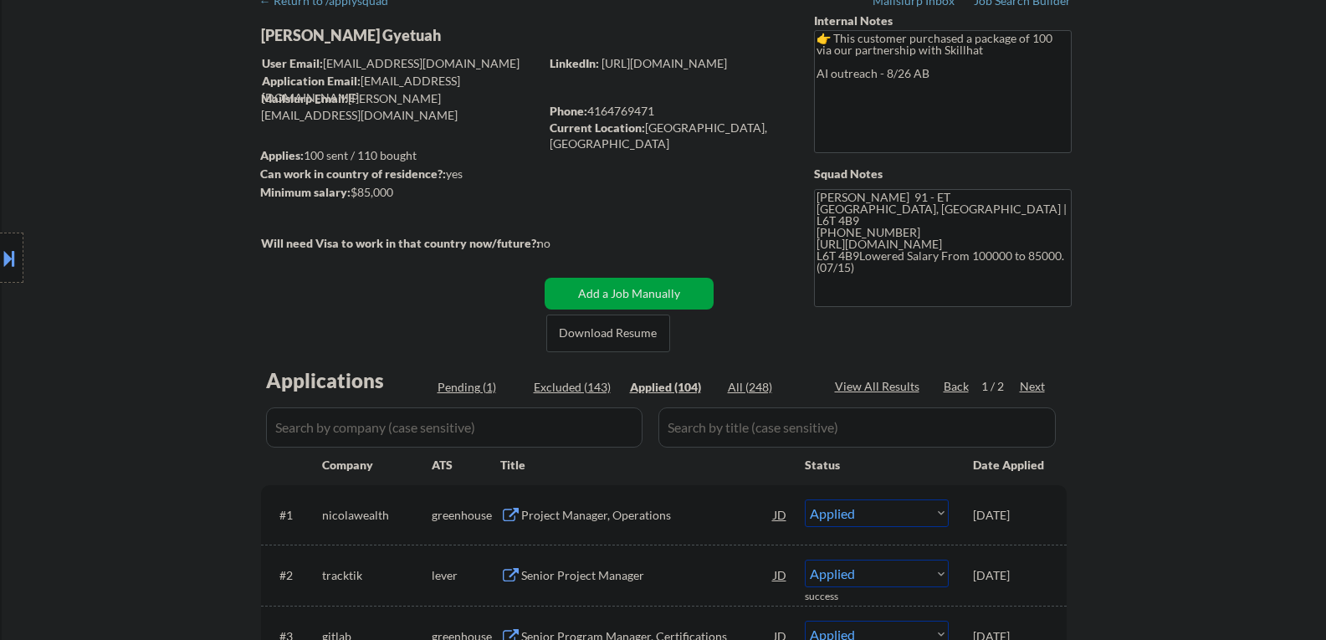
click at [866, 513] on select "Choose an option... Pending Applied Excluded (Questions) Excluded (Expired) Exc…" at bounding box center [877, 514] width 144 height 28
click at [805, 500] on select "Choose an option... Pending Applied Excluded (Questions) Excluded (Expired) Exc…" at bounding box center [877, 514] width 144 height 28
click at [478, 387] on div "Pending (1)" at bounding box center [480, 387] width 84 height 17
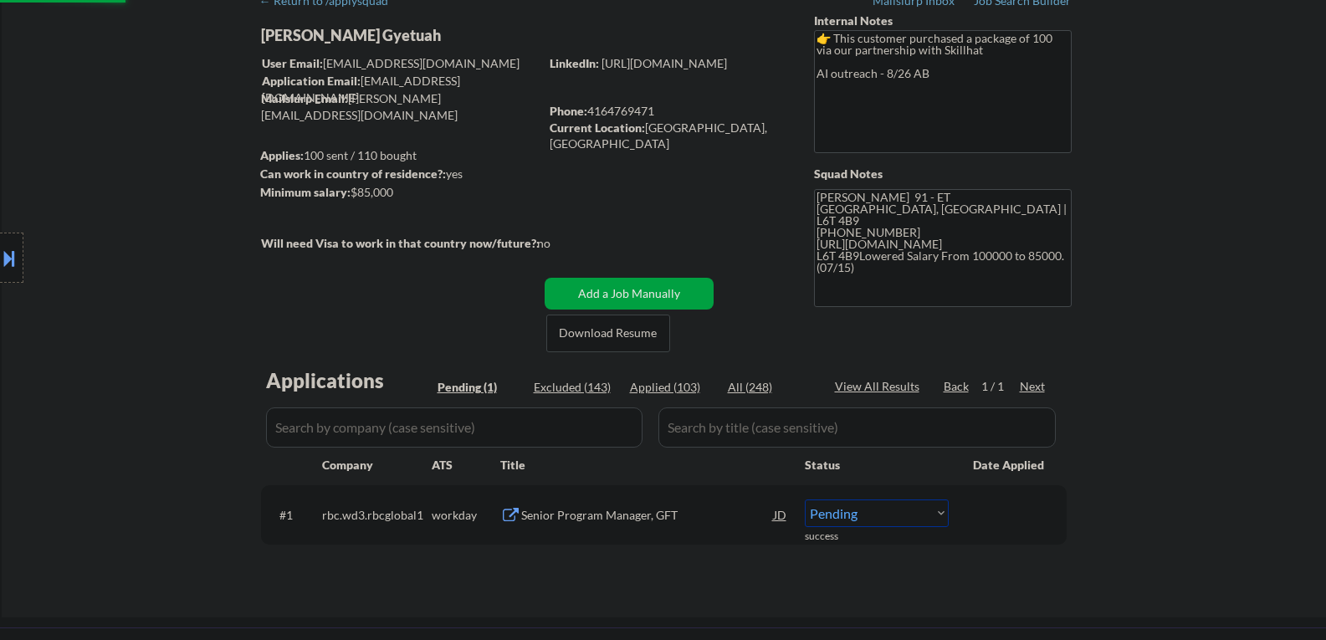
click at [571, 518] on div "Senior Program Manager, GFT" at bounding box center [647, 515] width 253 height 17
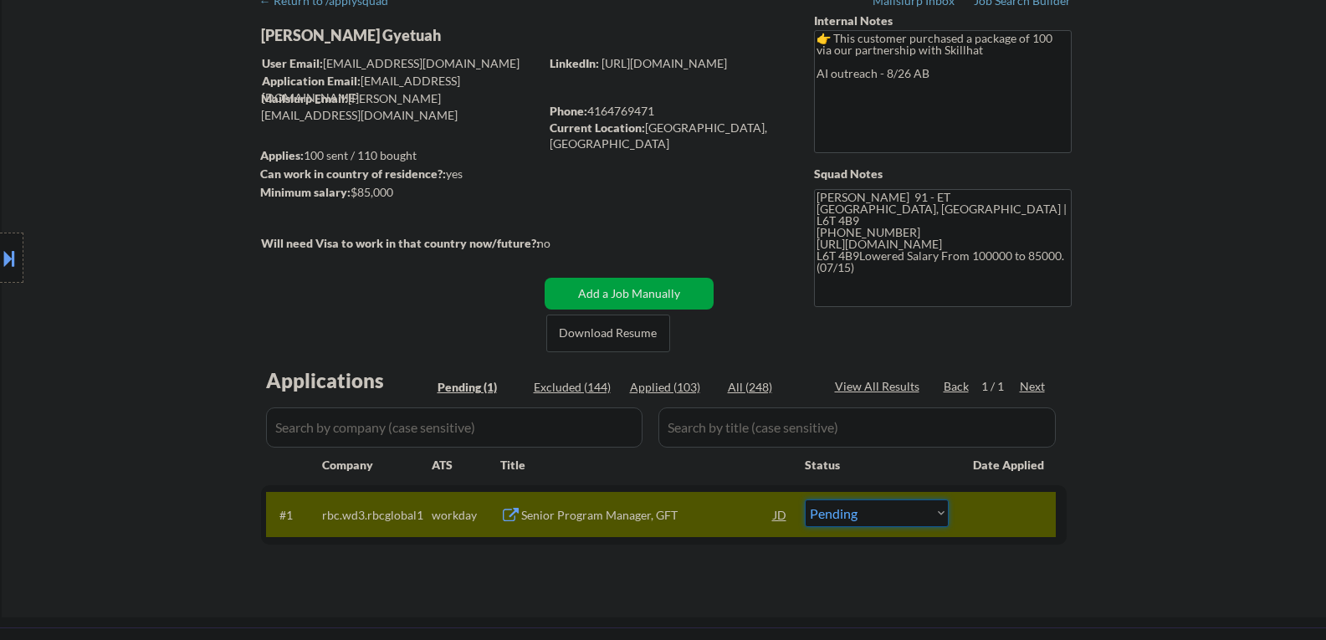
click at [820, 513] on select "Choose an option... Pending Applied Excluded (Questions) Excluded (Expired) Exc…" at bounding box center [877, 514] width 144 height 28
select select ""applied""
click at [805, 500] on select "Choose an option... Pending Applied Excluded (Questions) Excluded (Expired) Exc…" at bounding box center [877, 514] width 144 height 28
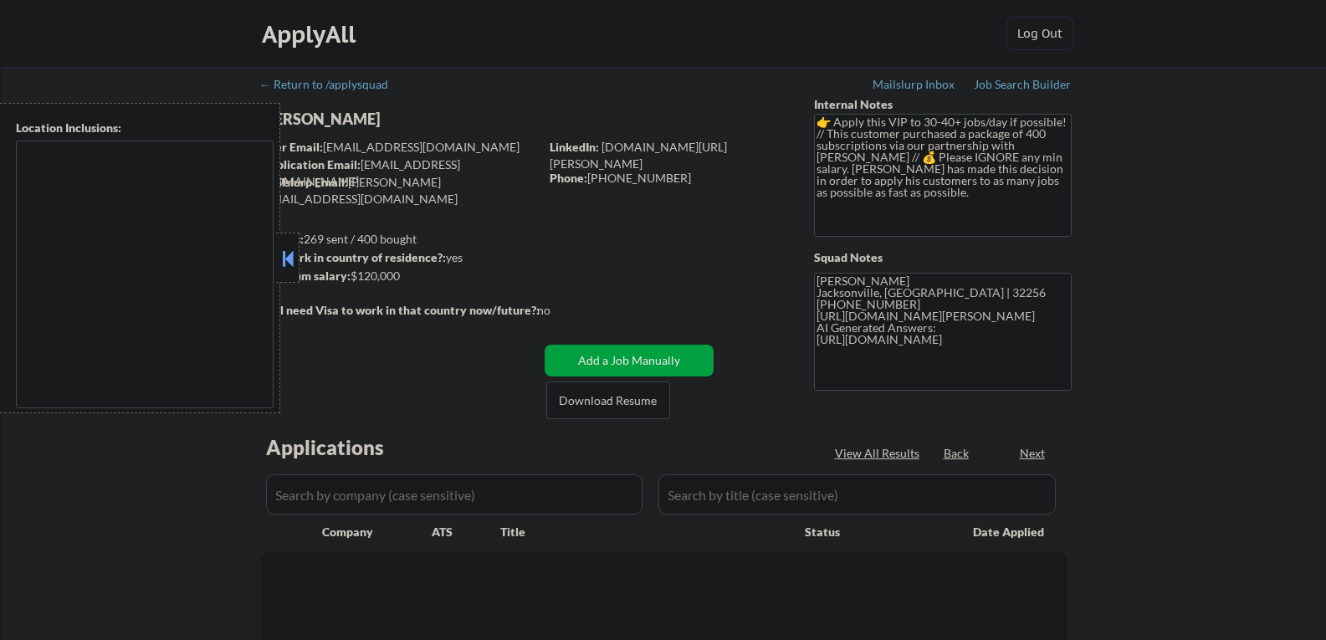
type textarea "remote"
select select ""pending""
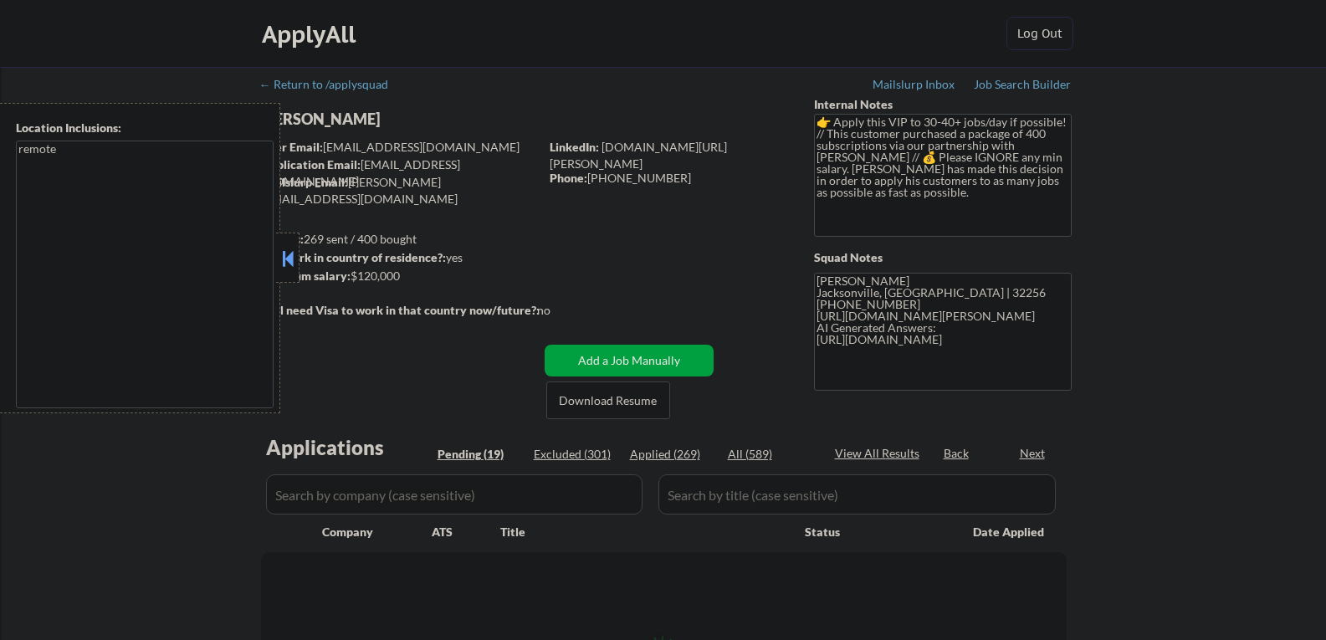
select select ""pending""
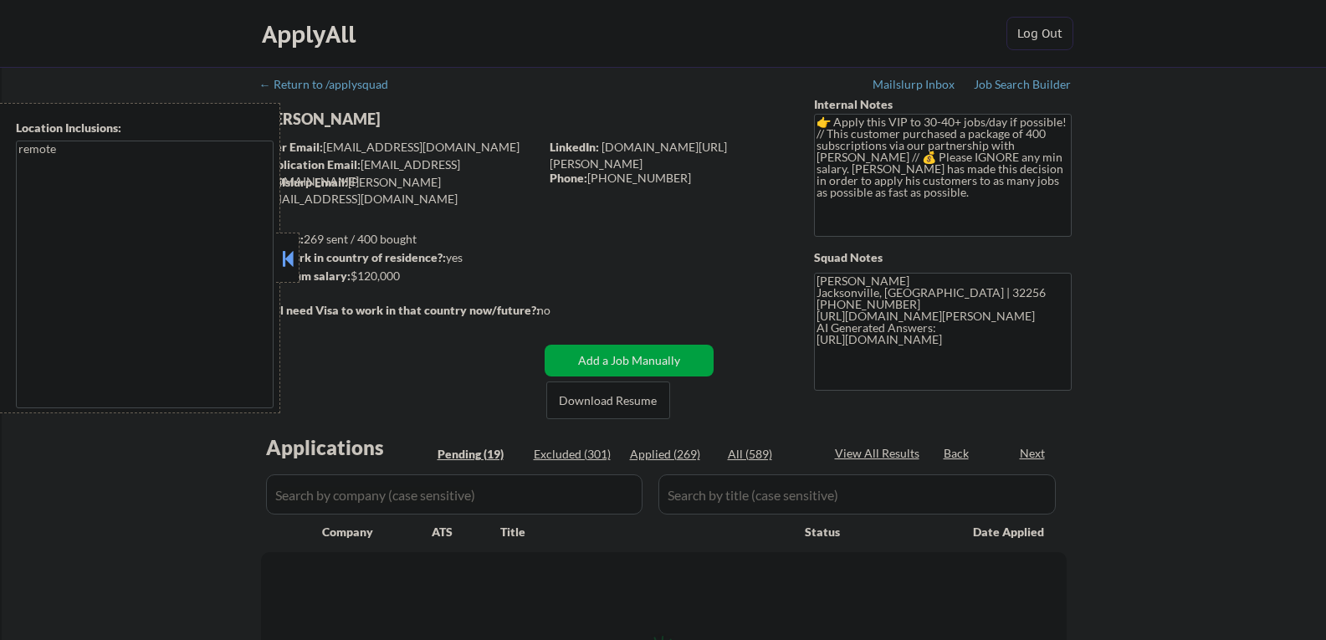
select select ""pending""
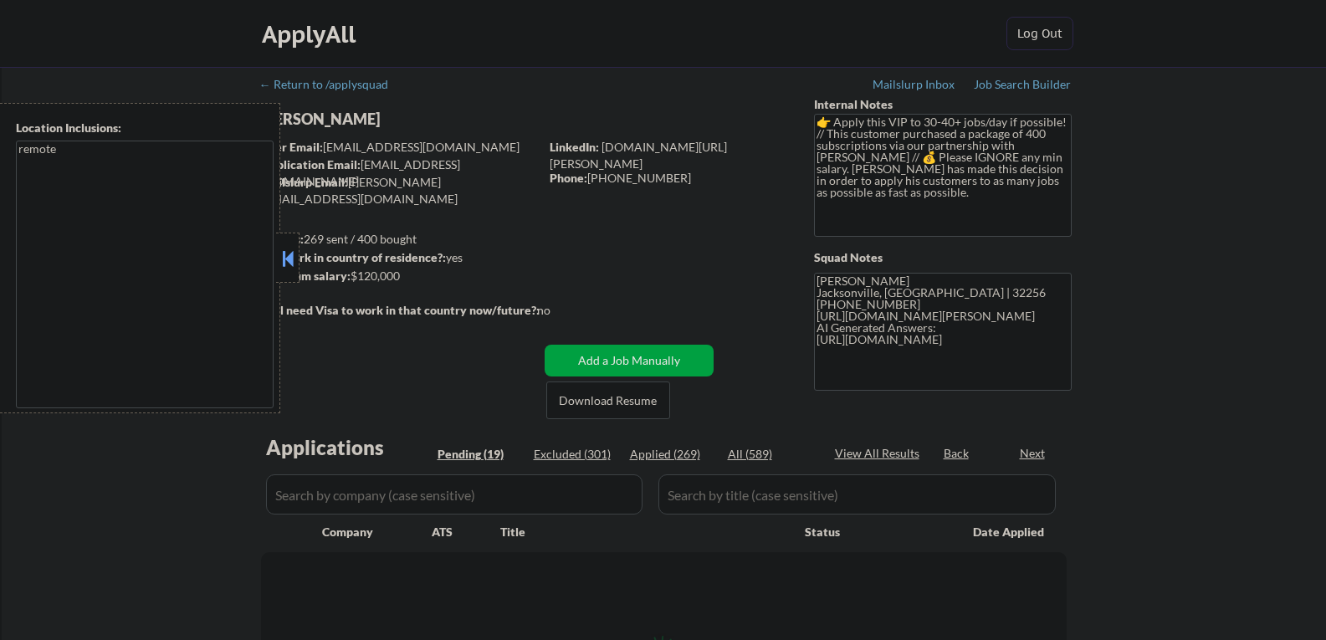
select select ""pending""
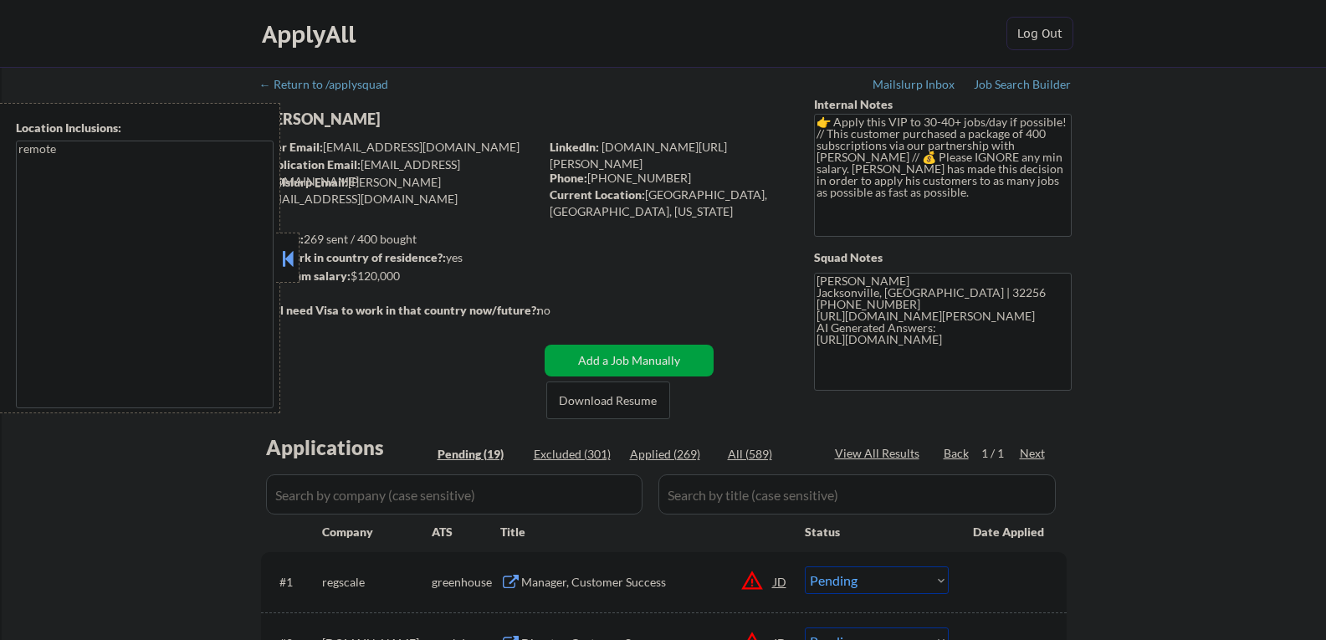
click at [290, 252] on button at bounding box center [288, 258] width 18 height 25
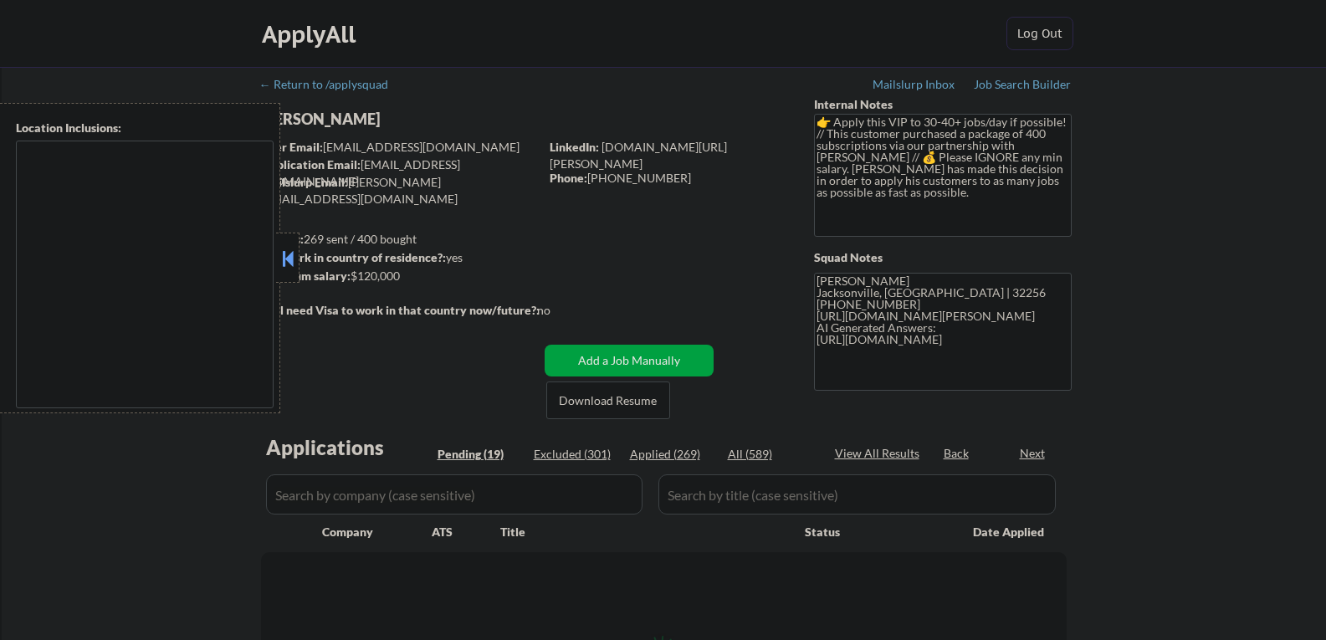
click at [361, 121] on div "[PERSON_NAME]" at bounding box center [433, 119] width 344 height 21
select select ""pending""
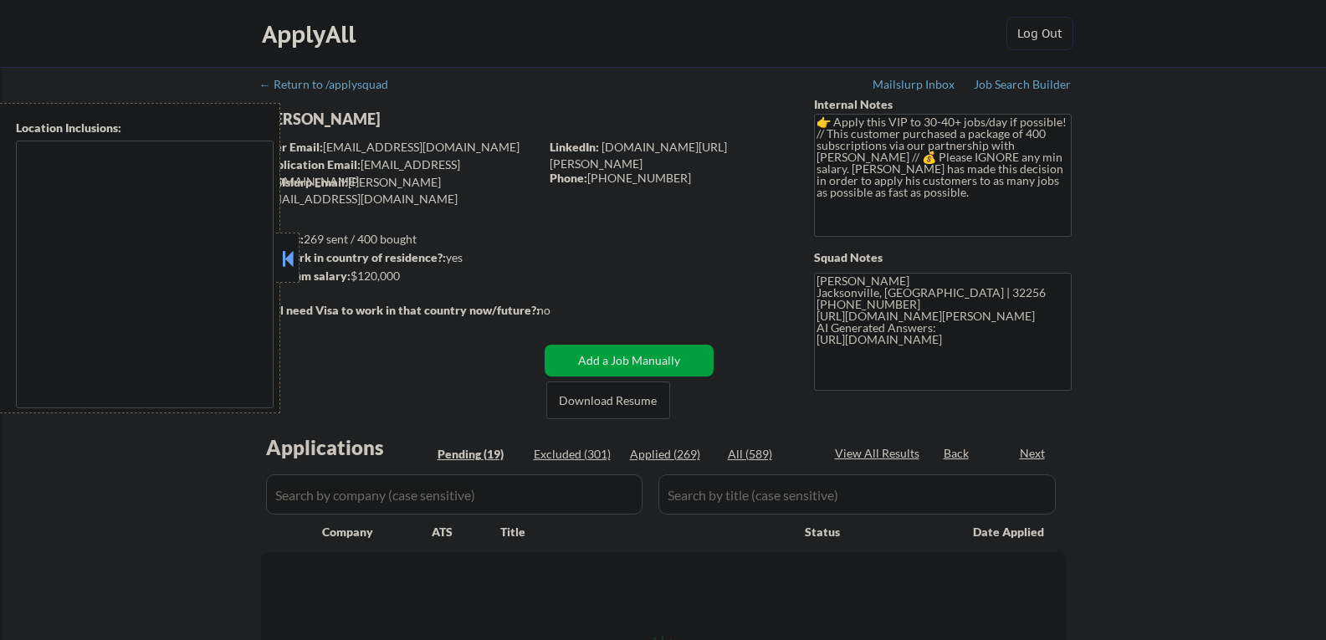
select select ""pending""
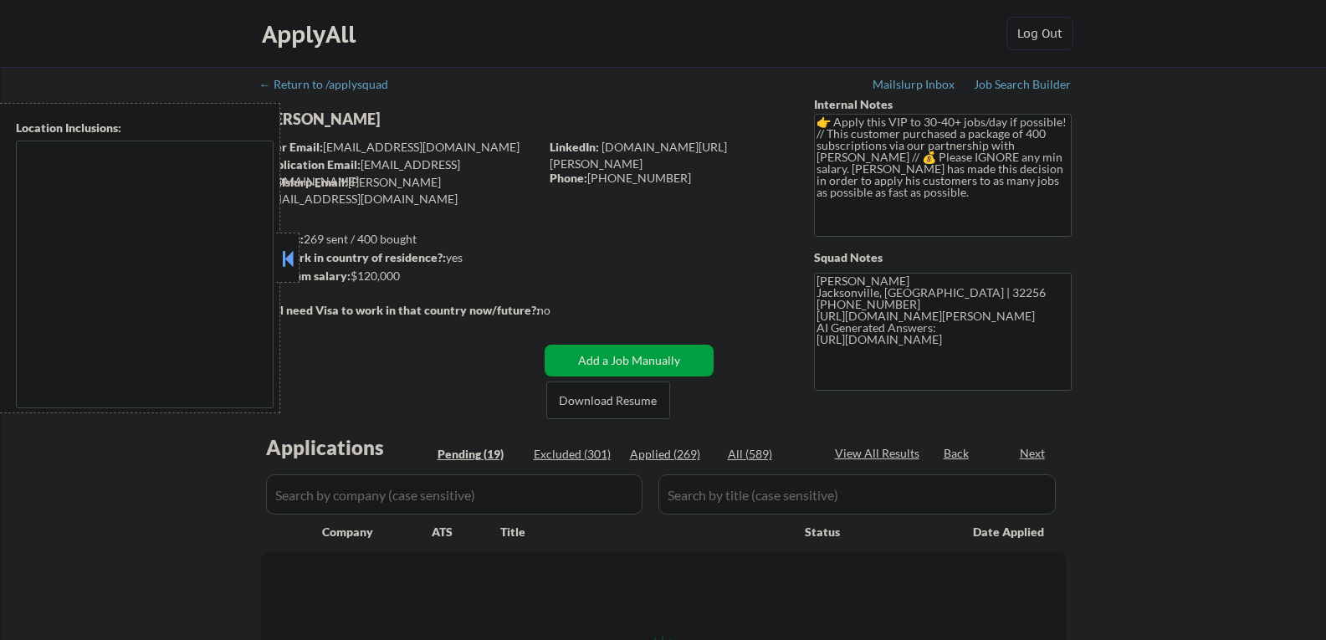
select select ""pending""
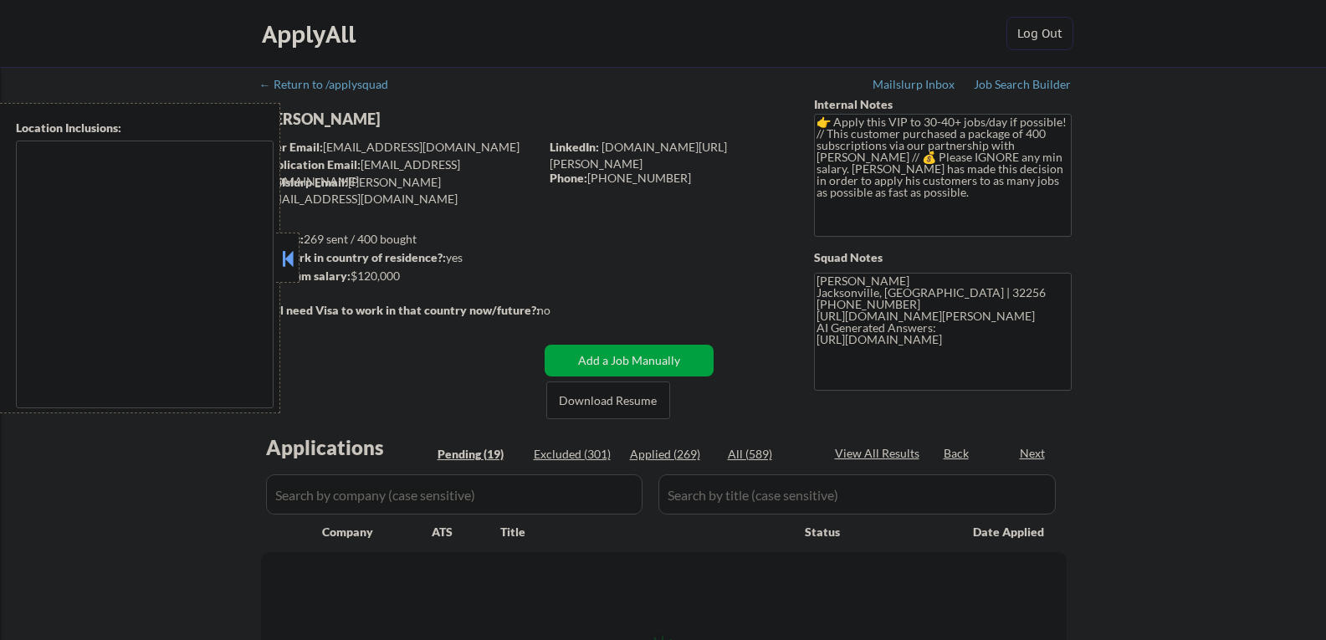
select select ""pending""
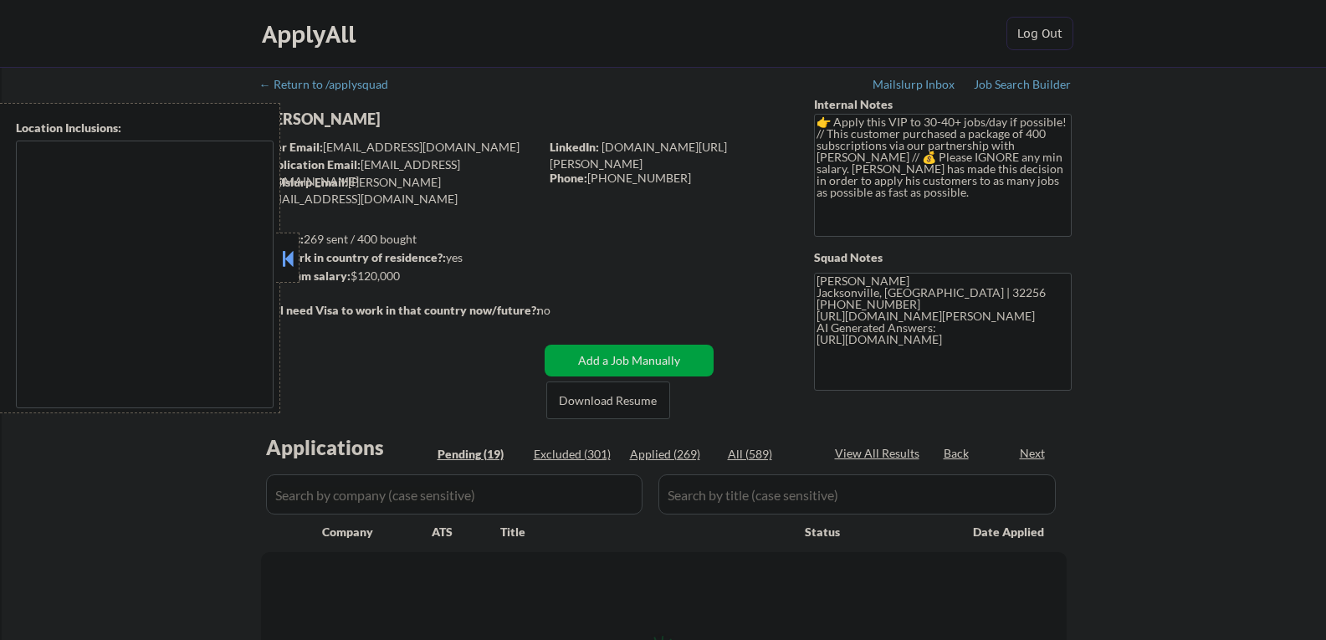
select select ""pending""
type textarea "remote"
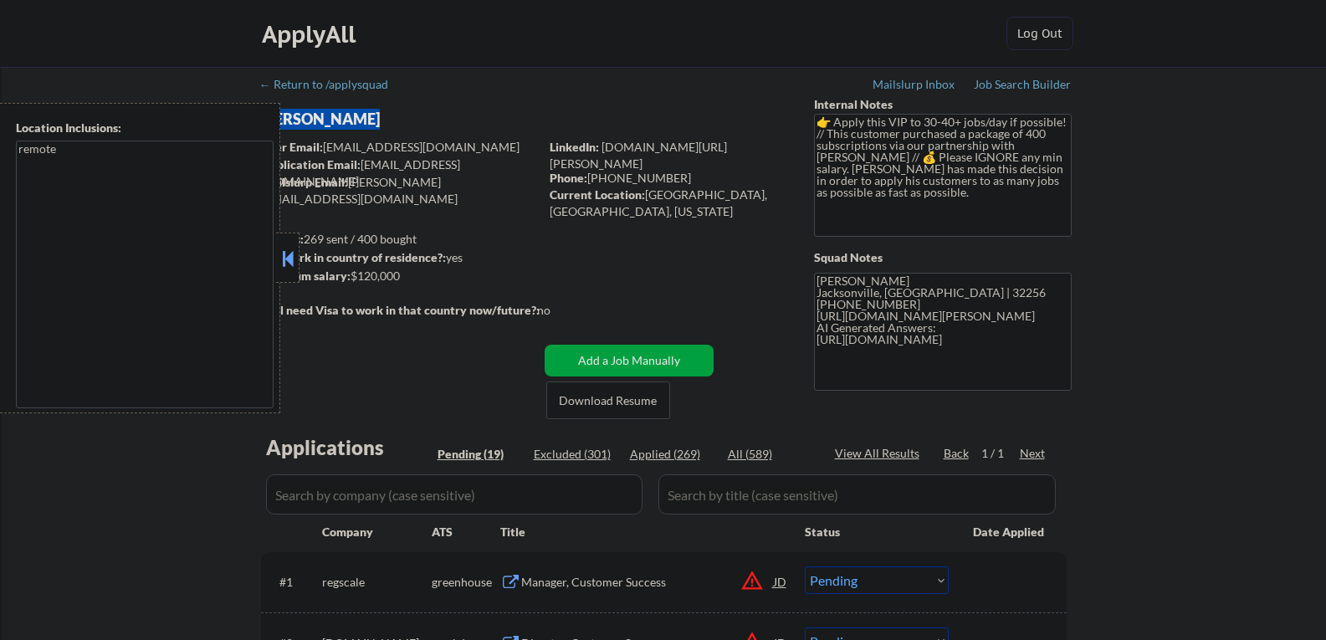
click at [286, 268] on button at bounding box center [288, 258] width 18 height 25
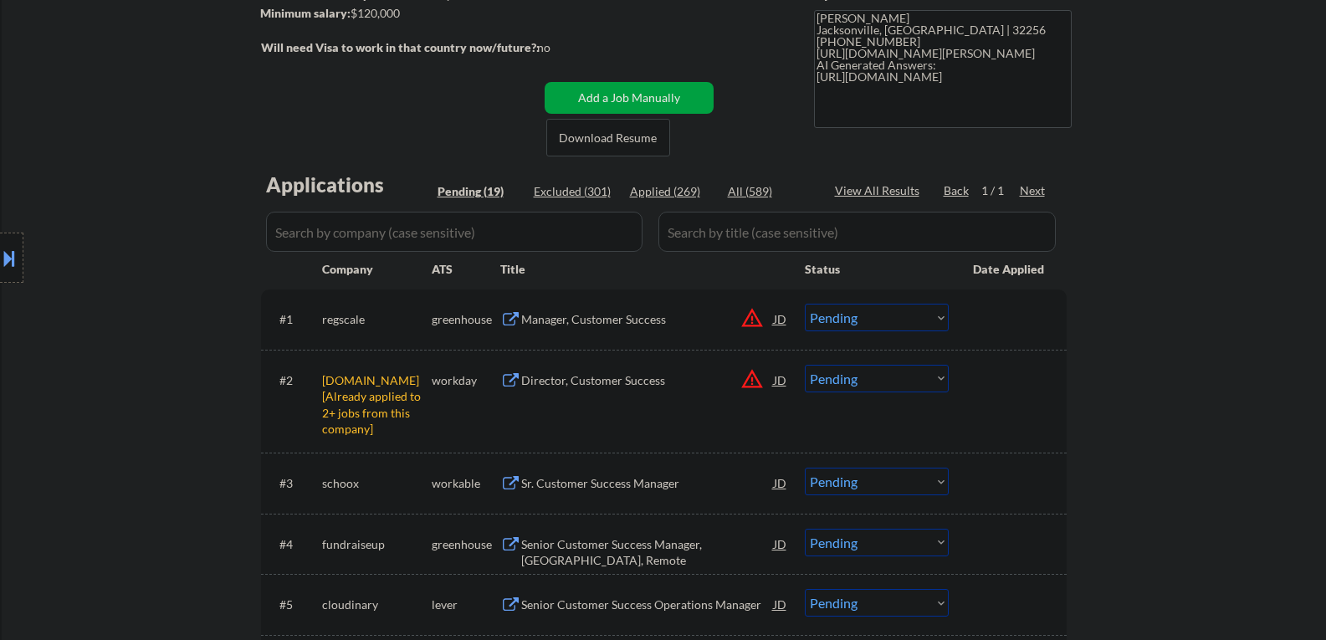
scroll to position [335, 0]
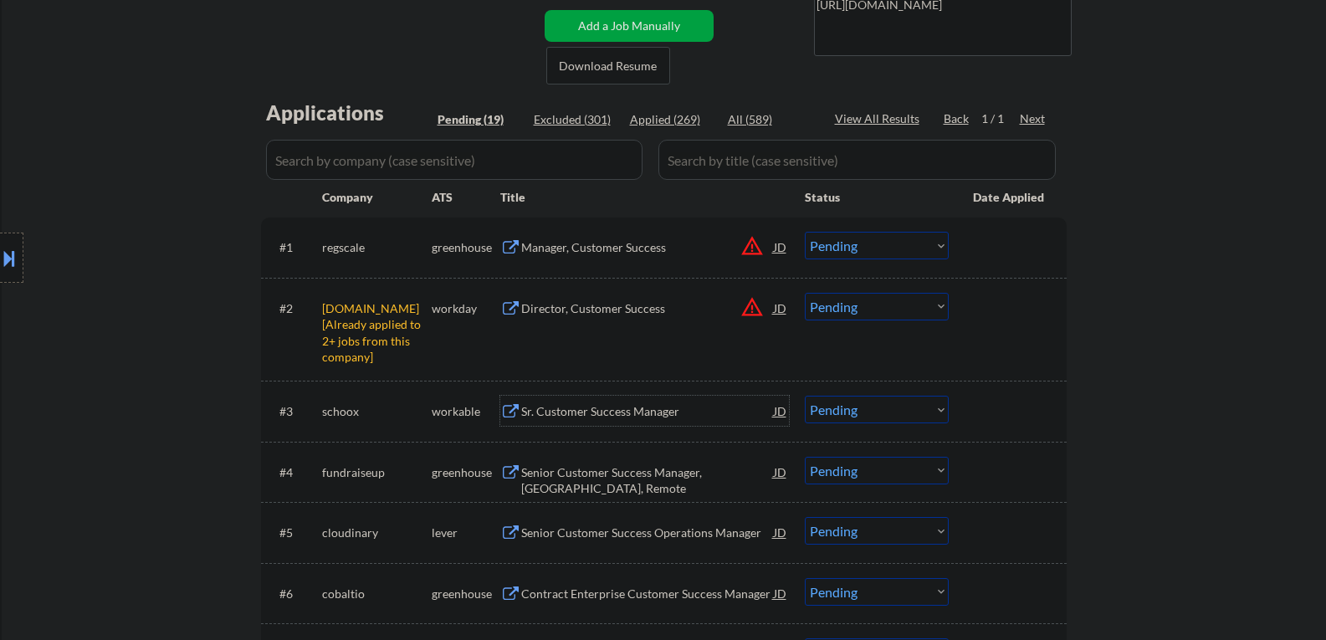
click at [593, 412] on div "Sr. Customer Success Manager" at bounding box center [647, 411] width 253 height 17
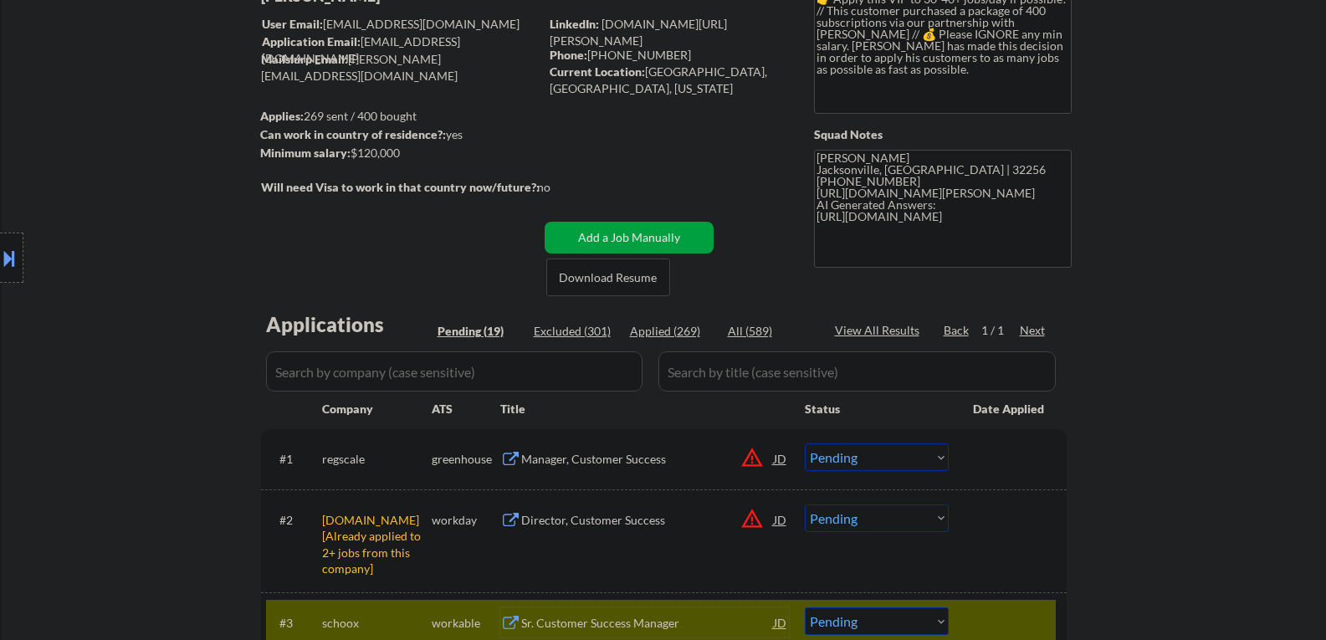
scroll to position [251, 0]
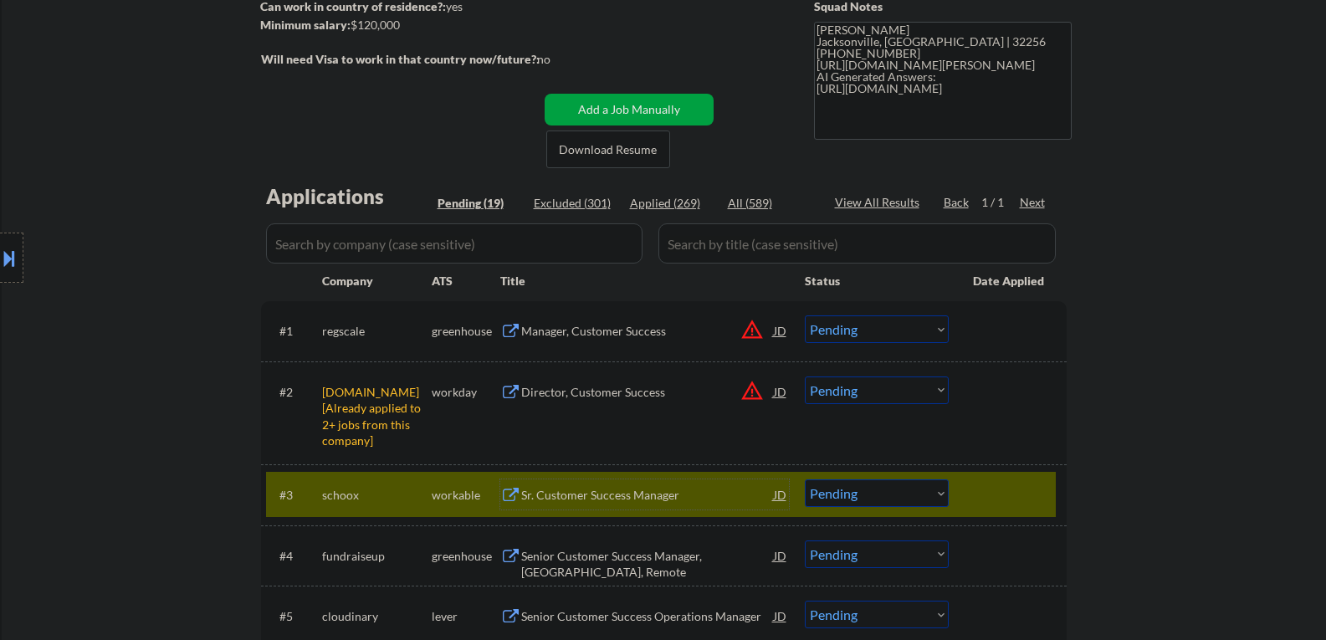
click at [1013, 490] on div at bounding box center [1010, 494] width 74 height 30
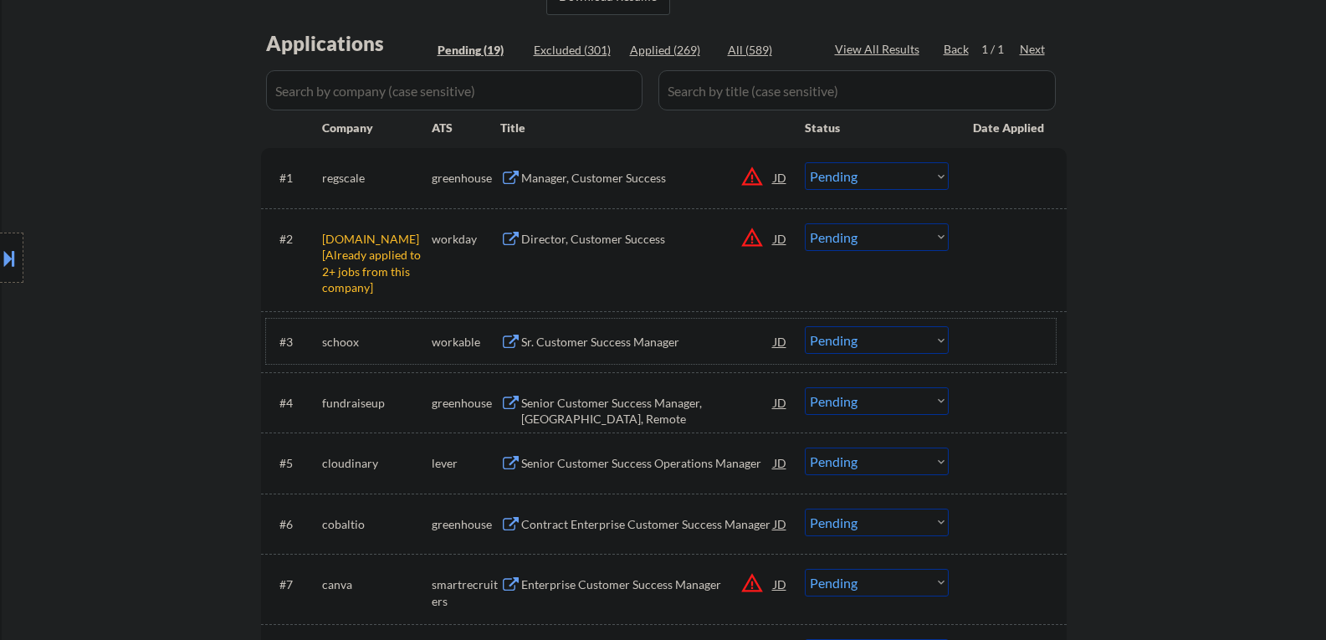
scroll to position [418, 0]
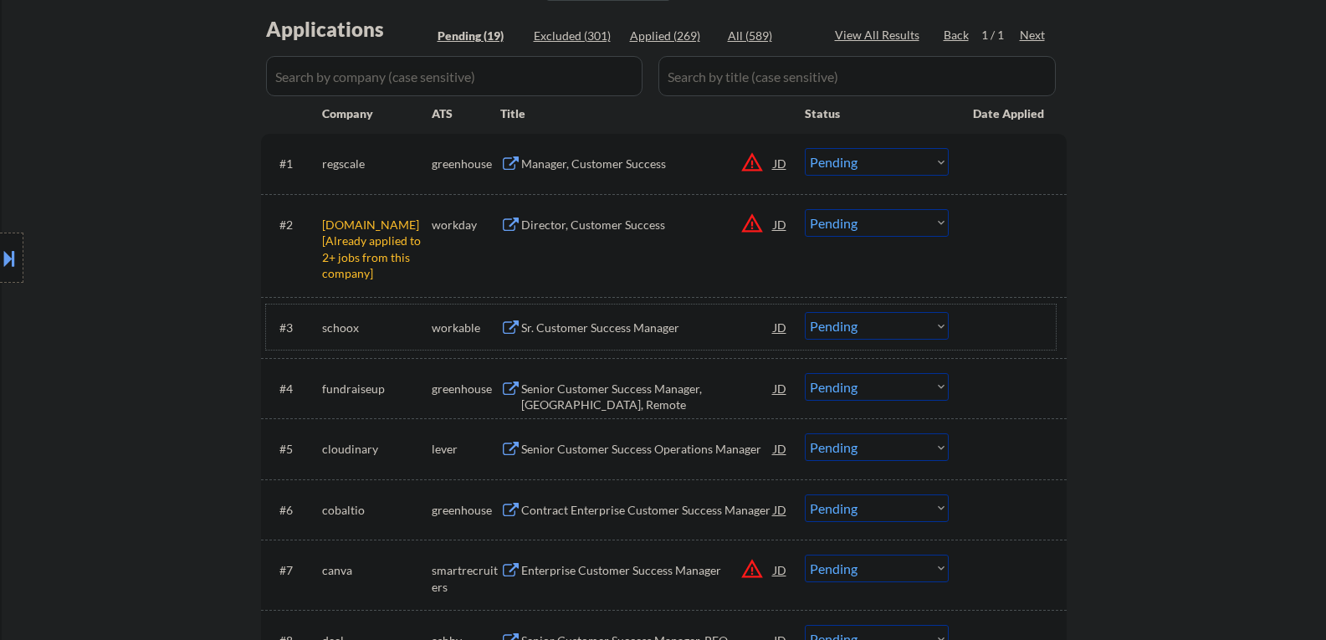
click at [601, 332] on div "Sr. Customer Success Manager" at bounding box center [647, 328] width 253 height 17
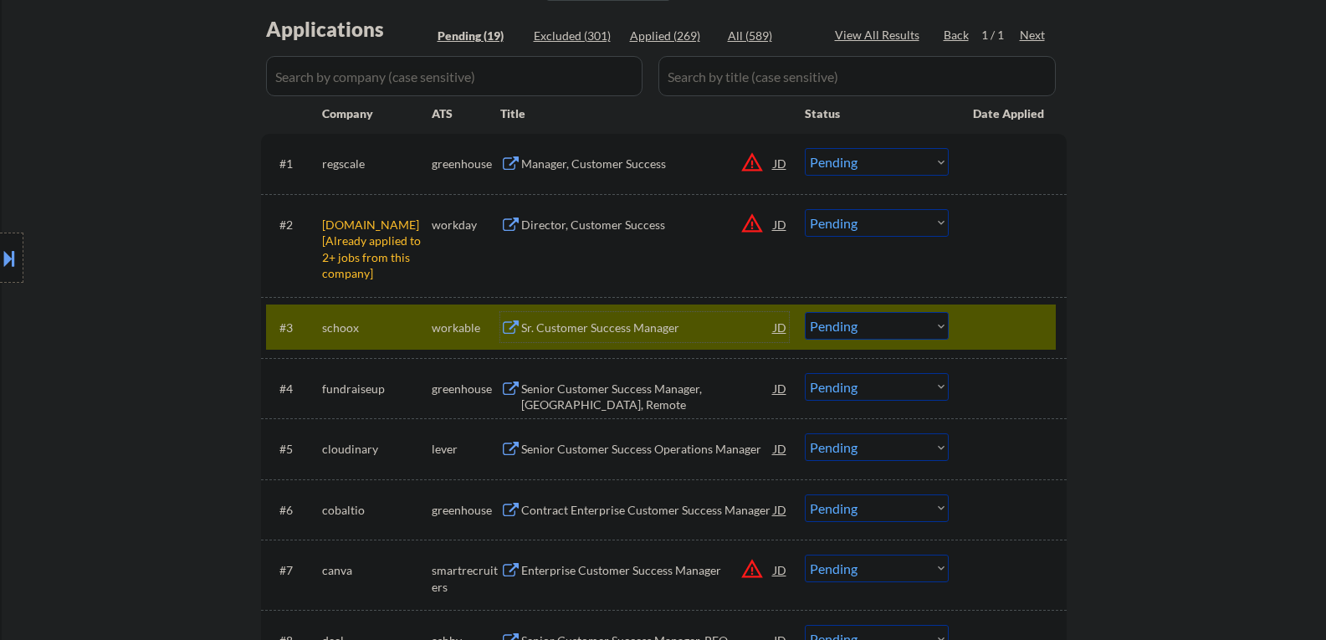
click at [15, 246] on button at bounding box center [9, 258] width 18 height 28
click at [295, 258] on button at bounding box center [288, 258] width 18 height 25
click at [823, 332] on select "Choose an option... Pending Applied Excluded (Questions) Excluded (Expired) Exc…" at bounding box center [877, 326] width 144 height 28
click at [805, 312] on select "Choose an option... Pending Applied Excluded (Questions) Excluded (Expired) Exc…" at bounding box center [877, 326] width 144 height 28
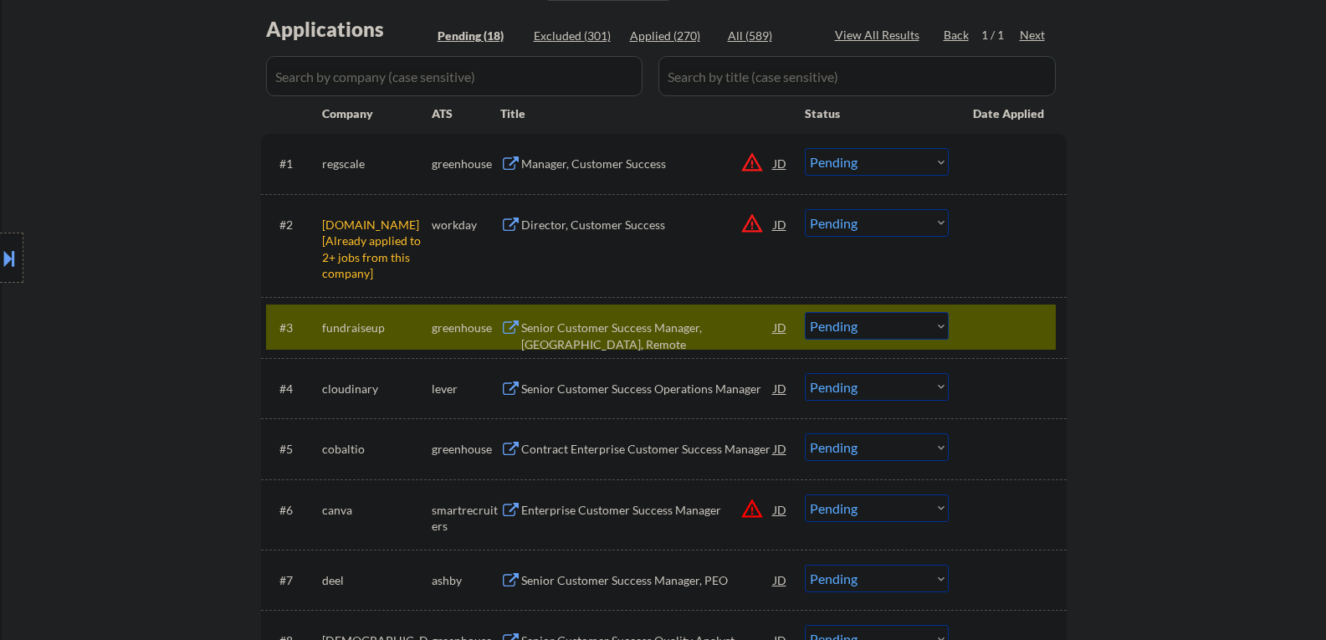
click at [576, 329] on div "Senior Customer Success Manager, [GEOGRAPHIC_DATA], Remote" at bounding box center [647, 336] width 253 height 33
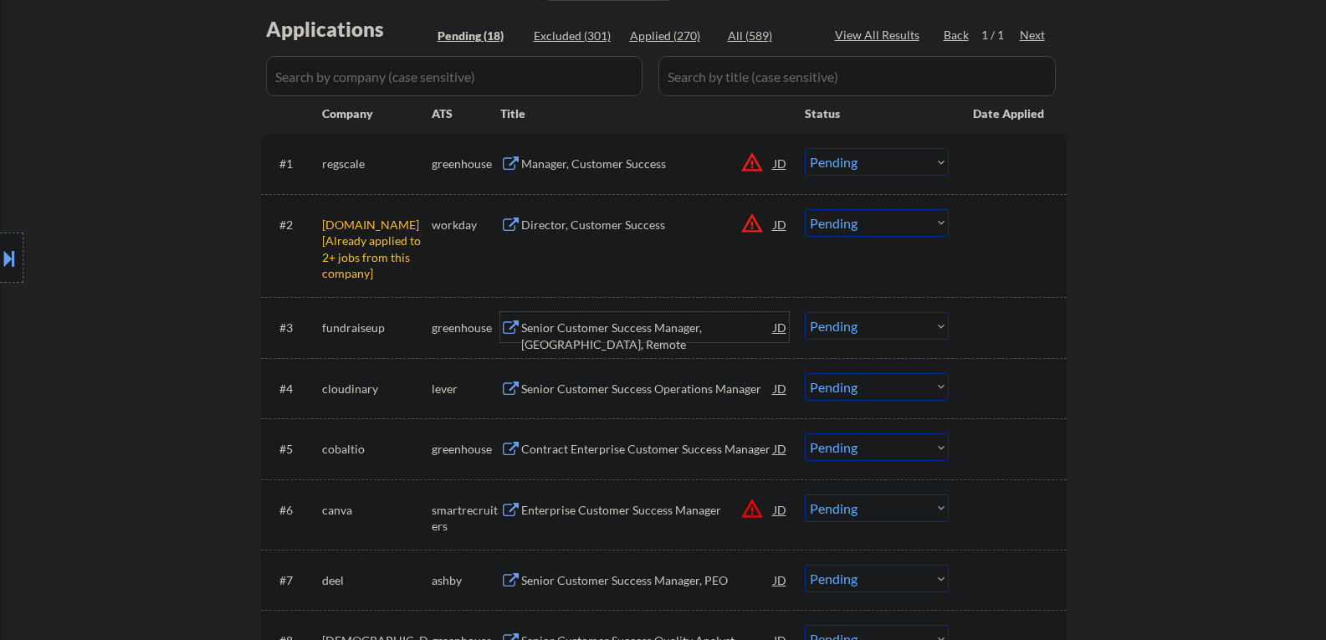
click at [881, 328] on select "Choose an option... Pending Applied Excluded (Questions) Excluded (Expired) Exc…" at bounding box center [877, 326] width 144 height 28
click at [805, 312] on select "Choose an option... Pending Applied Excluded (Questions) Excluded (Expired) Exc…" at bounding box center [877, 326] width 144 height 28
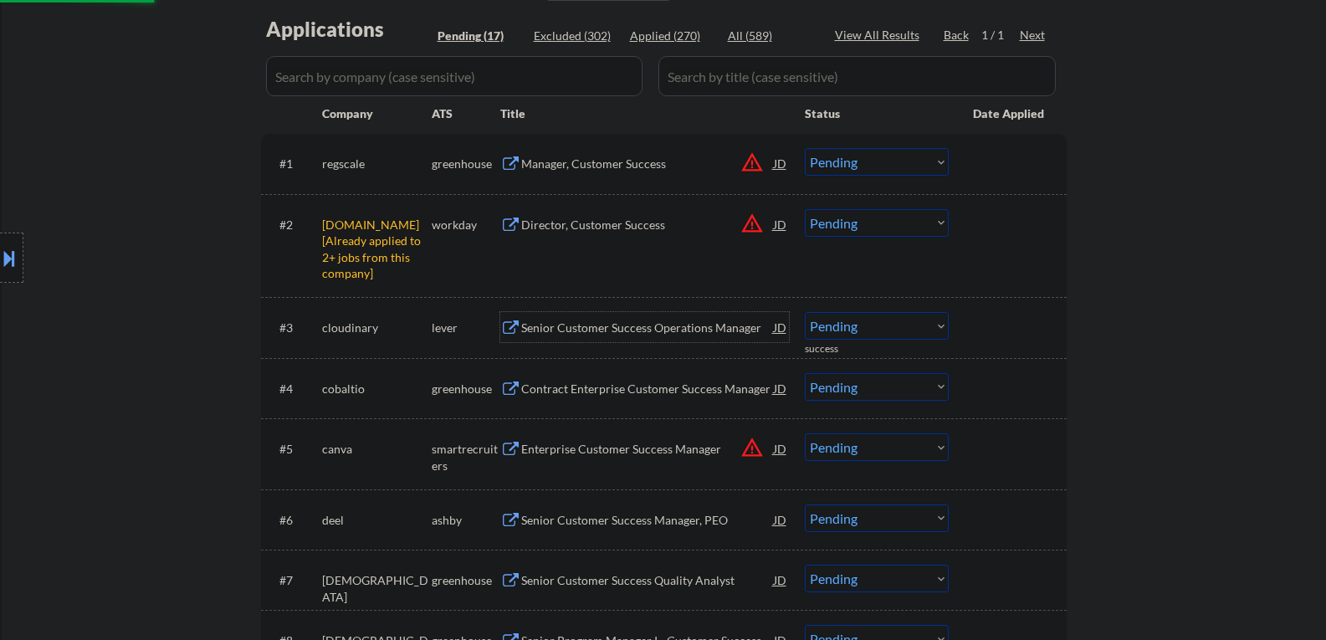
click at [577, 329] on div "Senior Customer Success Operations Manager" at bounding box center [647, 328] width 253 height 17
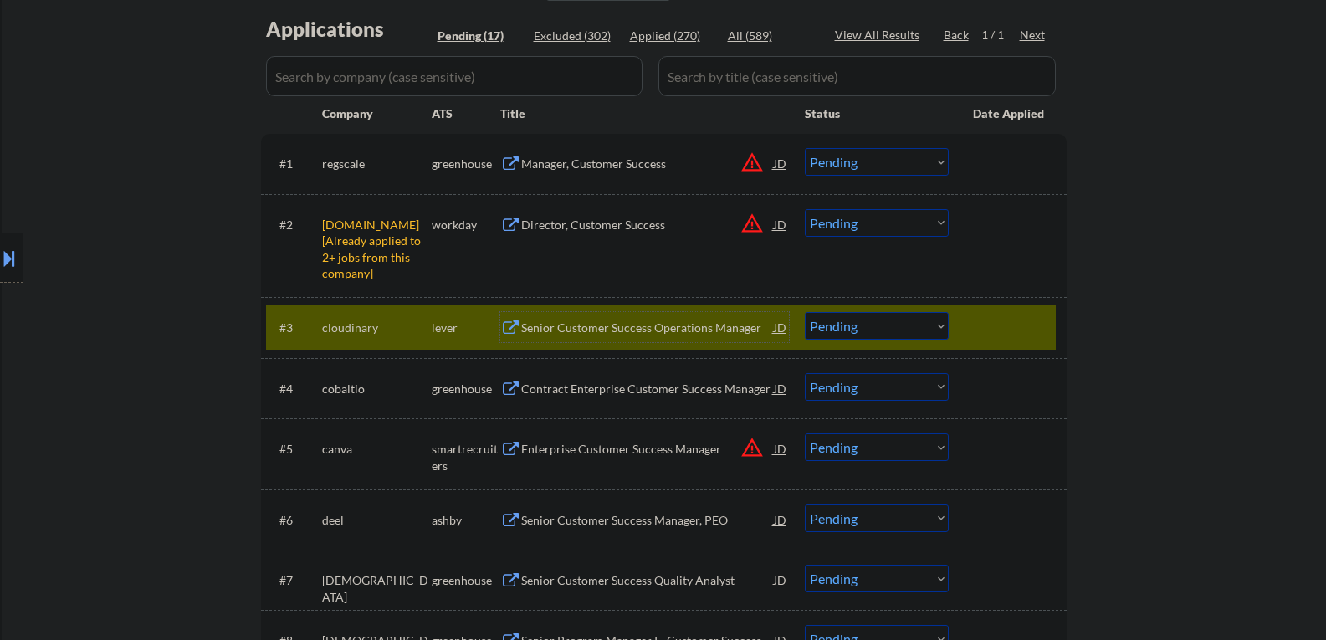
click at [824, 329] on select "Choose an option... Pending Applied Excluded (Questions) Excluded (Expired) Exc…" at bounding box center [877, 326] width 144 height 28
click at [805, 312] on select "Choose an option... Pending Applied Excluded (Questions) Excluded (Expired) Exc…" at bounding box center [877, 326] width 144 height 28
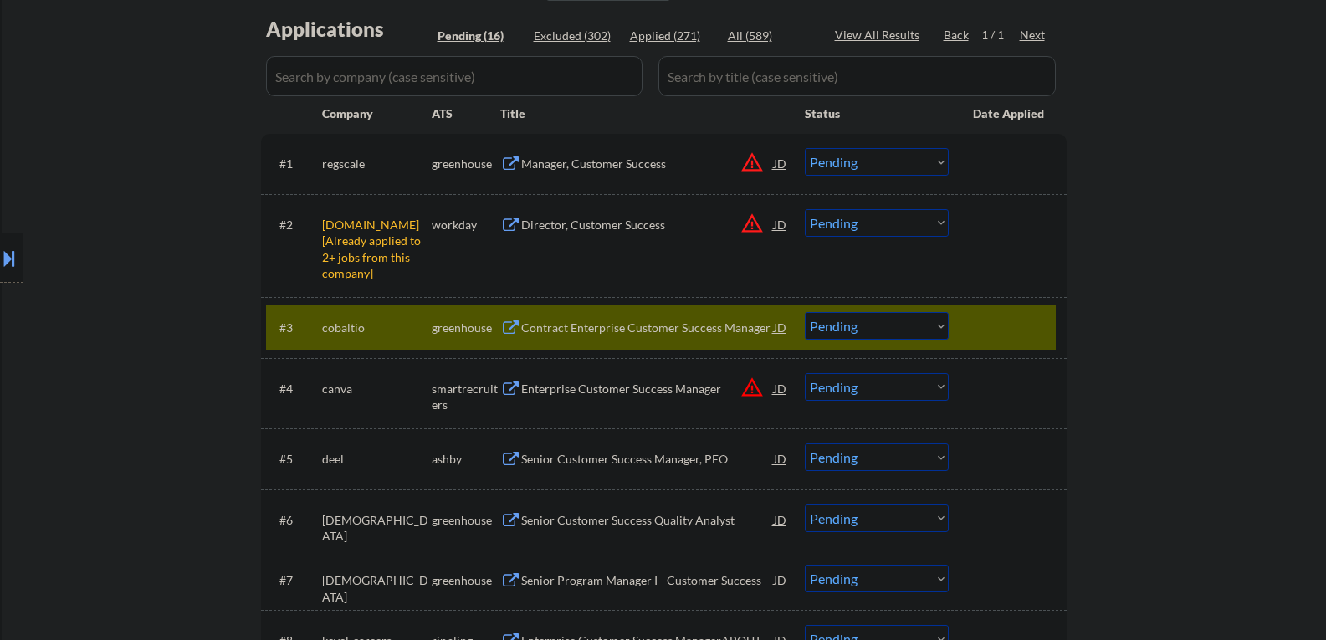
click at [864, 331] on select "Choose an option... Pending Applied Excluded (Questions) Excluded (Expired) Exc…" at bounding box center [877, 326] width 144 height 28
click at [805, 312] on select "Choose an option... Pending Applied Excluded (Questions) Excluded (Expired) Exc…" at bounding box center [877, 326] width 144 height 28
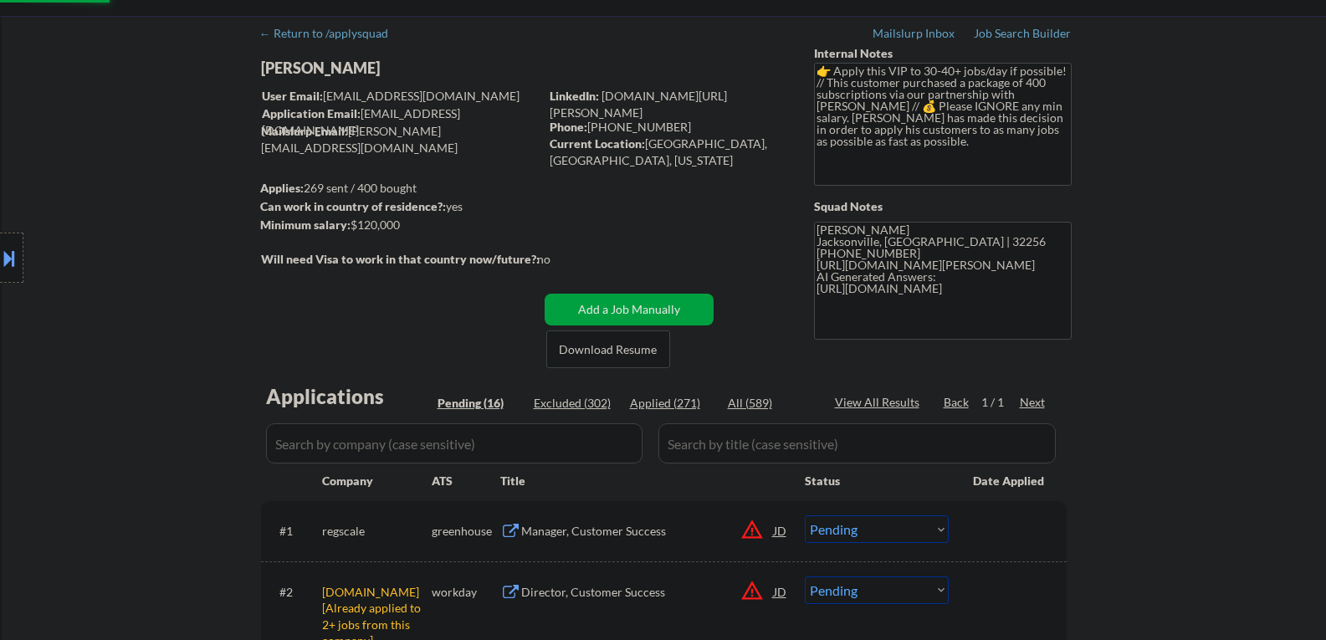
scroll to position [0, 0]
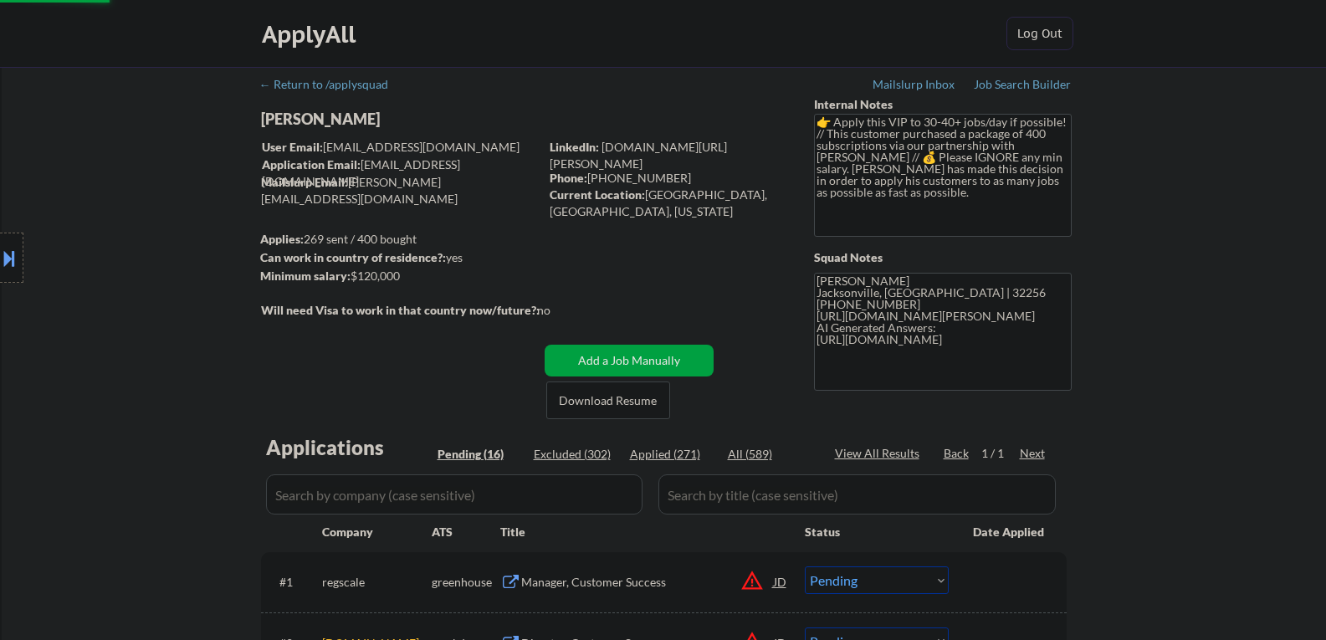
select select ""pending""
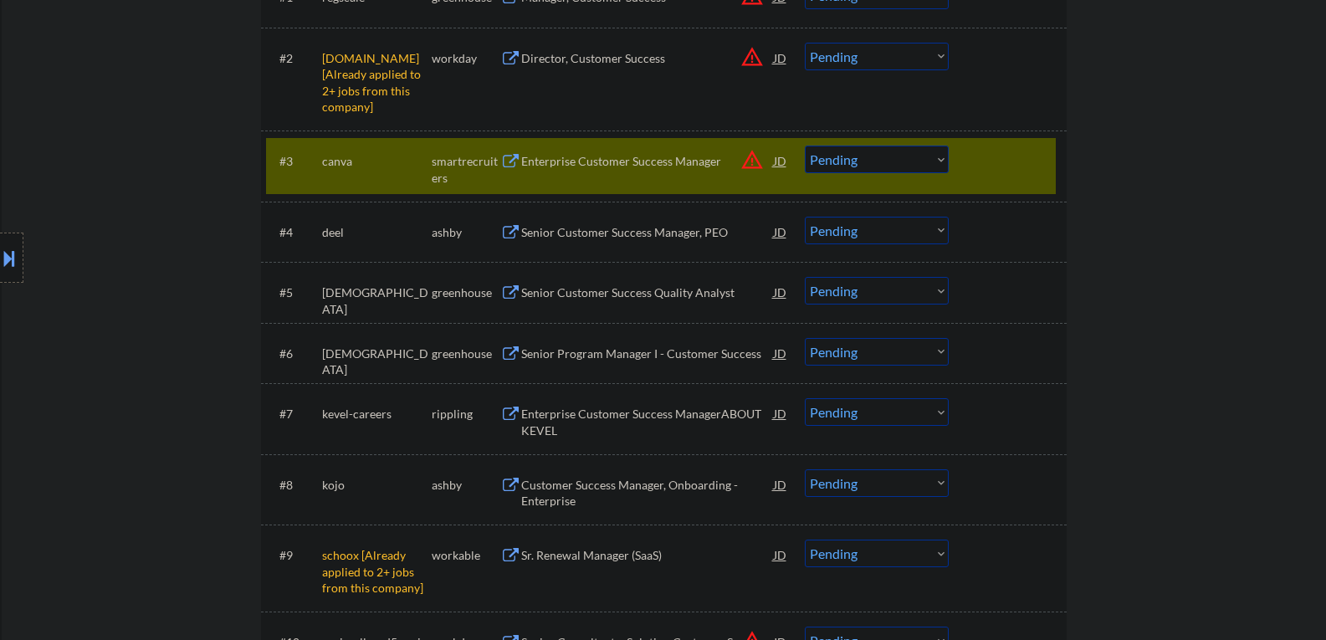
scroll to position [586, 0]
drag, startPoint x: 962, startPoint y: 156, endPoint x: 932, endPoint y: 153, distance: 30.2
click at [961, 156] on div "#3 canva smartrecruiters Enterprise Customer Success Manager JD warning_amber C…" at bounding box center [661, 164] width 790 height 55
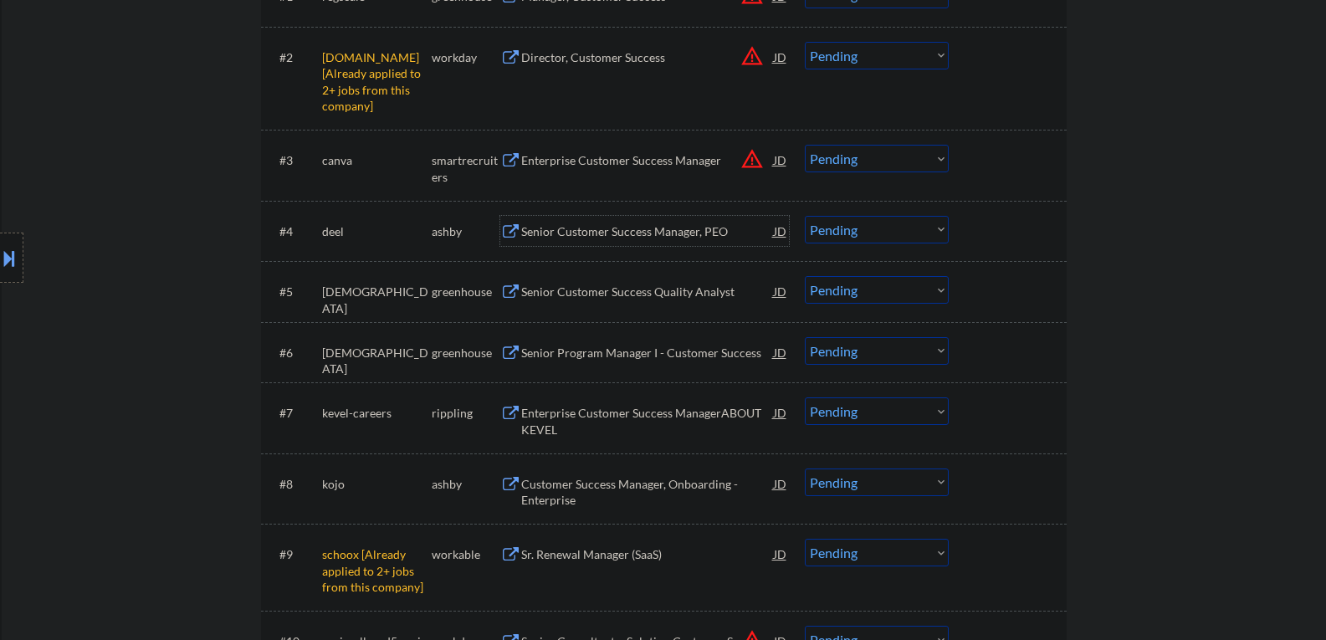
click at [633, 225] on div "Senior Customer Success Manager, PEO" at bounding box center [647, 231] width 253 height 17
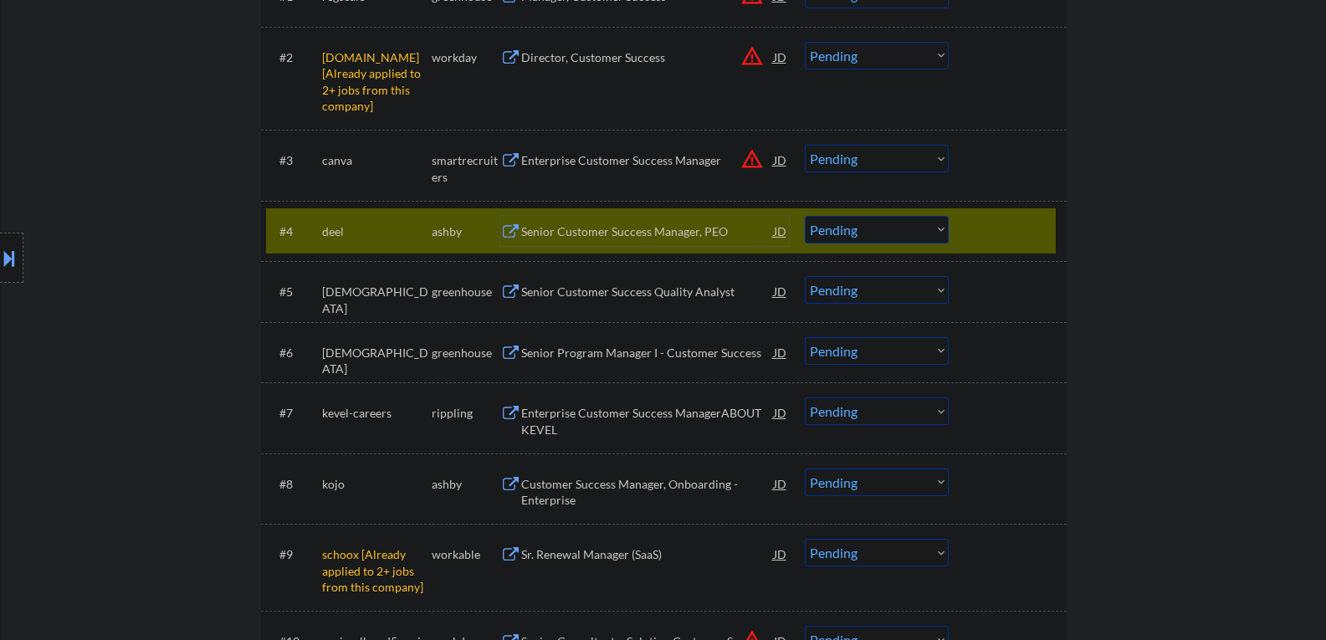
click at [895, 230] on select "Choose an option... Pending Applied Excluded (Questions) Excluded (Expired) Exc…" at bounding box center [877, 230] width 144 height 28
click at [805, 216] on select "Choose an option... Pending Applied Excluded (Questions) Excluded (Expired) Exc…" at bounding box center [877, 230] width 144 height 28
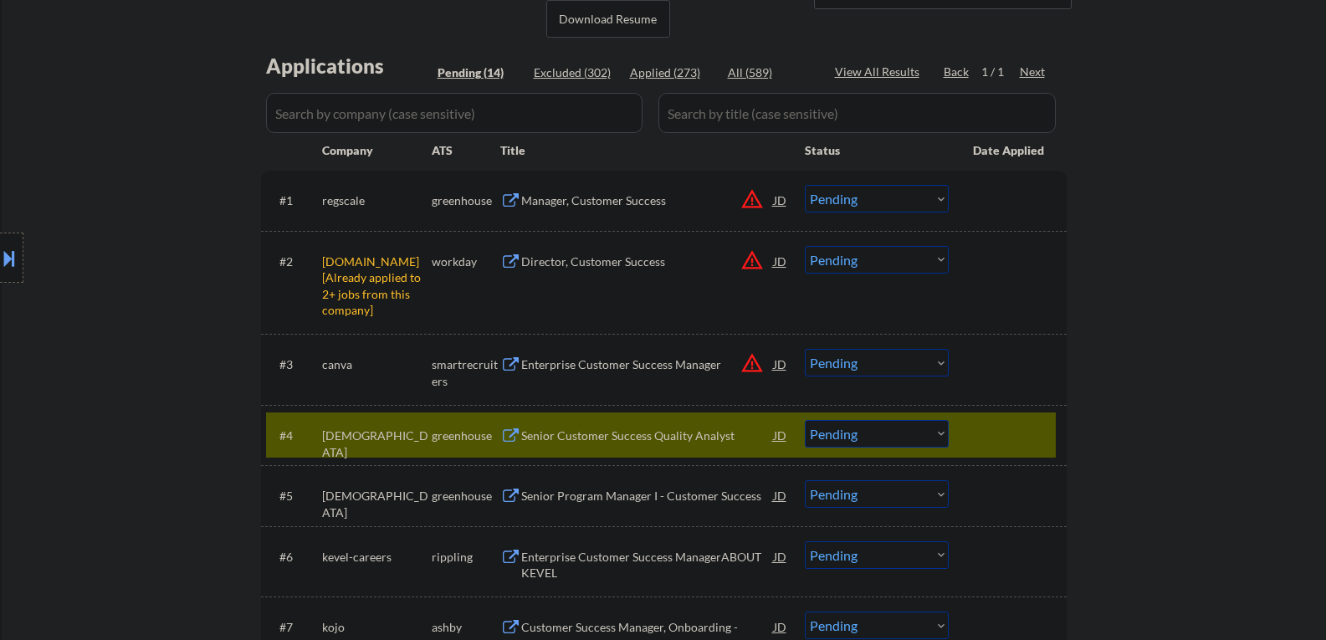
scroll to position [418, 0]
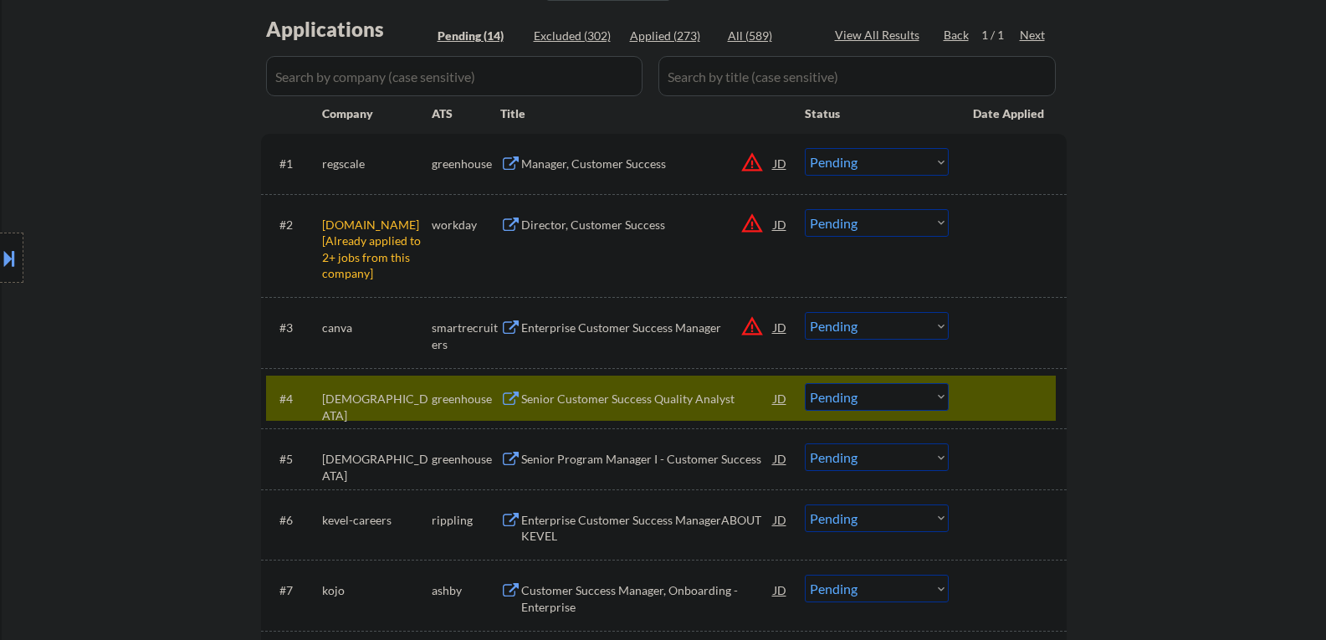
click at [605, 397] on div "Senior Customer Success Quality Analyst" at bounding box center [647, 399] width 253 height 17
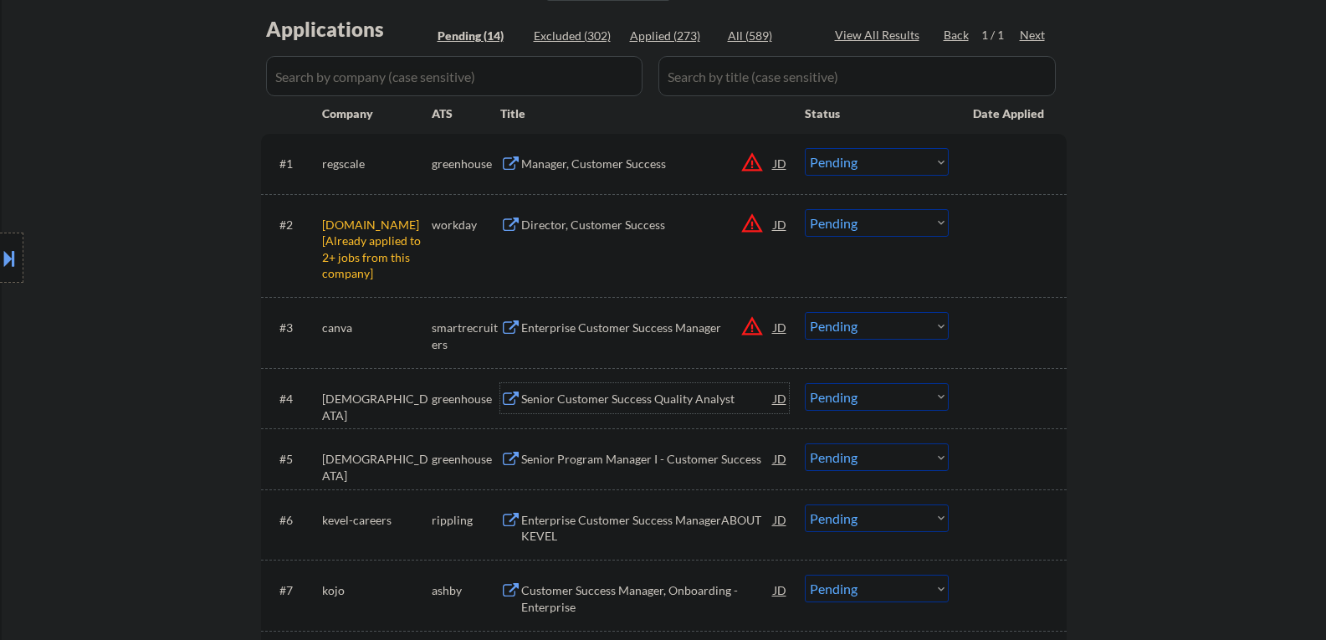
click at [838, 407] on select "Choose an option... Pending Applied Excluded (Questions) Excluded (Expired) Exc…" at bounding box center [877, 397] width 144 height 28
click at [805, 383] on select "Choose an option... Pending Applied Excluded (Questions) Excluded (Expired) Exc…" at bounding box center [877, 397] width 144 height 28
select select ""pending""
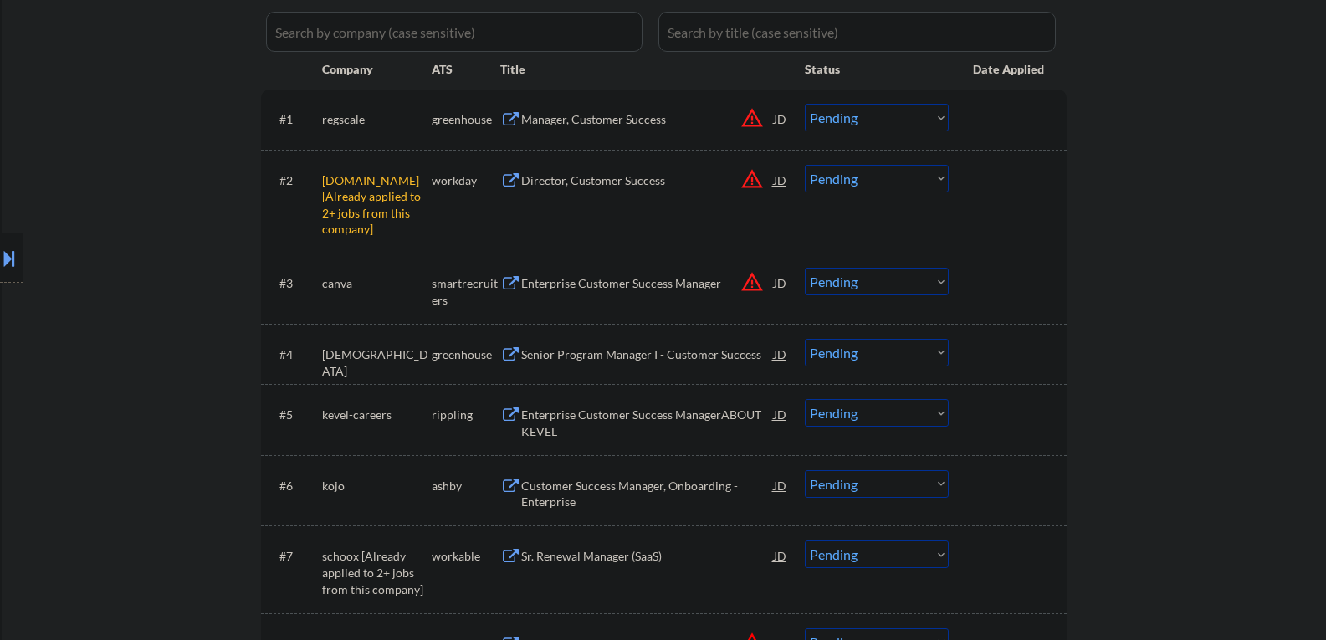
scroll to position [502, 0]
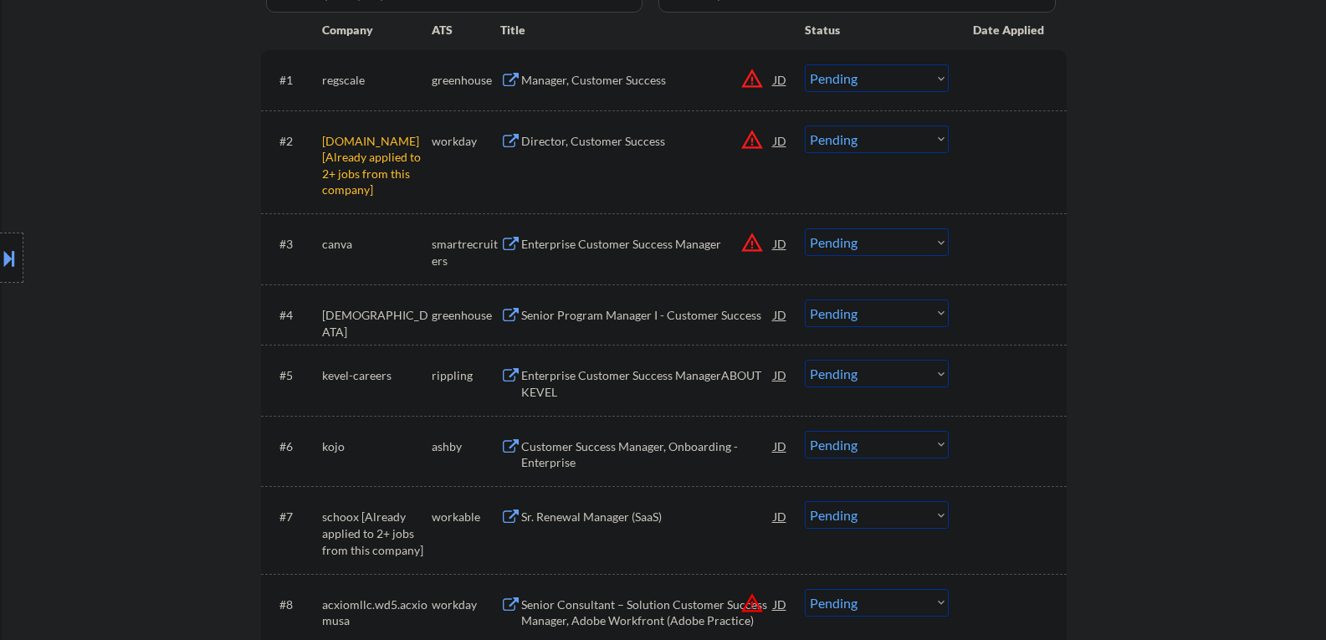
click at [620, 320] on div "Senior Program Manager I - Customer Success" at bounding box center [647, 315] width 253 height 17
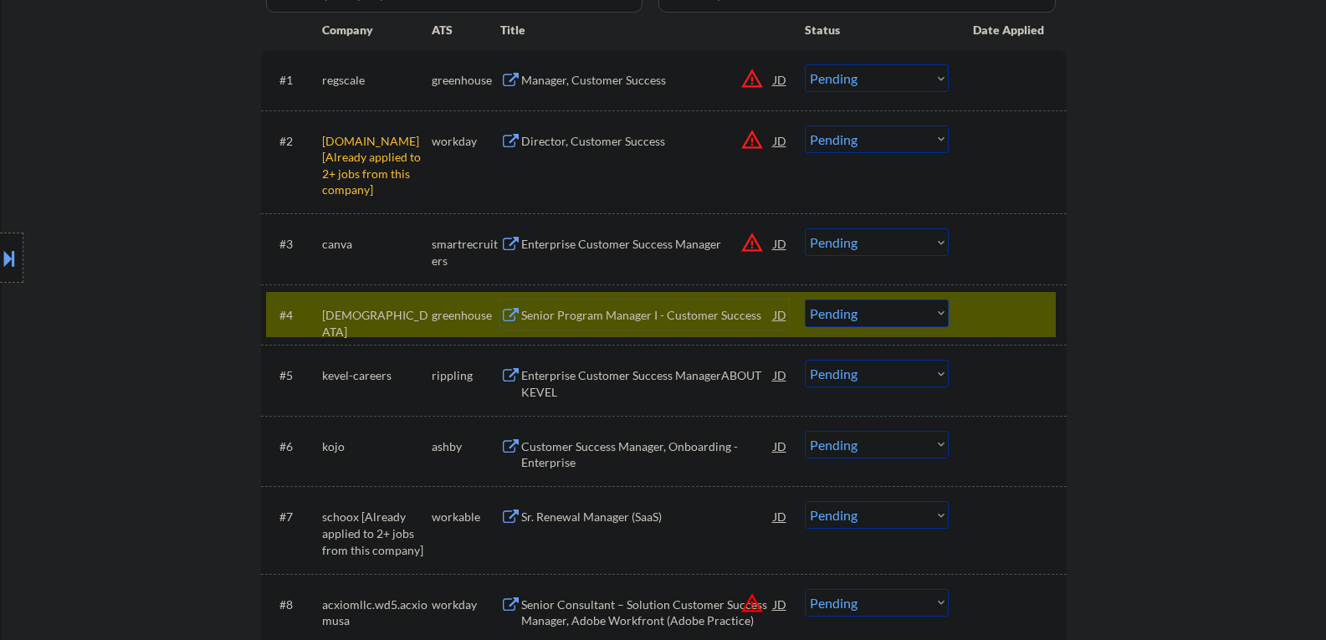
click at [973, 324] on div at bounding box center [1010, 315] width 74 height 30
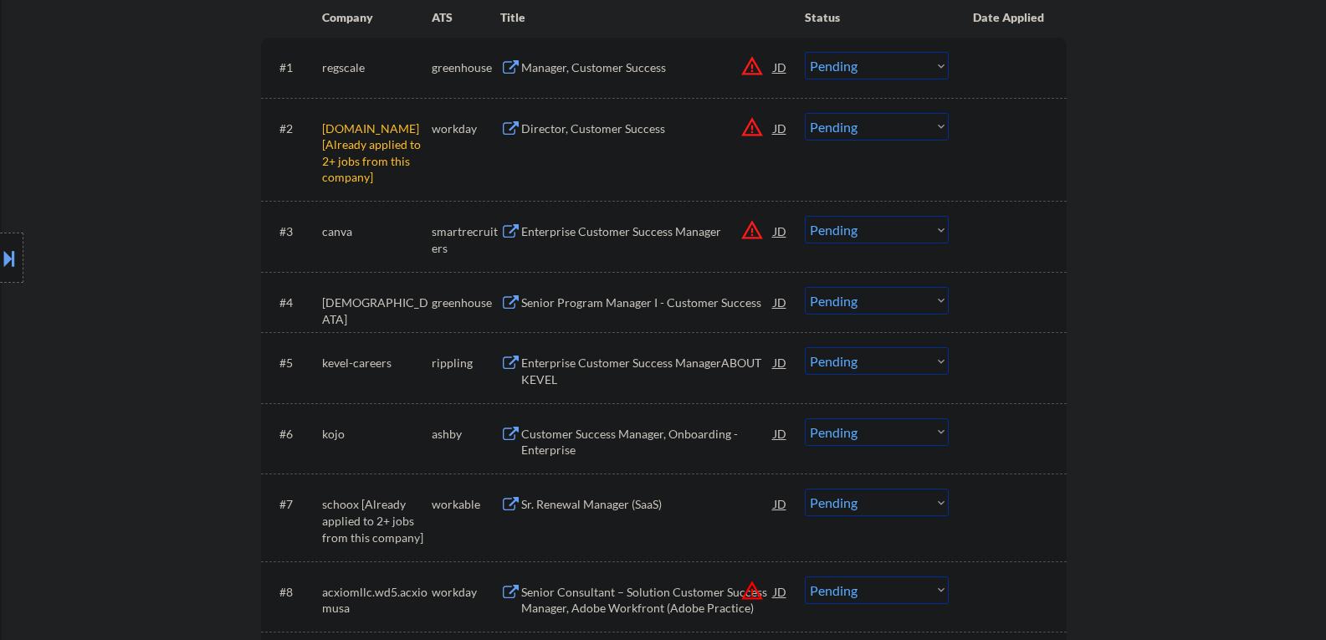
scroll to position [418, 0]
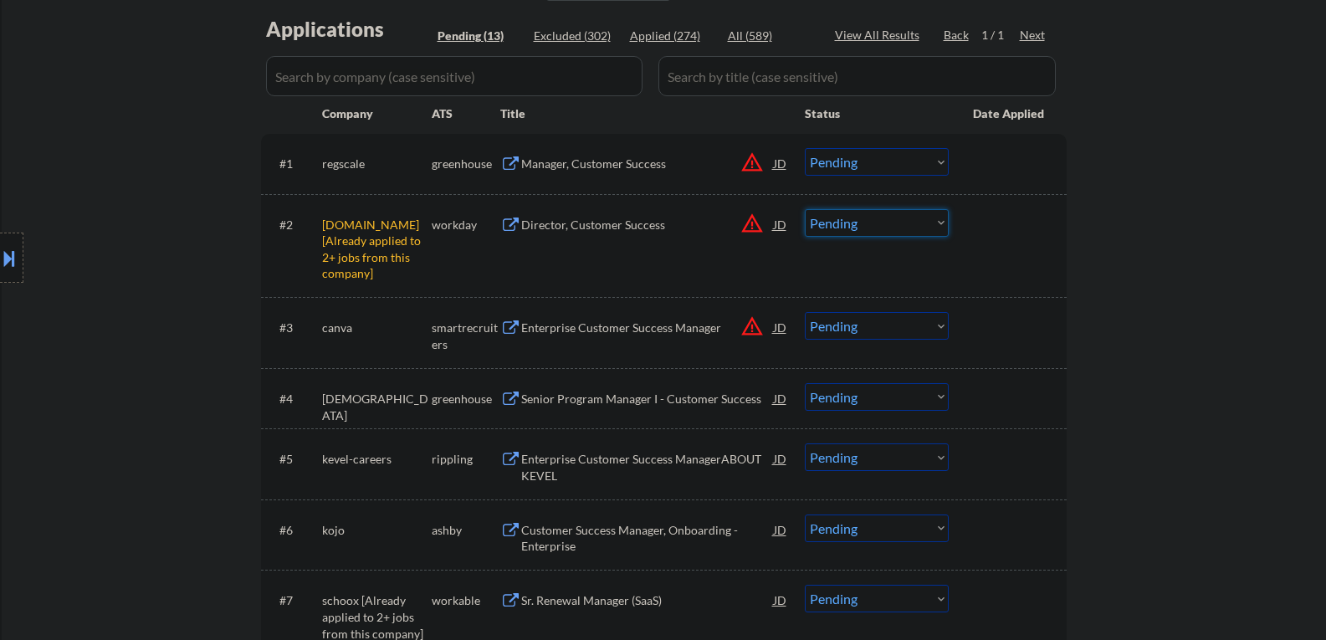
click at [832, 221] on select "Choose an option... Pending Applied Excluded (Questions) Excluded (Expired) Exc…" at bounding box center [877, 223] width 144 height 28
click at [805, 209] on select "Choose an option... Pending Applied Excluded (Questions) Excluded (Expired) Exc…" at bounding box center [877, 223] width 144 height 28
select select ""pending""
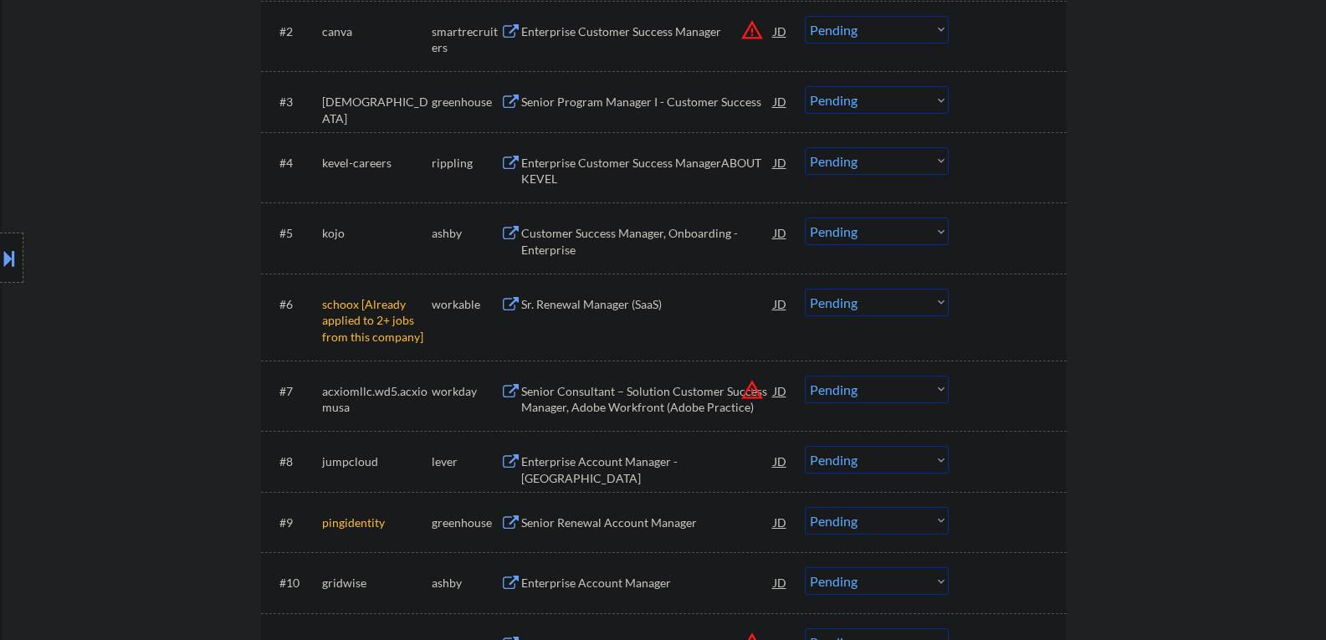
scroll to position [586, 0]
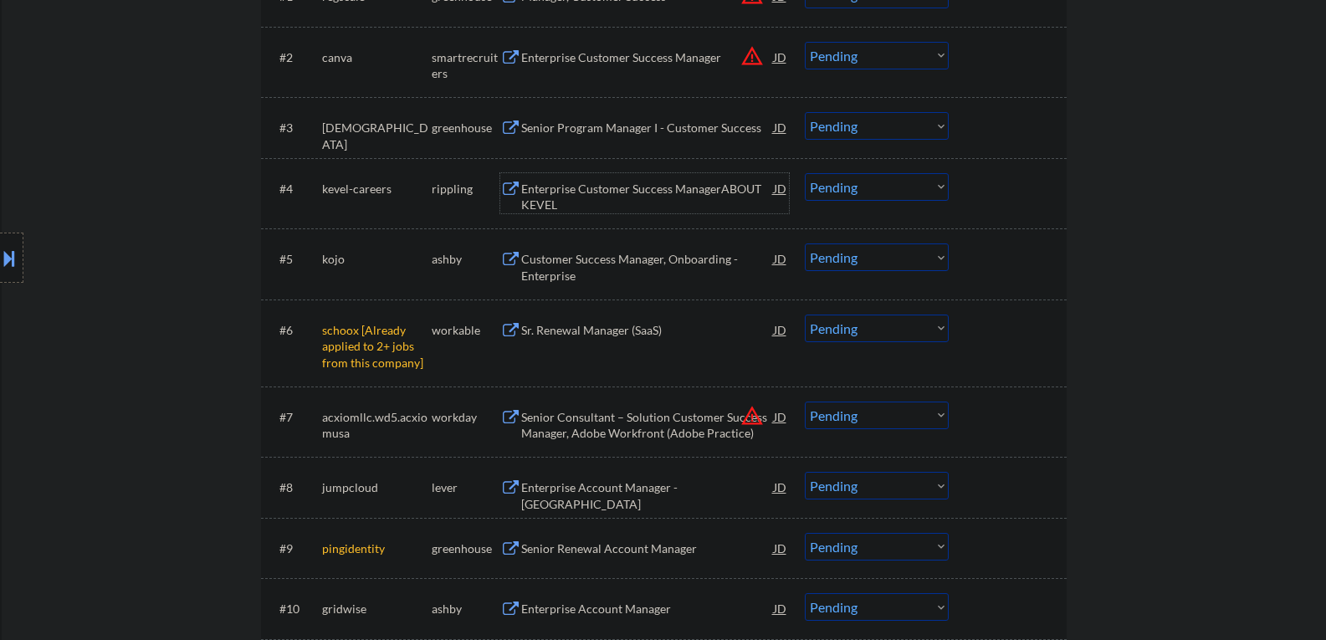
click at [597, 200] on div "Enterprise Customer Success ManagerABOUT KEVEL" at bounding box center [647, 197] width 253 height 33
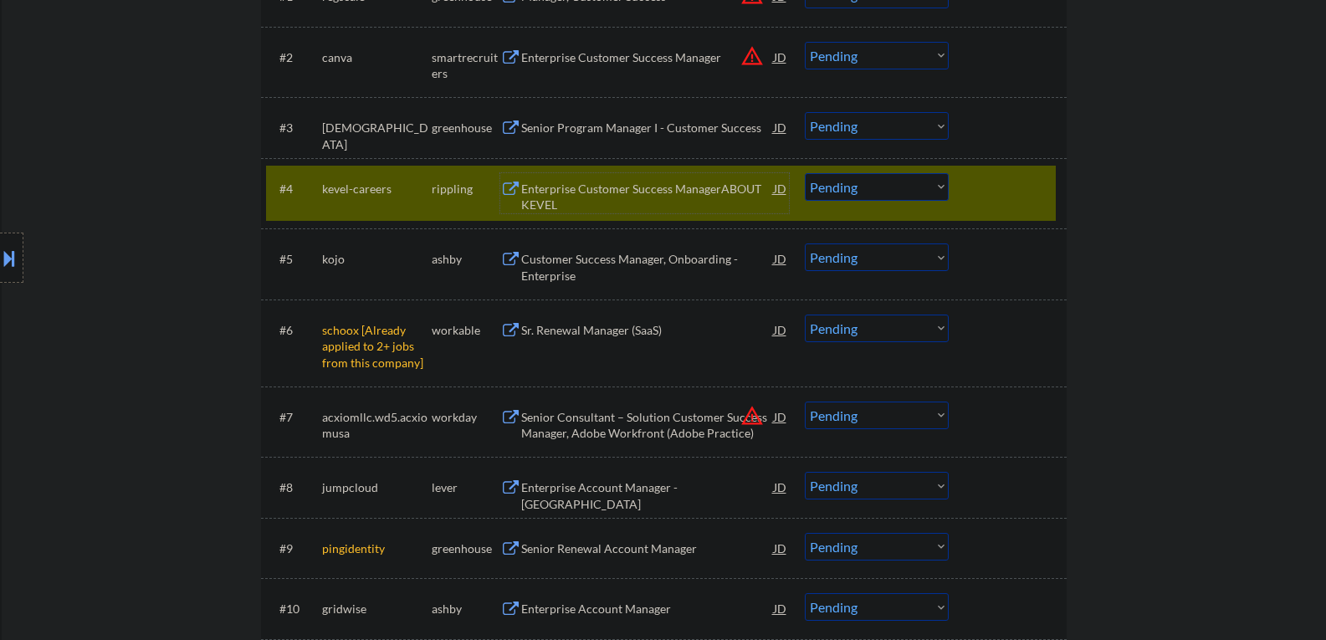
click at [864, 194] on select "Choose an option... Pending Applied Excluded (Questions) Excluded (Expired) Exc…" at bounding box center [877, 187] width 144 height 28
click at [805, 173] on select "Choose an option... Pending Applied Excluded (Questions) Excluded (Expired) Exc…" at bounding box center [877, 187] width 144 height 28
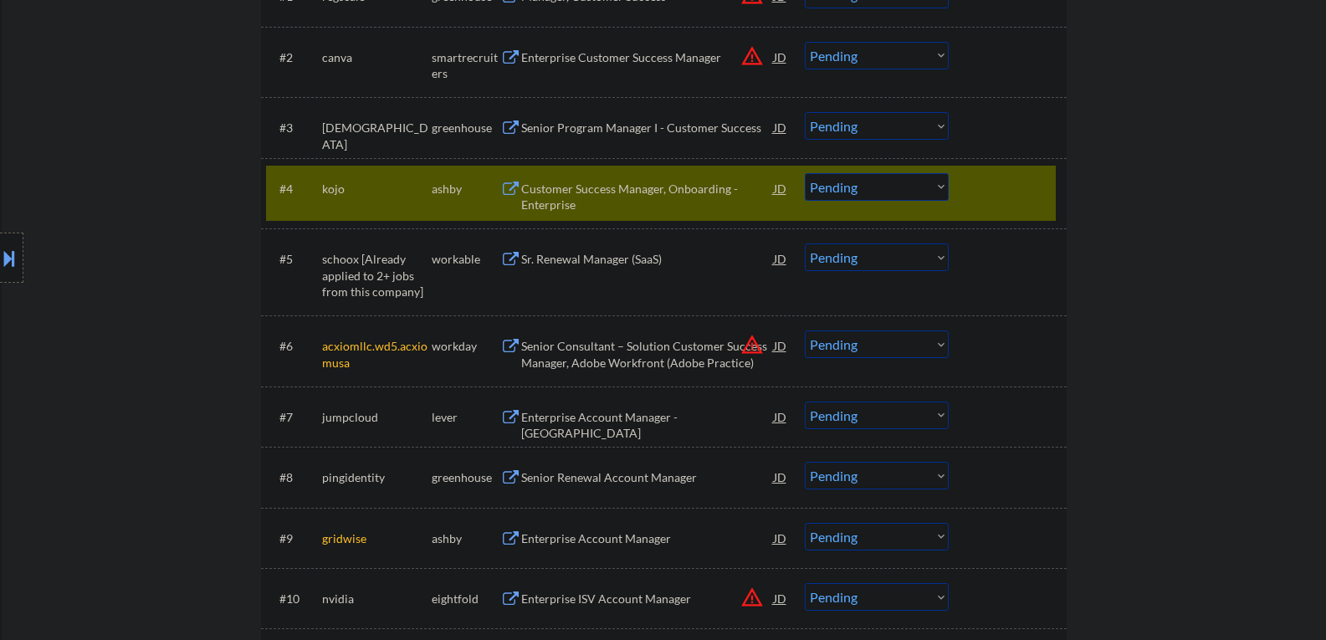
click at [583, 200] on div "Customer Success Manager, Onboarding - Enterprise" at bounding box center [647, 197] width 253 height 33
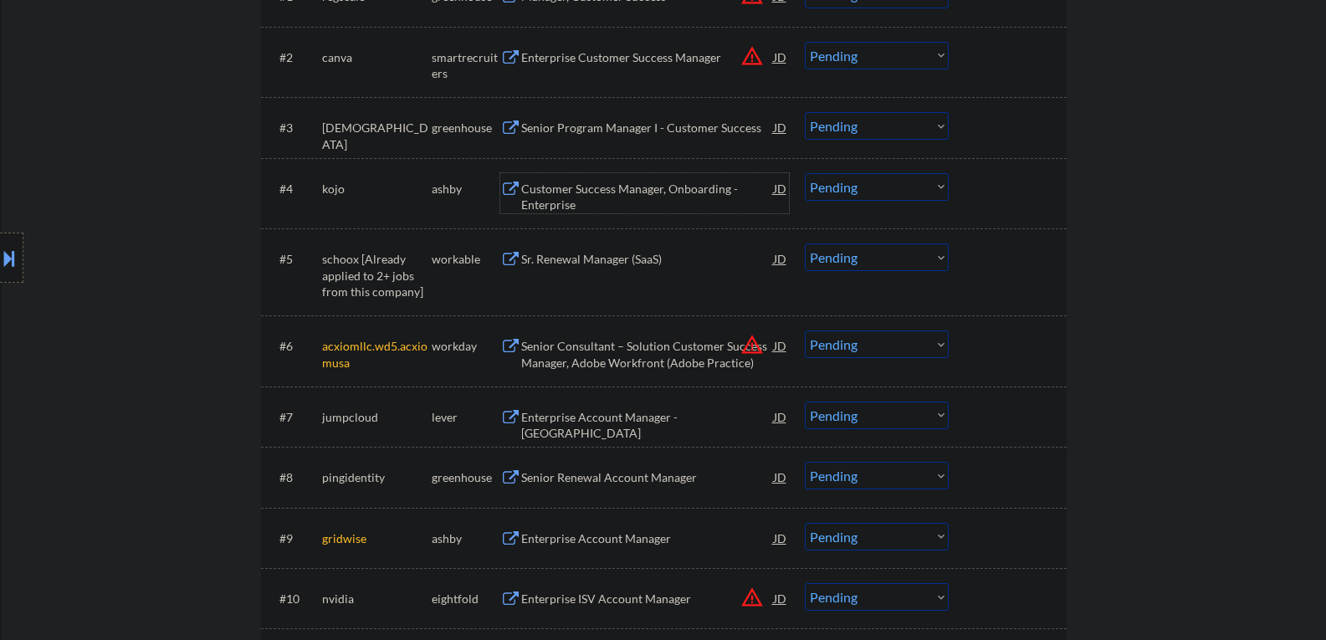
click at [639, 187] on div "Customer Success Manager, Onboarding - Enterprise" at bounding box center [647, 197] width 253 height 33
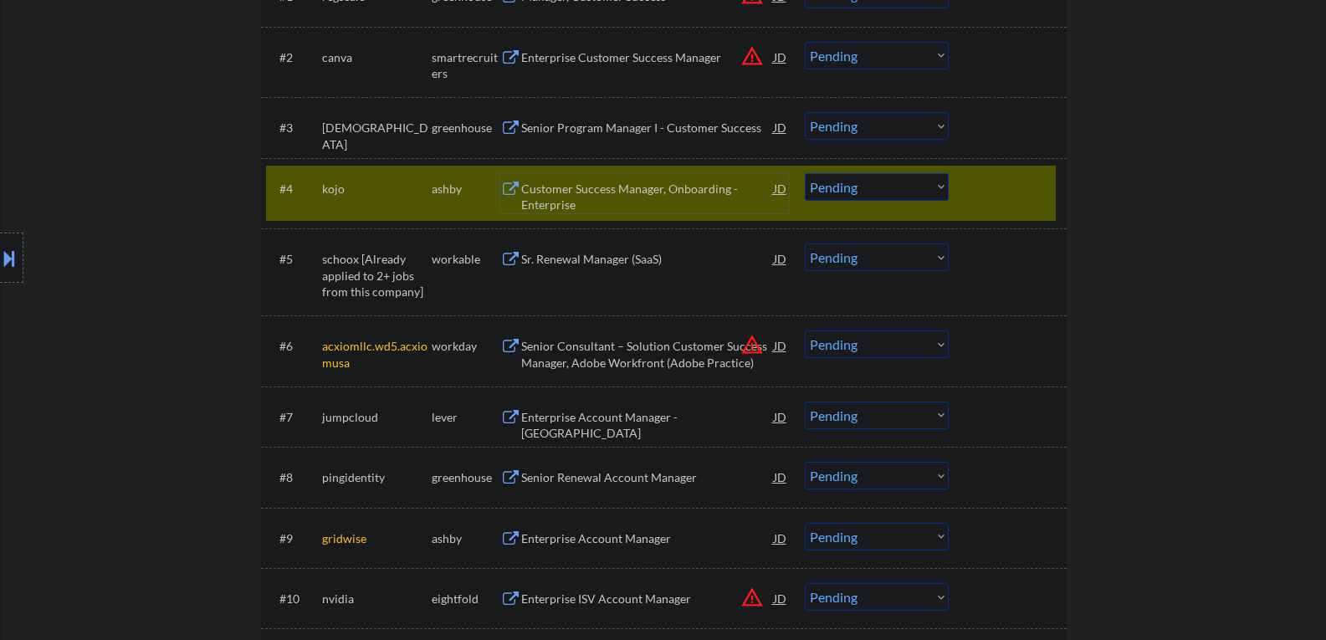
click at [559, 192] on div "Customer Success Manager, Onboarding - Enterprise" at bounding box center [647, 197] width 253 height 33
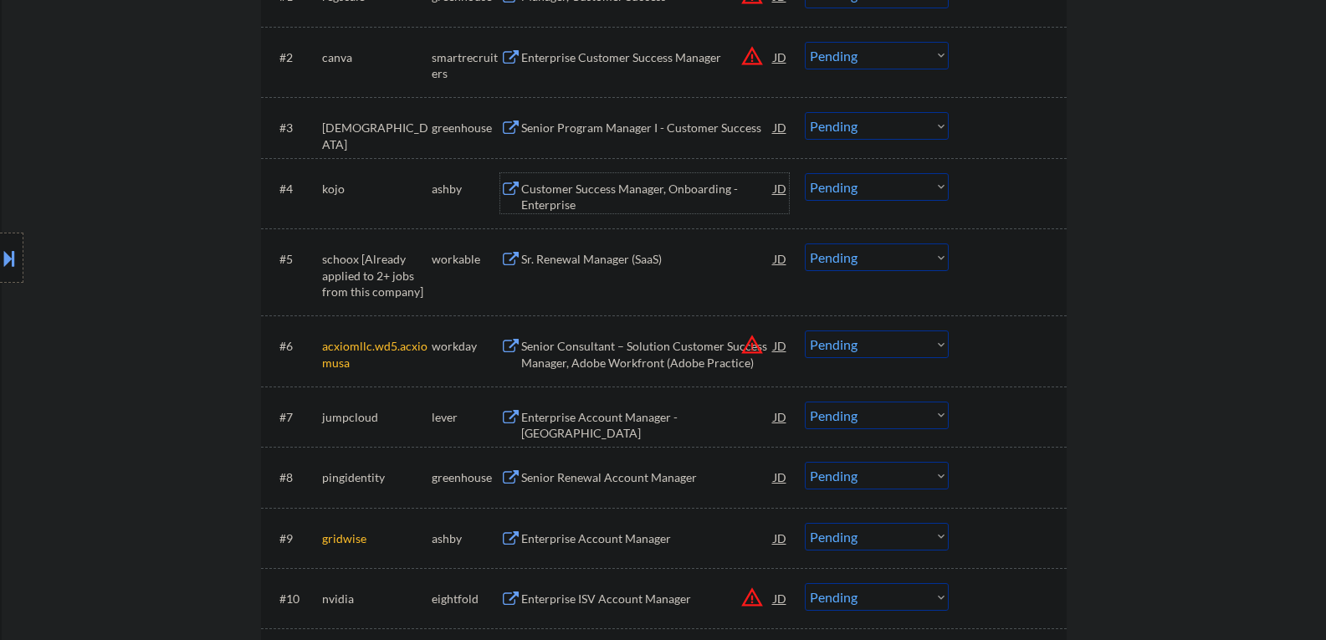
click at [828, 192] on select "Choose an option... Pending Applied Excluded (Questions) Excluded (Expired) Exc…" at bounding box center [877, 187] width 144 height 28
click at [805, 173] on select "Choose an option... Pending Applied Excluded (Questions) Excluded (Expired) Exc…" at bounding box center [877, 187] width 144 height 28
select select ""pending""
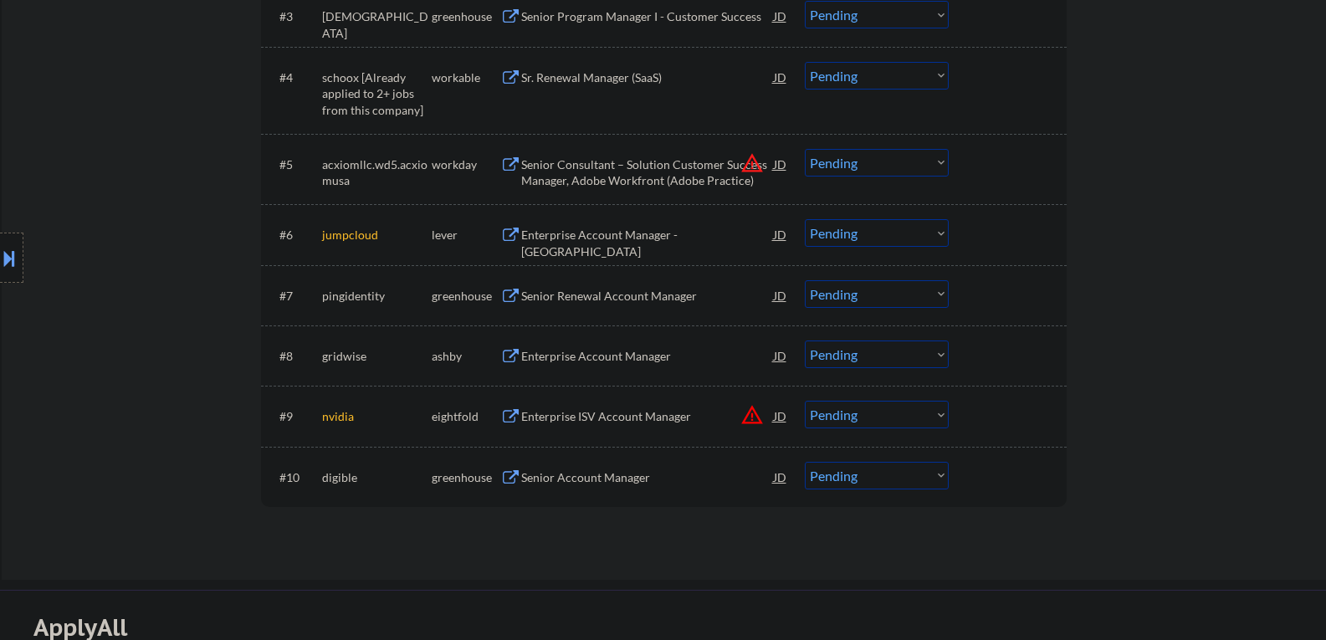
scroll to position [669, 0]
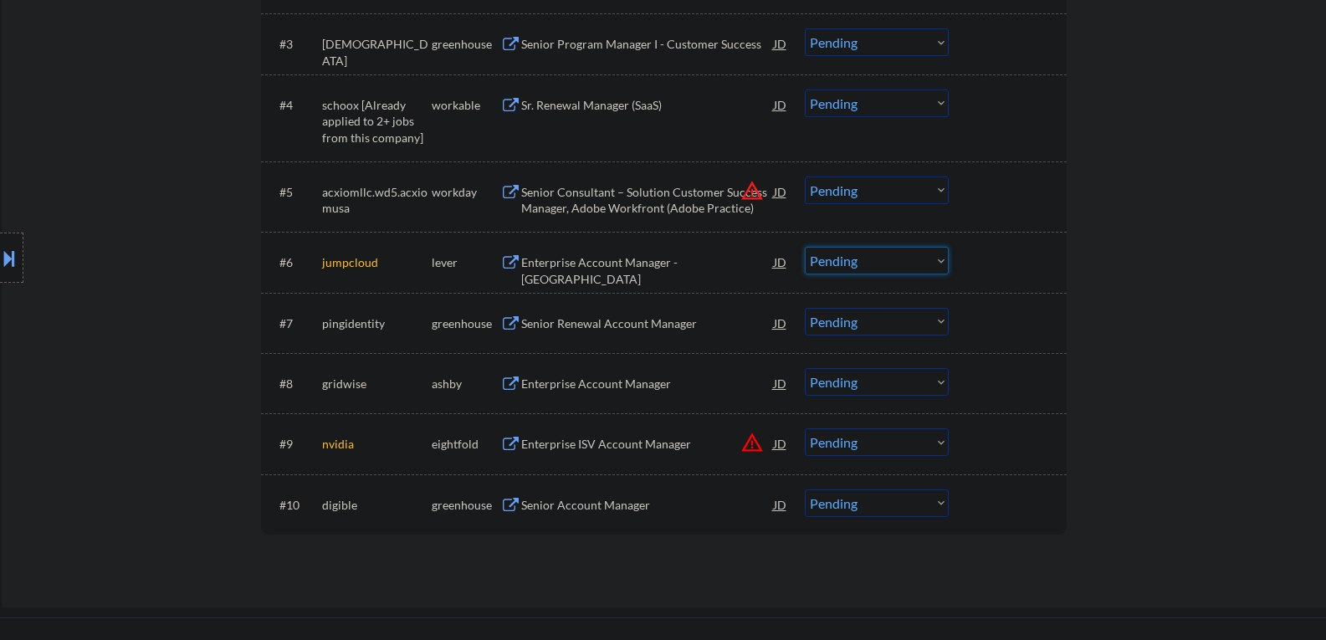
click at [821, 264] on select "Choose an option... Pending Applied Excluded (Questions) Excluded (Expired) Exc…" at bounding box center [877, 261] width 144 height 28
click at [805, 247] on select "Choose an option... Pending Applied Excluded (Questions) Excluded (Expired) Exc…" at bounding box center [877, 261] width 144 height 28
select select ""pending""
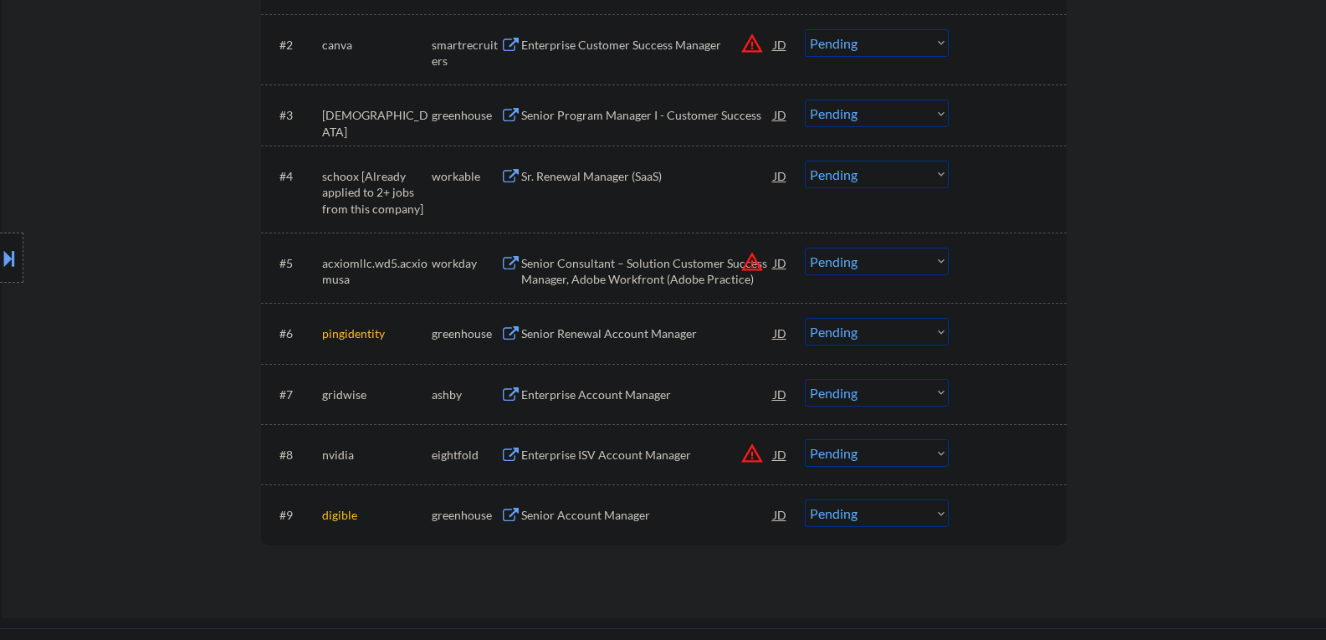
scroll to position [502, 0]
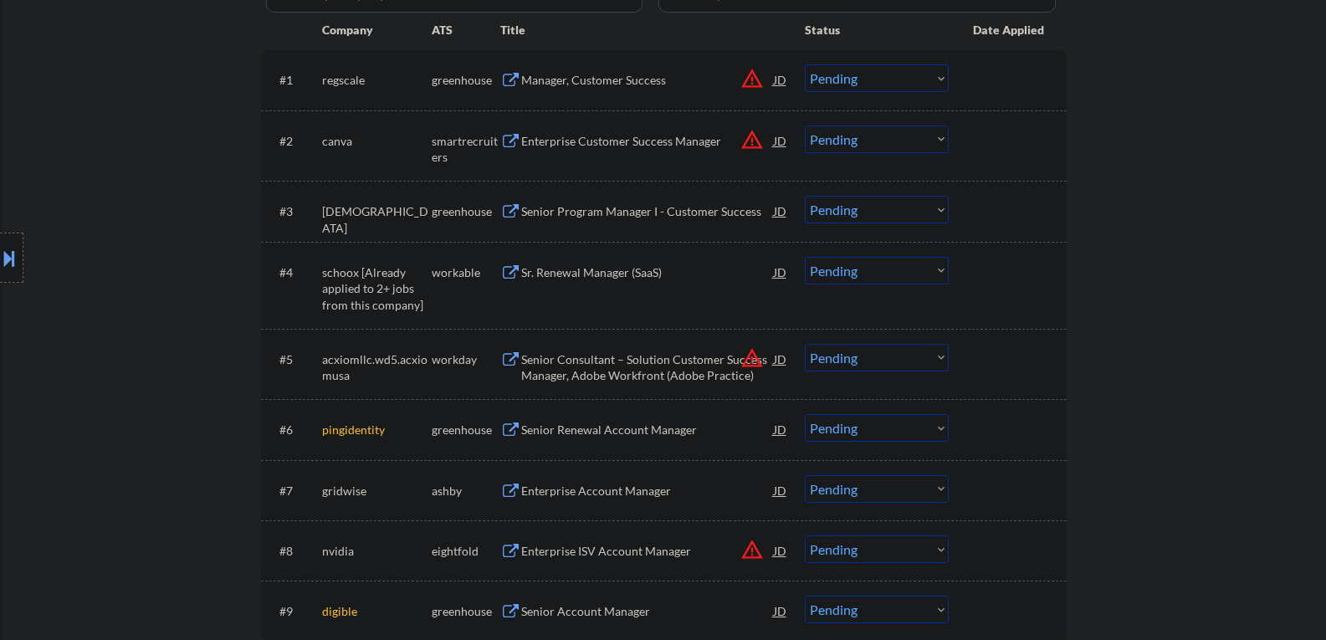
click at [582, 262] on div "Sr. Renewal Manager (SaaS)" at bounding box center [647, 272] width 253 height 30
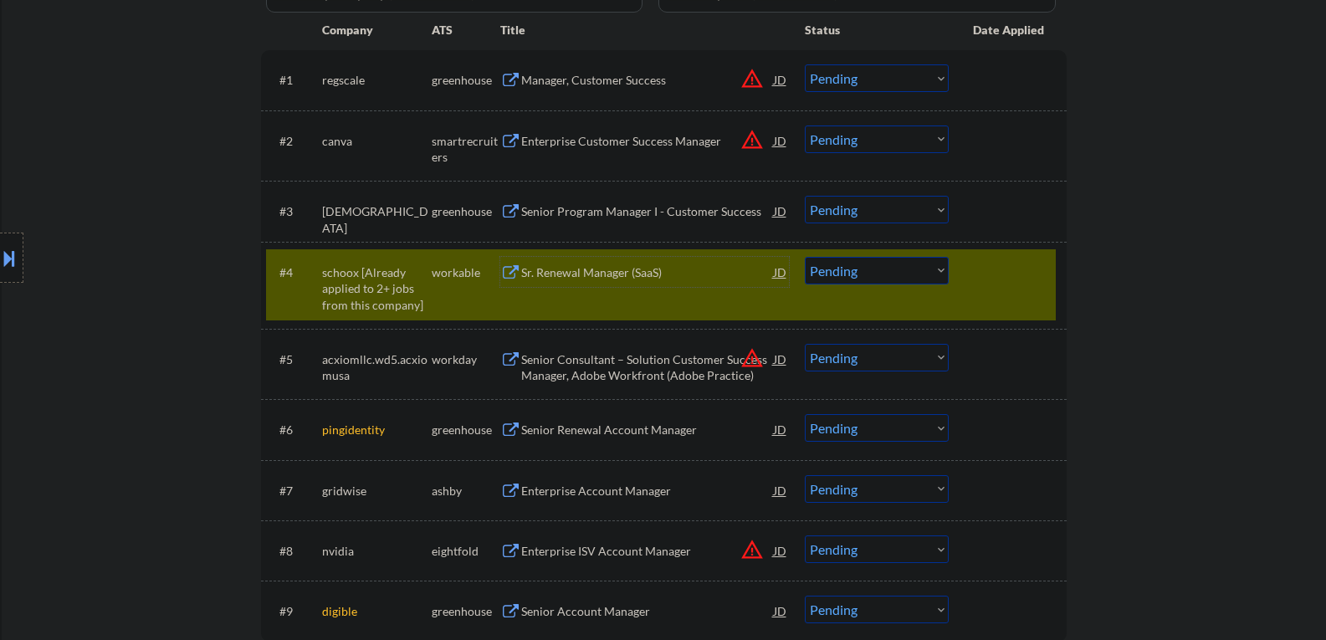
click at [890, 276] on select "Choose an option... Pending Applied Excluded (Questions) Excluded (Expired) Exc…" at bounding box center [877, 271] width 144 height 28
click at [805, 257] on select "Choose an option... Pending Applied Excluded (Questions) Excluded (Expired) Exc…" at bounding box center [877, 271] width 144 height 28
select select ""pending""
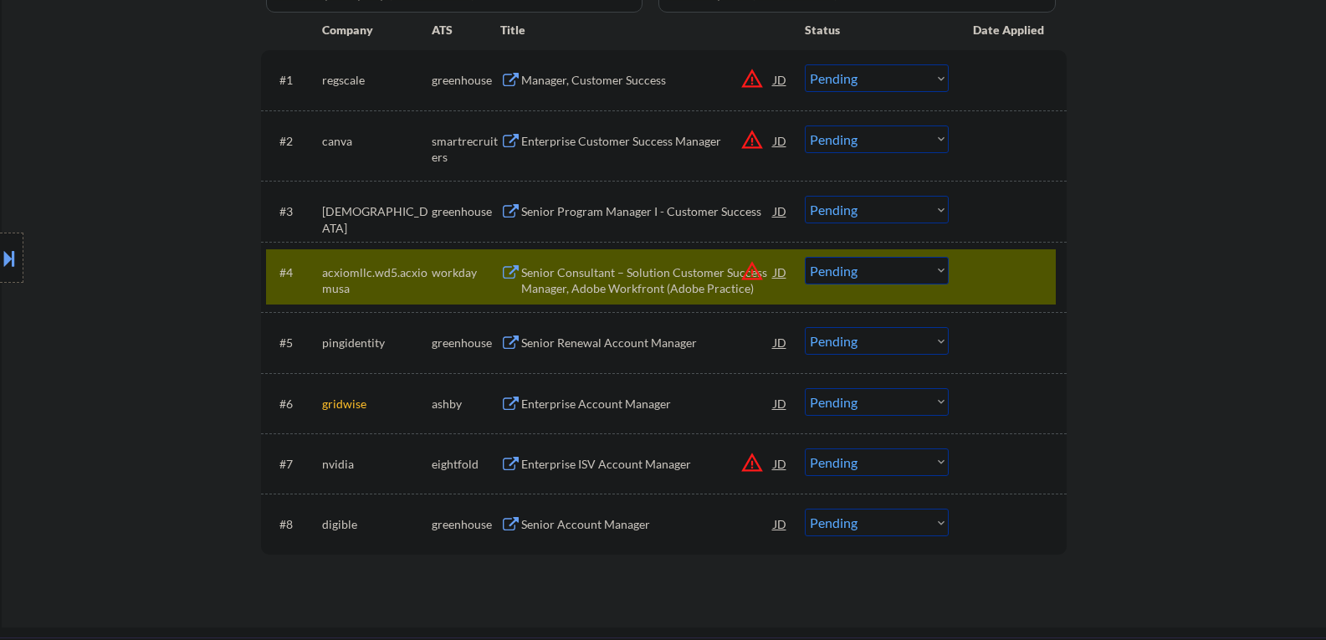
click at [961, 281] on div "#4 acxiomllc.wd5.acxiomusa workday Senior Consultant – Solution Customer Succes…" at bounding box center [661, 276] width 790 height 55
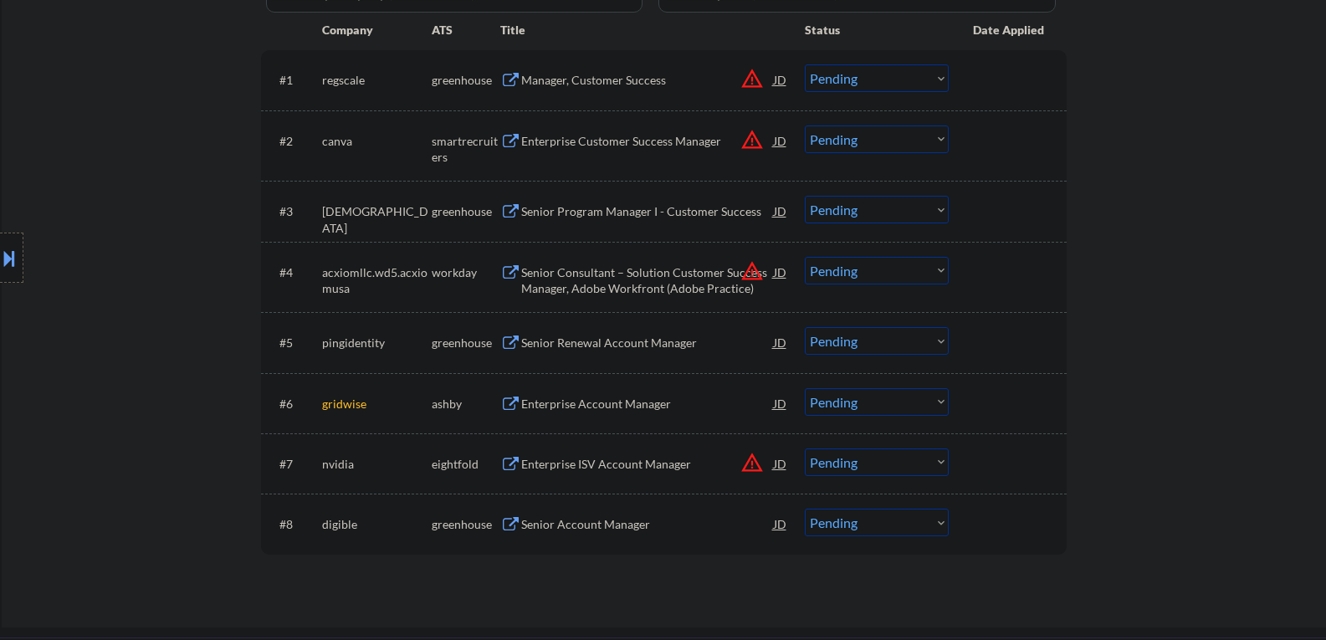
click at [618, 352] on div "Senior Renewal Account Manager" at bounding box center [647, 342] width 253 height 30
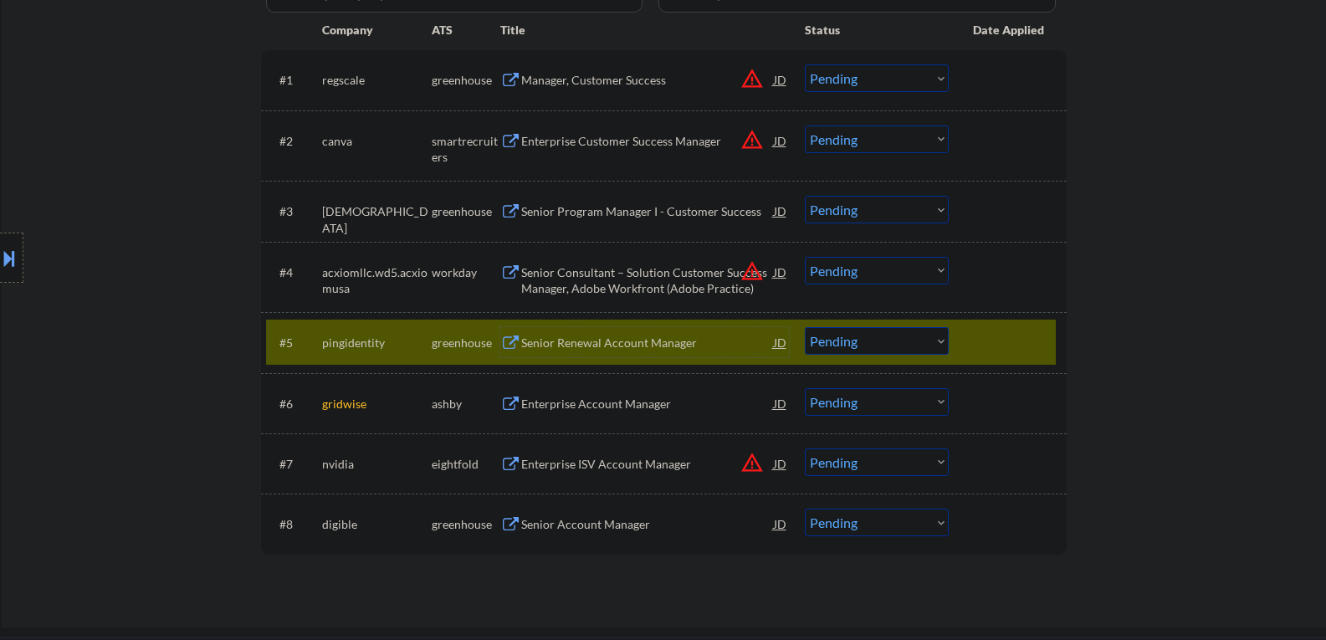
drag, startPoint x: 854, startPoint y: 337, endPoint x: 856, endPoint y: 346, distance: 9.5
click at [854, 337] on select "Choose an option... Pending Applied Excluded (Questions) Excluded (Expired) Exc…" at bounding box center [877, 341] width 144 height 28
click at [805, 327] on select "Choose an option... Pending Applied Excluded (Questions) Excluded (Expired) Exc…" at bounding box center [877, 341] width 144 height 28
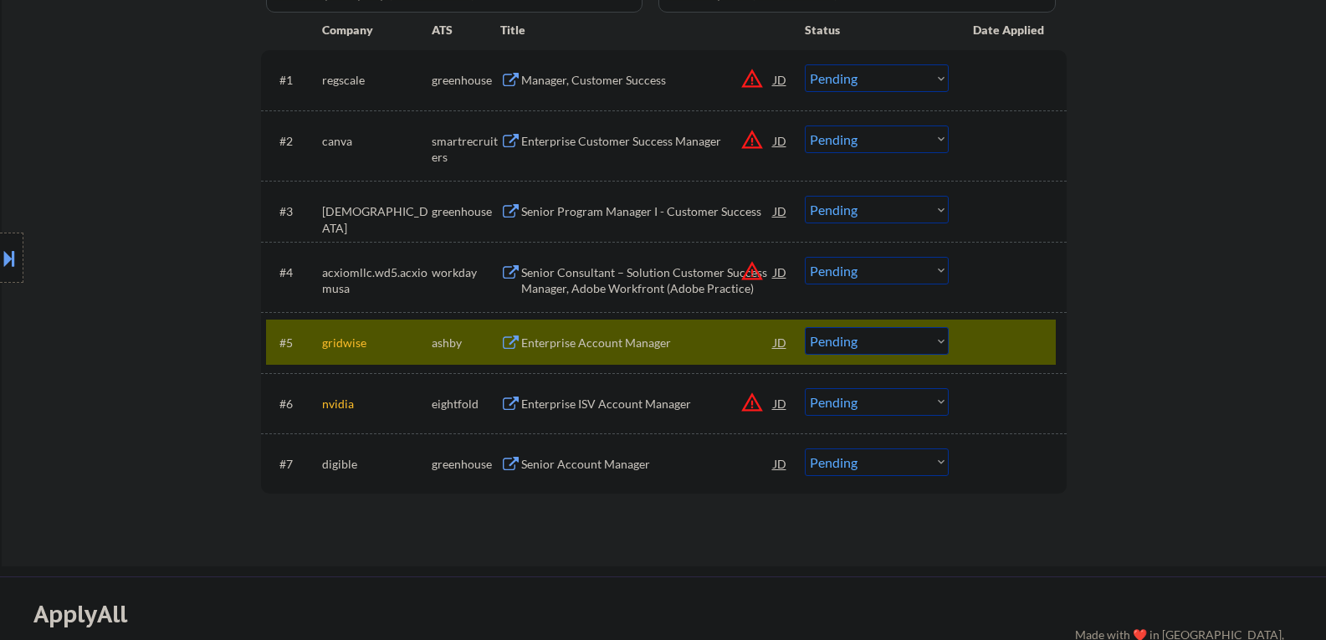
click at [883, 352] on select "Choose an option... Pending Applied Excluded (Questions) Excluded (Expired) Exc…" at bounding box center [877, 341] width 144 height 28
click at [805, 327] on select "Choose an option... Pending Applied Excluded (Questions) Excluded (Expired) Exc…" at bounding box center [877, 341] width 144 height 28
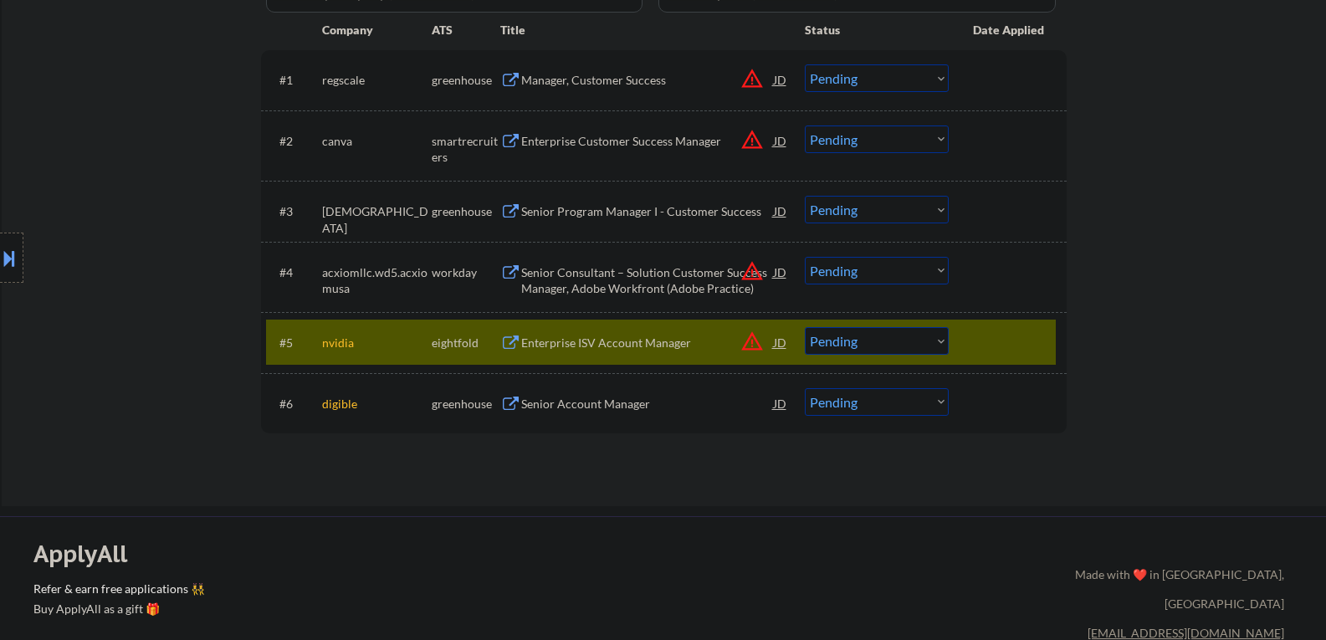
click at [854, 350] on select "Choose an option... Pending Applied Excluded (Questions) Excluded (Expired) Exc…" at bounding box center [877, 341] width 144 height 28
click at [805, 327] on select "Choose an option... Pending Applied Excluded (Questions) Excluded (Expired) Exc…" at bounding box center [877, 341] width 144 height 28
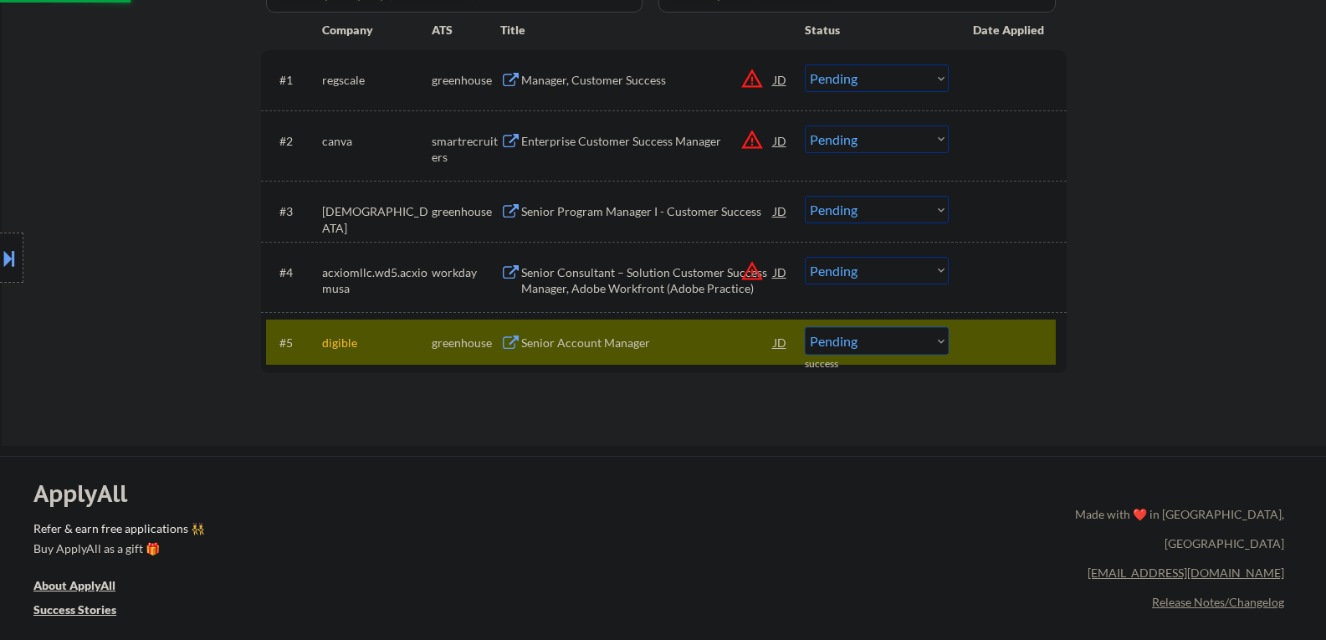
click at [876, 345] on select "Choose an option... Pending Applied Excluded (Questions) Excluded (Expired) Exc…" at bounding box center [877, 341] width 144 height 28
select select ""excluded__other_""
click at [805, 327] on select "Choose an option... Pending Applied Excluded (Questions) Excluded (Expired) Exc…" at bounding box center [877, 341] width 144 height 28
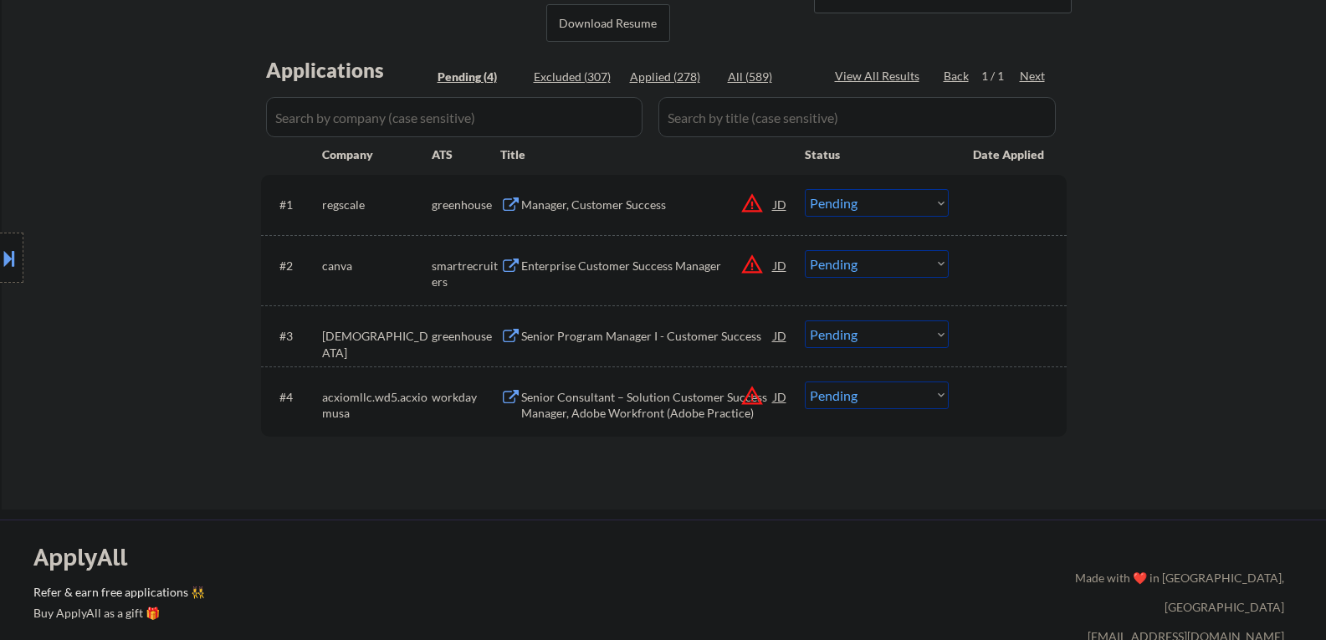
scroll to position [251, 0]
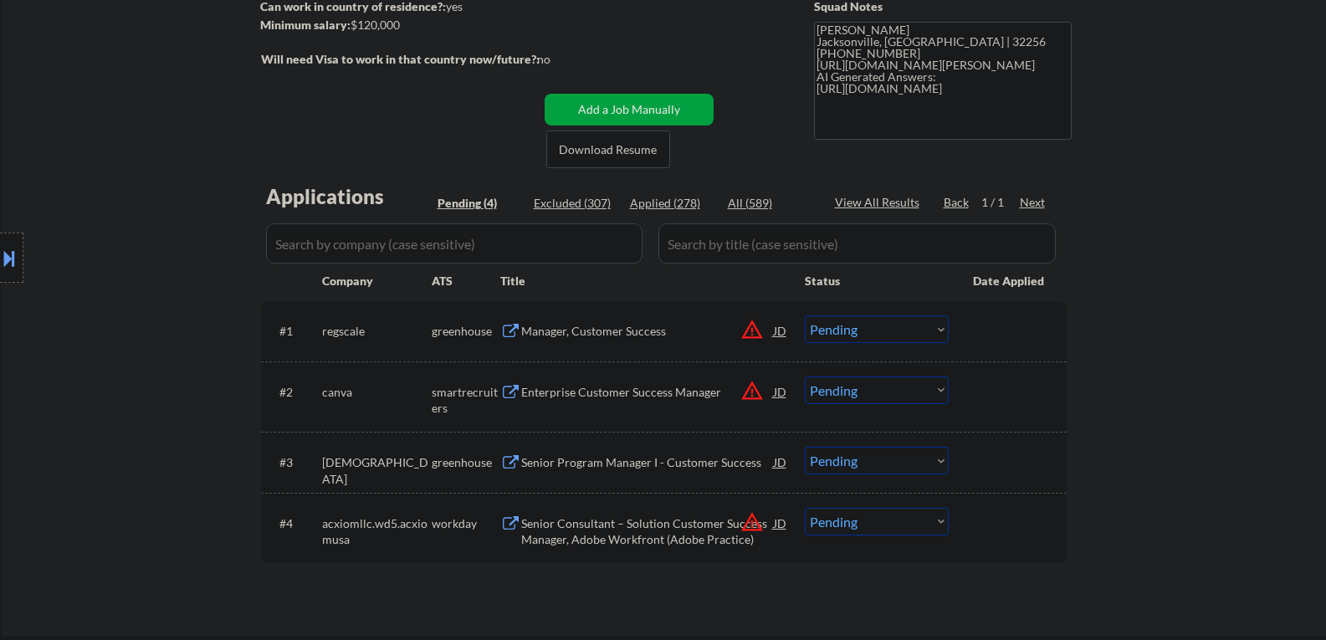
click at [586, 335] on div "Manager, Customer Success" at bounding box center [647, 331] width 253 height 17
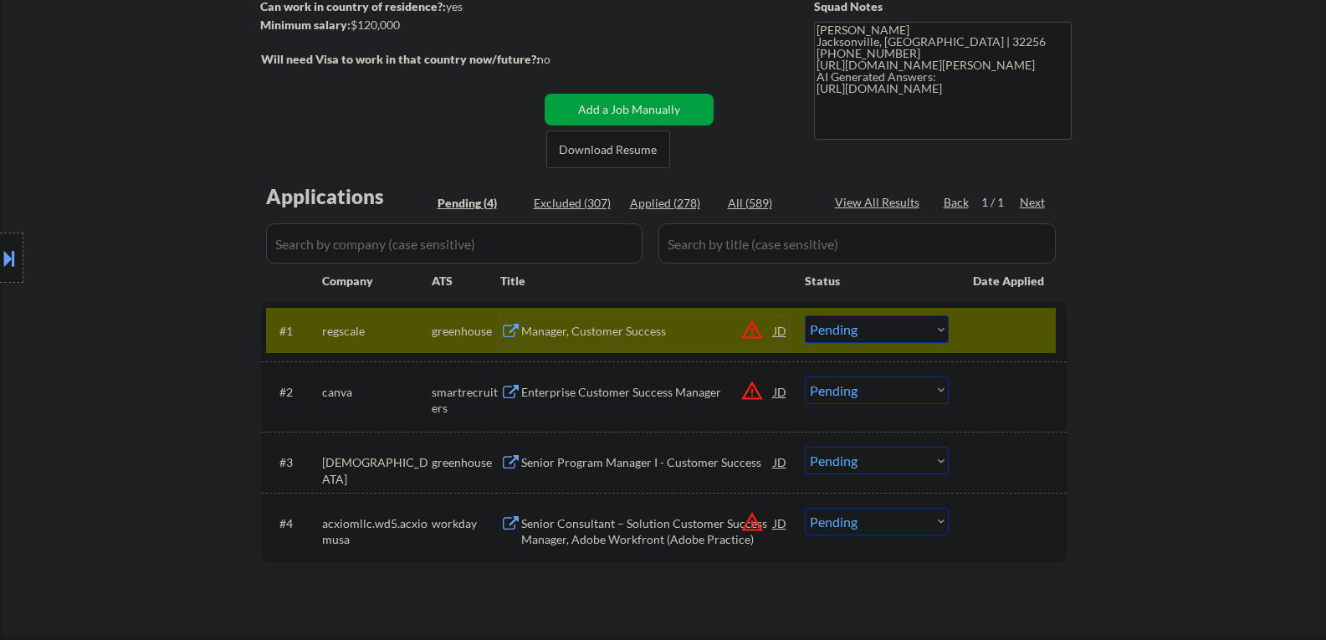
click at [786, 333] on div "JD" at bounding box center [780, 330] width 17 height 30
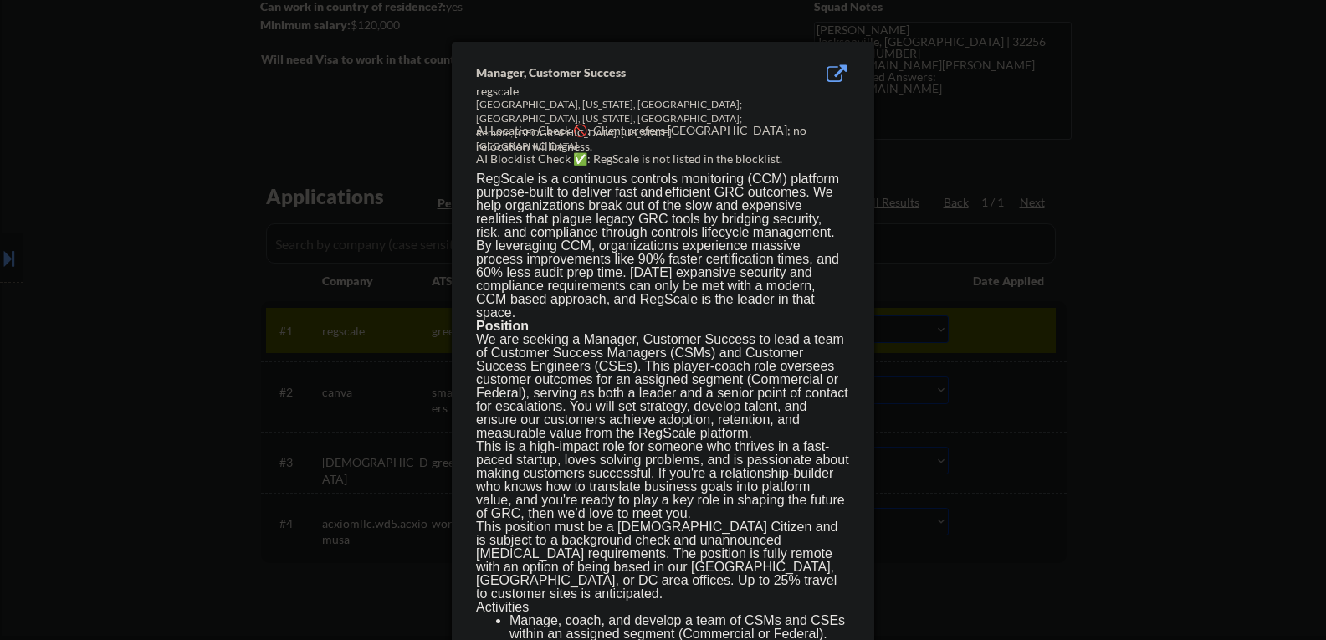
click at [1089, 423] on div at bounding box center [663, 320] width 1326 height 640
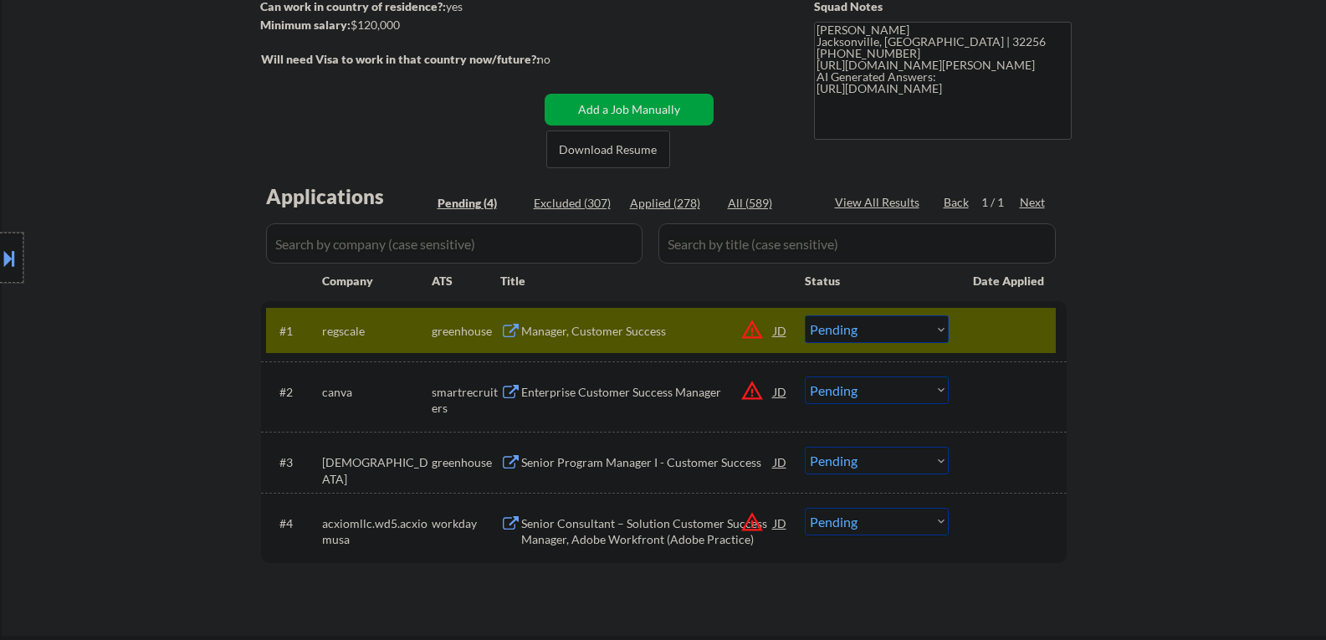
click at [6, 273] on div at bounding box center [11, 258] width 23 height 50
click at [780, 334] on div "JD" at bounding box center [780, 330] width 17 height 30
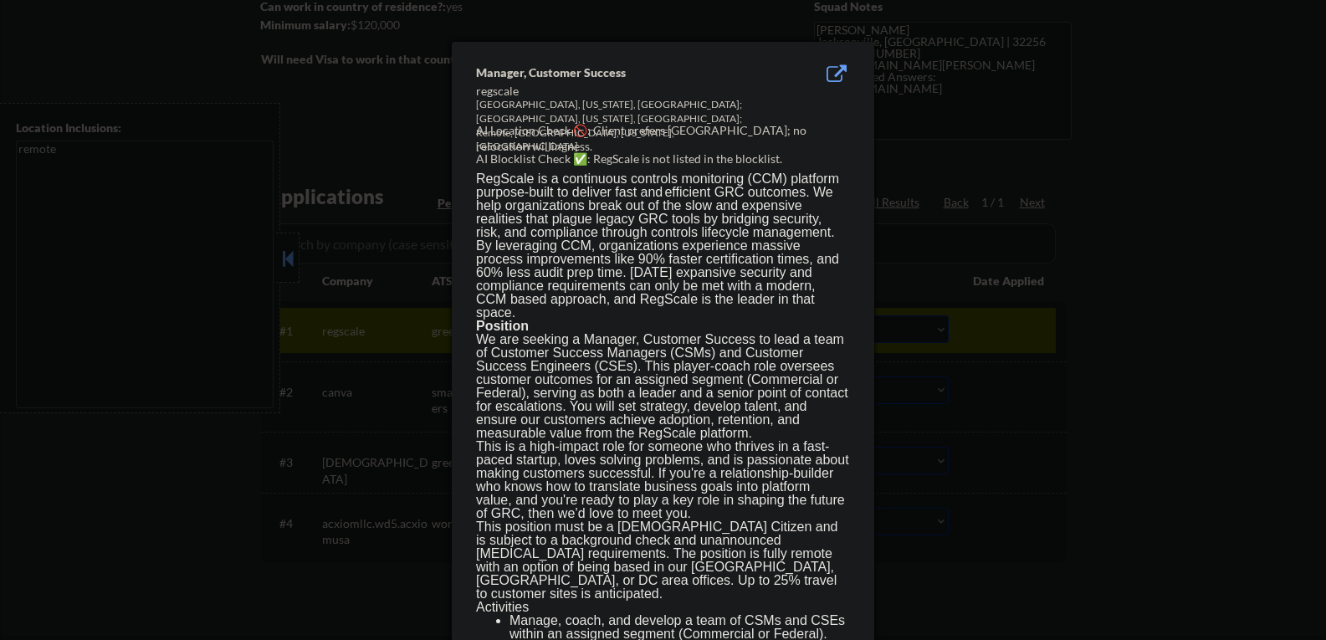
click at [1084, 369] on div at bounding box center [663, 320] width 1326 height 640
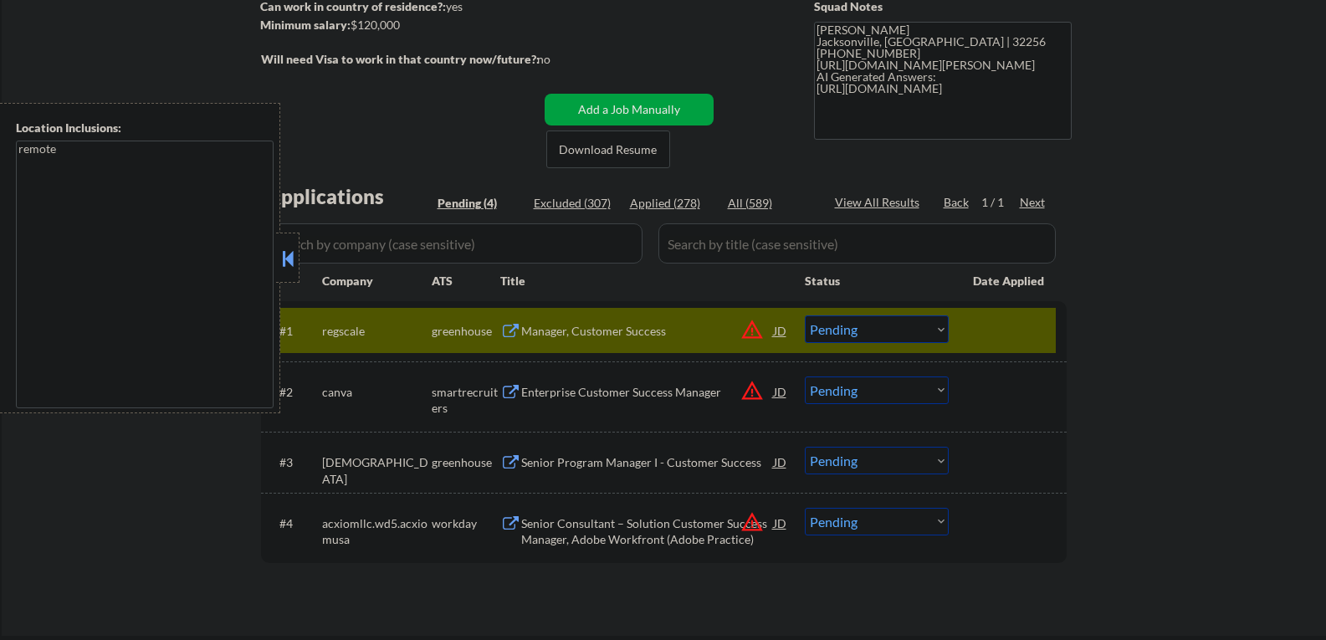
click at [288, 249] on button at bounding box center [288, 258] width 18 height 25
click at [8, 251] on button at bounding box center [9, 258] width 18 height 28
click at [277, 244] on div at bounding box center [287, 258] width 23 height 50
click at [819, 342] on select "Choose an option... Pending Applied Excluded (Questions) Excluded (Expired) Exc…" at bounding box center [877, 329] width 144 height 28
click at [805, 315] on select "Choose an option... Pending Applied Excluded (Questions) Excluded (Expired) Exc…" at bounding box center [877, 329] width 144 height 28
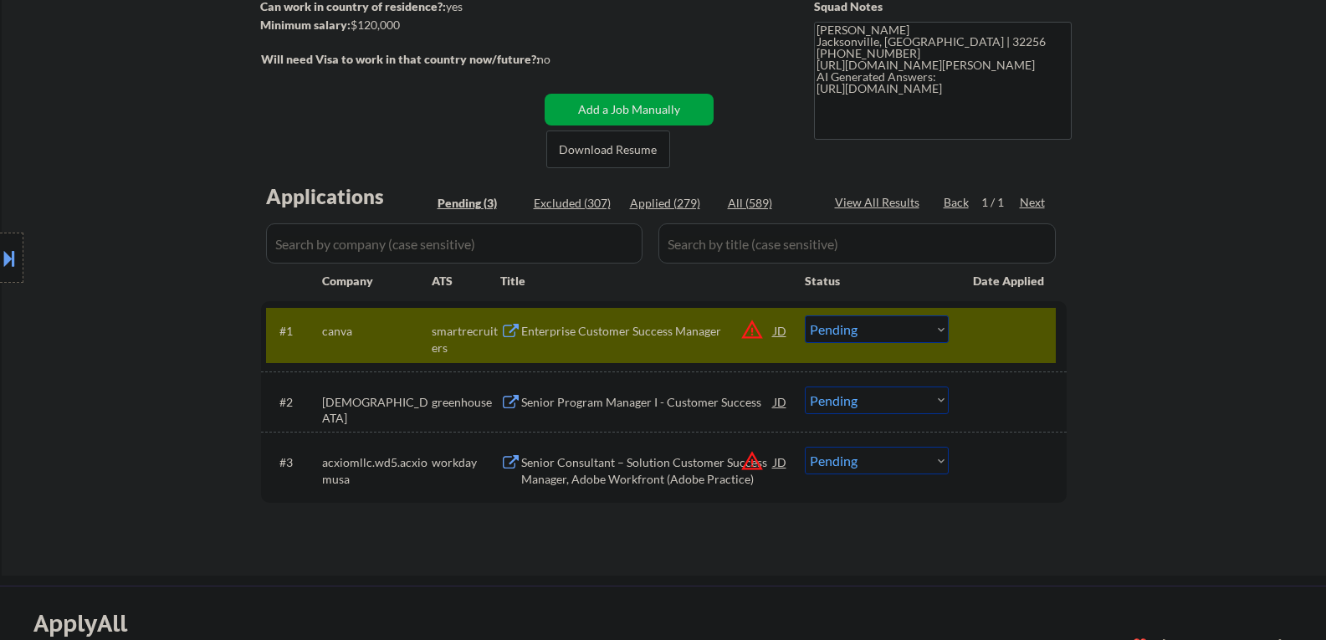
click at [608, 334] on div "Enterprise Customer Success Manager" at bounding box center [647, 331] width 253 height 17
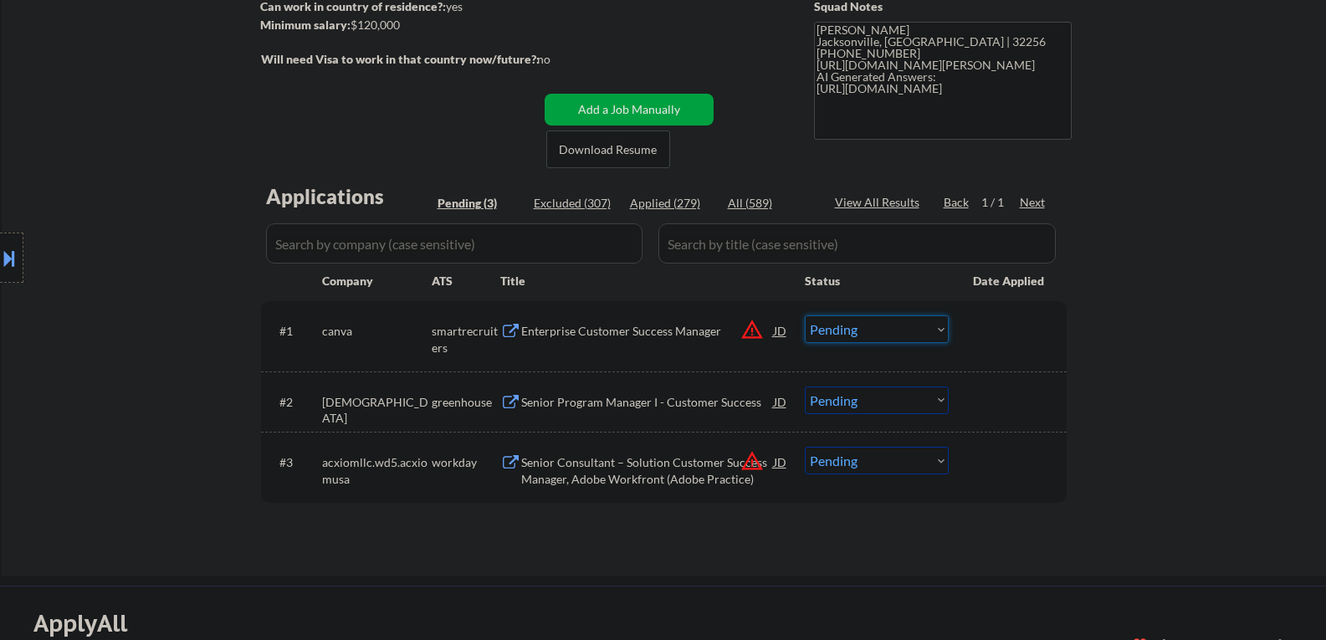
click at [858, 332] on select "Choose an option... Pending Applied Excluded (Questions) Excluded (Expired) Exc…" at bounding box center [877, 329] width 144 height 28
click at [805, 315] on select "Choose an option... Pending Applied Excluded (Questions) Excluded (Expired) Exc…" at bounding box center [877, 329] width 144 height 28
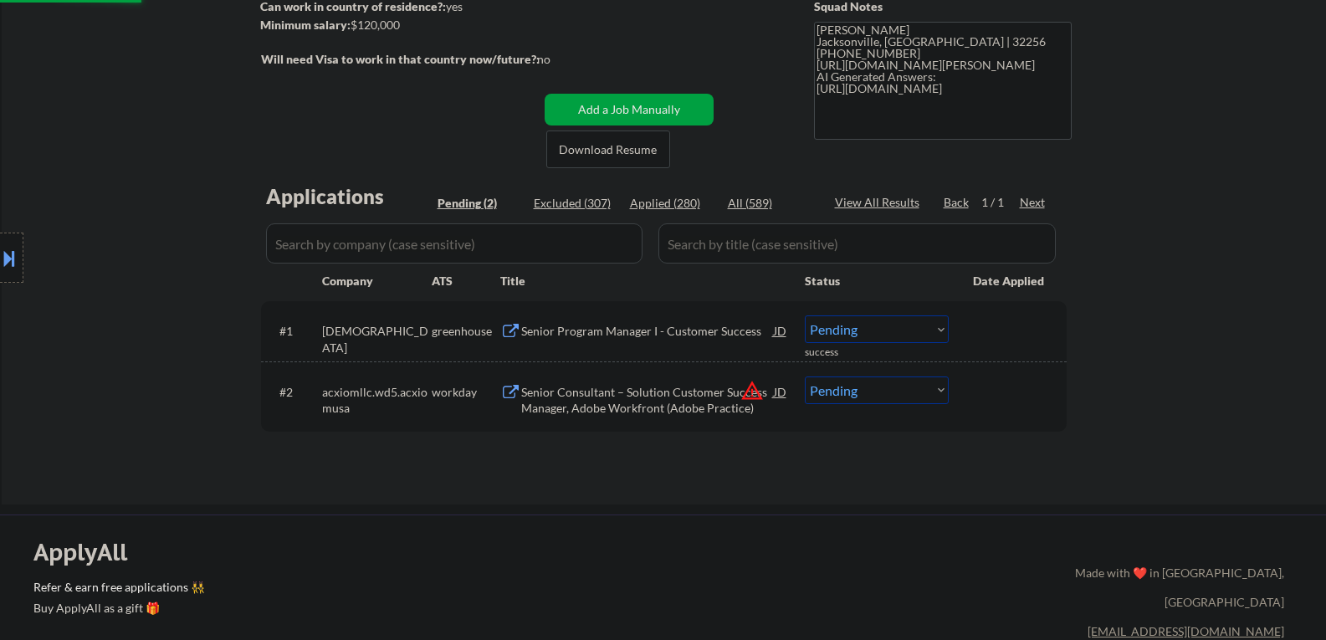
click at [608, 333] on div "Senior Program Manager I - Customer Success" at bounding box center [647, 331] width 253 height 17
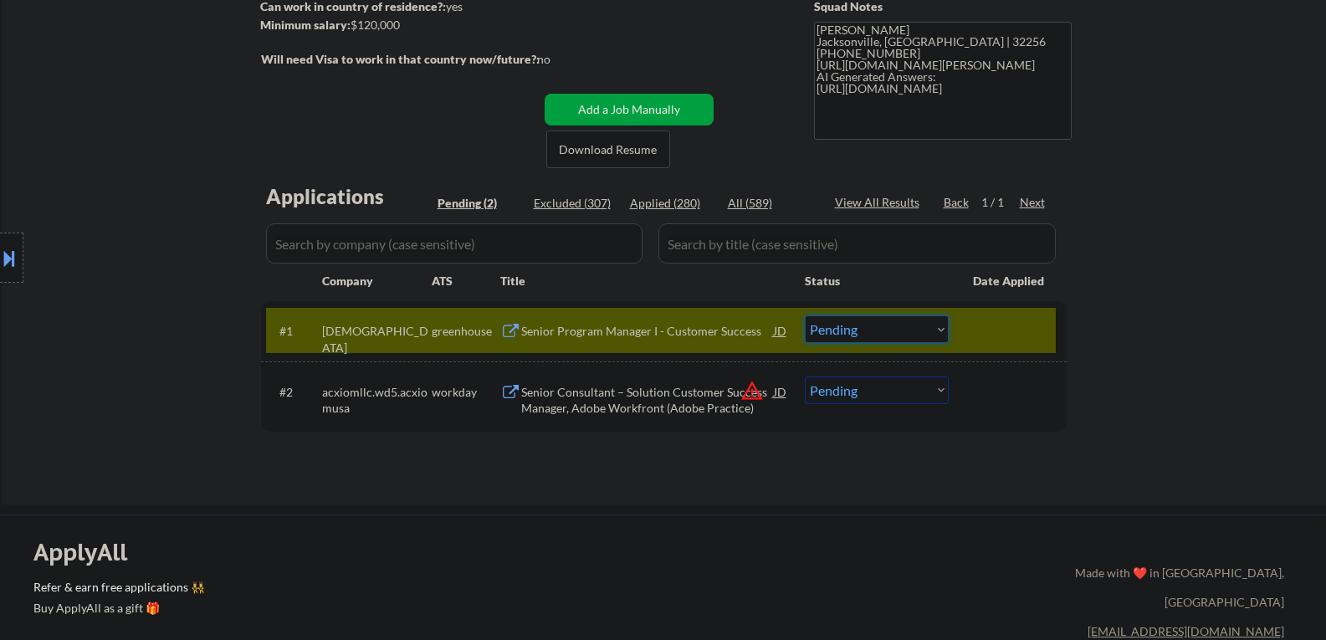
click at [847, 326] on select "Choose an option... Pending Applied Excluded (Questions) Excluded (Expired) Exc…" at bounding box center [877, 329] width 144 height 28
click at [805, 315] on select "Choose an option... Pending Applied Excluded (Questions) Excluded (Expired) Exc…" at bounding box center [877, 329] width 144 height 28
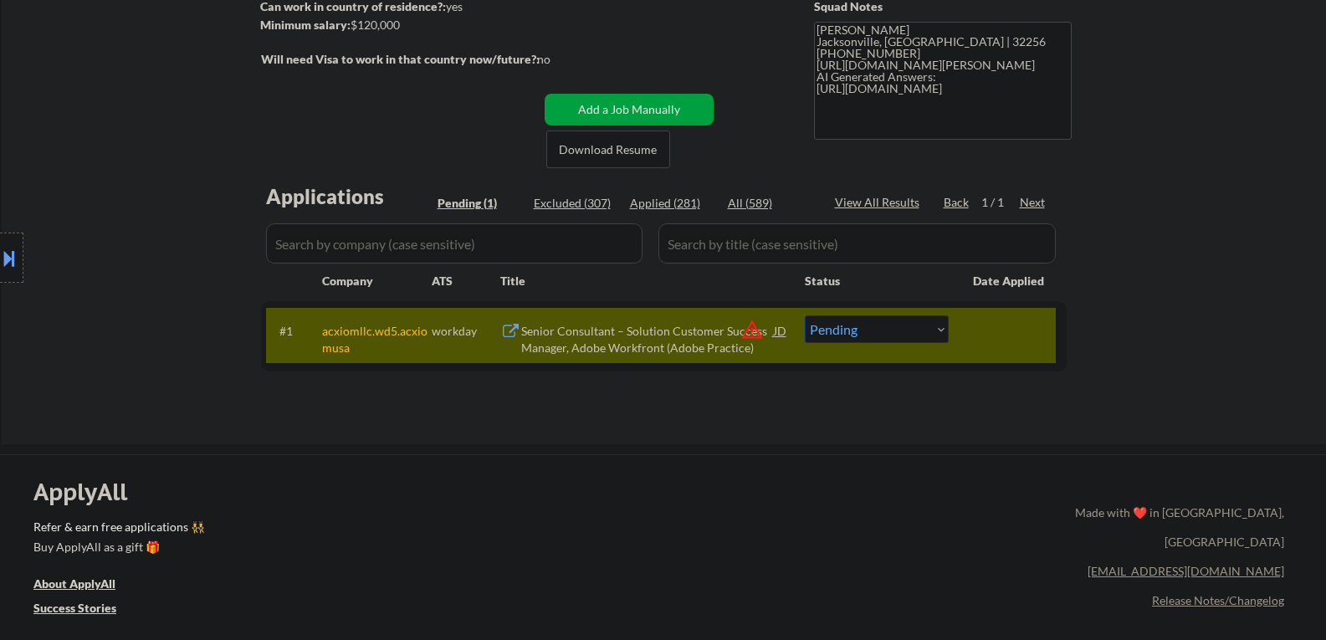
click at [876, 319] on select "Choose an option... Pending Applied Excluded (Questions) Excluded (Expired) Exc…" at bounding box center [877, 329] width 144 height 28
select select ""excluded__other_""
click at [805, 315] on select "Choose an option... Pending Applied Excluded (Questions) Excluded (Expired) Exc…" at bounding box center [877, 329] width 144 height 28
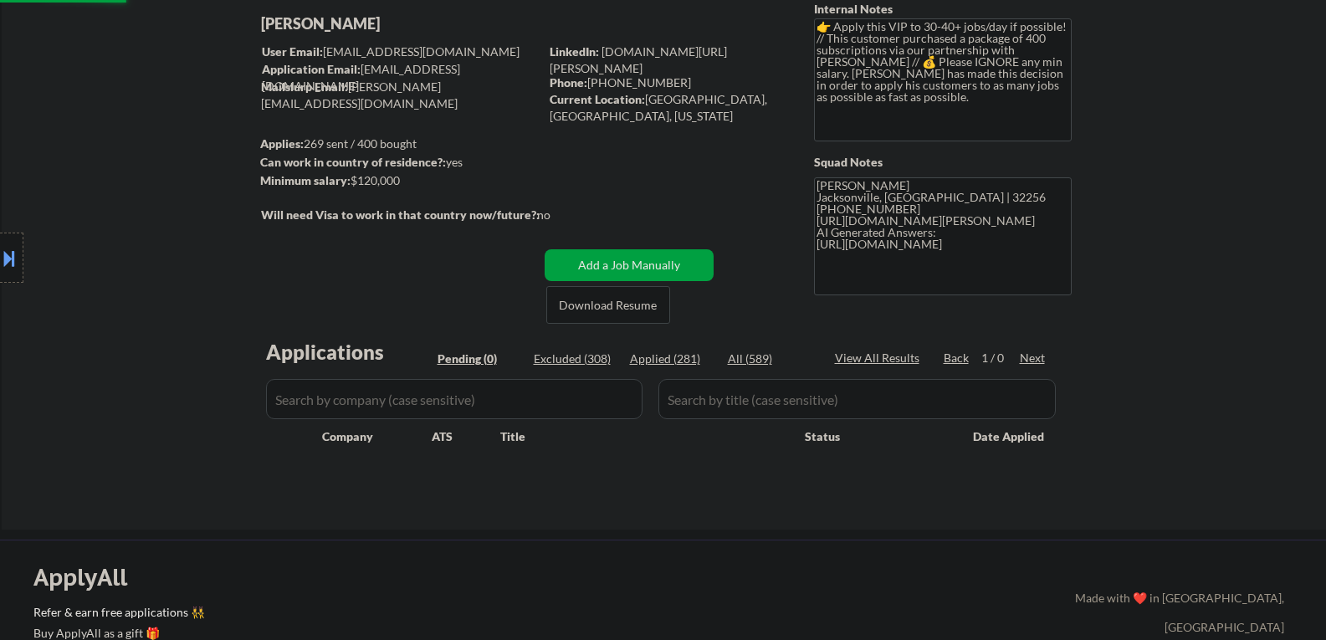
scroll to position [84, 0]
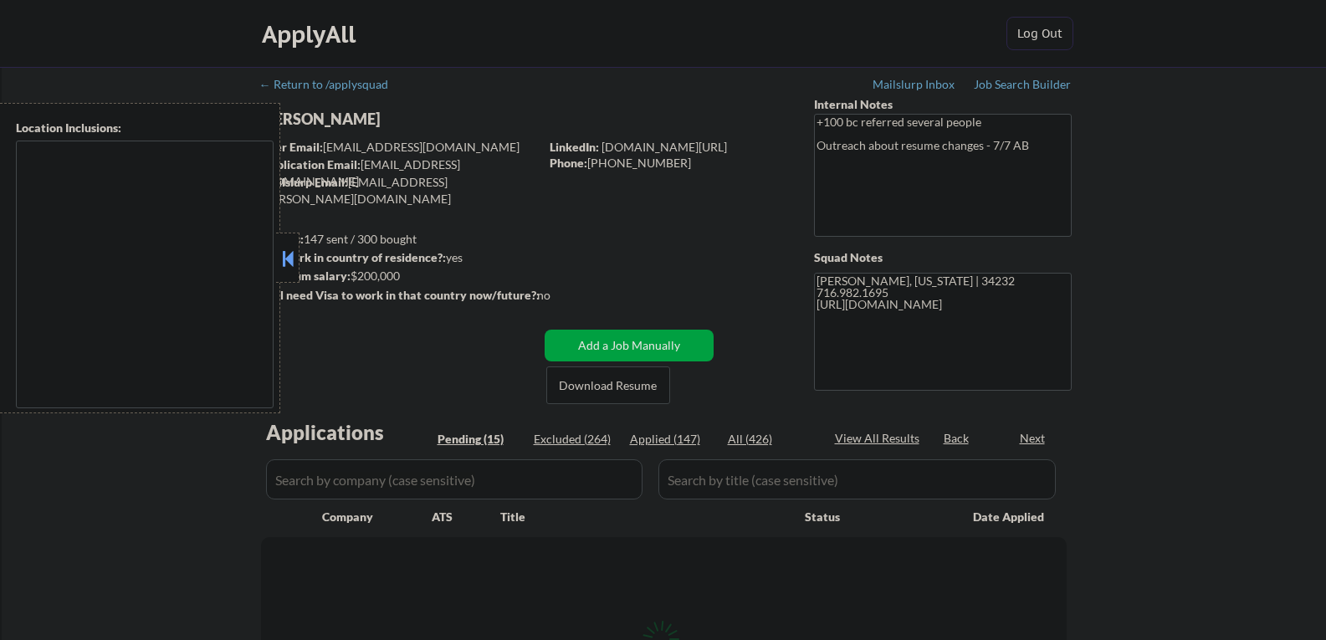
select select ""pending""
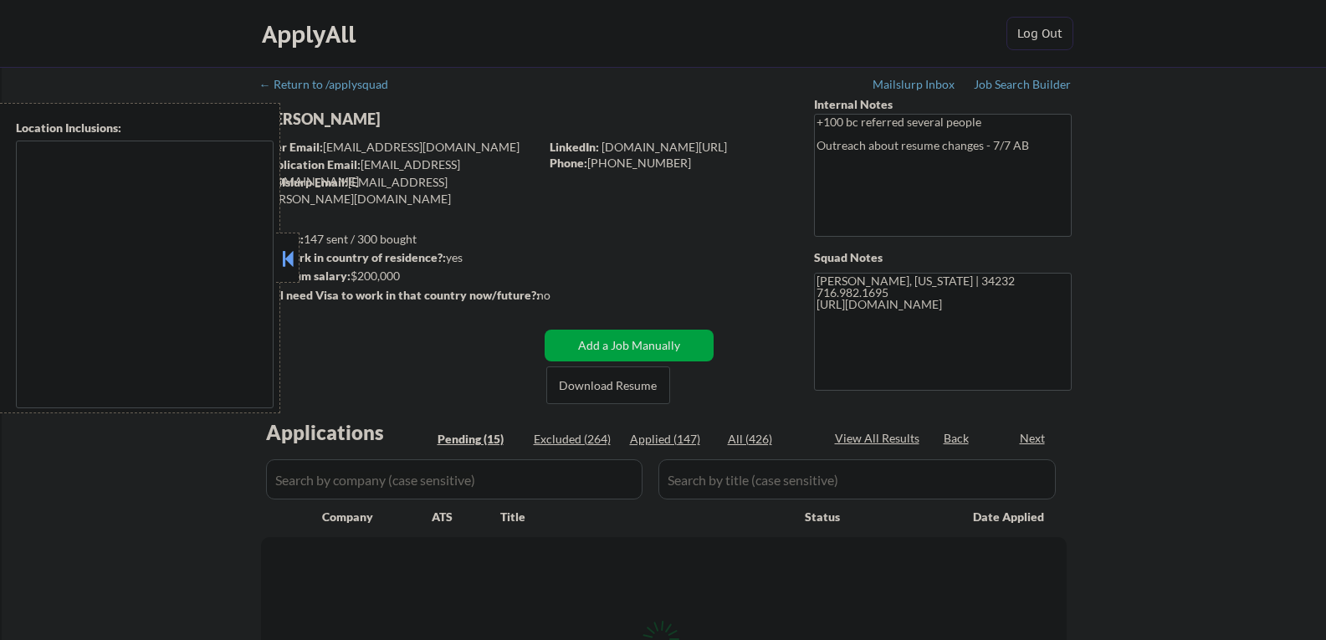
select select ""pending""
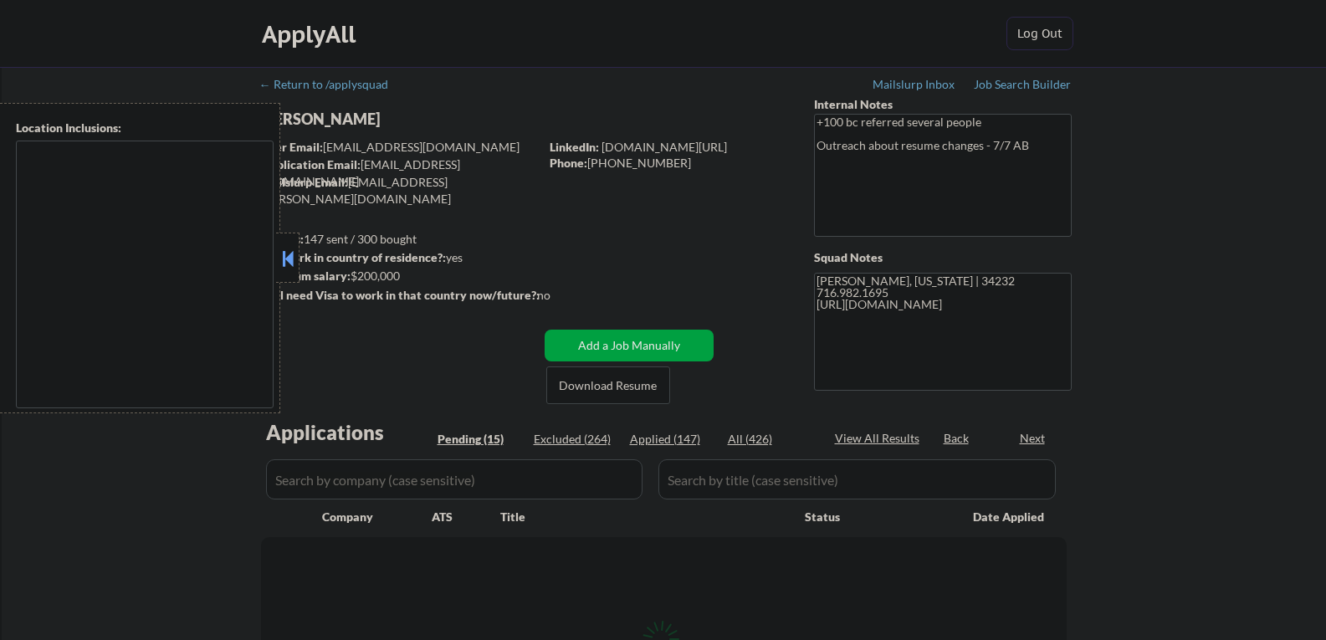
select select ""pending""
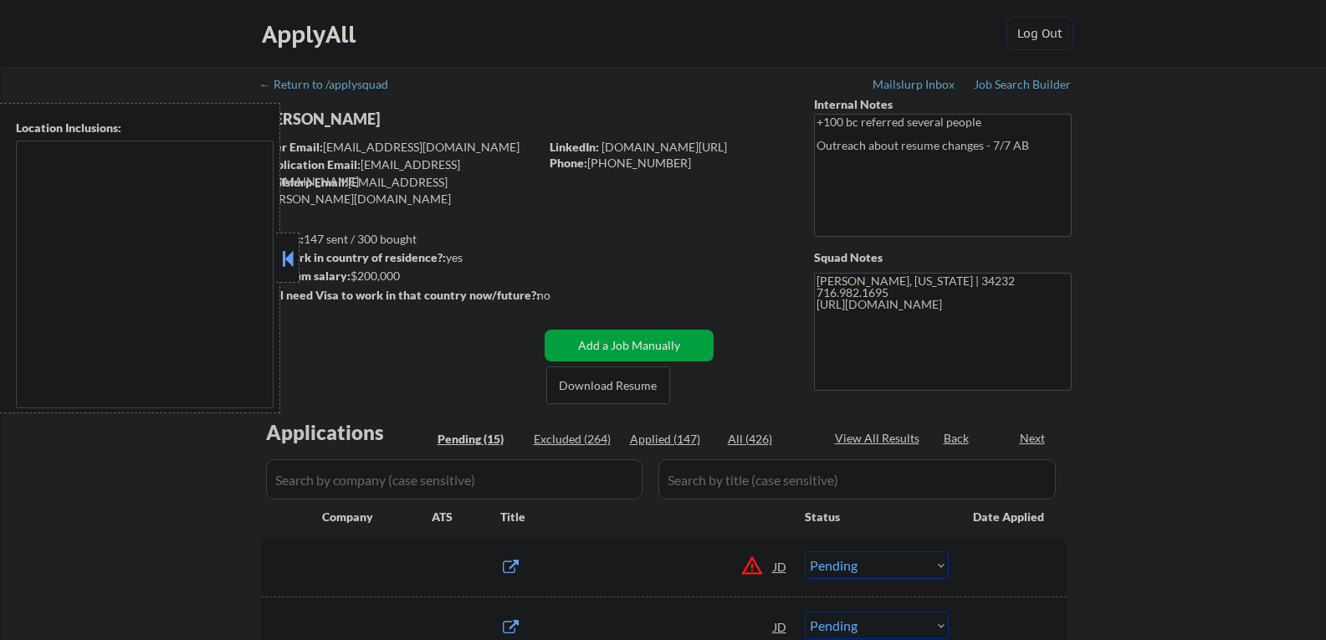
type textarea "[GEOGRAPHIC_DATA], [GEOGRAPHIC_DATA] [GEOGRAPHIC_DATA], [GEOGRAPHIC_DATA] [GEOG…"
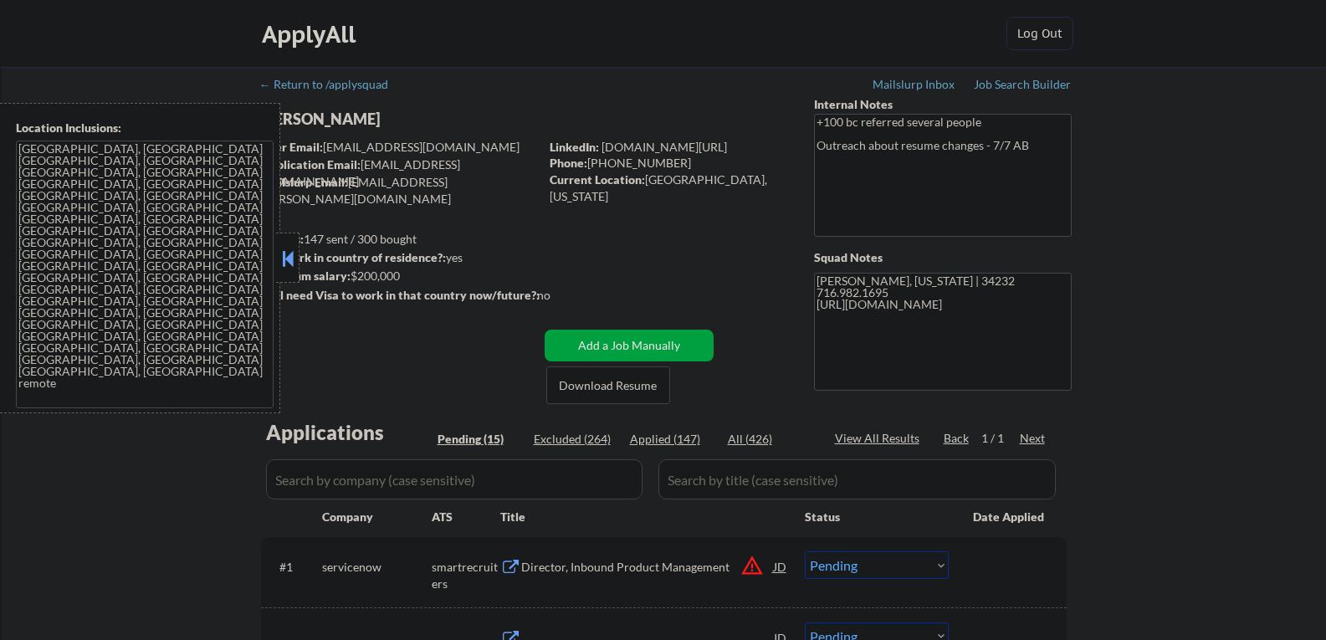
click at [290, 255] on button at bounding box center [288, 258] width 18 height 25
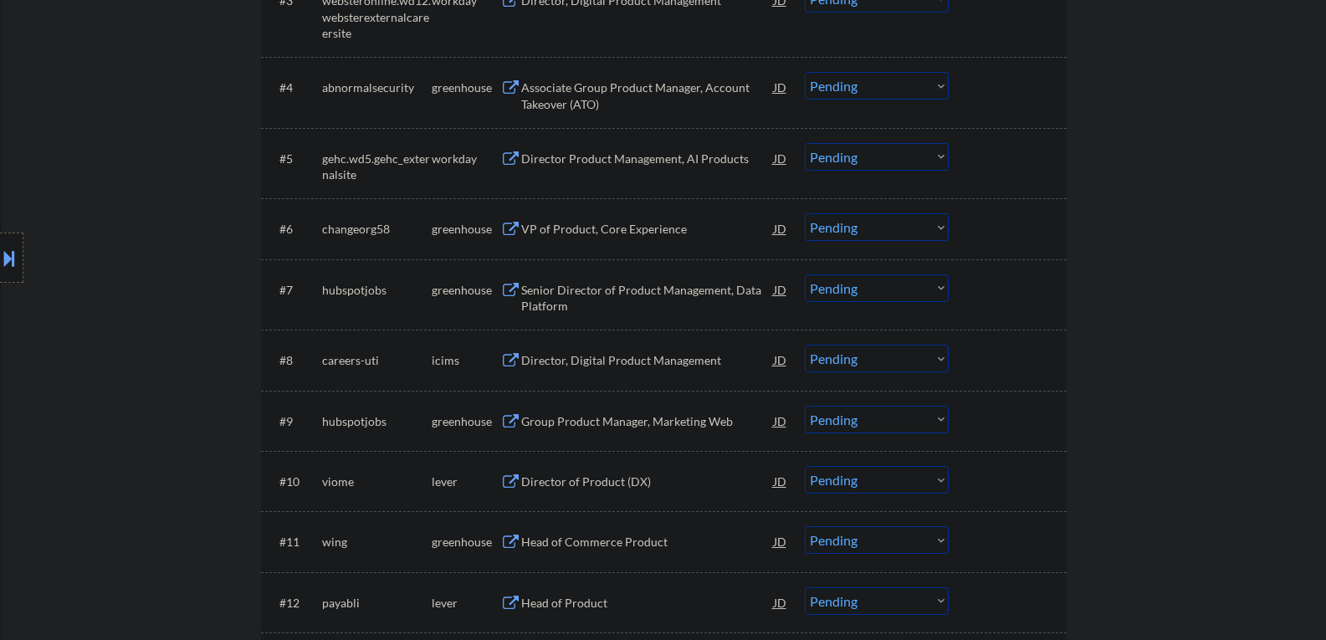
scroll to position [586, 0]
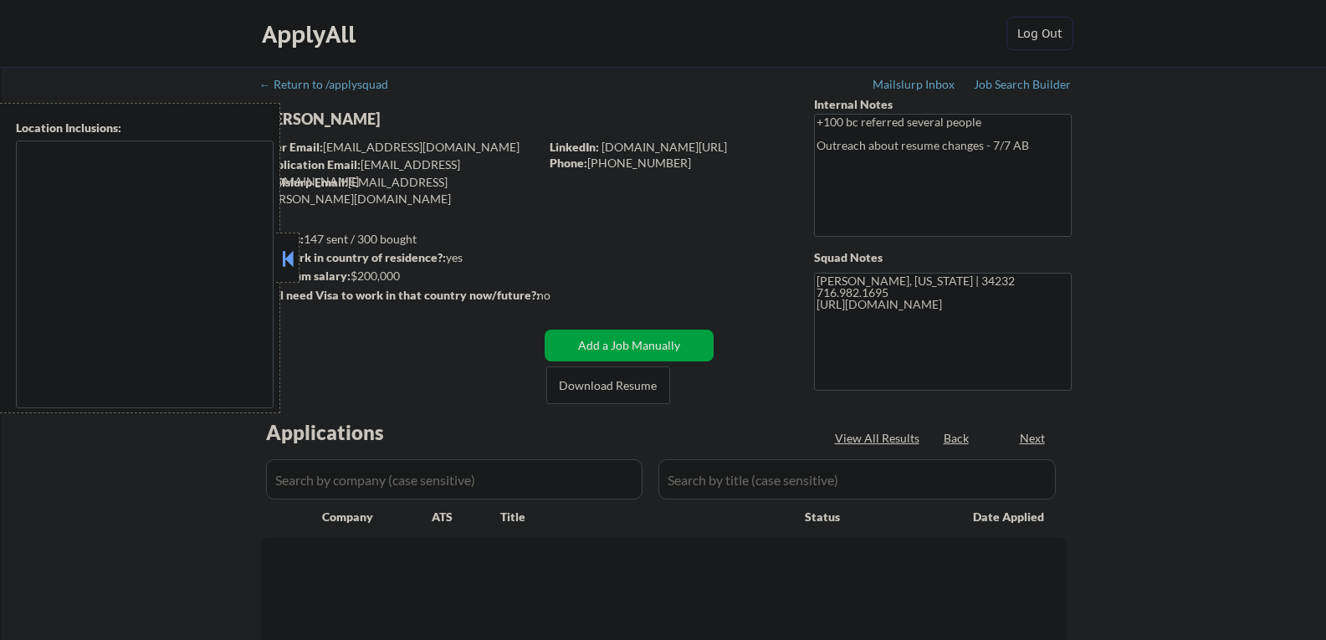
select select ""pending""
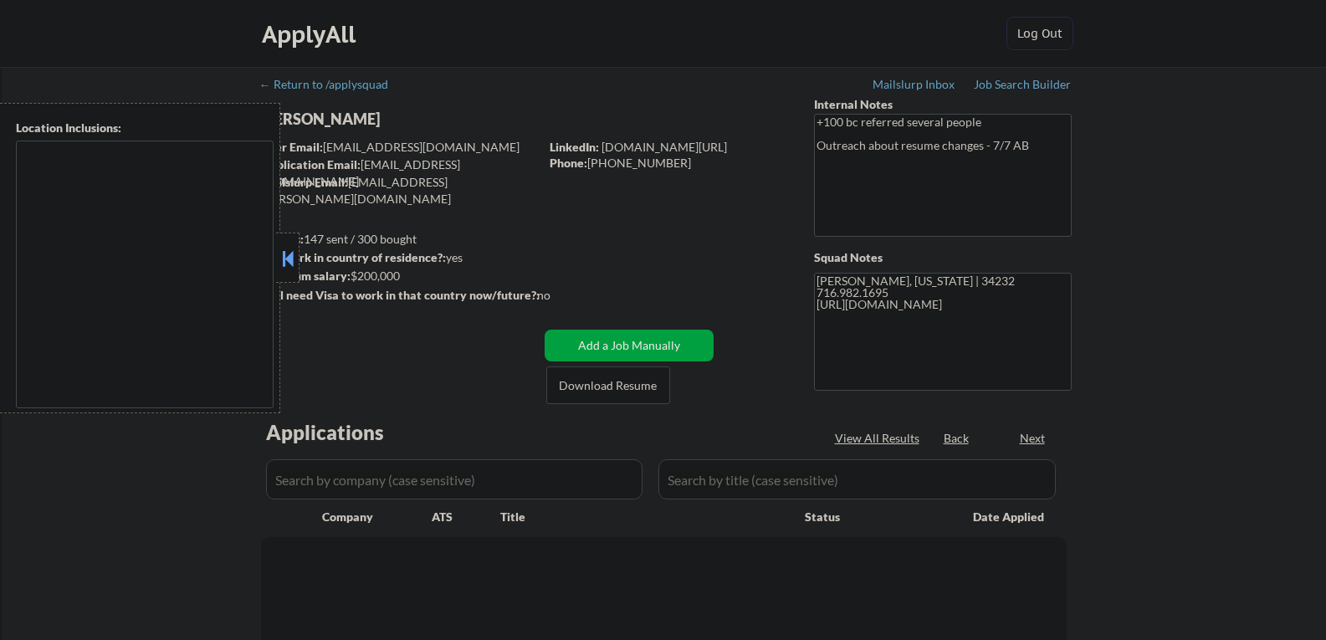
select select ""pending""
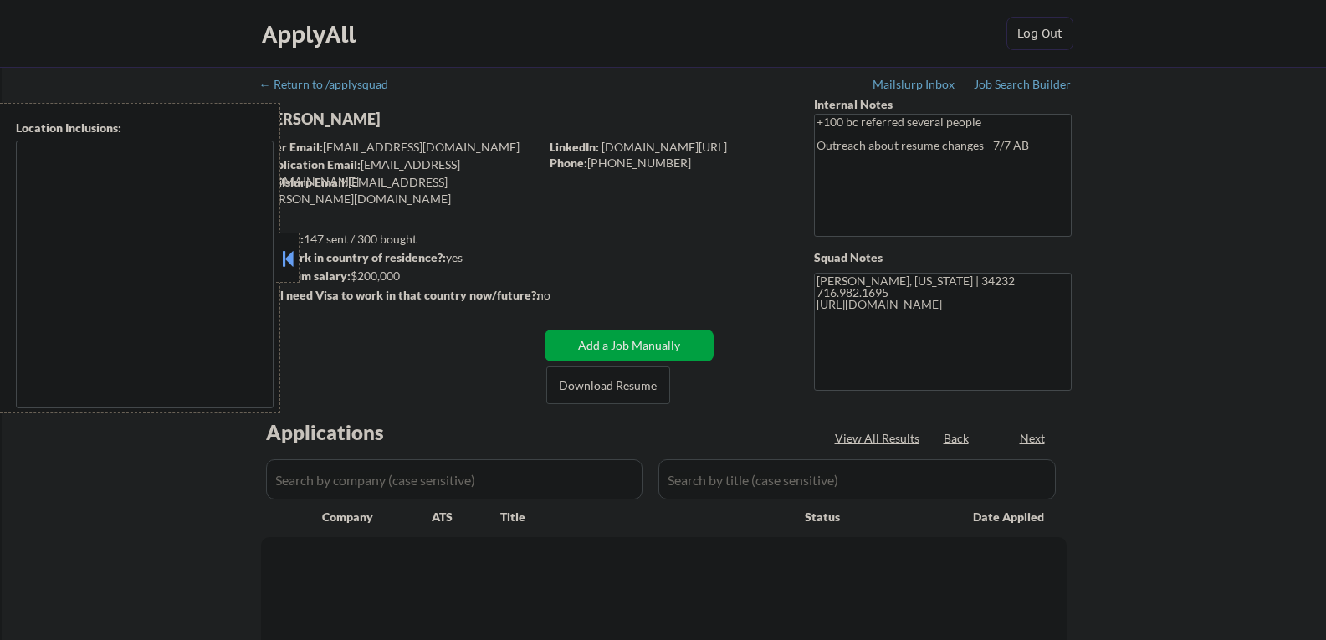
select select ""pending""
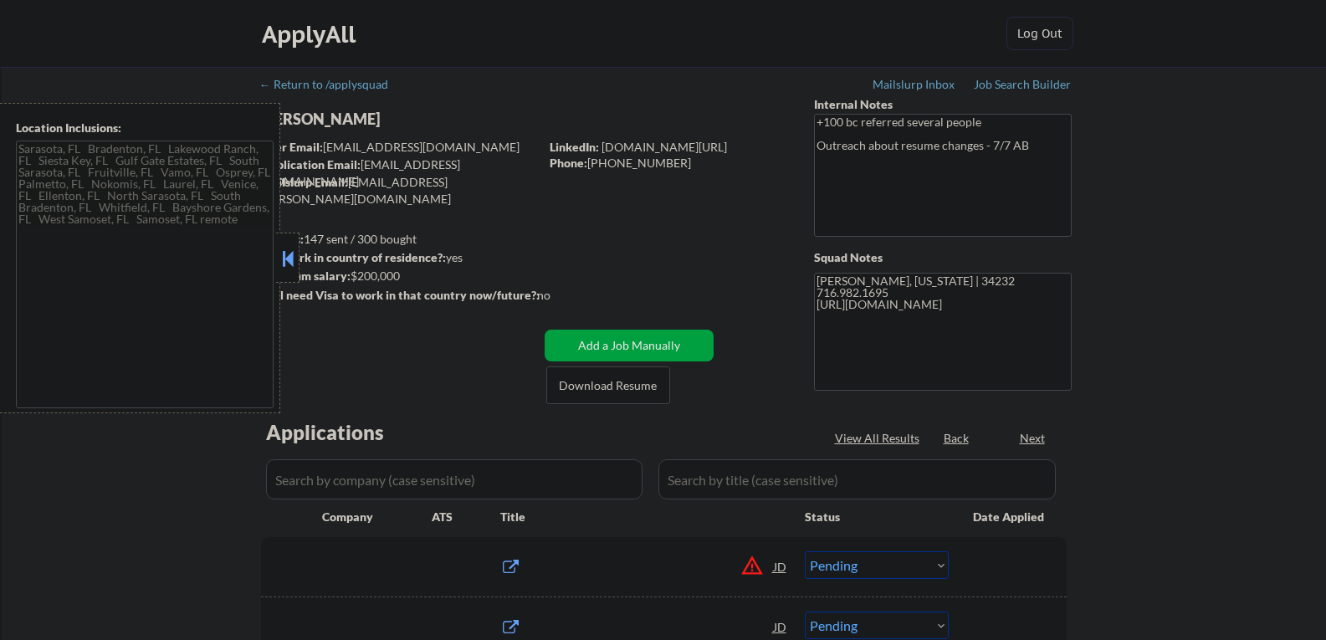
type textarea "[GEOGRAPHIC_DATA], [GEOGRAPHIC_DATA] [GEOGRAPHIC_DATA], [GEOGRAPHIC_DATA] [GEOG…"
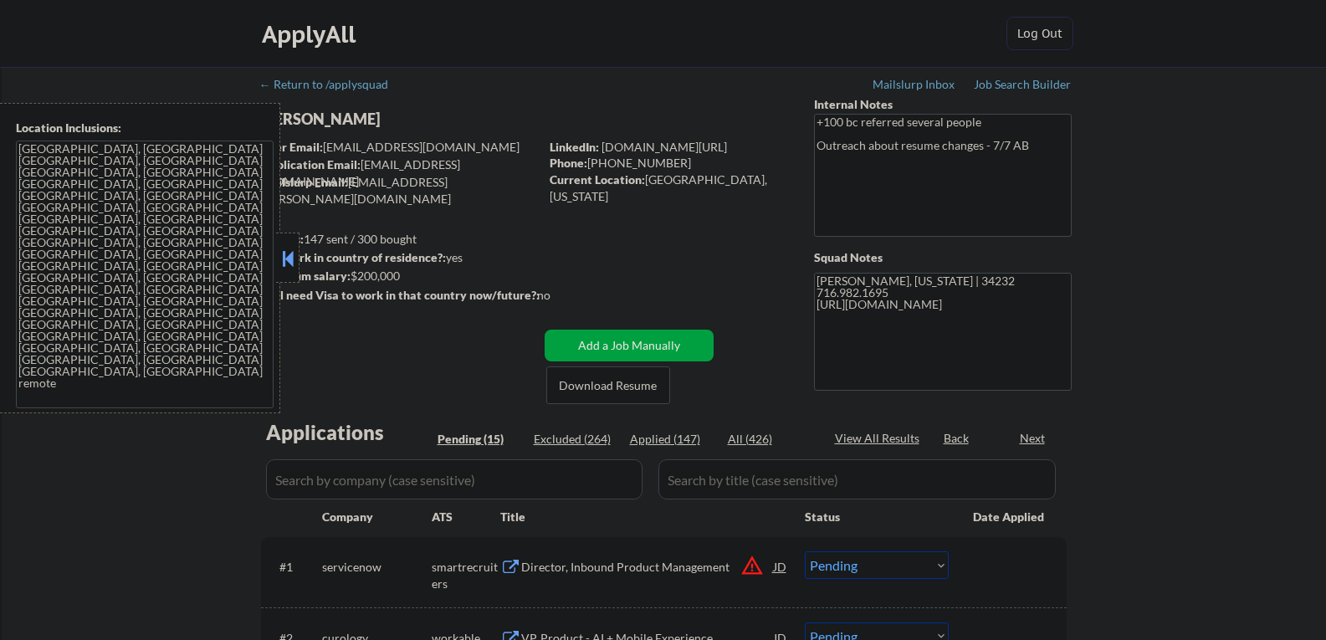
click at [288, 256] on button at bounding box center [288, 258] width 18 height 25
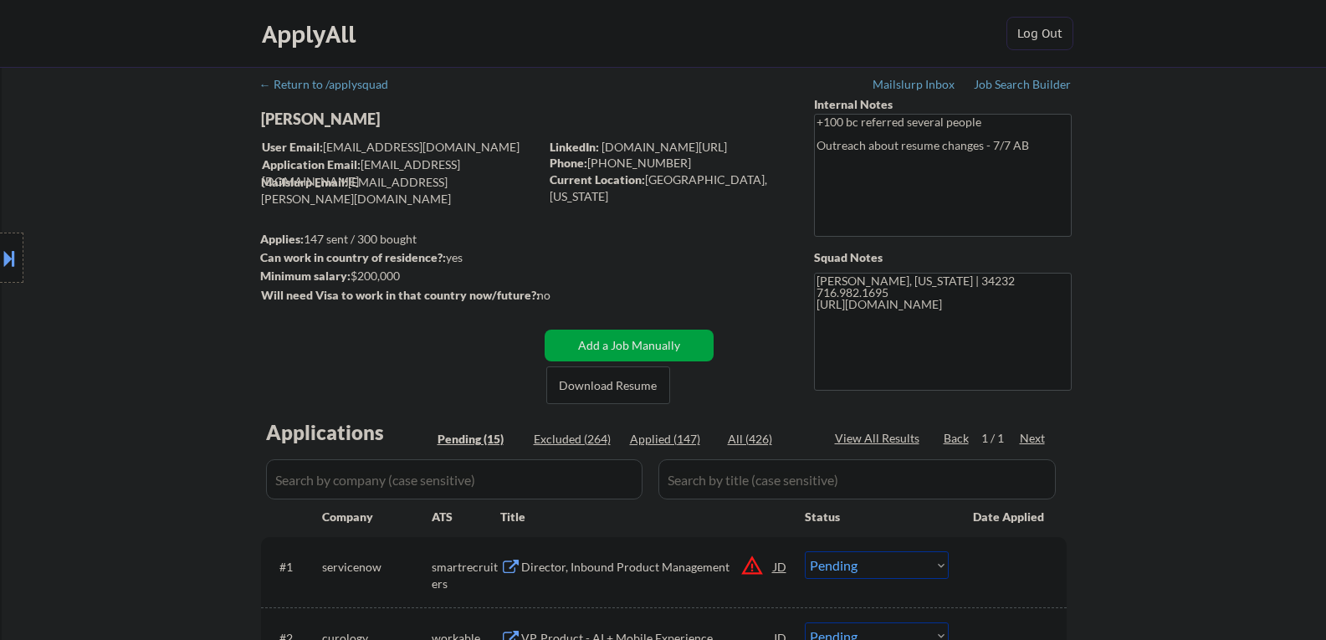
click at [324, 120] on div "[PERSON_NAME]" at bounding box center [433, 119] width 344 height 21
copy div "[PERSON_NAME]"
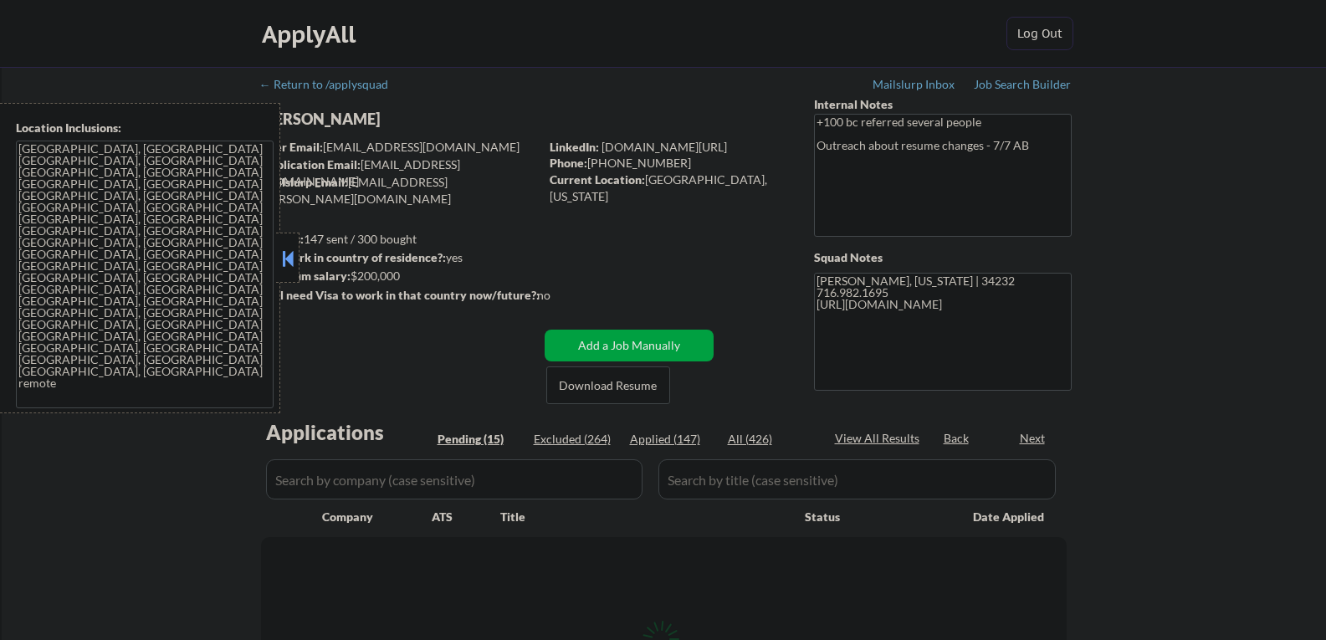
select select ""pending""
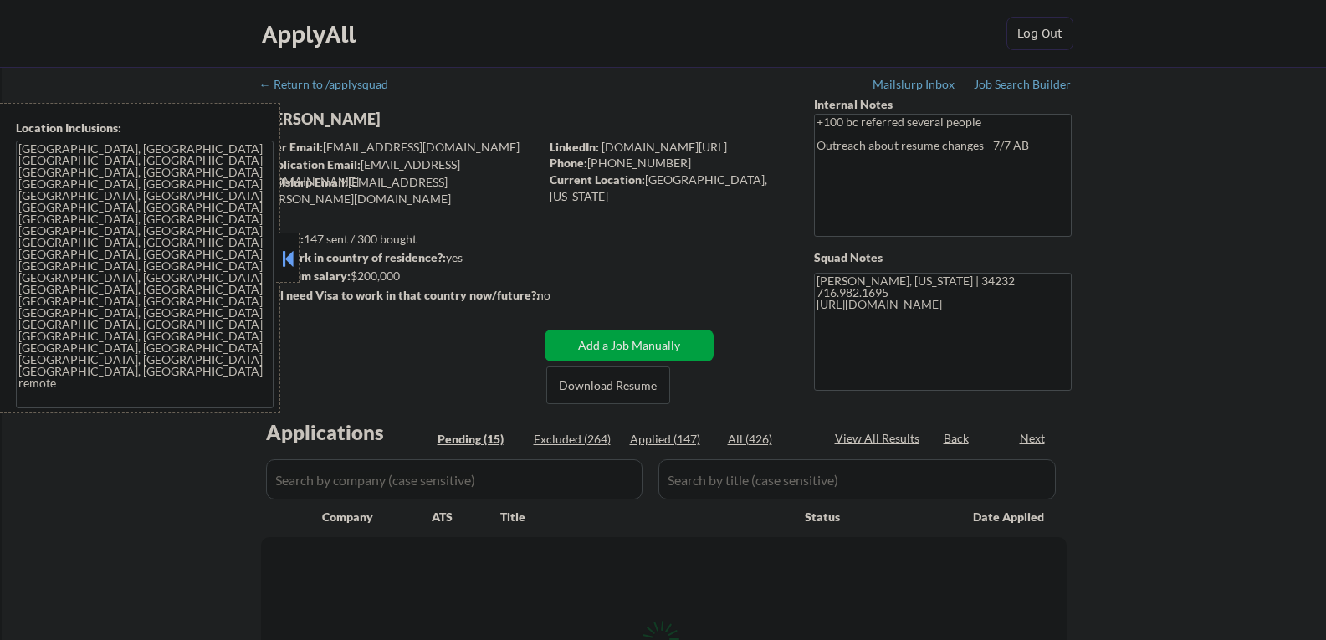
select select ""pending""
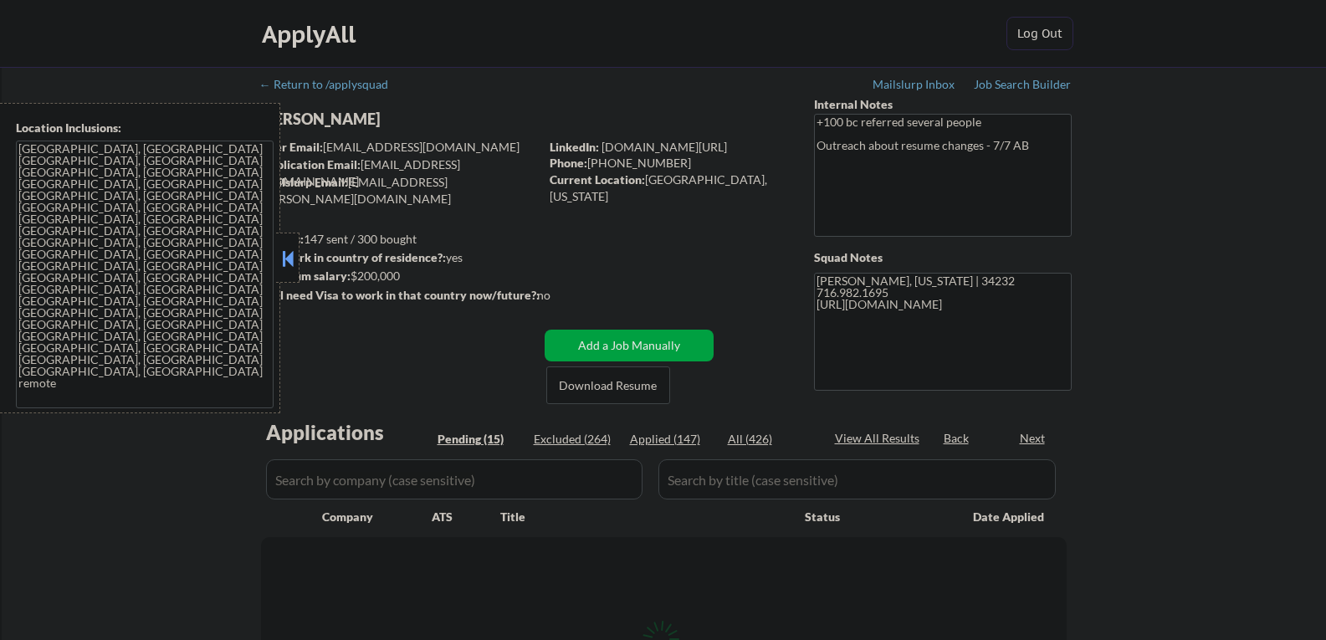
select select ""pending""
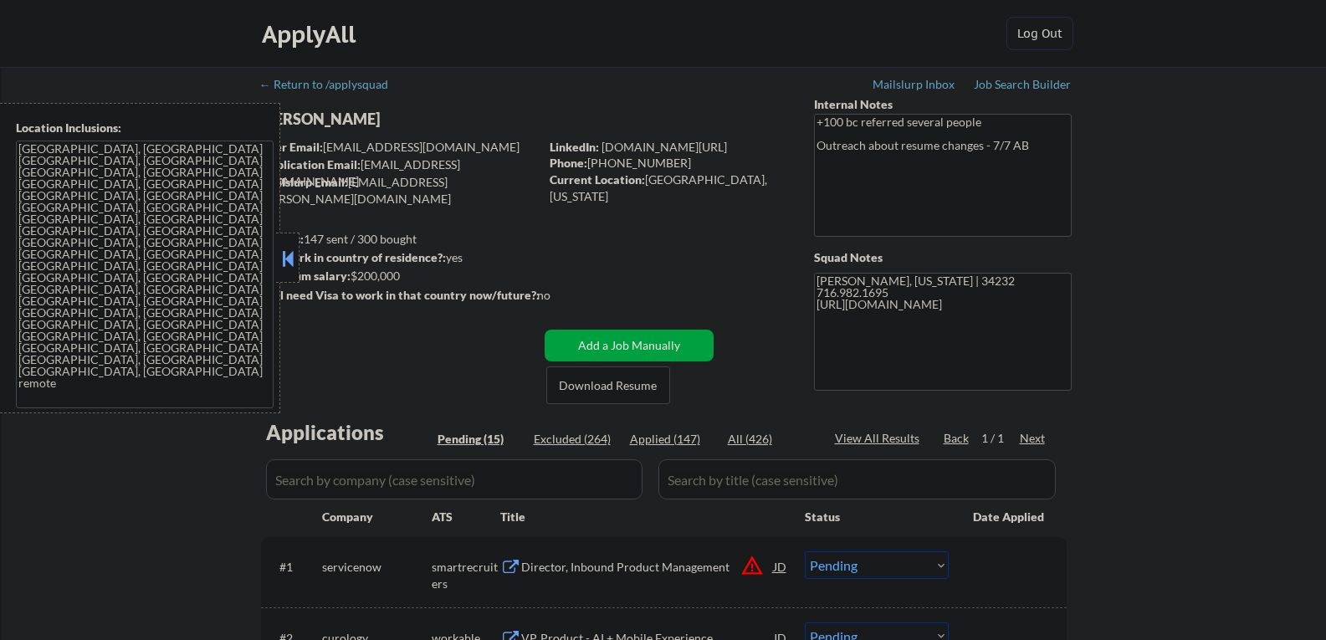
click at [286, 260] on button at bounding box center [288, 258] width 18 height 25
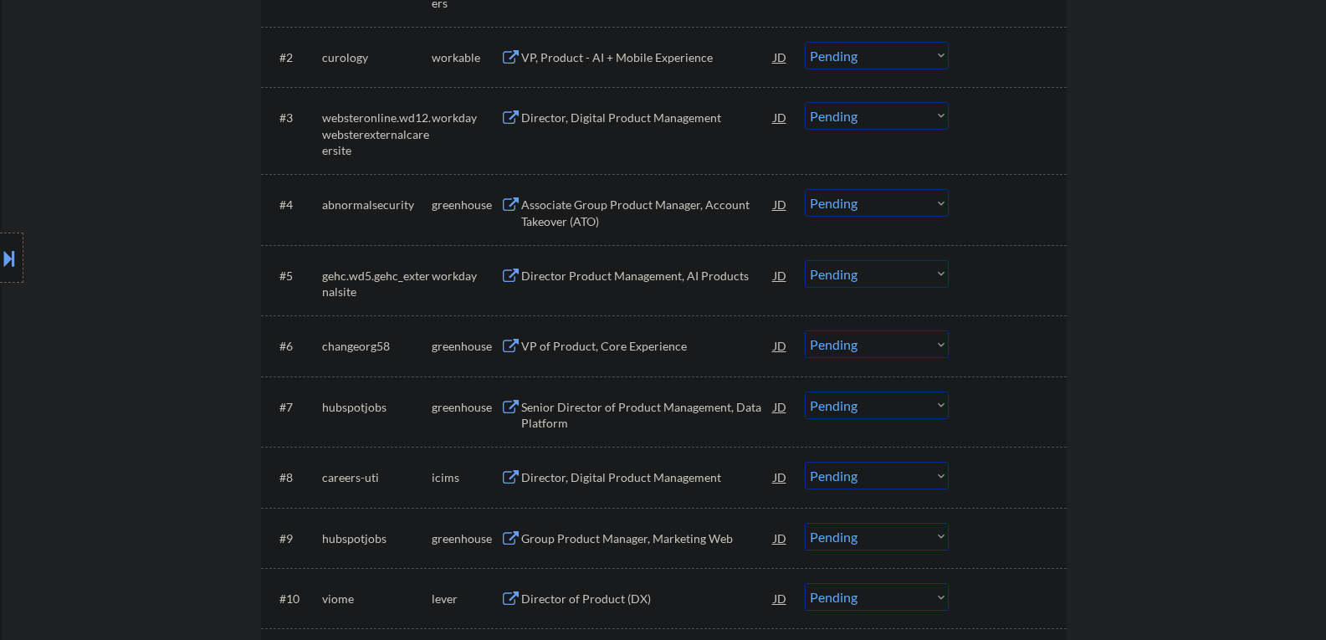
scroll to position [586, 0]
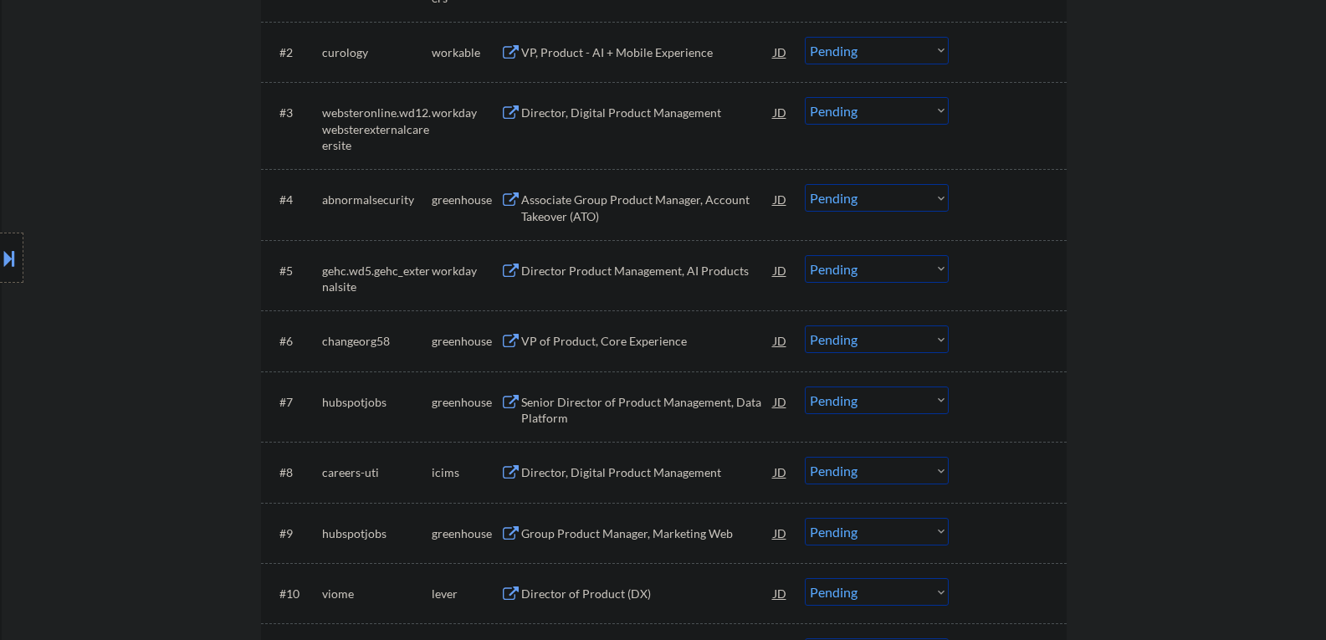
click at [1199, 457] on div "← Return to /applysquad Mailslurp Inbox Job Search Builder [PERSON_NAME] User E…" at bounding box center [664, 259] width 1325 height 1556
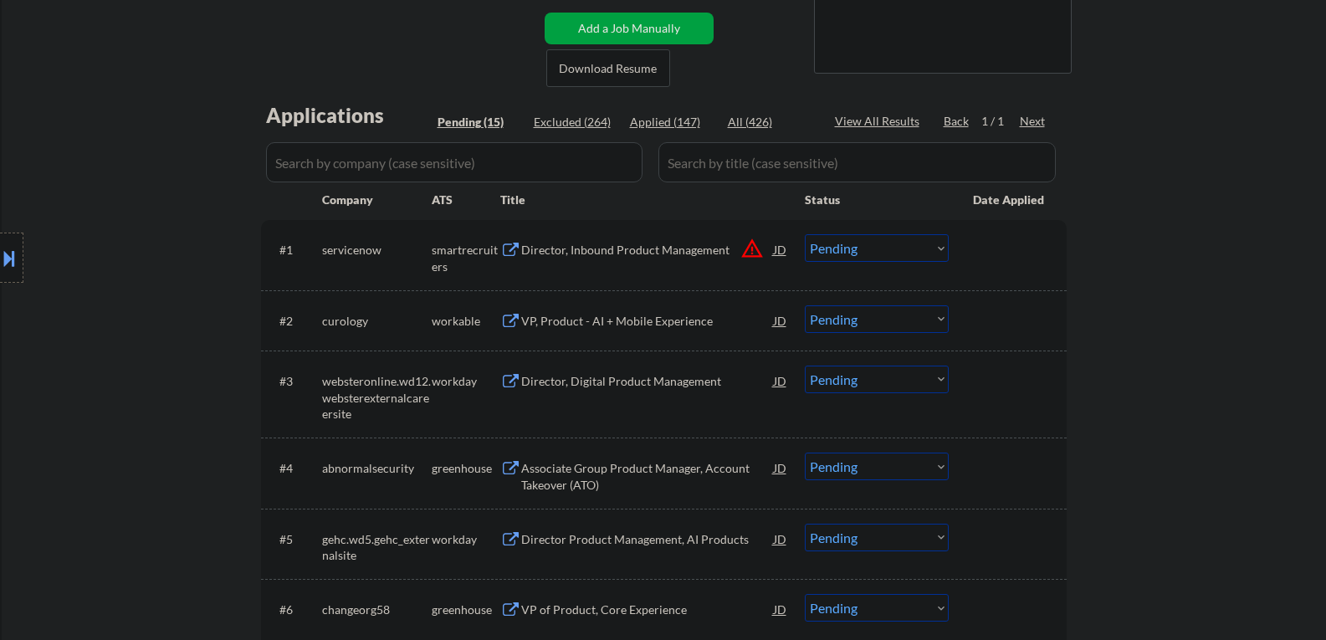
scroll to position [335, 0]
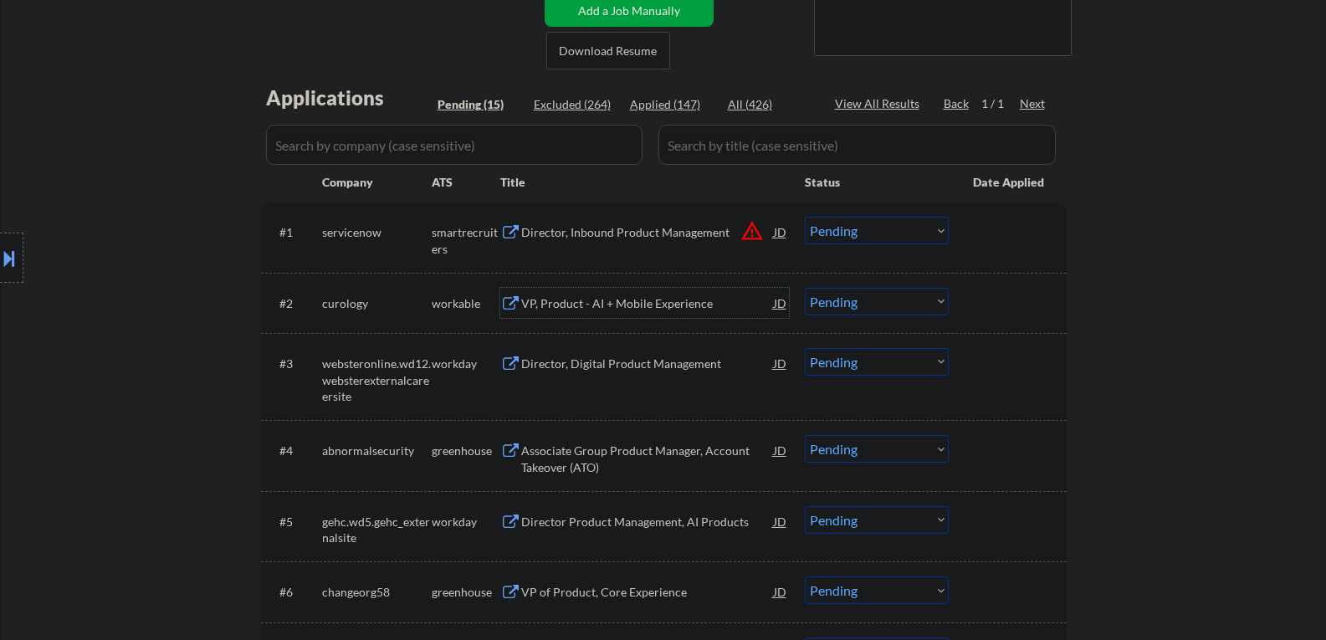
click at [579, 294] on div "VP, Product - AI + Mobile Experience" at bounding box center [647, 303] width 253 height 30
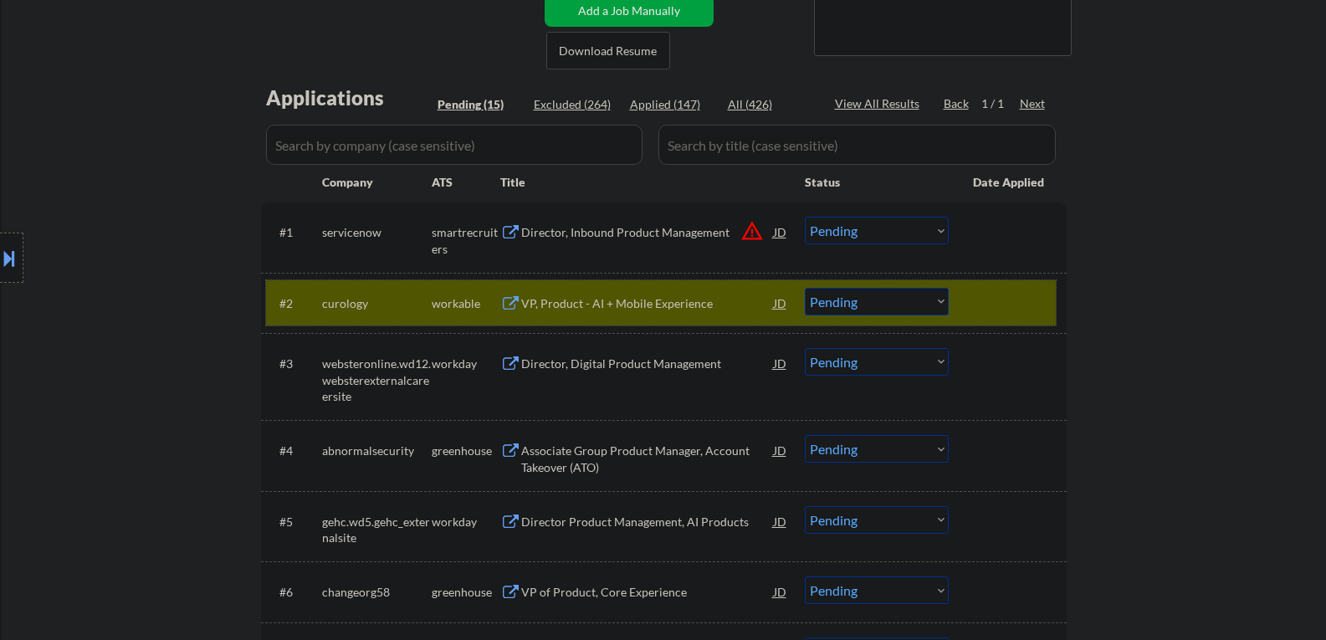
click at [1008, 315] on div at bounding box center [1010, 303] width 74 height 30
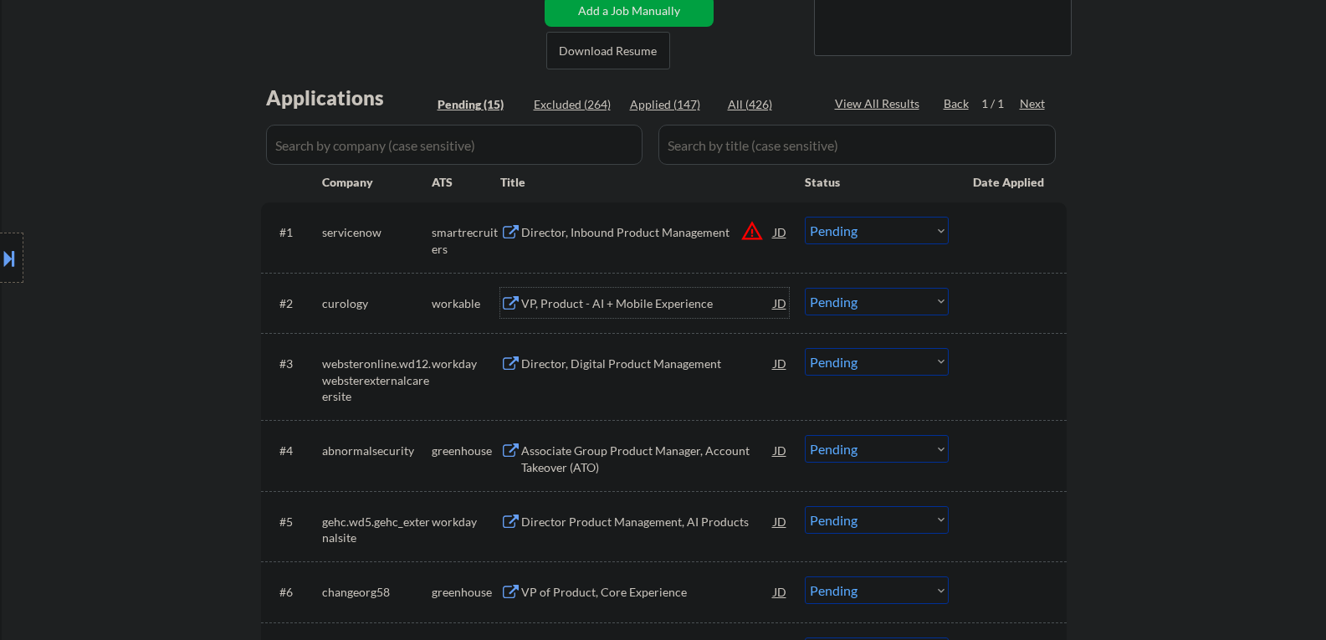
click at [664, 307] on div "VP, Product - AI + Mobile Experience" at bounding box center [647, 303] width 253 height 17
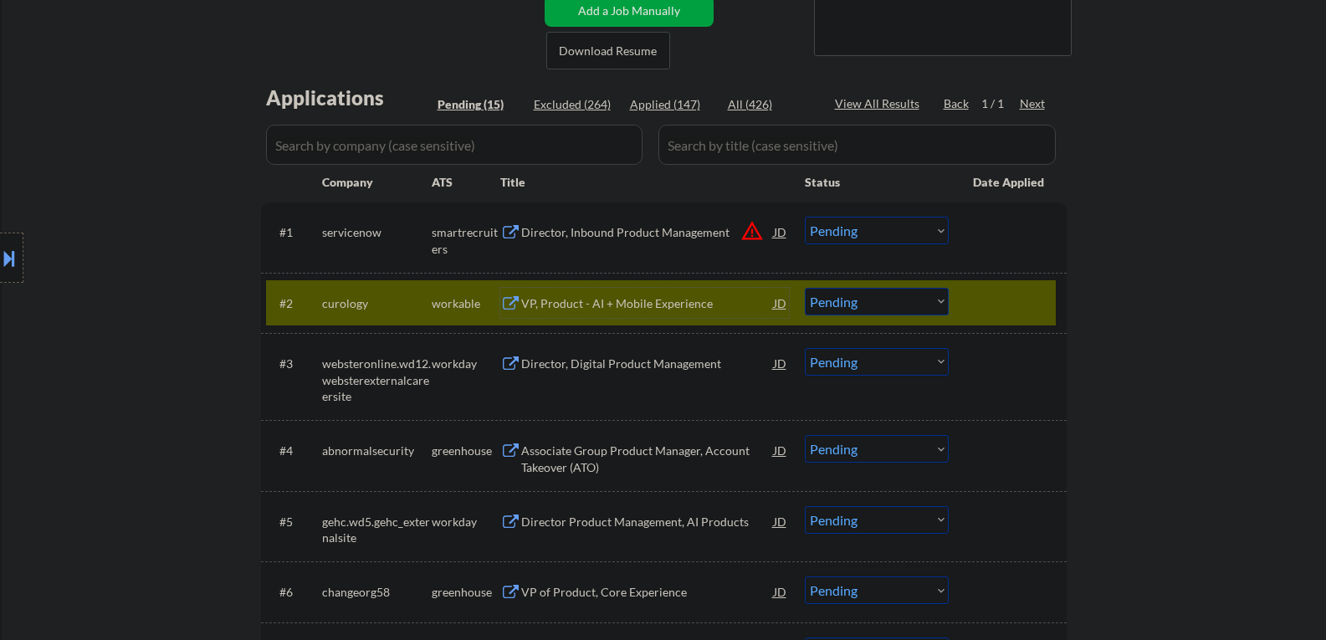
click at [839, 305] on select "Choose an option... Pending Applied Excluded (Questions) Excluded (Expired) Exc…" at bounding box center [877, 302] width 144 height 28
click at [805, 288] on select "Choose an option... Pending Applied Excluded (Questions) Excluded (Expired) Exc…" at bounding box center [877, 302] width 144 height 28
select select ""pending""
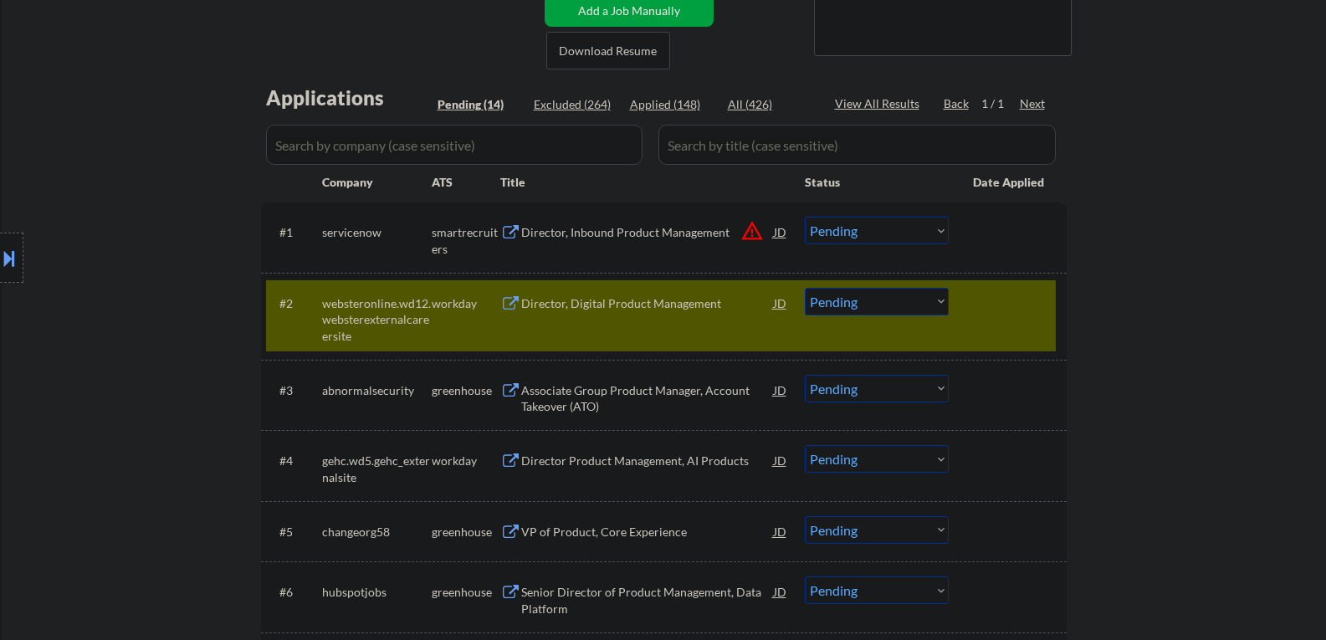
click at [1031, 318] on div "#2 websteronline.wd12.websterexternalcareersite workday Director, Digital Produ…" at bounding box center [661, 316] width 790 height 72
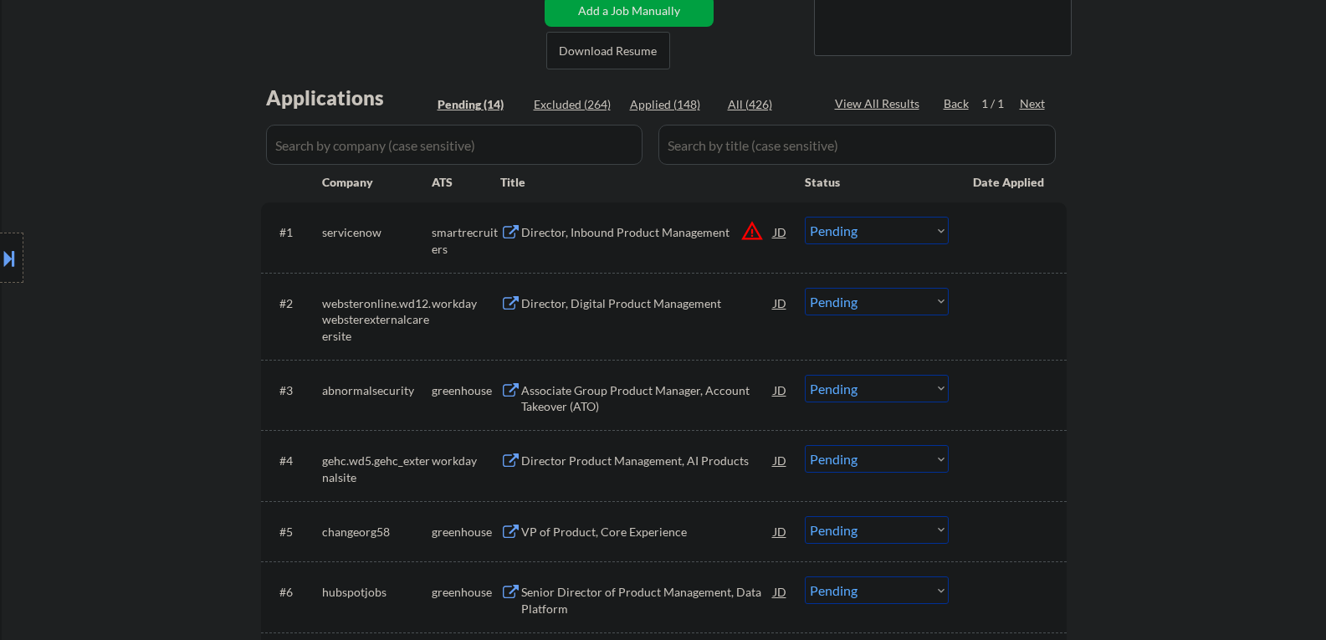
click at [662, 397] on div "Associate Group Product Manager, Account Takeover (ATO)" at bounding box center [647, 398] width 253 height 33
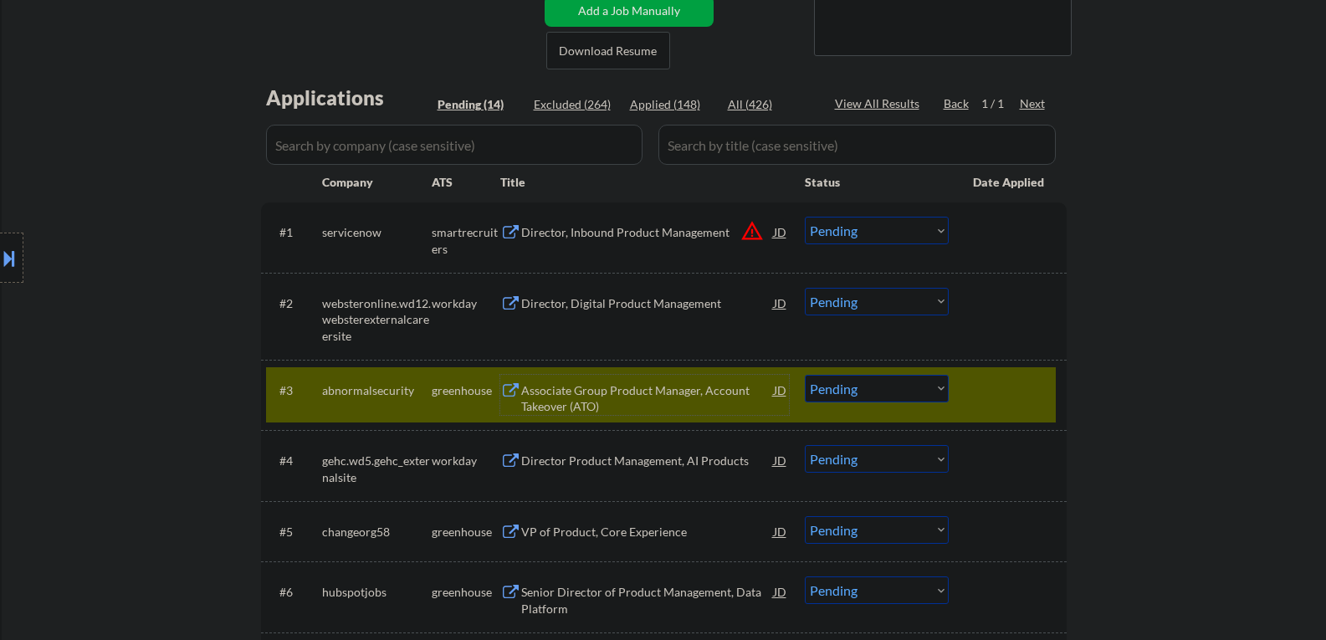
click at [838, 384] on select "Choose an option... Pending Applied Excluded (Questions) Excluded (Expired) Exc…" at bounding box center [877, 389] width 144 height 28
click at [805, 375] on select "Choose an option... Pending Applied Excluded (Questions) Excluded (Expired) Exc…" at bounding box center [877, 389] width 144 height 28
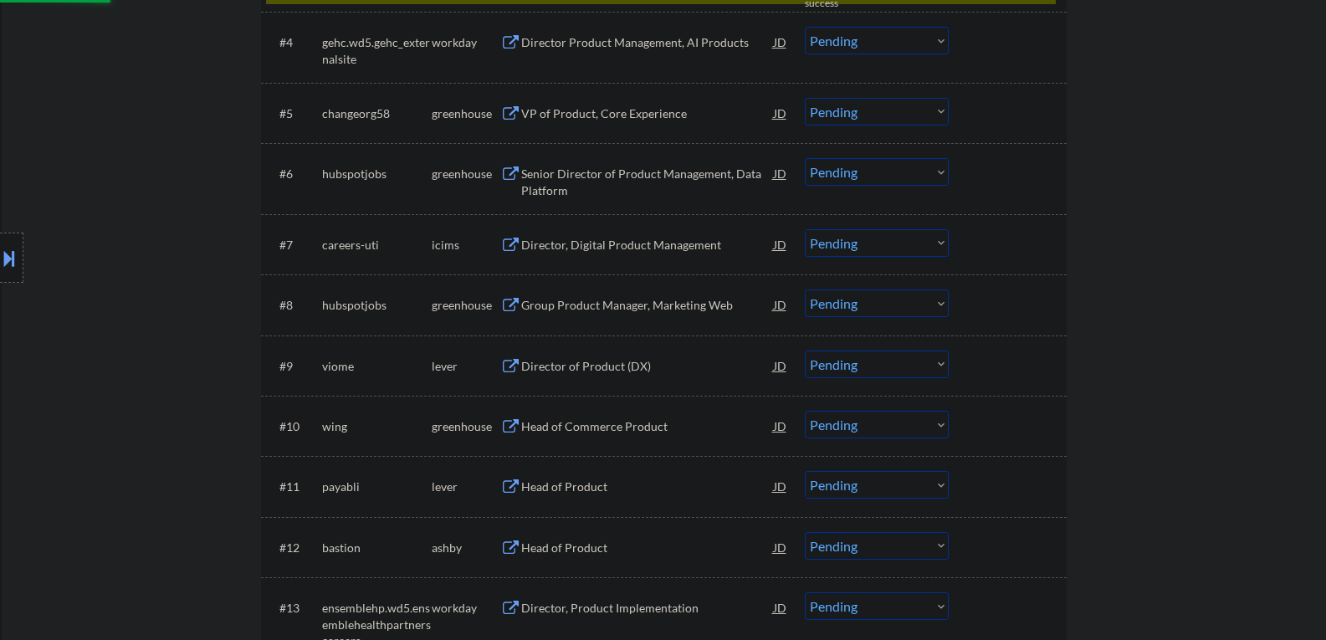
select select ""pending""
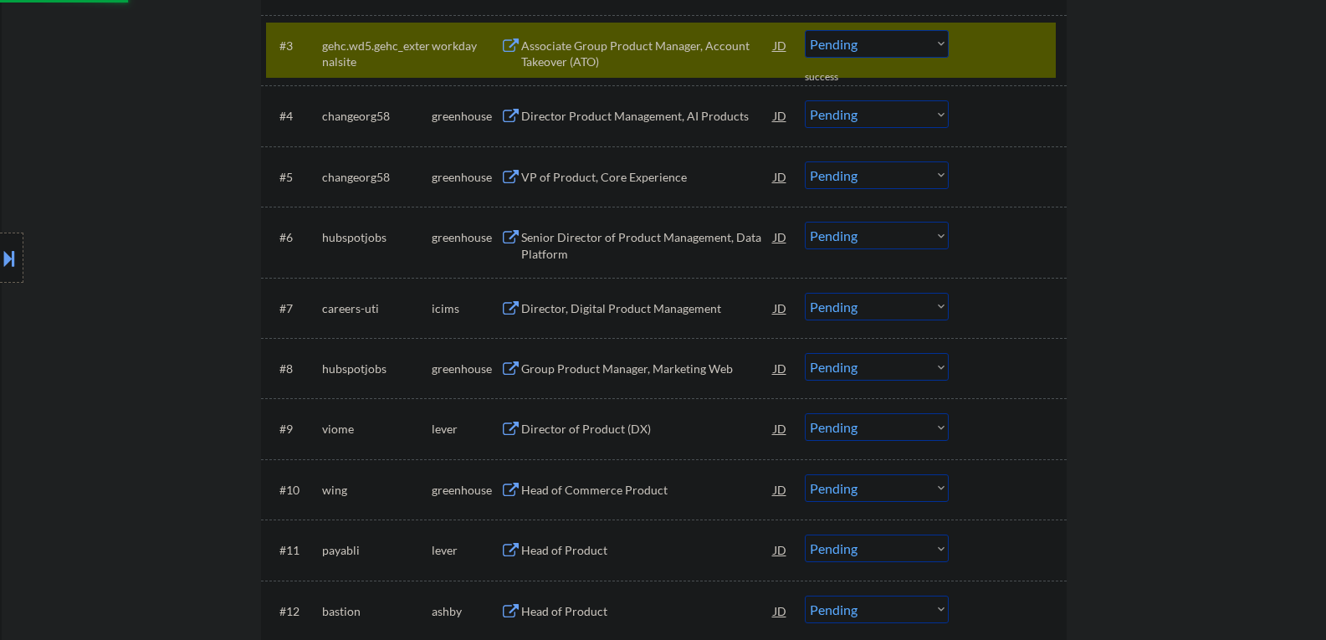
scroll to position [586, 0]
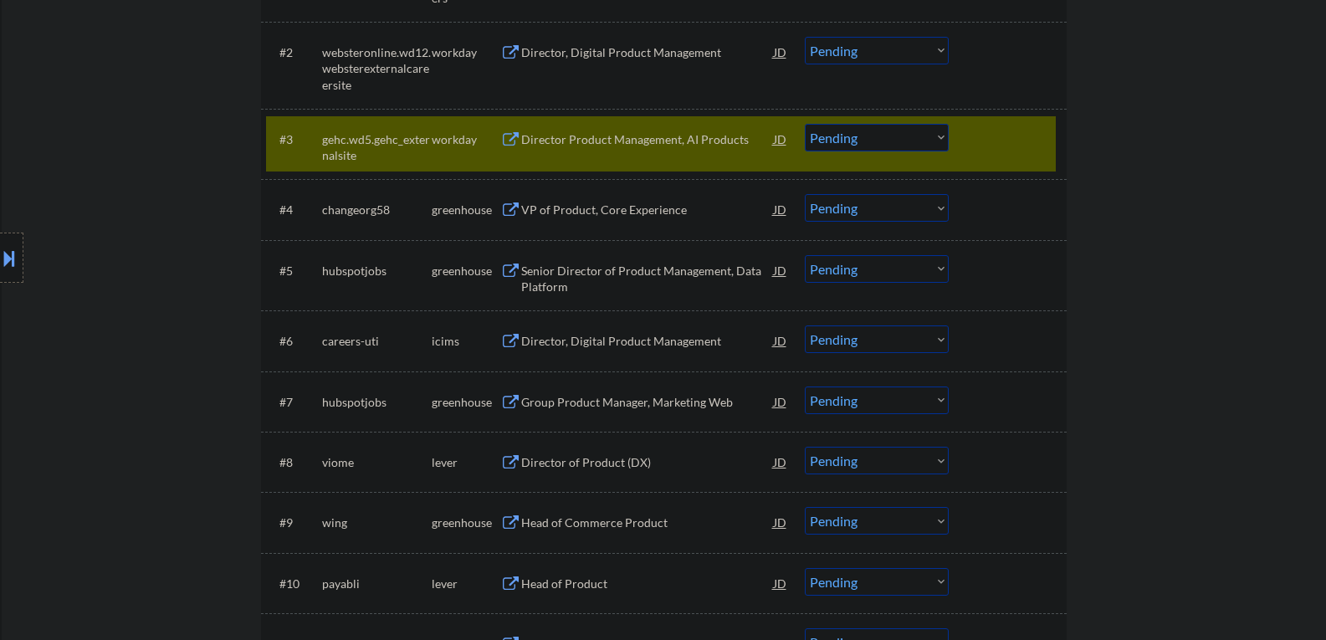
click at [557, 218] on div "VP of Product, Core Experience" at bounding box center [647, 209] width 253 height 30
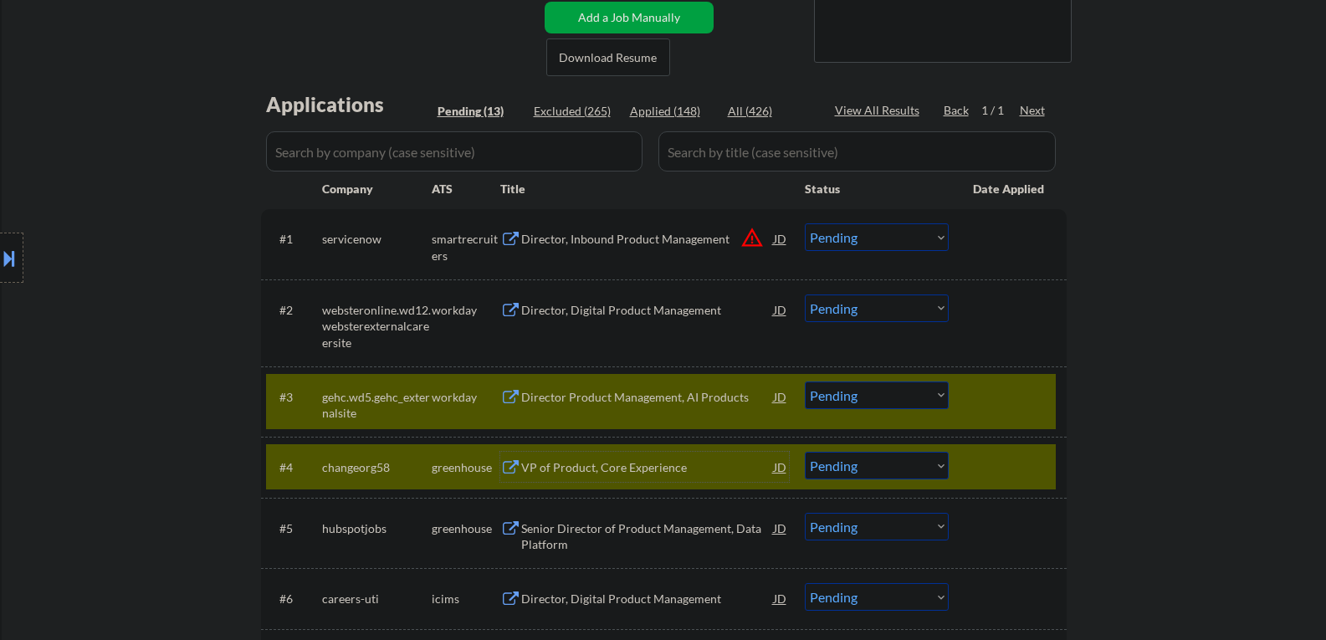
scroll to position [335, 0]
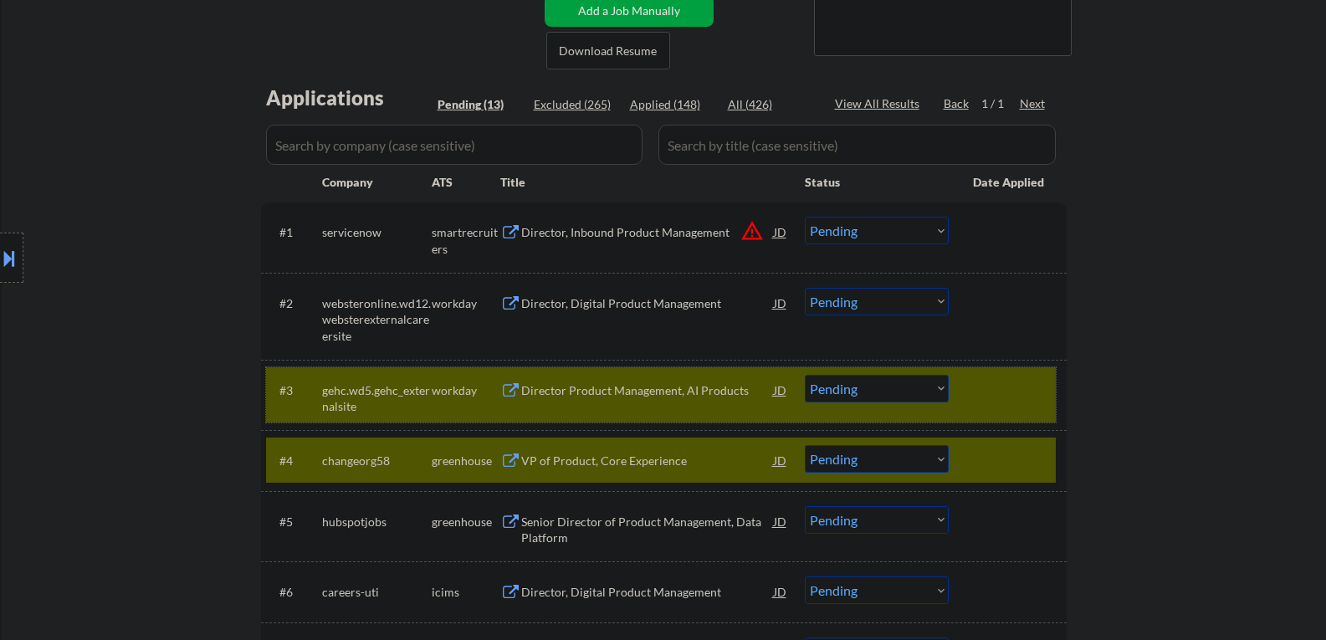
click at [977, 392] on div at bounding box center [1010, 390] width 74 height 30
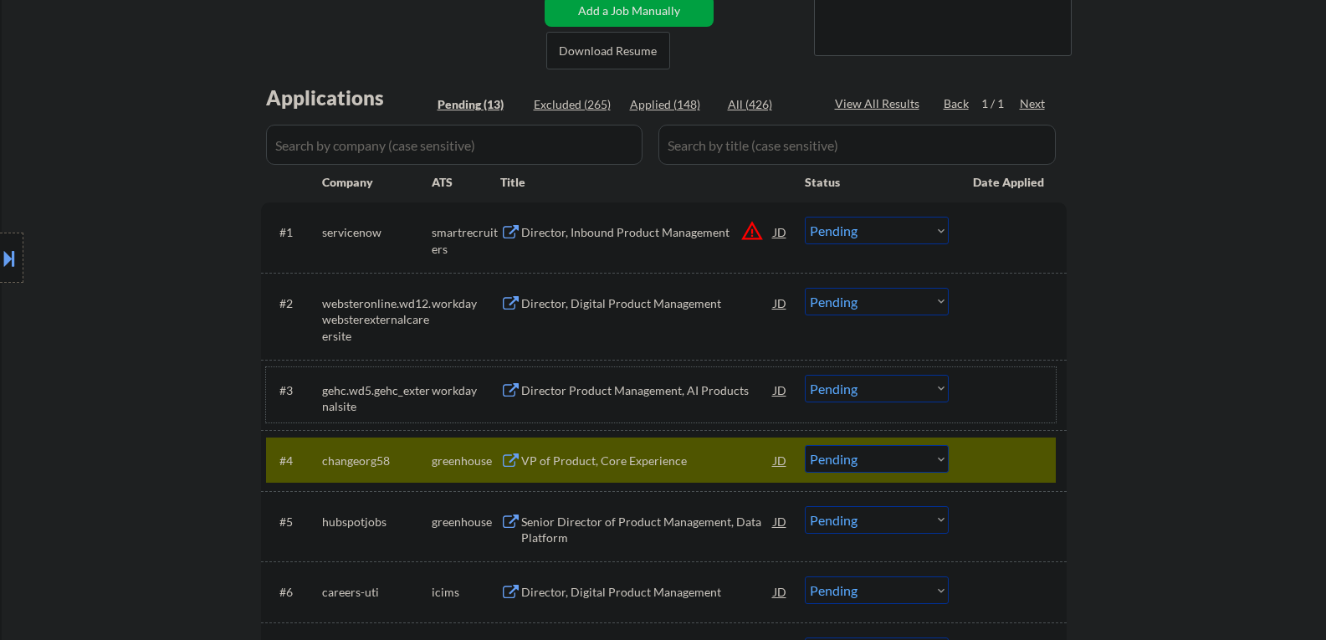
click at [871, 469] on select "Choose an option... Pending Applied Excluded (Questions) Excluded (Expired) Exc…" at bounding box center [877, 459] width 144 height 28
click at [805, 445] on select "Choose an option... Pending Applied Excluded (Questions) Excluded (Expired) Exc…" at bounding box center [877, 459] width 144 height 28
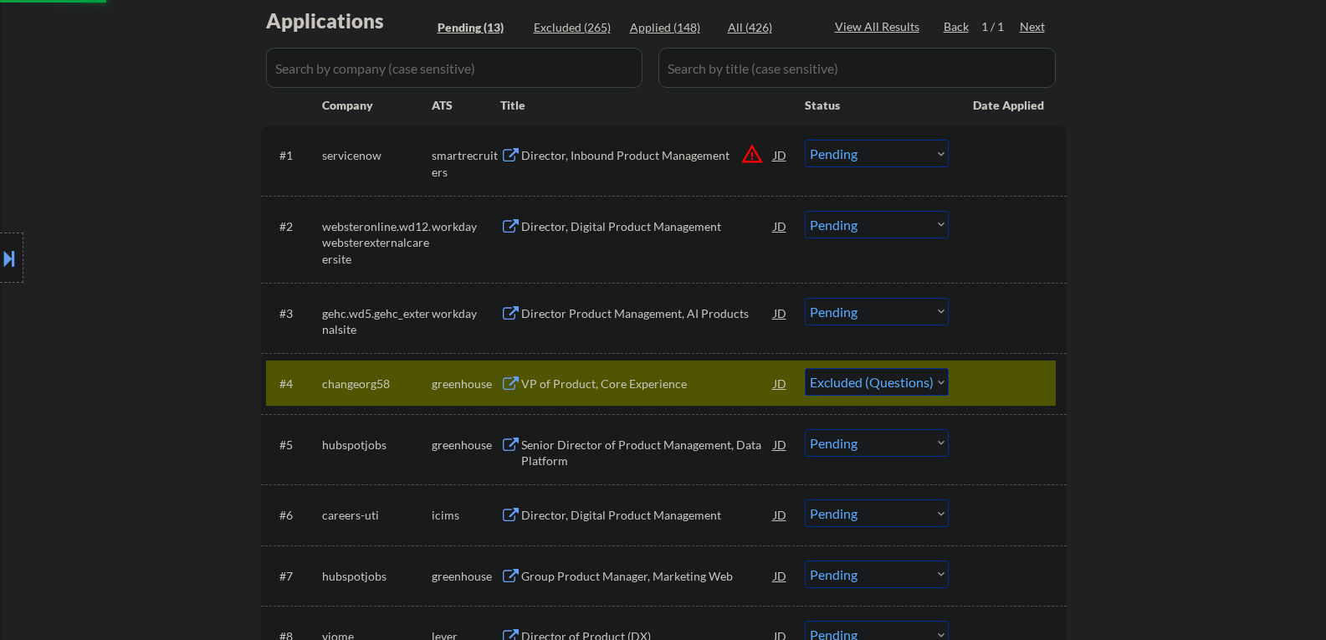
scroll to position [502, 0]
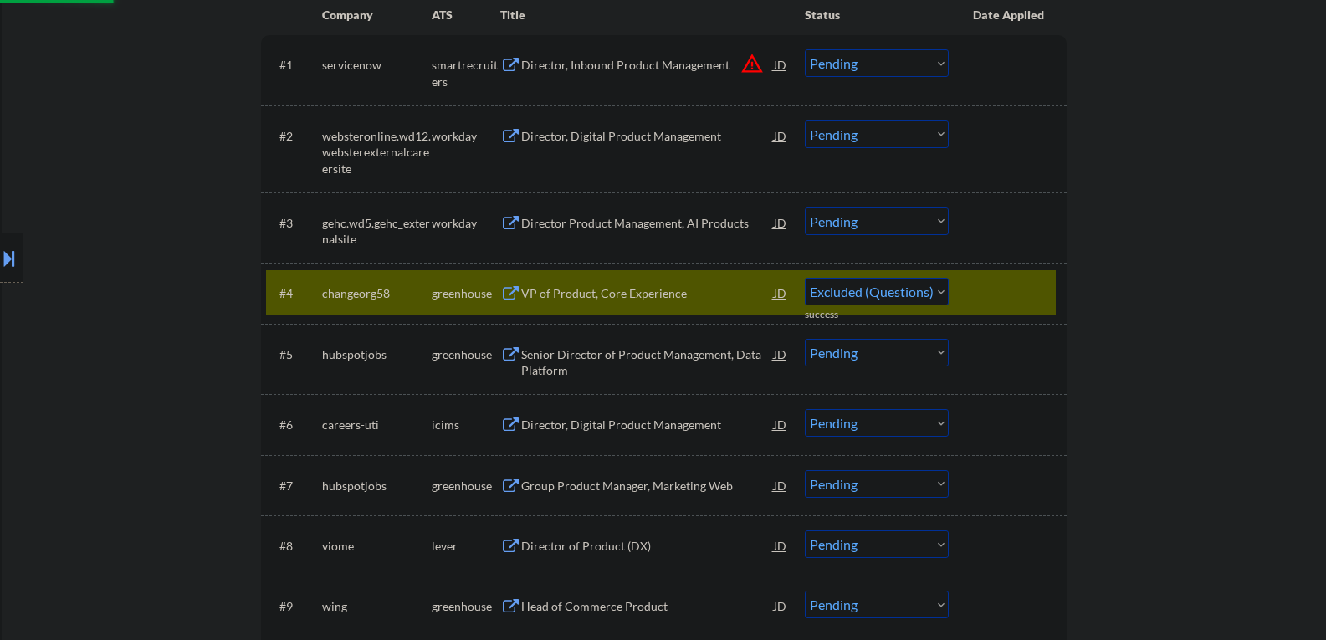
select select ""pending""
click at [572, 357] on div "Senior Director of Product Management, Data Platform" at bounding box center [647, 362] width 253 height 33
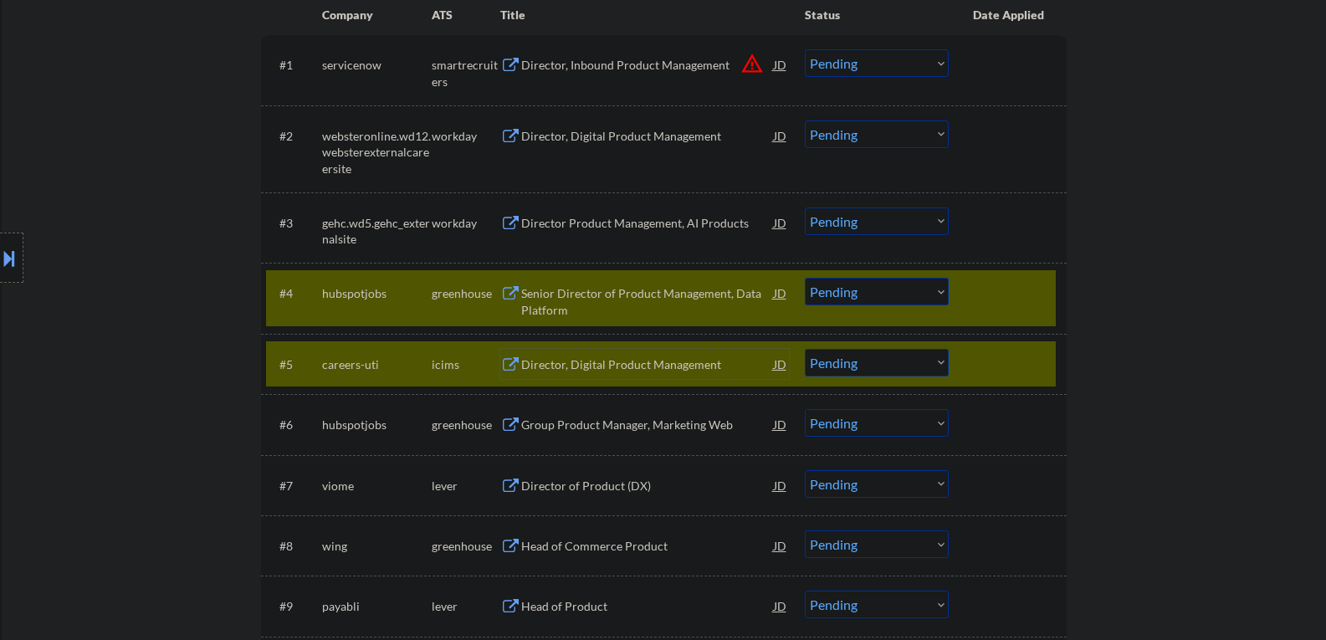
click at [978, 375] on div at bounding box center [1010, 364] width 74 height 30
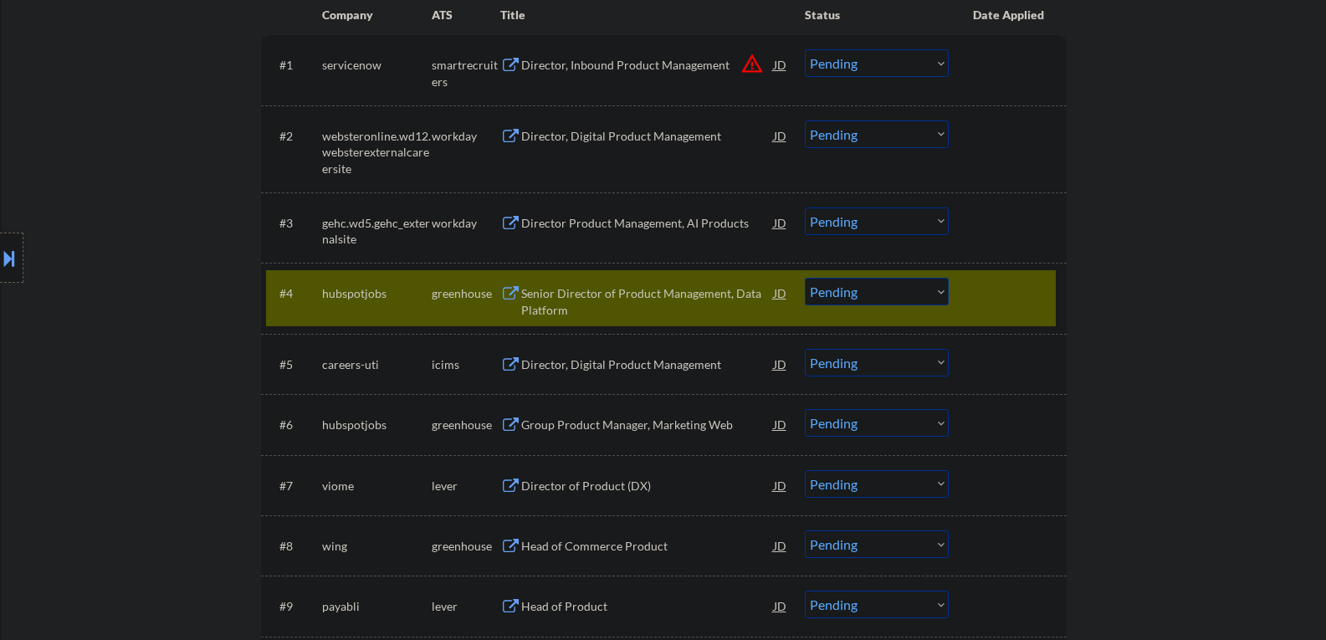
click at [706, 300] on div "Senior Director of Product Management, Data Platform" at bounding box center [647, 301] width 253 height 33
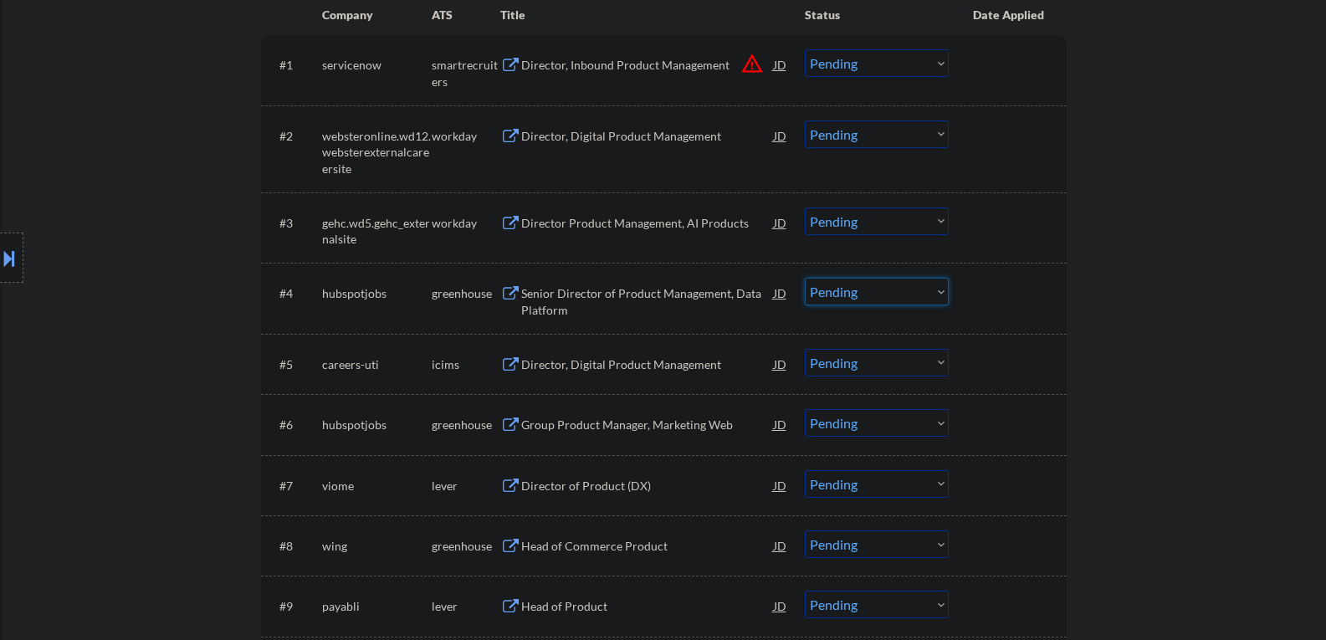
click at [852, 295] on select "Choose an option... Pending Applied Excluded (Questions) Excluded (Expired) Exc…" at bounding box center [877, 292] width 144 height 28
click at [572, 485] on div "Director of Product (DX)" at bounding box center [647, 486] width 253 height 17
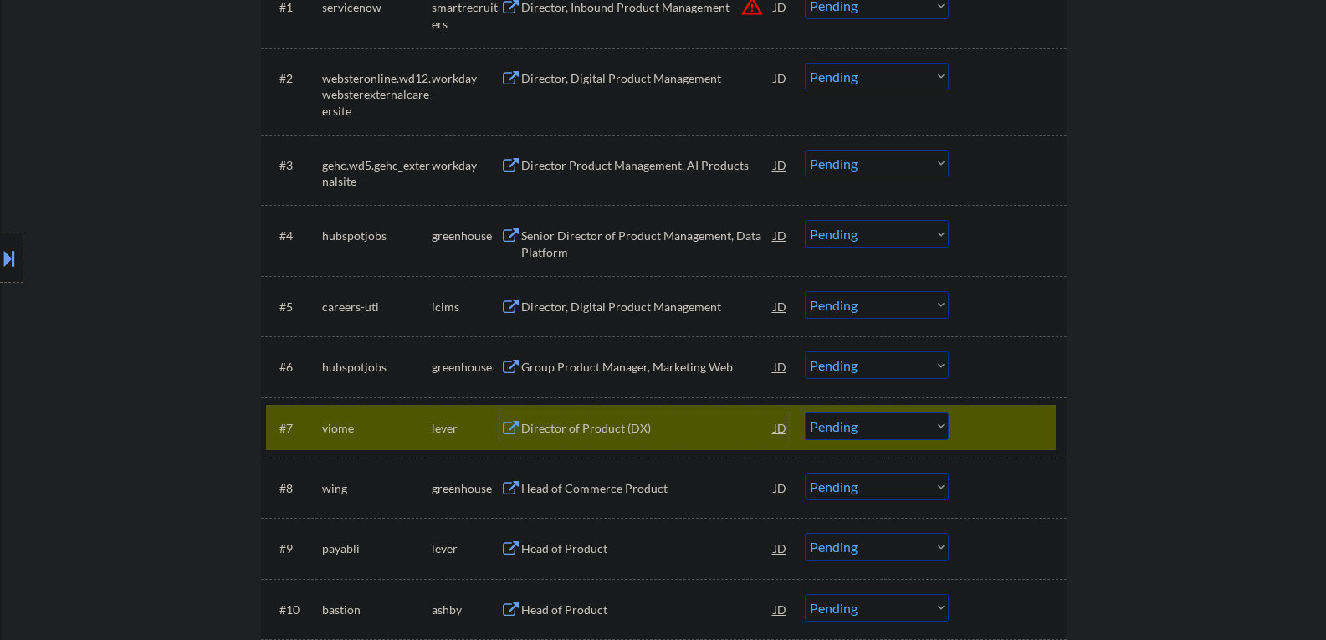
scroll to position [586, 0]
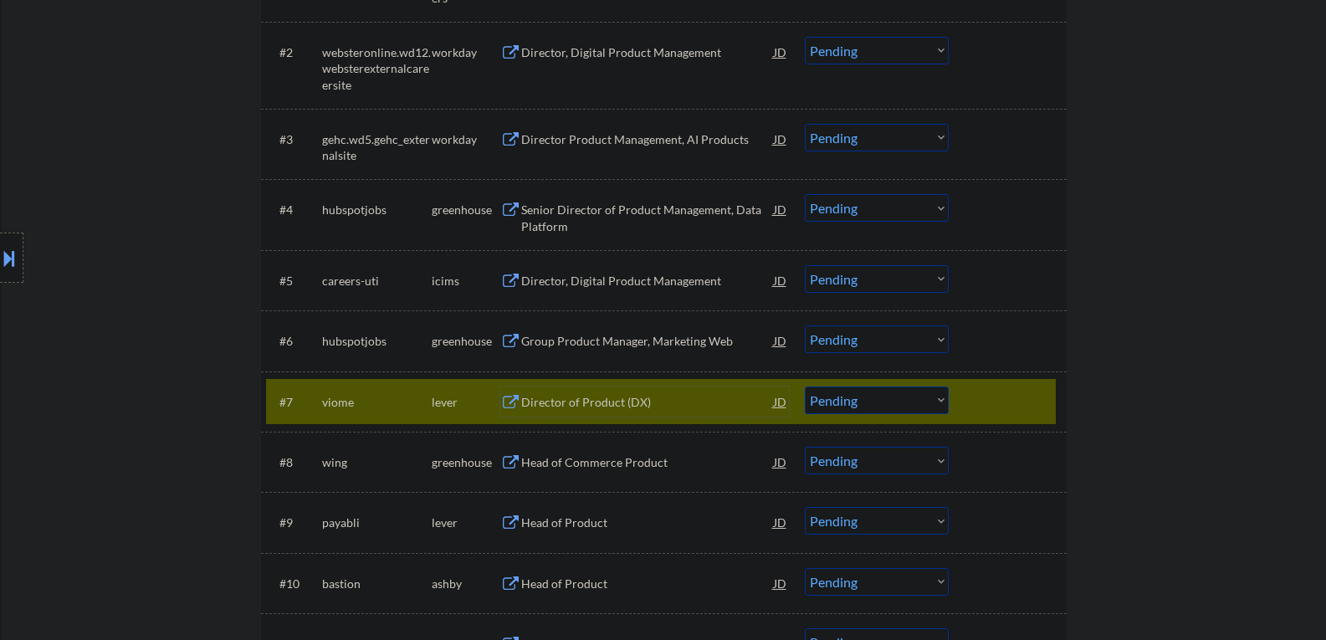
click at [863, 401] on select "Choose an option... Pending Applied Excluded (Questions) Excluded (Expired) Exc…" at bounding box center [877, 401] width 144 height 28
click at [805, 387] on select "Choose an option... Pending Applied Excluded (Questions) Excluded (Expired) Exc…" at bounding box center [877, 401] width 144 height 28
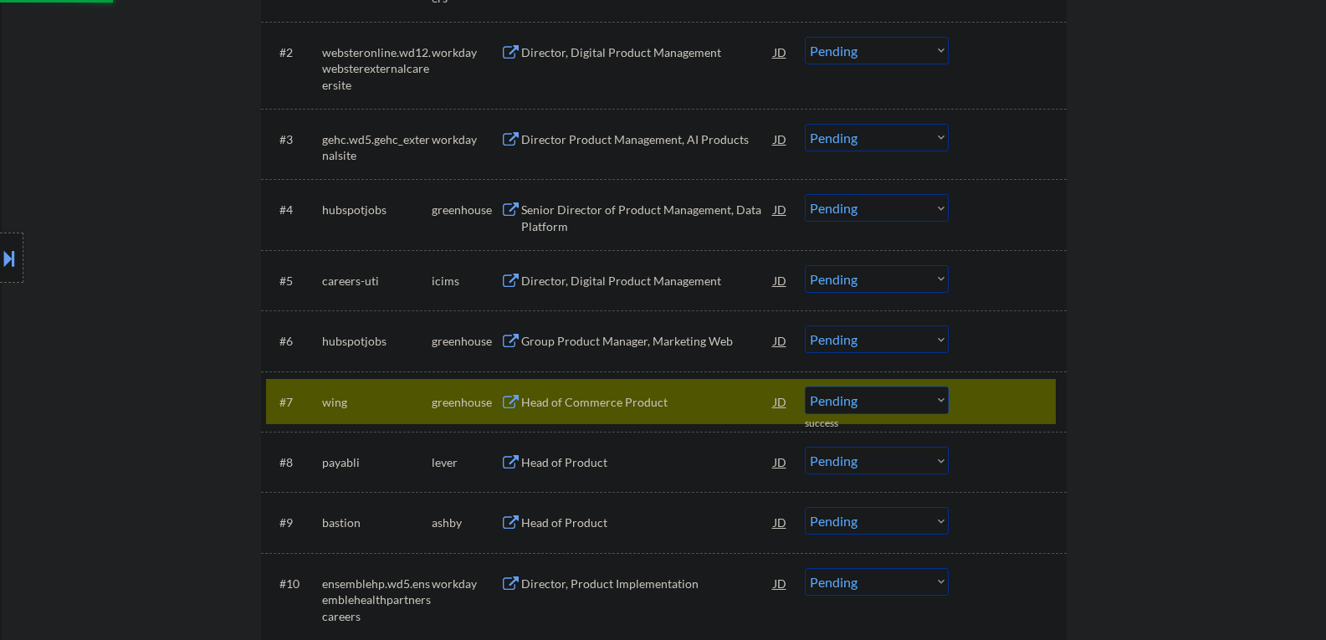
click at [570, 414] on div "Head of Commerce Product" at bounding box center [647, 402] width 253 height 30
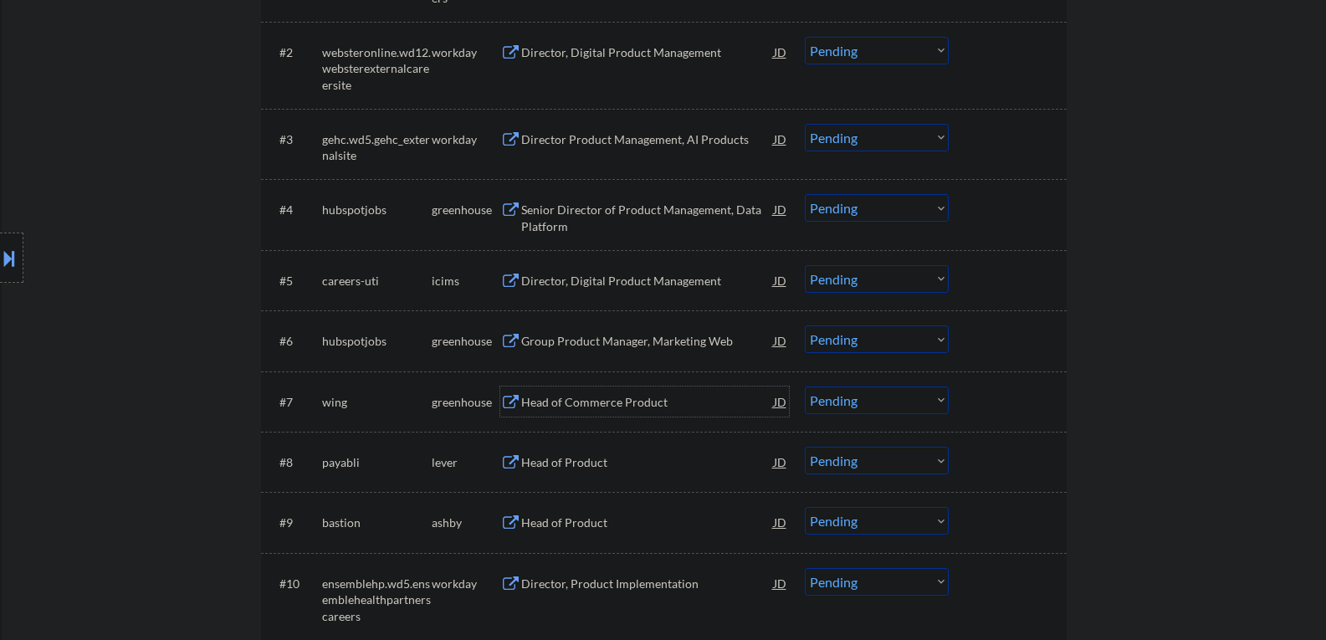
click at [879, 405] on select "Choose an option... Pending Applied Excluded (Questions) Excluded (Expired) Exc…" at bounding box center [877, 401] width 144 height 28
click at [805, 387] on select "Choose an option... Pending Applied Excluded (Questions) Excluded (Expired) Exc…" at bounding box center [877, 401] width 144 height 28
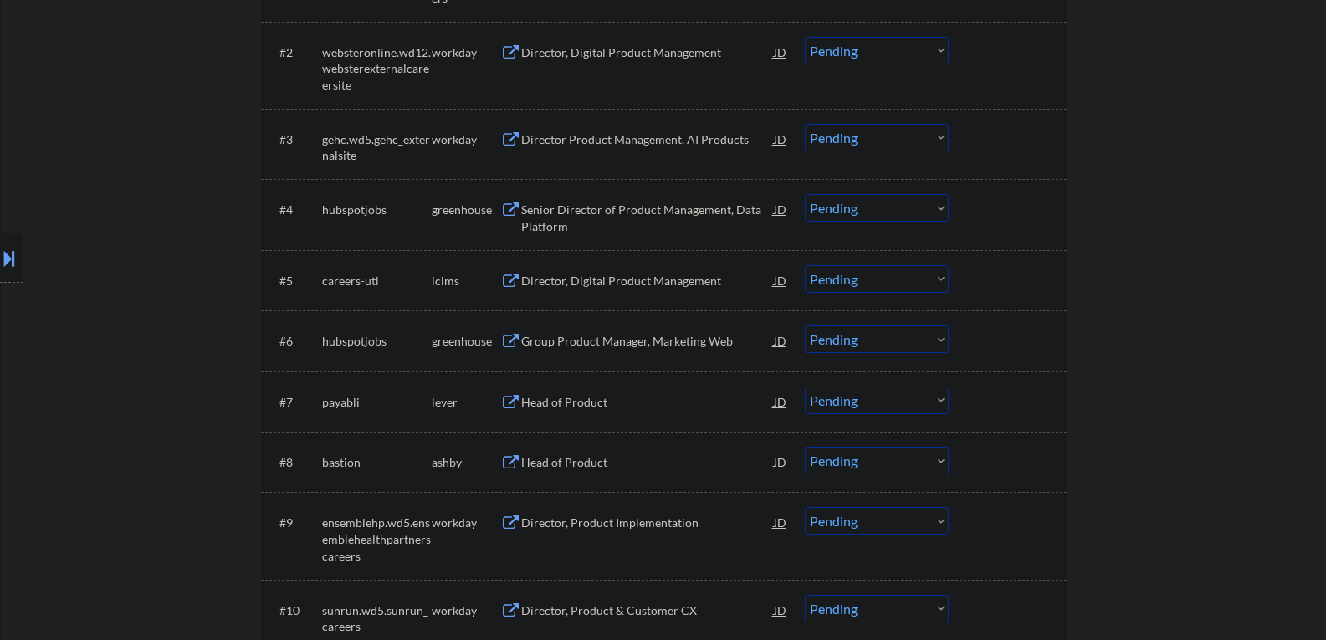
click at [597, 402] on div "Head of Product" at bounding box center [647, 402] width 253 height 17
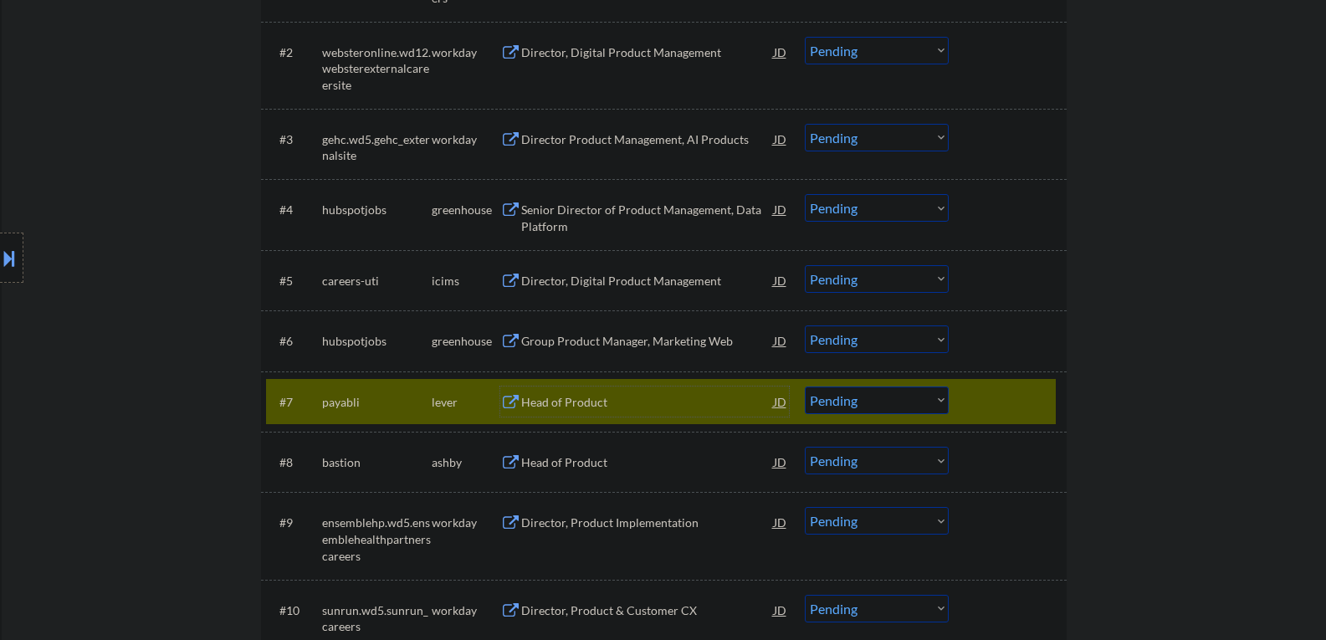
click at [845, 411] on select "Choose an option... Pending Applied Excluded (Questions) Excluded (Expired) Exc…" at bounding box center [877, 401] width 144 height 28
click at [805, 387] on select "Choose an option... Pending Applied Excluded (Questions) Excluded (Expired) Exc…" at bounding box center [877, 401] width 144 height 28
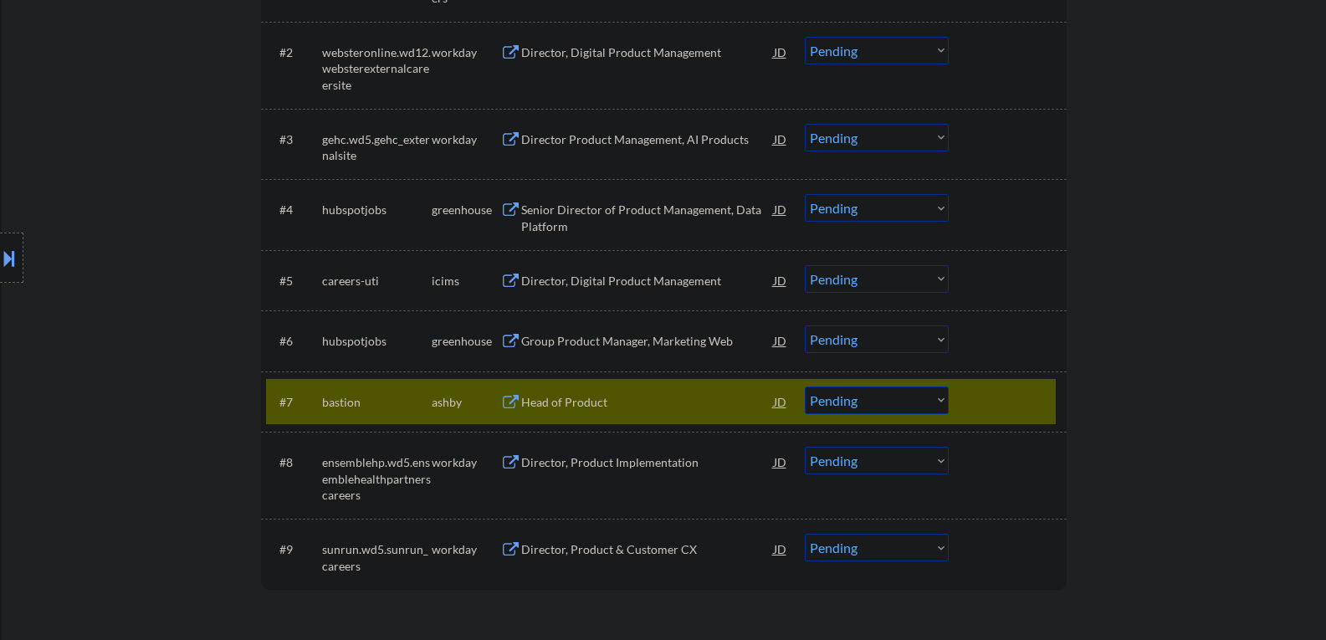
click at [572, 408] on div "Head of Product" at bounding box center [647, 402] width 253 height 17
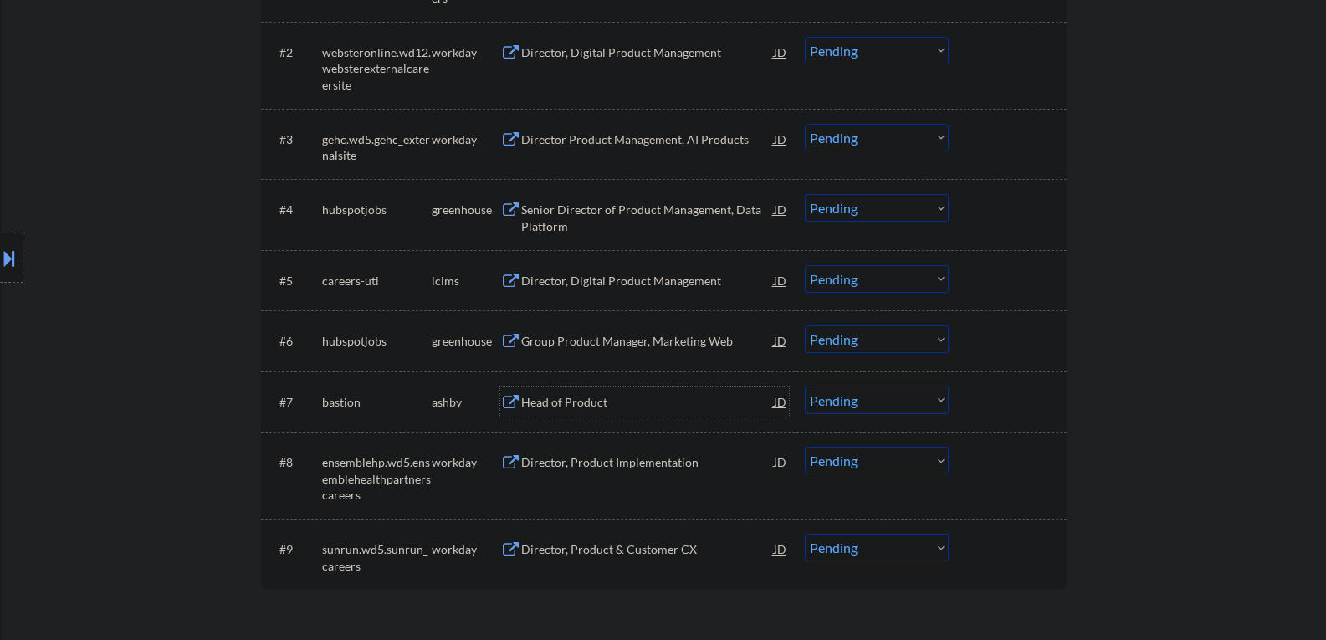
click at [822, 400] on select "Choose an option... Pending Applied Excluded (Questions) Excluded (Expired) Exc…" at bounding box center [877, 401] width 144 height 28
click at [805, 387] on select "Choose an option... Pending Applied Excluded (Questions) Excluded (Expired) Exc…" at bounding box center [877, 401] width 144 height 28
select select ""pending""
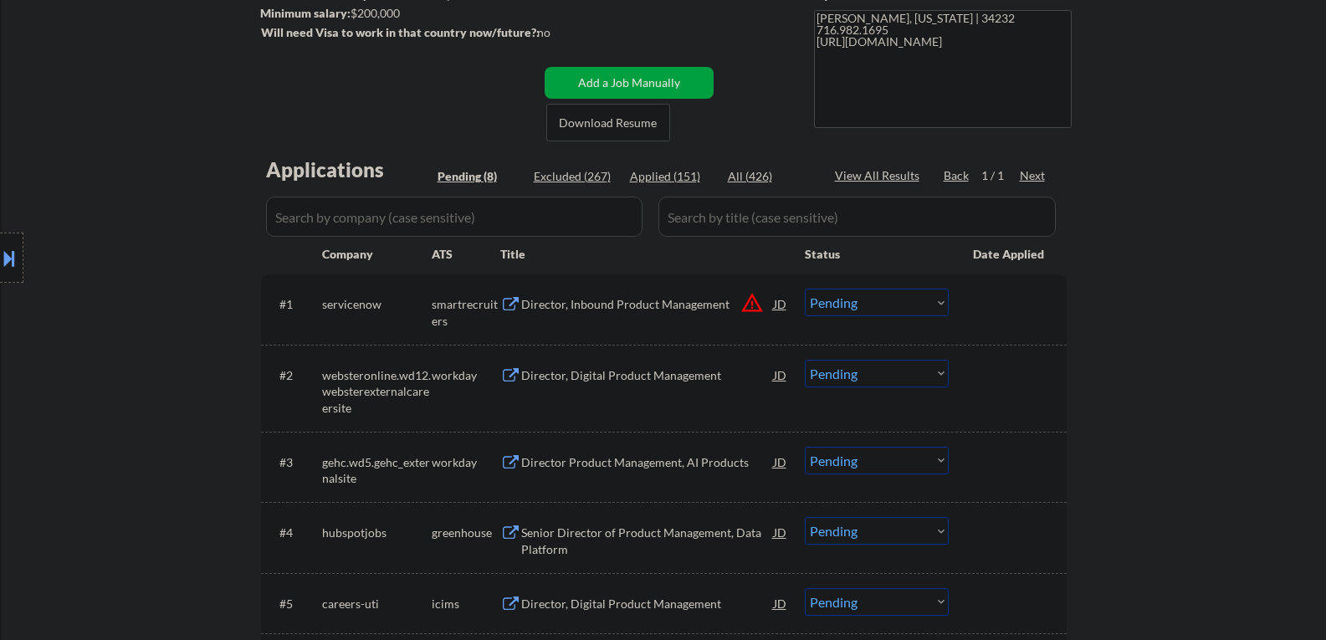
scroll to position [335, 0]
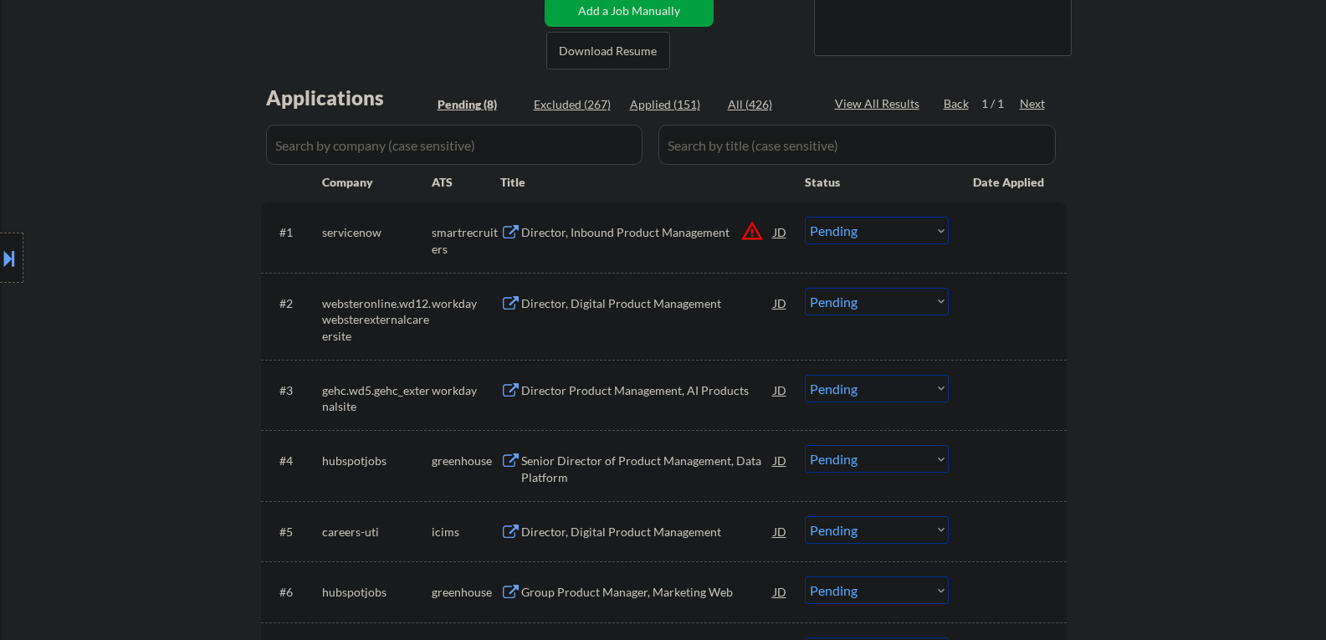
click at [564, 308] on div "Director, Digital Product Management" at bounding box center [647, 303] width 253 height 17
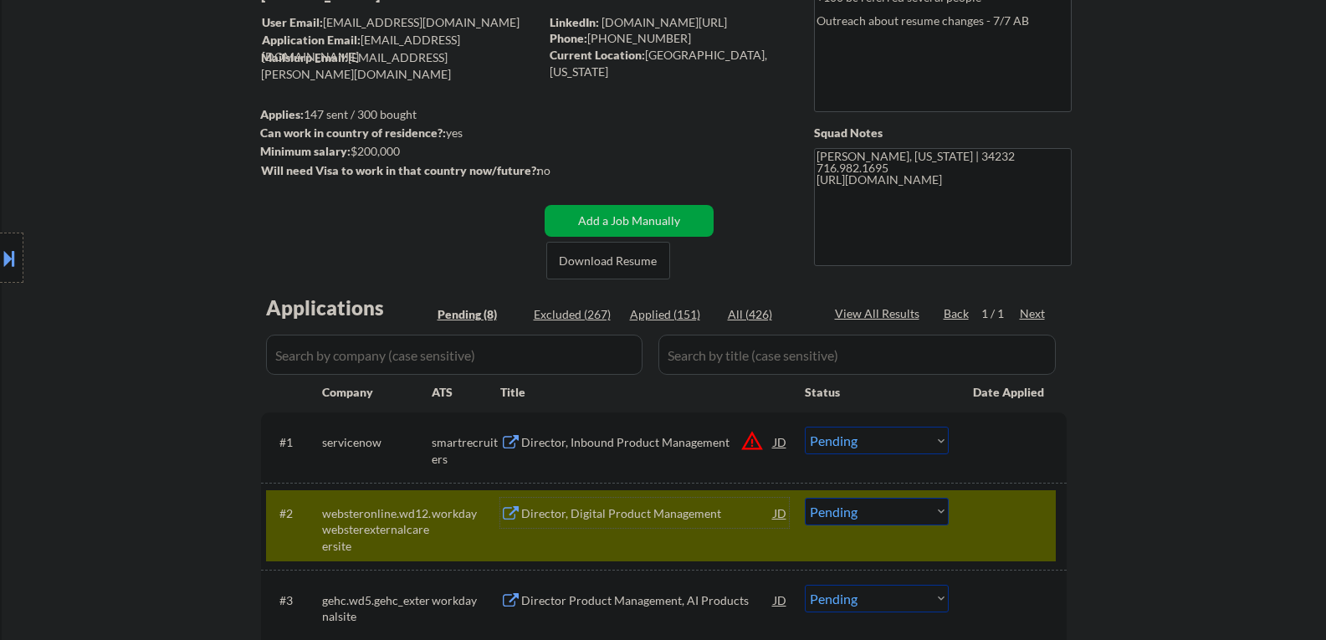
scroll to position [0, 0]
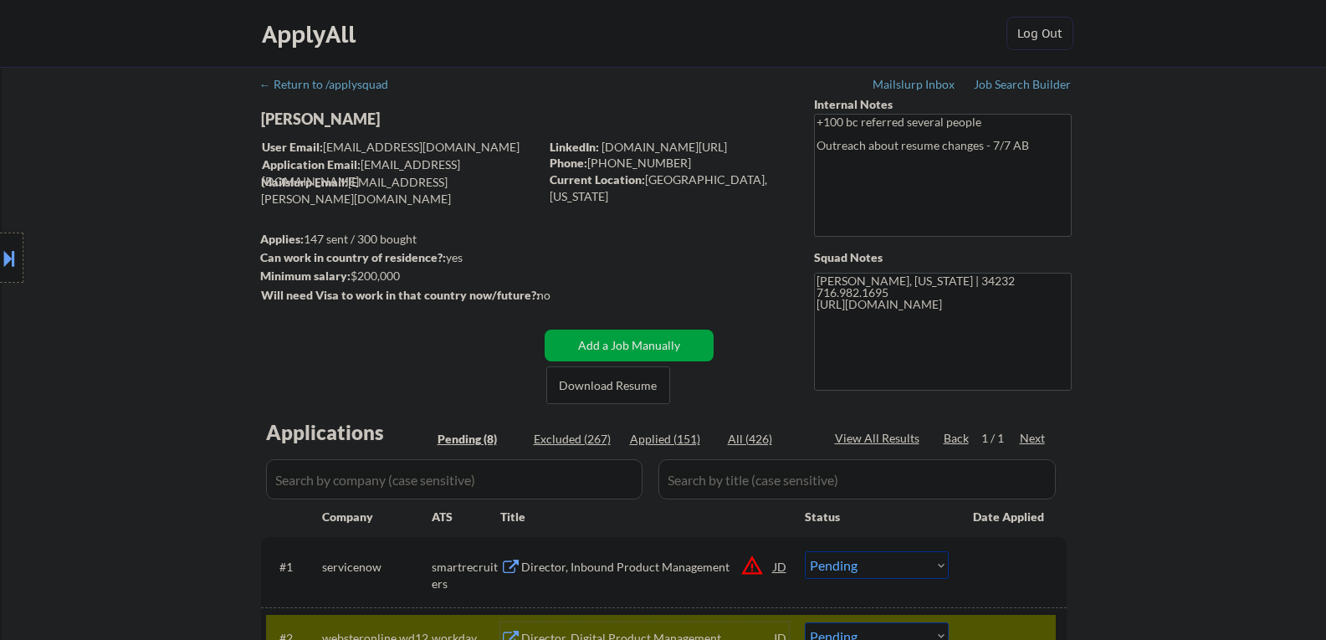
click at [359, 150] on div "User Email: axelneff@gmail.com" at bounding box center [400, 147] width 277 height 17
drag, startPoint x: 359, startPoint y: 150, endPoint x: 415, endPoint y: 148, distance: 56.1
click at [415, 148] on div "User Email: axelneff@gmail.com" at bounding box center [400, 147] width 277 height 17
copy div "axelneff@gmail.com"
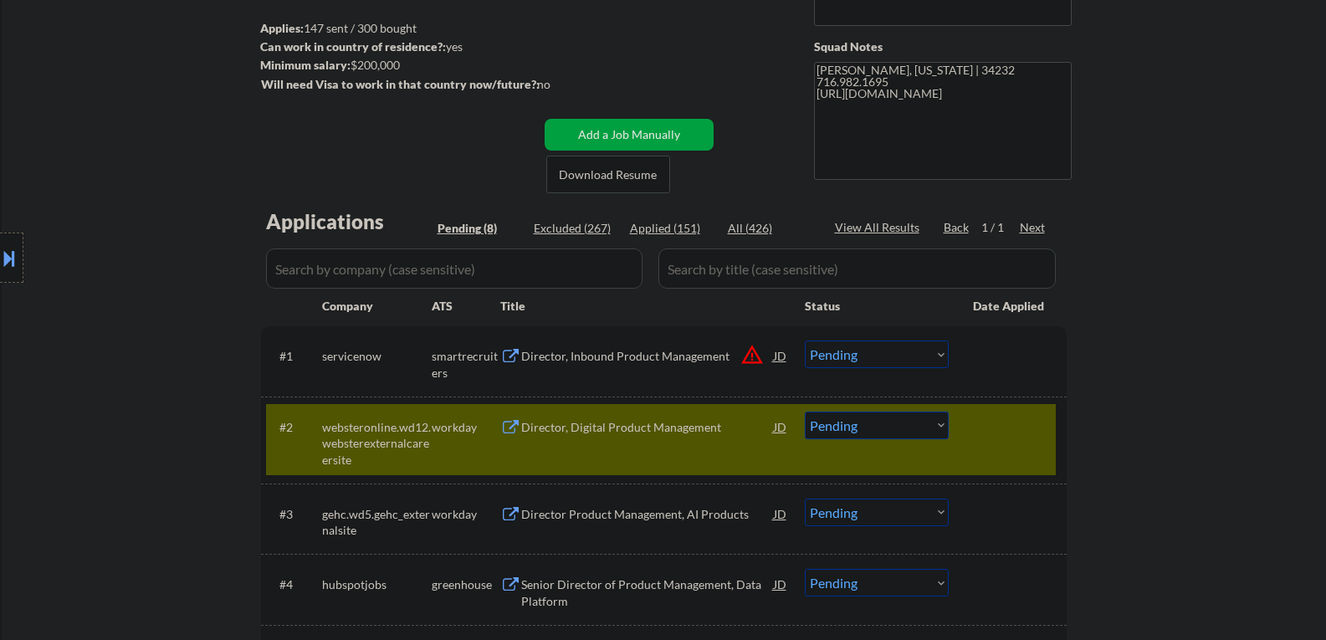
scroll to position [251, 0]
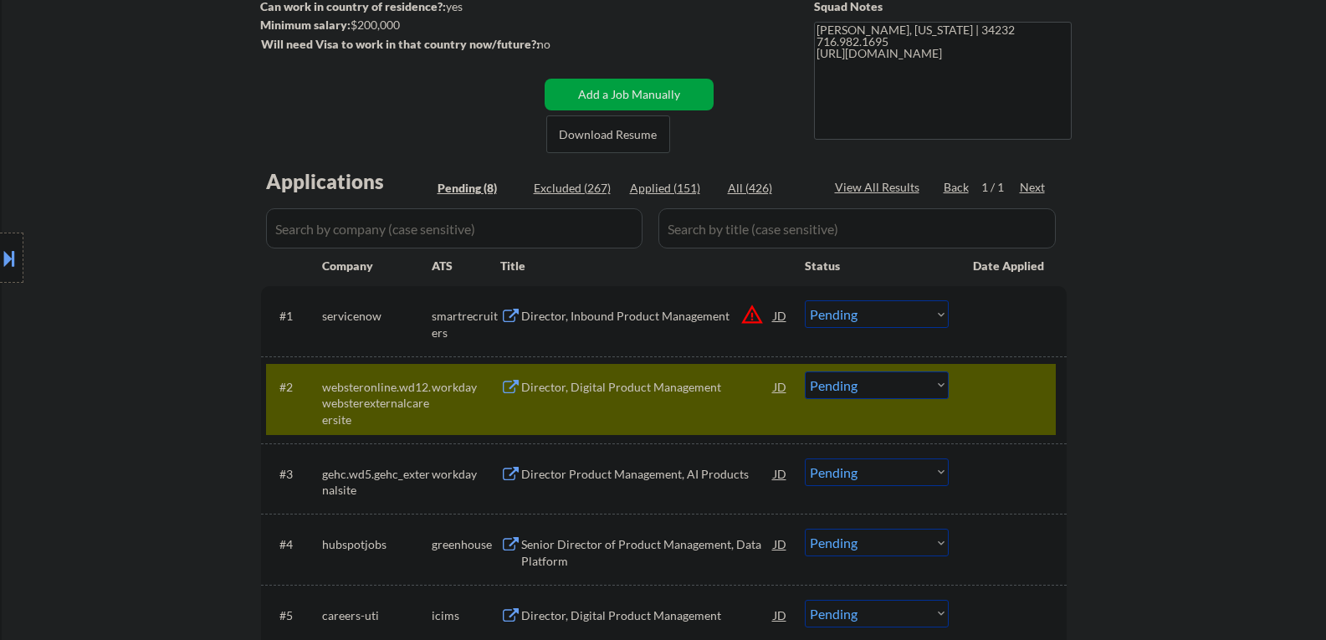
click at [858, 405] on div "#2 websteronline.wd12.websterexternalcareersite workday Director, Digital Produ…" at bounding box center [661, 400] width 790 height 72
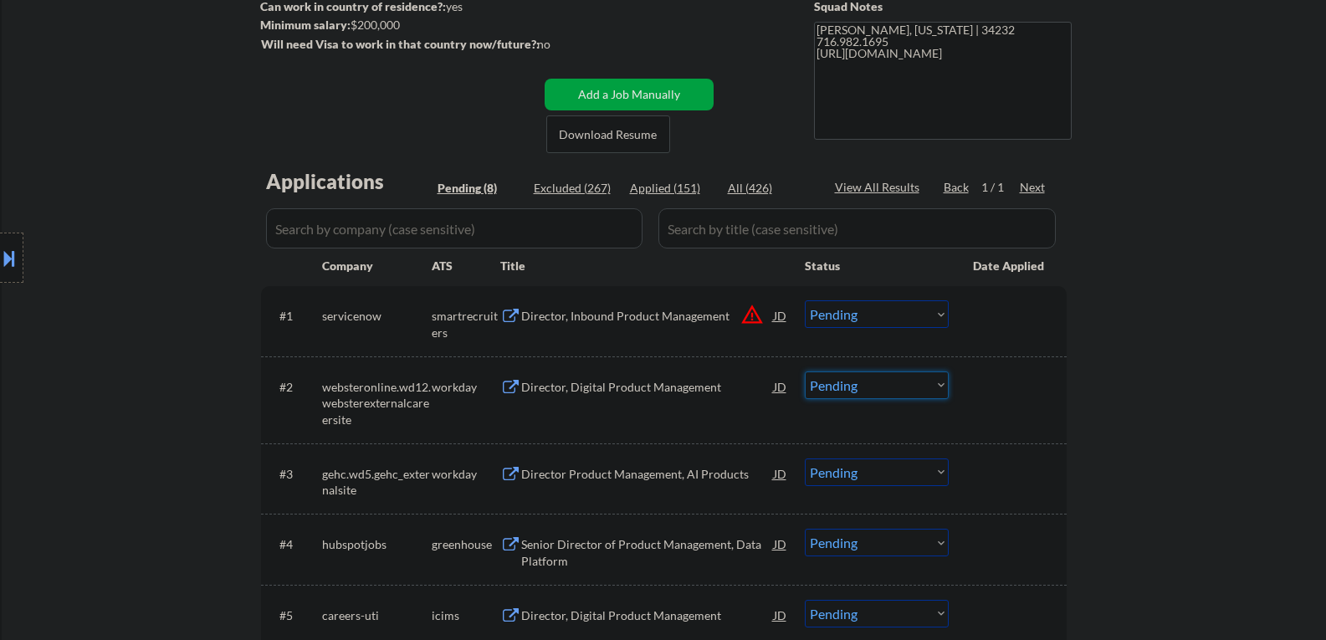
click at [858, 390] on select "Choose an option... Pending Applied Excluded (Questions) Excluded (Expired) Exc…" at bounding box center [877, 386] width 144 height 28
click at [805, 372] on select "Choose an option... Pending Applied Excluded (Questions) Excluded (Expired) Exc…" at bounding box center [877, 386] width 144 height 28
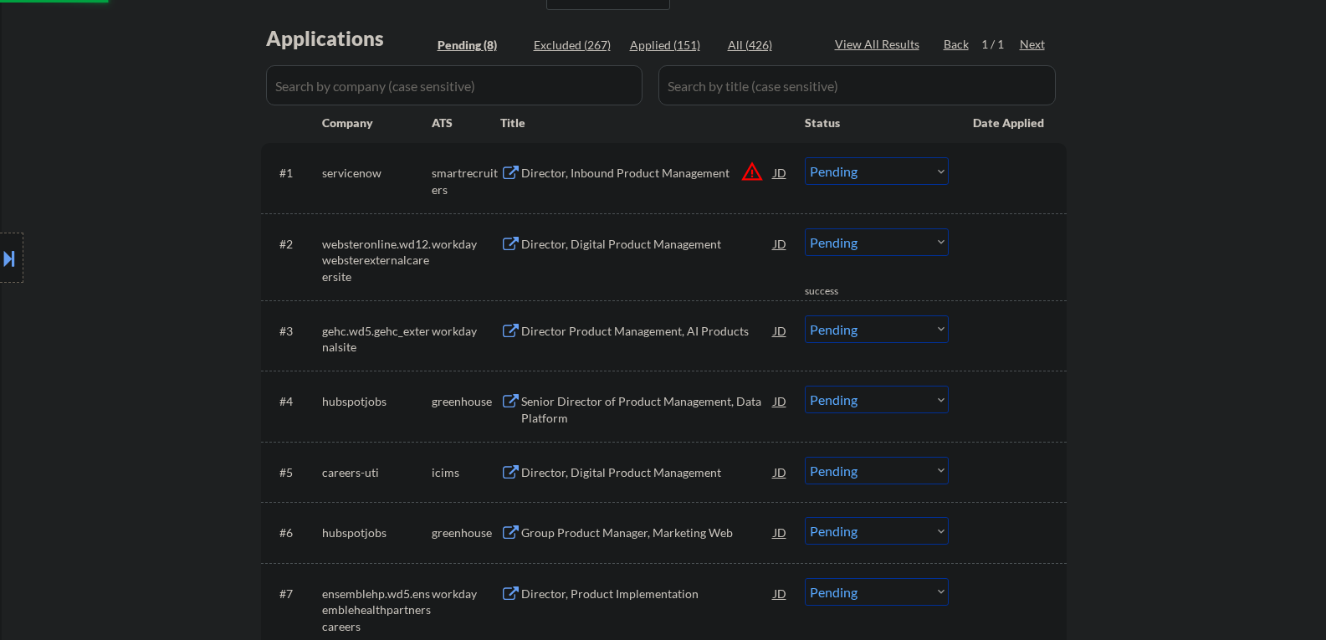
scroll to position [418, 0]
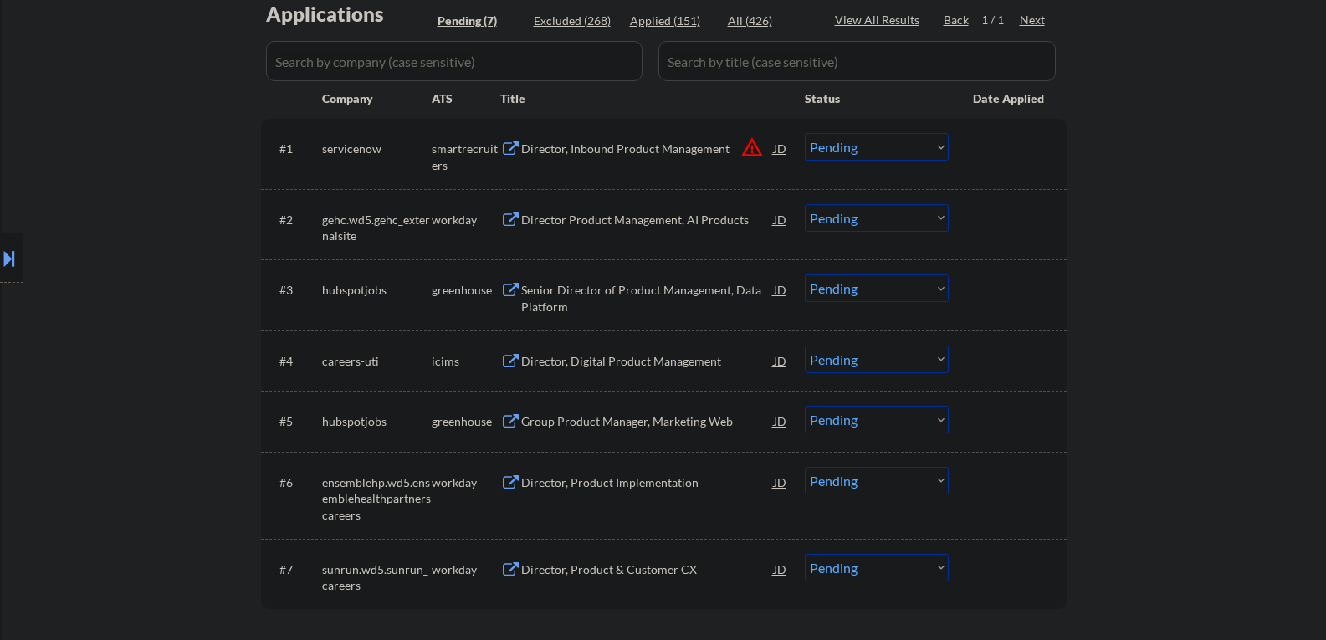
click at [566, 216] on div "Director Product Management, AI Products" at bounding box center [647, 220] width 253 height 17
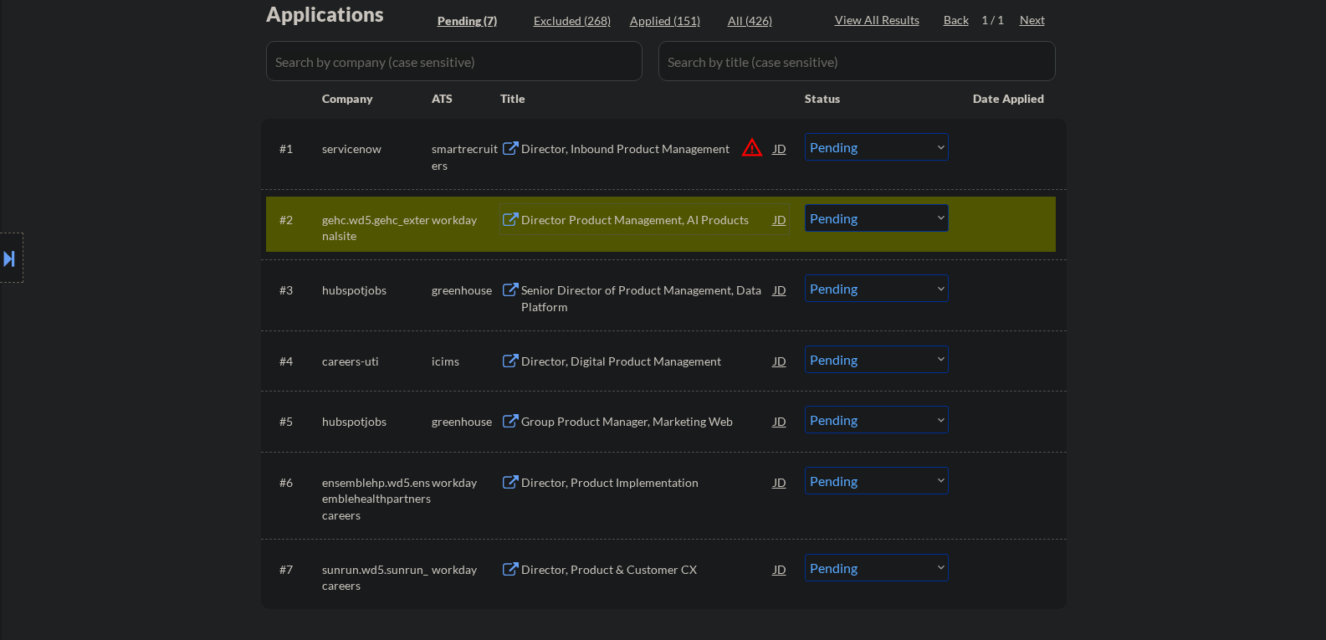
click at [13, 244] on button at bounding box center [9, 258] width 18 height 28
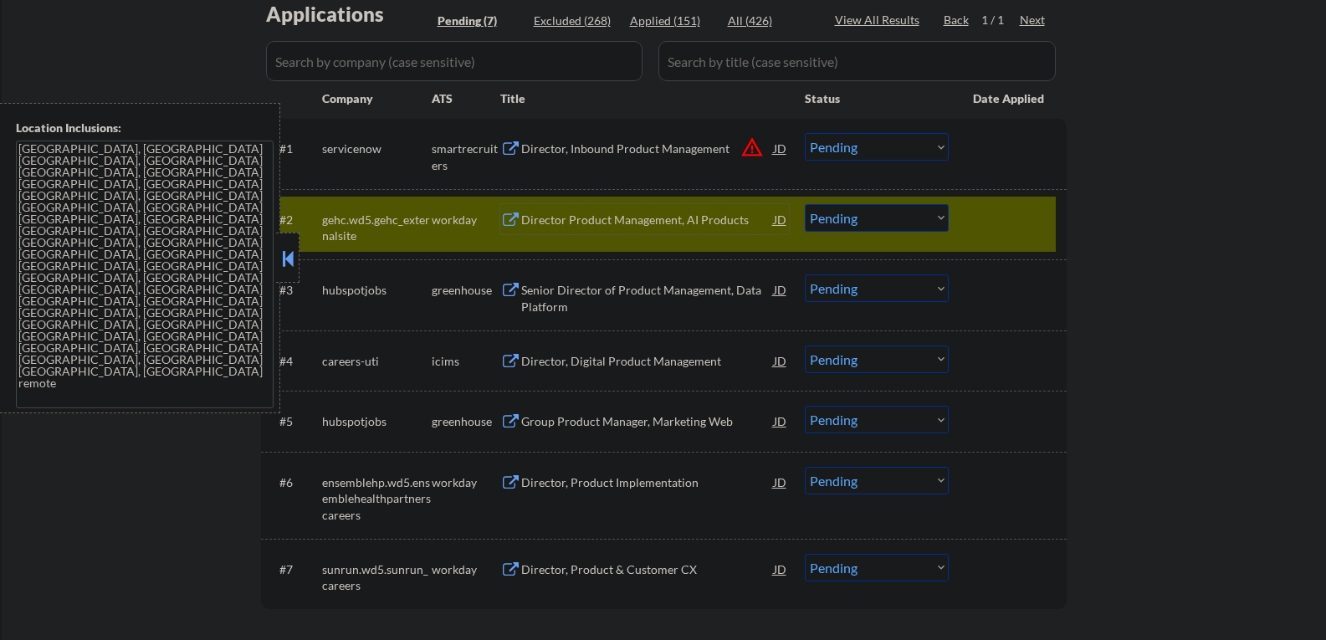
click at [676, 223] on div "Director Product Management, AI Products" at bounding box center [647, 220] width 253 height 17
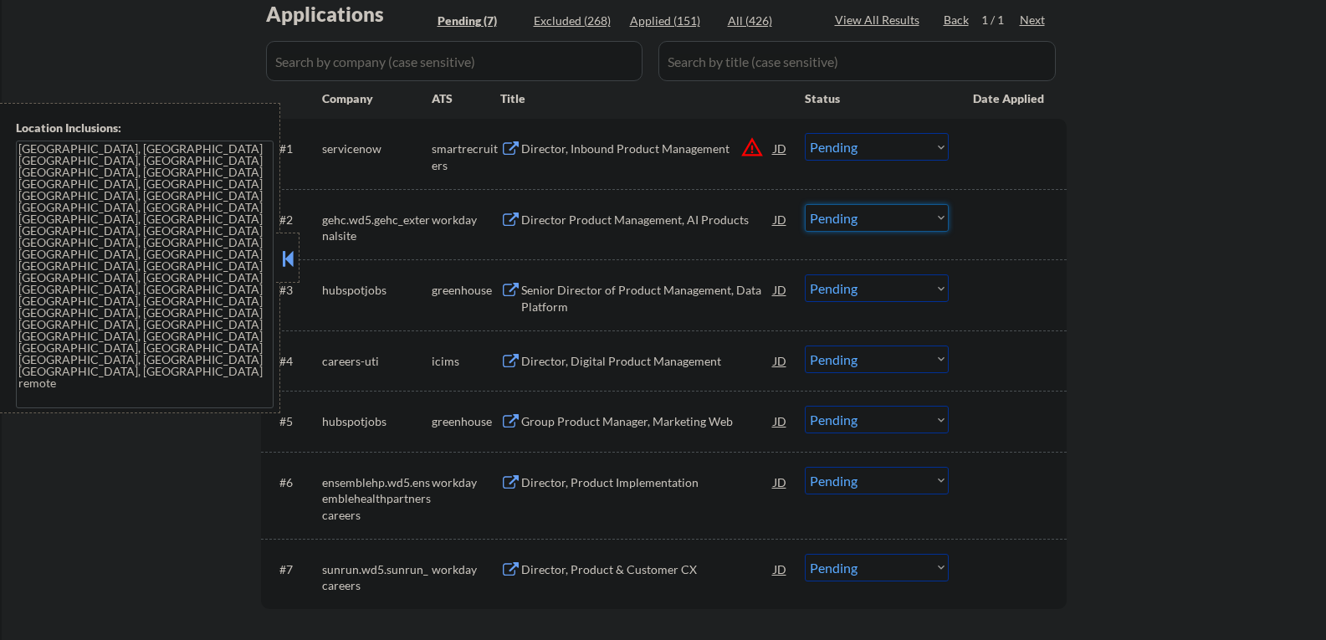
click at [843, 223] on select "Choose an option... Pending Applied Excluded (Questions) Excluded (Expired) Exc…" at bounding box center [877, 218] width 144 height 28
click at [805, 204] on select "Choose an option... Pending Applied Excluded (Questions) Excluded (Expired) Exc…" at bounding box center [877, 218] width 144 height 28
select select ""pending""
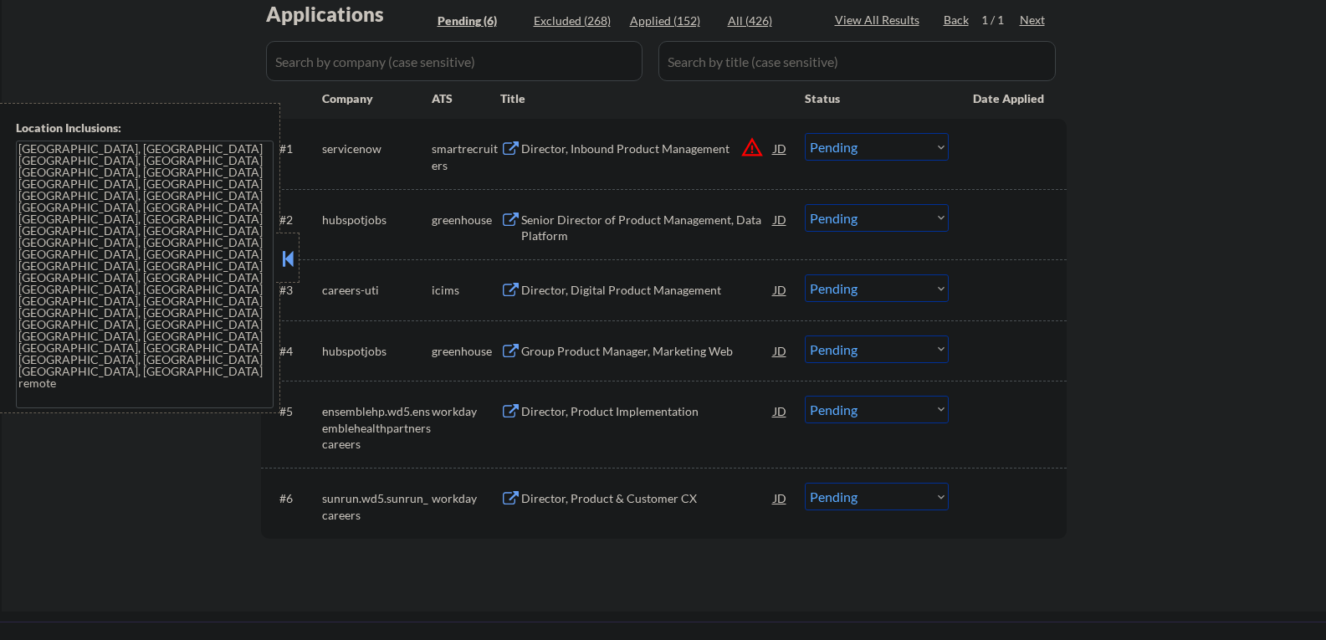
click at [596, 223] on div "Senior Director of Product Management, Data Platform" at bounding box center [647, 228] width 253 height 33
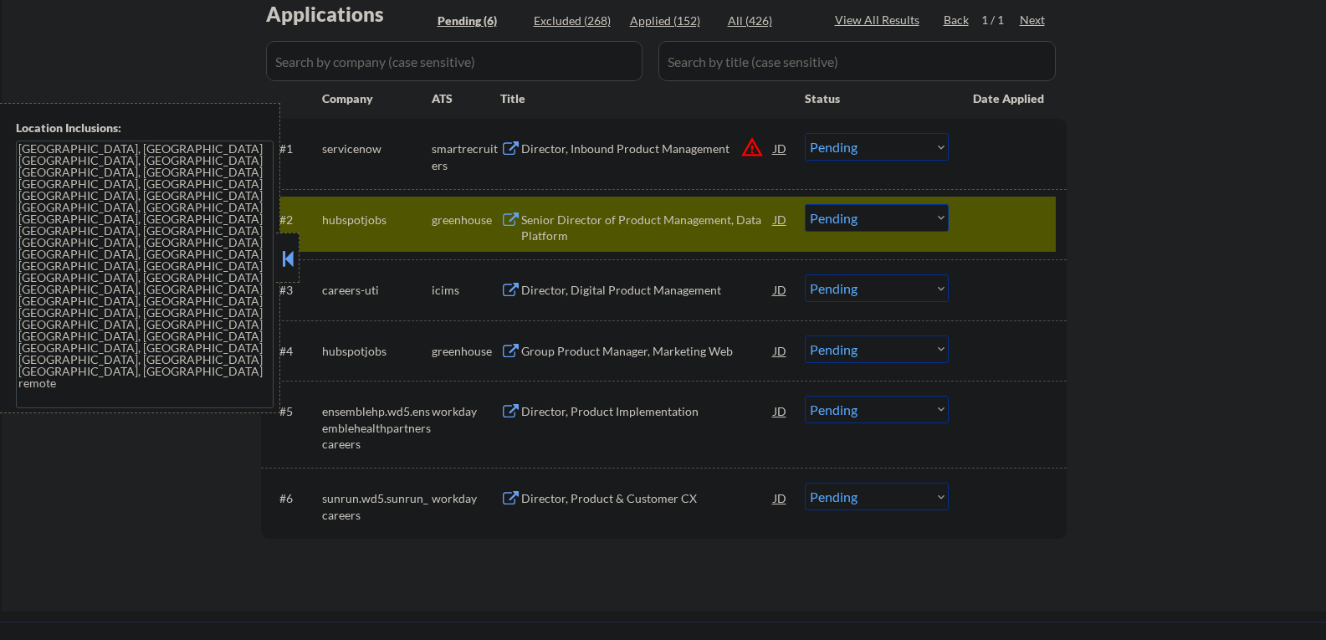
click at [292, 251] on button at bounding box center [288, 258] width 18 height 25
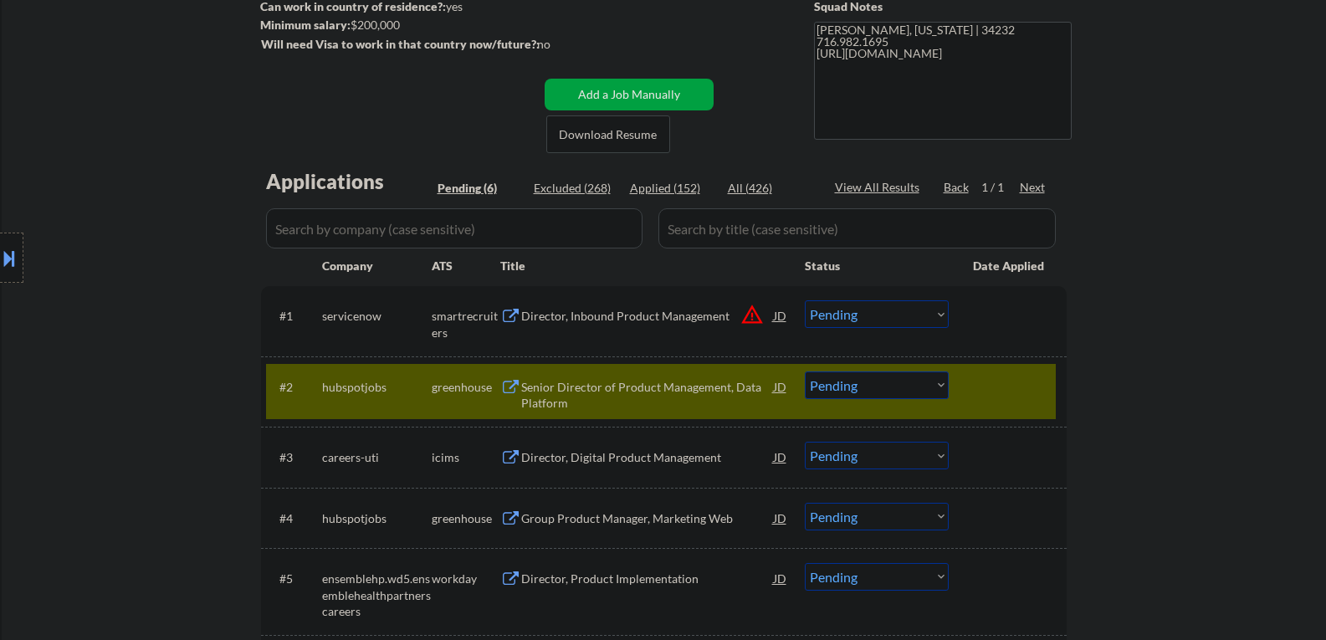
scroll to position [0, 0]
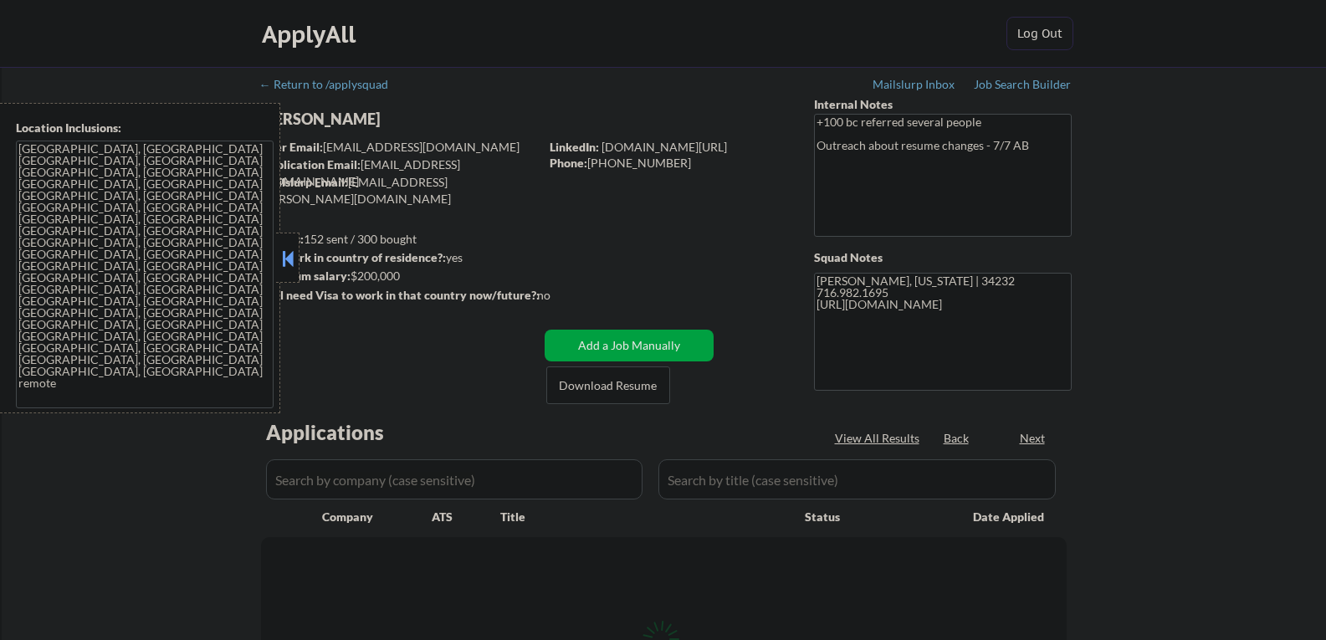
select select ""pending""
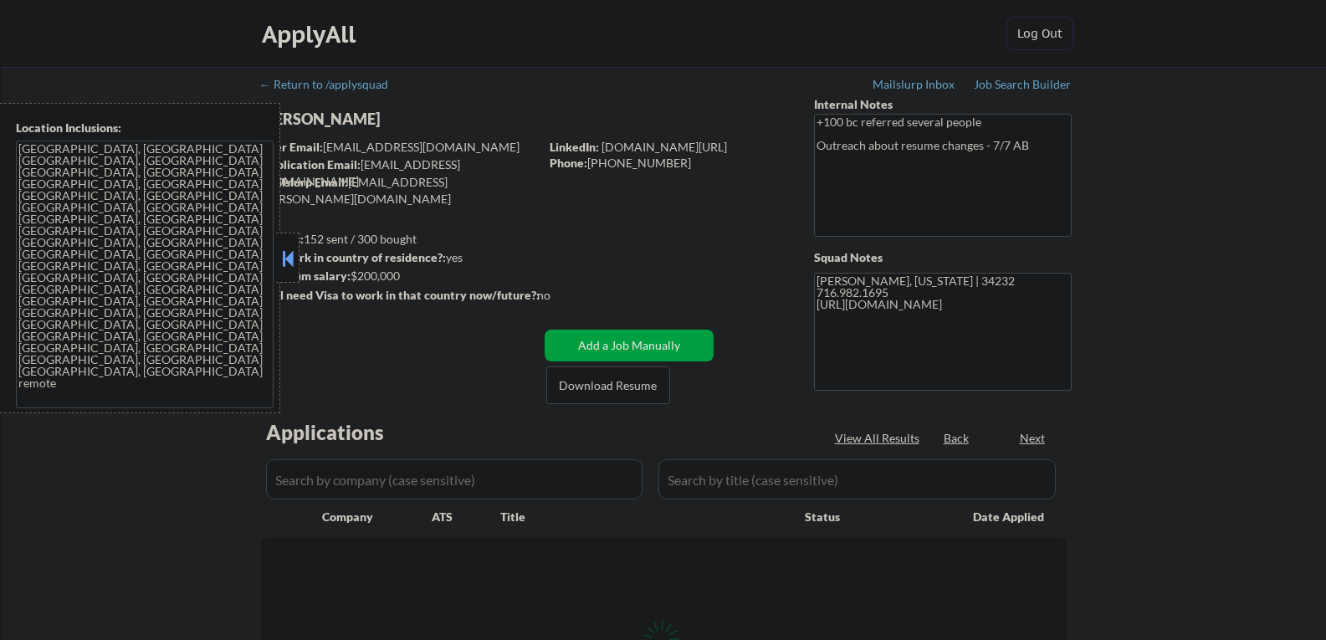
select select ""pending""
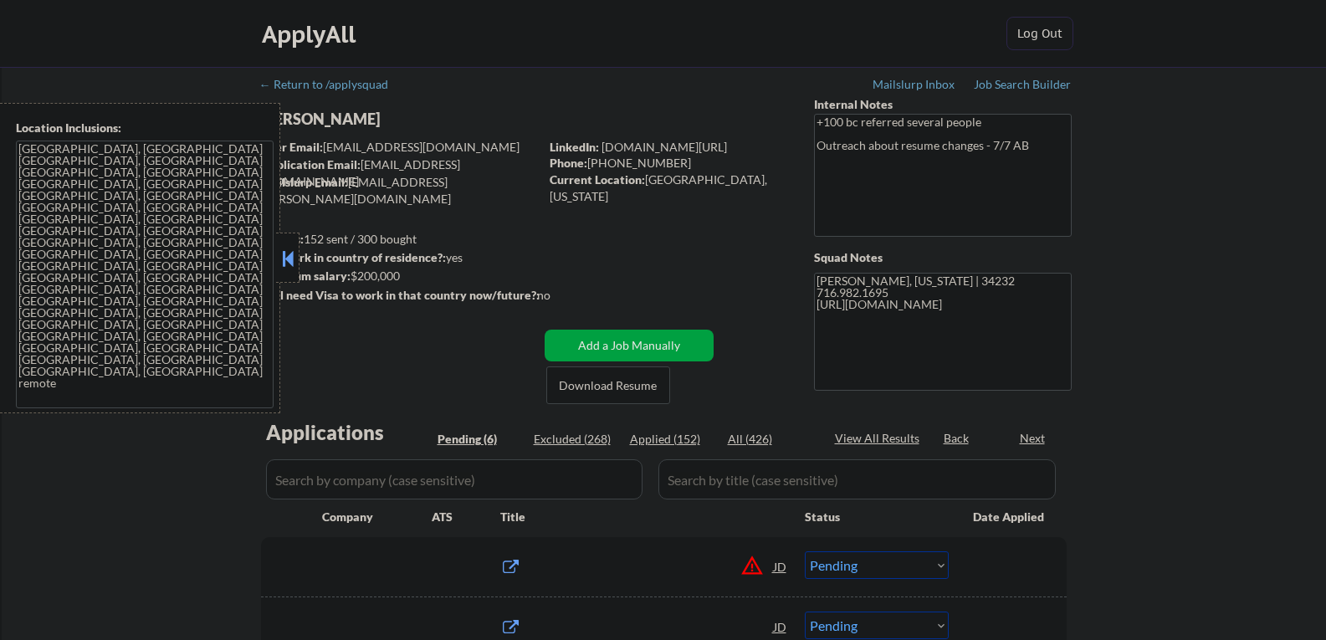
click at [287, 256] on button at bounding box center [288, 258] width 18 height 25
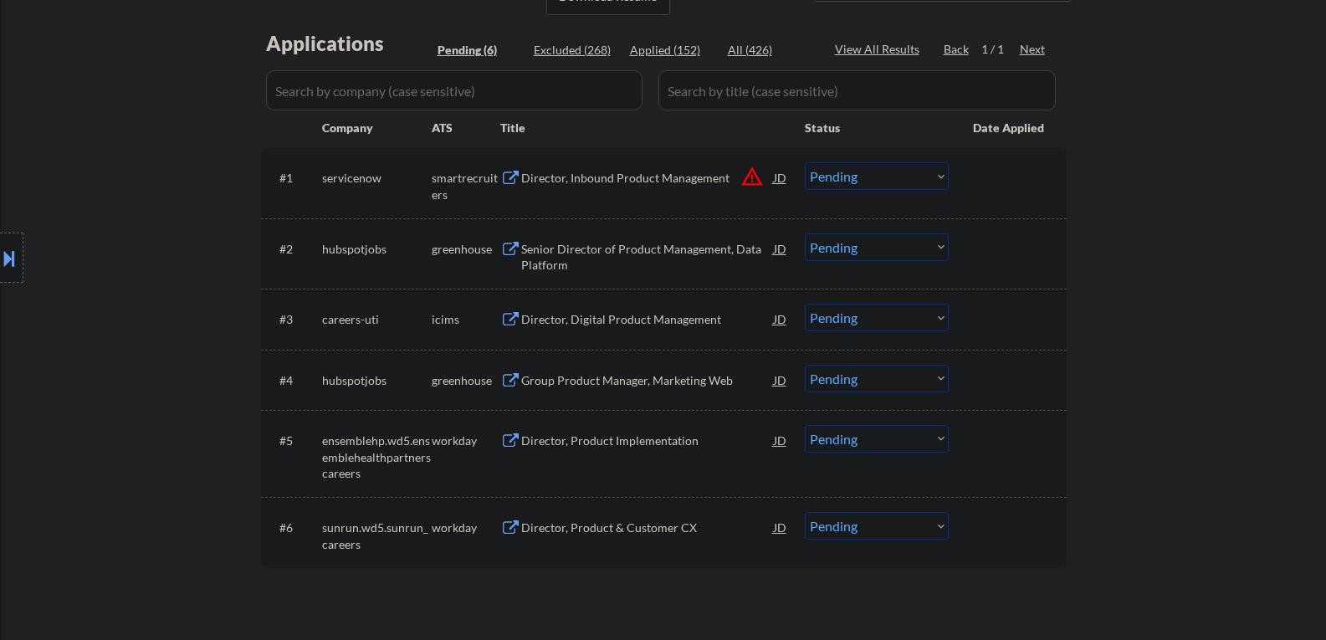
scroll to position [418, 0]
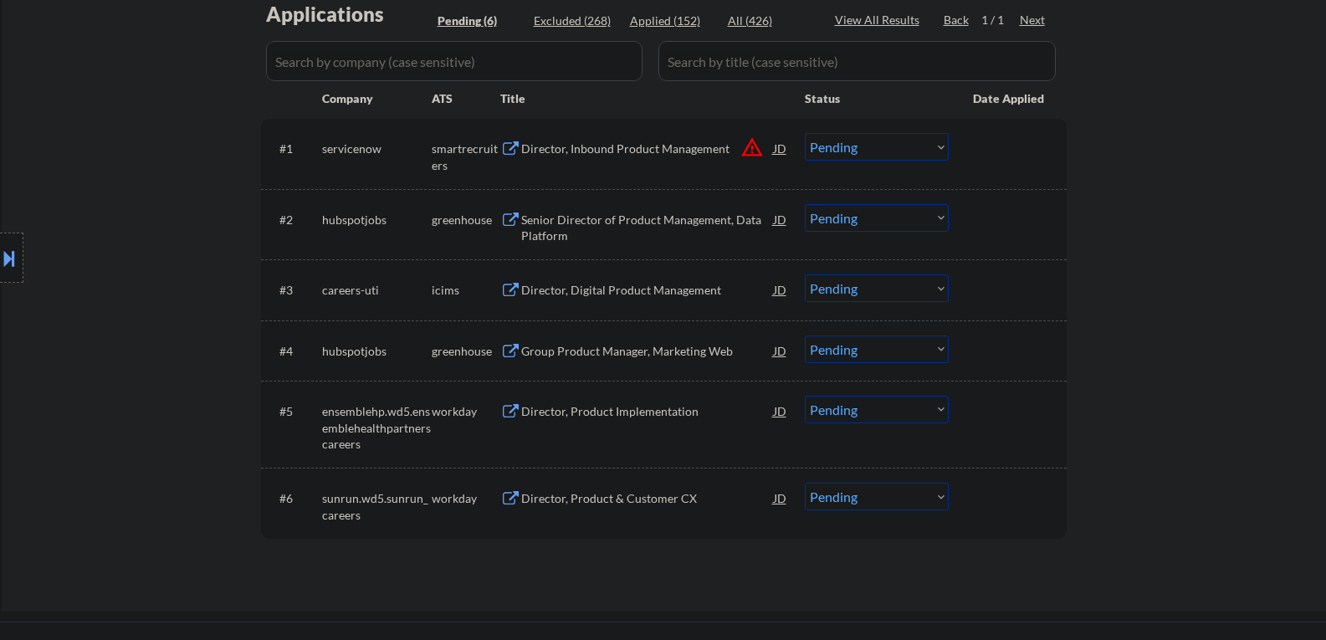
click at [595, 417] on div "Director, Product Implementation" at bounding box center [647, 411] width 253 height 17
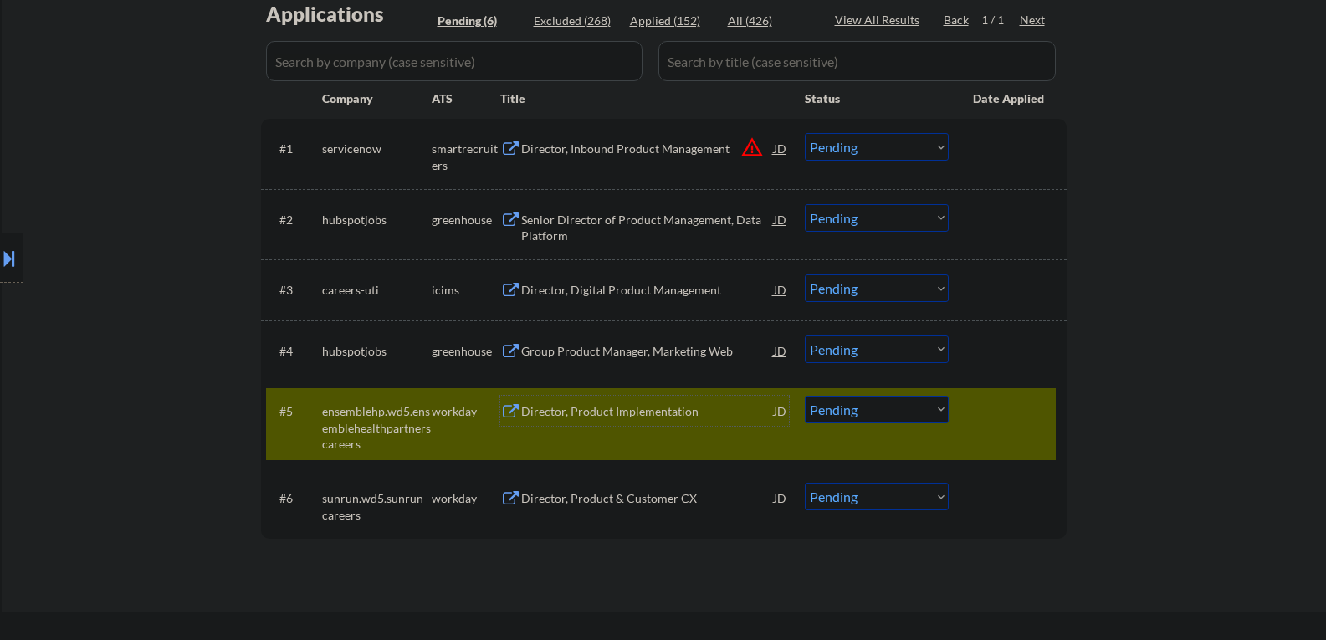
click at [845, 419] on select "Choose an option... Pending Applied Excluded (Questions) Excluded (Expired) Exc…" at bounding box center [877, 410] width 144 height 28
click at [805, 396] on select "Choose an option... Pending Applied Excluded (Questions) Excluded (Expired) Exc…" at bounding box center [877, 410] width 144 height 28
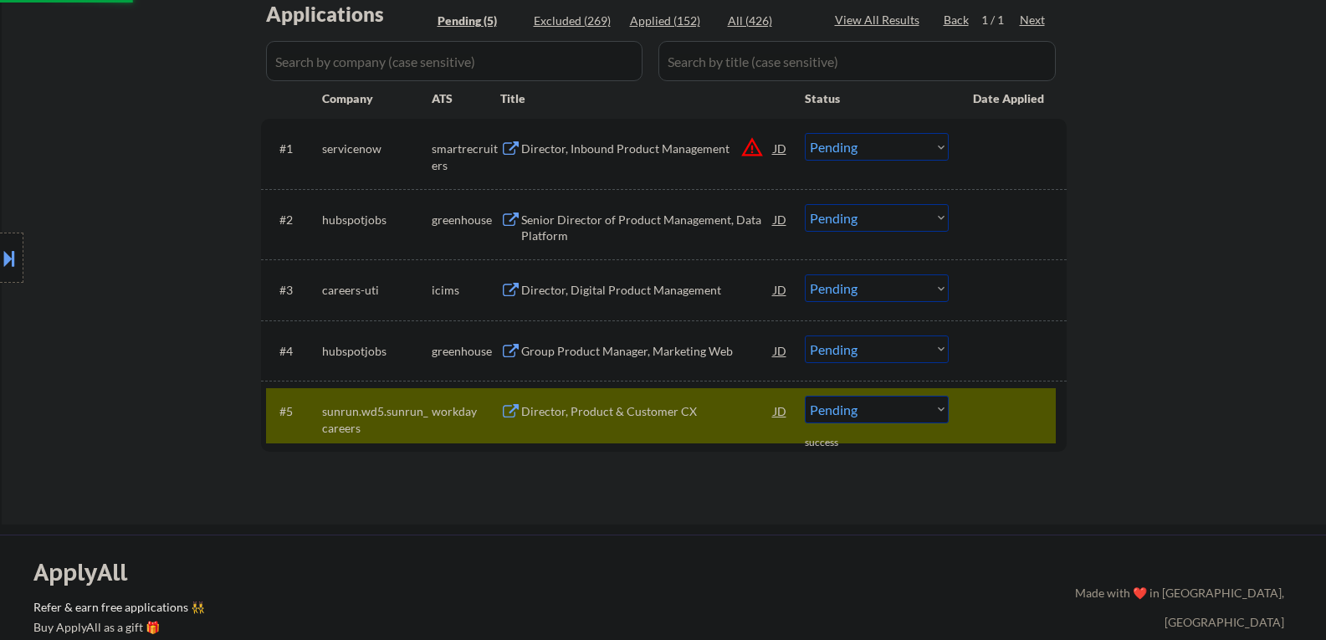
click at [582, 426] on div "#5 sunrun.wd5.sunrun_careers workday Director, Product & Customer CX JD Choose …" at bounding box center [661, 415] width 790 height 55
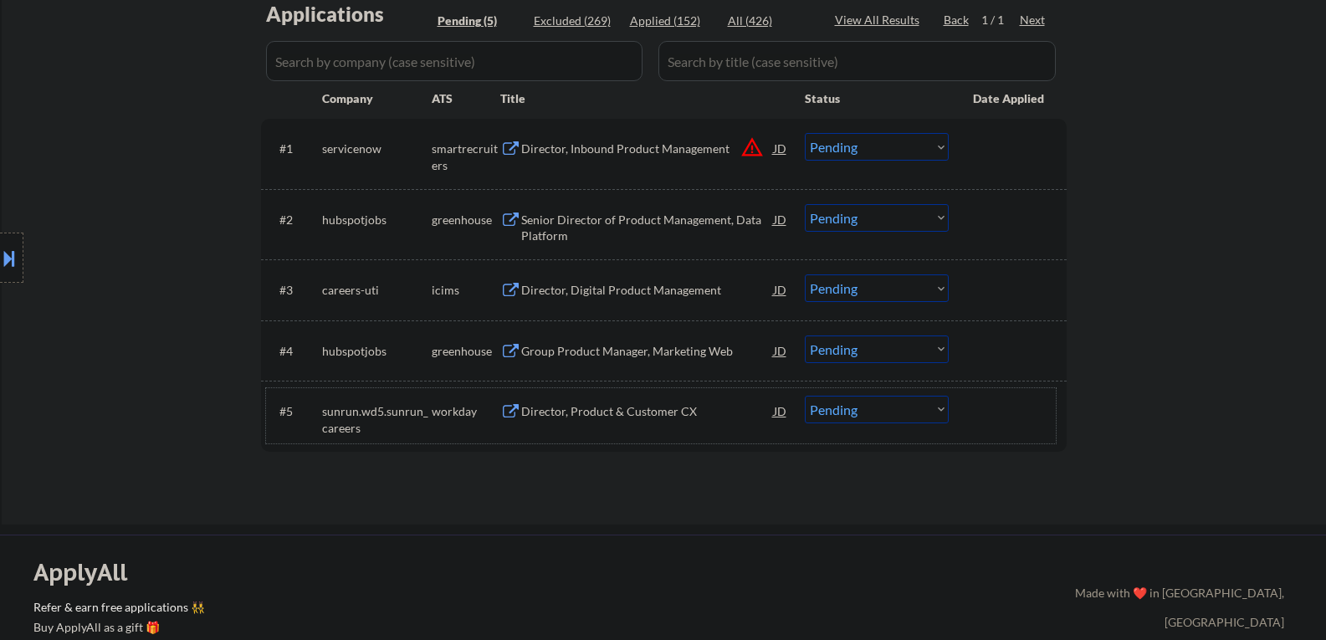
click at [564, 414] on div "Director, Product & Customer CX" at bounding box center [647, 411] width 253 height 17
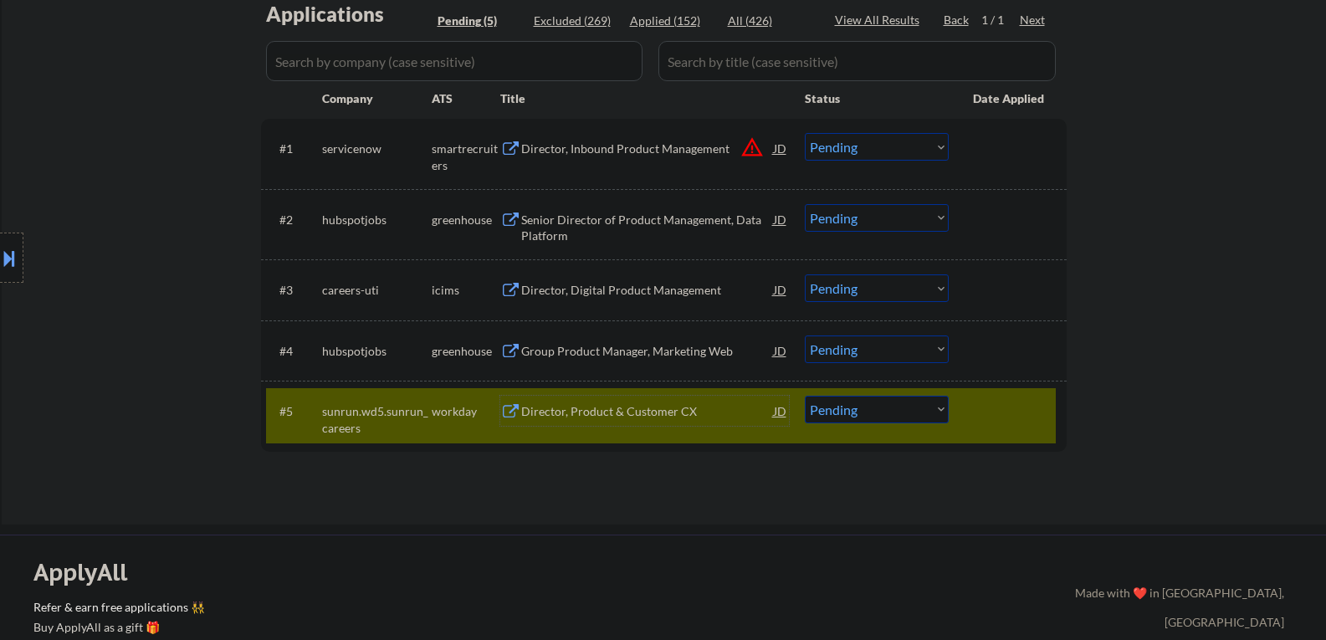
click at [902, 410] on select "Choose an option... Pending Applied Excluded (Questions) Excluded (Expired) Exc…" at bounding box center [877, 410] width 144 height 28
select select ""excluded__salary_""
click at [805, 396] on select "Choose an option... Pending Applied Excluded (Questions) Excluded (Expired) Exc…" at bounding box center [877, 410] width 144 height 28
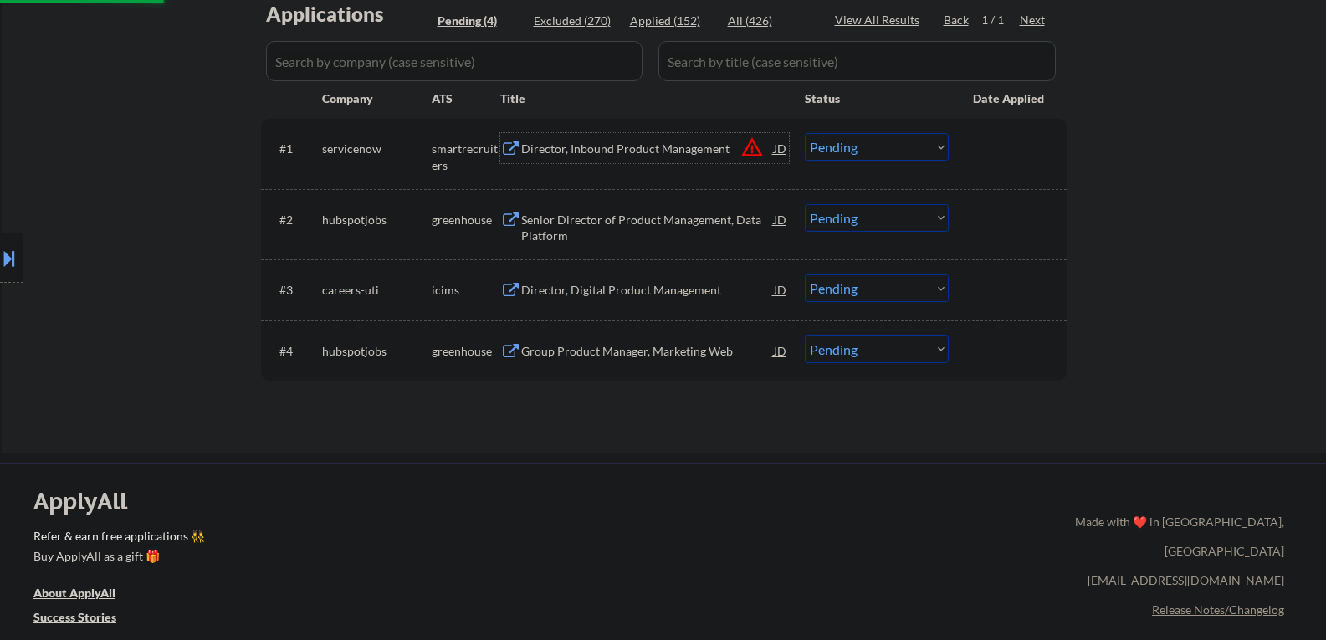
click at [618, 149] on div "Director, Inbound Product Management" at bounding box center [647, 149] width 253 height 17
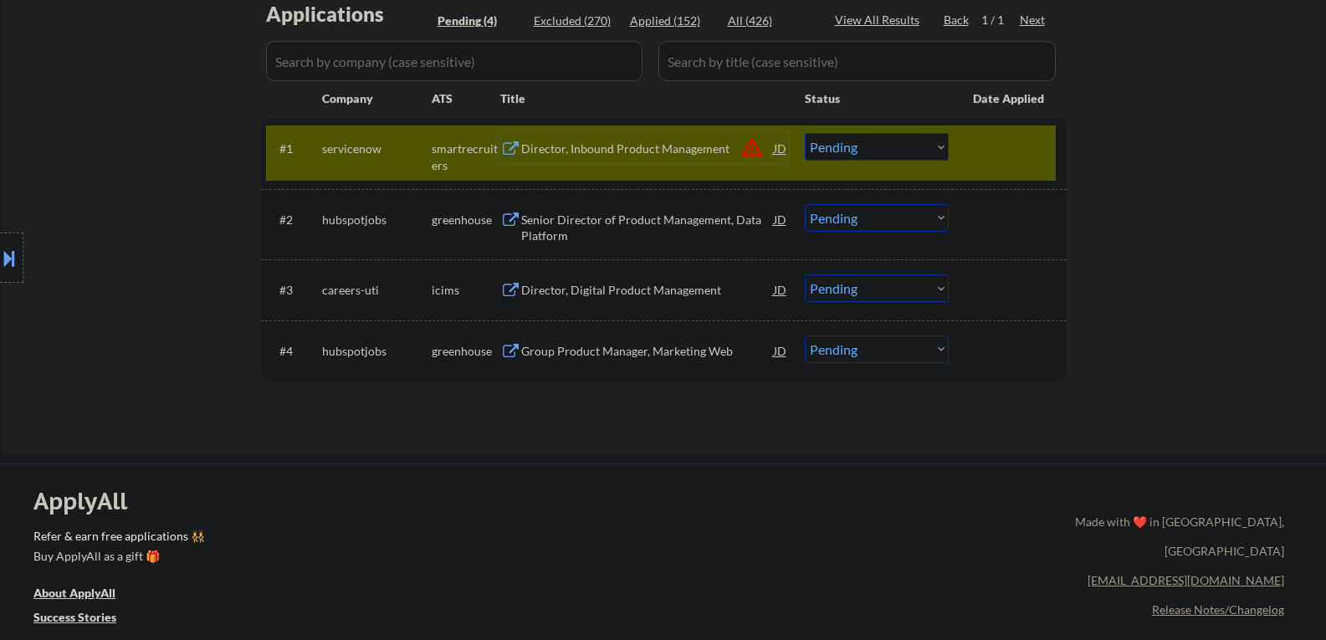
click at [12, 256] on button at bounding box center [9, 258] width 18 height 28
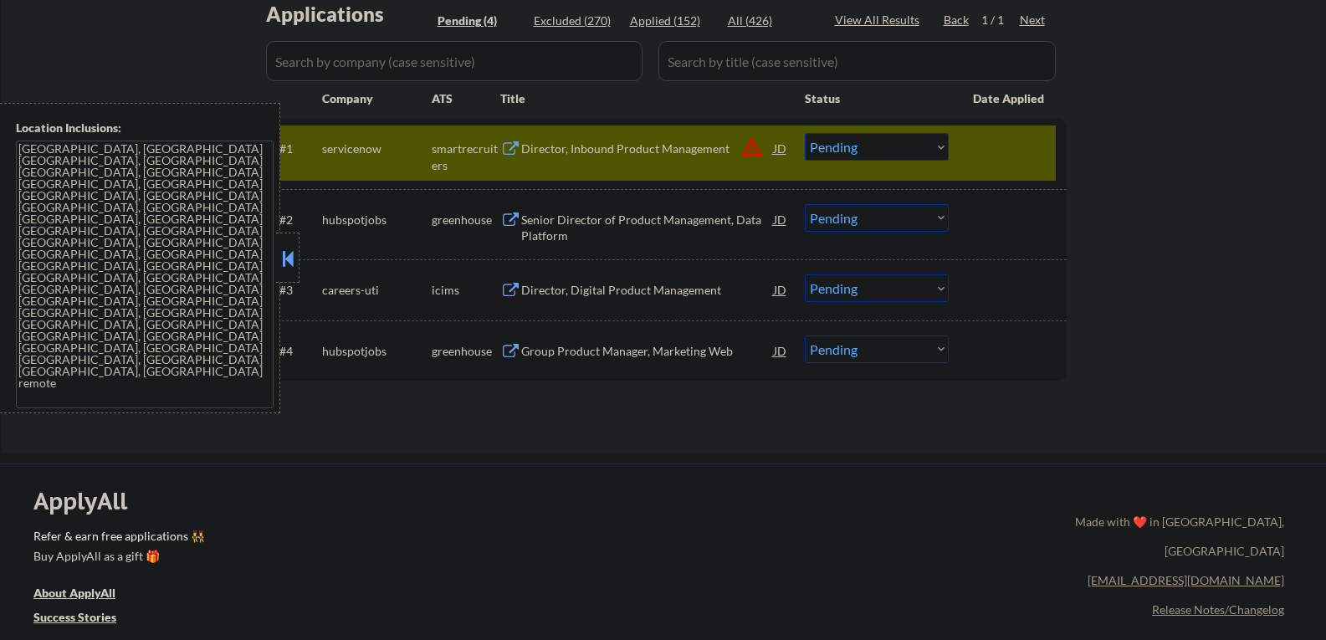
click at [882, 153] on select "Choose an option... Pending Applied Excluded (Questions) Excluded (Expired) Exc…" at bounding box center [877, 147] width 144 height 28
click at [805, 133] on select "Choose an option... Pending Applied Excluded (Questions) Excluded (Expired) Exc…" at bounding box center [877, 147] width 144 height 28
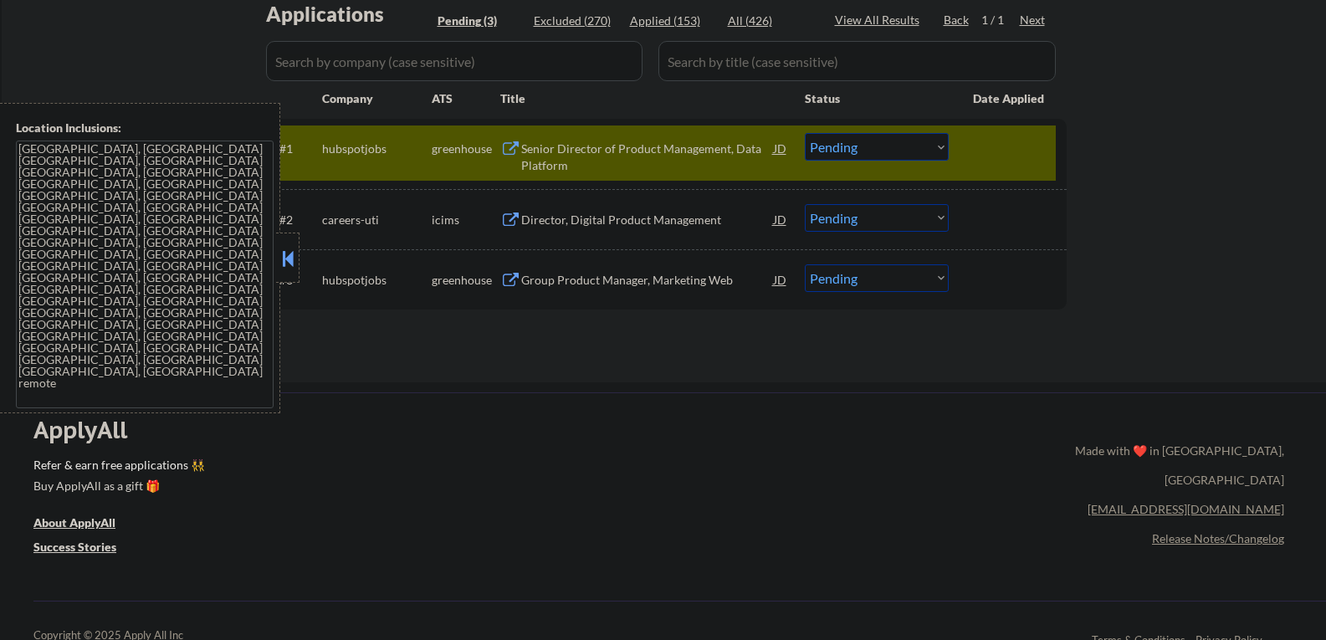
click at [288, 255] on button at bounding box center [288, 258] width 18 height 25
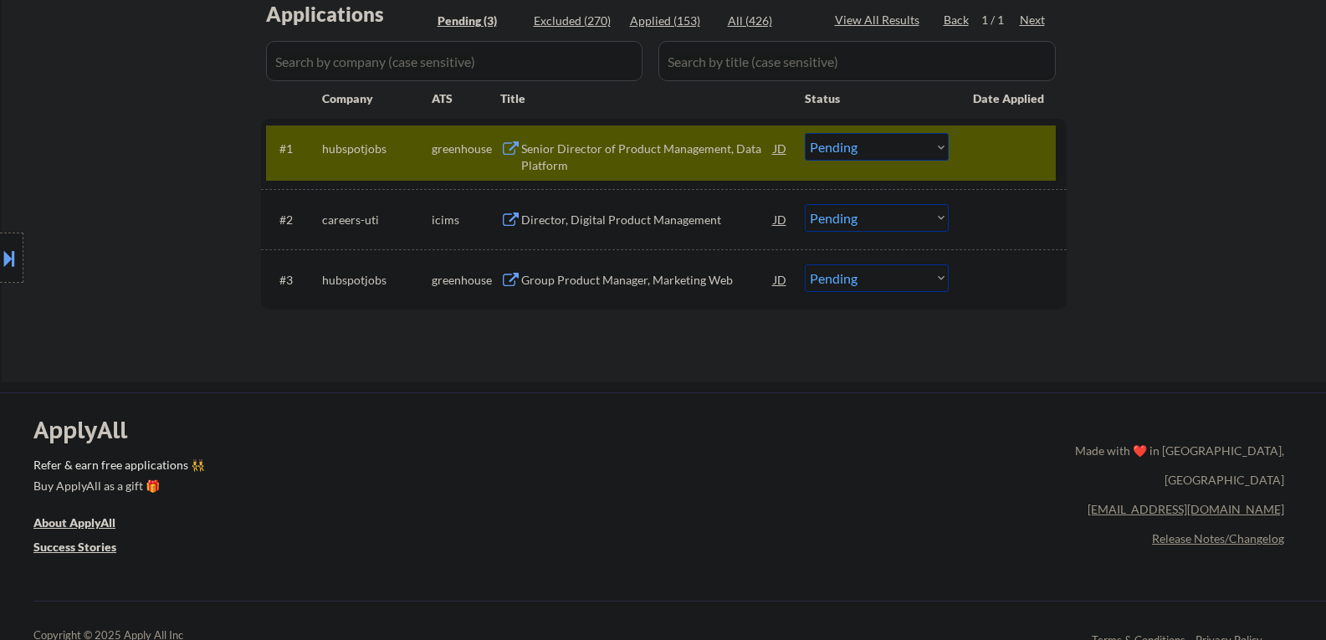
click at [720, 150] on div "Senior Director of Product Management, Data Platform" at bounding box center [647, 157] width 253 height 33
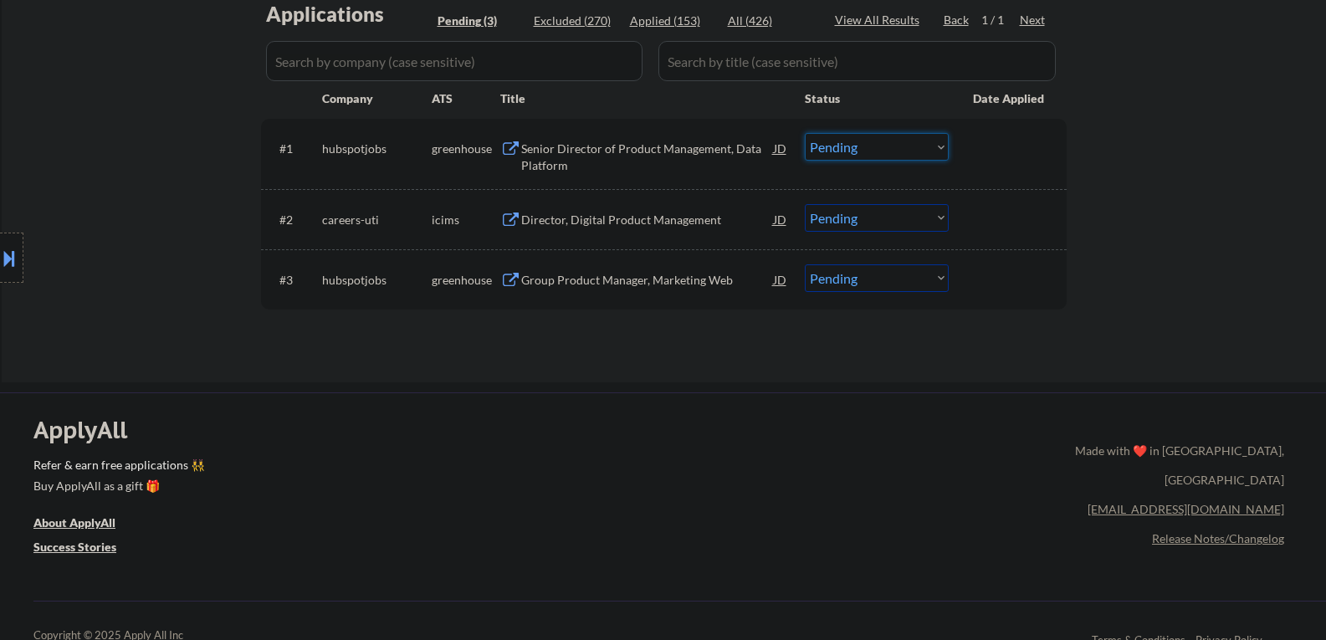
click at [918, 153] on select "Choose an option... Pending Applied Excluded (Questions) Excluded (Expired) Exc…" at bounding box center [877, 147] width 144 height 28
click at [805, 133] on select "Choose an option... Pending Applied Excluded (Questions) Excluded (Expired) Exc…" at bounding box center [877, 147] width 144 height 28
select select ""pending""
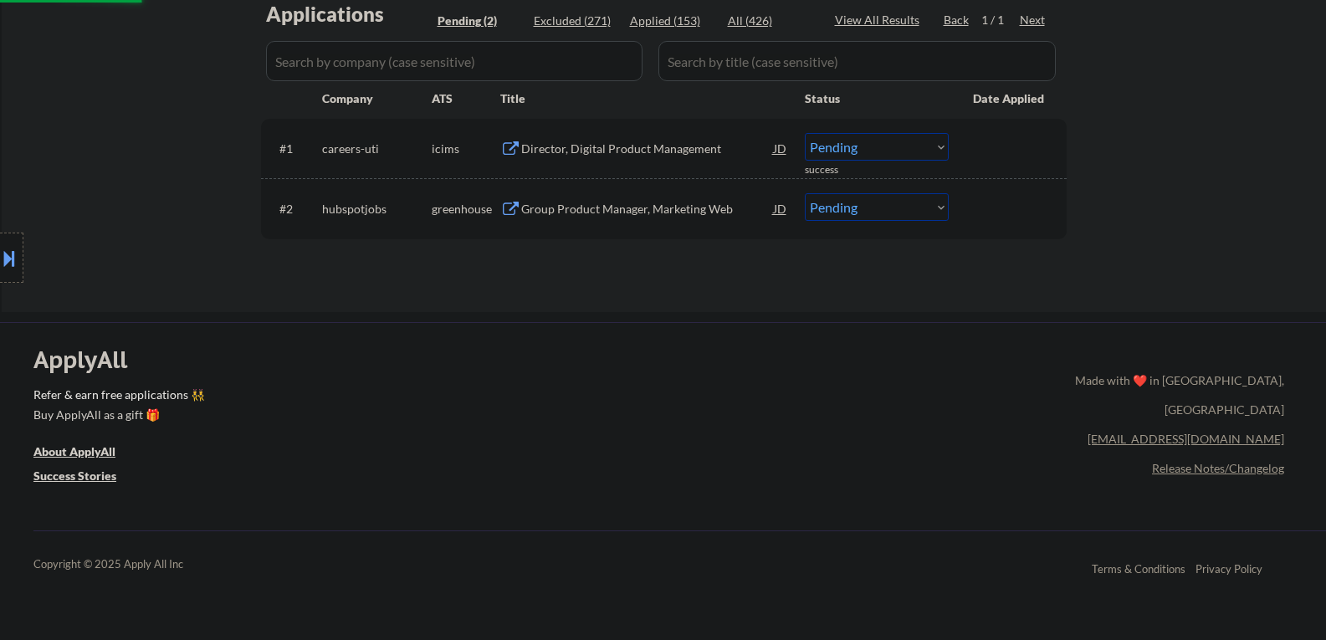
click at [899, 208] on select "Choose an option... Pending Applied Excluded (Questions) Excluded (Expired) Exc…" at bounding box center [877, 207] width 144 height 28
select select ""excluded""
click at [805, 193] on select "Choose an option... Pending Applied Excluded (Questions) Excluded (Expired) Exc…" at bounding box center [877, 207] width 144 height 28
click at [572, 150] on div "Director, Digital Product Management" at bounding box center [647, 149] width 253 height 17
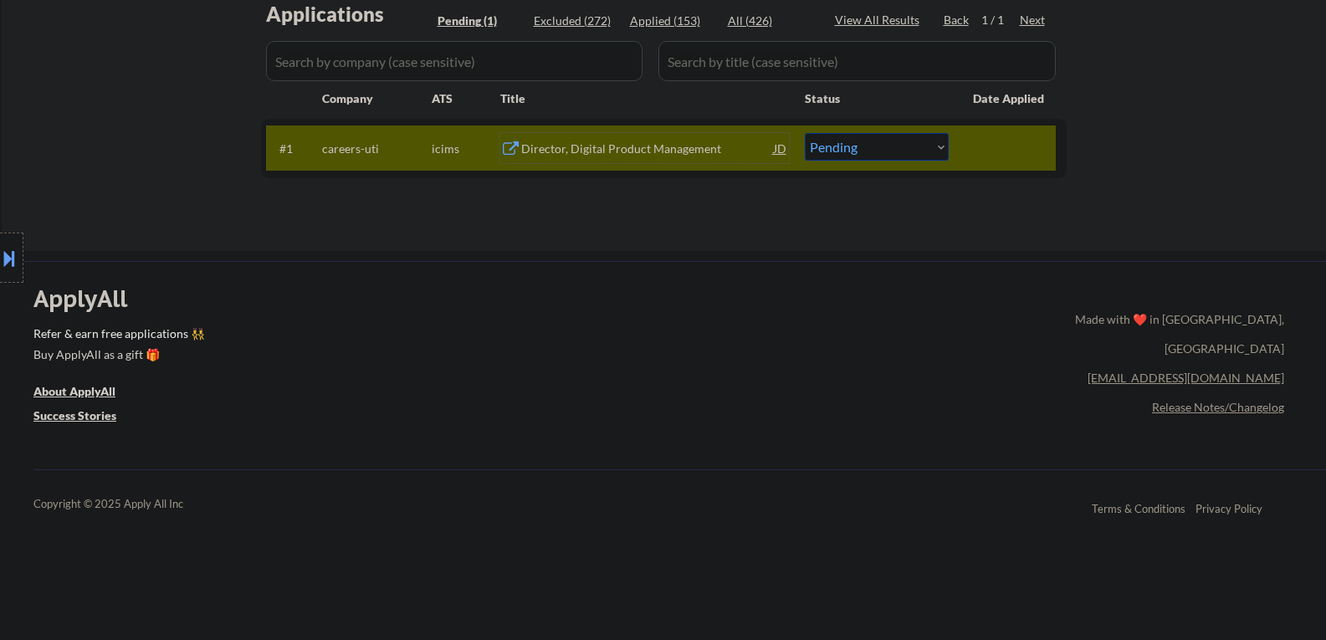
click at [832, 146] on select "Choose an option... Pending Applied Excluded (Questions) Excluded (Expired) Exc…" at bounding box center [877, 147] width 144 height 28
select select ""excluded__salary_""
click at [805, 133] on select "Choose an option... Pending Applied Excluded (Questions) Excluded (Expired) Exc…" at bounding box center [877, 147] width 144 height 28
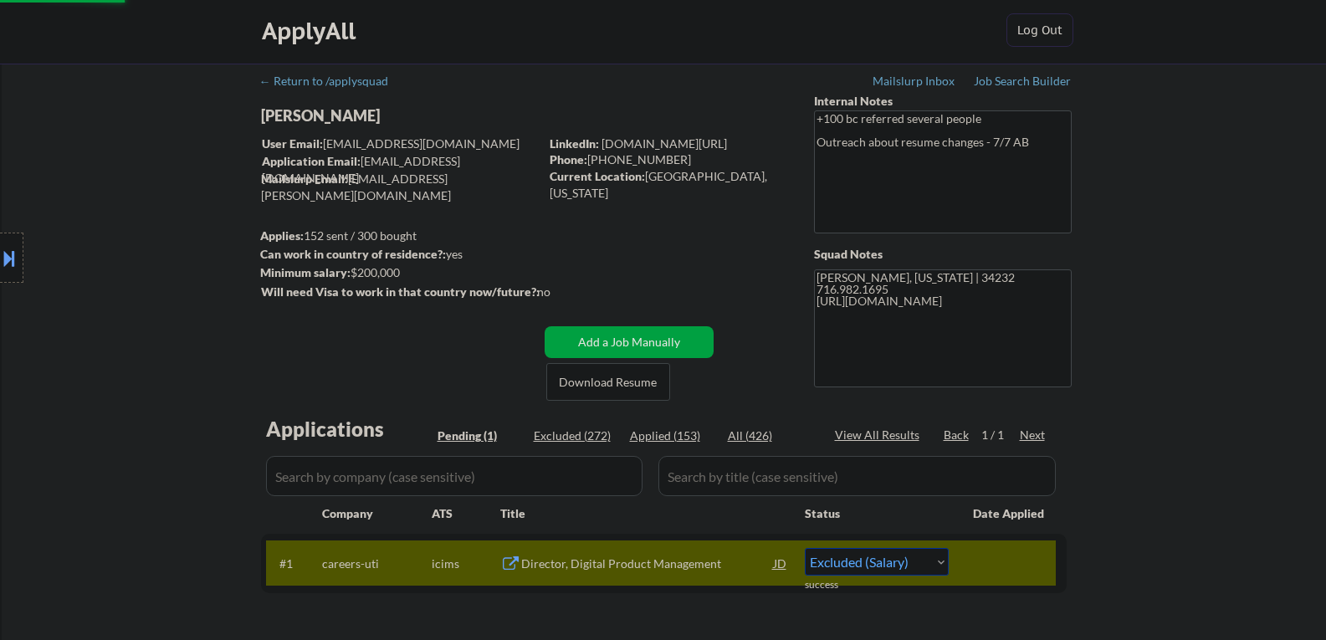
scroll to position [0, 0]
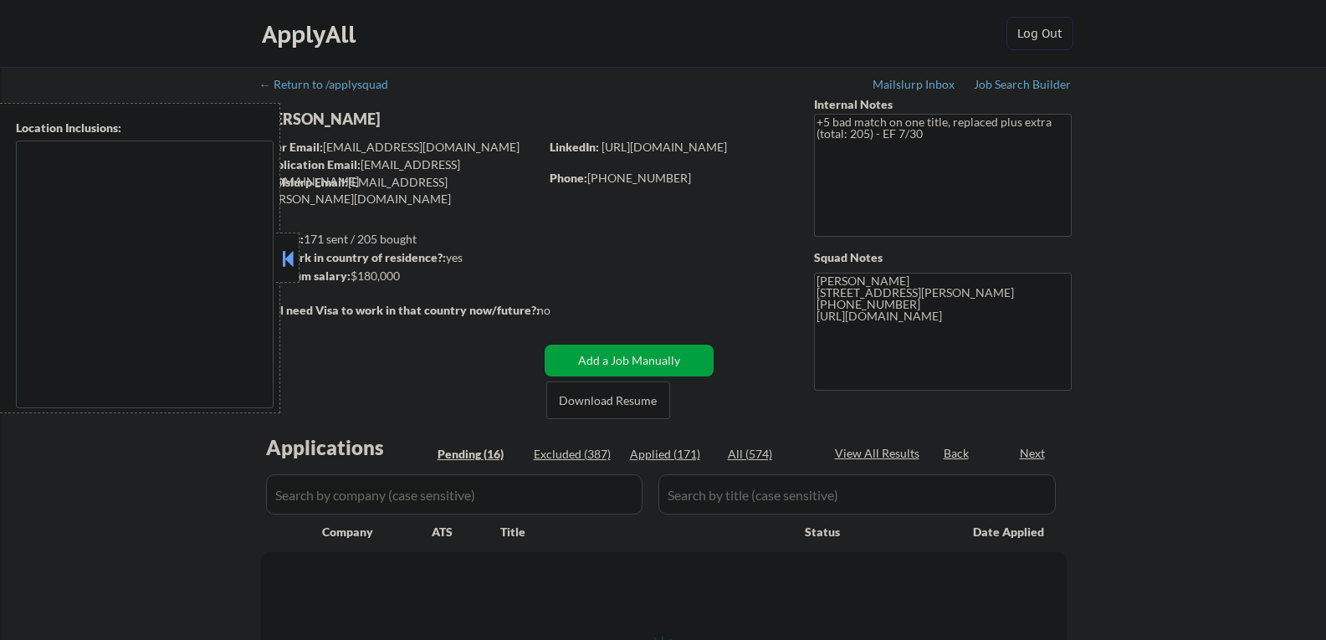
type textarea "[GEOGRAPHIC_DATA][PERSON_NAME], [GEOGRAPHIC_DATA] [GEOGRAPHIC_DATA], [GEOGRAPHI…"
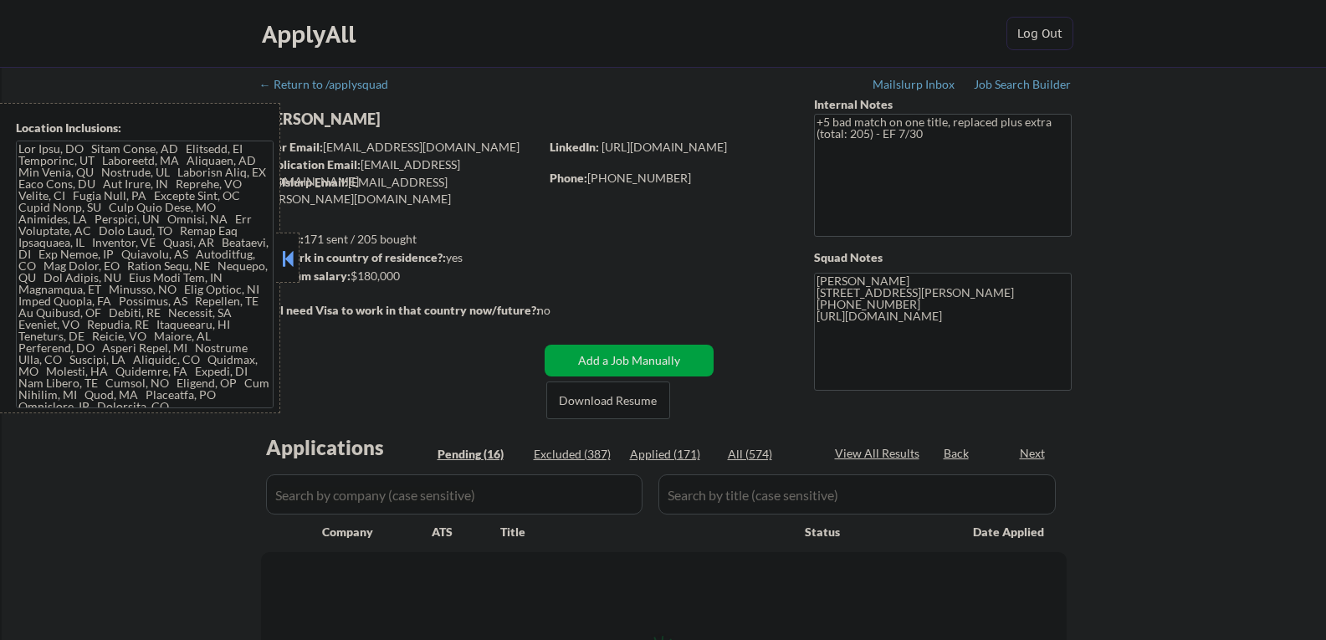
select select ""pending""
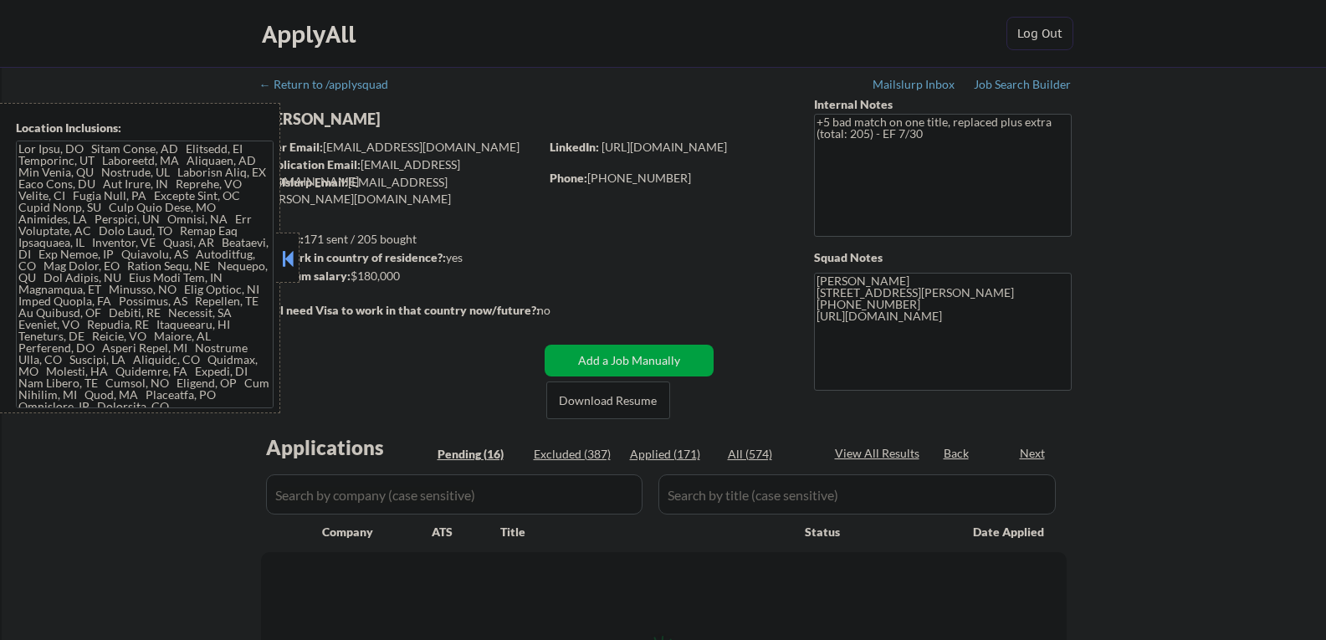
select select ""pending""
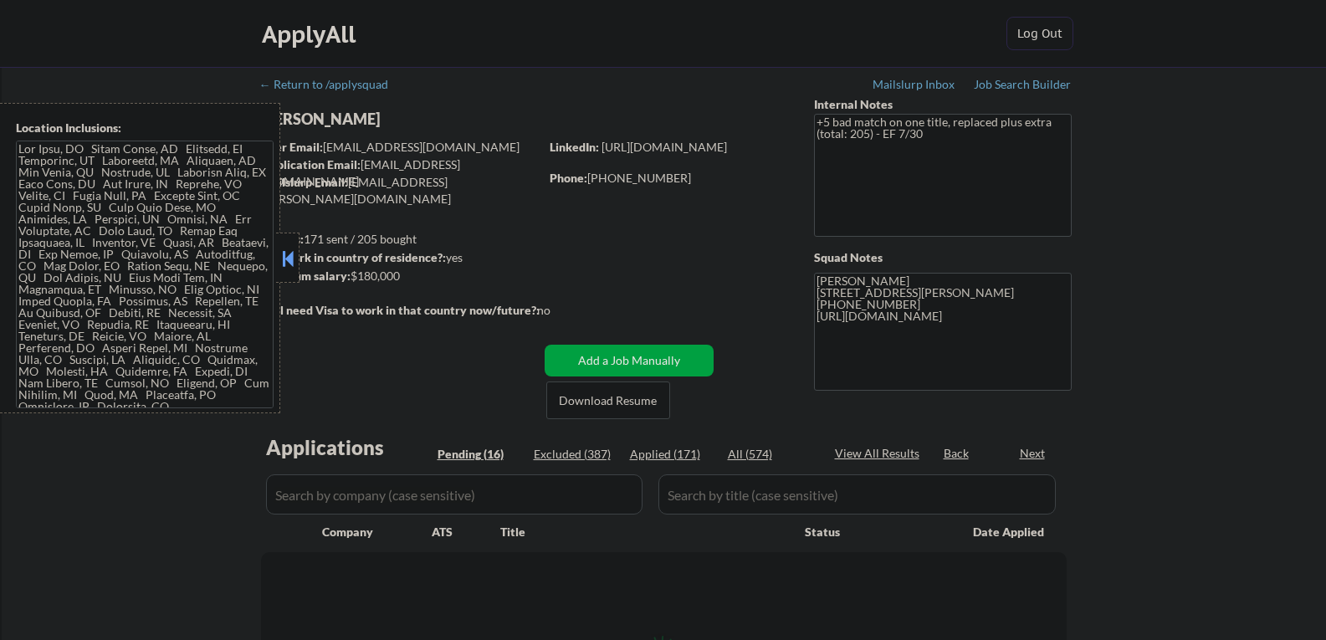
select select ""pending""
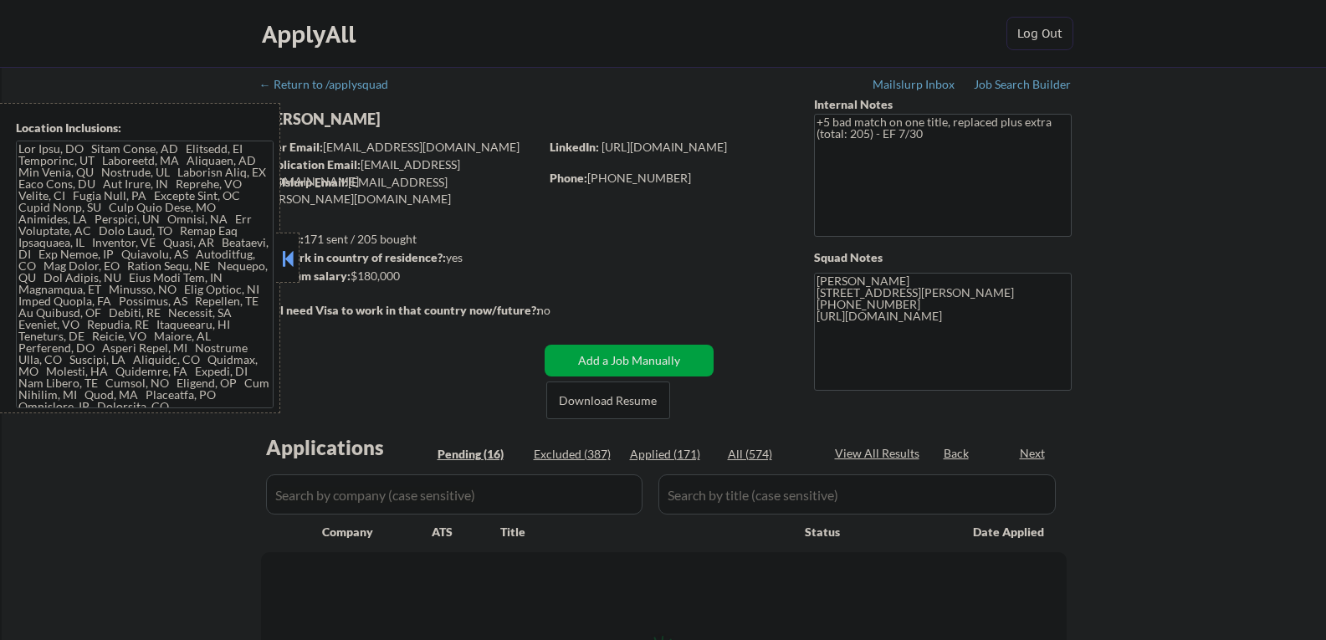
select select ""pending""
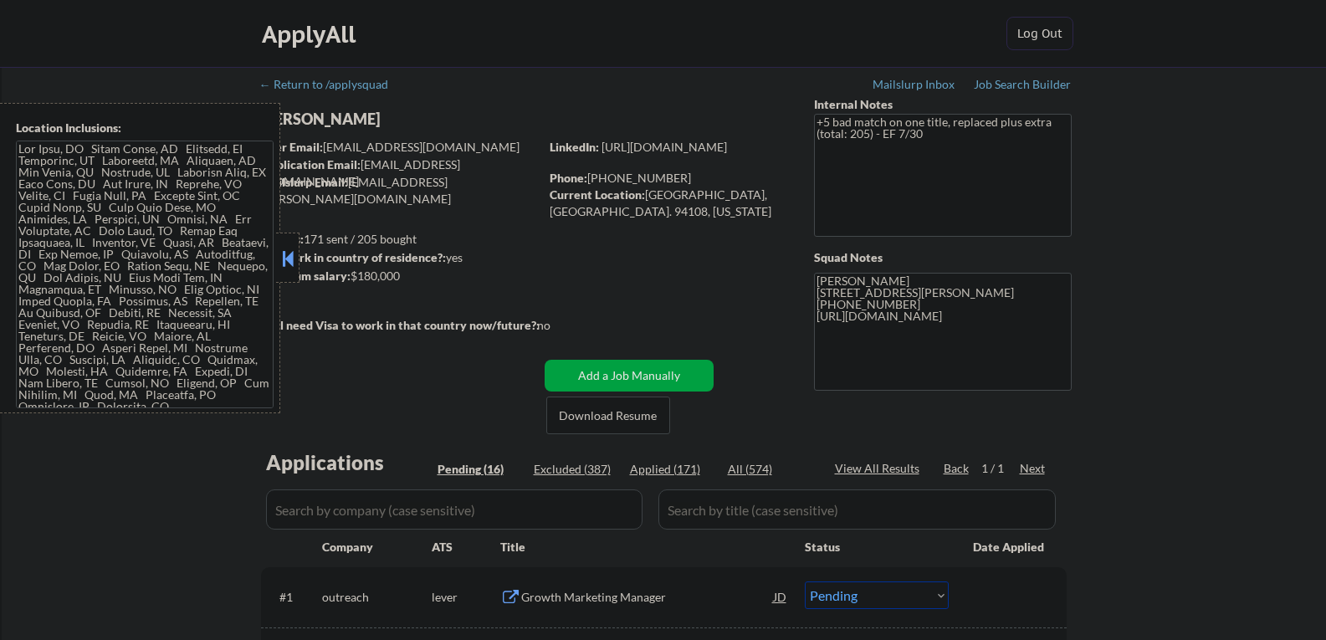
click at [292, 260] on button at bounding box center [288, 258] width 18 height 25
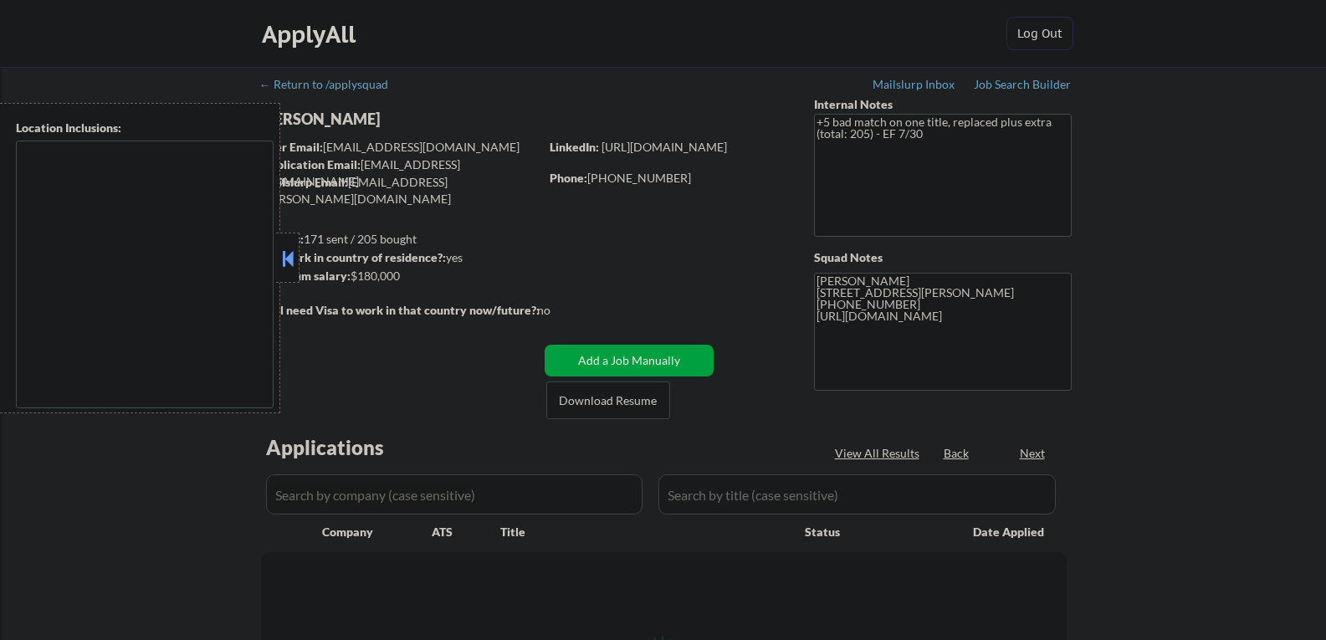
type textarea "[GEOGRAPHIC_DATA], [GEOGRAPHIC_DATA] [GEOGRAPHIC_DATA], [GEOGRAPHIC_DATA] [GEOG…"
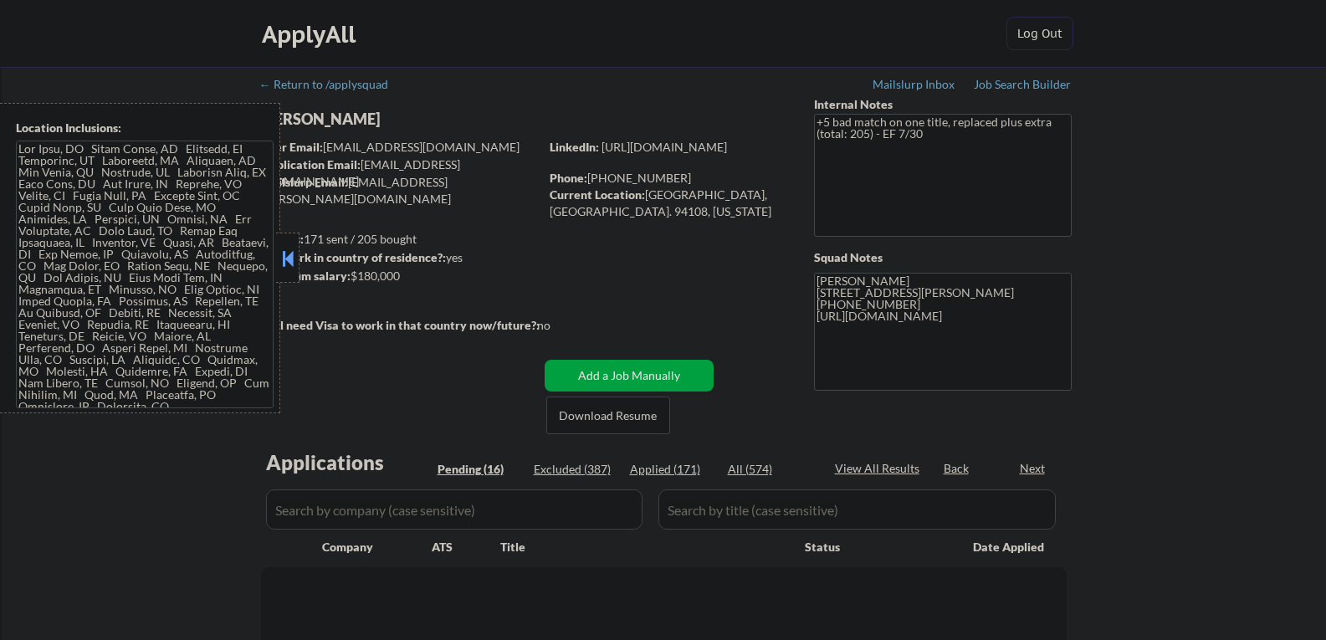
click at [298, 251] on div at bounding box center [287, 258] width 23 height 50
select select ""pending""
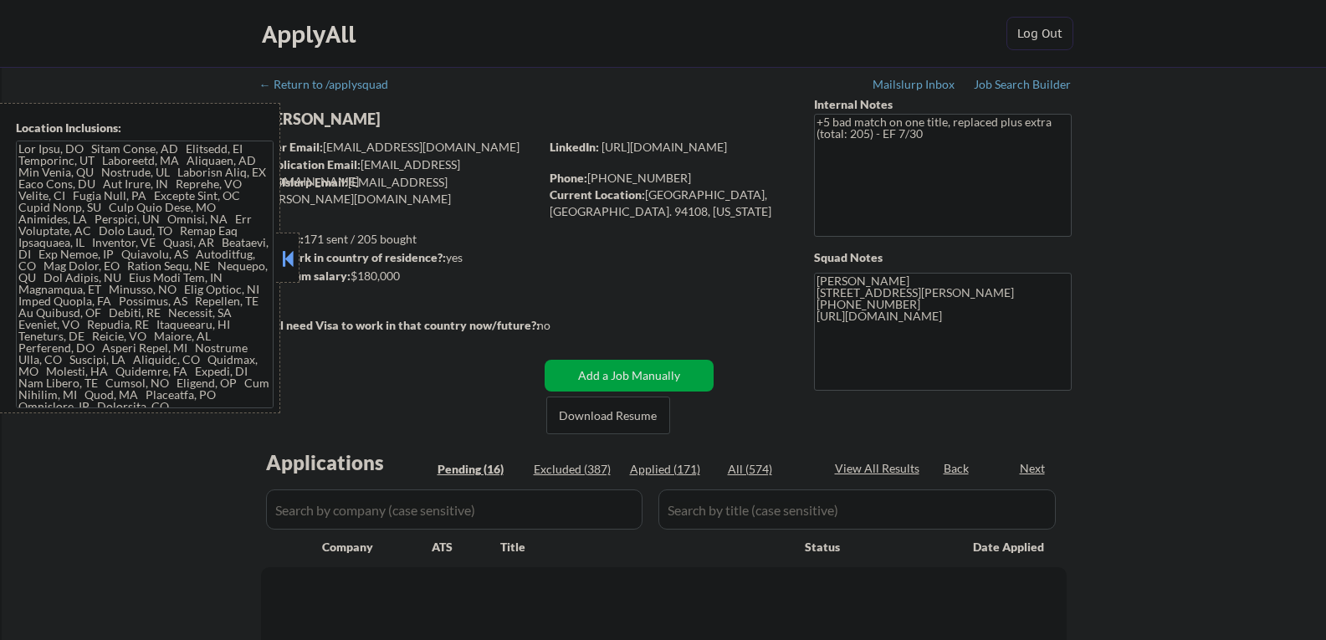
select select ""pending""
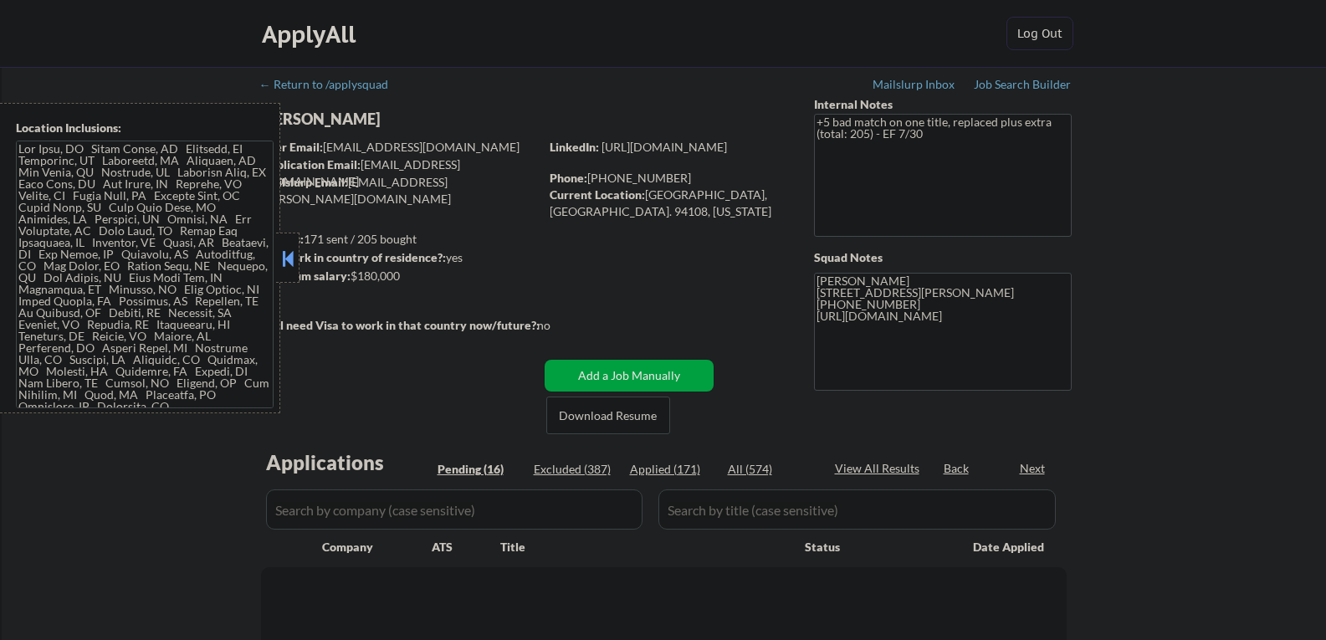
select select ""pending""
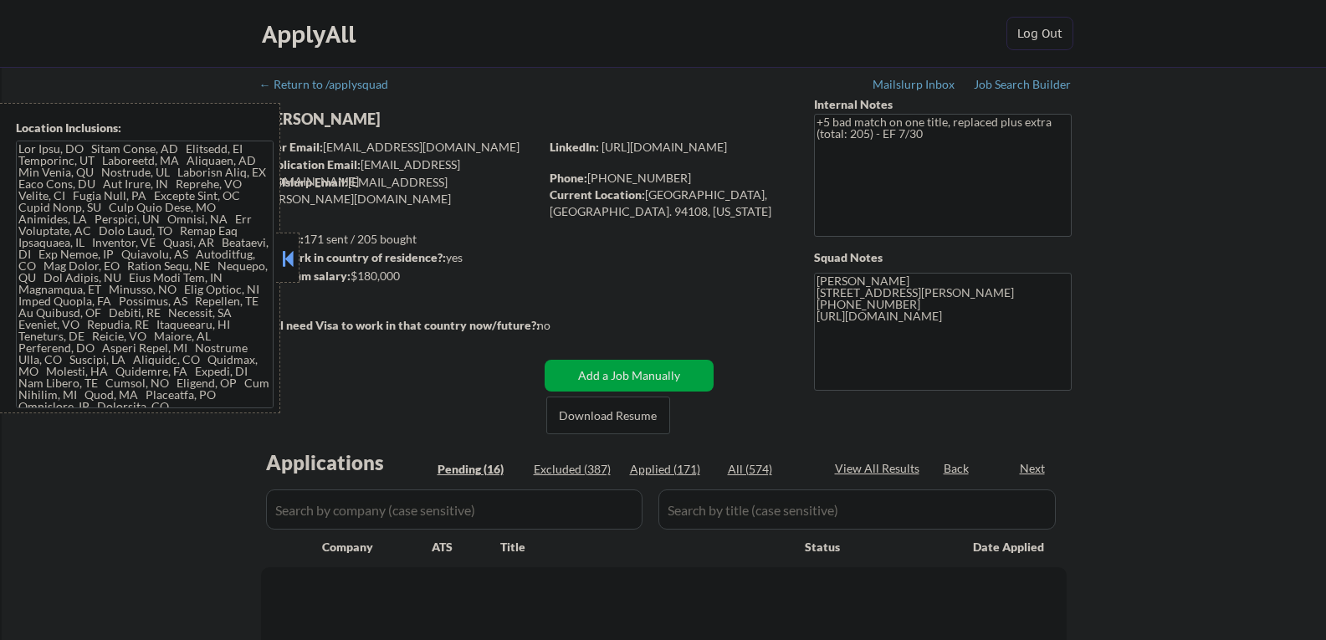
select select ""pending""
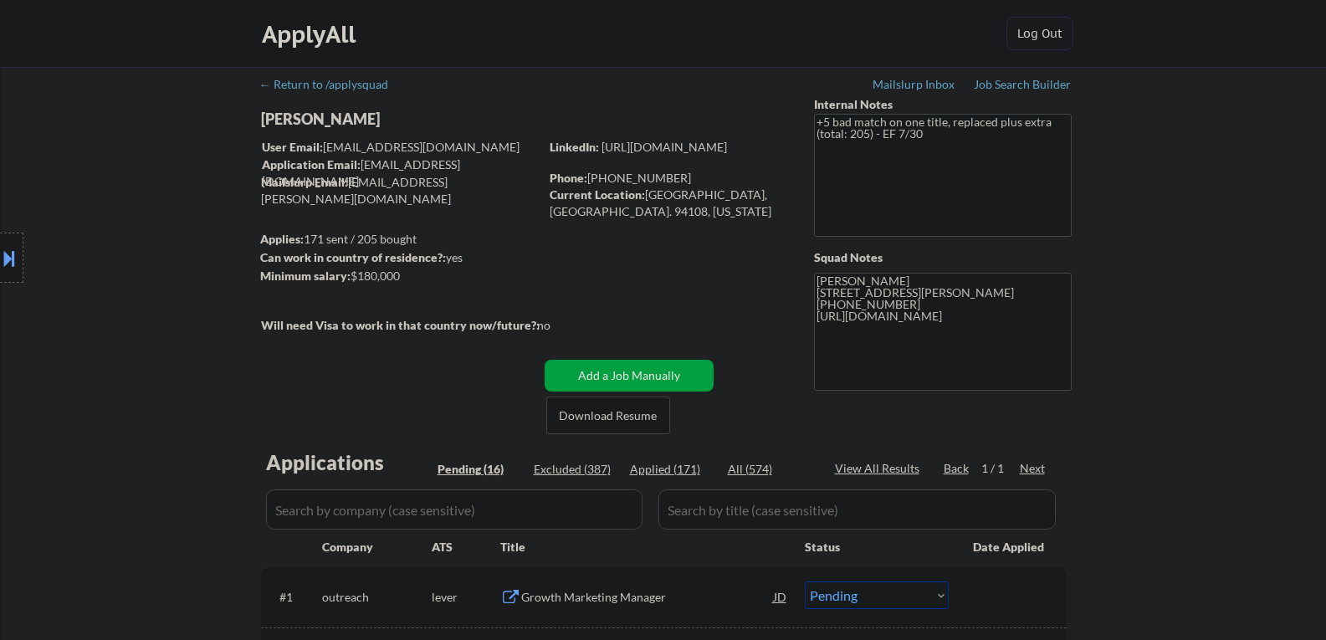
click at [301, 121] on div "[PERSON_NAME]" at bounding box center [433, 119] width 344 height 21
copy div "[PERSON_NAME]"
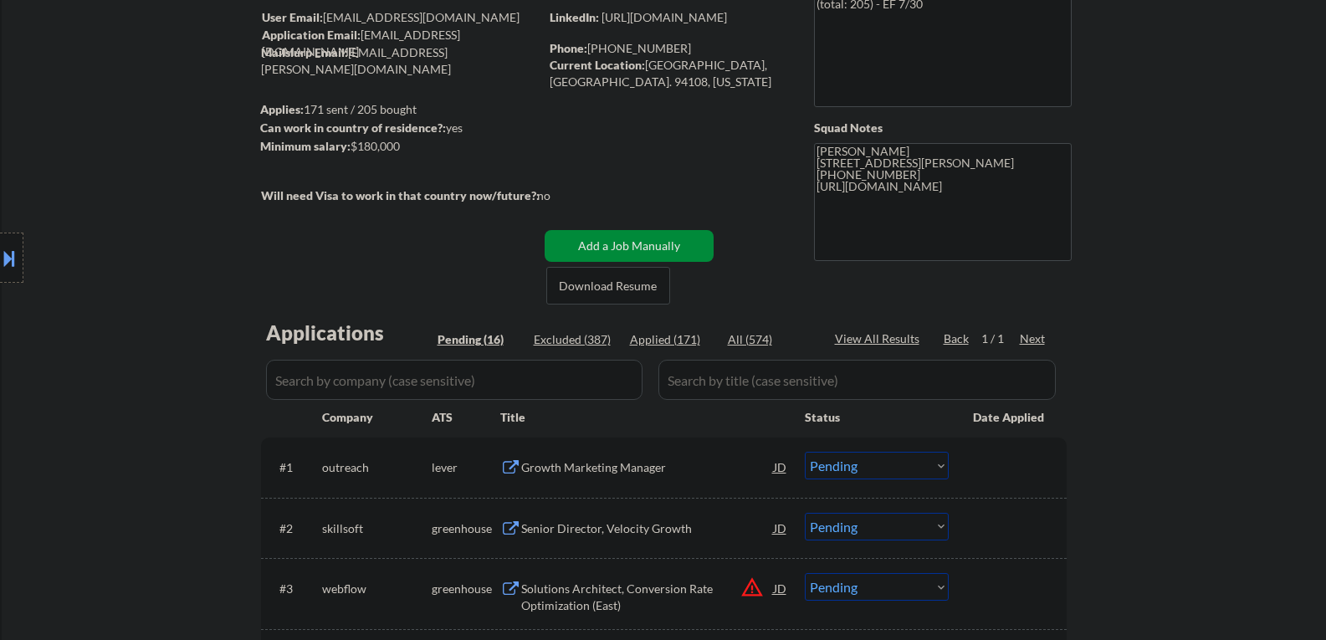
scroll to position [251, 0]
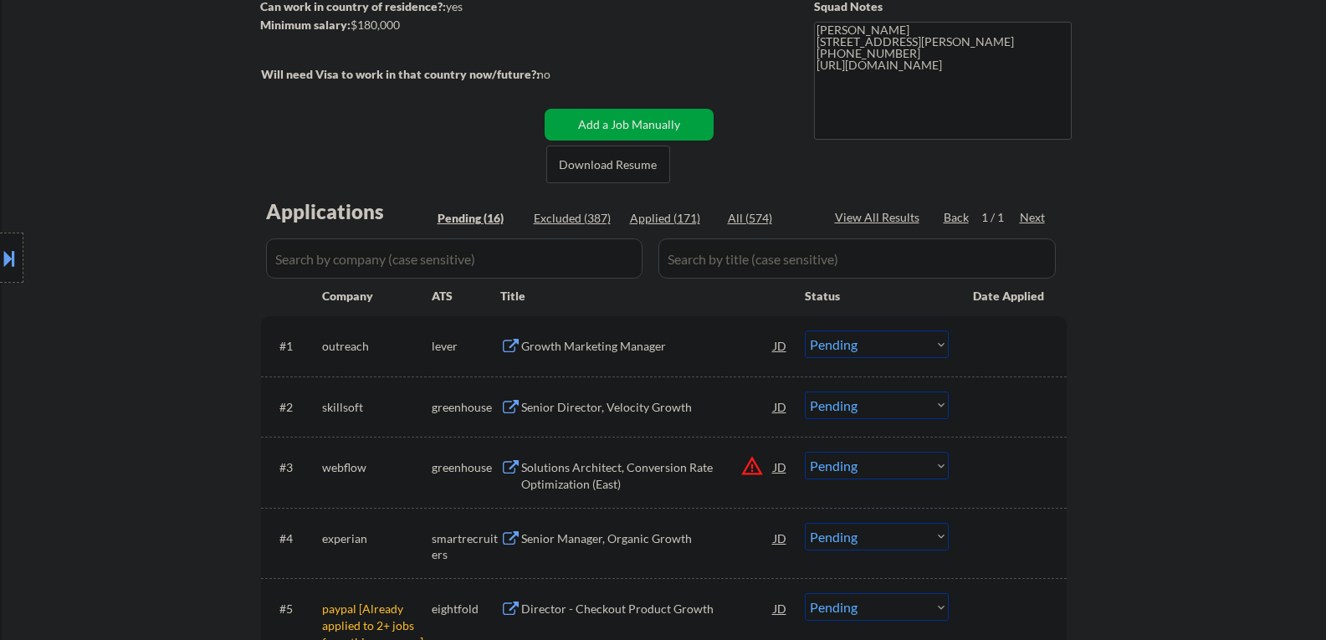
click at [563, 348] on div "Growth Marketing Manager" at bounding box center [647, 346] width 253 height 17
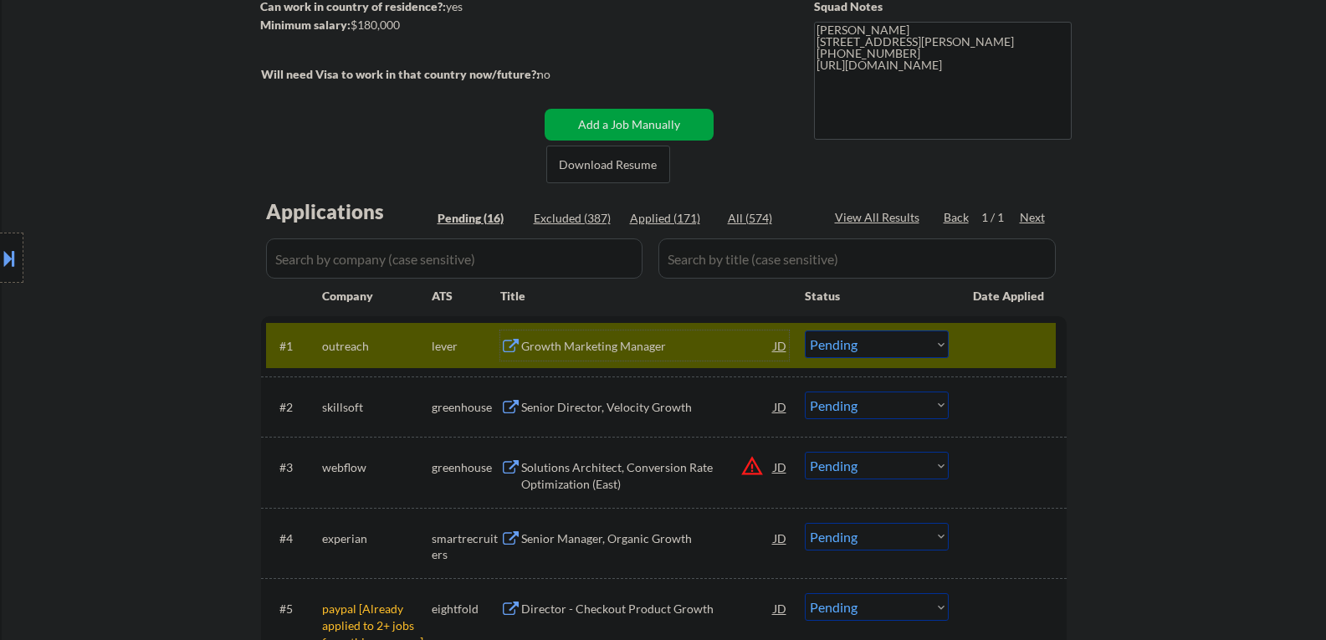
click at [867, 347] on select "Choose an option... Pending Applied Excluded (Questions) Excluded (Expired) Exc…" at bounding box center [877, 345] width 144 height 28
click at [851, 340] on select "Choose an option... Pending Applied Excluded (Questions) Excluded (Expired) Exc…" at bounding box center [877, 345] width 144 height 28
click at [805, 331] on select "Choose an option... Pending Applied Excluded (Questions) Excluded (Expired) Exc…" at bounding box center [877, 345] width 144 height 28
click at [602, 406] on div "Senior Director, Velocity Growth" at bounding box center [647, 407] width 253 height 17
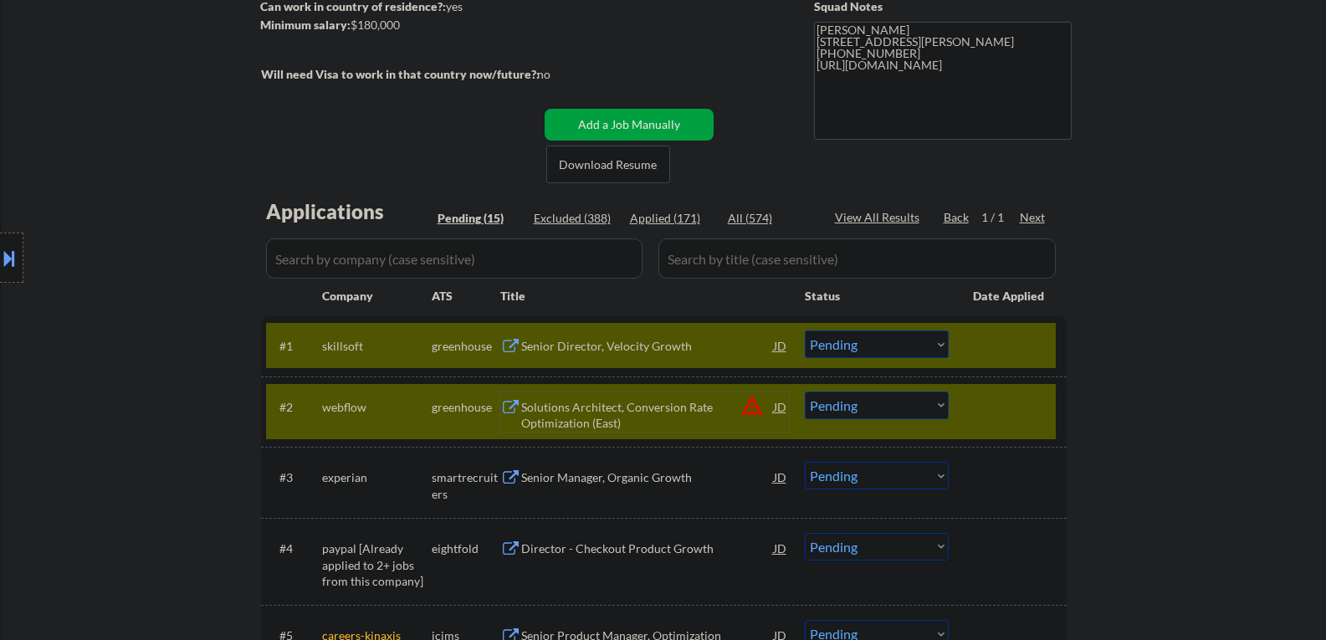
click at [967, 413] on div "#2 webflow greenhouse Solutions Architect, Conversion Rate Optimization (East) …" at bounding box center [661, 411] width 790 height 55
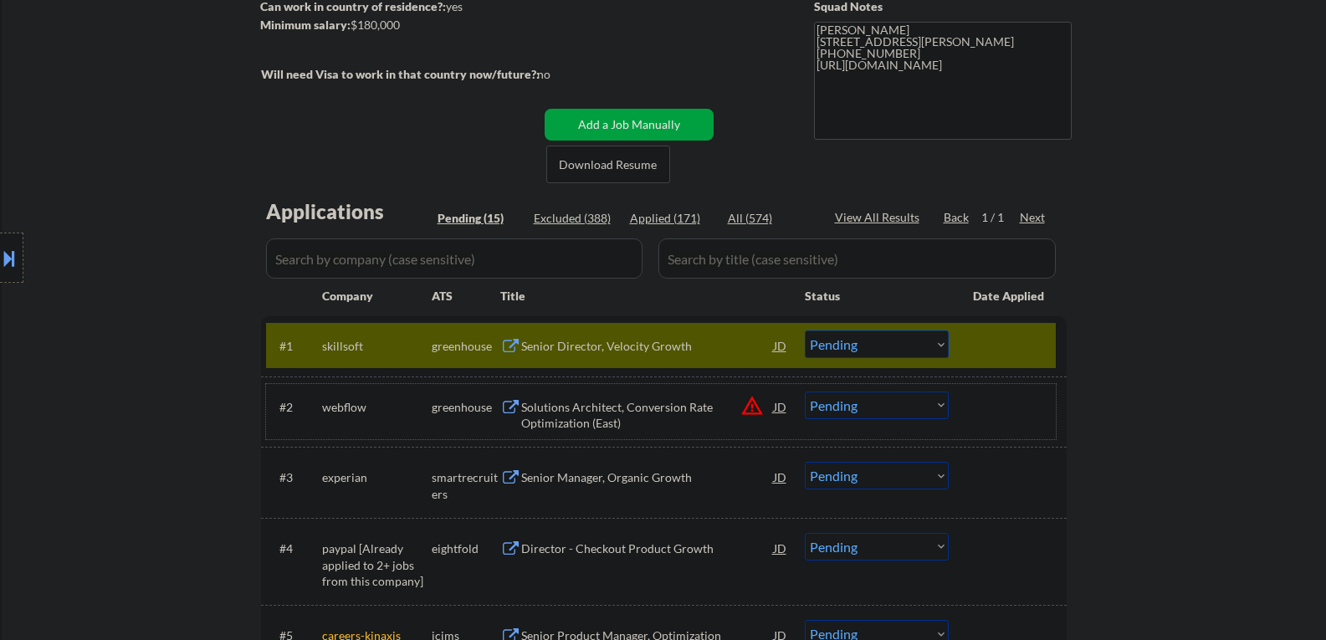
click at [599, 342] on div "Senior Director, Velocity Growth" at bounding box center [647, 346] width 253 height 17
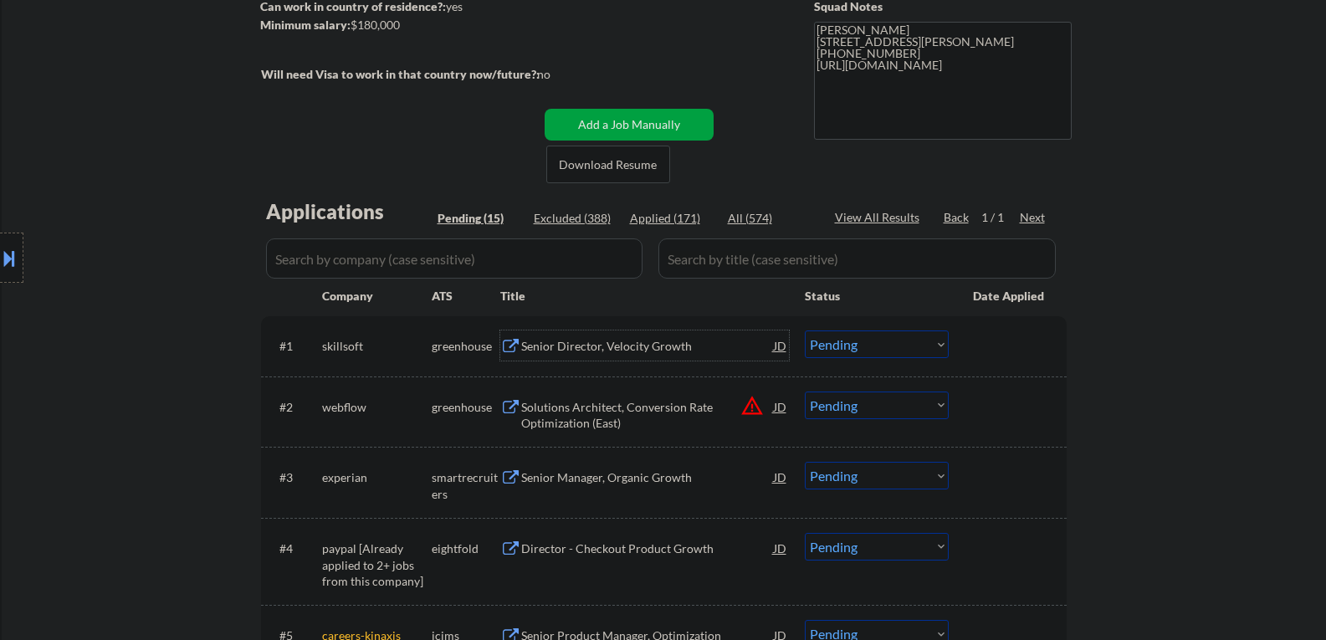
click at [825, 347] on select "Choose an option... Pending Applied Excluded (Questions) Excluded (Expired) Exc…" at bounding box center [877, 345] width 144 height 28
click at [805, 331] on select "Choose an option... Pending Applied Excluded (Questions) Excluded (Expired) Exc…" at bounding box center [877, 345] width 144 height 28
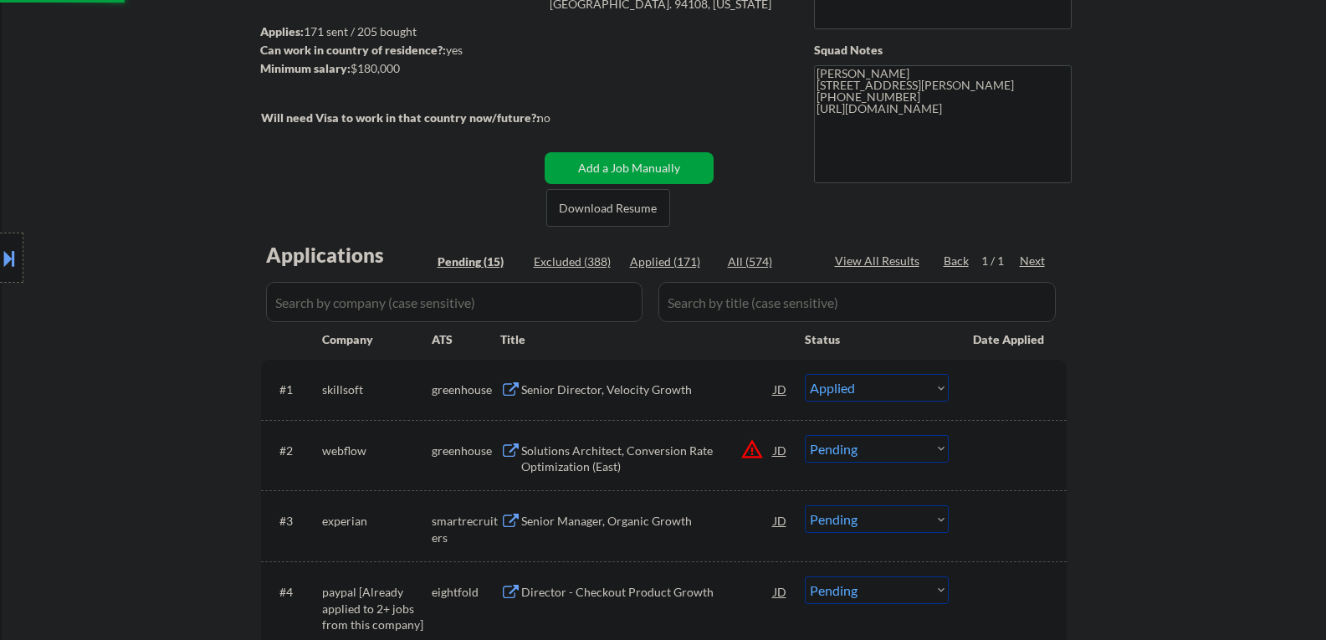
scroll to position [167, 0]
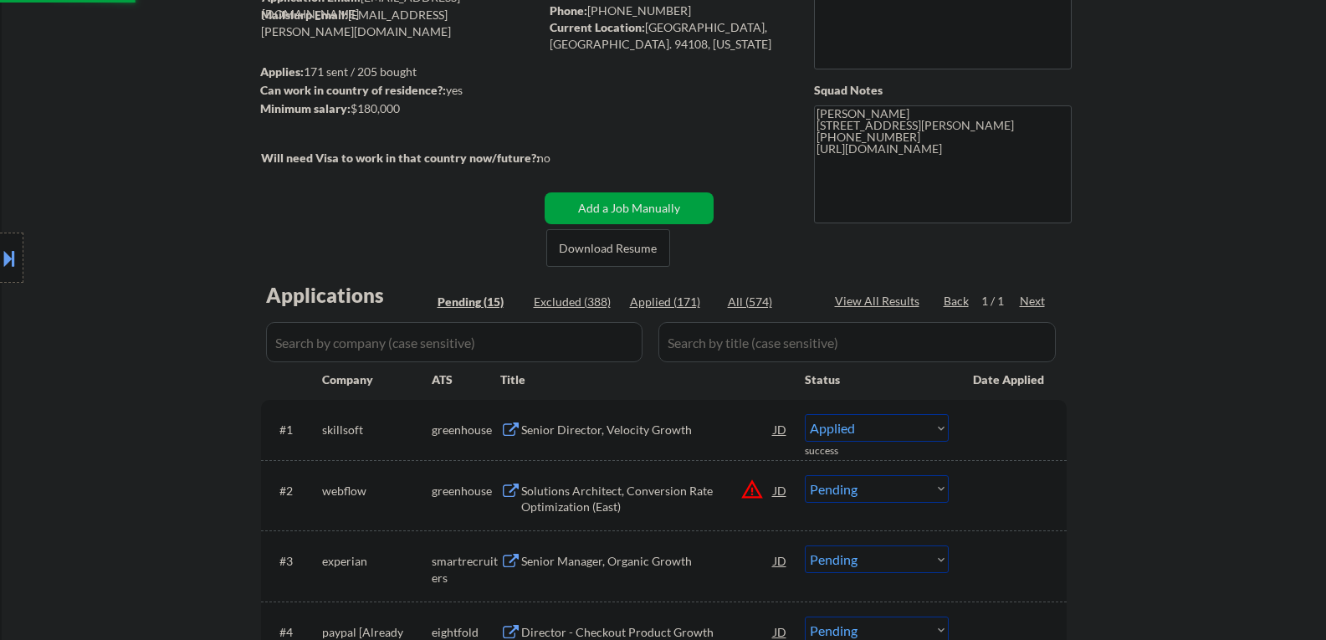
select select ""pending""
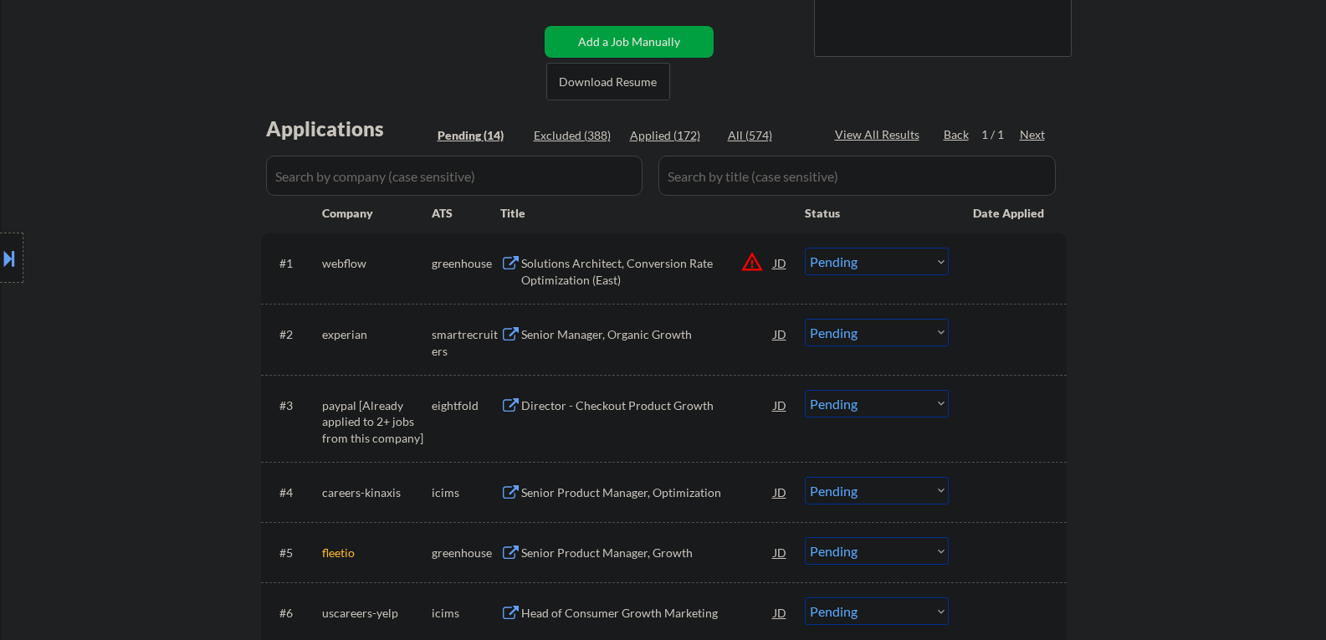
scroll to position [335, 0]
click at [601, 341] on div "Senior Manager, Organic Growth" at bounding box center [647, 334] width 253 height 17
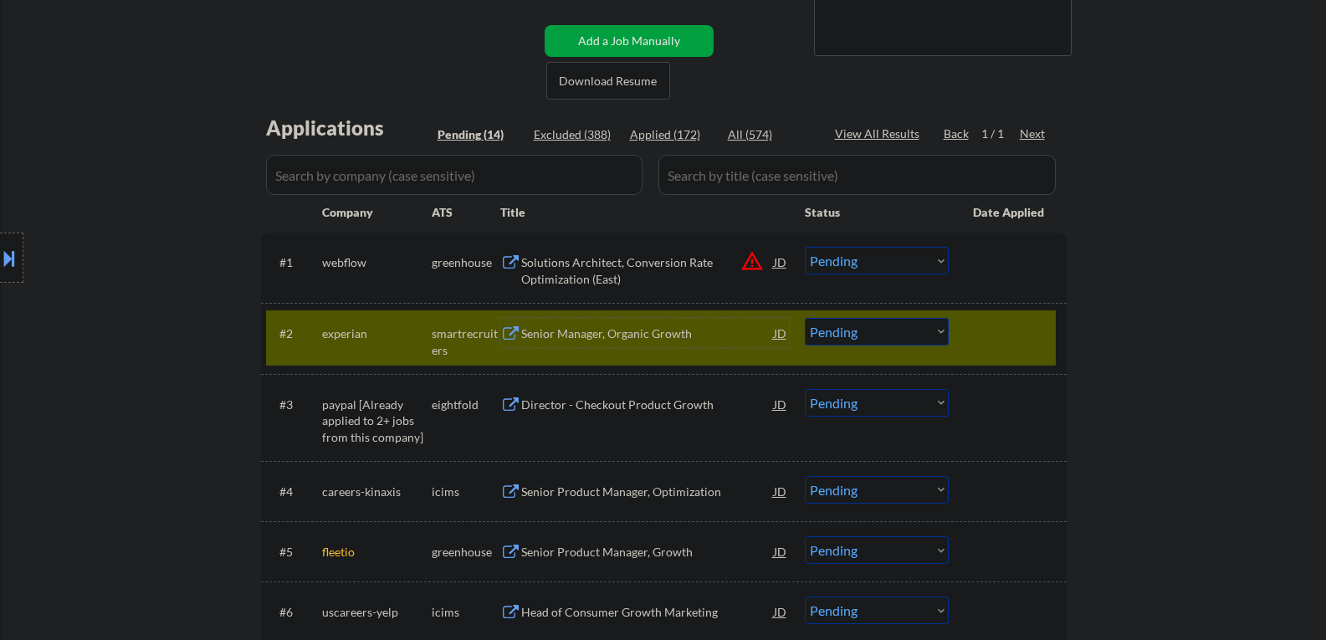
click at [859, 331] on select "Choose an option... Pending Applied Excluded (Questions) Excluded (Expired) Exc…" at bounding box center [877, 332] width 144 height 28
click at [805, 318] on select "Choose an option... Pending Applied Excluded (Questions) Excluded (Expired) Exc…" at bounding box center [877, 332] width 144 height 28
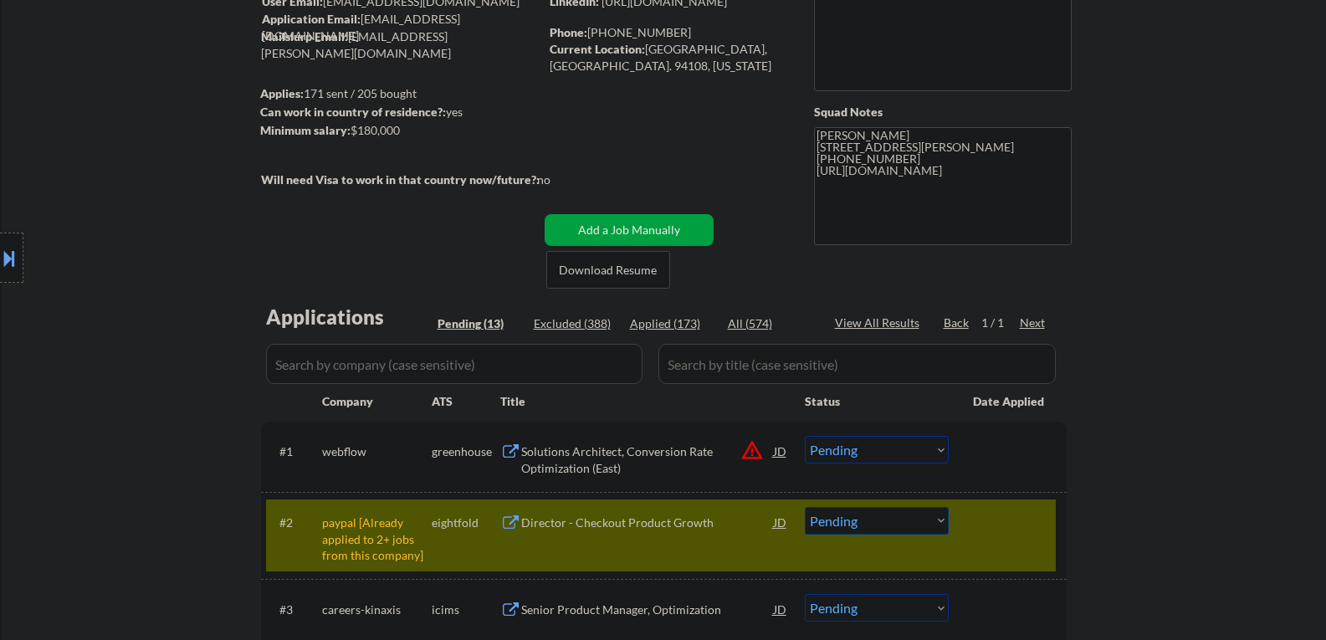
scroll to position [251, 0]
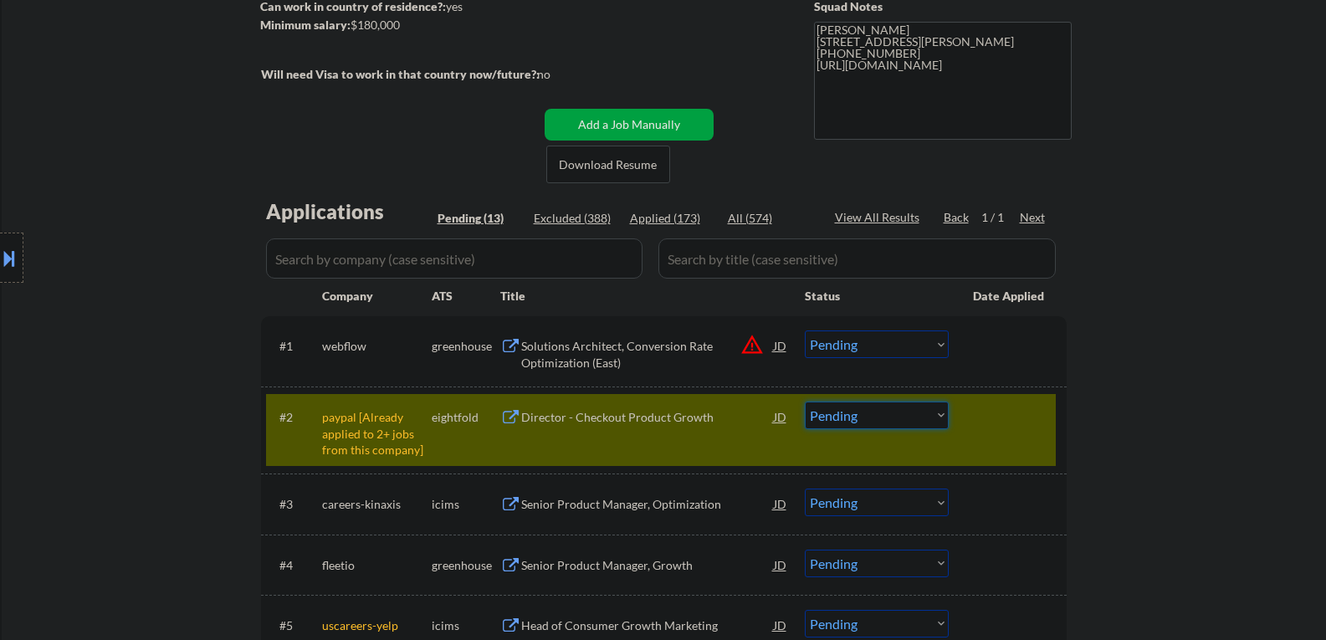
click at [880, 417] on select "Choose an option... Pending Applied Excluded (Questions) Excluded (Expired) Exc…" at bounding box center [877, 416] width 144 height 28
click at [805, 402] on select "Choose an option... Pending Applied Excluded (Questions) Excluded (Expired) Exc…" at bounding box center [877, 416] width 144 height 28
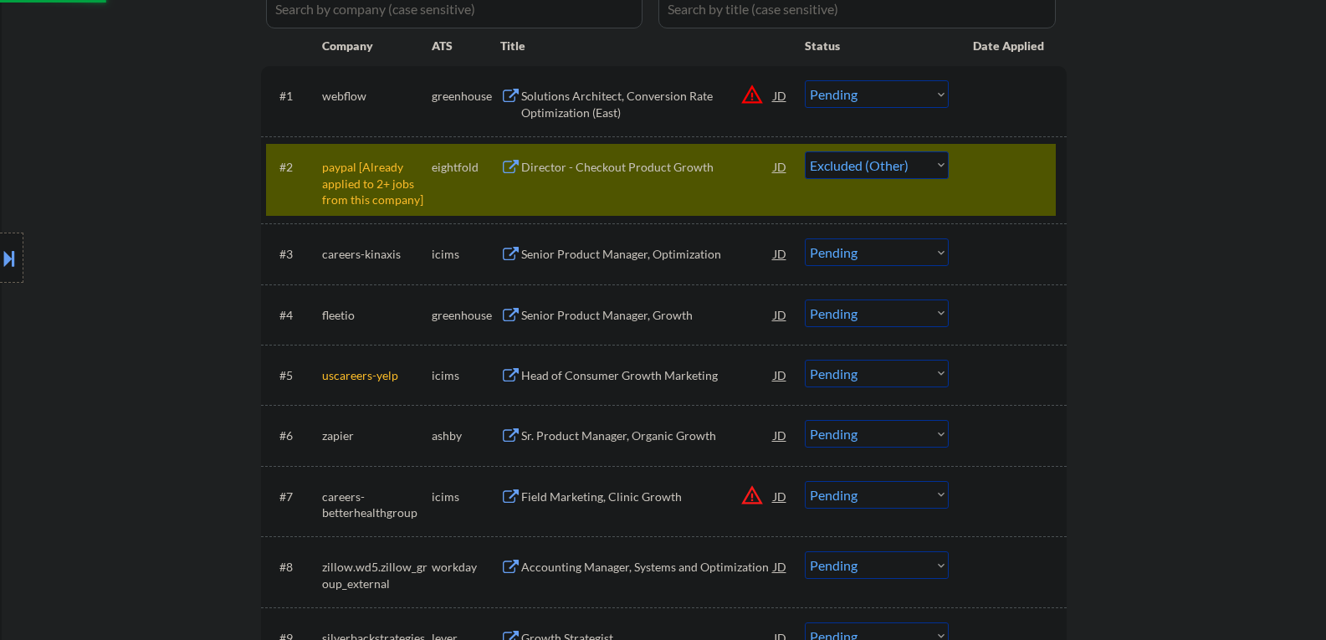
scroll to position [502, 0]
select select ""pending""
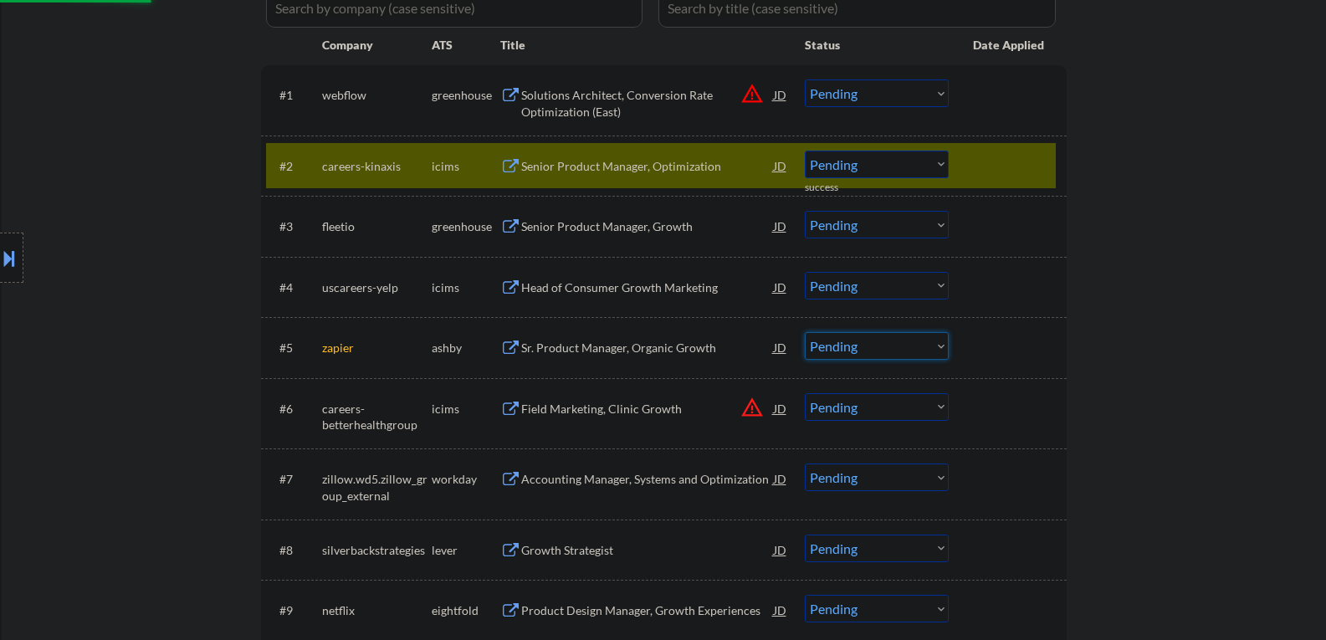
click at [838, 348] on select "Choose an option... Pending Applied Excluded (Questions) Excluded (Expired) Exc…" at bounding box center [877, 346] width 144 height 28
click at [805, 332] on select "Choose an option... Pending Applied Excluded (Questions) Excluded (Expired) Exc…" at bounding box center [877, 346] width 144 height 28
select select ""pending""
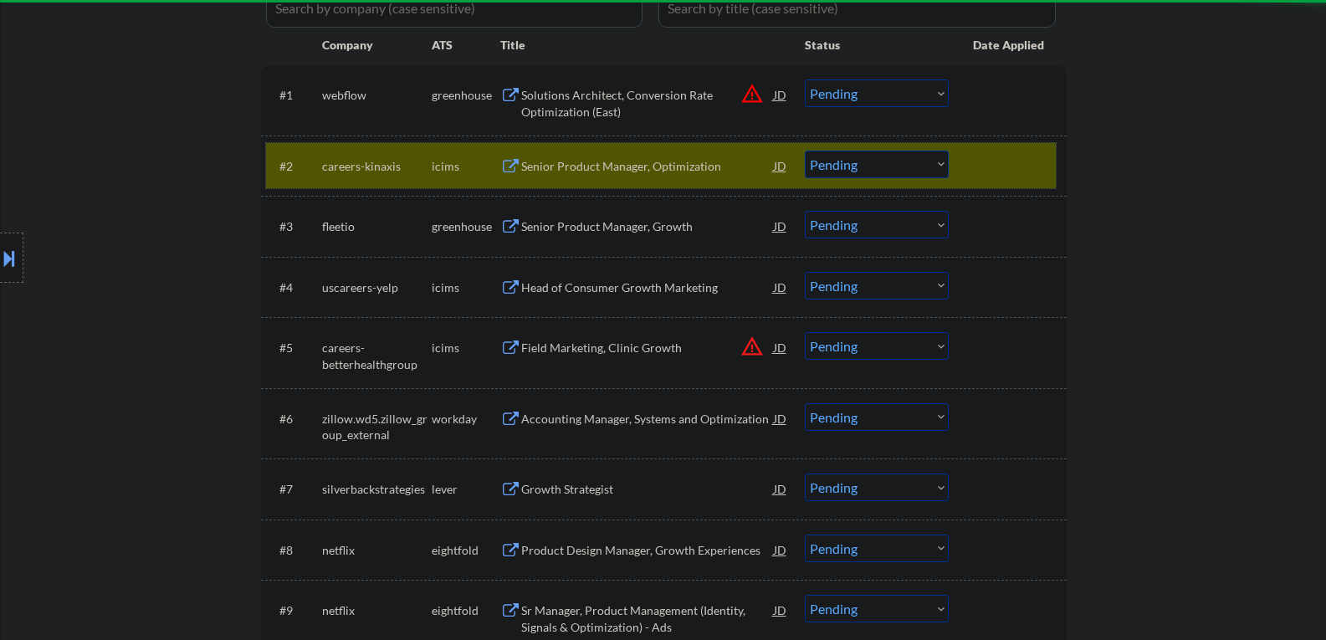
drag, startPoint x: 976, startPoint y: 161, endPoint x: 733, endPoint y: 167, distance: 242.8
click at [976, 162] on div at bounding box center [1010, 166] width 74 height 30
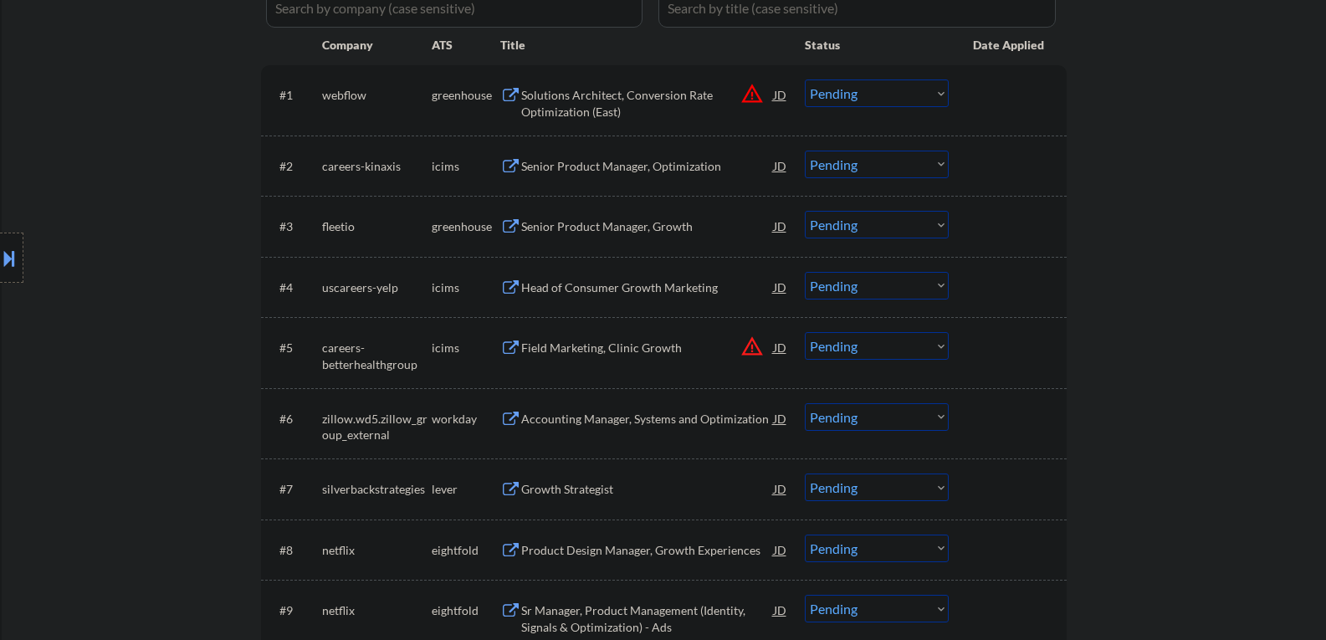
click at [572, 228] on div "Senior Product Manager, Growth" at bounding box center [647, 226] width 253 height 17
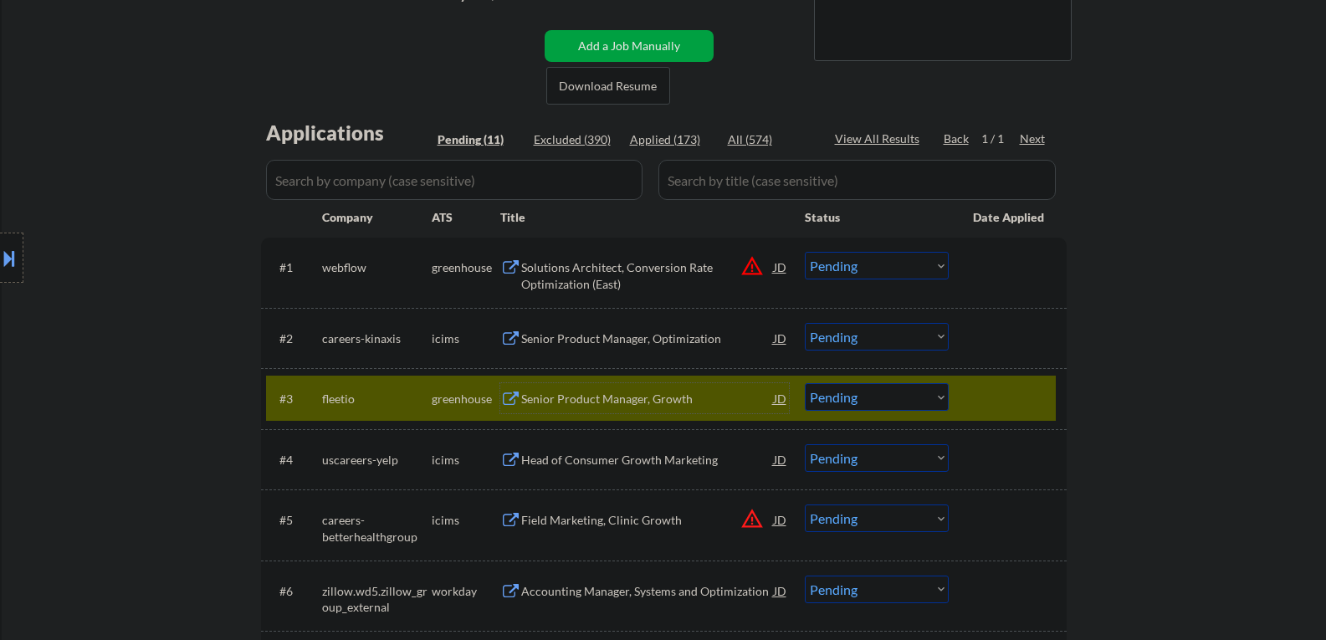
scroll to position [335, 0]
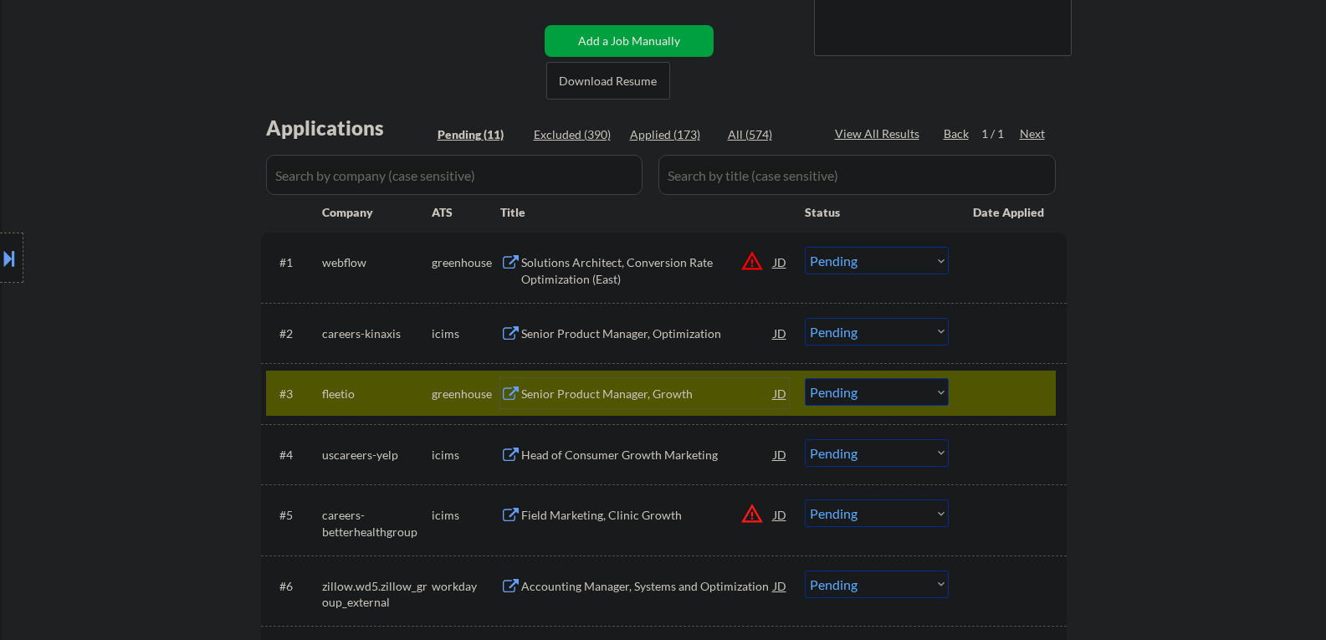
click at [845, 380] on select "Choose an option... Pending Applied Excluded (Questions) Excluded (Expired) Exc…" at bounding box center [877, 392] width 144 height 28
click at [805, 378] on select "Choose an option... Pending Applied Excluded (Questions) Excluded (Expired) Exc…" at bounding box center [877, 392] width 144 height 28
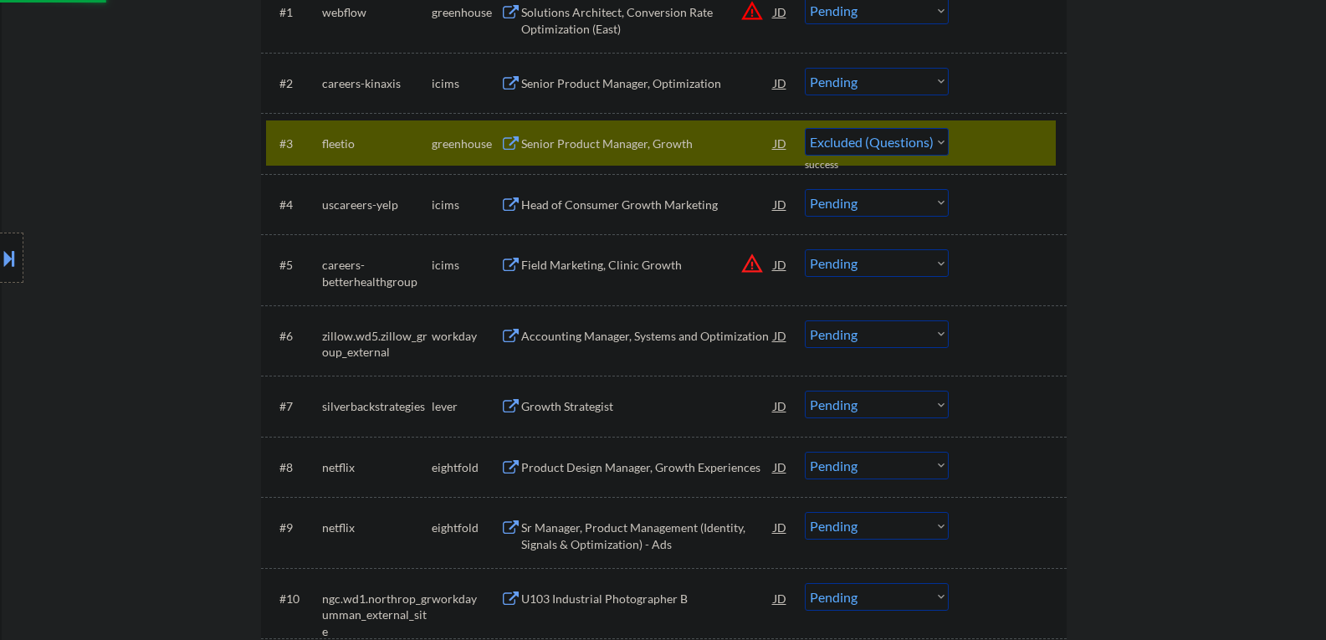
scroll to position [586, 0]
select select ""pending""
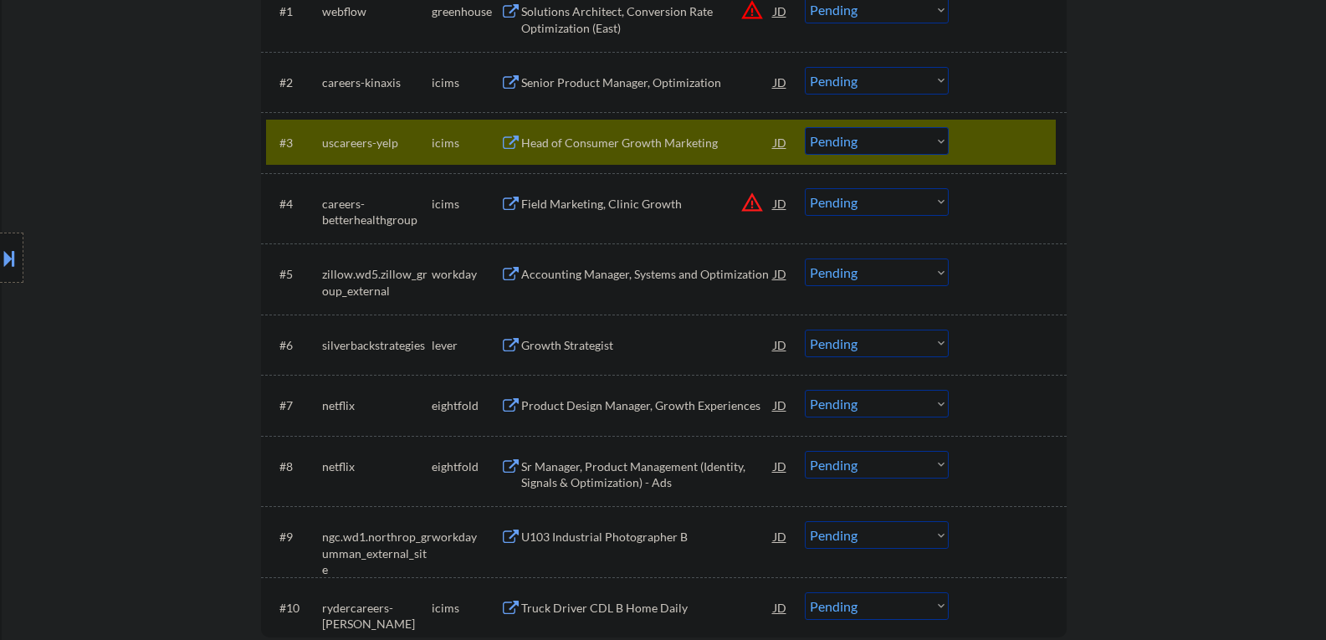
click at [563, 342] on div "Growth Strategist" at bounding box center [647, 345] width 253 height 17
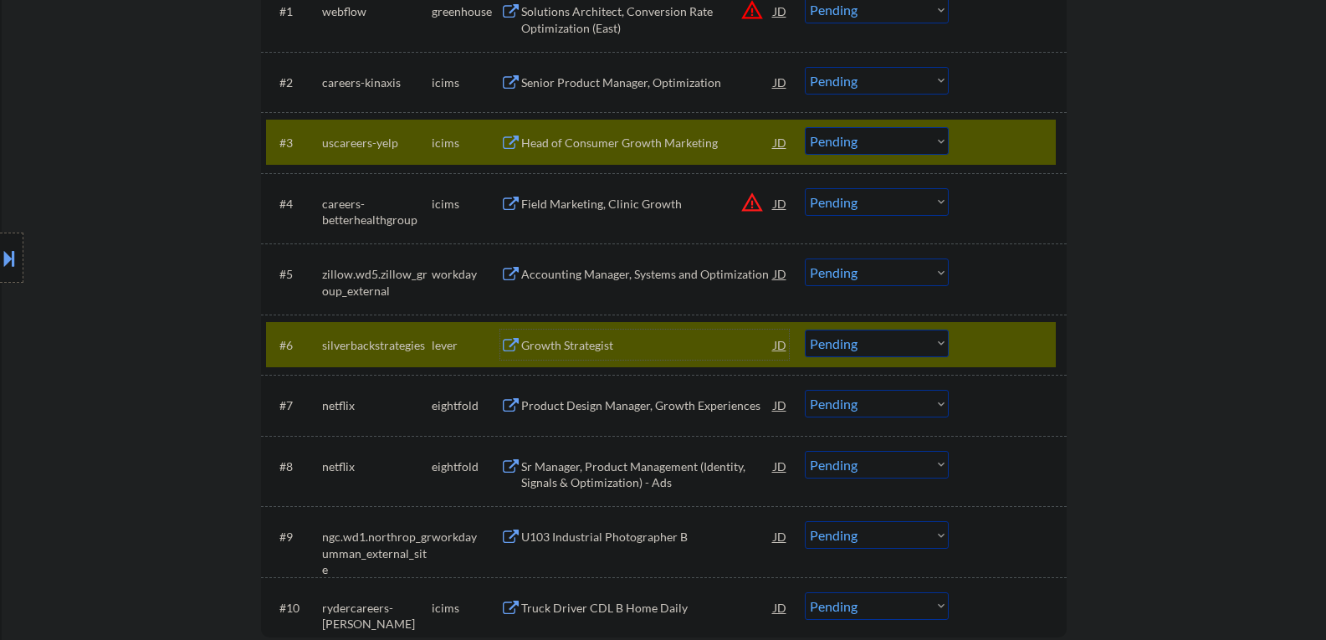
click at [976, 156] on div at bounding box center [1010, 142] width 74 height 30
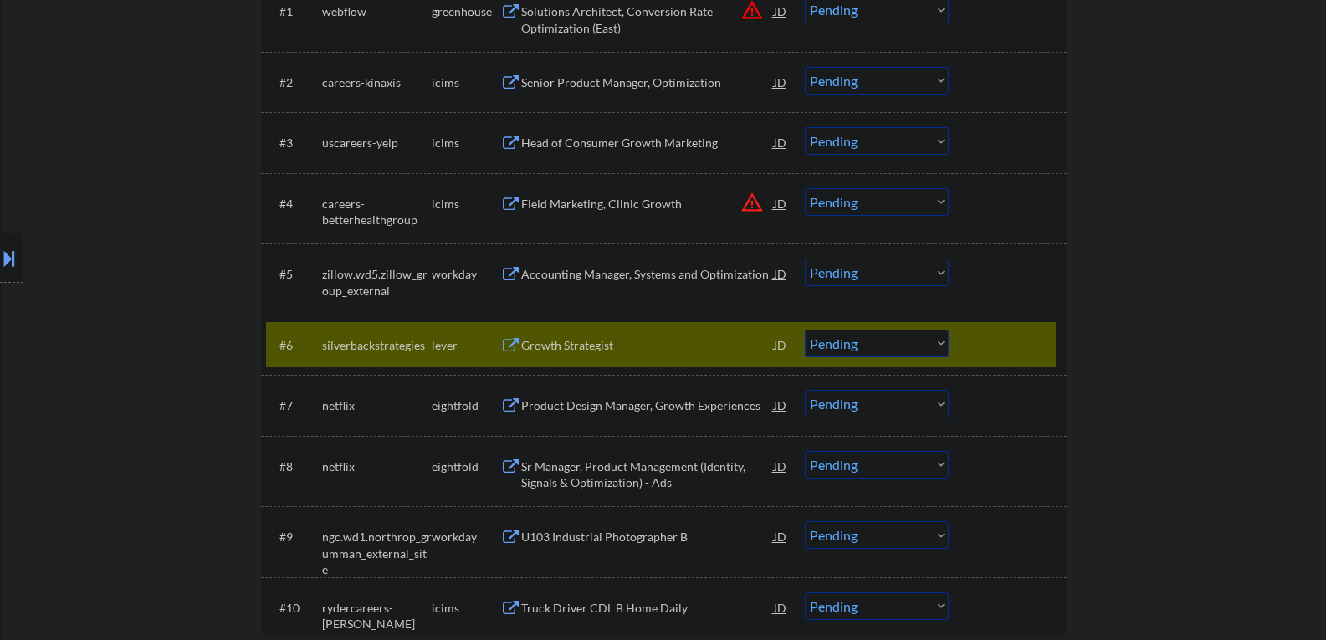
click at [581, 395] on div "Product Design Manager, Growth Experiences" at bounding box center [647, 405] width 253 height 30
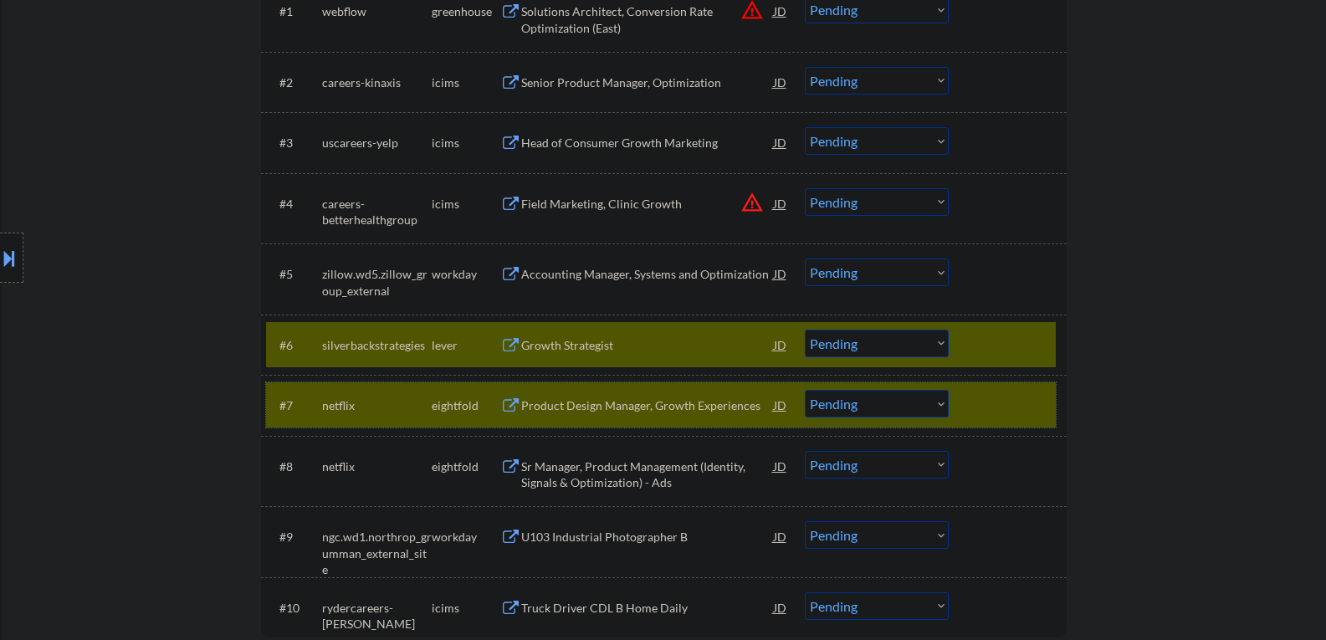
click at [974, 402] on div at bounding box center [1010, 405] width 74 height 30
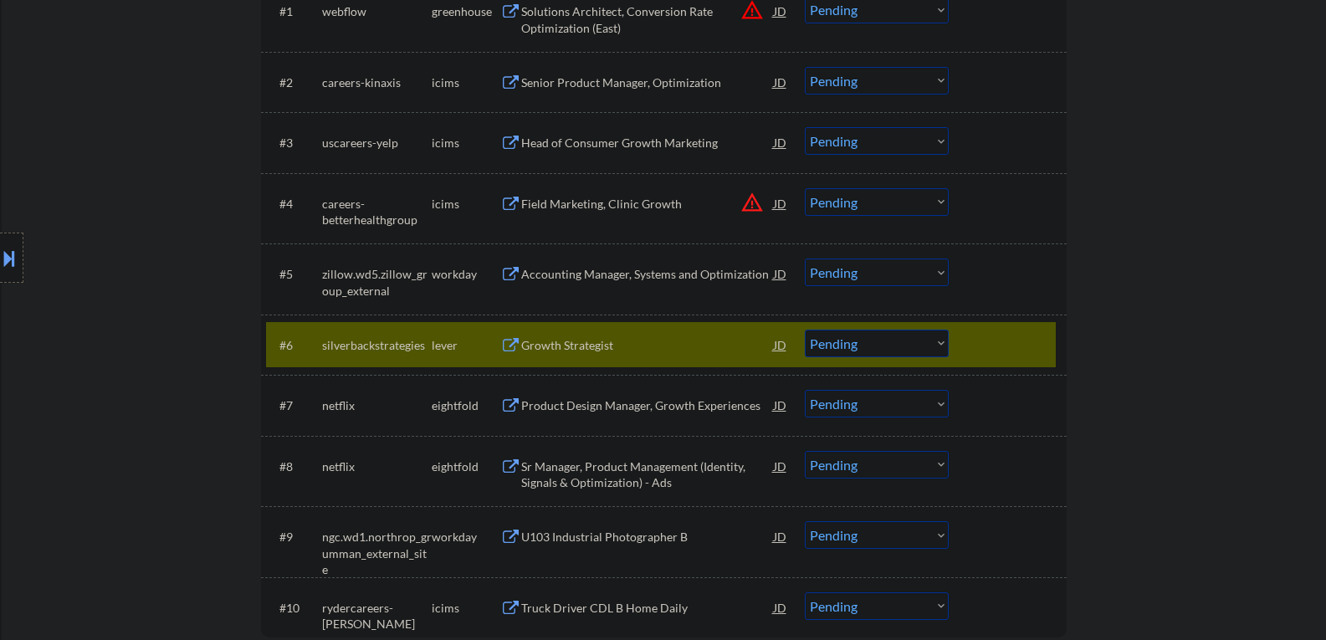
click at [614, 346] on div "Growth Strategist" at bounding box center [647, 345] width 253 height 17
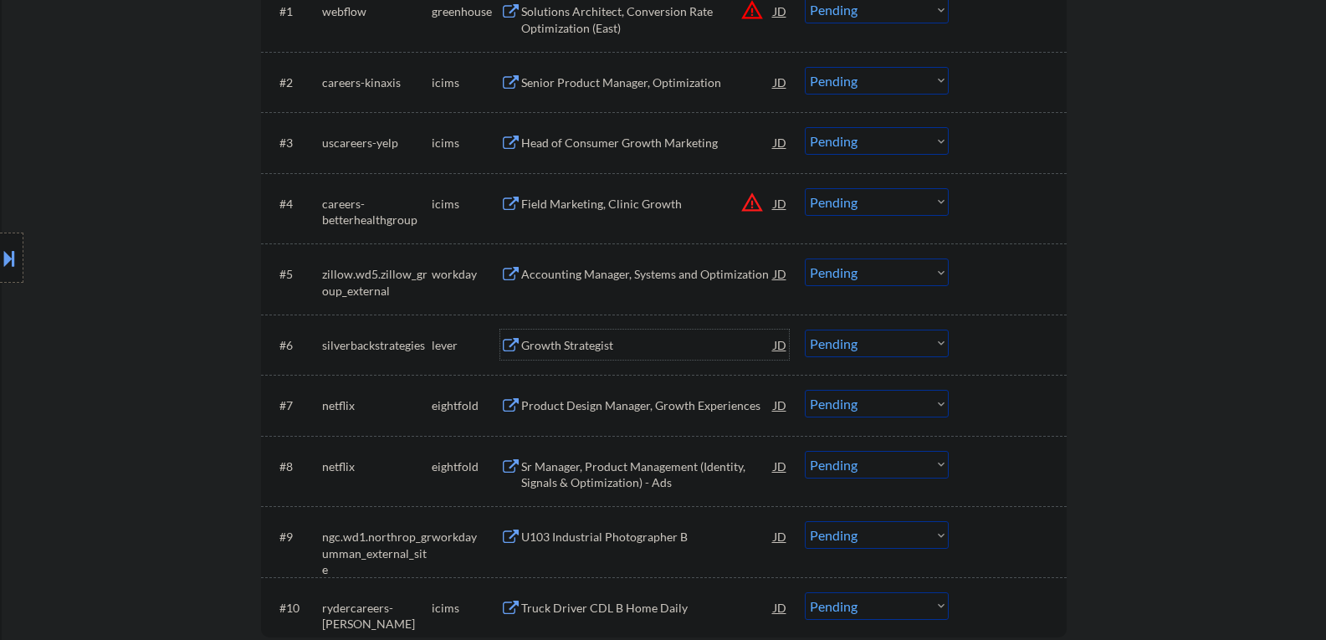
click at [573, 348] on div "Growth Strategist" at bounding box center [647, 345] width 253 height 17
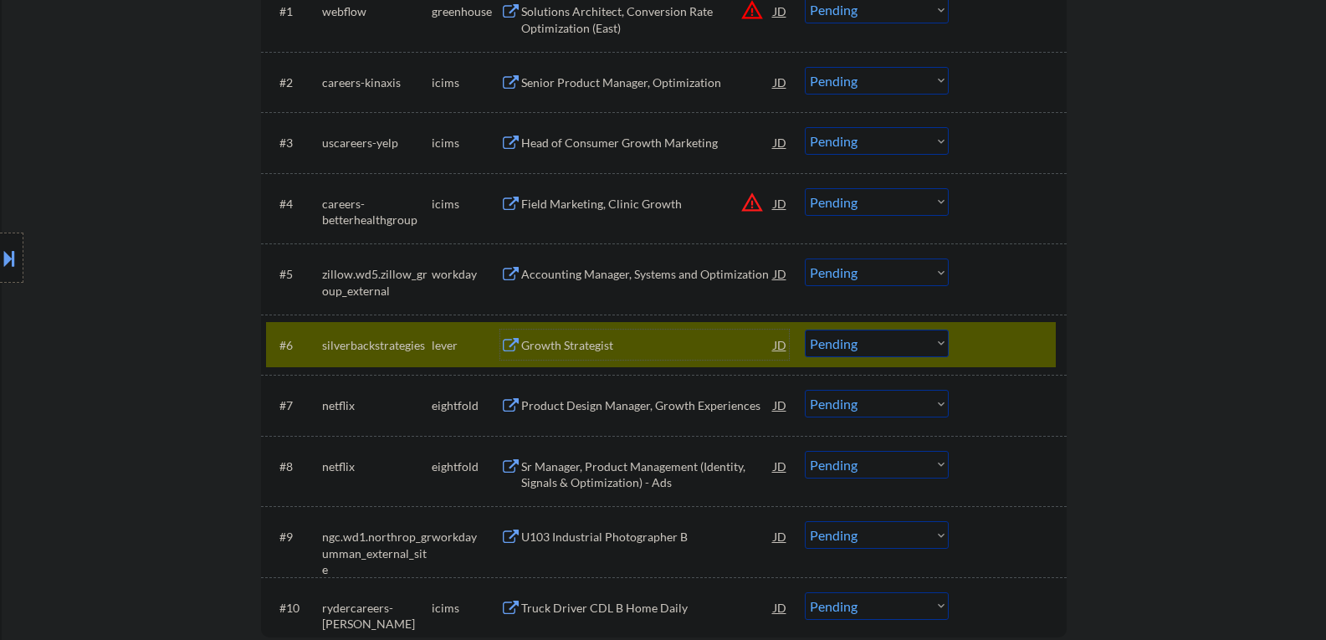
click at [590, 347] on div "Growth Strategist" at bounding box center [647, 345] width 253 height 17
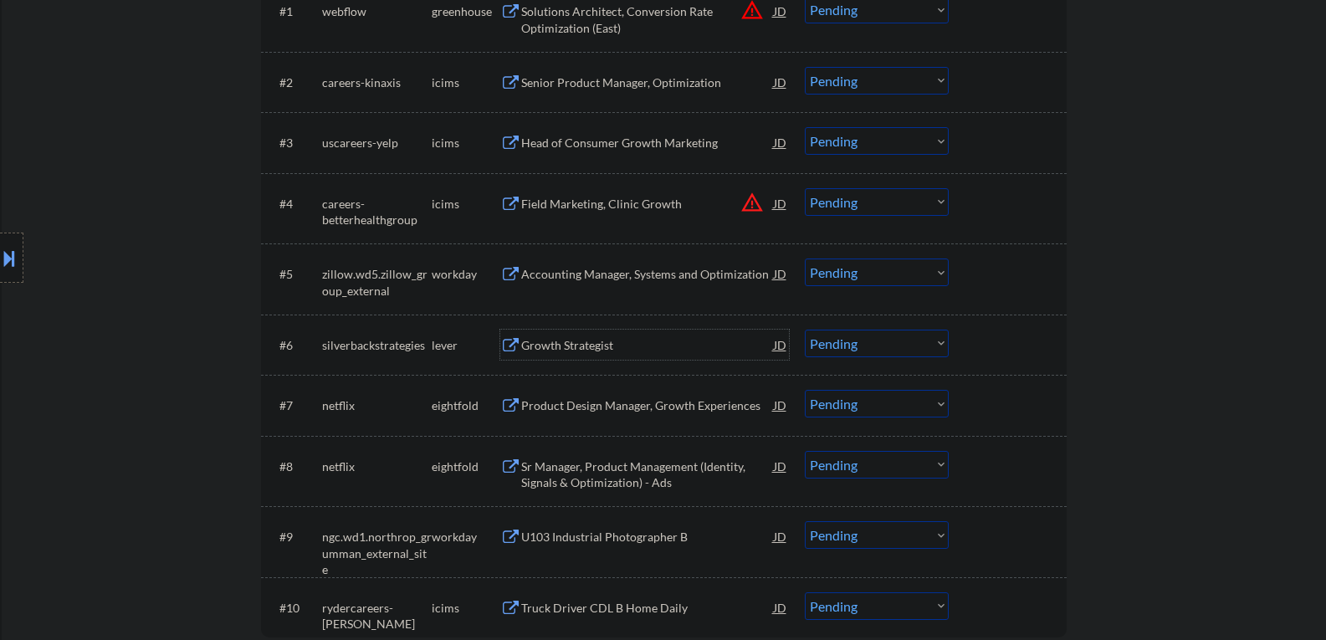
click at [846, 336] on select "Choose an option... Pending Applied Excluded (Questions) Excluded (Expired) Exc…" at bounding box center [877, 344] width 144 height 28
click at [805, 330] on select "Choose an option... Pending Applied Excluded (Questions) Excluded (Expired) Exc…" at bounding box center [877, 344] width 144 height 28
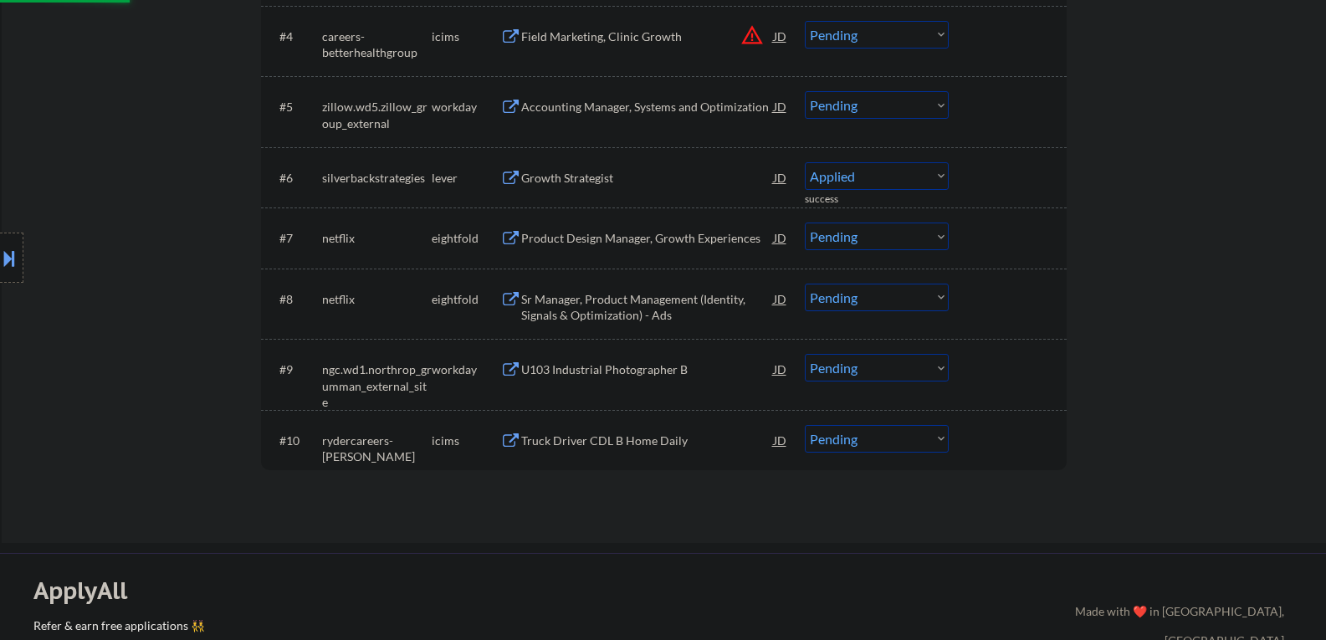
select select ""pending""
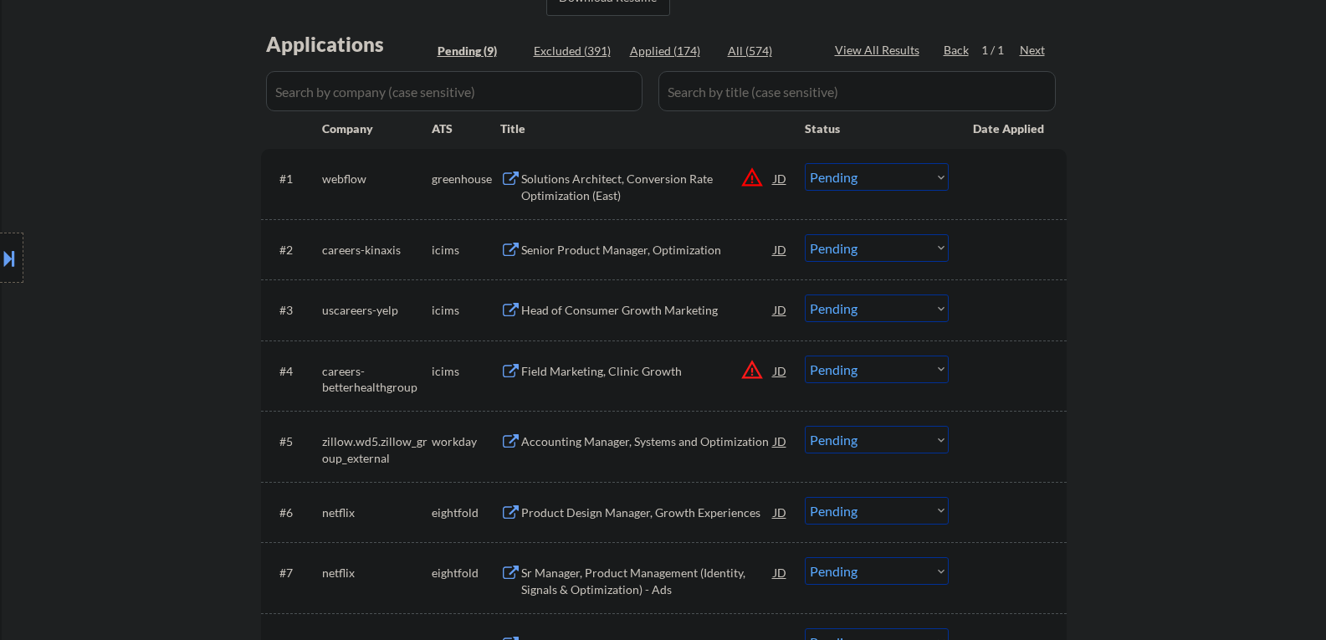
scroll to position [167, 0]
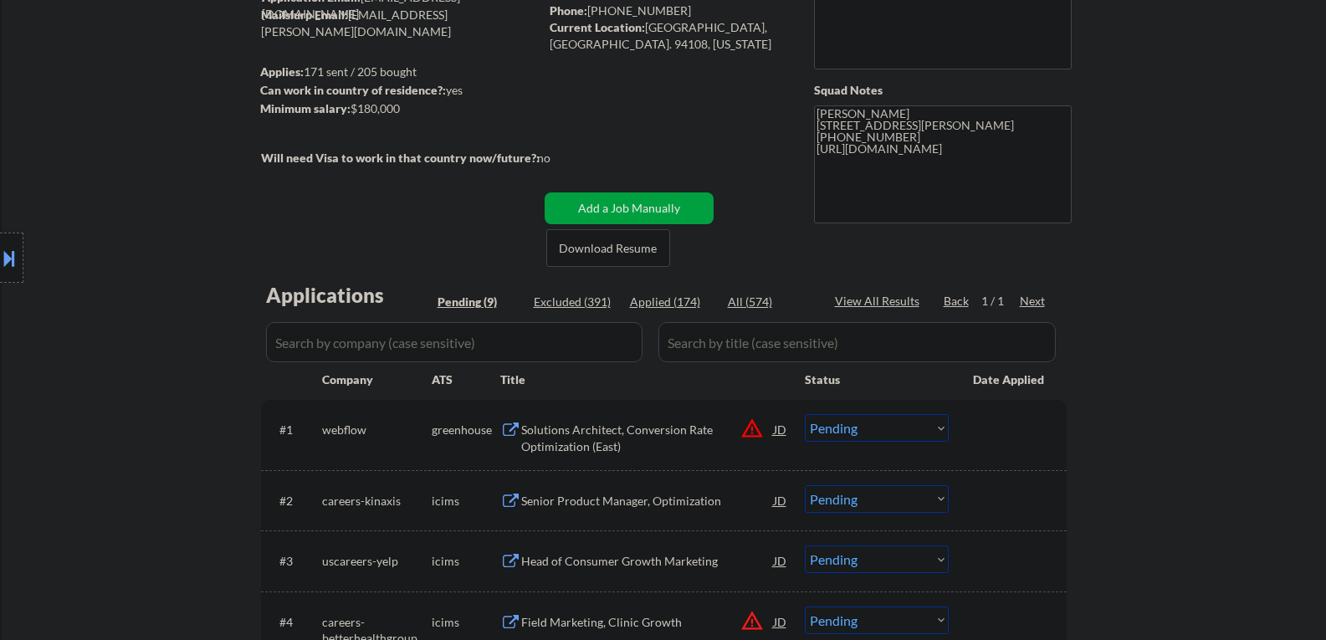
click at [577, 424] on div "Solutions Architect, Conversion Rate Optimization (East)" at bounding box center [647, 438] width 253 height 33
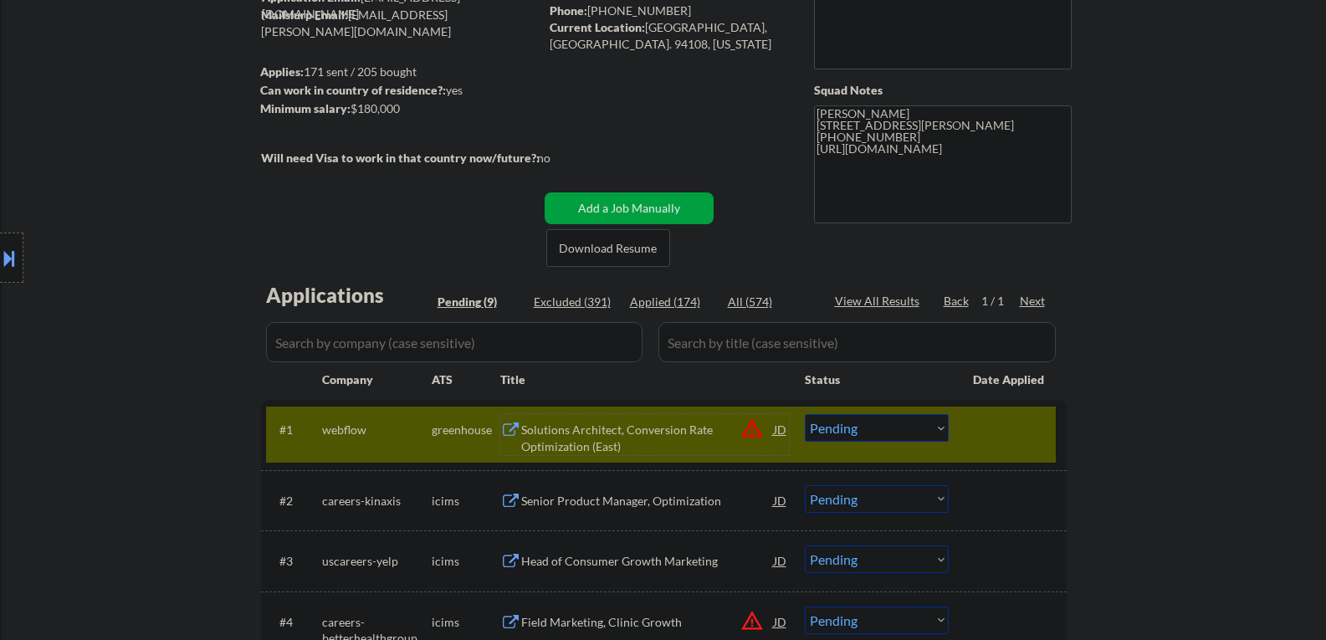
click at [892, 435] on select "Choose an option... Pending Applied Excluded (Questions) Excluded (Expired) Exc…" at bounding box center [877, 428] width 144 height 28
click at [805, 414] on select "Choose an option... Pending Applied Excluded (Questions) Excluded (Expired) Exc…" at bounding box center [877, 428] width 144 height 28
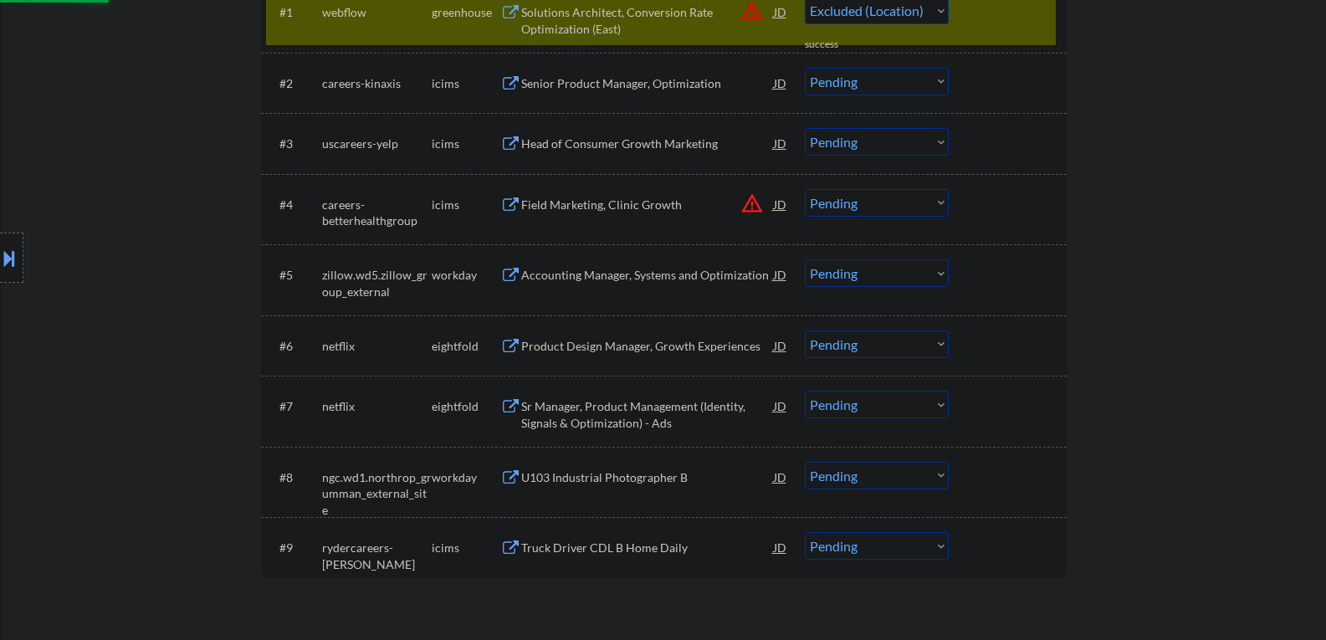
scroll to position [586, 0]
select select ""pending""
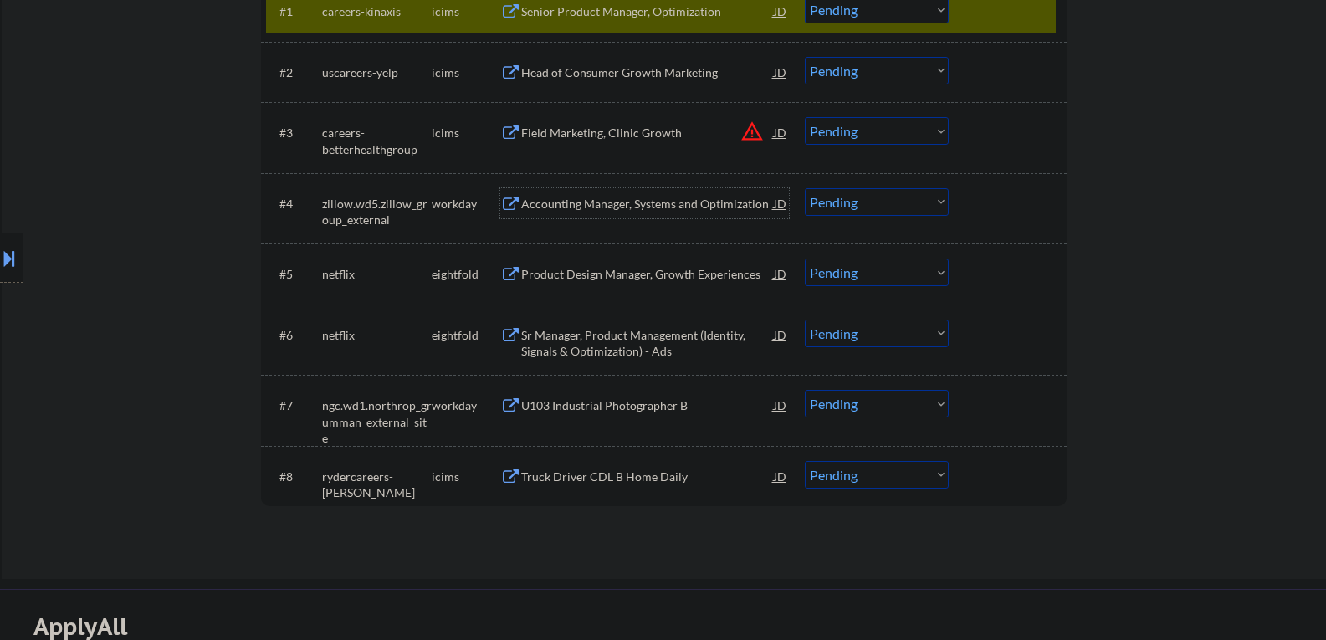
click at [588, 209] on div "Accounting Manager, Systems and Optimization" at bounding box center [647, 204] width 253 height 17
